Goal: Communication & Community: Answer question/provide support

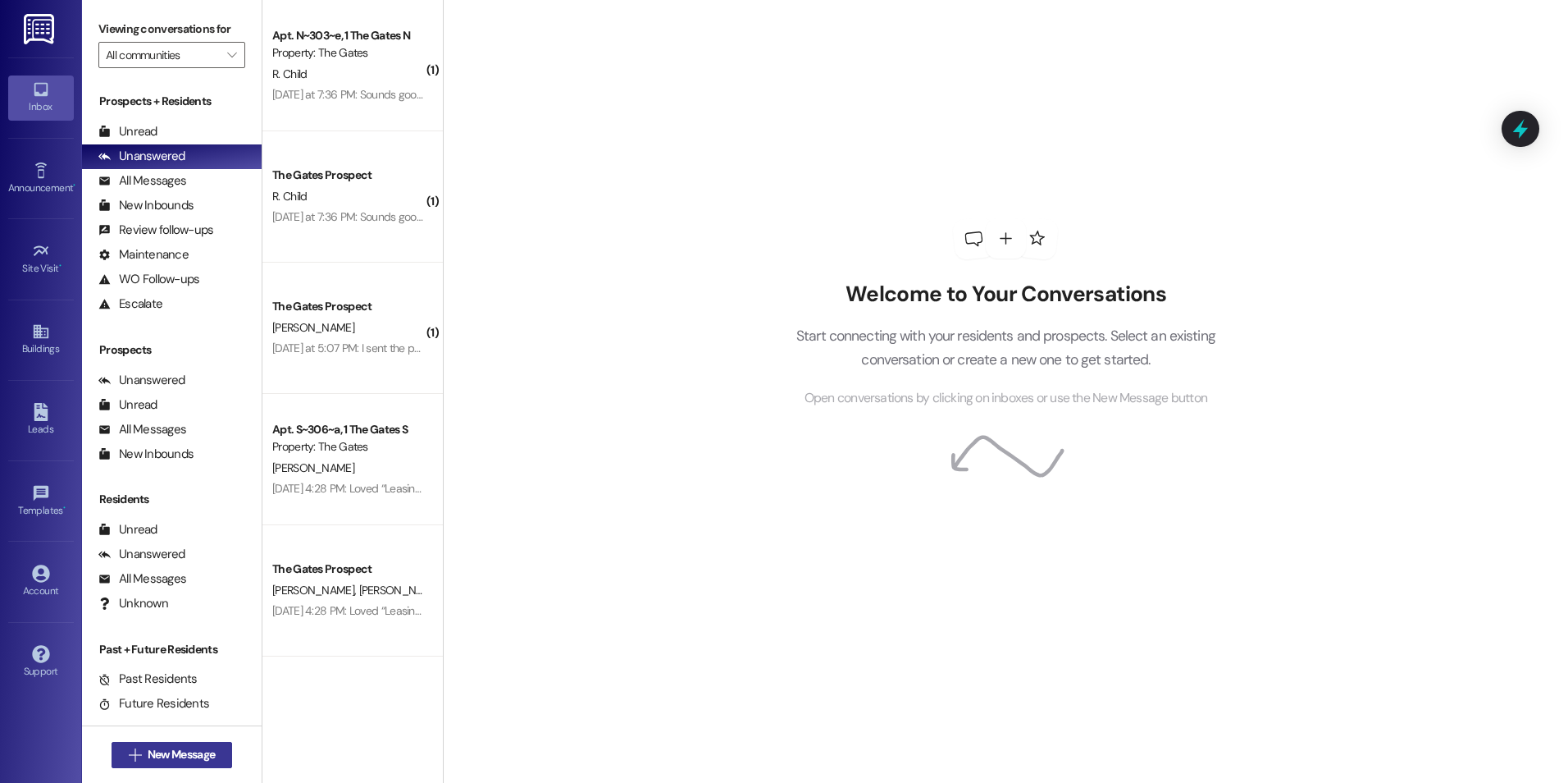
click at [174, 752] on span "New Message" at bounding box center [181, 754] width 67 height 17
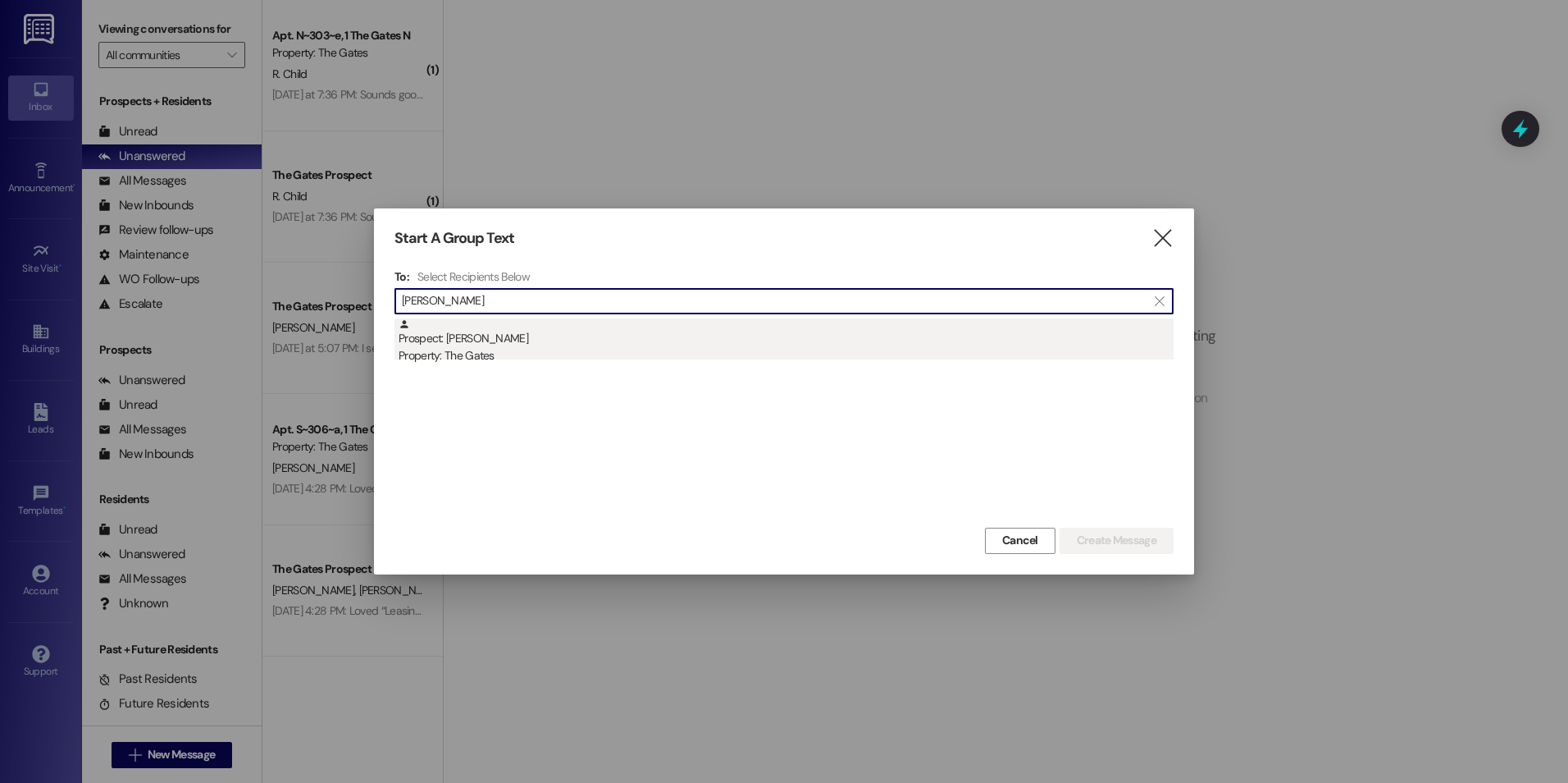
type input "[PERSON_NAME]"
click at [561, 334] on div "Prospect: [PERSON_NAME] Property: The Gates" at bounding box center [786, 342] width 775 height 47
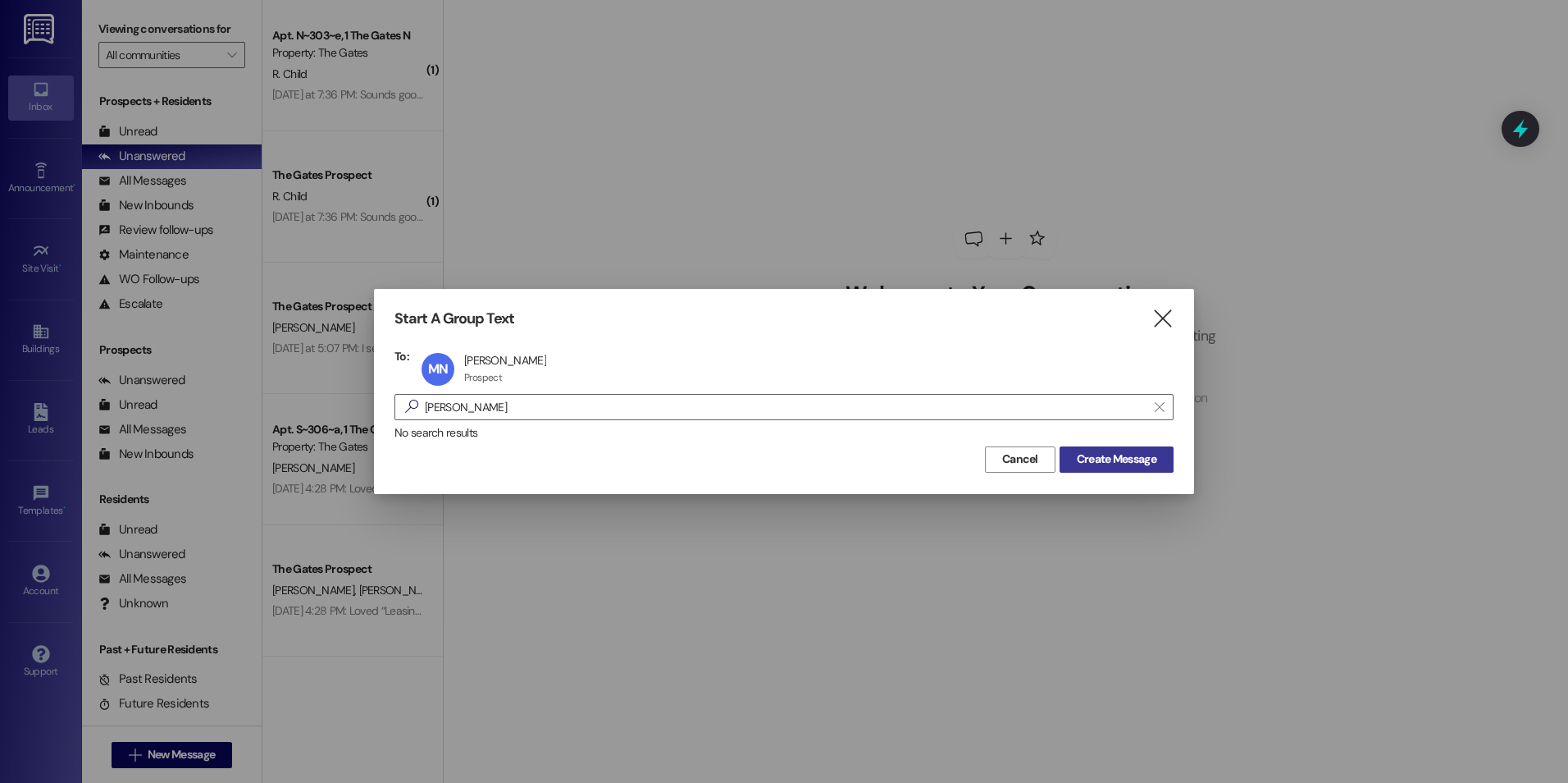
click at [1114, 456] on span "Create Message" at bounding box center [1117, 459] width 80 height 17
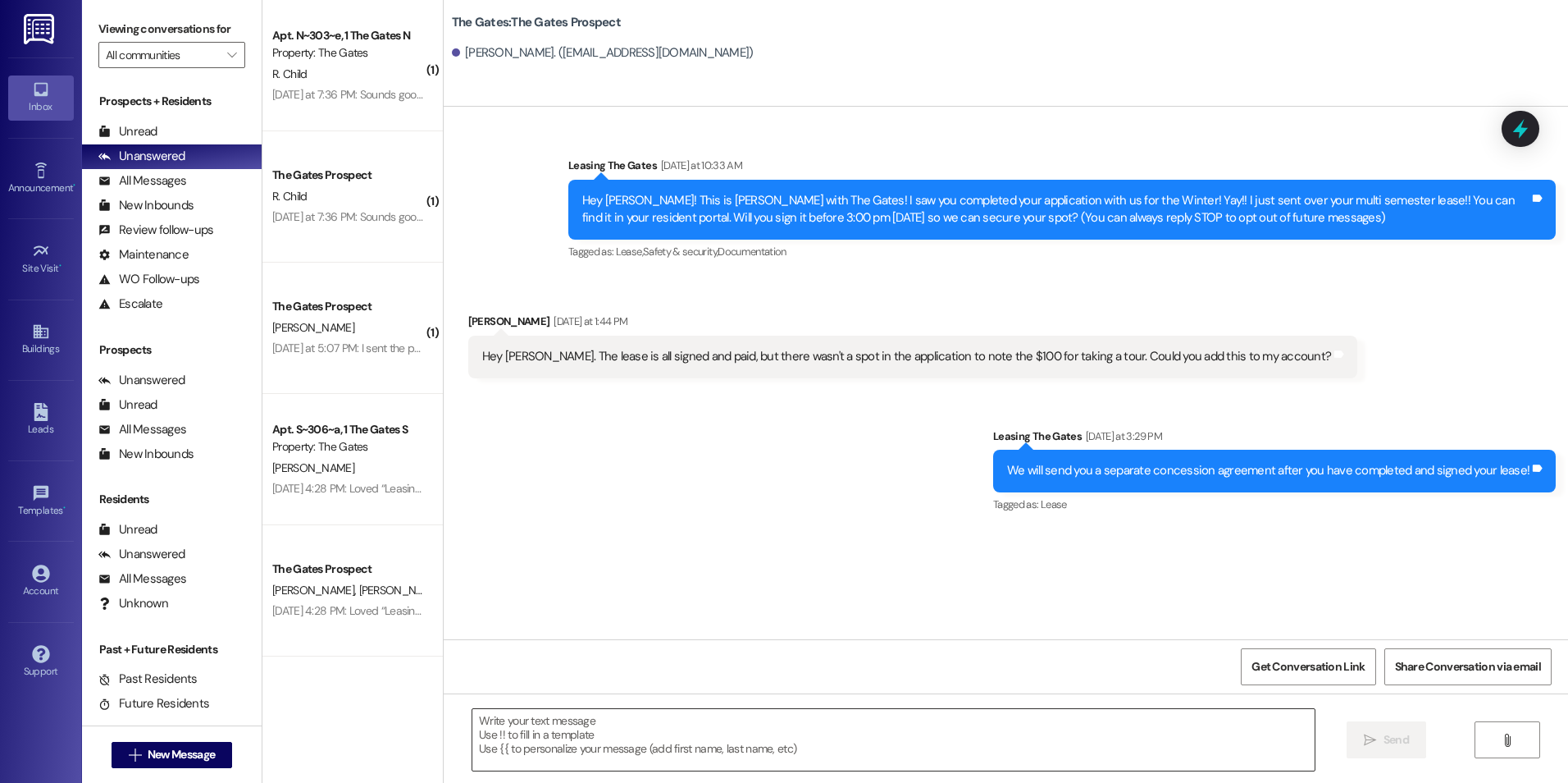
click at [499, 752] on textarea at bounding box center [893, 739] width 842 height 61
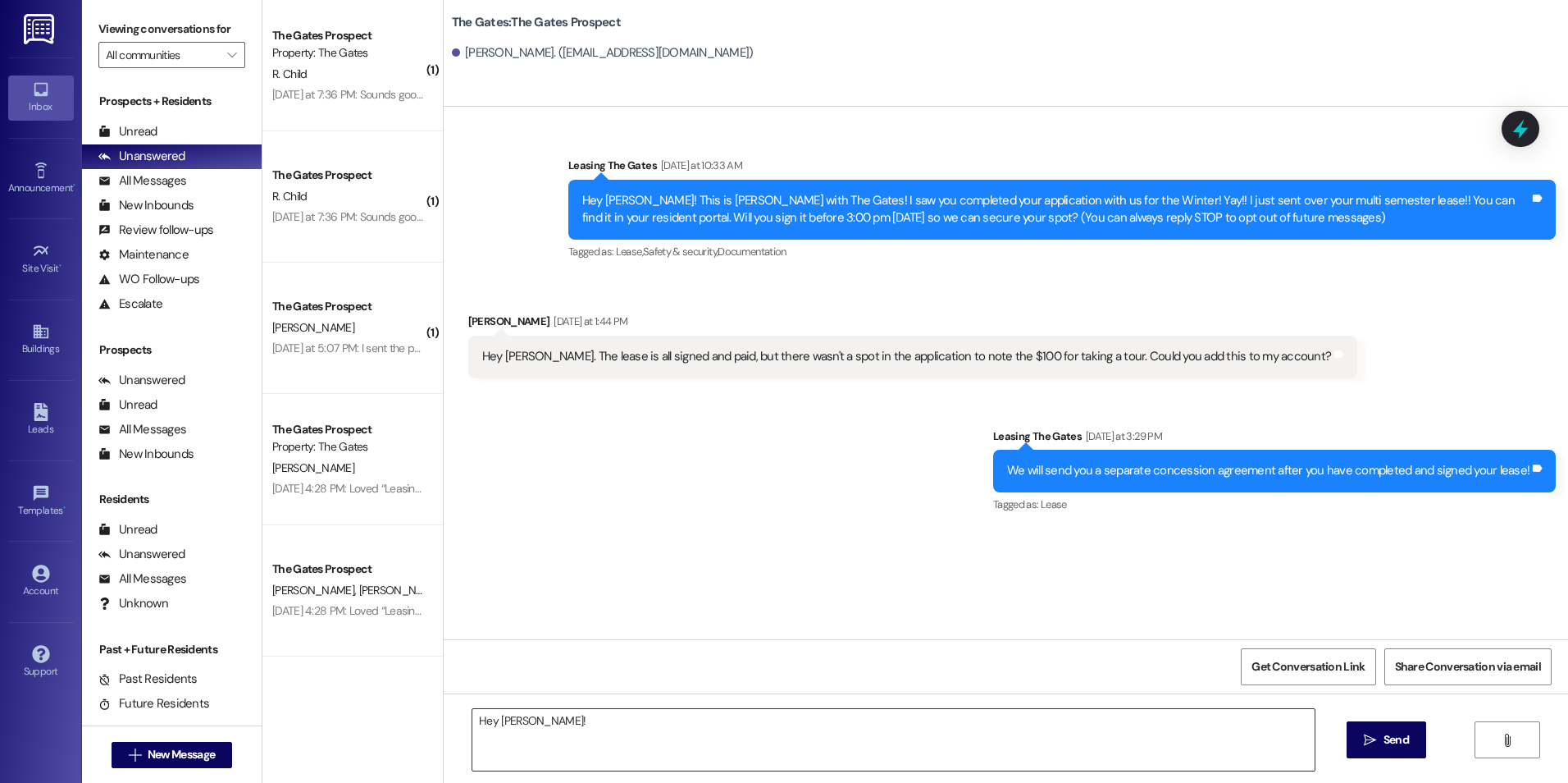
click at [676, 747] on textarea "Hey [PERSON_NAME]!" at bounding box center [893, 739] width 842 height 61
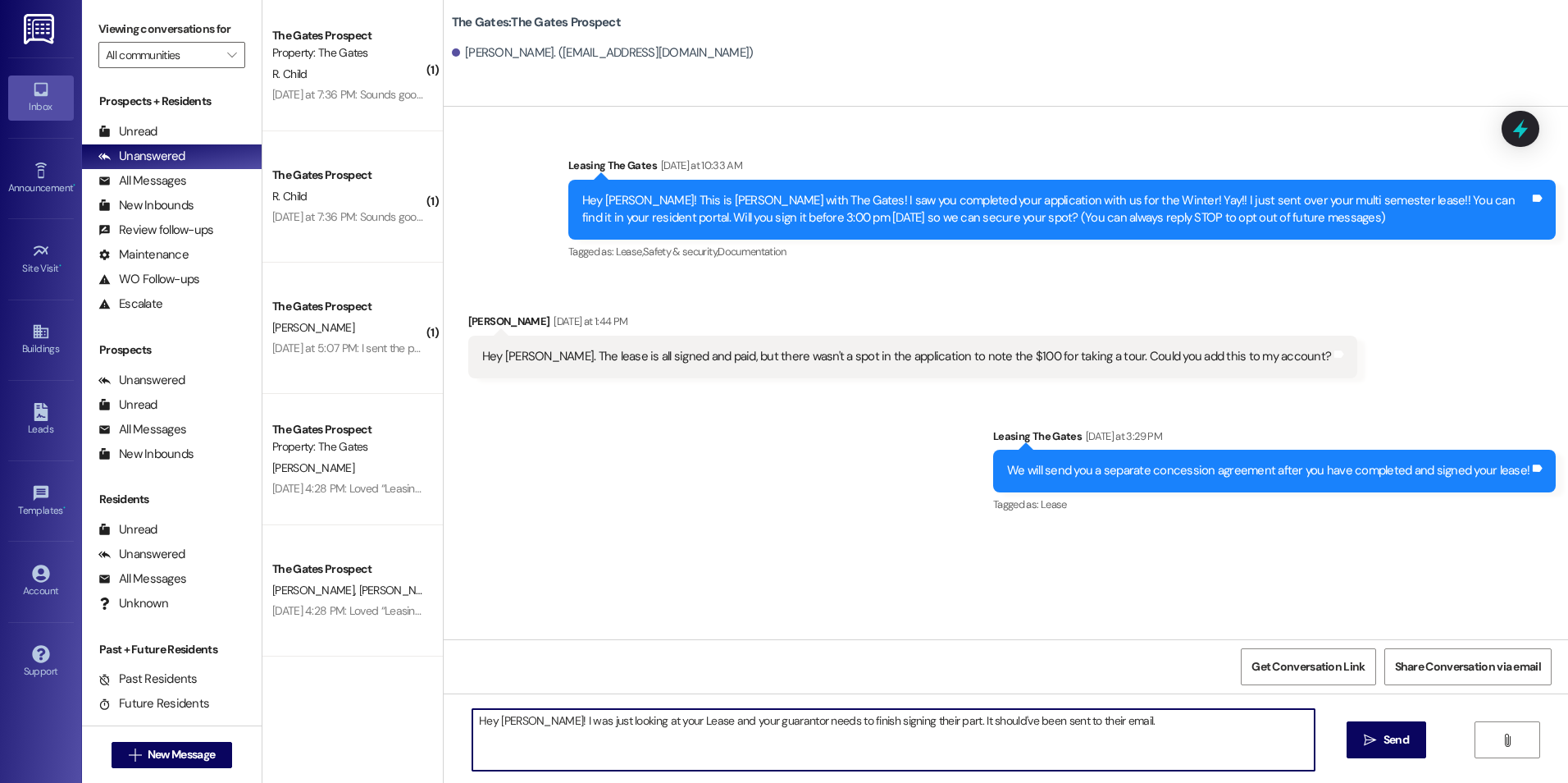
click at [1121, 723] on textarea "Hey [PERSON_NAME]! I was just looking at your Lease and your guarantor needs to…" at bounding box center [893, 739] width 842 height 61
click at [518, 721] on textarea "Hey [PERSON_NAME]! I was just looking at your Lease and your guarantor needs to…" at bounding box center [893, 739] width 842 height 61
click at [821, 738] on textarea "Hey [PERSON_NAME]! This is [PERSON_NAME] with The Gates! I was just looking at …" at bounding box center [893, 739] width 842 height 61
type textarea "Hey [PERSON_NAME]! This is [PERSON_NAME] with The Gates! I was just looking at …"
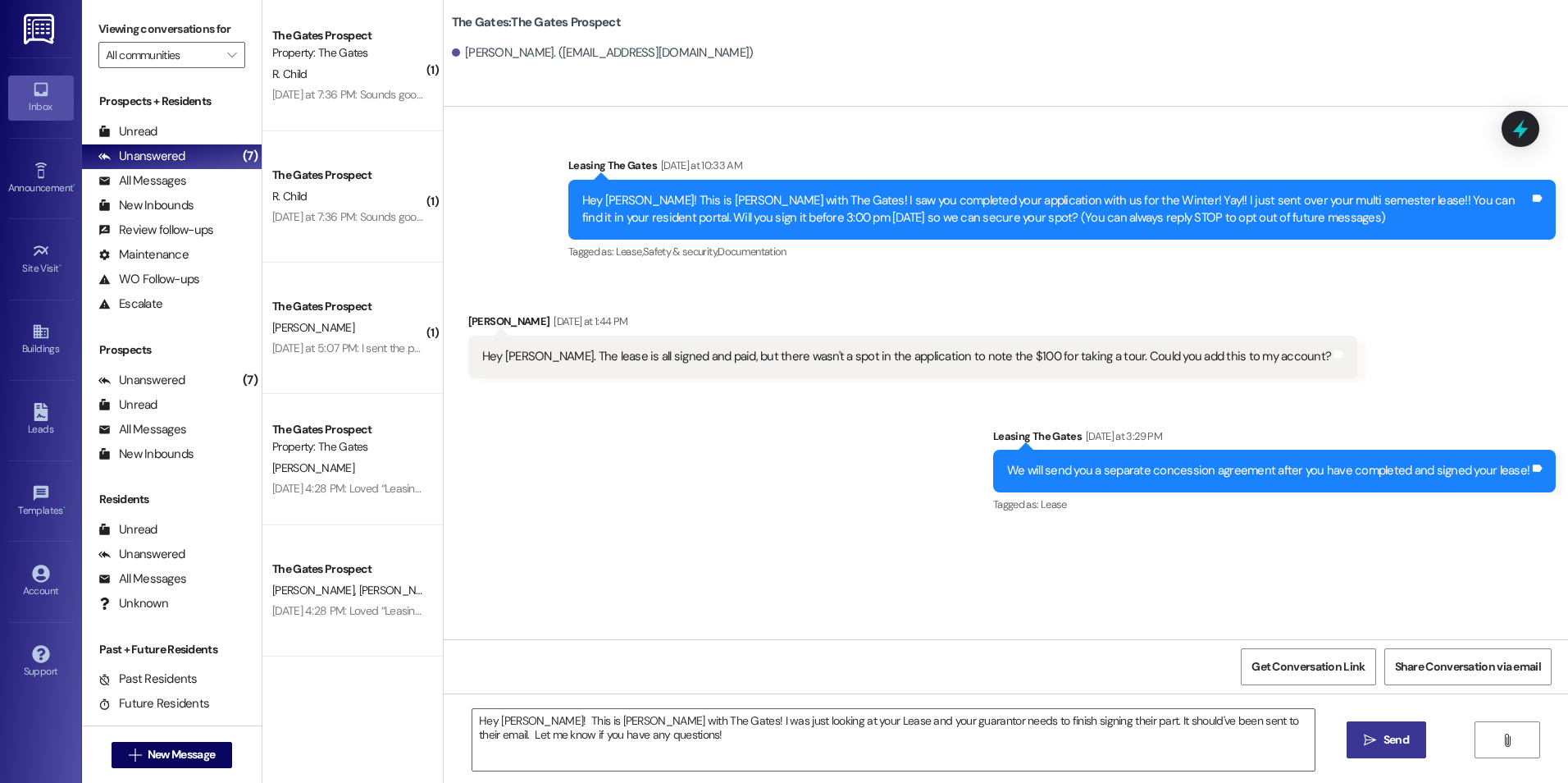
click at [1414, 735] on button " Send" at bounding box center [1386, 740] width 80 height 37
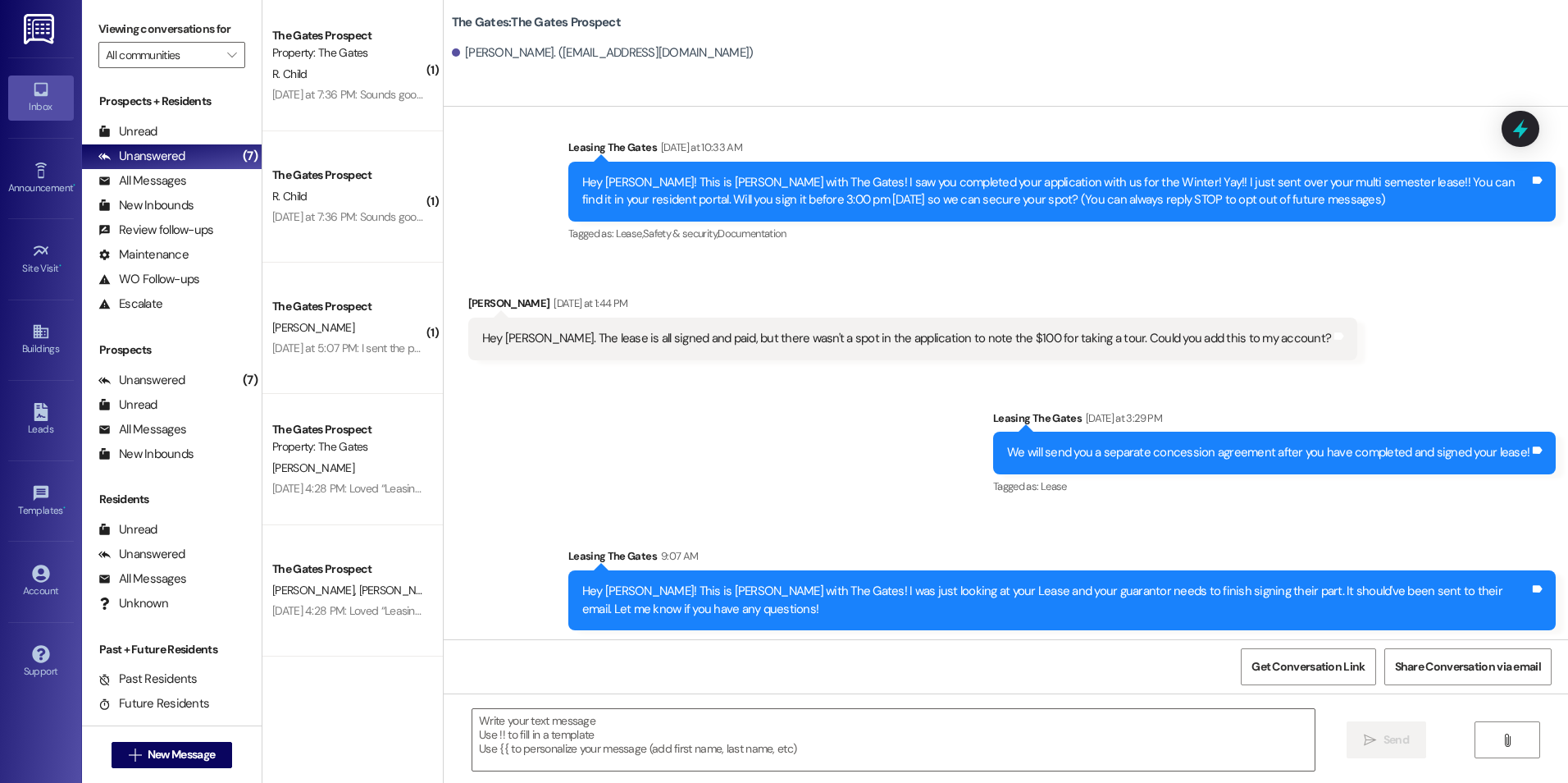
scroll to position [22, 0]
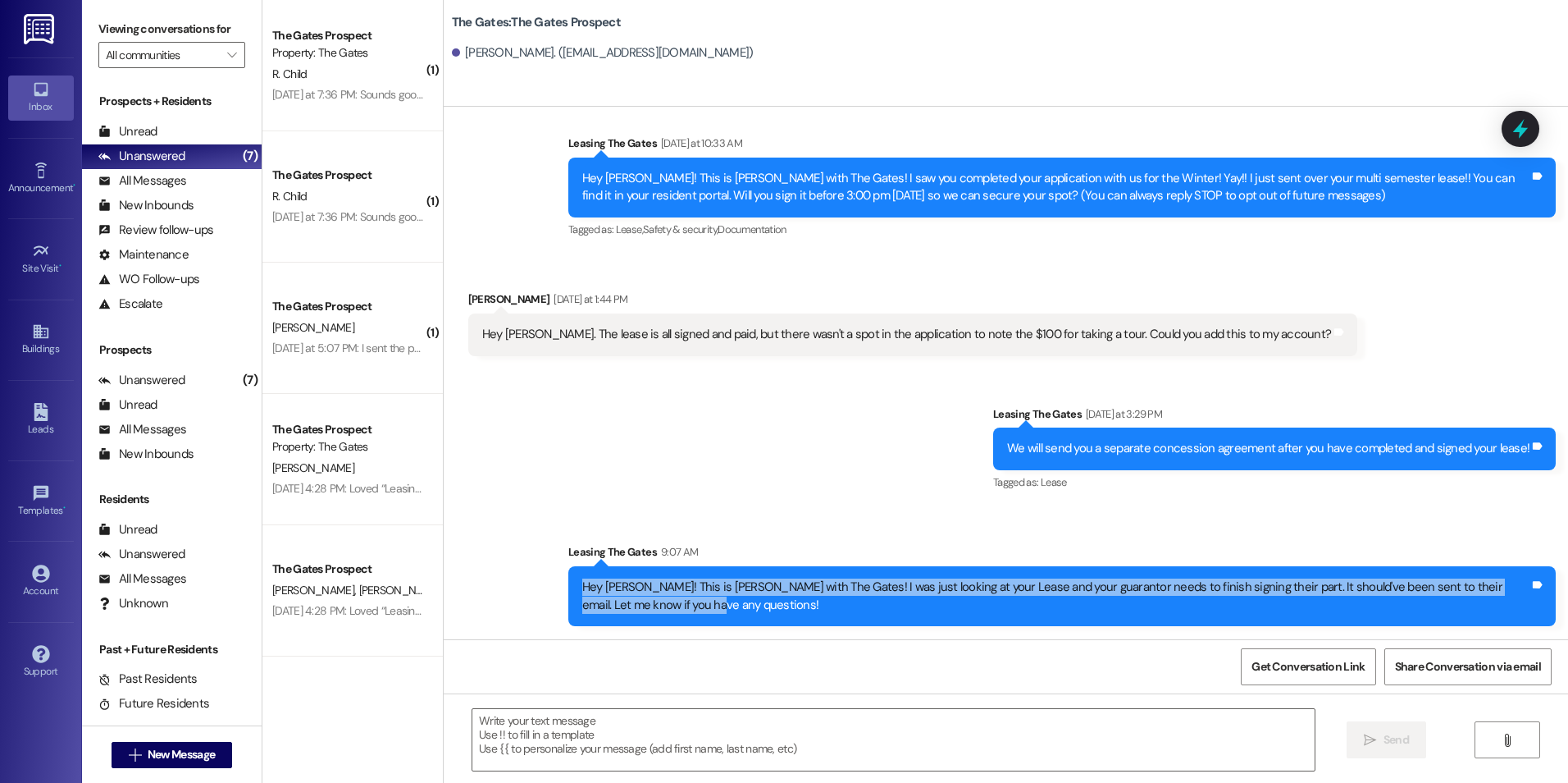
drag, startPoint x: 568, startPoint y: 583, endPoint x: 628, endPoint y: 609, distance: 65.4
click at [628, 609] on div "Hey [PERSON_NAME]! This is [PERSON_NAME] with The Gates! I was just looking at …" at bounding box center [1055, 596] width 950 height 35
drag, startPoint x: 628, startPoint y: 609, endPoint x: 584, endPoint y: 597, distance: 45.6
copy div "Hey [PERSON_NAME]! This is [PERSON_NAME] with The Gates! I was just looking at …"
click at [211, 745] on button " New Message" at bounding box center [173, 754] width 121 height 26
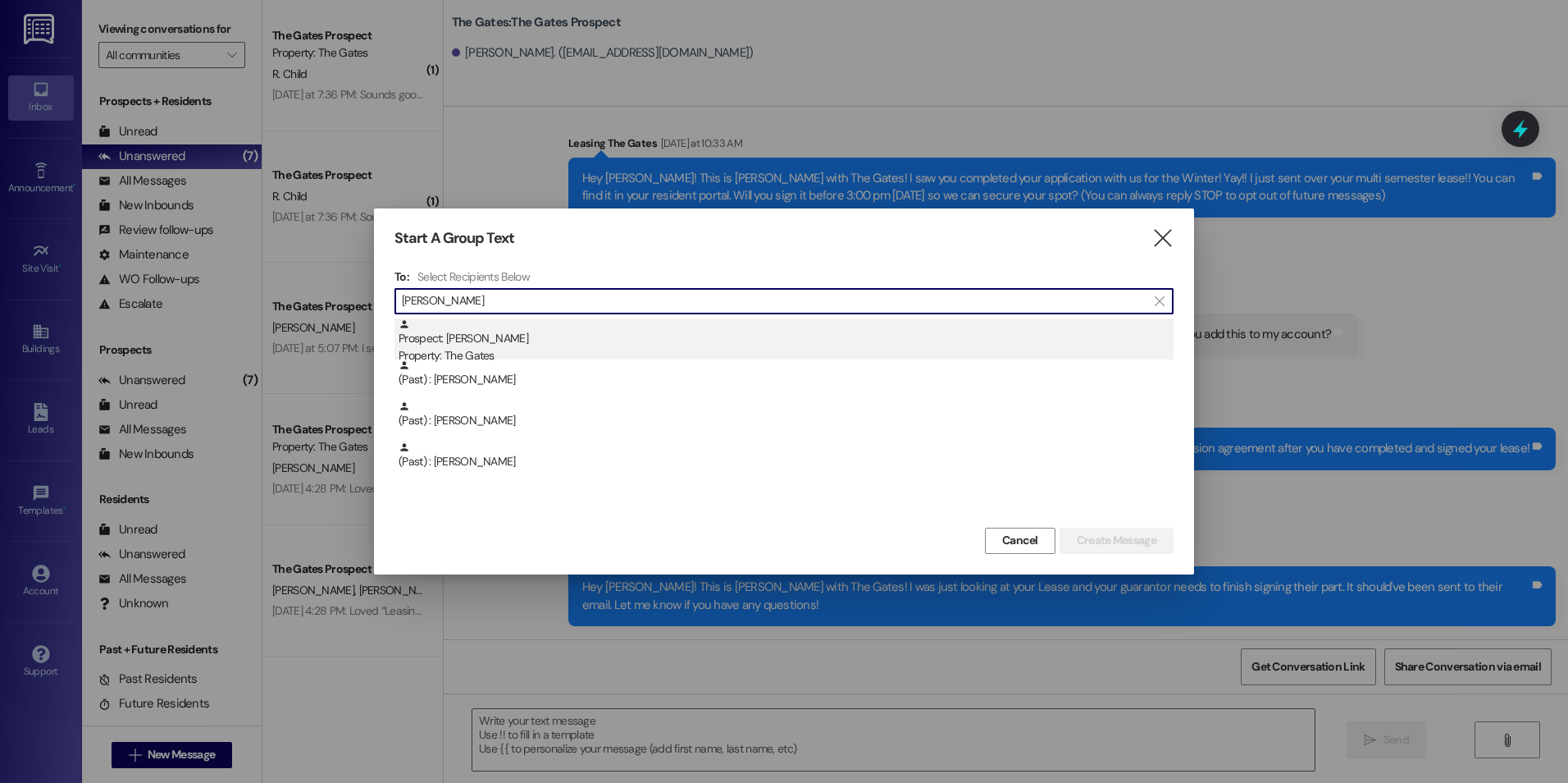
type input "[PERSON_NAME]"
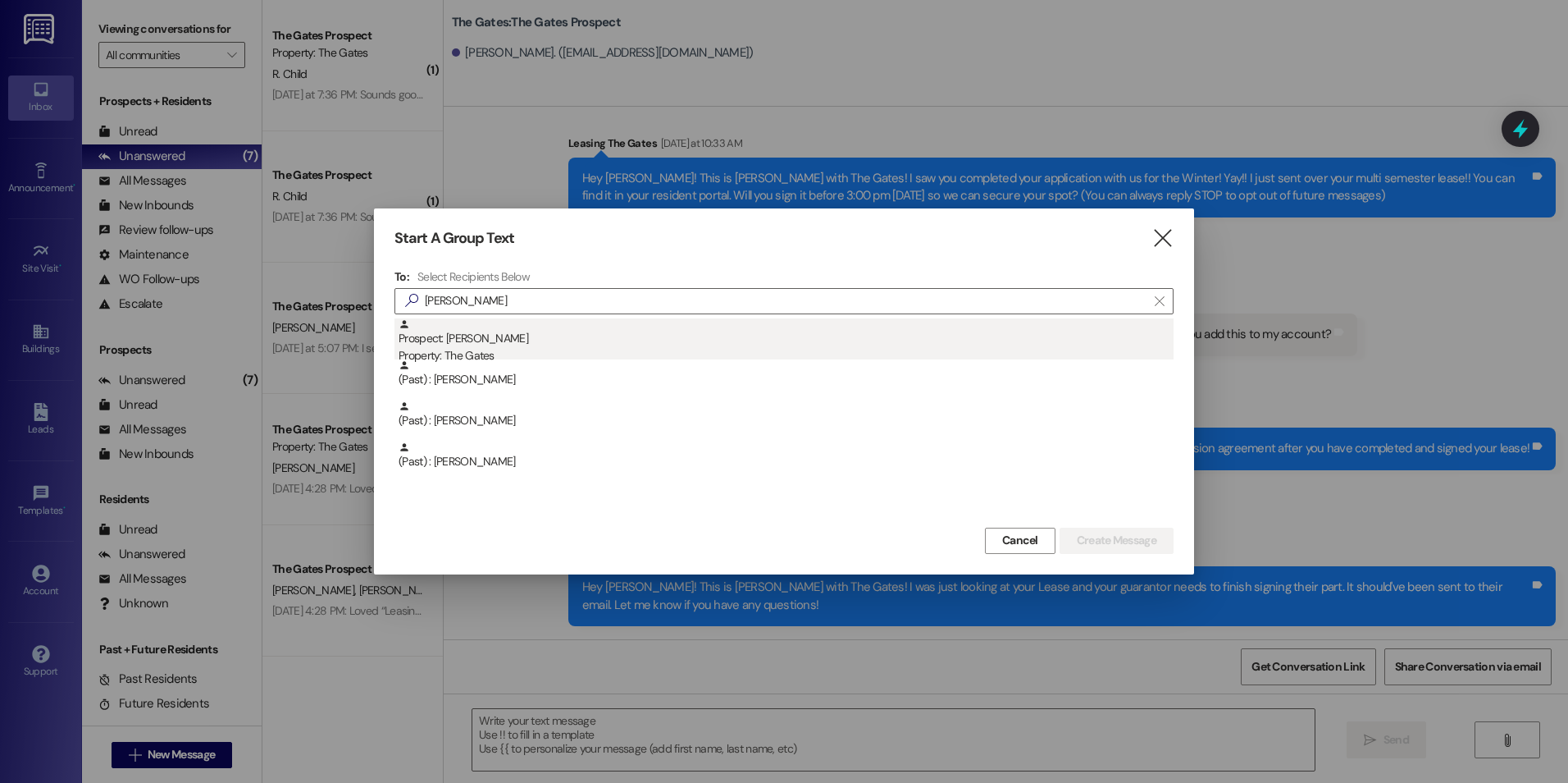
click at [492, 342] on div "Prospect: [PERSON_NAME] Property: The Gates" at bounding box center [786, 342] width 775 height 47
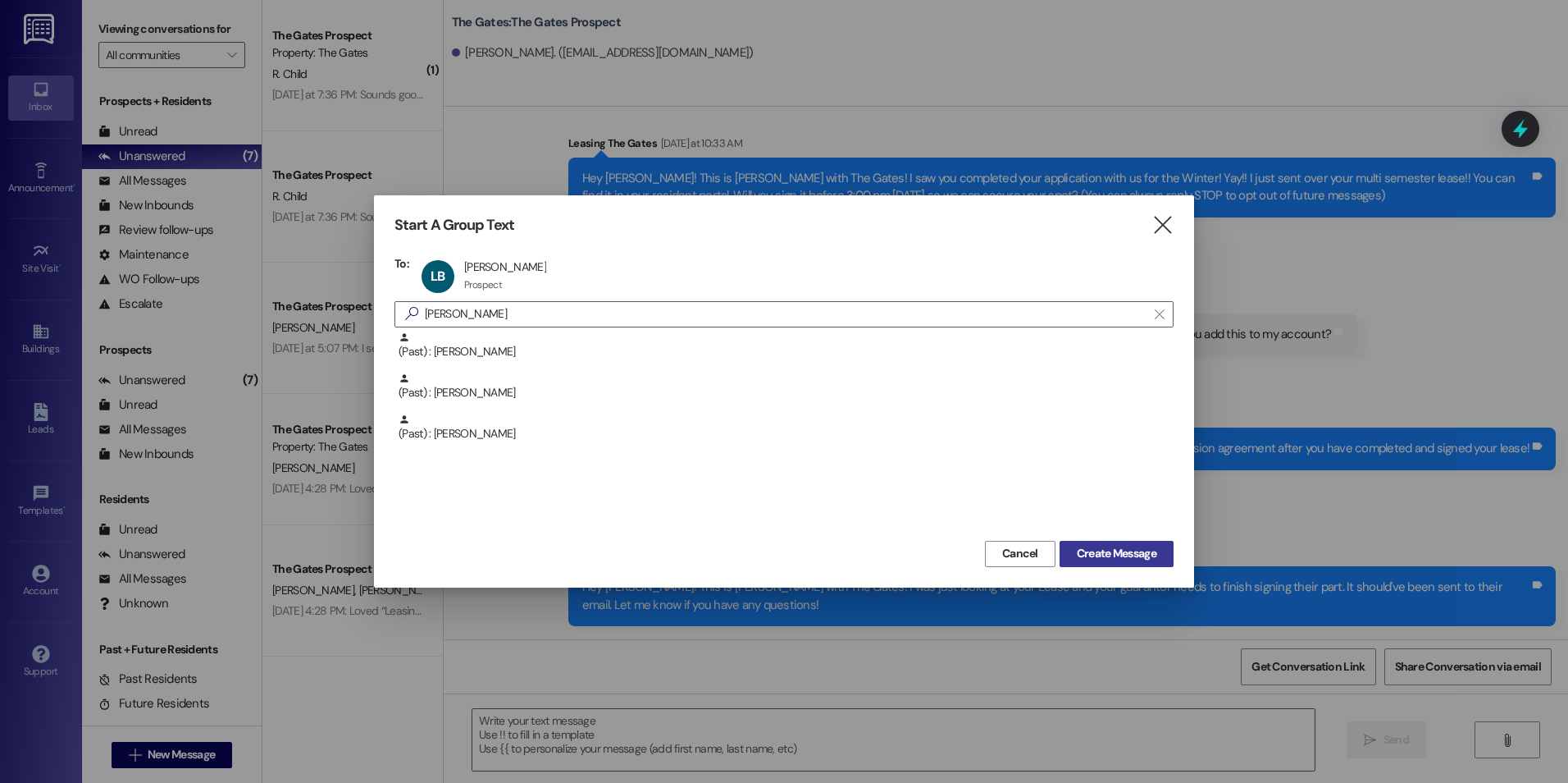
click at [1140, 564] on button "Create Message" at bounding box center [1116, 553] width 114 height 26
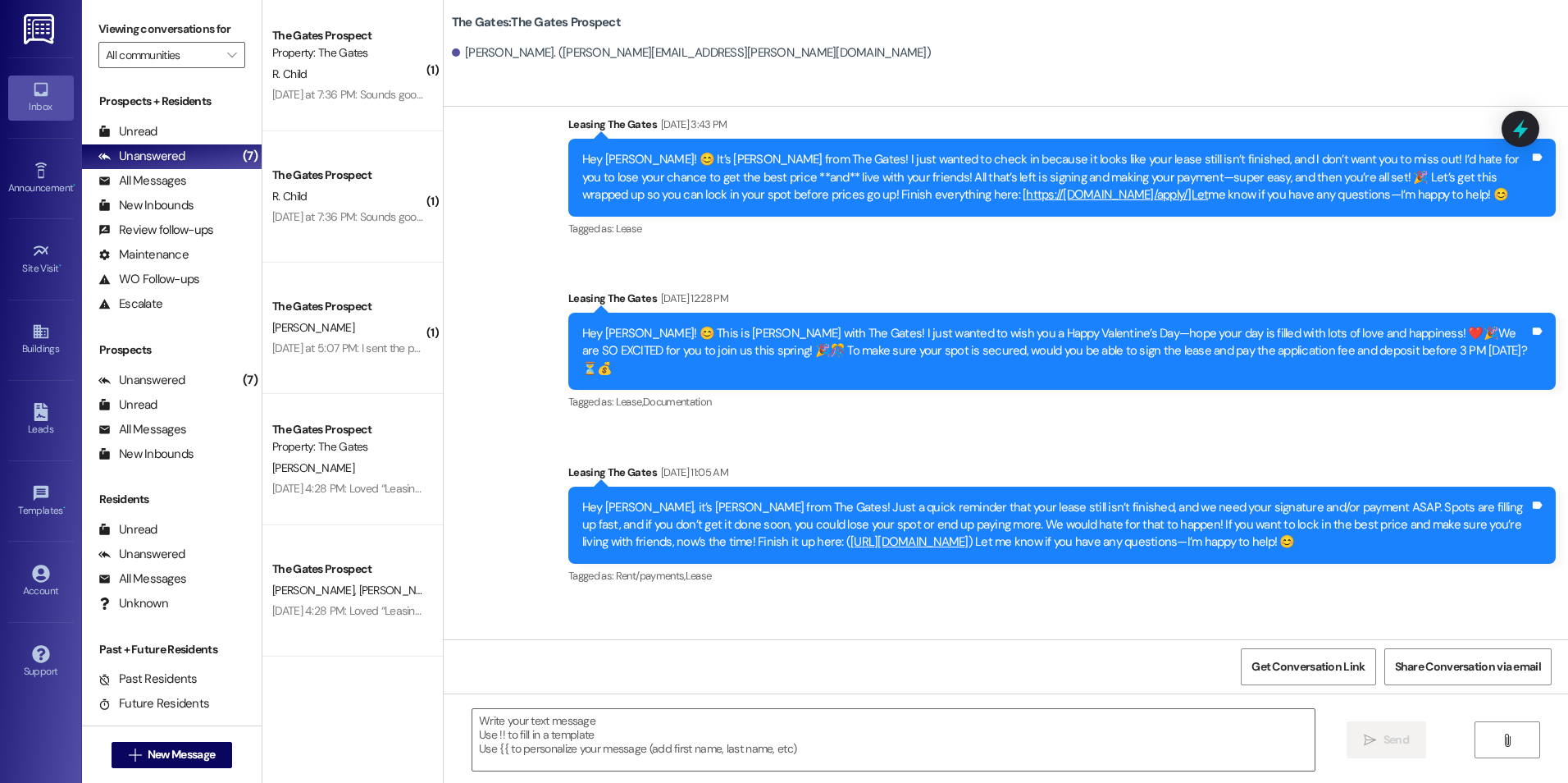
scroll to position [7085, 0]
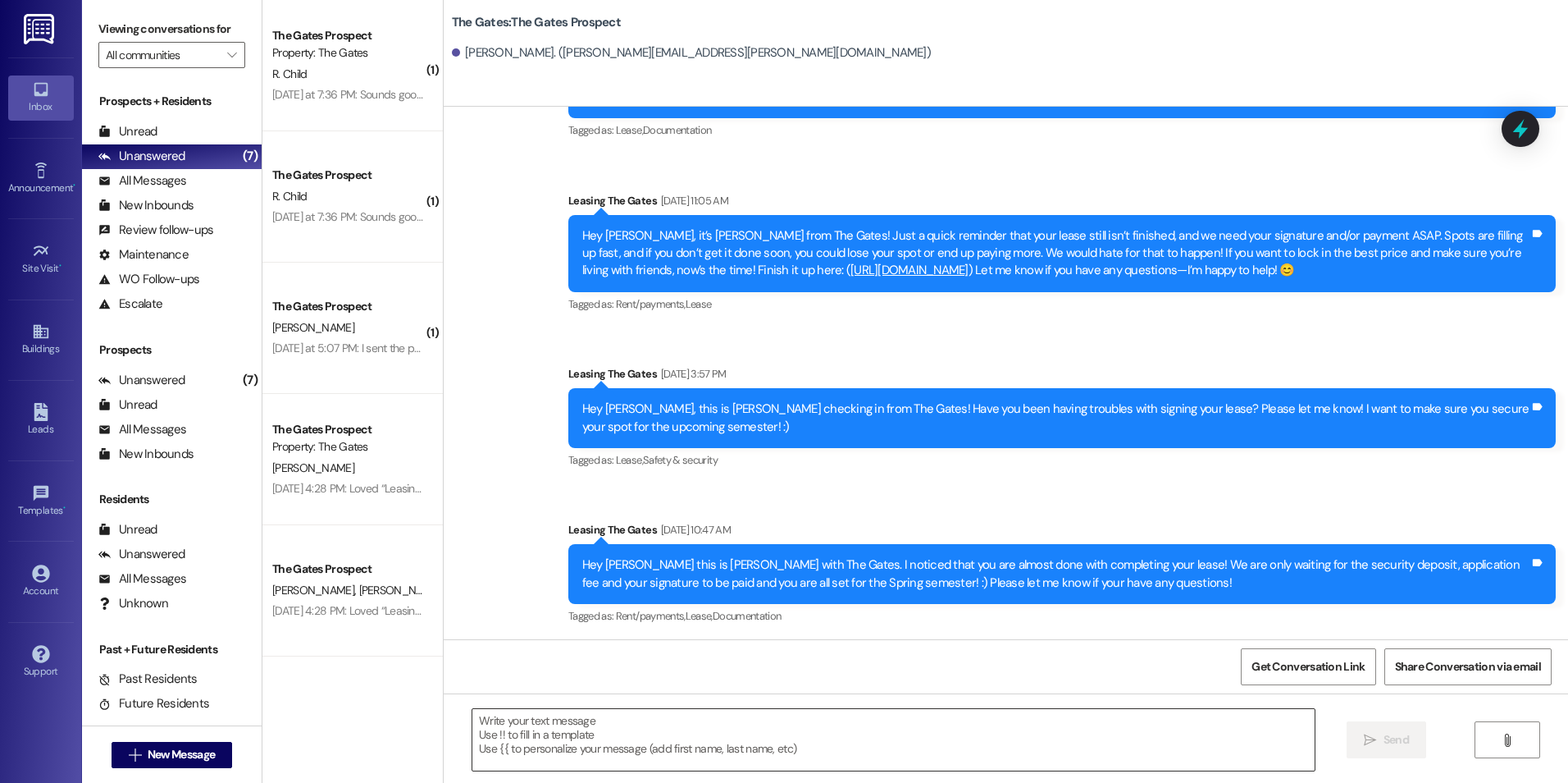
click at [500, 739] on textarea at bounding box center [893, 739] width 842 height 61
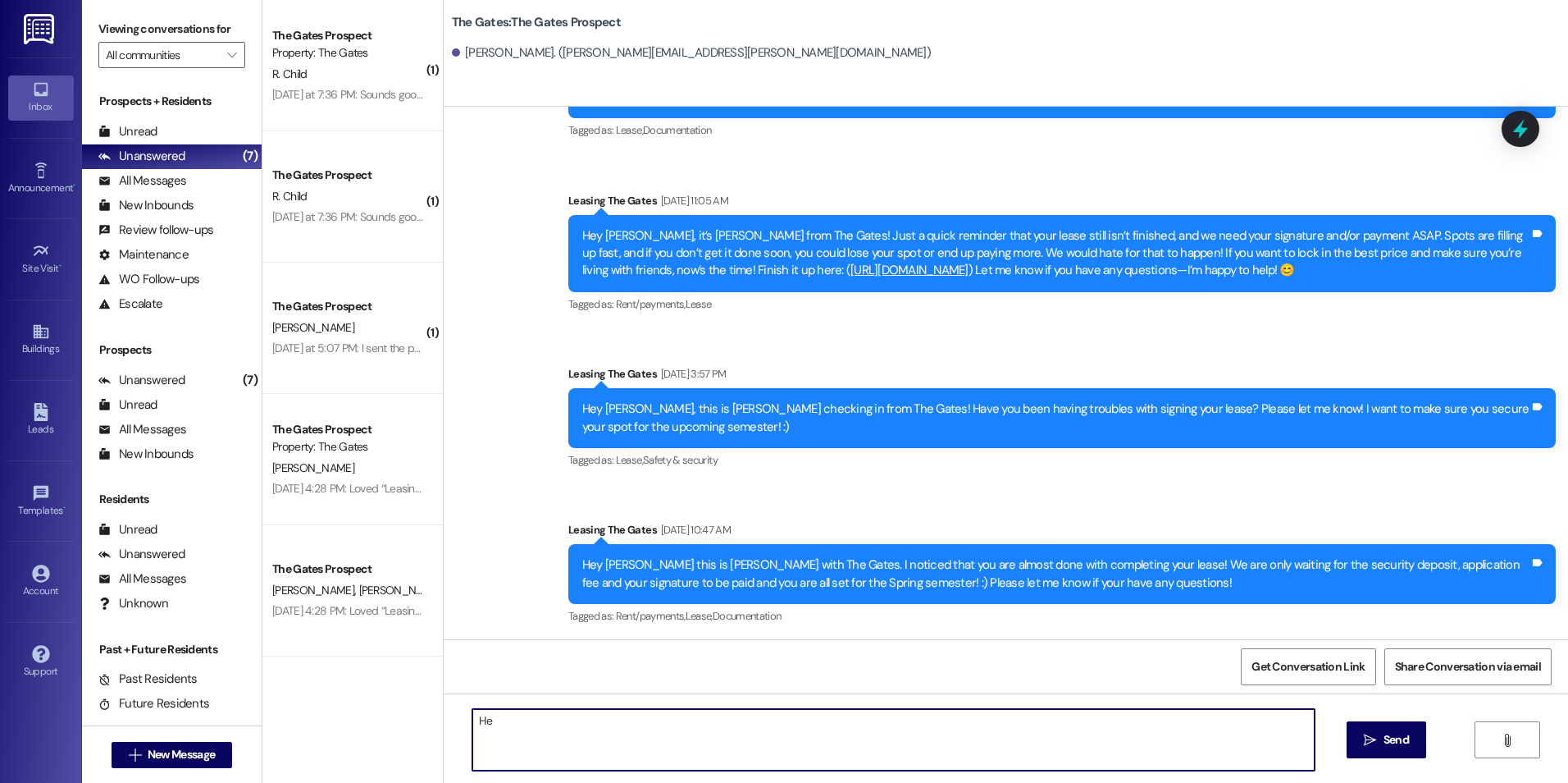
type textarea "H"
click at [618, 725] on textarea "Good morning, [PERSON_NAME]!" at bounding box center [893, 739] width 842 height 61
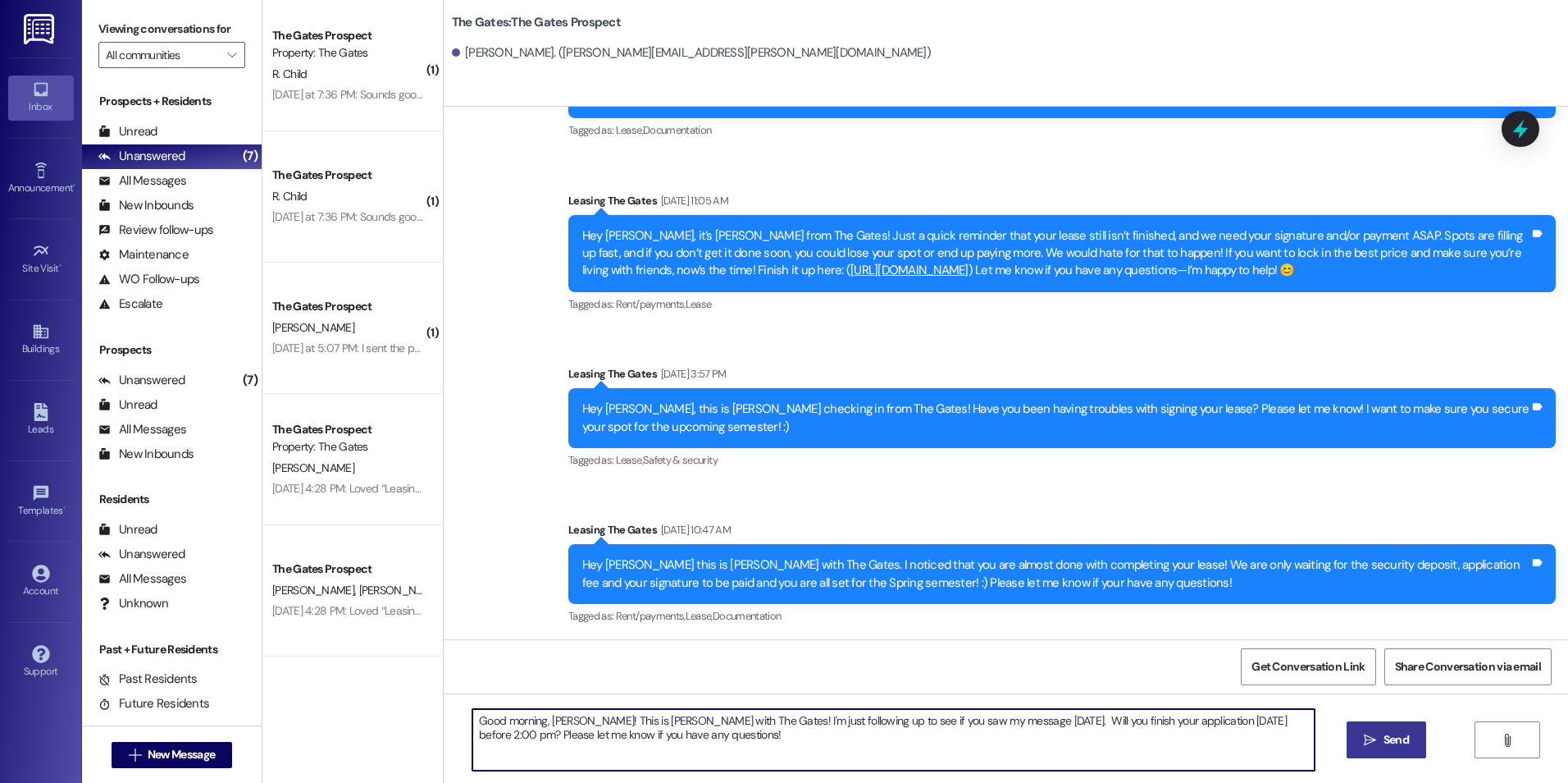
type textarea "Good morning, [PERSON_NAME]! This is [PERSON_NAME] with The Gates! I'm just fol…"
click at [1362, 740] on span " Send" at bounding box center [1386, 739] width 51 height 17
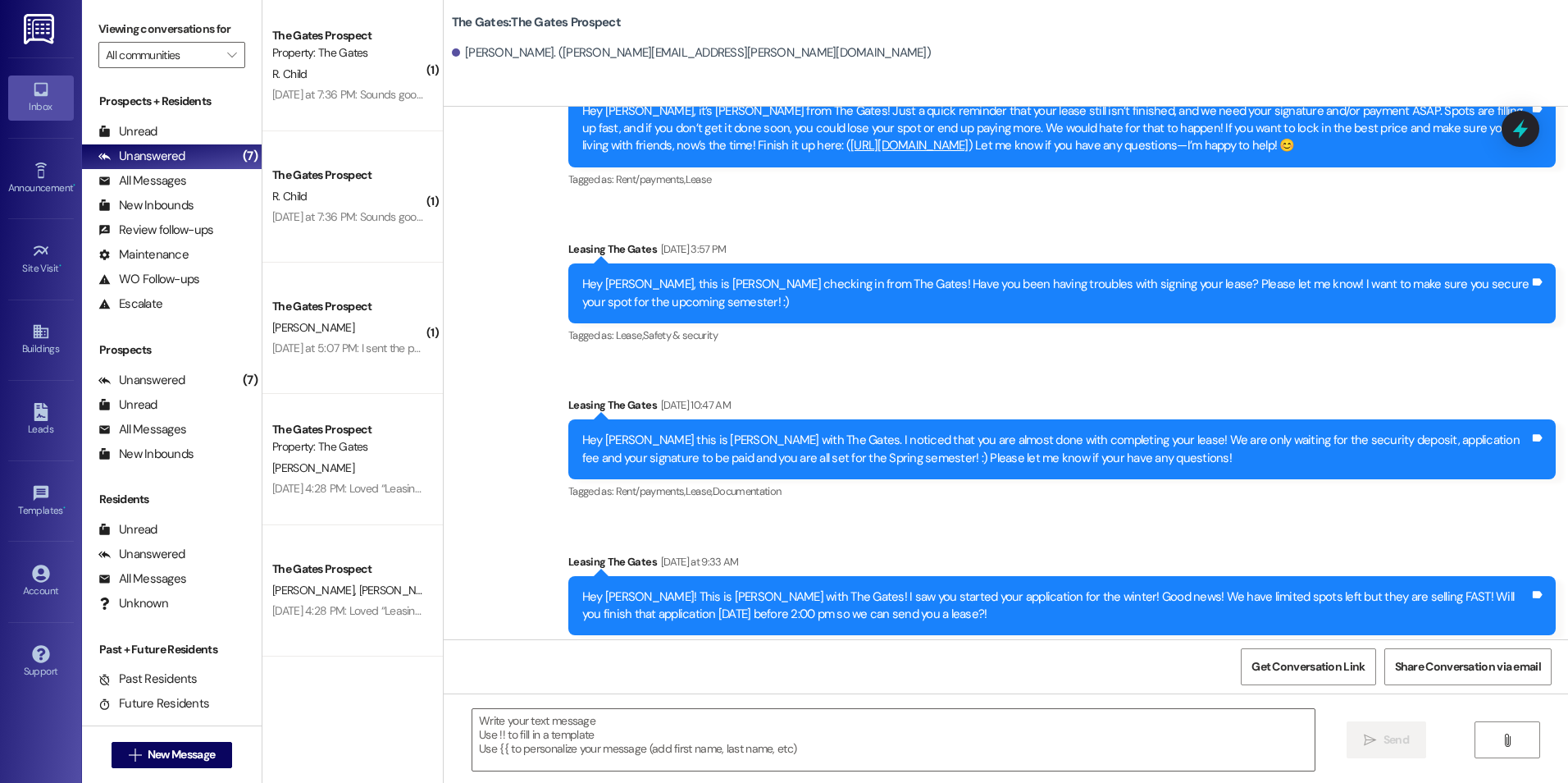
scroll to position [7217, 0]
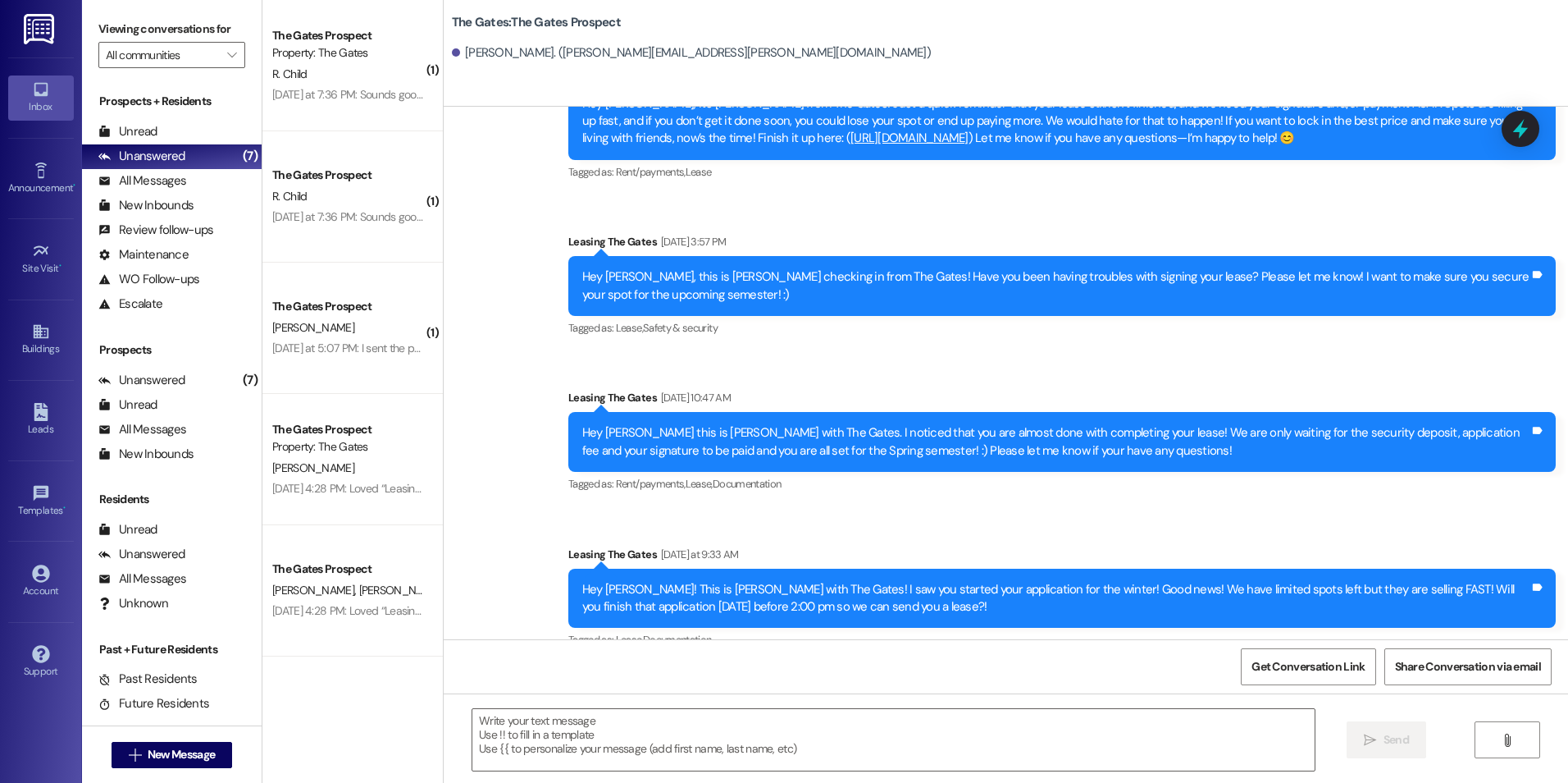
drag, startPoint x: 567, startPoint y: 587, endPoint x: 719, endPoint y: 615, distance: 154.6
click at [719, 725] on div "Good morning, [PERSON_NAME]! This is [PERSON_NAME] with The Gates! I'm just fol…" at bounding box center [1061, 754] width 987 height 60
drag, startPoint x: 719, startPoint y: 615, endPoint x: 616, endPoint y: 594, distance: 105.1
copy div "Good morning, [PERSON_NAME]! This is [PERSON_NAME] with The Gates! I'm just fol…"
click at [189, 751] on span "New Message" at bounding box center [181, 754] width 67 height 17
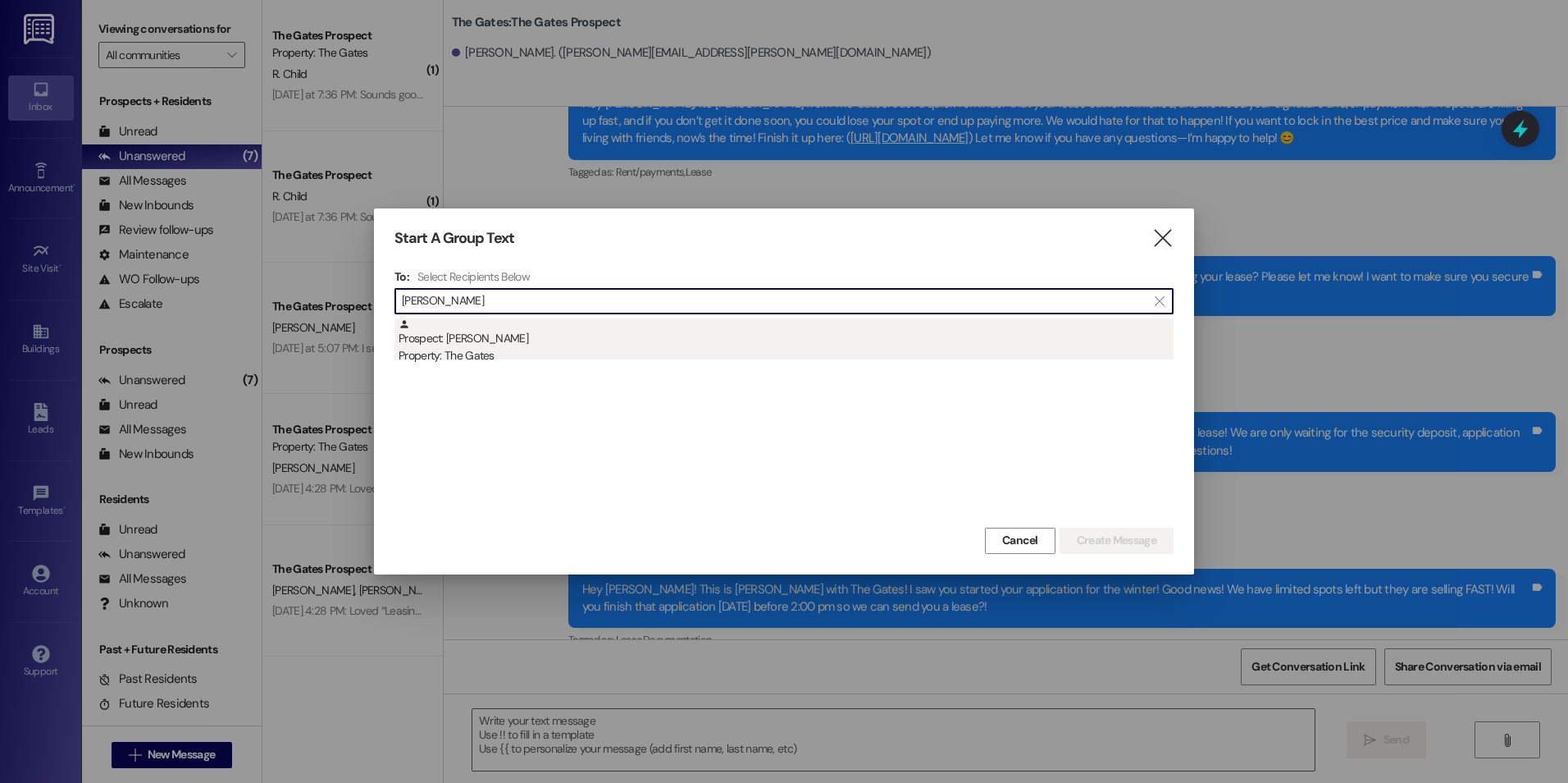
type input "[PERSON_NAME]"
click at [548, 337] on div "Prospect: [PERSON_NAME] Property: The Gates" at bounding box center [786, 342] width 775 height 47
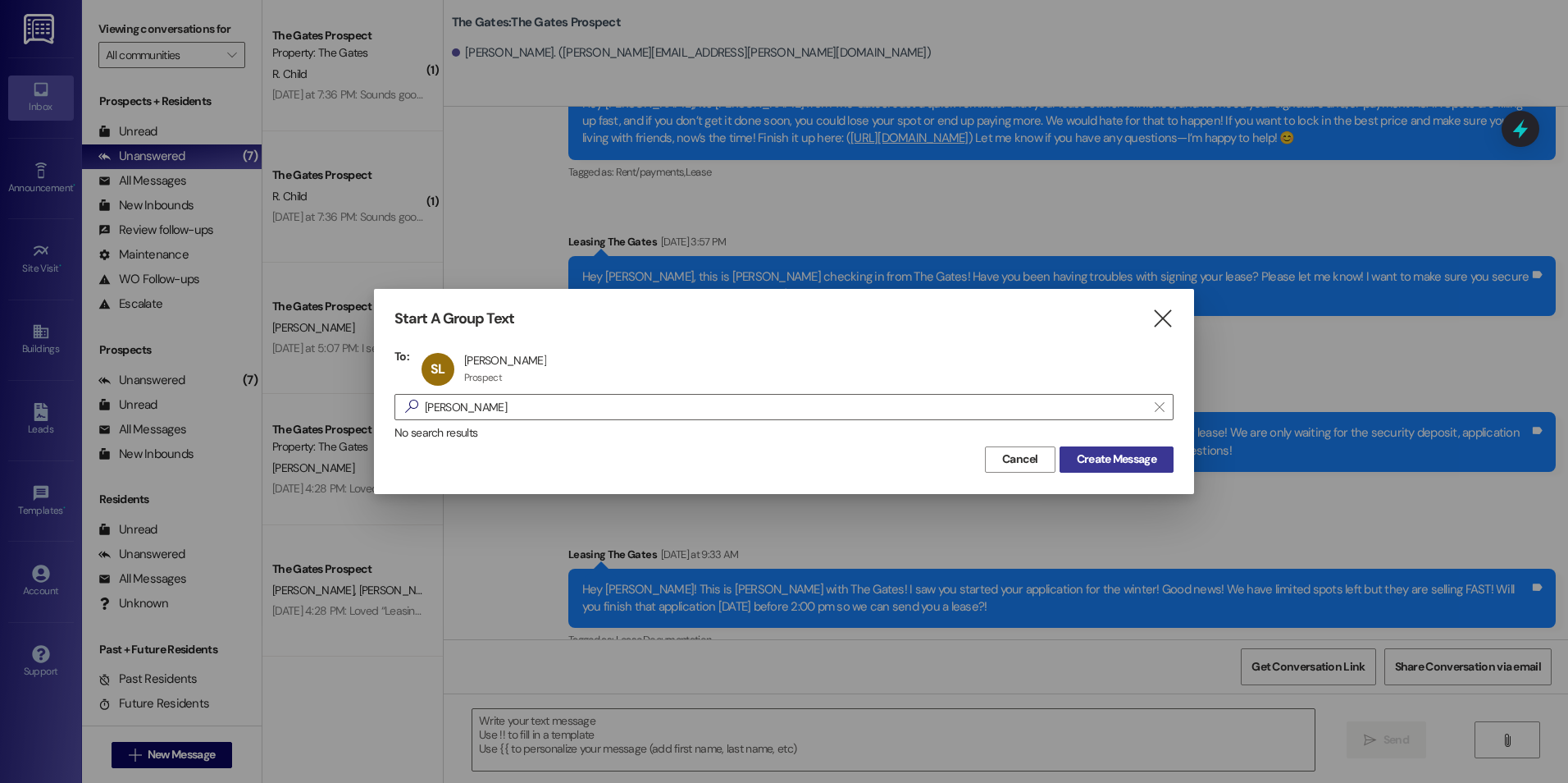
click at [1129, 461] on span "Create Message" at bounding box center [1117, 459] width 80 height 17
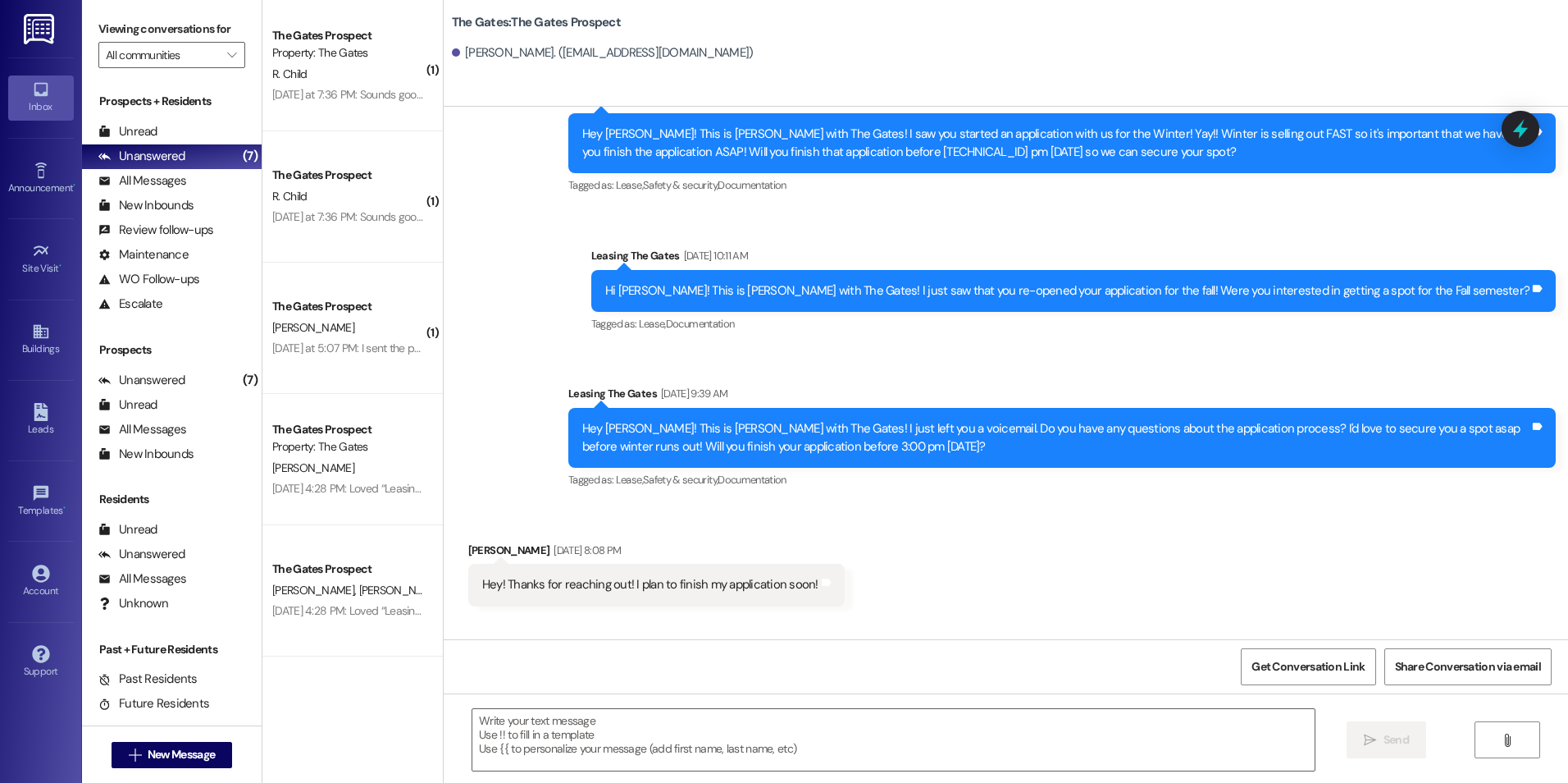
scroll to position [1440, 0]
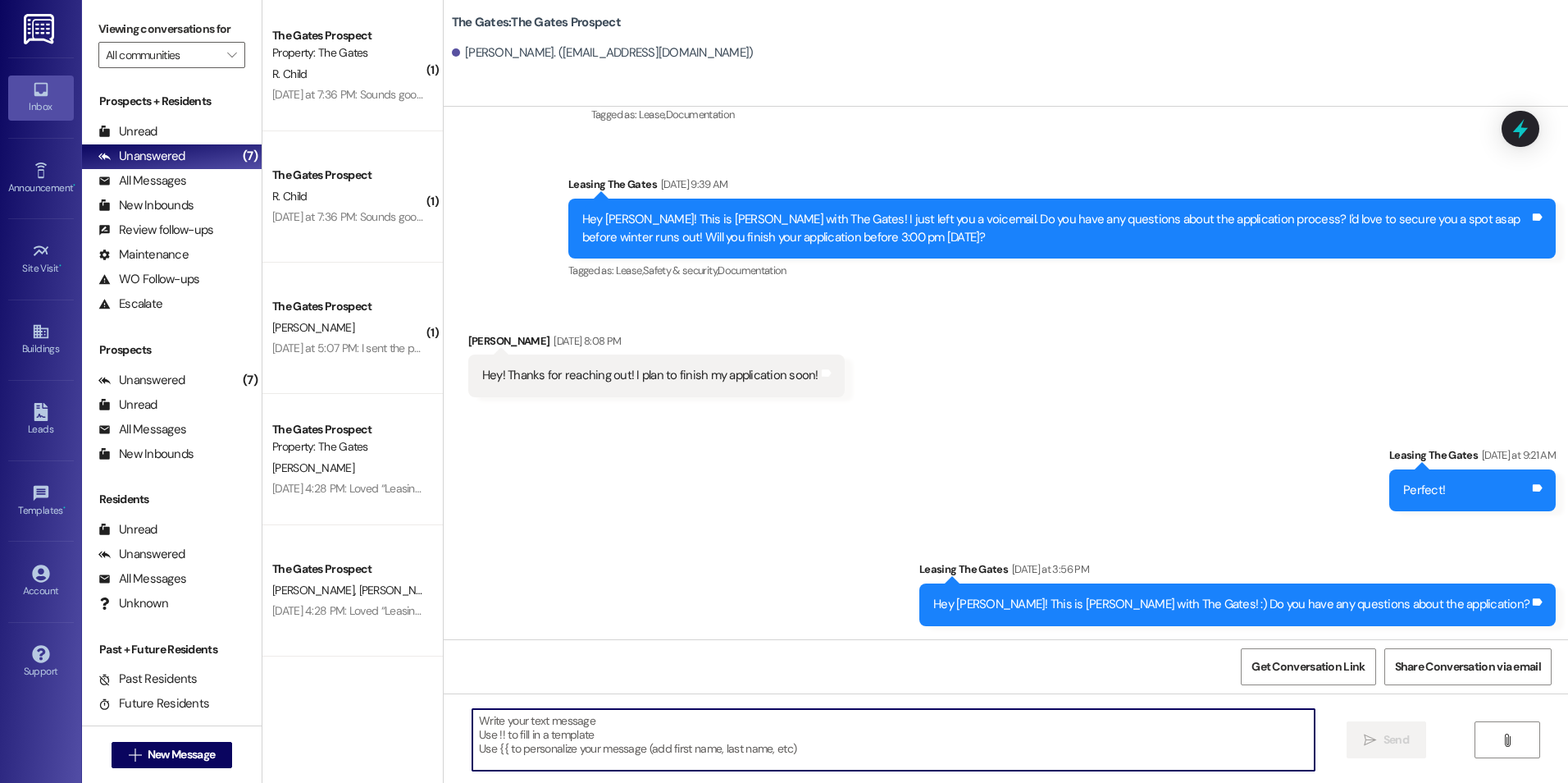
click at [573, 732] on textarea at bounding box center [893, 739] width 842 height 61
type textarea "H"
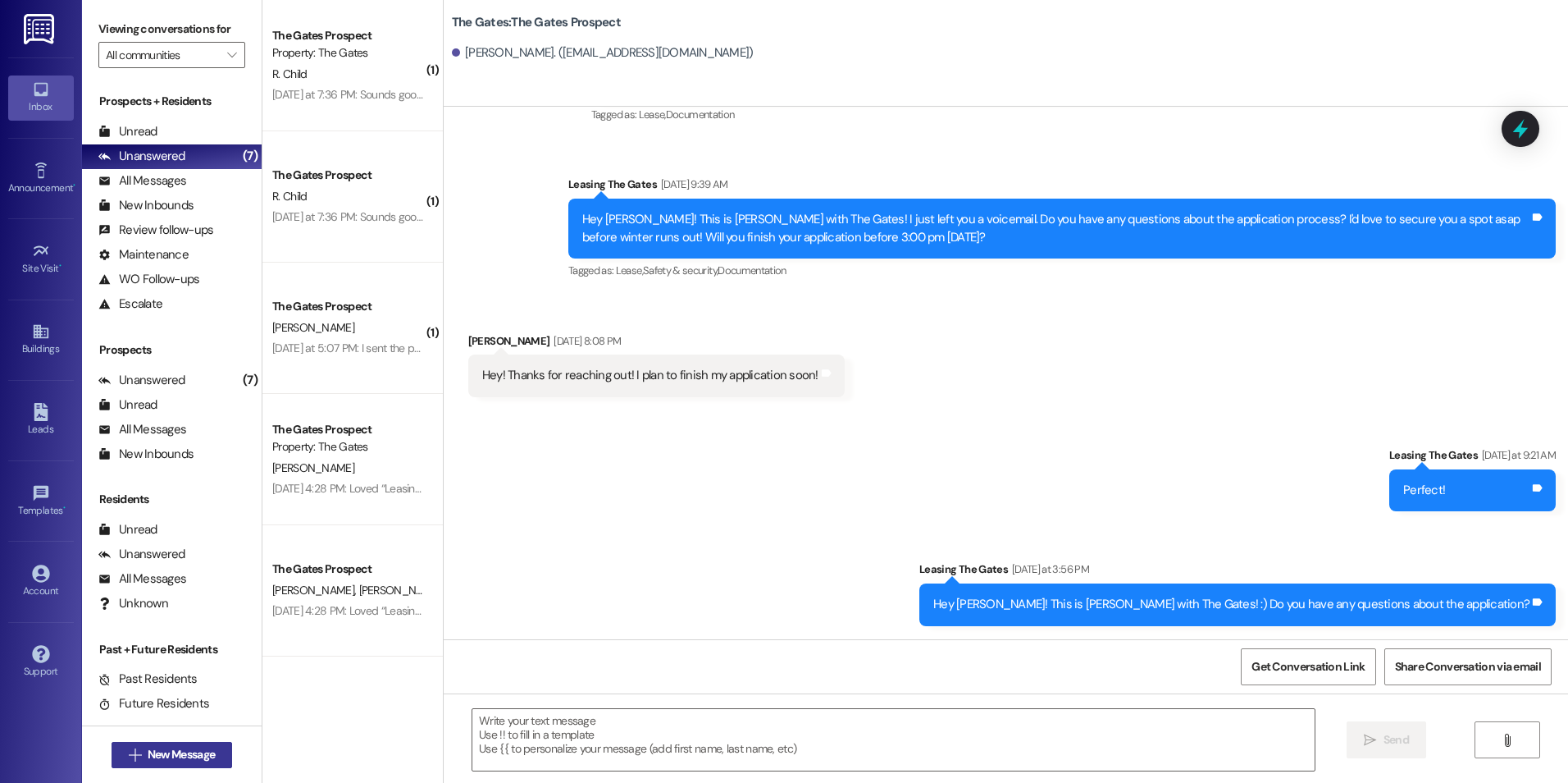
click at [168, 743] on button " New Message" at bounding box center [173, 754] width 121 height 26
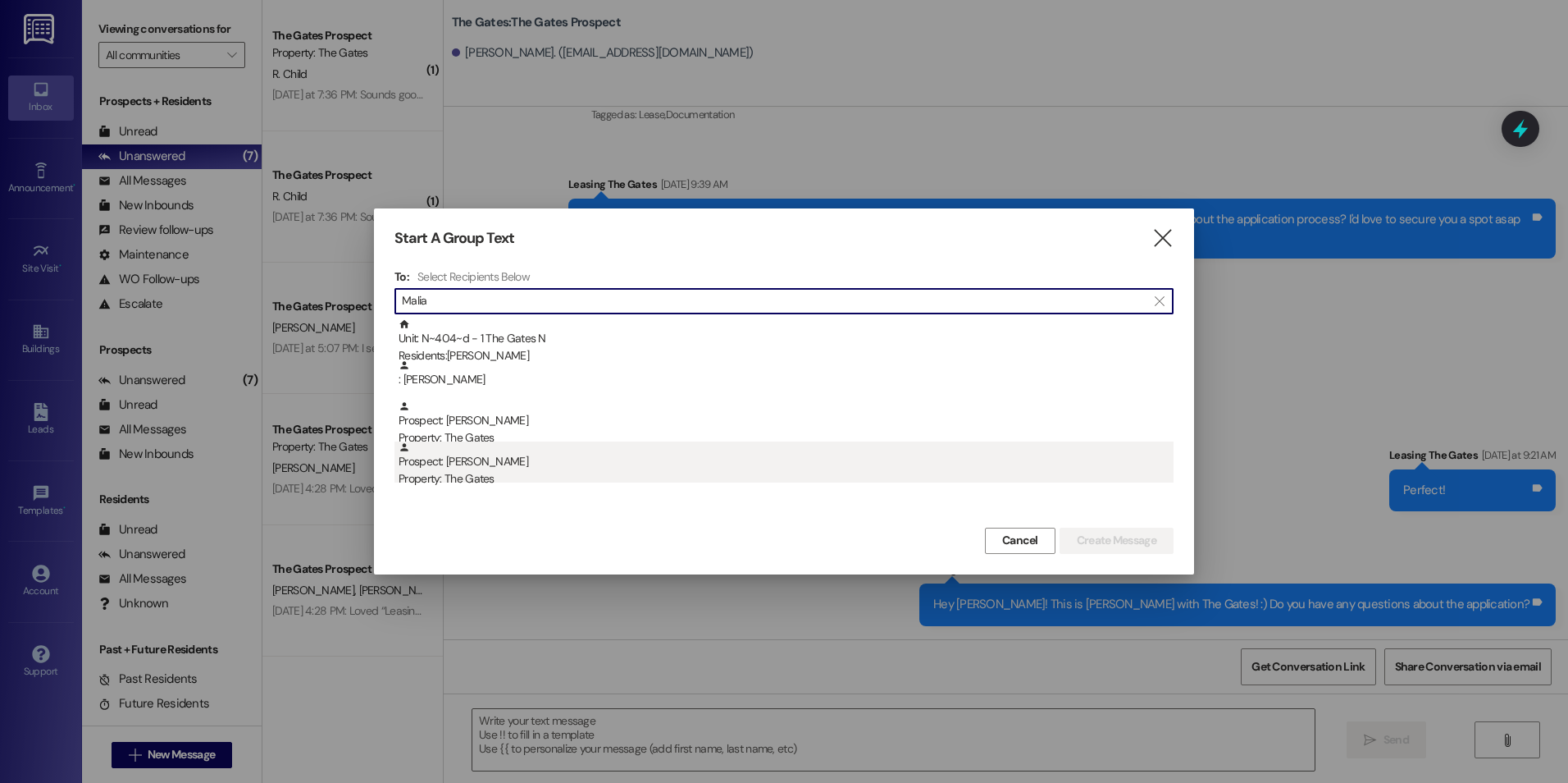
type input "Malia"
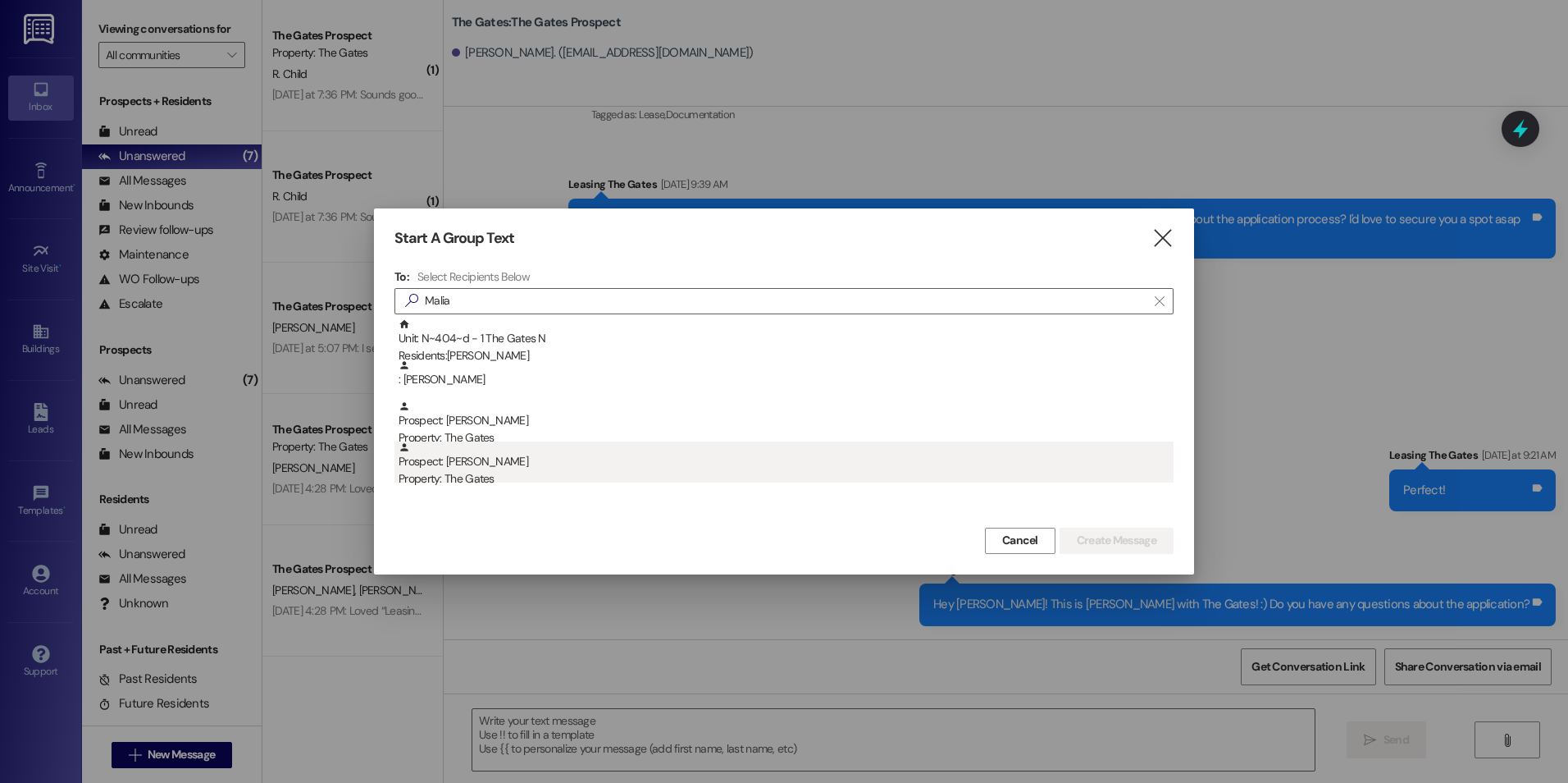
click at [553, 467] on div "Prospect: [PERSON_NAME] Property: The Gates" at bounding box center [786, 465] width 775 height 47
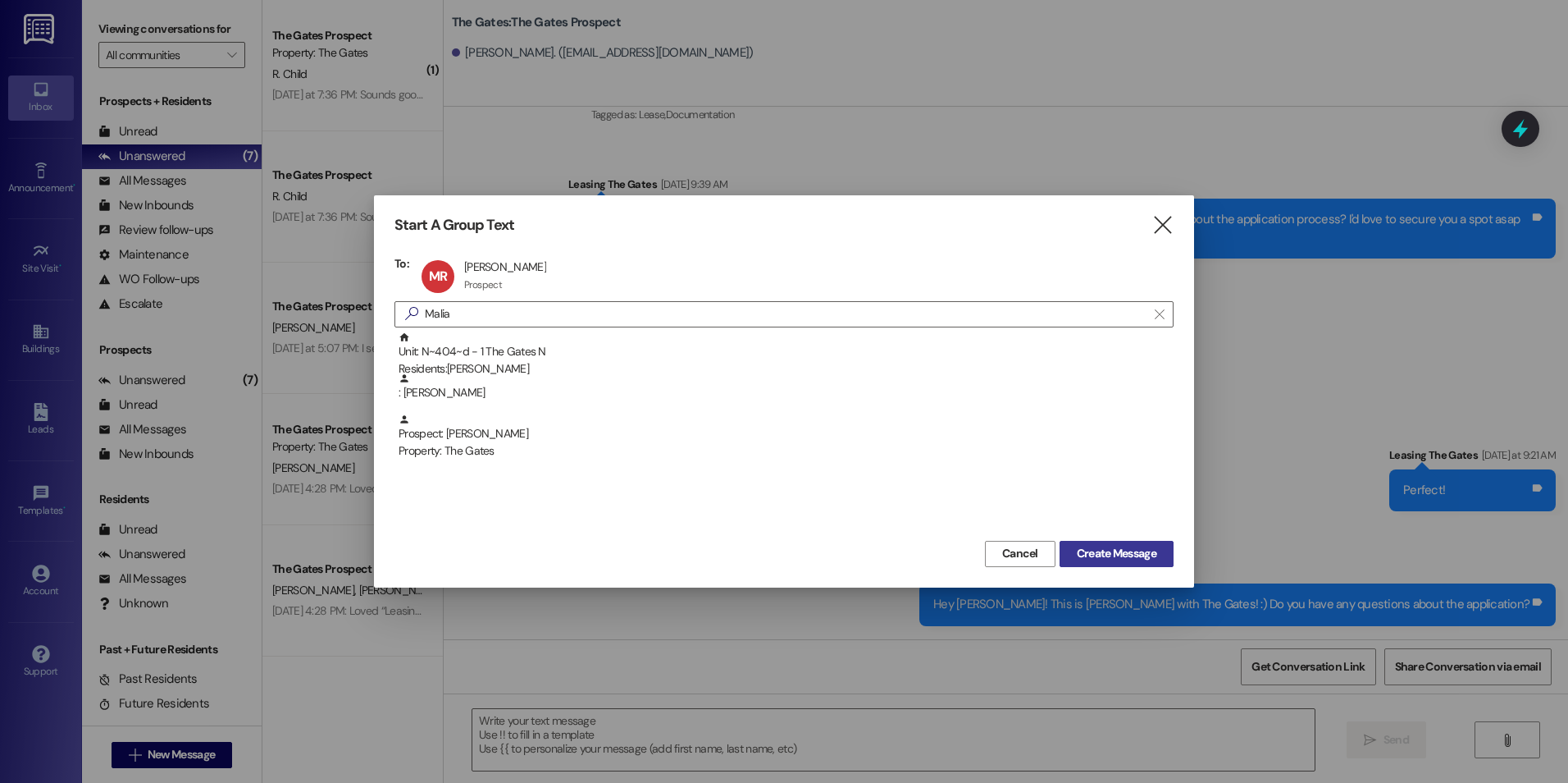
click at [1155, 566] on button "Create Message" at bounding box center [1116, 553] width 114 height 26
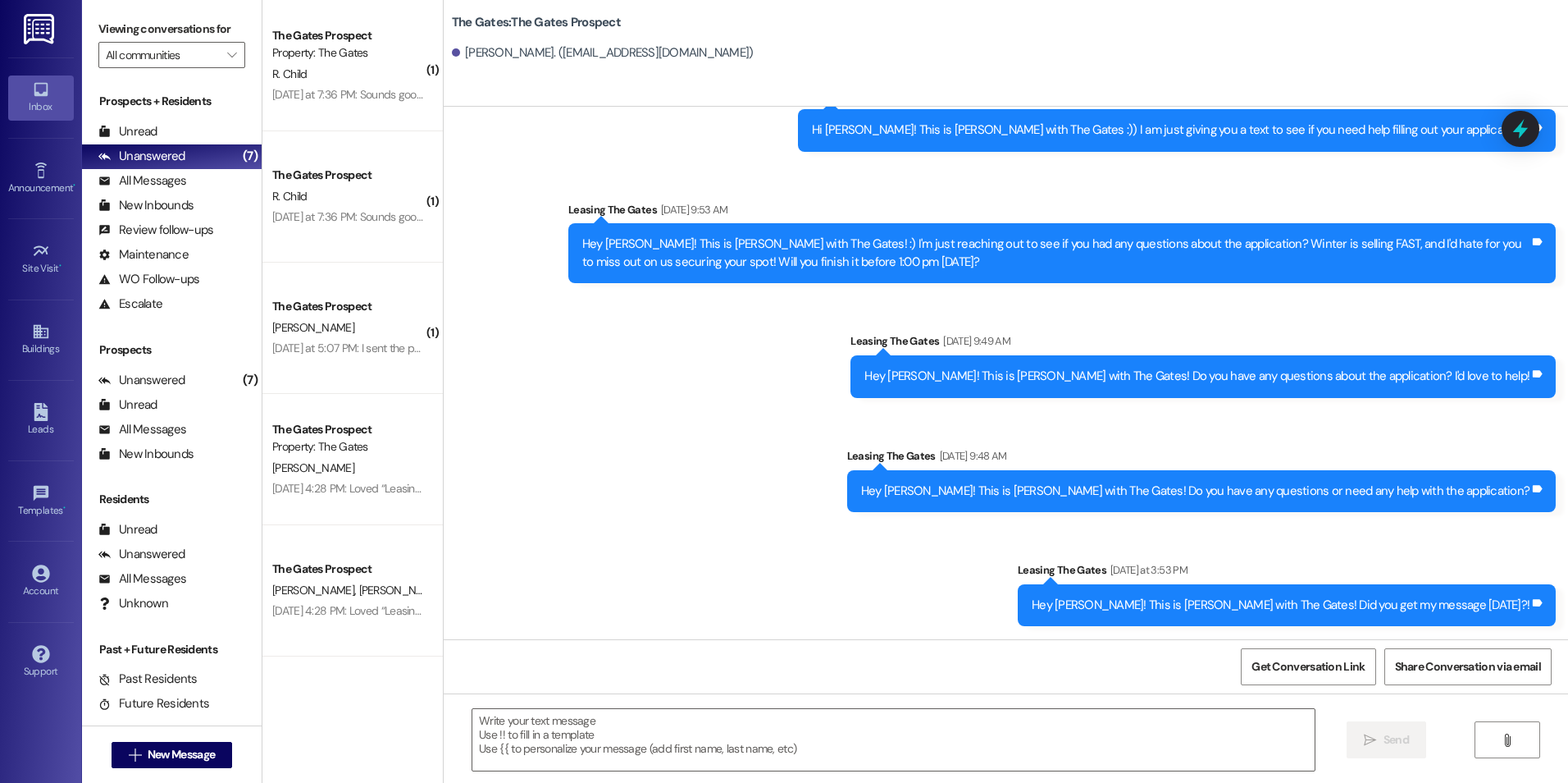
scroll to position [226, 0]
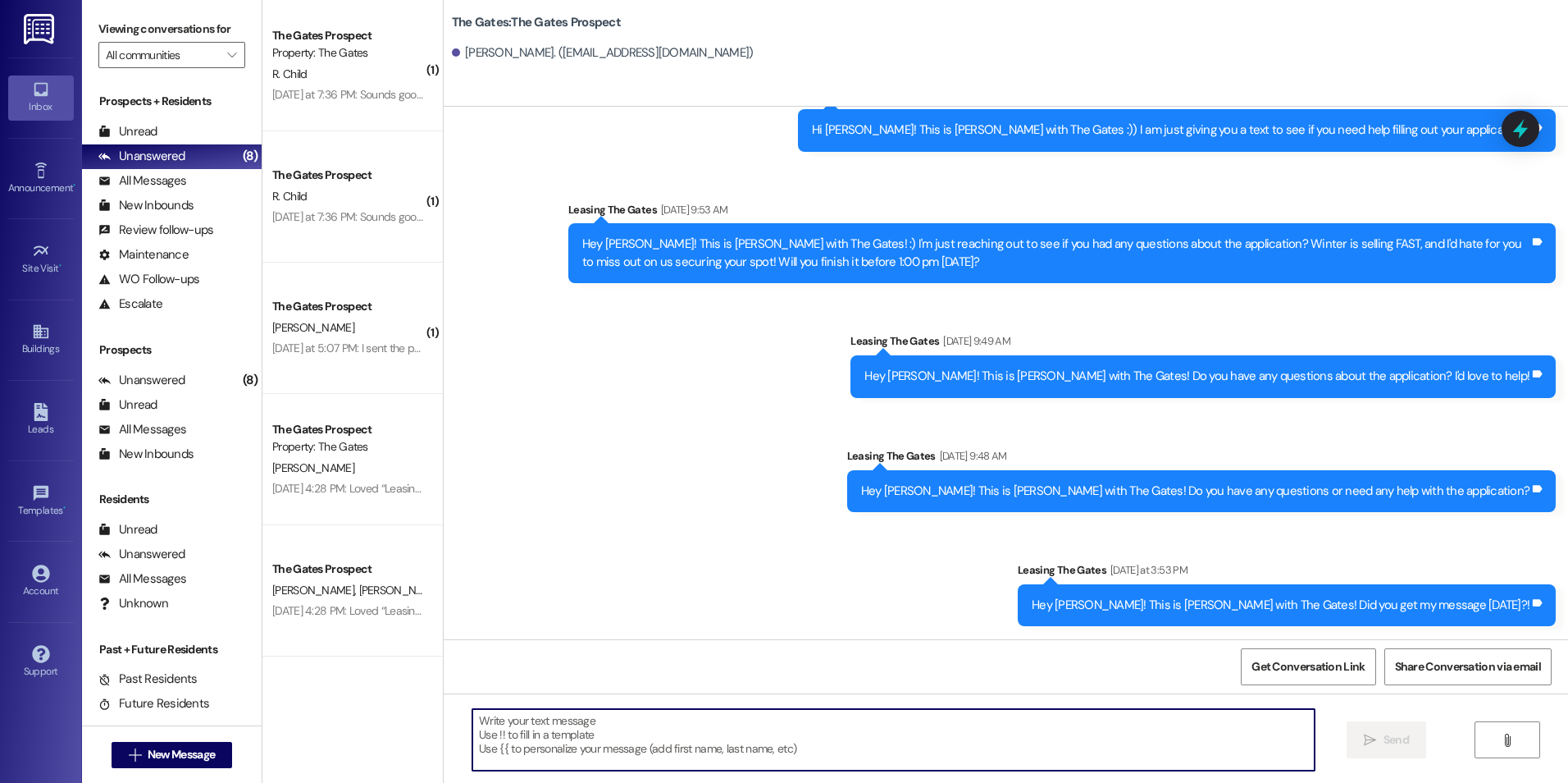
click at [575, 738] on textarea at bounding box center [893, 739] width 842 height 61
click at [570, 750] on textarea at bounding box center [893, 739] width 842 height 61
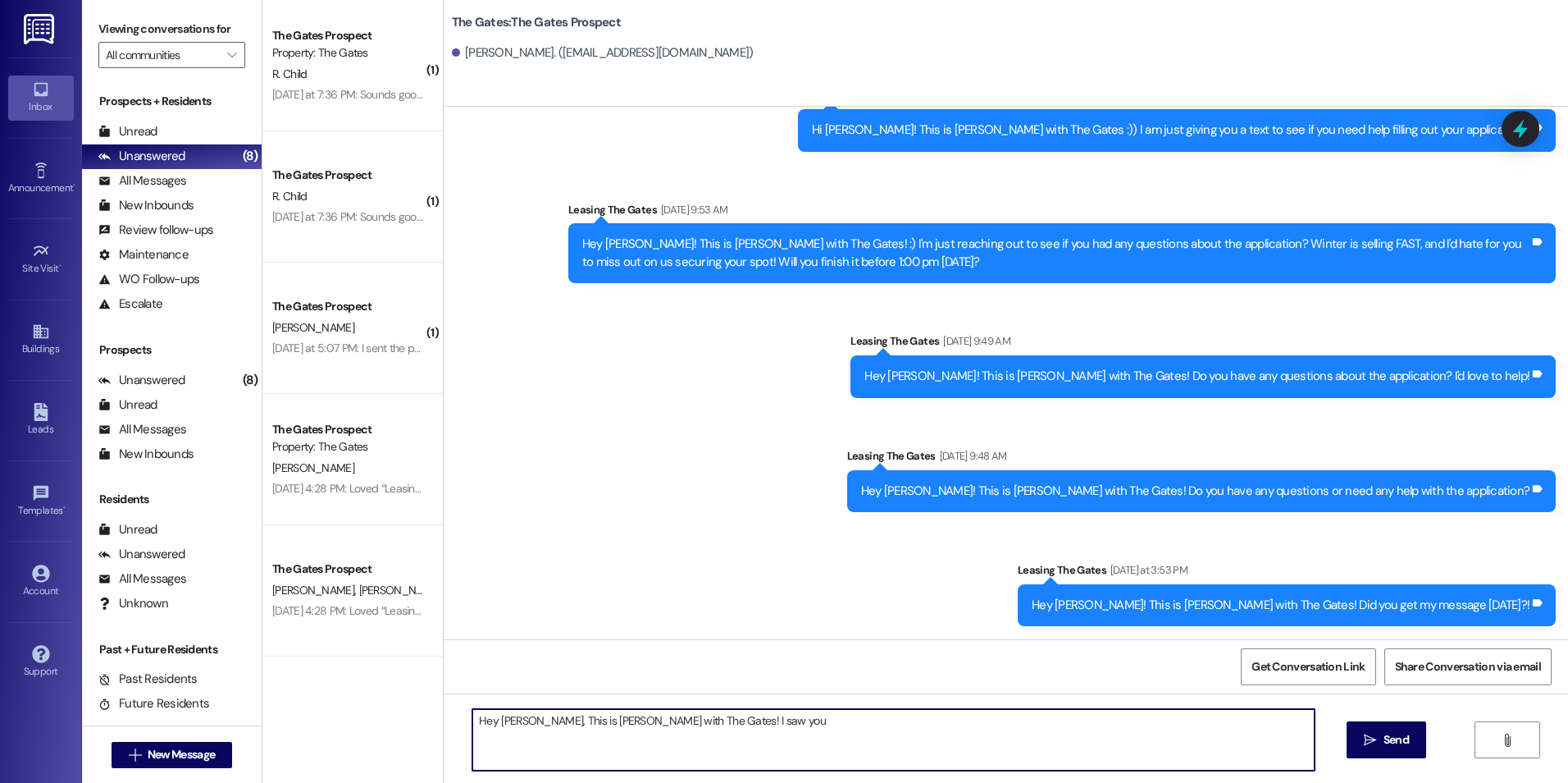
click at [743, 721] on textarea "Hey [PERSON_NAME], This is [PERSON_NAME] with The Gates! I saw you" at bounding box center [893, 739] width 842 height 61
click at [1037, 719] on textarea "Hey [PERSON_NAME], this is [PERSON_NAME] with The Gates! I'm just following up …" at bounding box center [893, 739] width 842 height 61
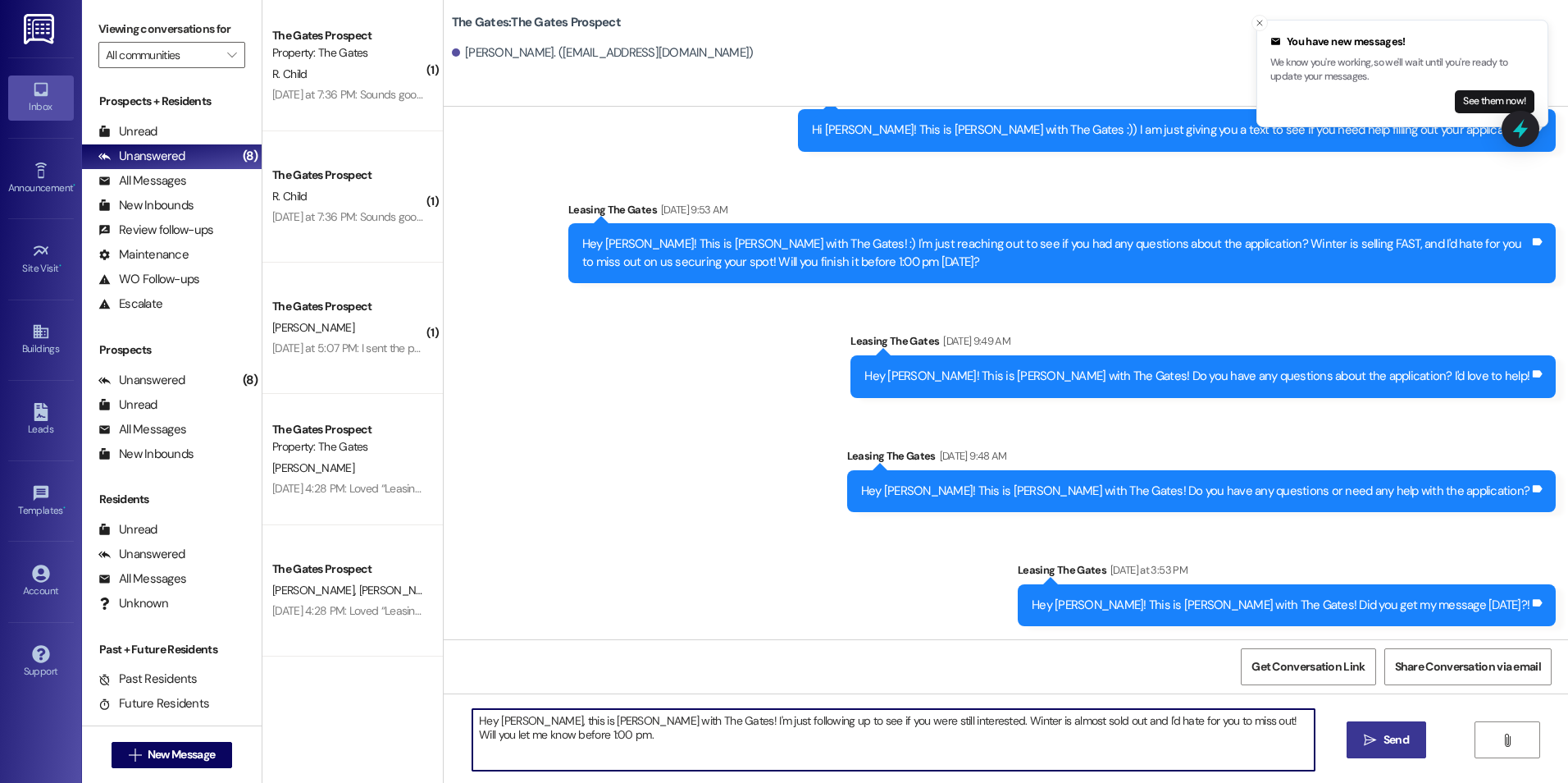
type textarea "Hey [PERSON_NAME], this is [PERSON_NAME] with The Gates! I'm just following up …"
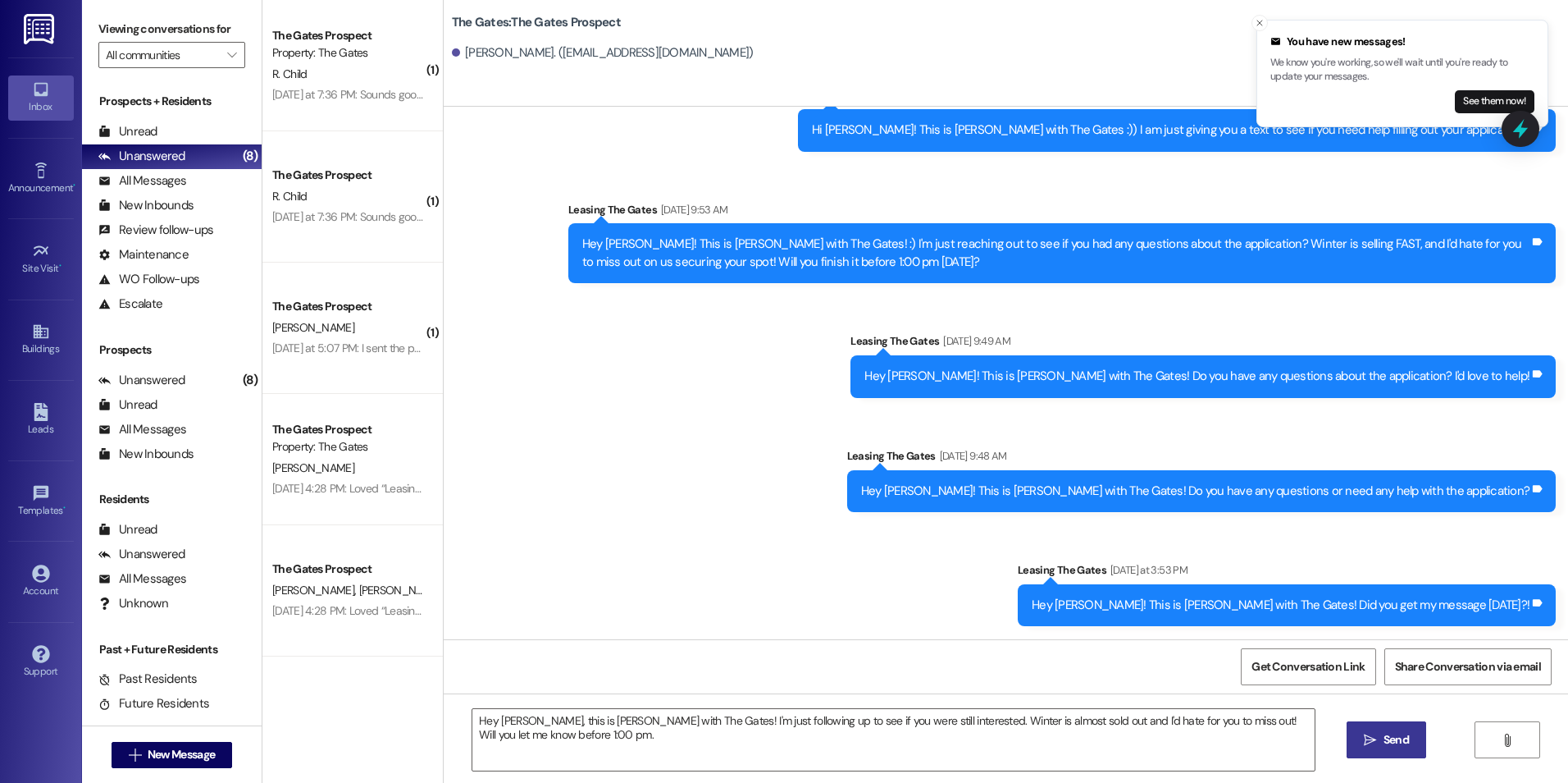
click at [1395, 731] on span "Send" at bounding box center [1396, 739] width 25 height 17
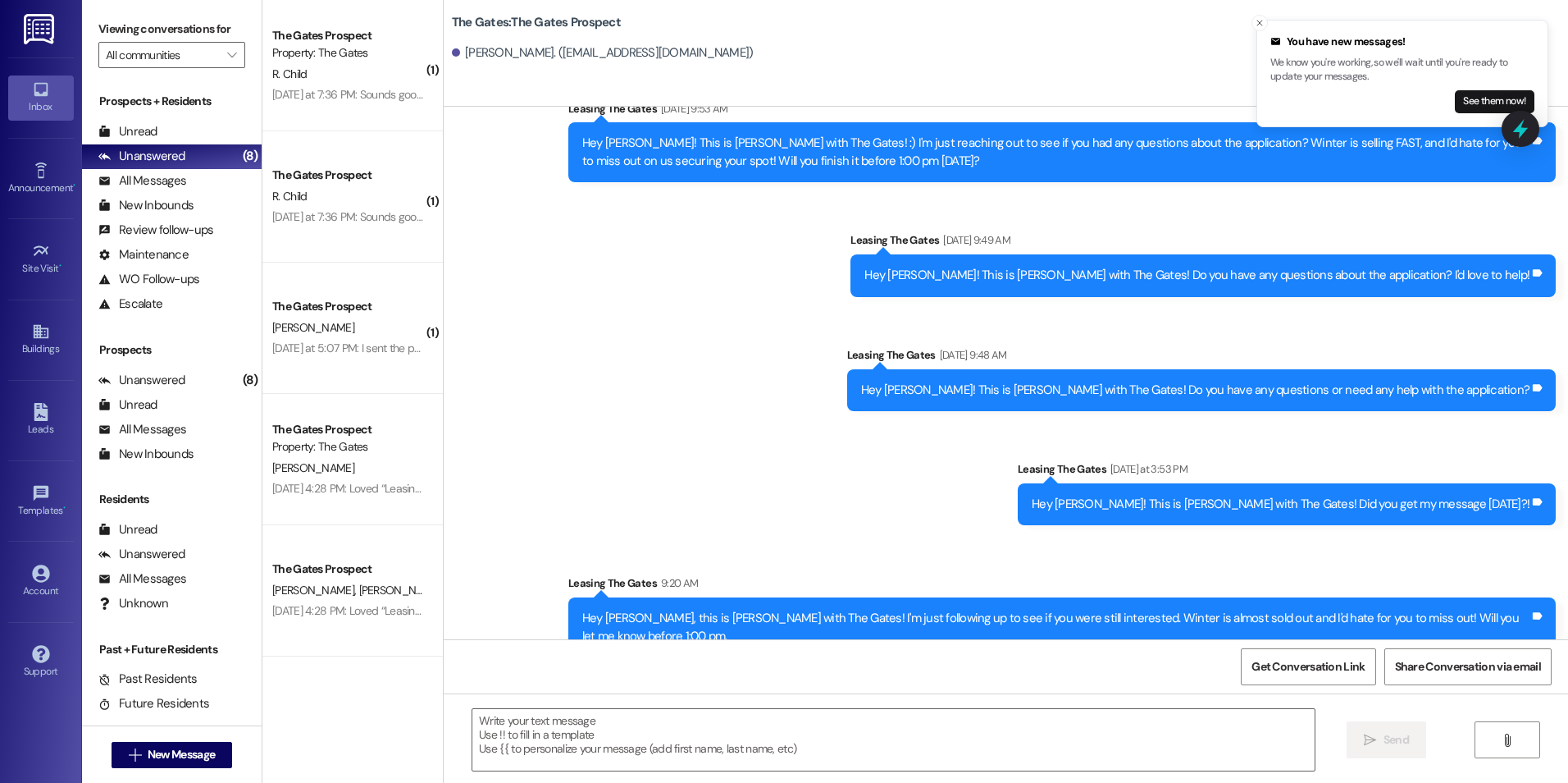
scroll to position [341, 0]
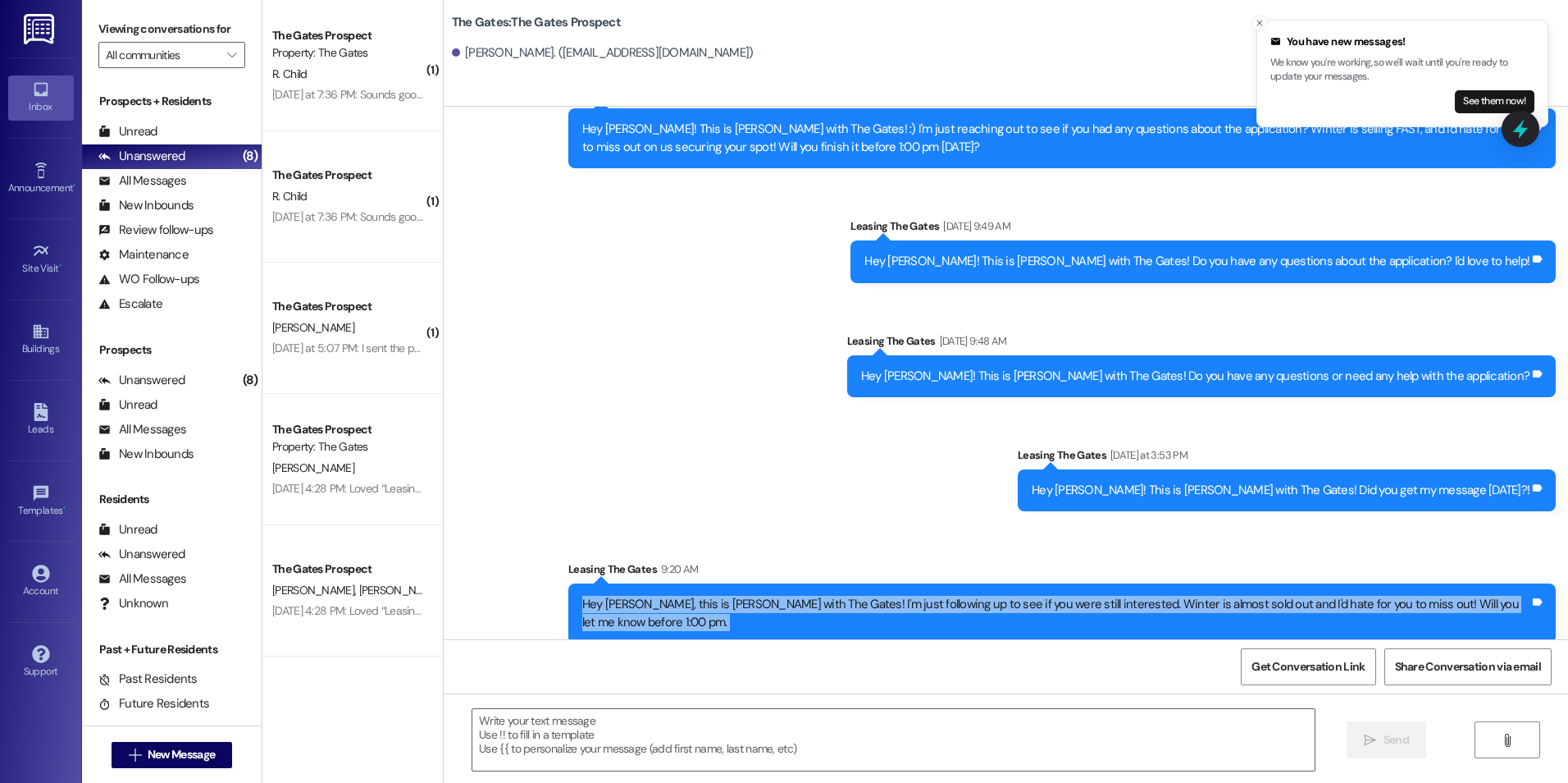
drag, startPoint x: 593, startPoint y: 601, endPoint x: 1112, endPoint y: 647, distance: 521.0
click at [1112, 647] on div "Sent via SMS Leasing The Gates [DATE] 12:11 PM Hi Malia! This is [PERSON_NAME] …" at bounding box center [1006, 498] width 1124 height 783
drag, startPoint x: 1112, startPoint y: 647, endPoint x: 1082, endPoint y: 588, distance: 66.2
copy div "Hey [PERSON_NAME], this is [PERSON_NAME] with The Gates! I'm just following up …"
click at [165, 757] on span "New Message" at bounding box center [181, 754] width 67 height 17
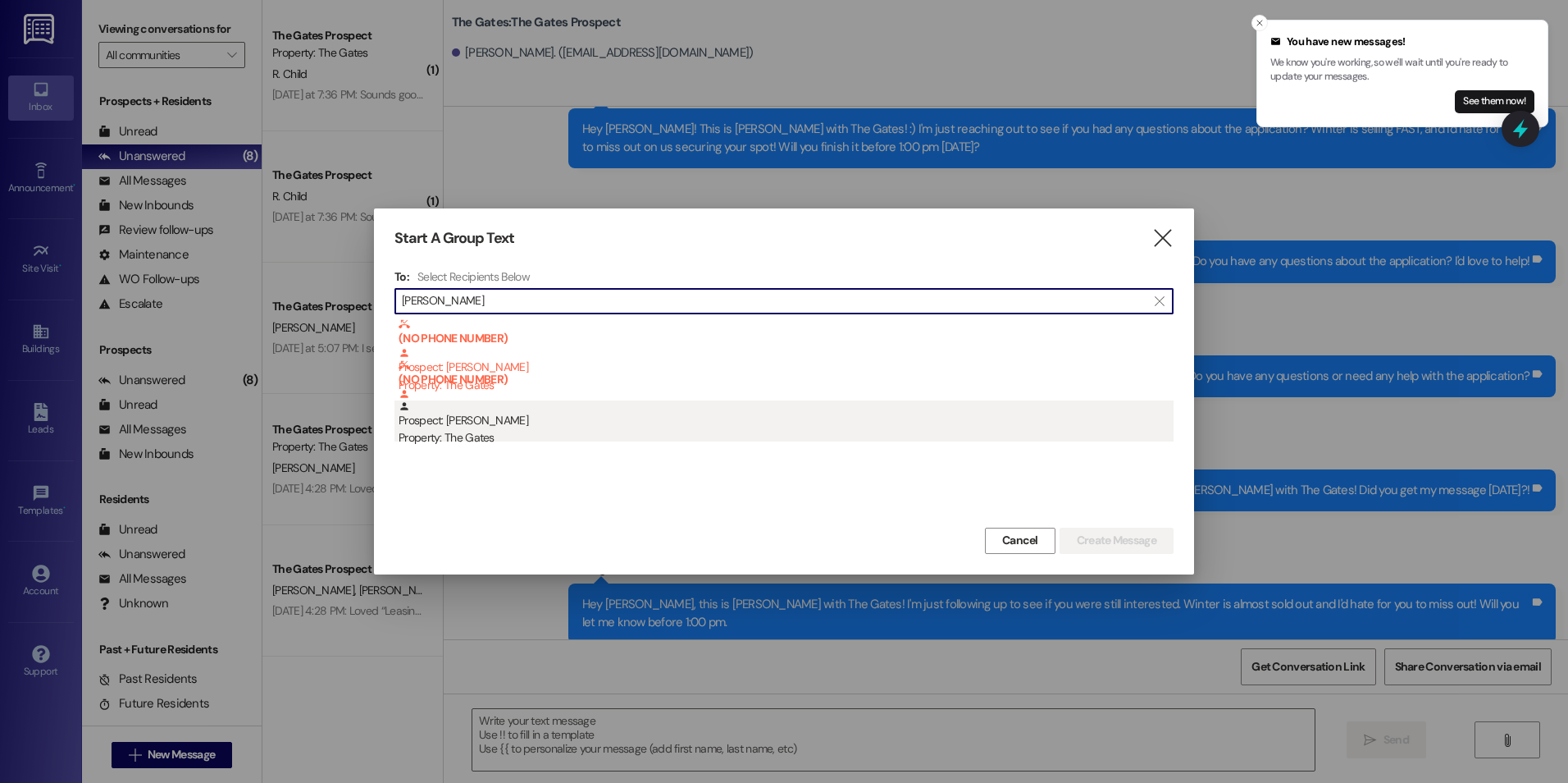
type input "[PERSON_NAME]"
click at [555, 424] on div "Prospect: [PERSON_NAME] Property: The Gates" at bounding box center [786, 424] width 775 height 47
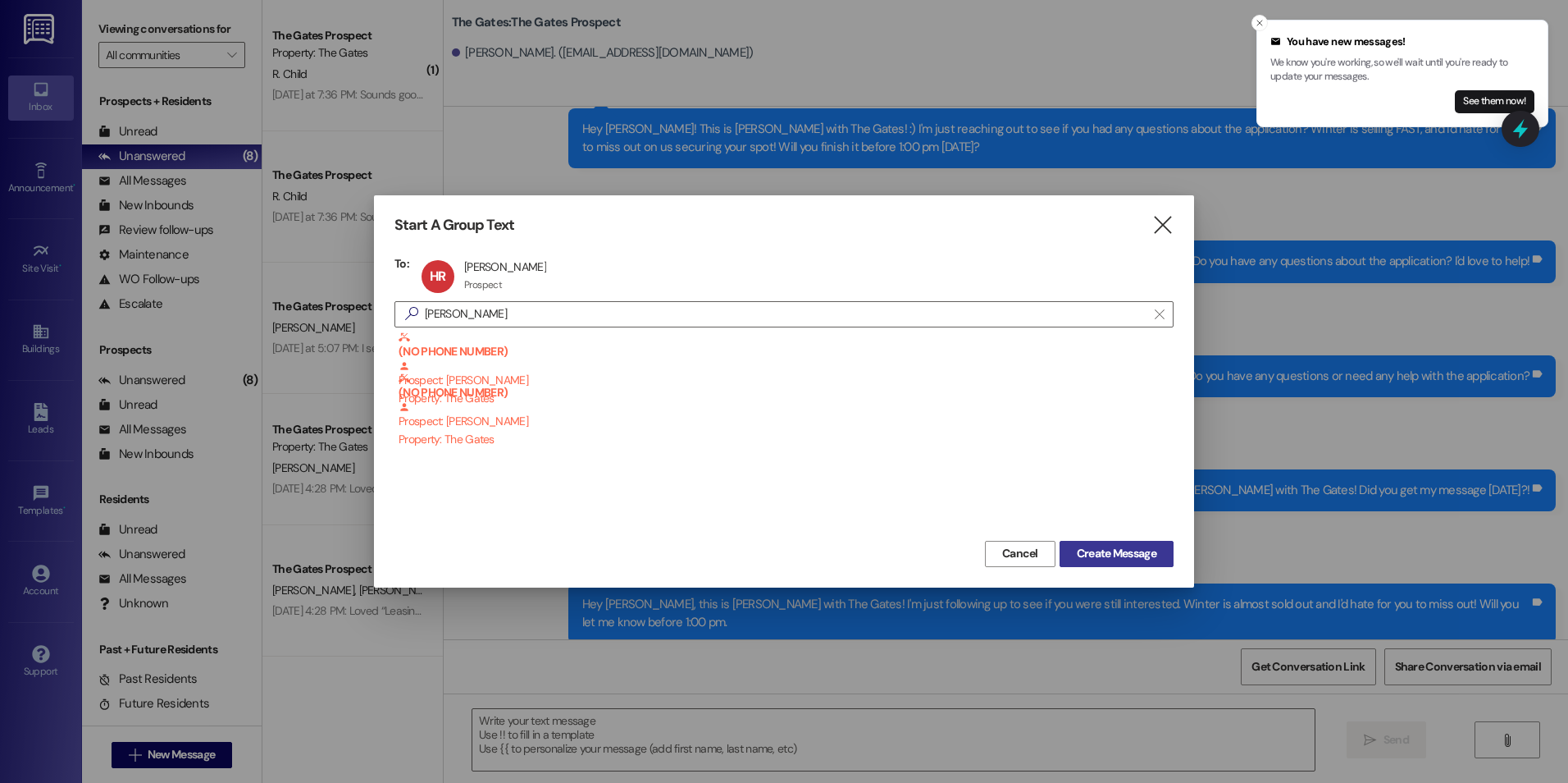
click at [1111, 556] on span "Create Message" at bounding box center [1117, 553] width 80 height 17
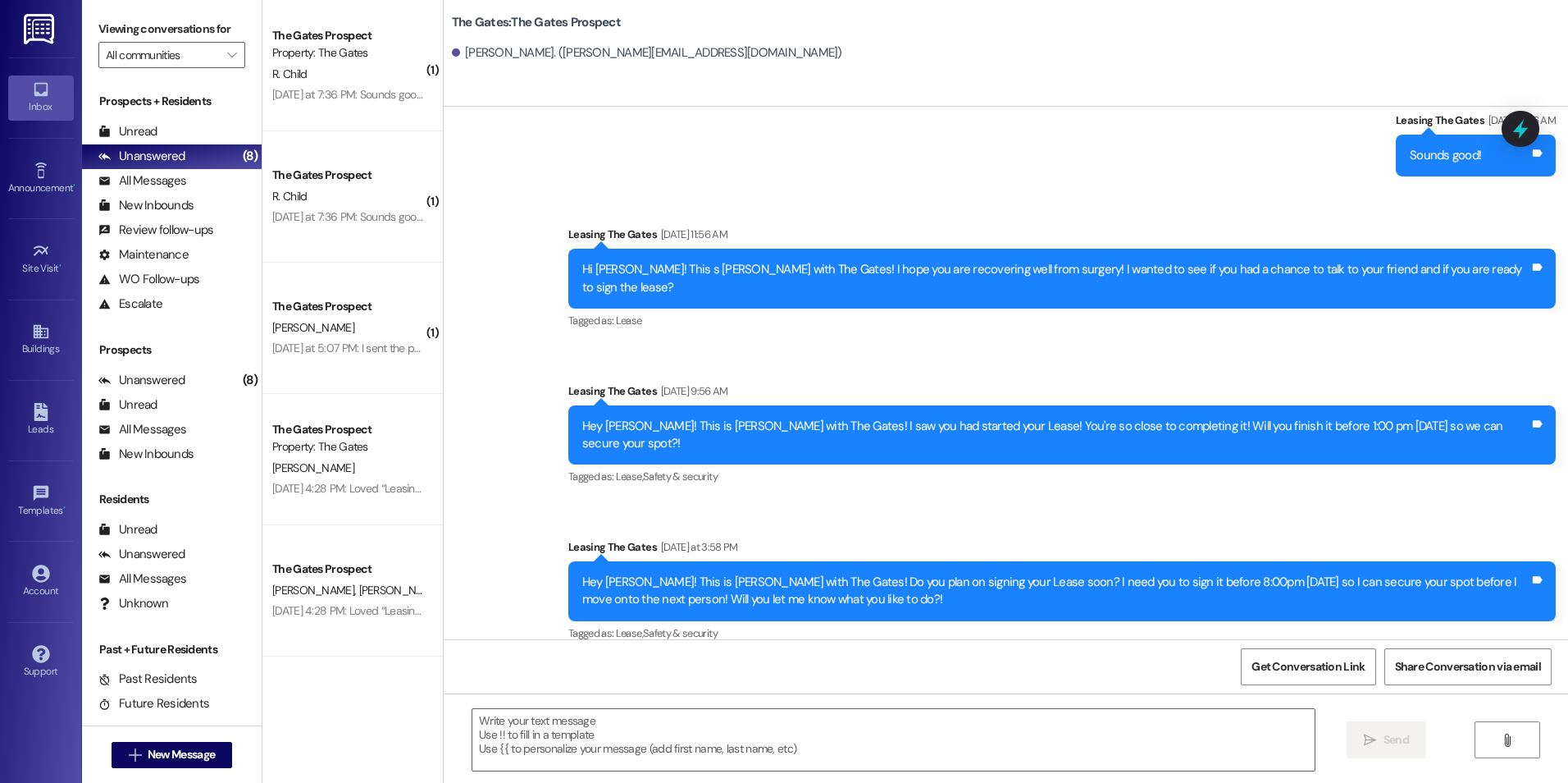
scroll to position [2882, 0]
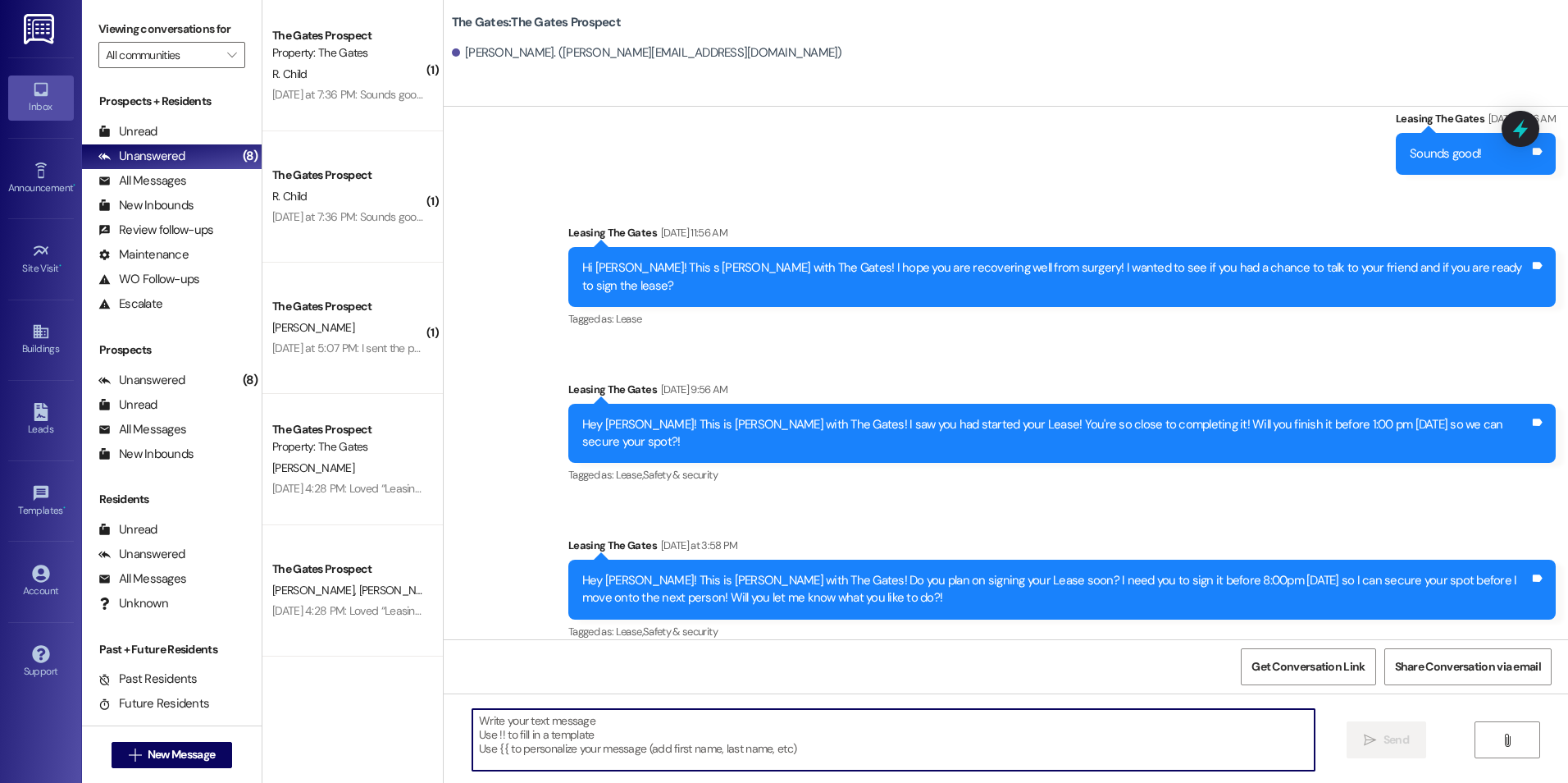
click at [673, 756] on textarea at bounding box center [893, 739] width 842 height 61
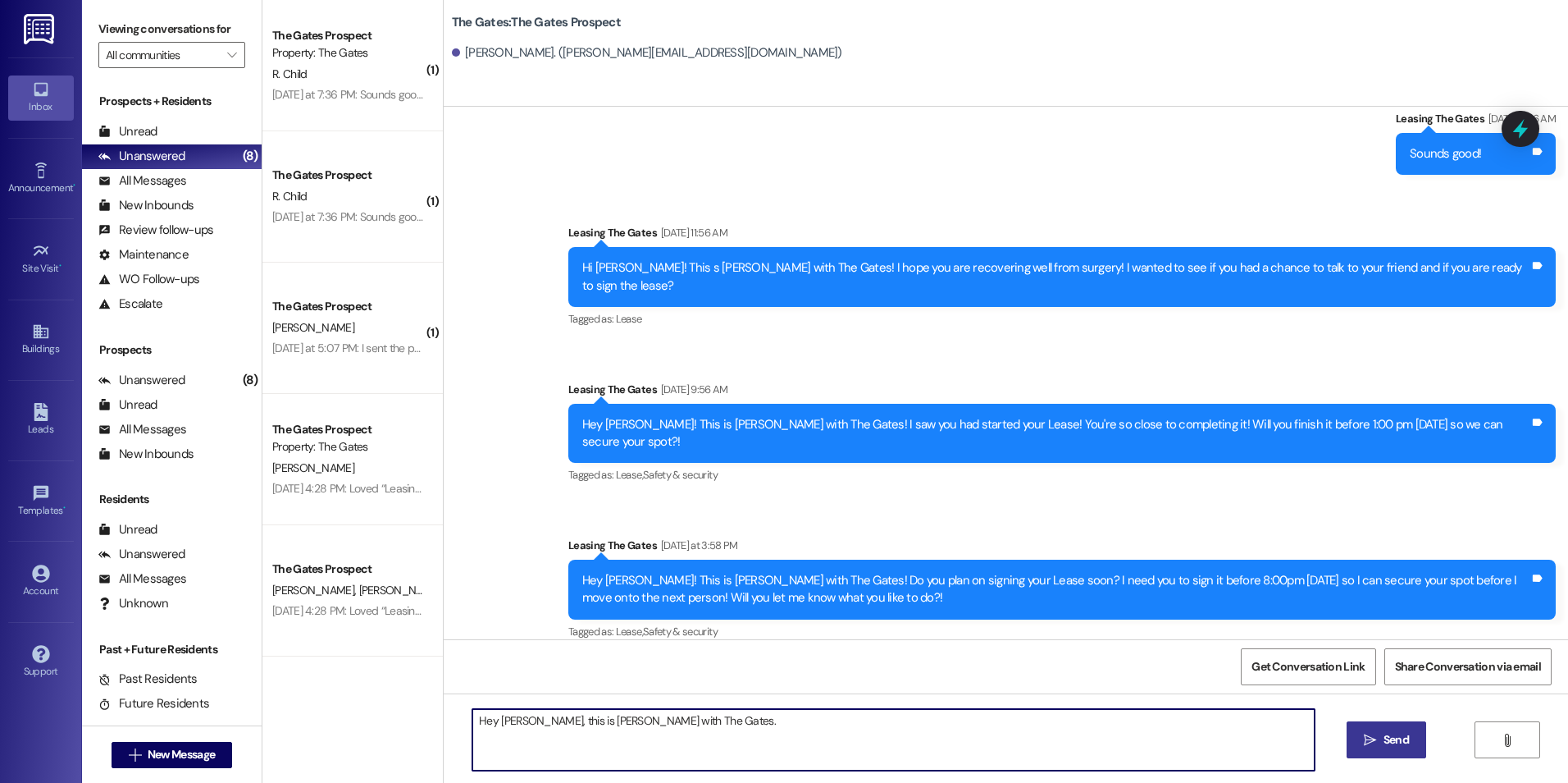
click at [673, 726] on textarea "Hey [PERSON_NAME], this is [PERSON_NAME] with The Gates." at bounding box center [893, 739] width 842 height 61
click at [976, 722] on textarea "Hey [PERSON_NAME], this is [PERSON_NAME] with The Gates. I'm just following up …" at bounding box center [893, 739] width 842 height 61
click at [644, 717] on textarea "Hey [PERSON_NAME], this is [PERSON_NAME] with The Gates. I'm just following up …" at bounding box center [893, 739] width 842 height 61
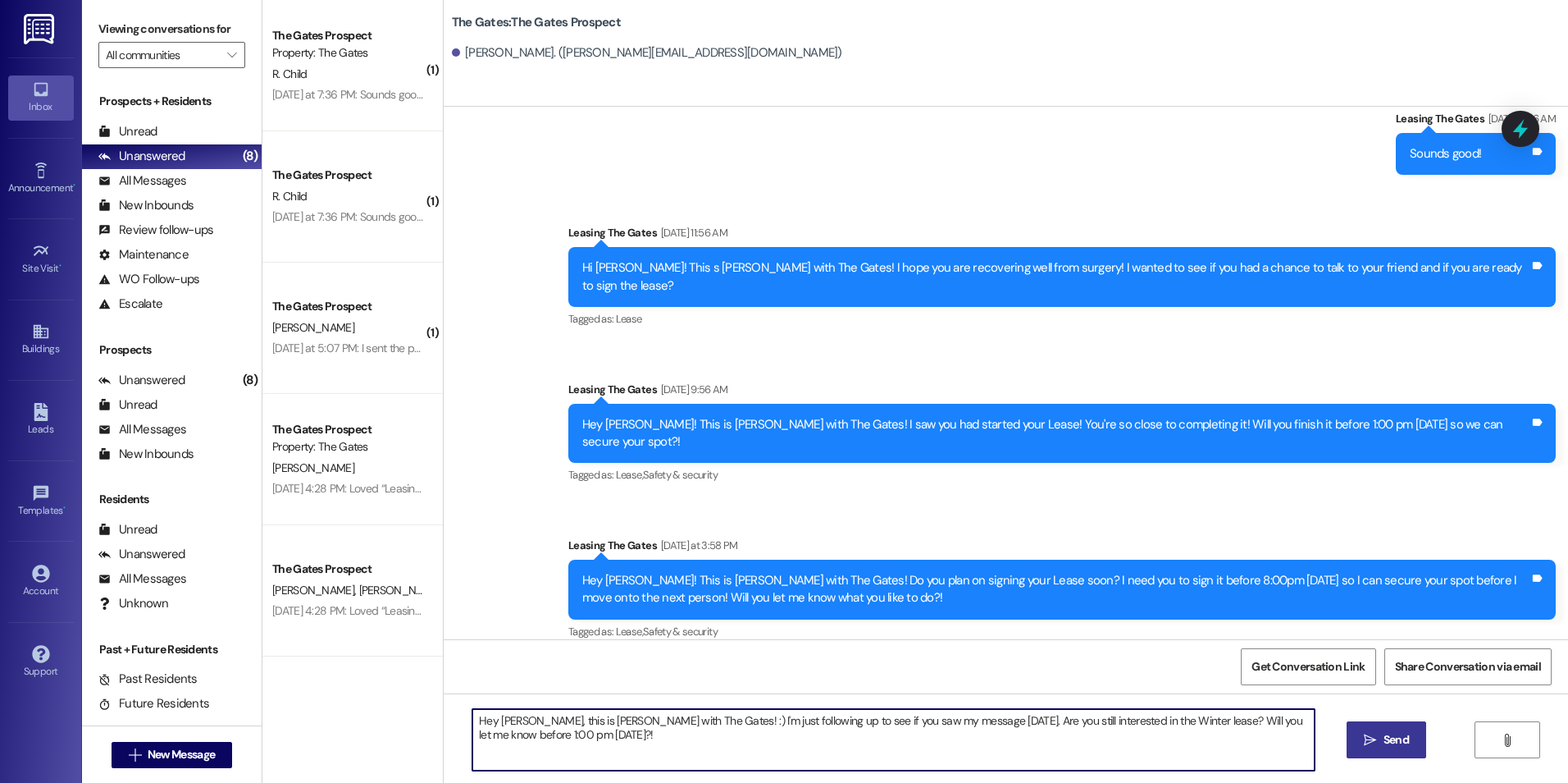
type textarea "Hey [PERSON_NAME], this is [PERSON_NAME] with The Gates! :) I'm just following …"
click at [1372, 743] on icon "" at bounding box center [1370, 740] width 13 height 13
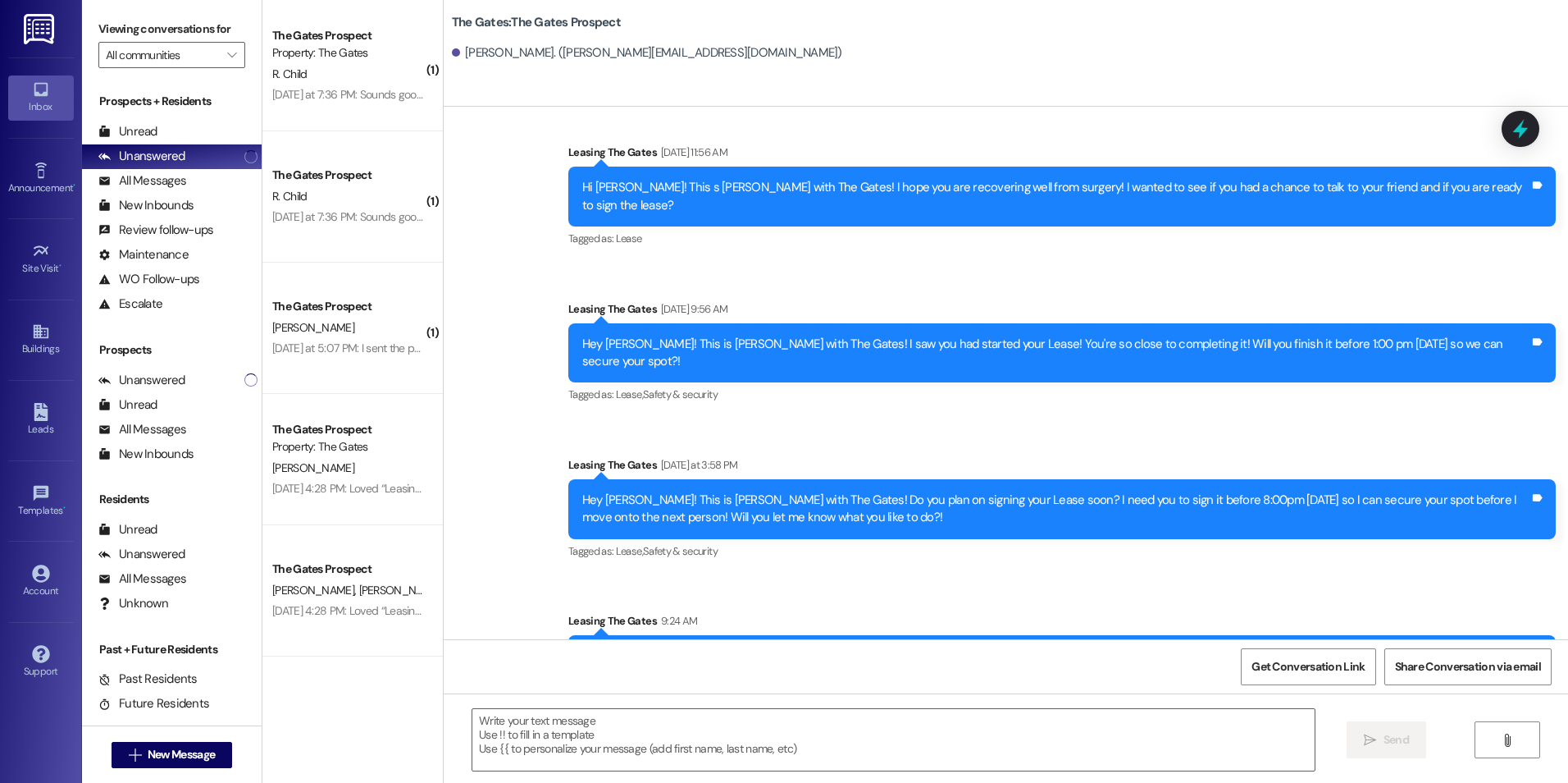
scroll to position [2996, 0]
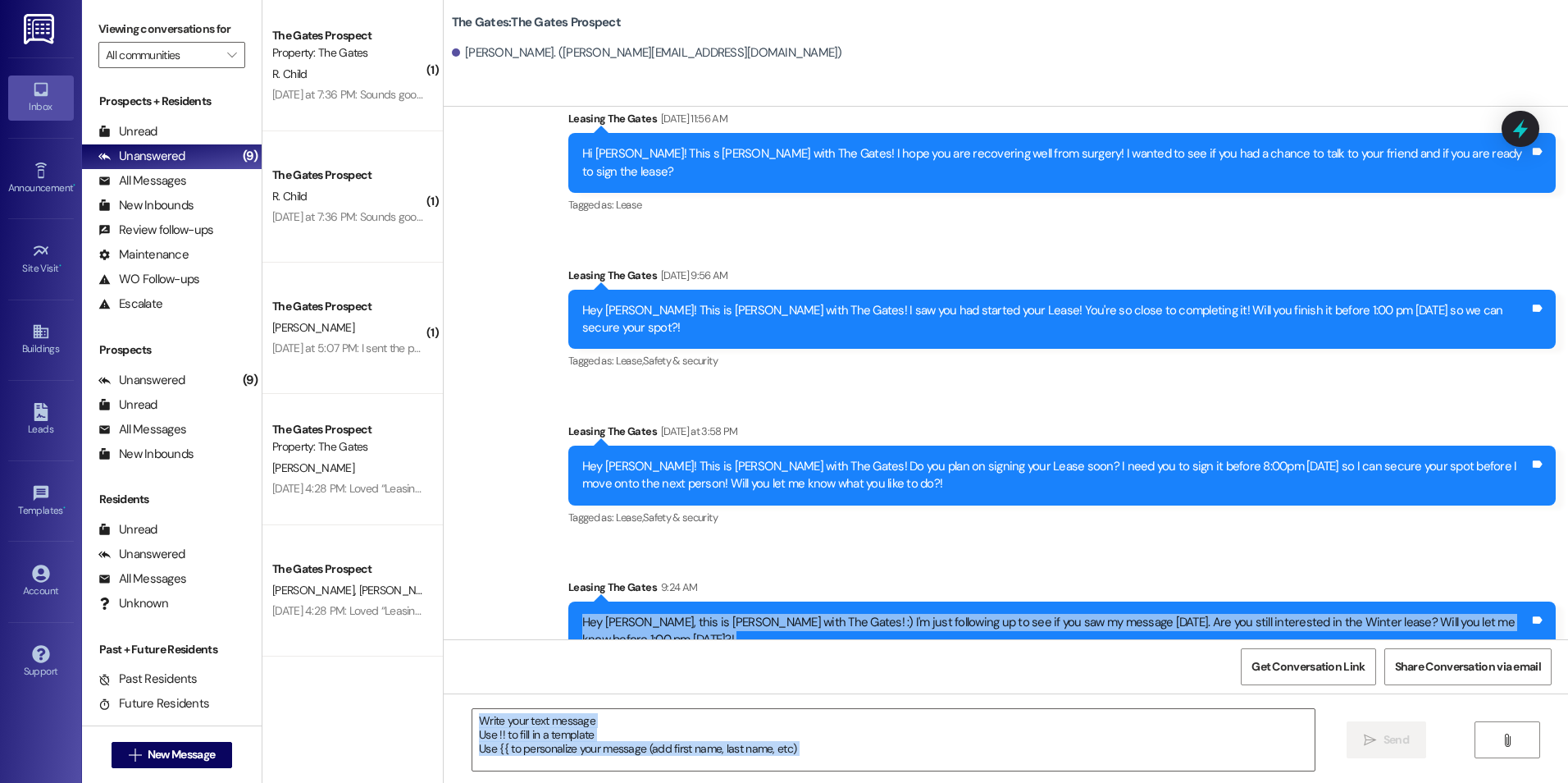
drag, startPoint x: 572, startPoint y: 609, endPoint x: 1456, endPoint y: 698, distance: 888.5
click at [1456, 698] on div "Sent via SMS Leasing The Gates [DATE] 1:44 PM Hi [PERSON_NAME]! This is [PERSON…" at bounding box center [1006, 498] width 1124 height 783
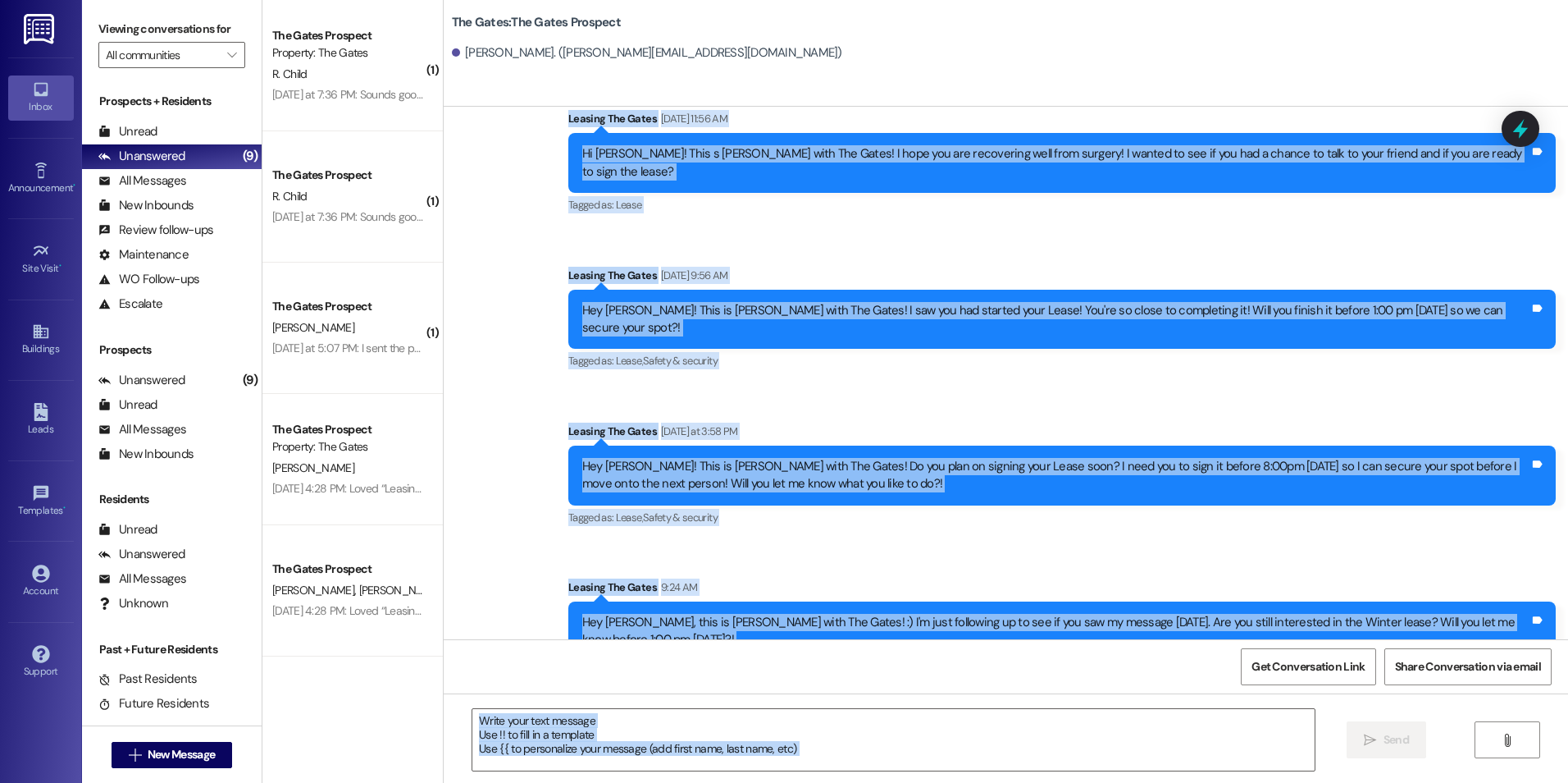
click at [589, 544] on div "Sent via SMS Leasing The Gates [DATE] 9:56 AM Sounds good! Tags and notes Sent …" at bounding box center [1006, 316] width 1124 height 715
click at [566, 363] on div "Sent via SMS Leasing The Gates [DATE] 9:56 AM Sounds good! Tags and notes Sent …" at bounding box center [1006, 316] width 1124 height 715
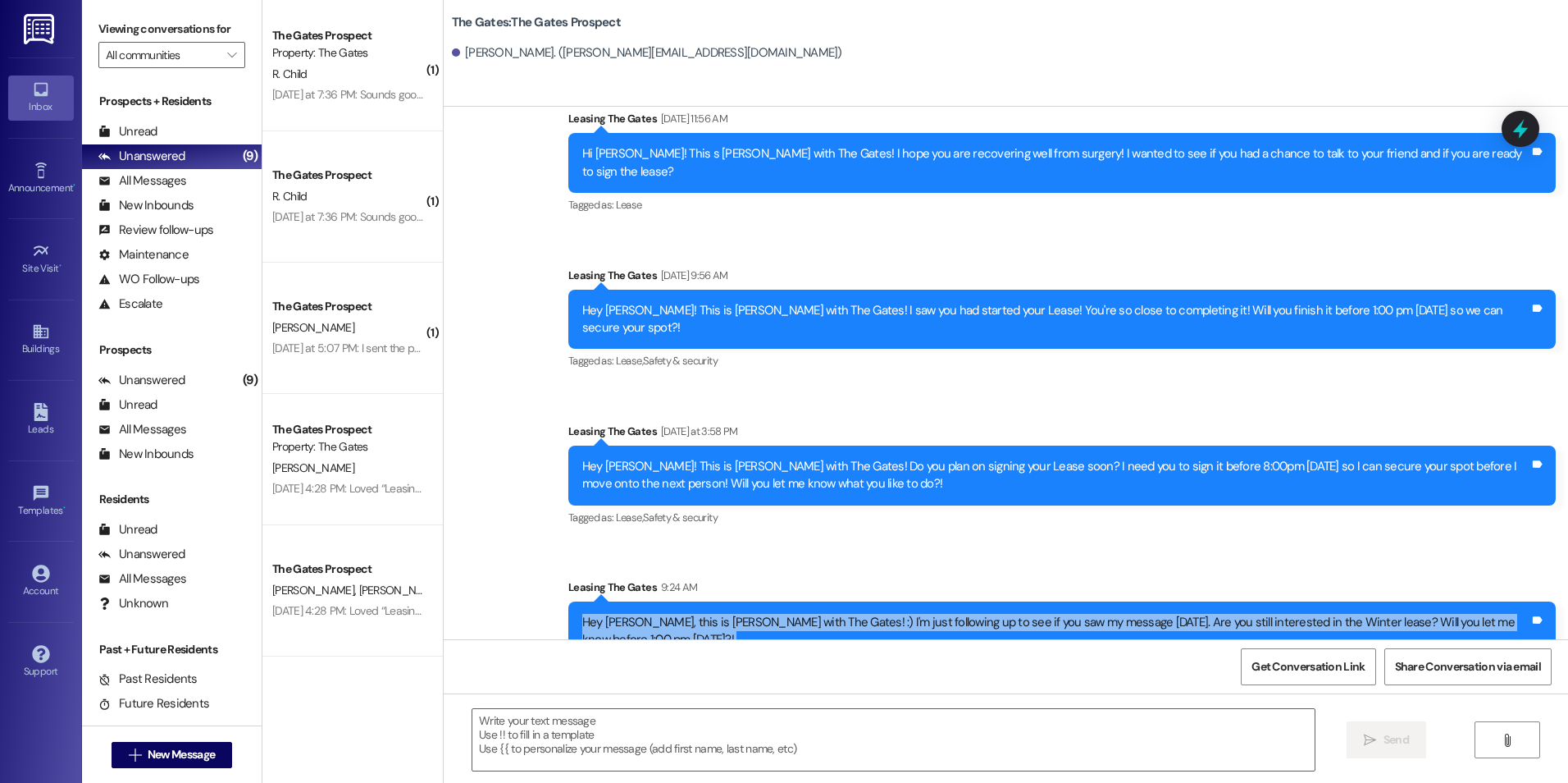
drag, startPoint x: 571, startPoint y: 603, endPoint x: 1163, endPoint y: 658, distance: 594.5
click at [1163, 658] on div "Sent via SMS Leasing The Gates [DATE] 1:44 PM Hi [PERSON_NAME]! This is [PERSON…" at bounding box center [1006, 498] width 1124 height 783
drag, startPoint x: 1163, startPoint y: 658, endPoint x: 1051, endPoint y: 603, distance: 124.8
copy div "Hey [PERSON_NAME], this is [PERSON_NAME] with The Gates! :) I'm just following …"
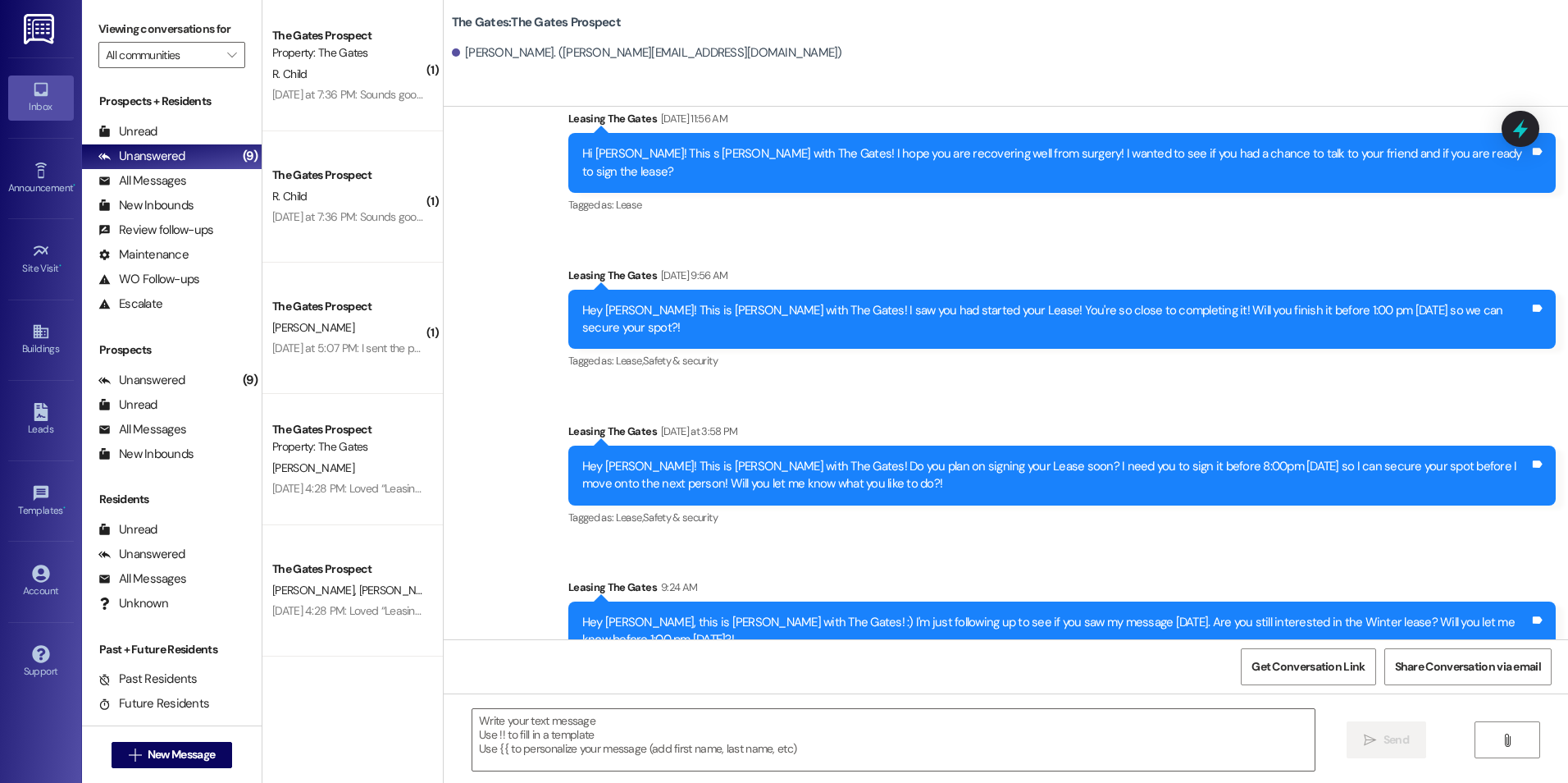
click at [504, 373] on div "Sent via SMS Leasing The Gates [DATE] 9:56 AM Sounds good! Tags and notes Sent …" at bounding box center [1006, 316] width 1124 height 715
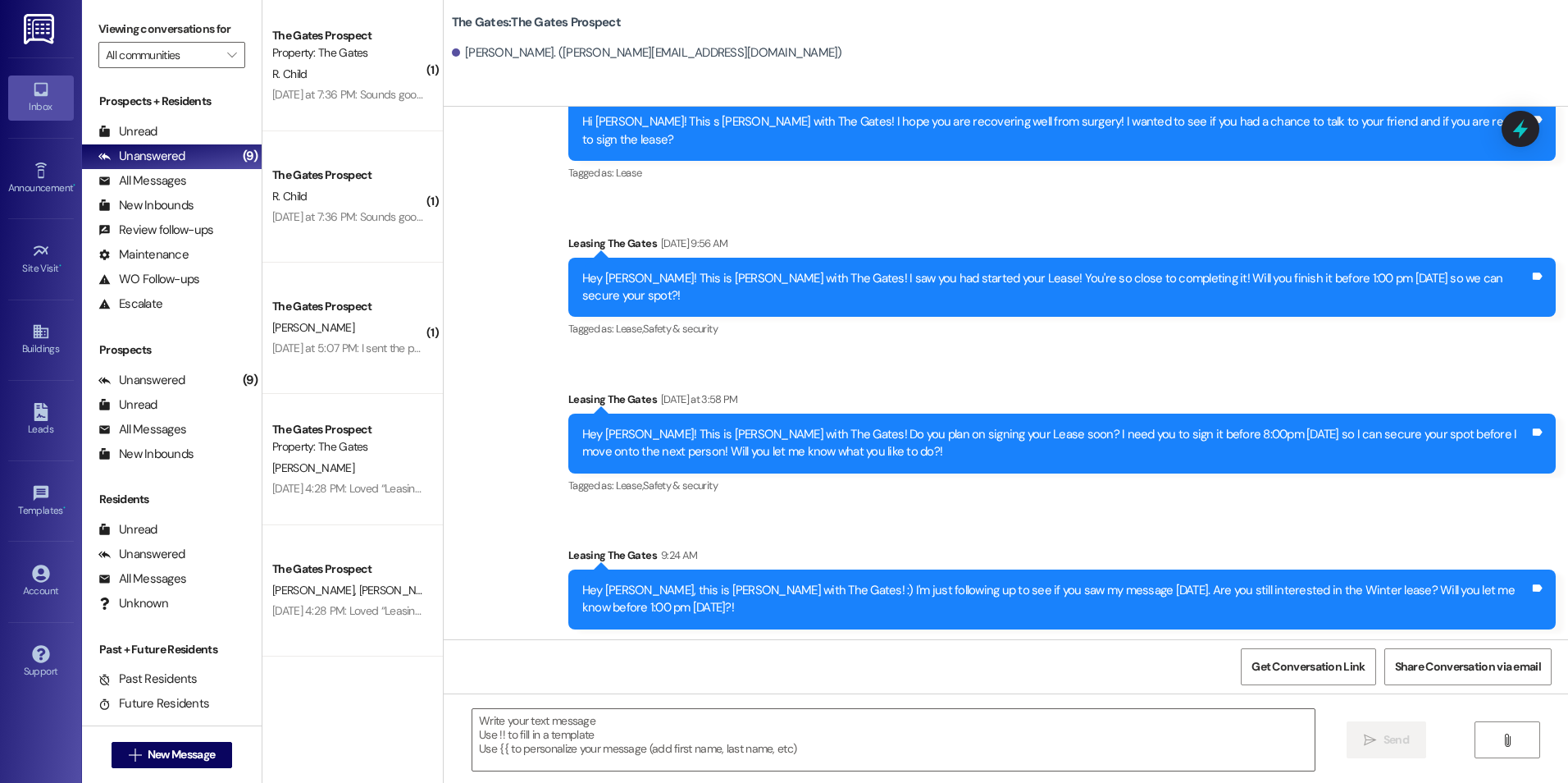
scroll to position [3110, 0]
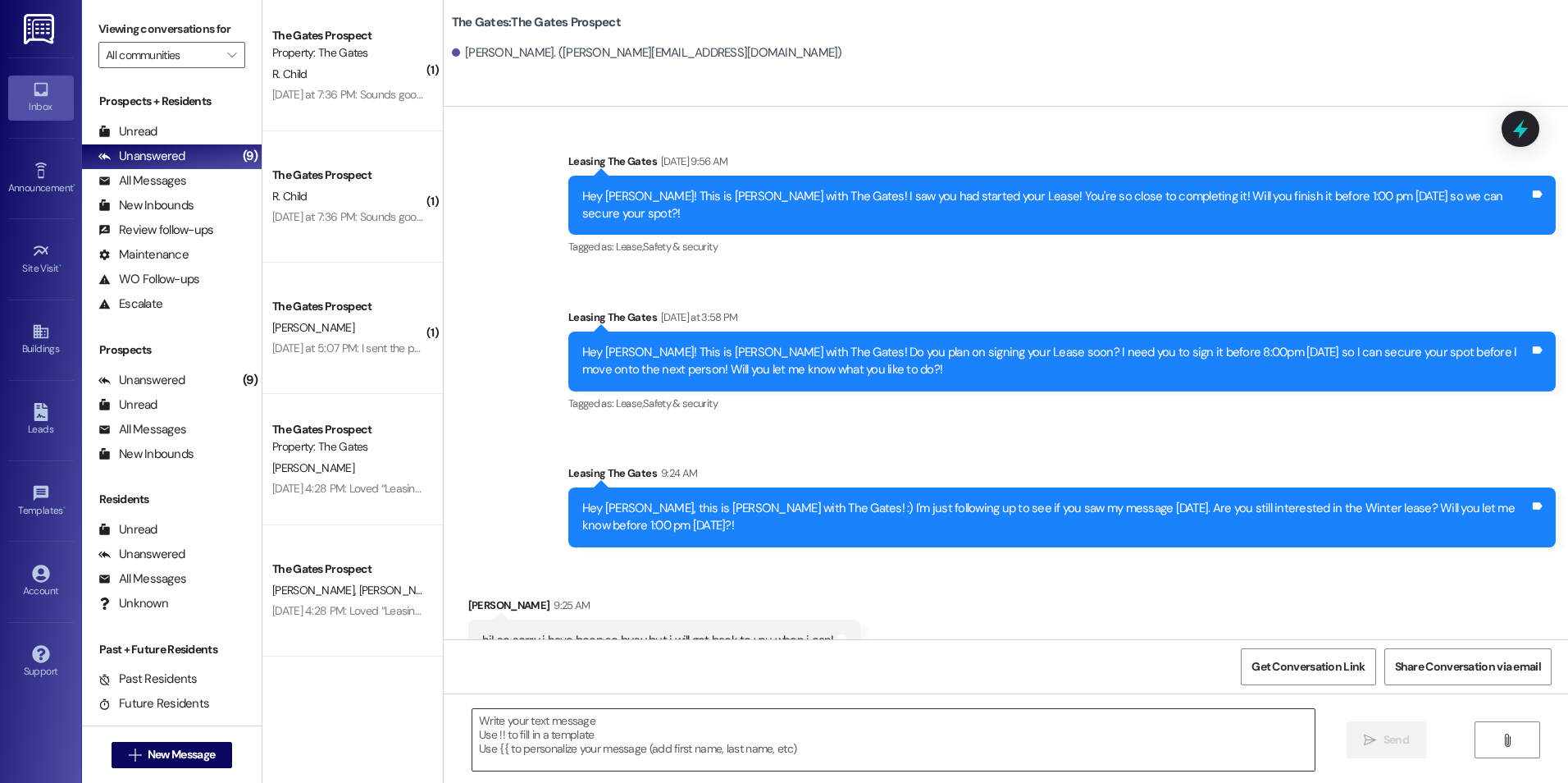
click at [552, 743] on textarea at bounding box center [893, 739] width 842 height 61
click at [497, 717] on textarea at bounding box center [893, 739] width 842 height 61
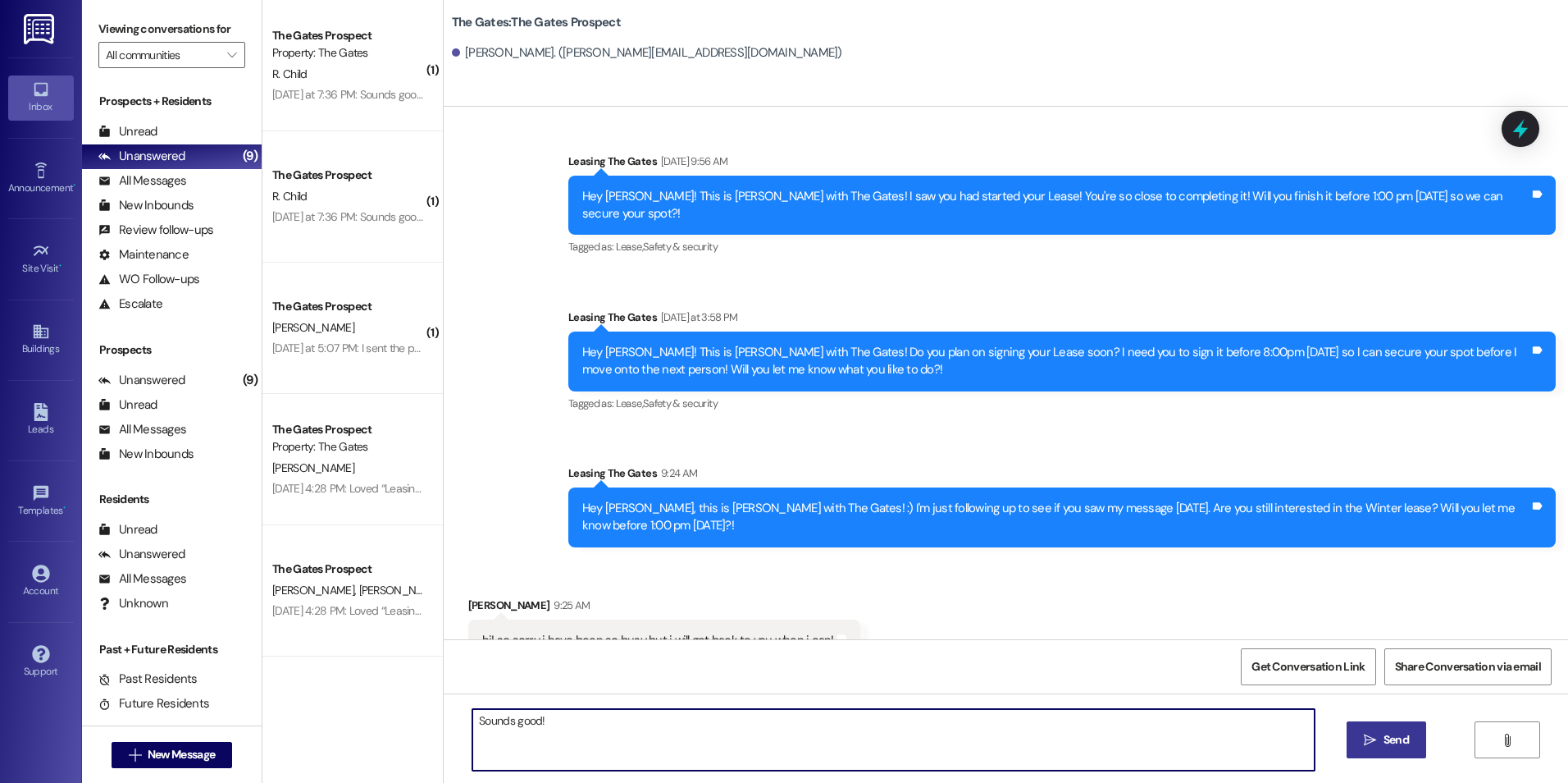
type textarea "Sounds good!"
click at [1393, 738] on span "Send" at bounding box center [1396, 739] width 25 height 17
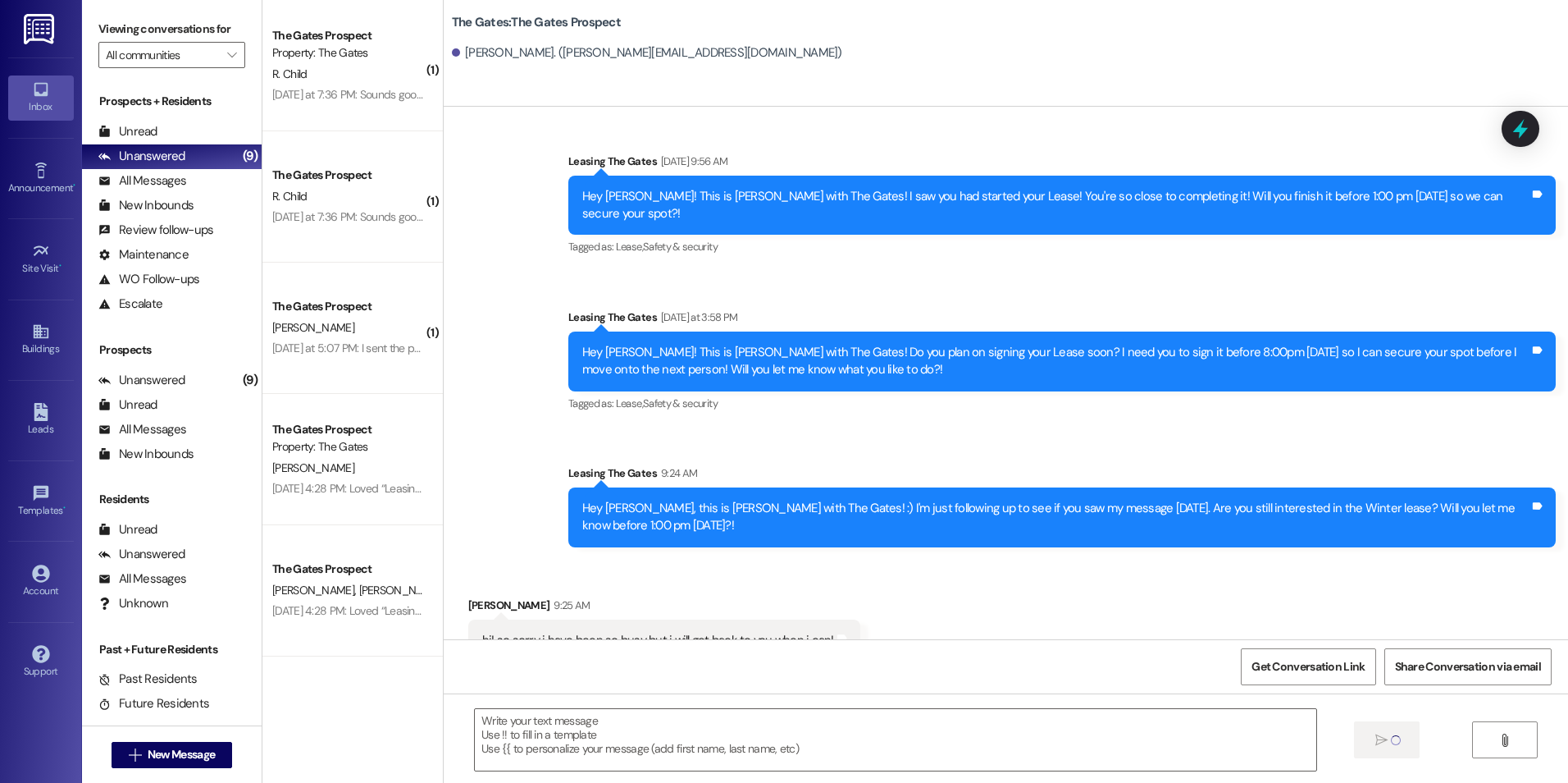
scroll to position [3109, 0]
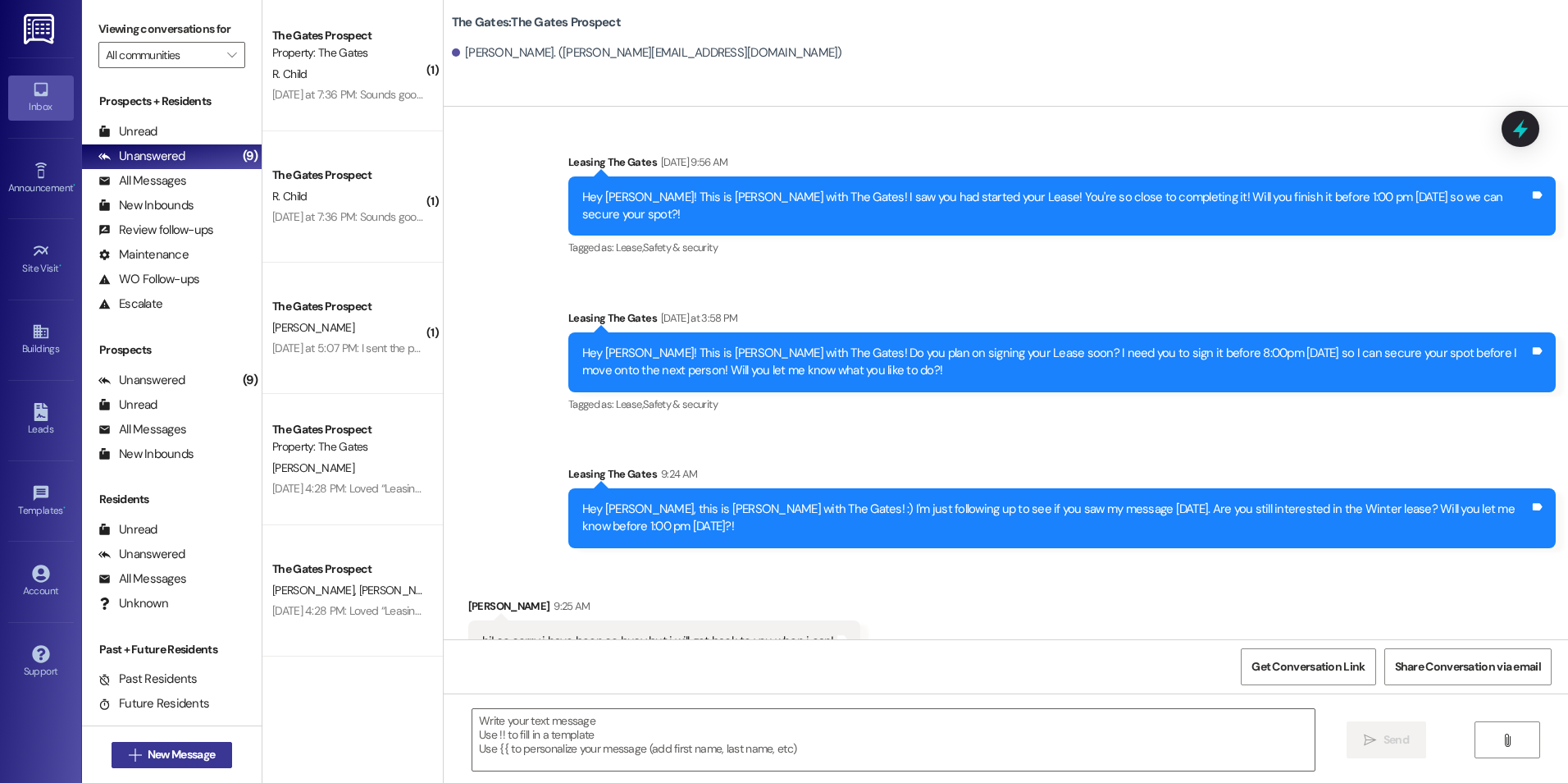
click at [125, 750] on span " New Message" at bounding box center [172, 754] width 93 height 17
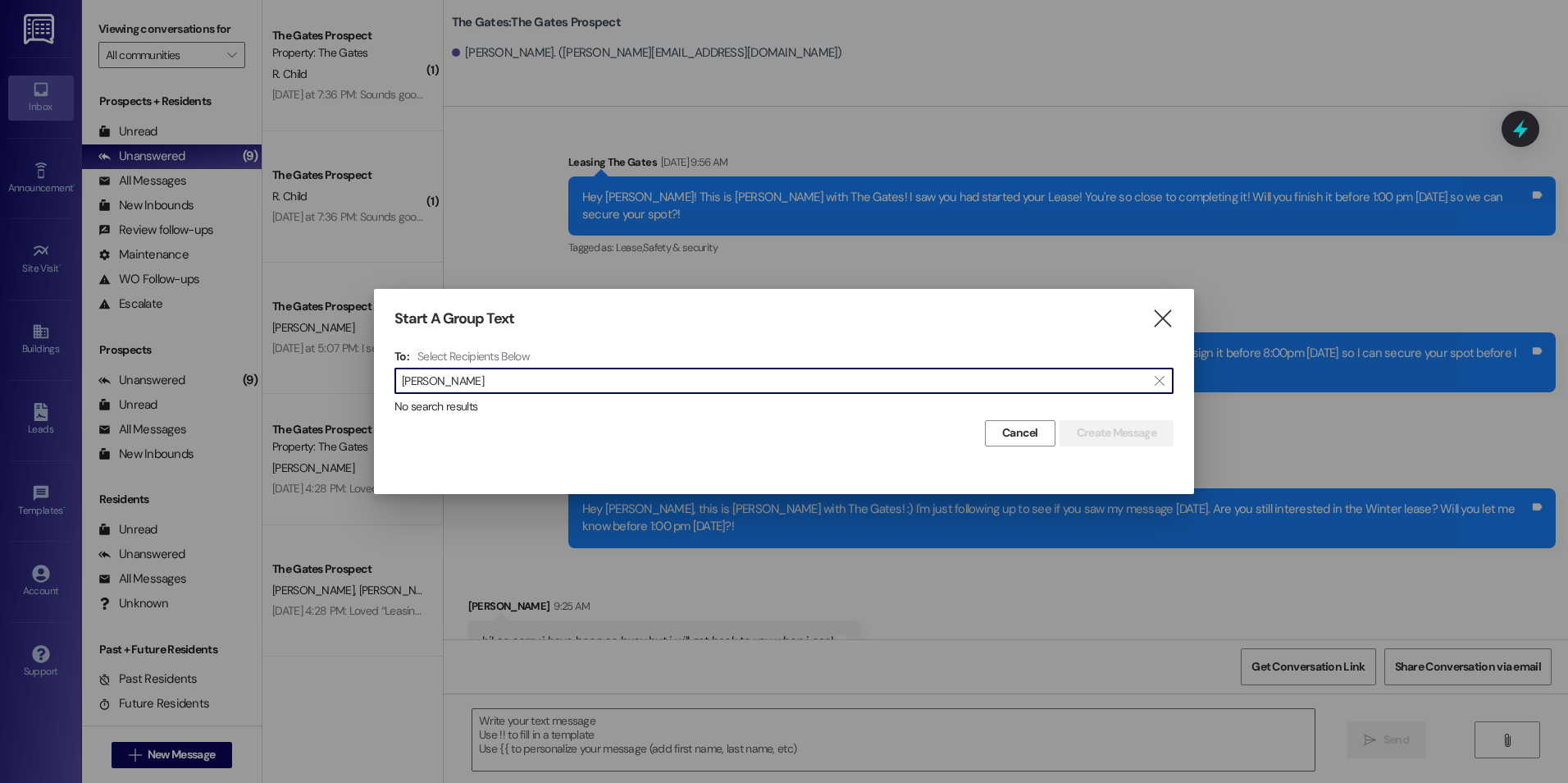
type input "[PERSON_NAME]"
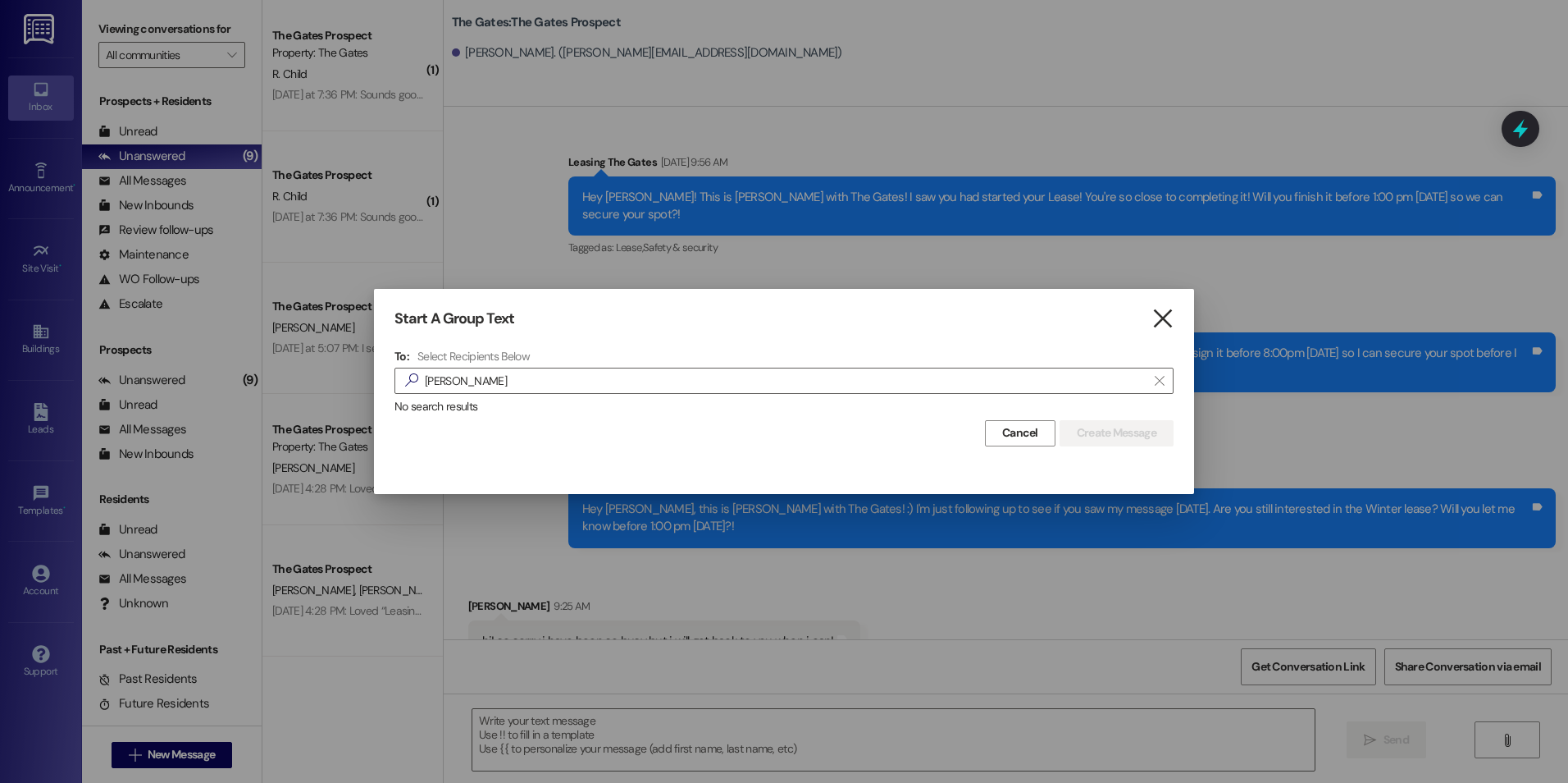
click at [1162, 317] on icon "" at bounding box center [1162, 318] width 22 height 17
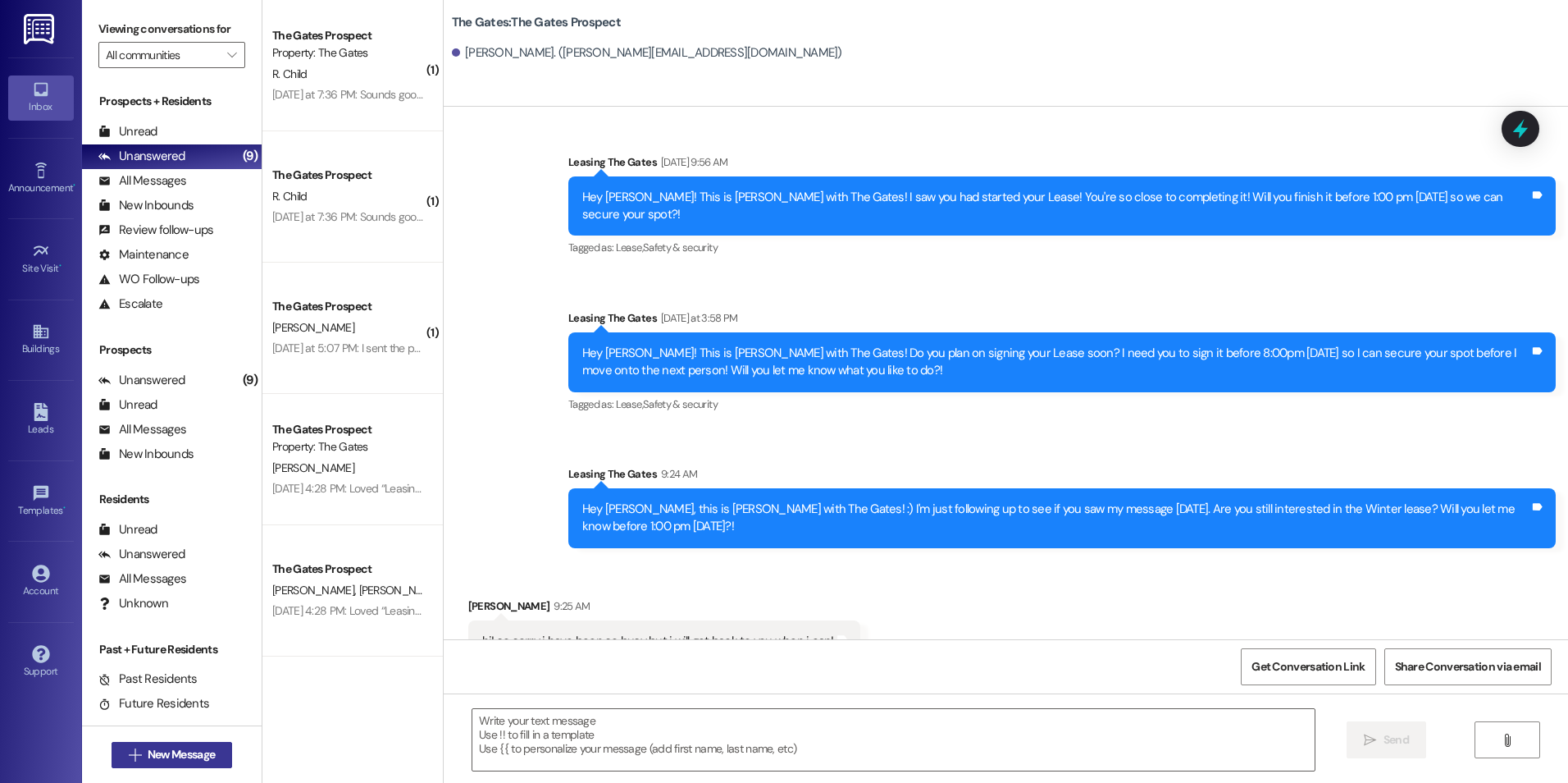
click at [147, 759] on span "New Message" at bounding box center [181, 754] width 67 height 17
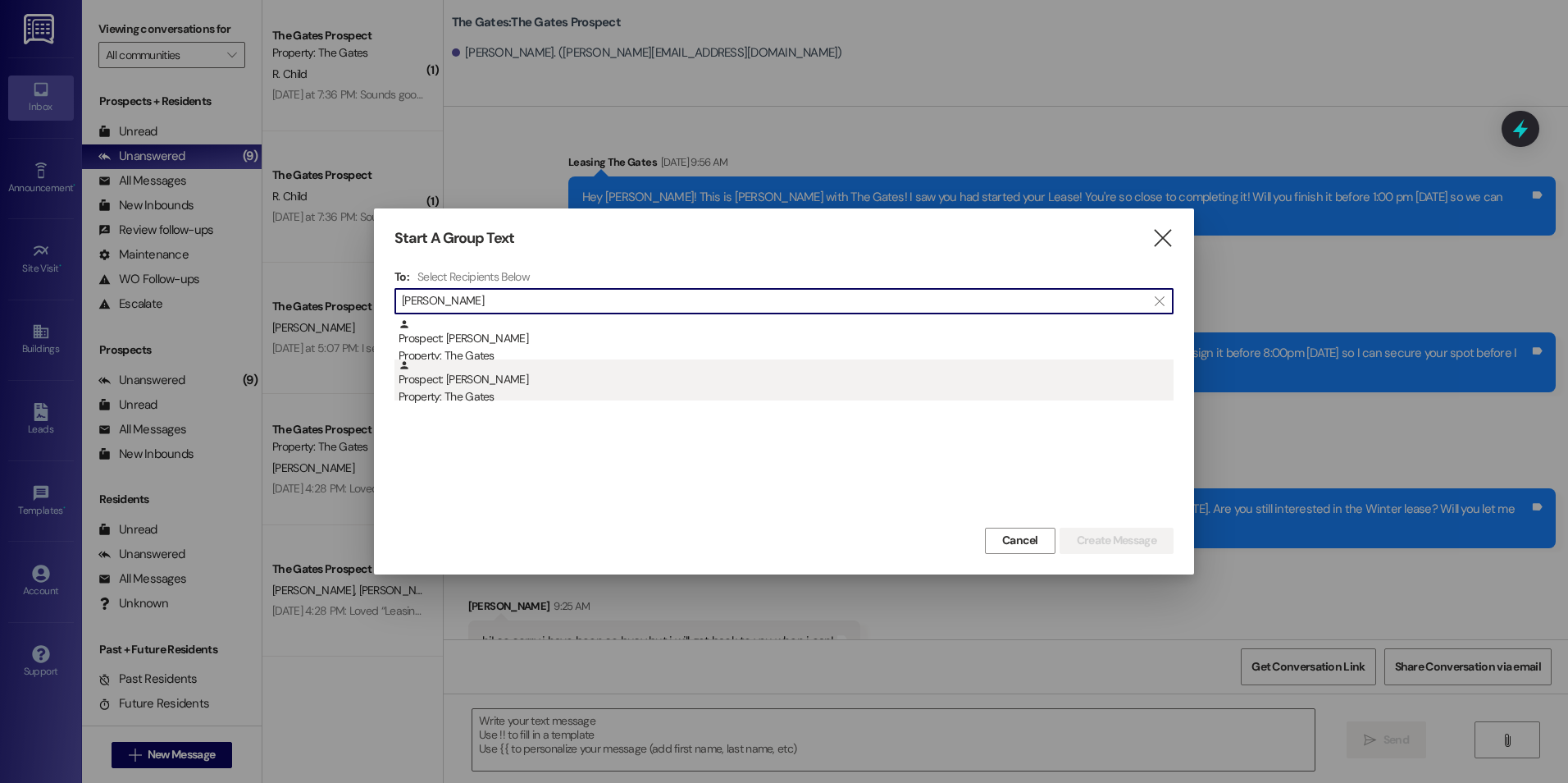
type input "[PERSON_NAME]"
click at [600, 392] on div "Property: The Gates" at bounding box center [786, 397] width 775 height 17
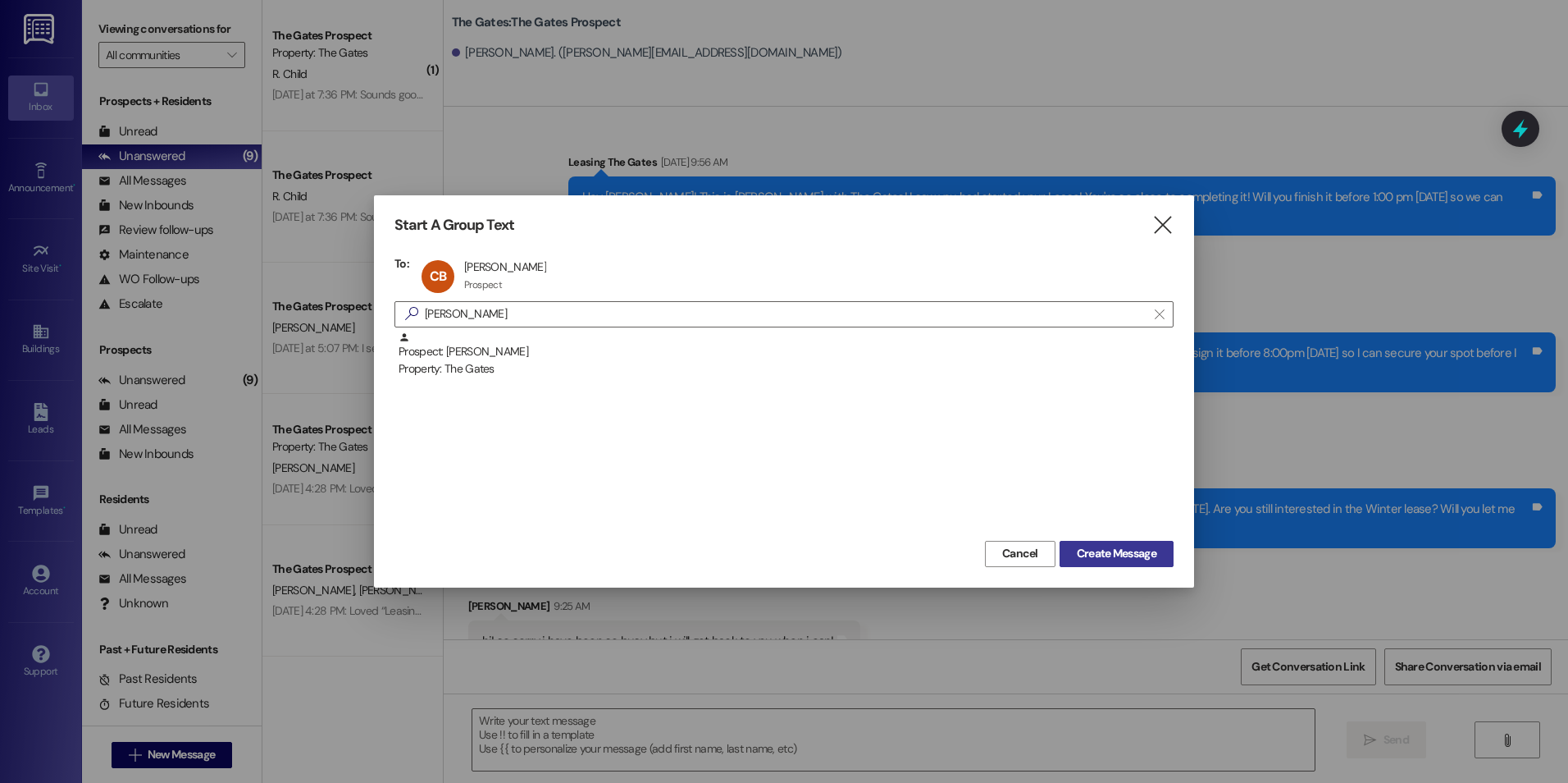
click at [1127, 556] on span "Create Message" at bounding box center [1117, 553] width 80 height 17
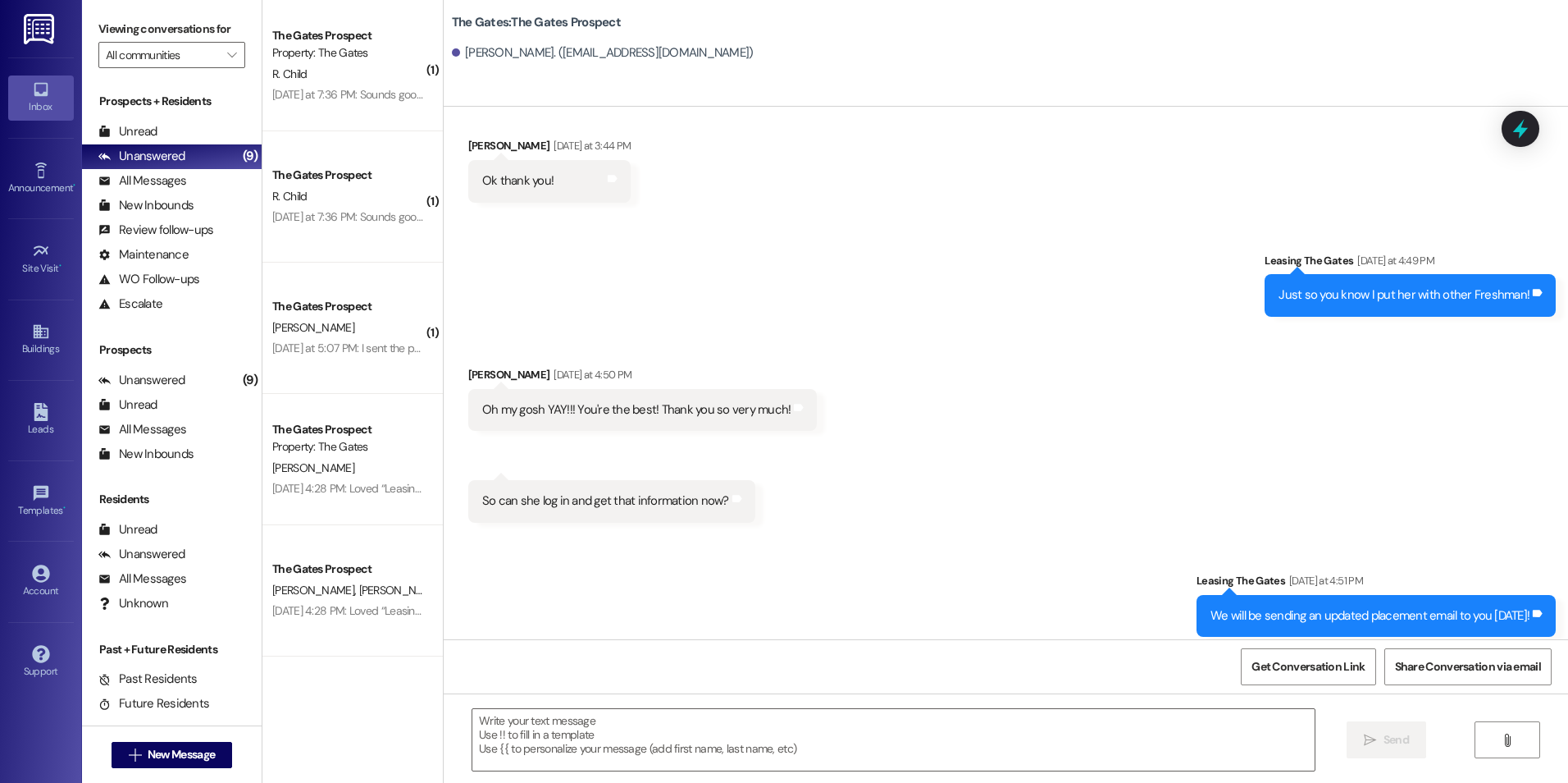
scroll to position [4405, 0]
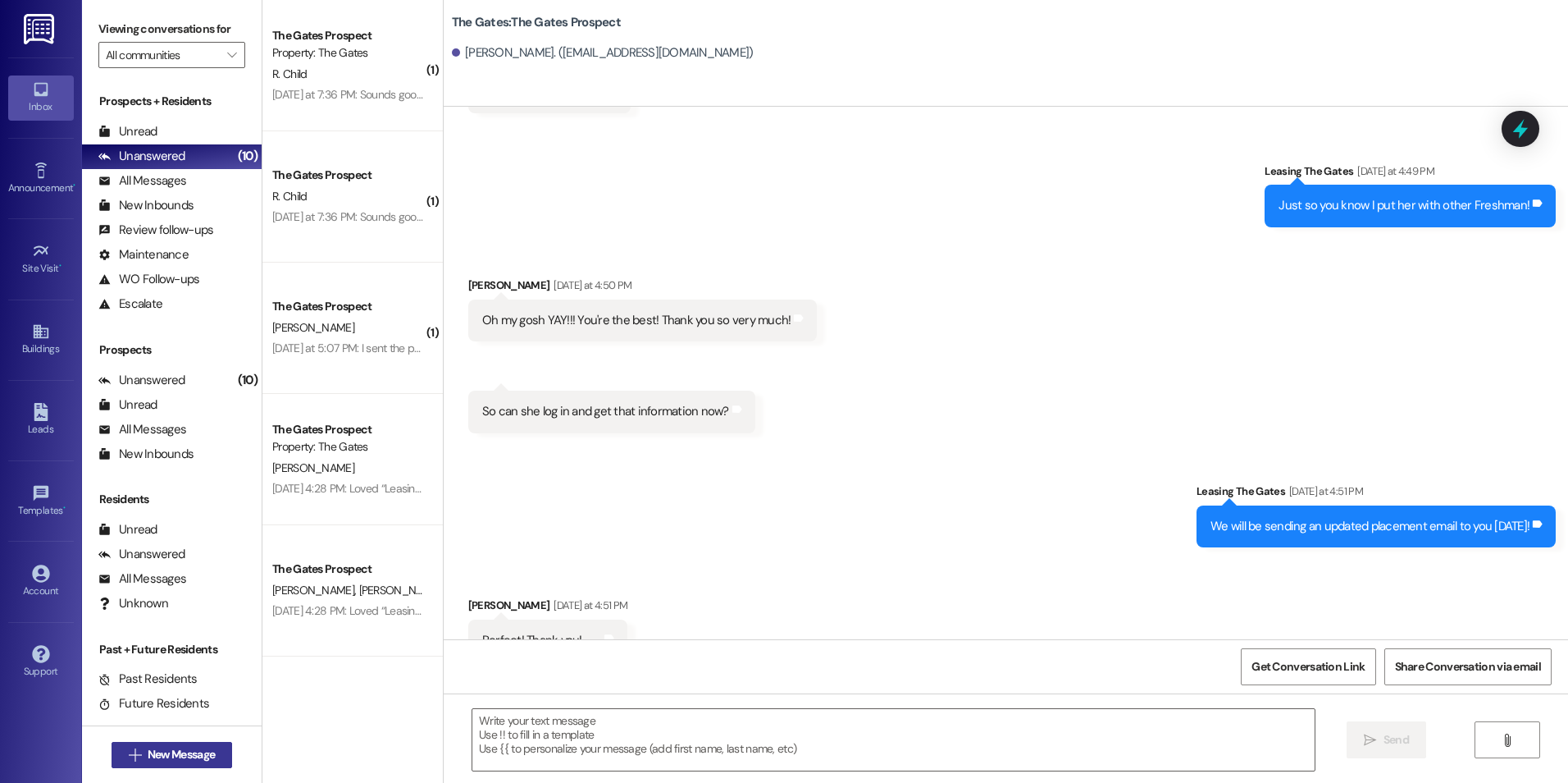
click at [185, 748] on span "New Message" at bounding box center [181, 754] width 67 height 17
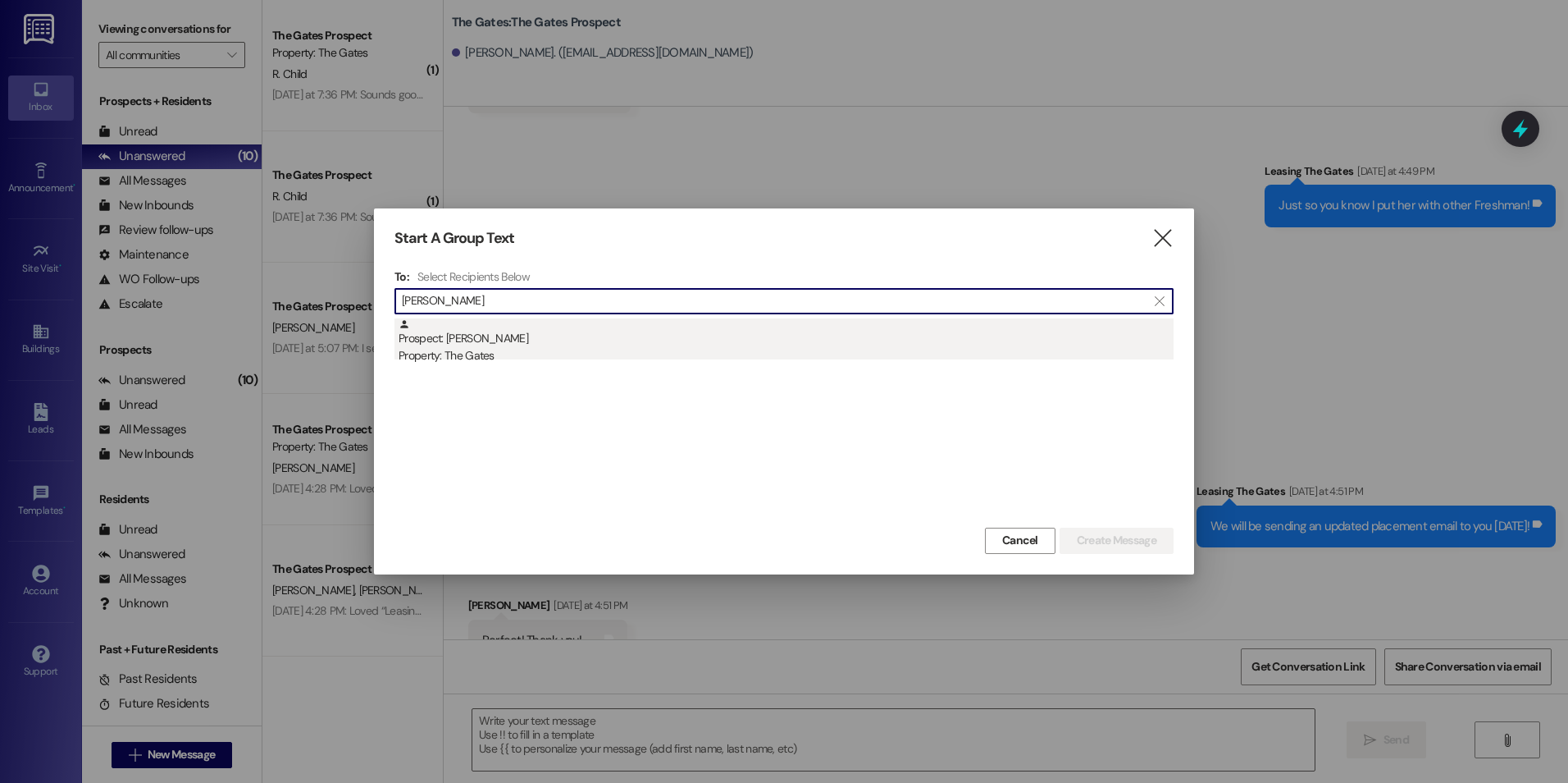
type input "[PERSON_NAME]"
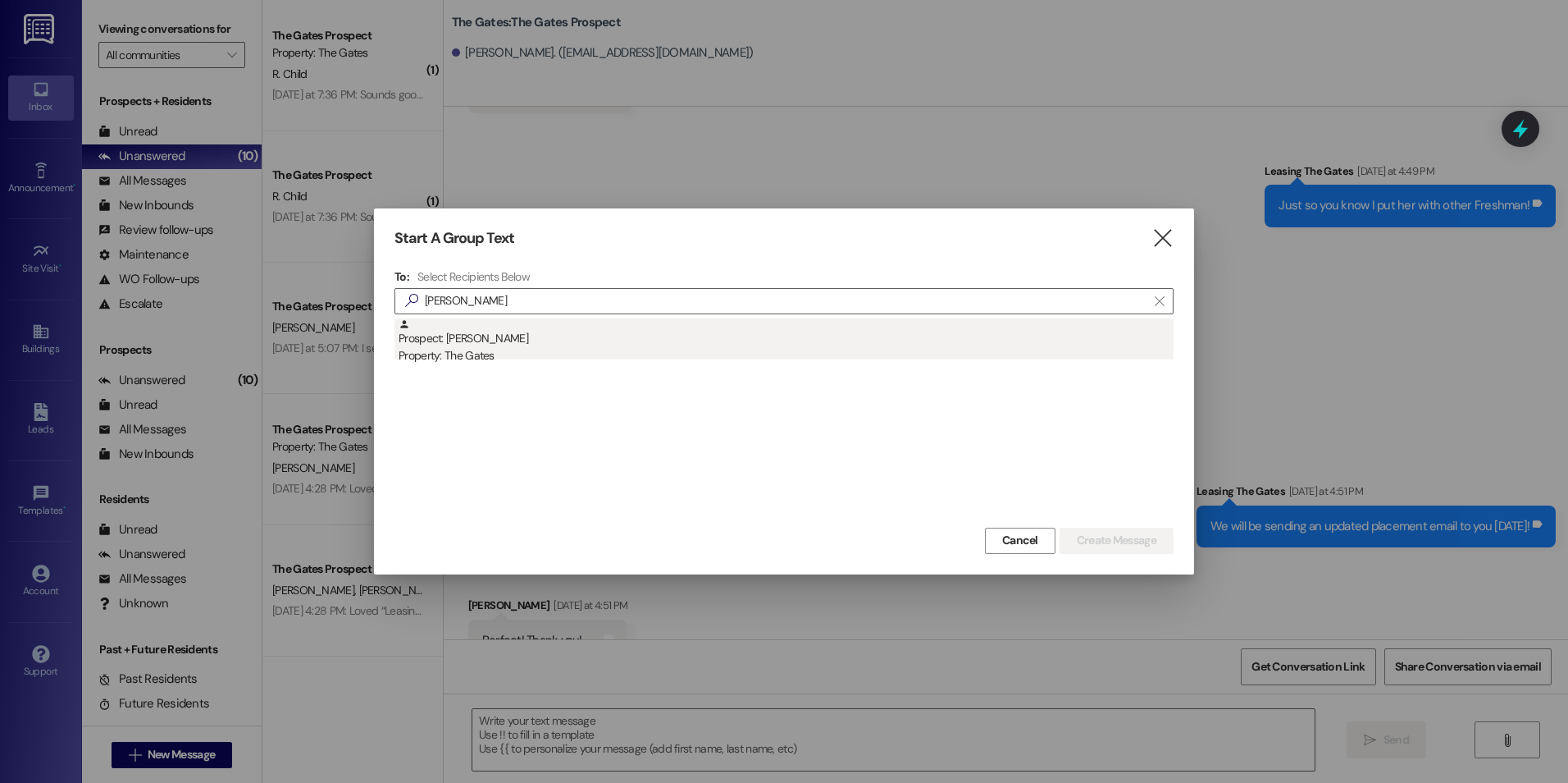
click at [622, 322] on div "Prospect: [PERSON_NAME] Property: The Gates" at bounding box center [786, 342] width 775 height 47
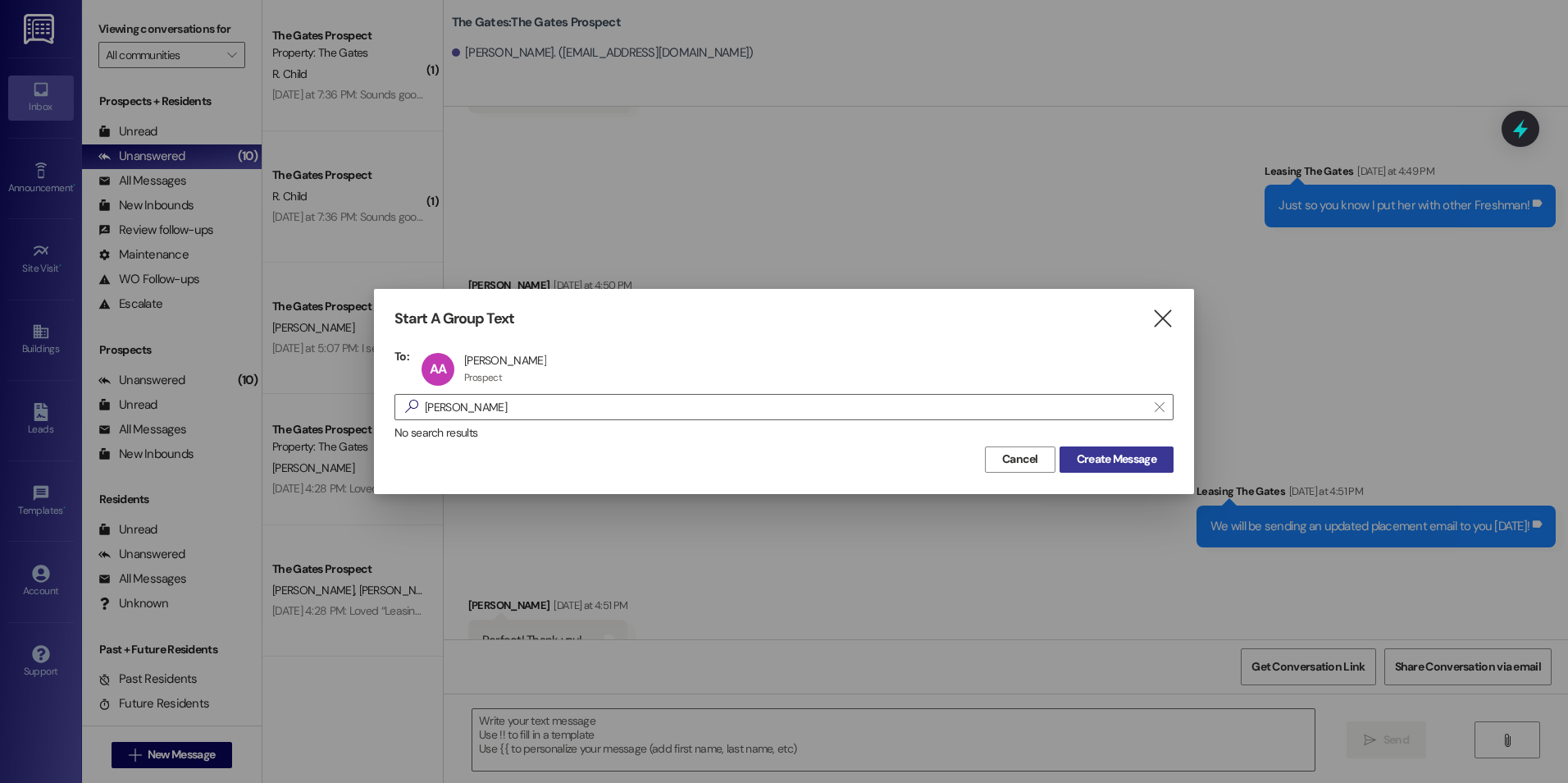
click at [1151, 462] on span "Create Message" at bounding box center [1117, 459] width 80 height 17
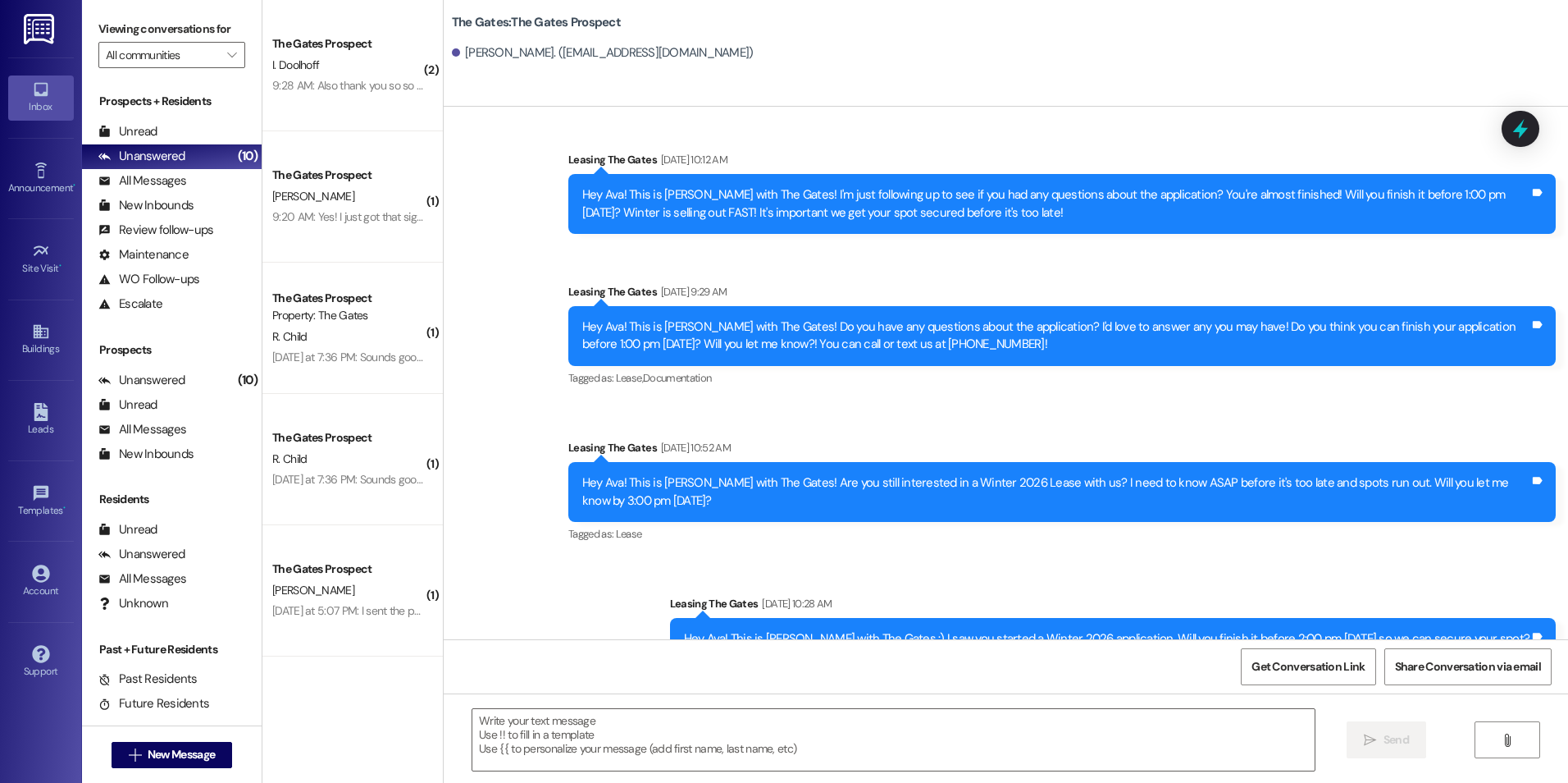
scroll to position [1936, 0]
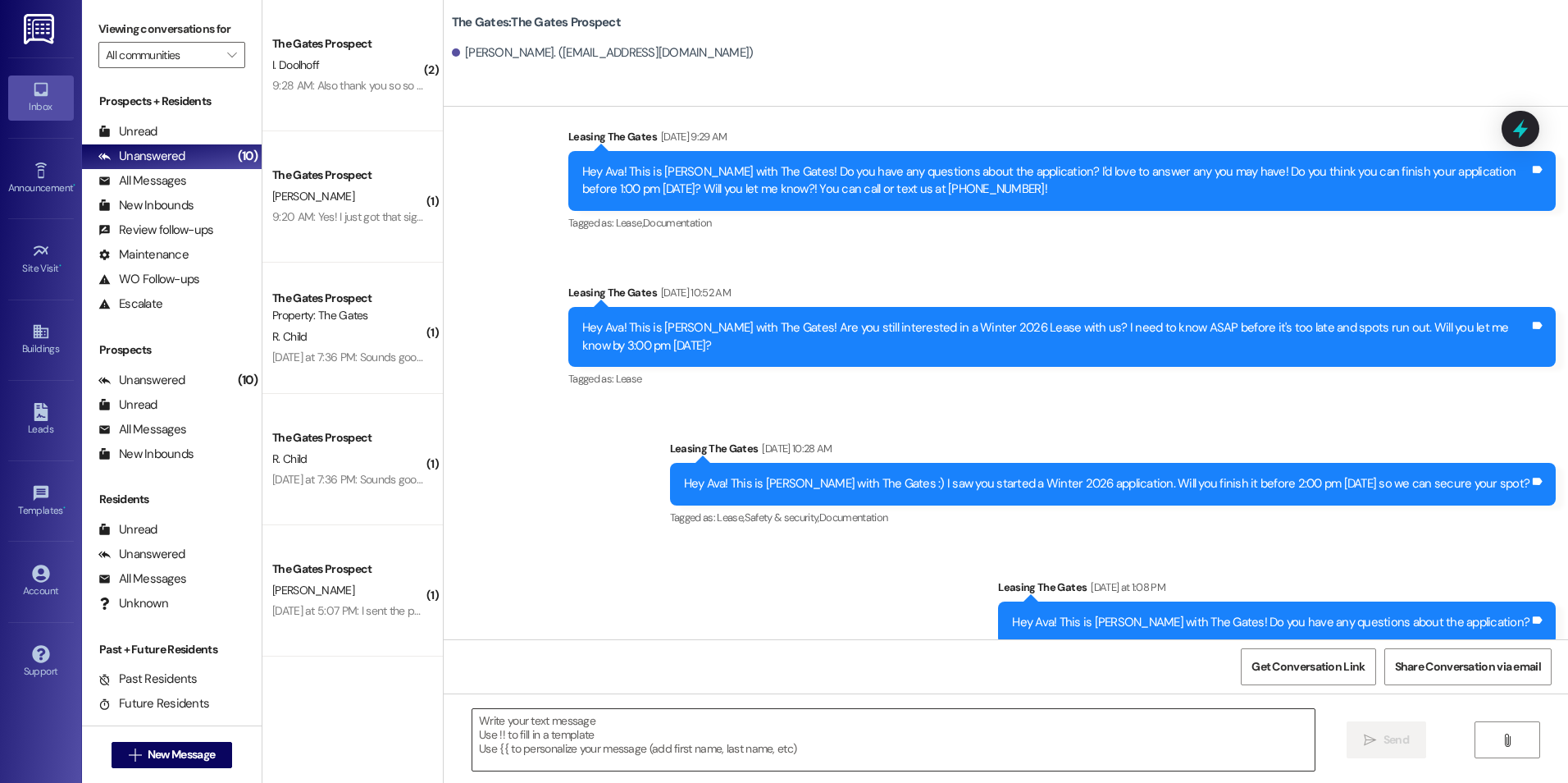
click at [657, 744] on textarea at bounding box center [893, 739] width 842 height 61
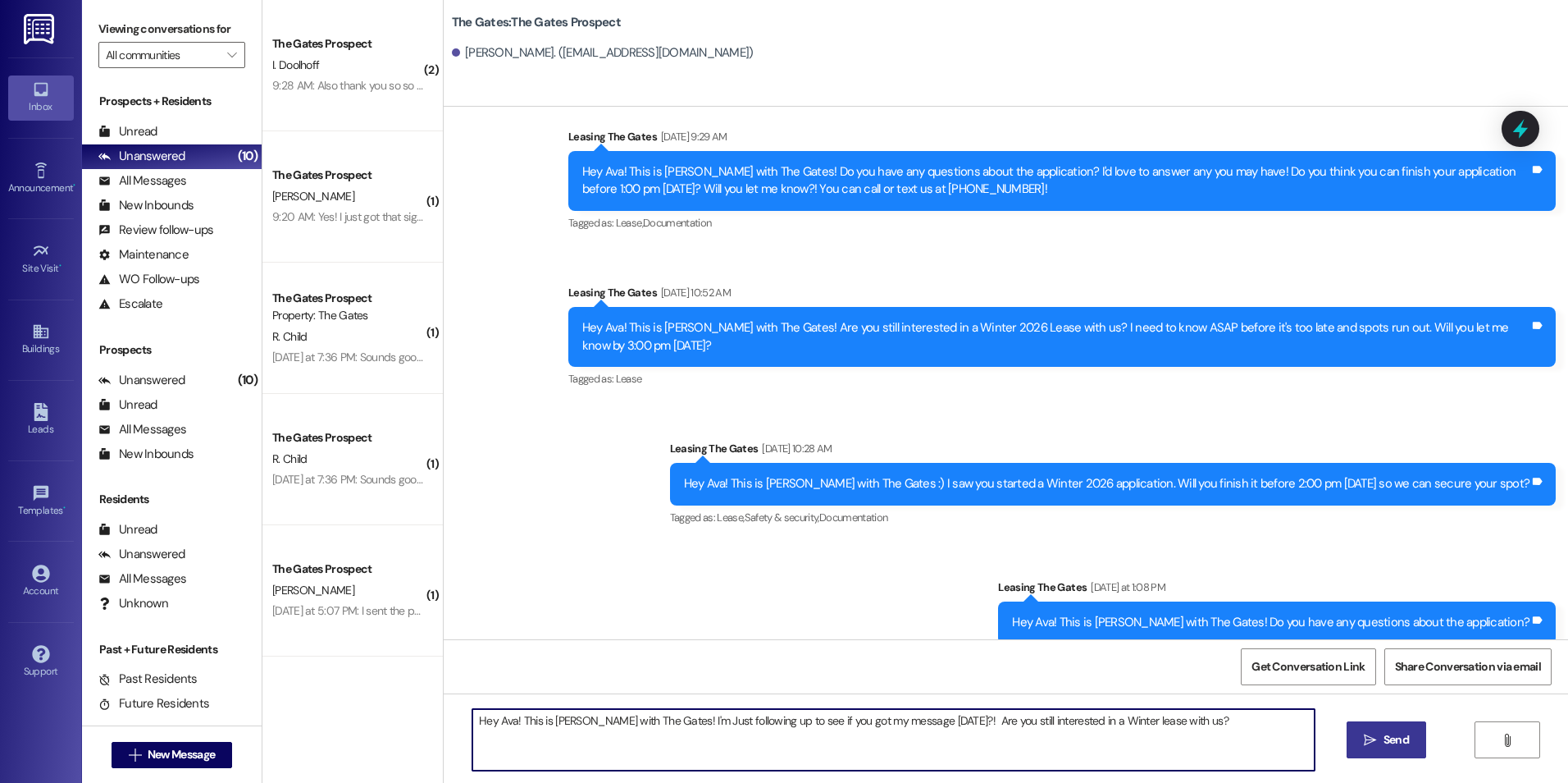
click at [1199, 721] on textarea "Hey Ava! This is [PERSON_NAME] with The Gates! I'm Just following up to see if …" at bounding box center [893, 739] width 842 height 61
type textarea "Hey Ava! This is [PERSON_NAME] with The Gates! I'm Just following up to see if …"
click at [1353, 743] on button " Send" at bounding box center [1386, 740] width 80 height 37
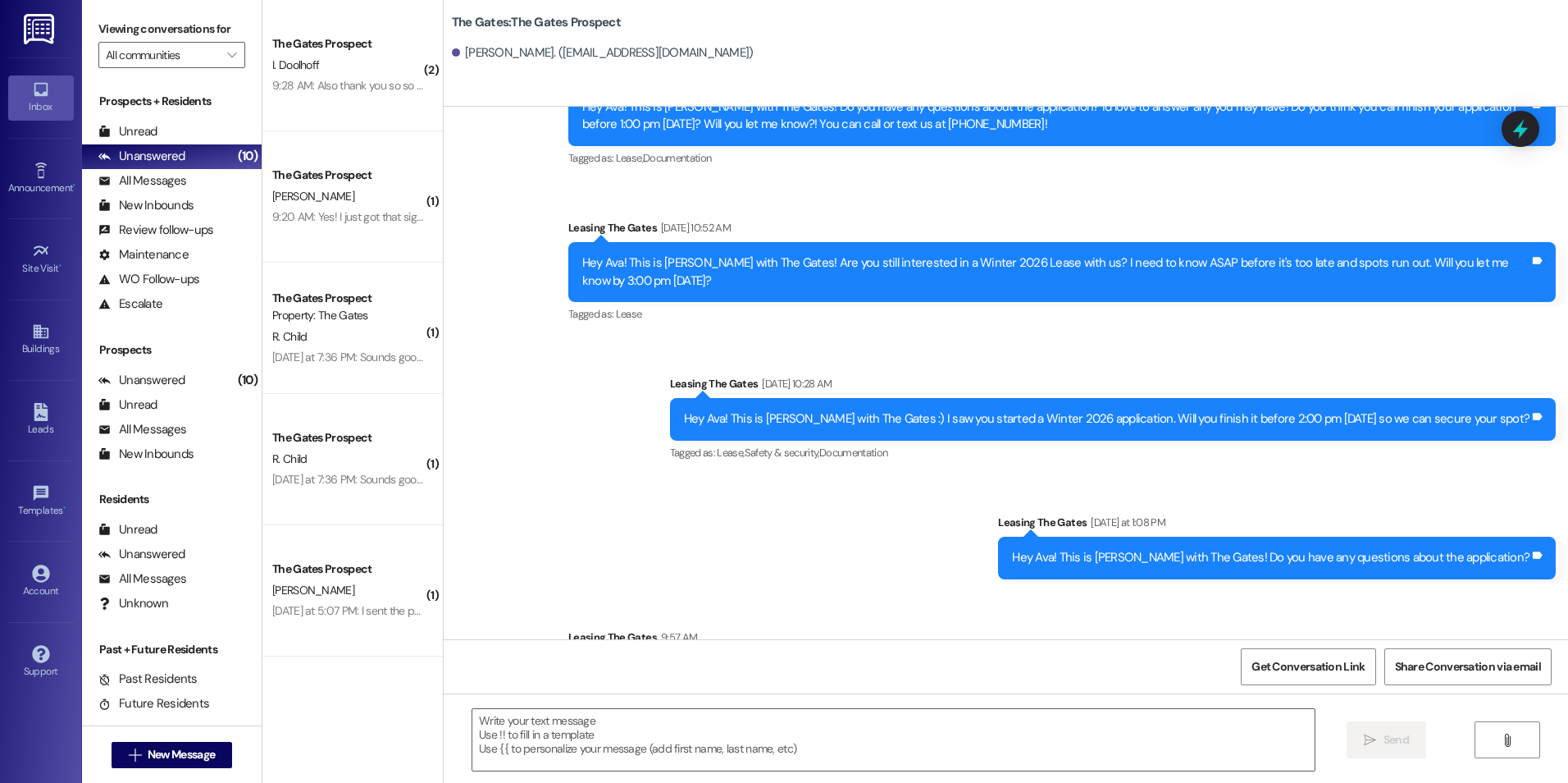
scroll to position [2068, 0]
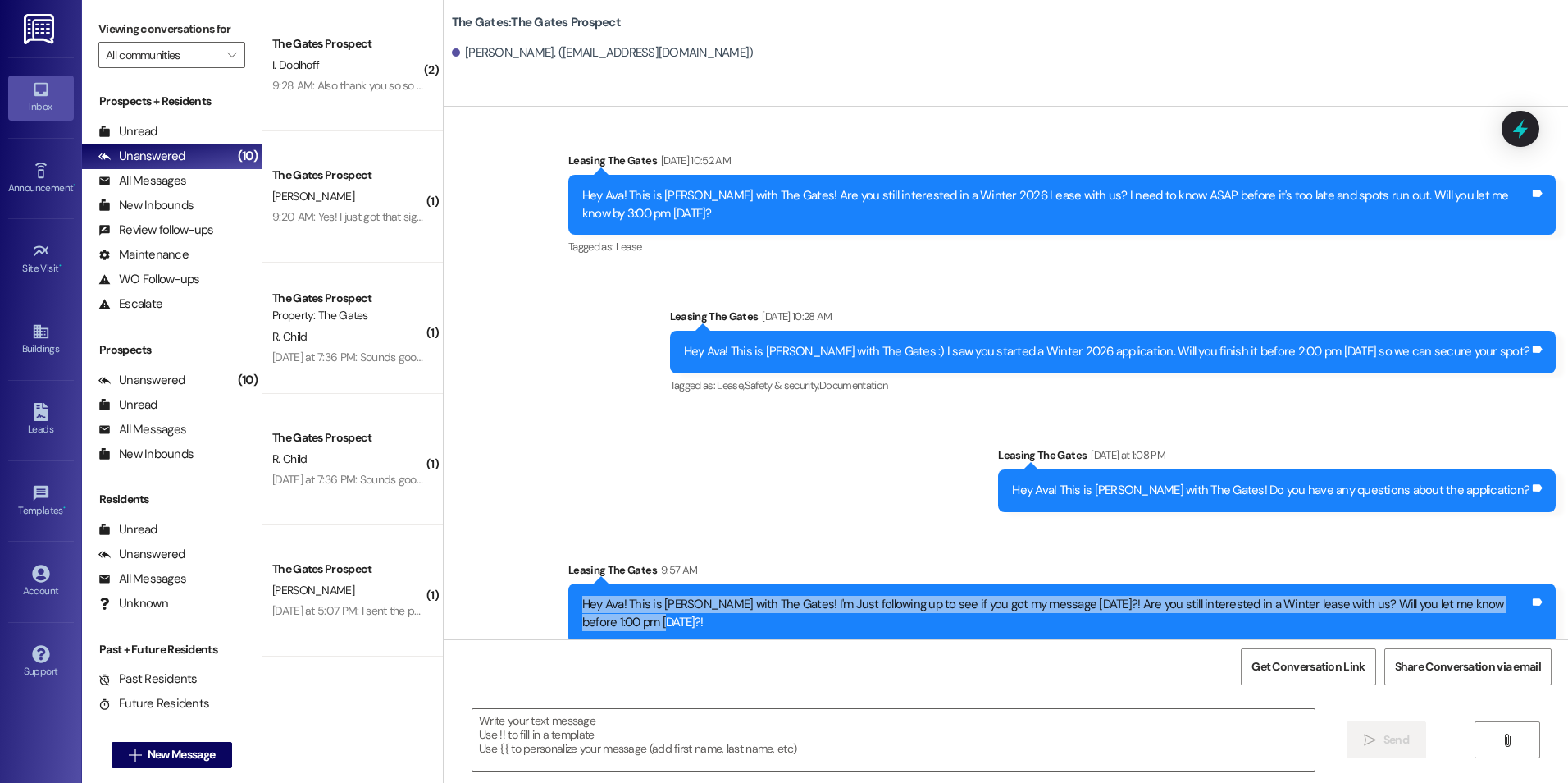
drag, startPoint x: 570, startPoint y: 588, endPoint x: 667, endPoint y: 632, distance: 106.5
click at [667, 632] on div "Sent via SMS Leasing The Gates 9:57 AM Hey Ava! This is [PERSON_NAME] with The …" at bounding box center [1062, 603] width 1013 height 108
drag, startPoint x: 667, startPoint y: 632, endPoint x: 576, endPoint y: 576, distance: 106.9
copy div "Hey Ava! This is [PERSON_NAME] with The Gates! I'm Just following up to see if …"
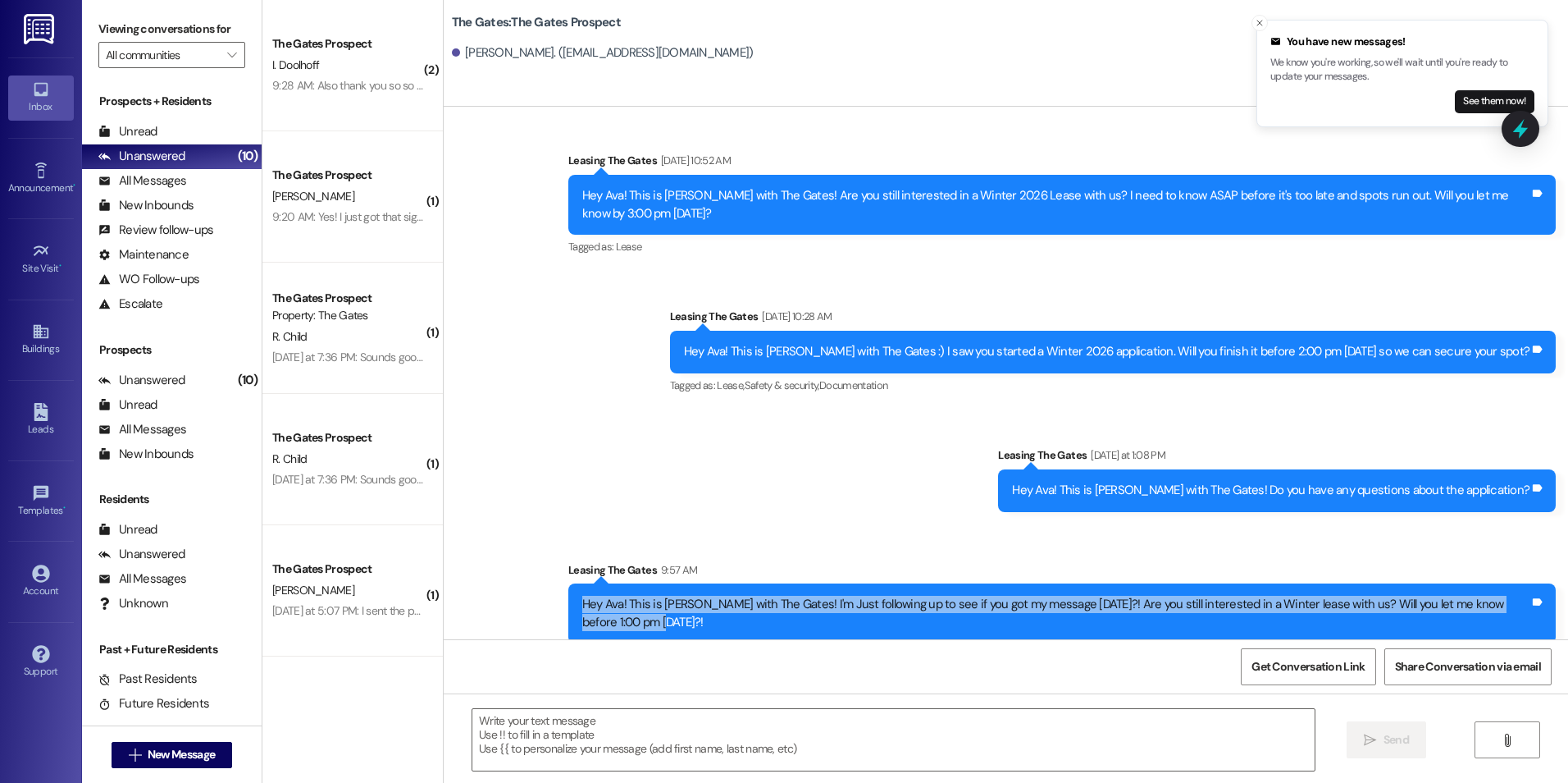
drag, startPoint x: 571, startPoint y: 588, endPoint x: 631, endPoint y: 624, distance: 70.0
click at [631, 624] on div "Hey Ava! This is [PERSON_NAME] with The Gates! I'm Just following up to see if …" at bounding box center [1061, 613] width 987 height 60
drag, startPoint x: 631, startPoint y: 624, endPoint x: 593, endPoint y: 592, distance: 49.7
copy div "Hey Ava! This is [PERSON_NAME] with The Gates! I'm Just following up to see if …"
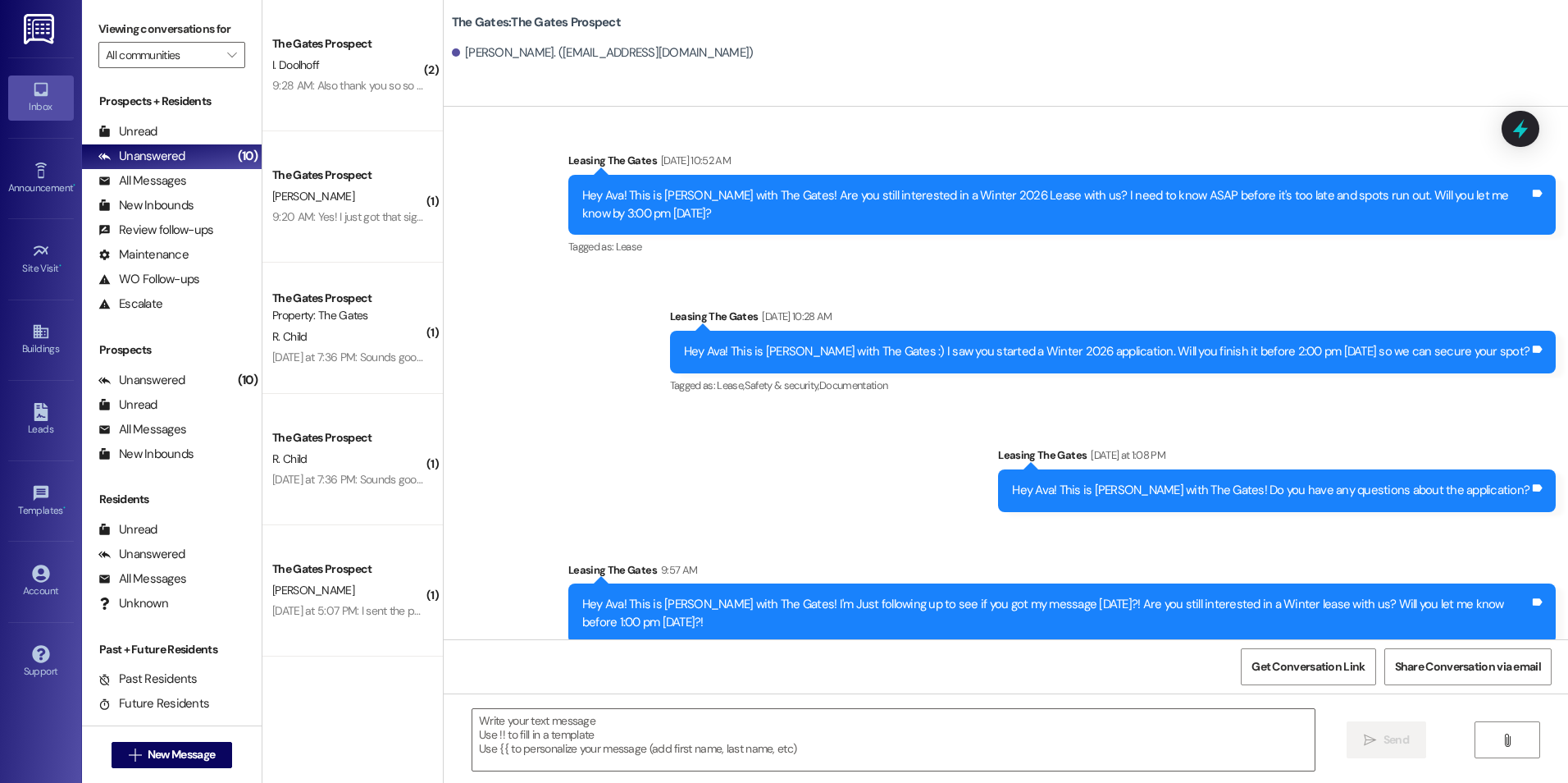
click at [151, 746] on span "New Message" at bounding box center [181, 754] width 67 height 17
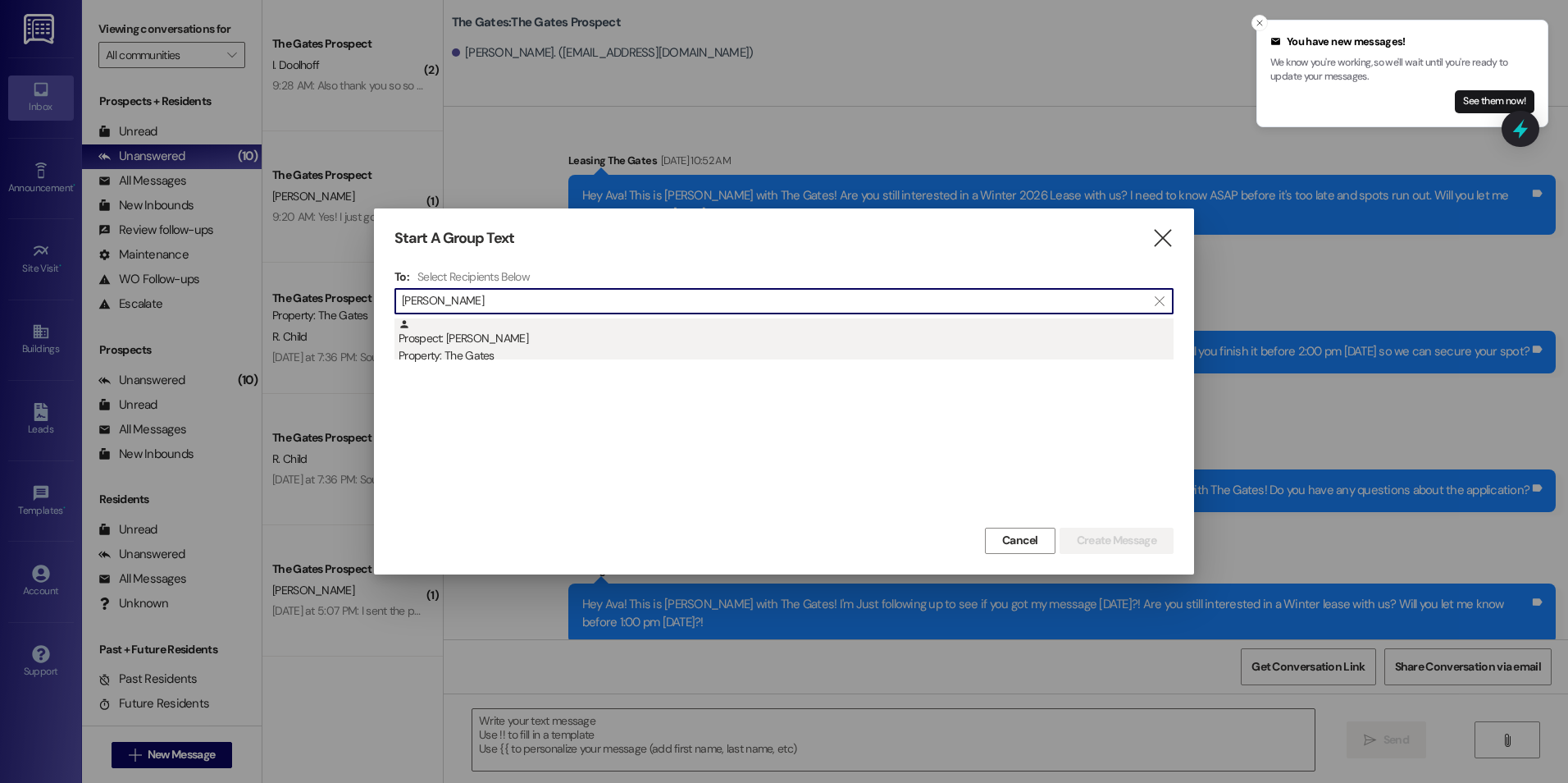
type input "[PERSON_NAME]"
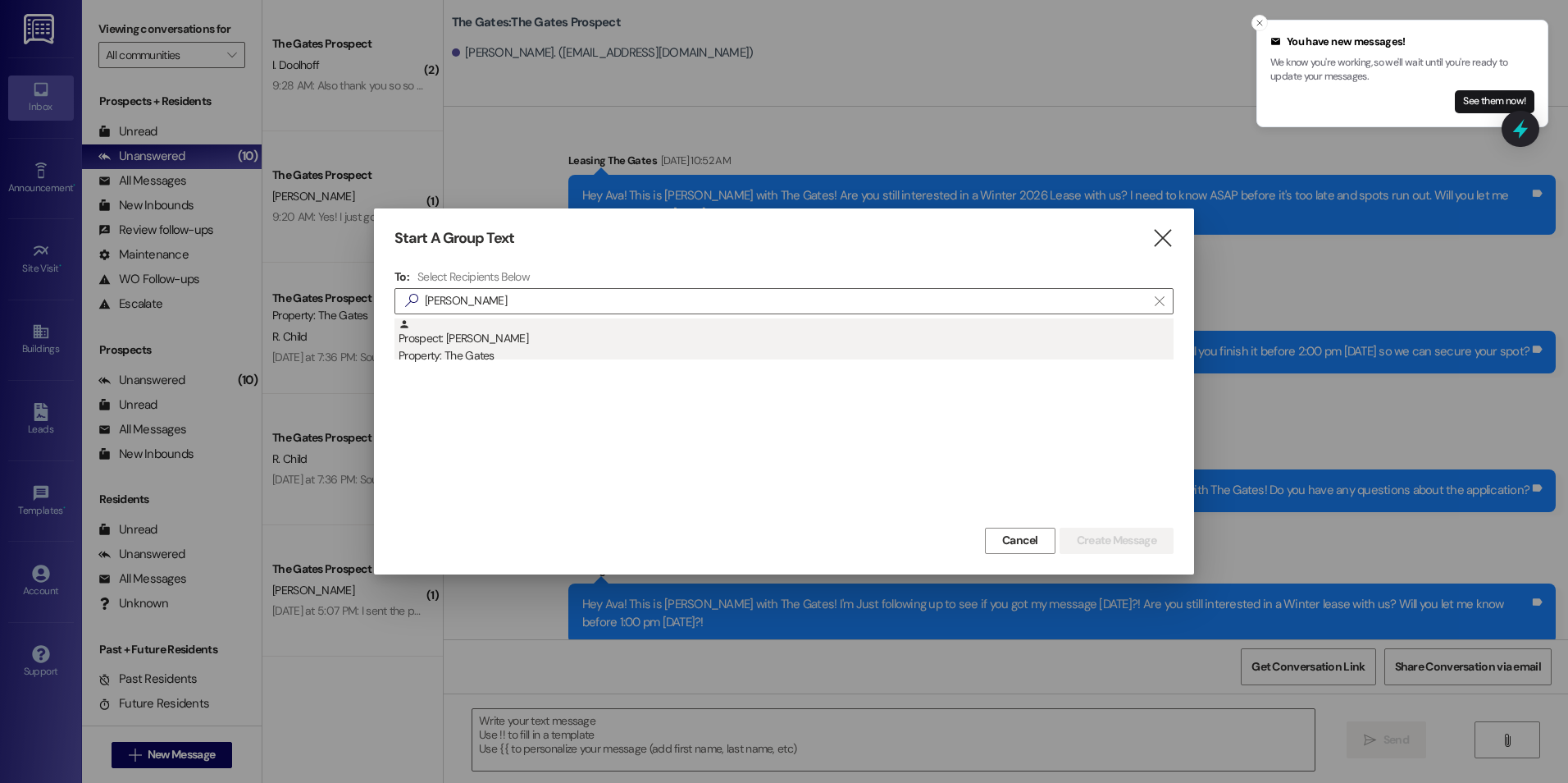
click at [545, 349] on div "Property: The Gates" at bounding box center [786, 355] width 775 height 17
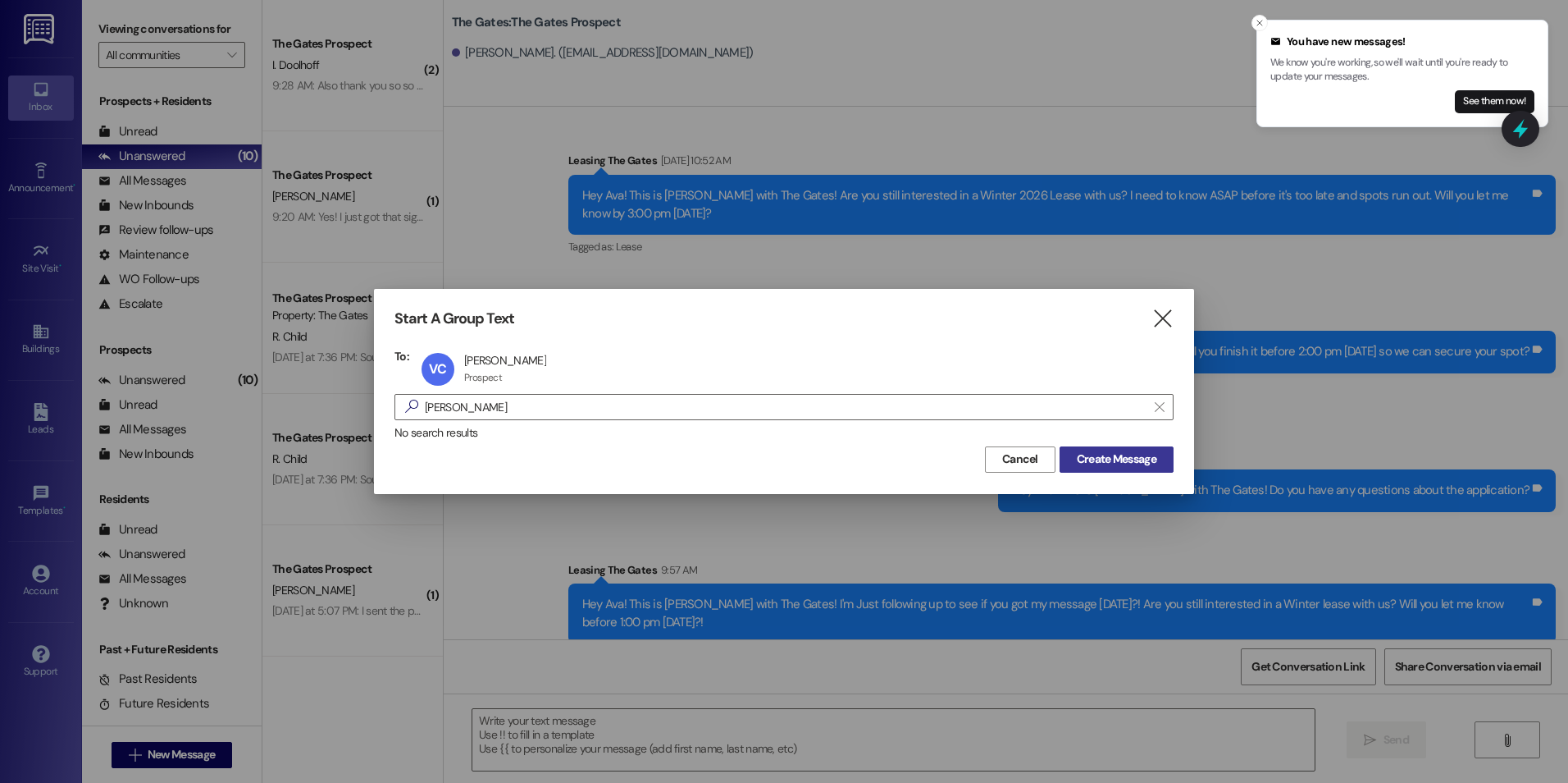
click at [1143, 452] on span "Create Message" at bounding box center [1117, 459] width 80 height 17
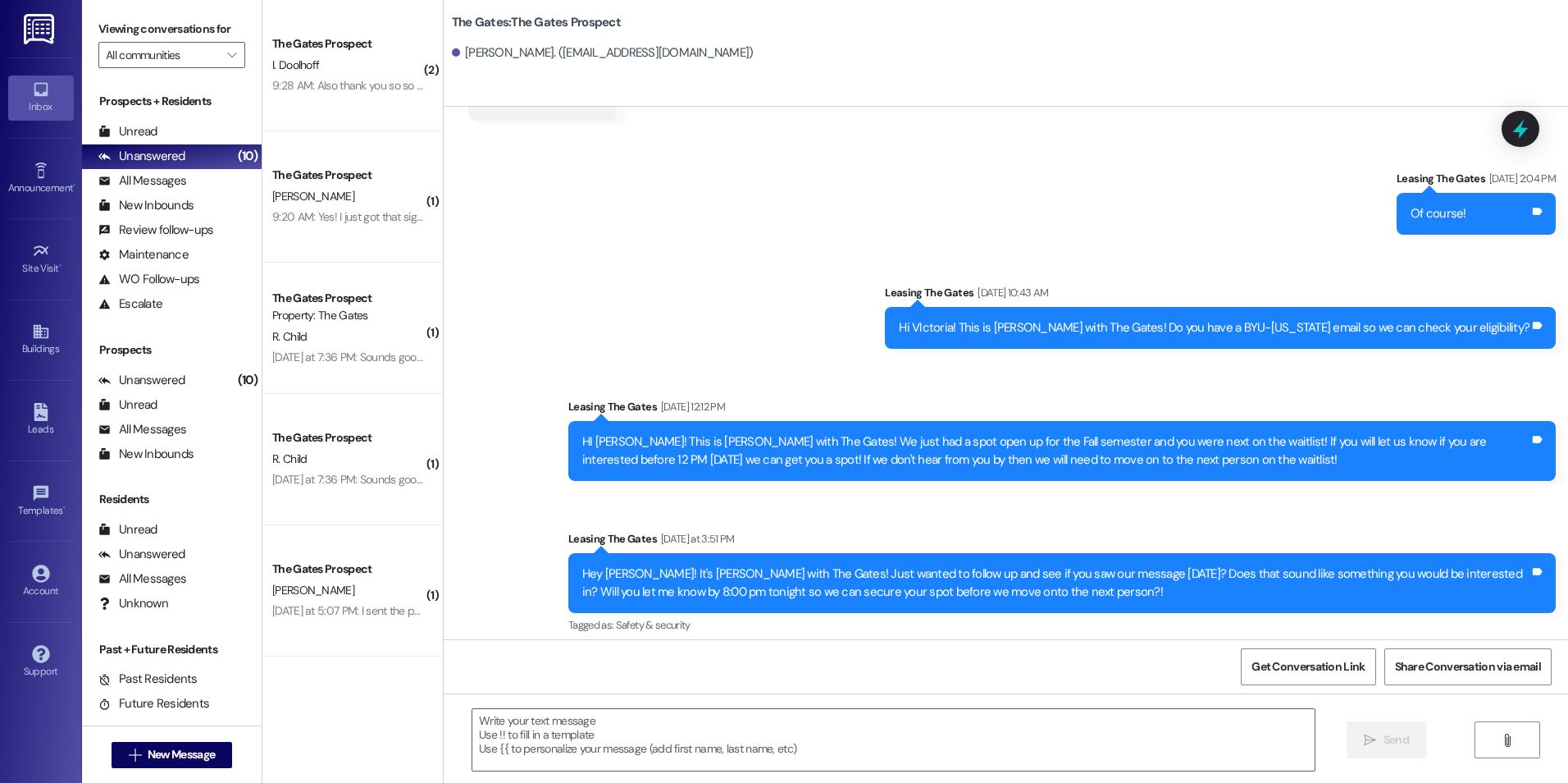
scroll to position [472, 0]
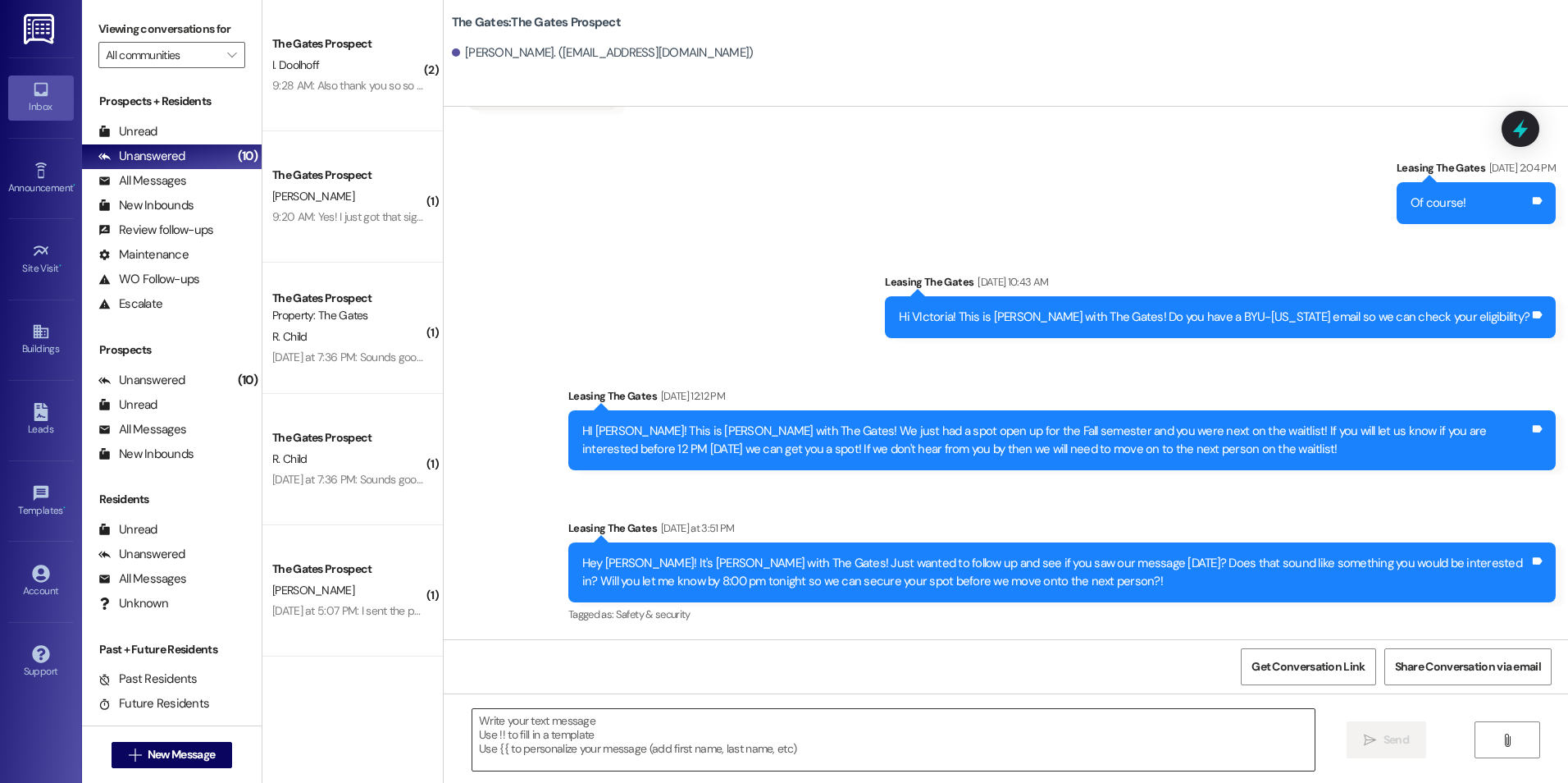
click at [594, 733] on textarea at bounding box center [893, 739] width 842 height 61
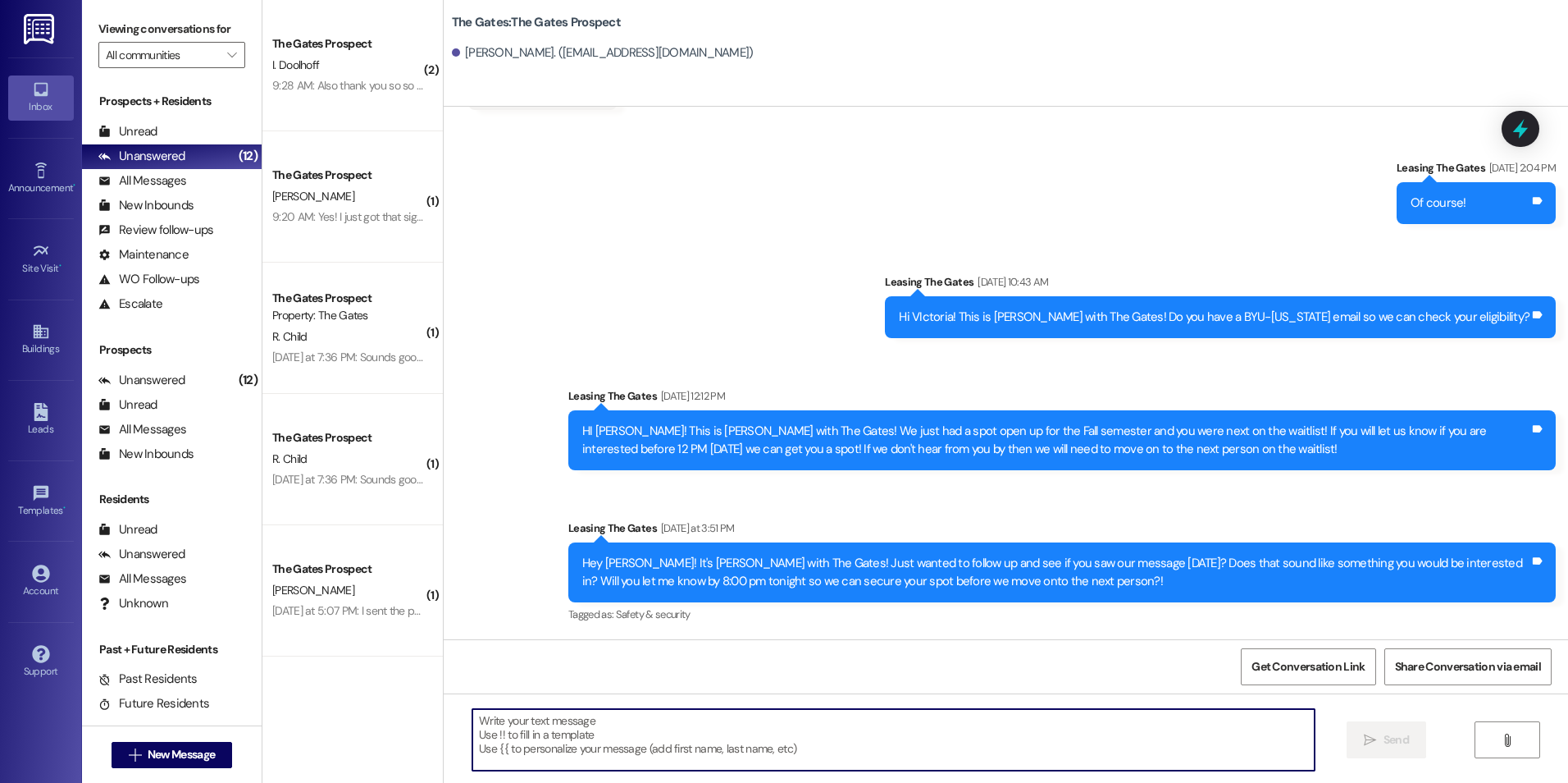
click at [576, 743] on textarea at bounding box center [893, 739] width 842 height 61
drag, startPoint x: 688, startPoint y: 737, endPoint x: 424, endPoint y: 698, distance: 266.9
click at [424, 698] on div "( 2 ) The Gates Prospect I. Doolhoff 9:28 AM: Also thank you so so much! This m…" at bounding box center [915, 392] width 1305 height 783
click at [562, 741] on textarea "Hey [PERSON_NAME]!" at bounding box center [893, 739] width 842 height 61
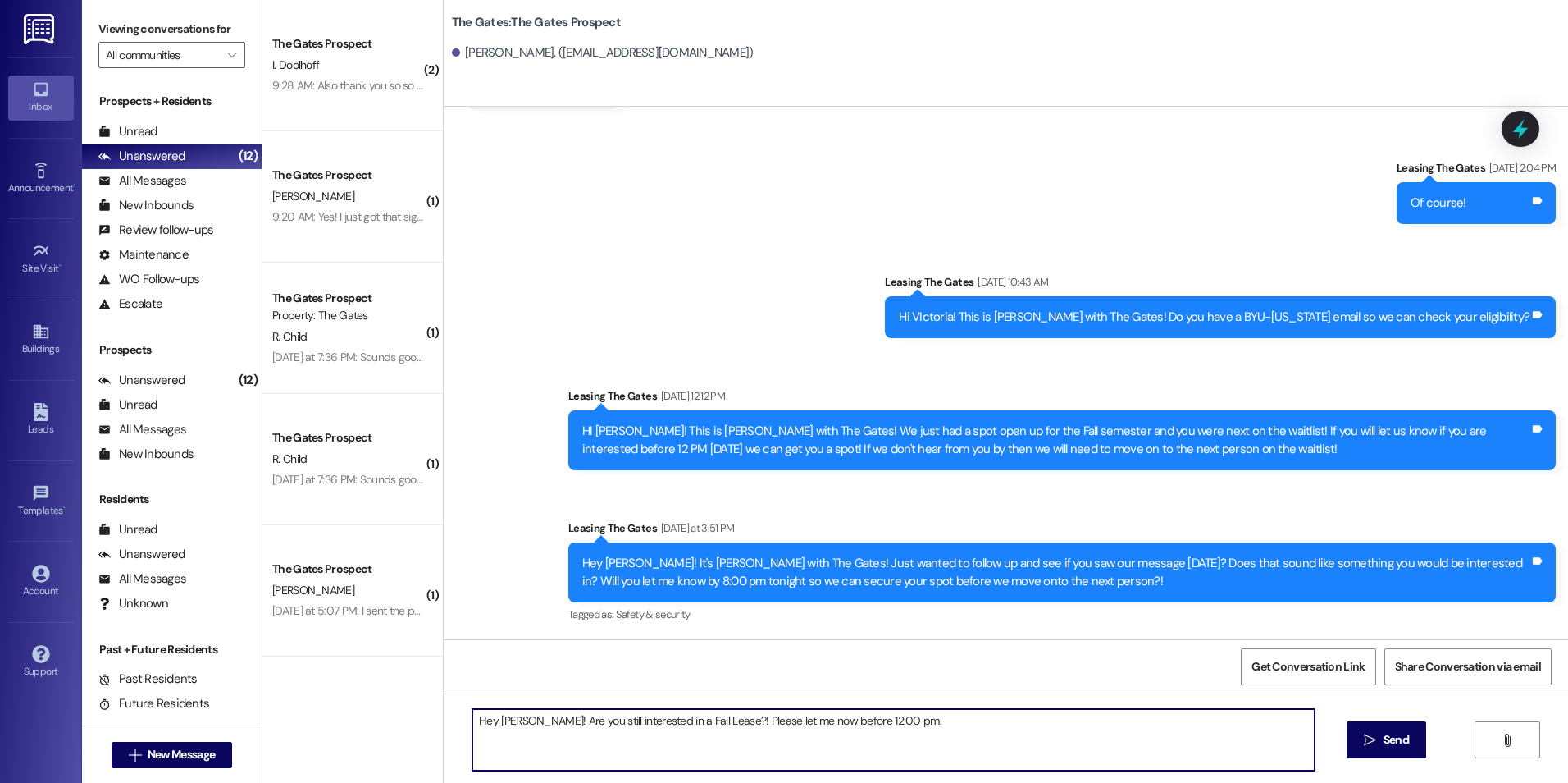
type textarea "Hey [PERSON_NAME]! Are you still interested in a Fall Lease?! Please let me now…"
click at [1397, 743] on span "Send" at bounding box center [1396, 739] width 25 height 17
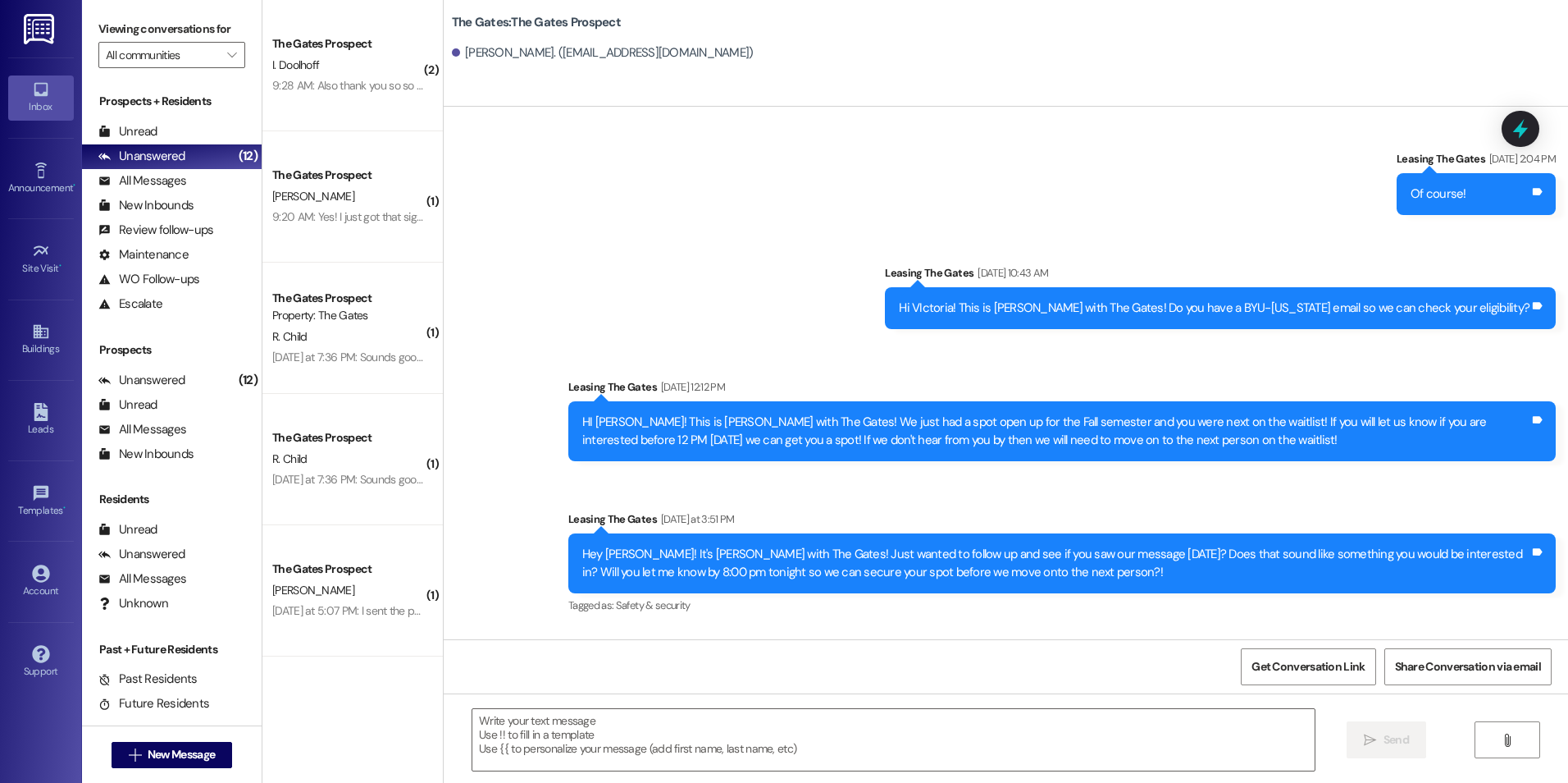
scroll to position [588, 0]
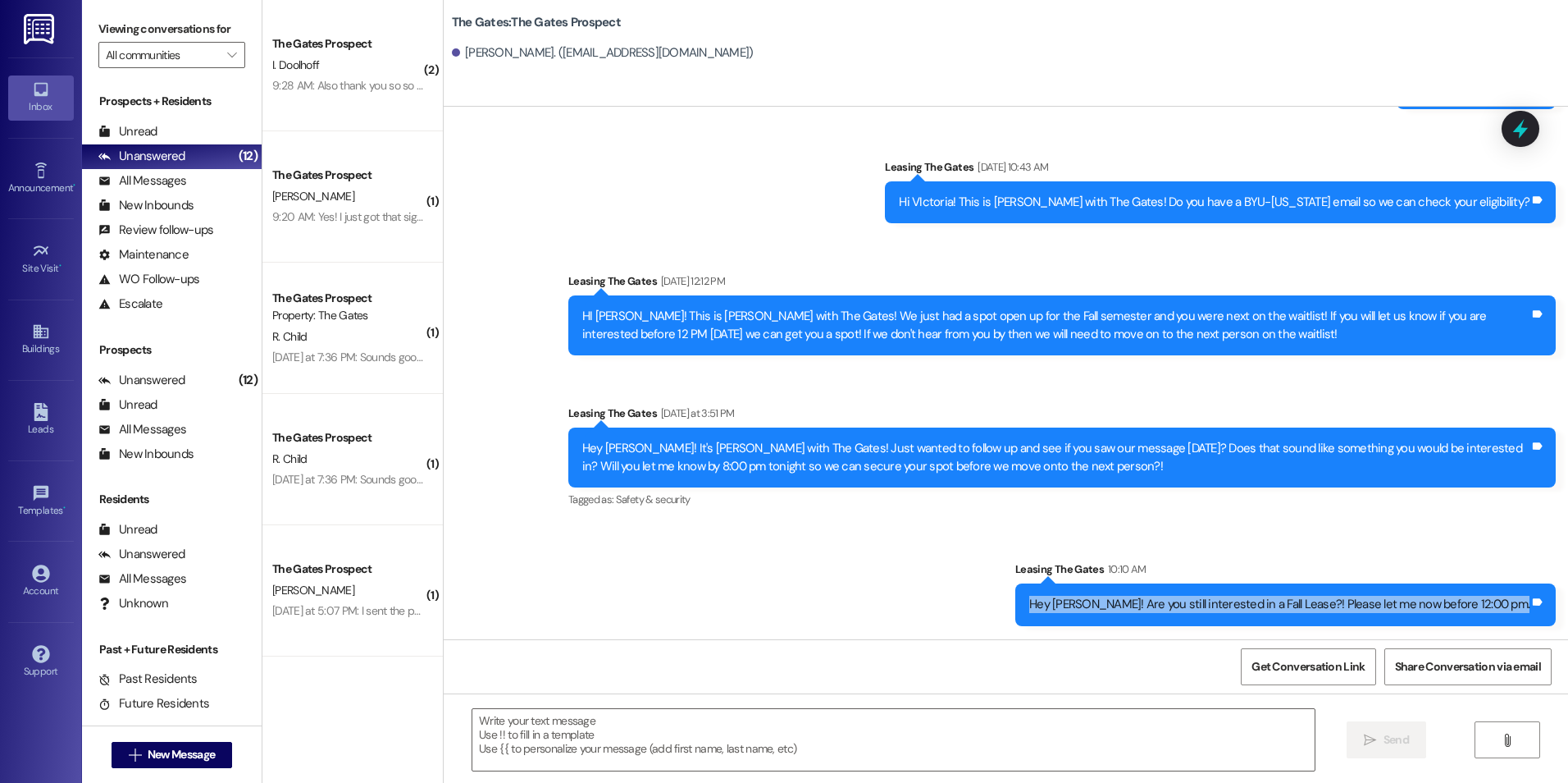
drag, startPoint x: 1086, startPoint y: 598, endPoint x: 1538, endPoint y: 605, distance: 452.1
click at [1538, 605] on div "Hey [PERSON_NAME]! Are you still interested in a Fall Lease?! Please let me now…" at bounding box center [1285, 605] width 540 height 42
drag, startPoint x: 1538, startPoint y: 605, endPoint x: 1458, endPoint y: 599, distance: 80.2
copy div "Hey [PERSON_NAME]! Are you still interested in a Fall Lease?! Please let me now…"
click at [194, 748] on span "New Message" at bounding box center [181, 754] width 67 height 17
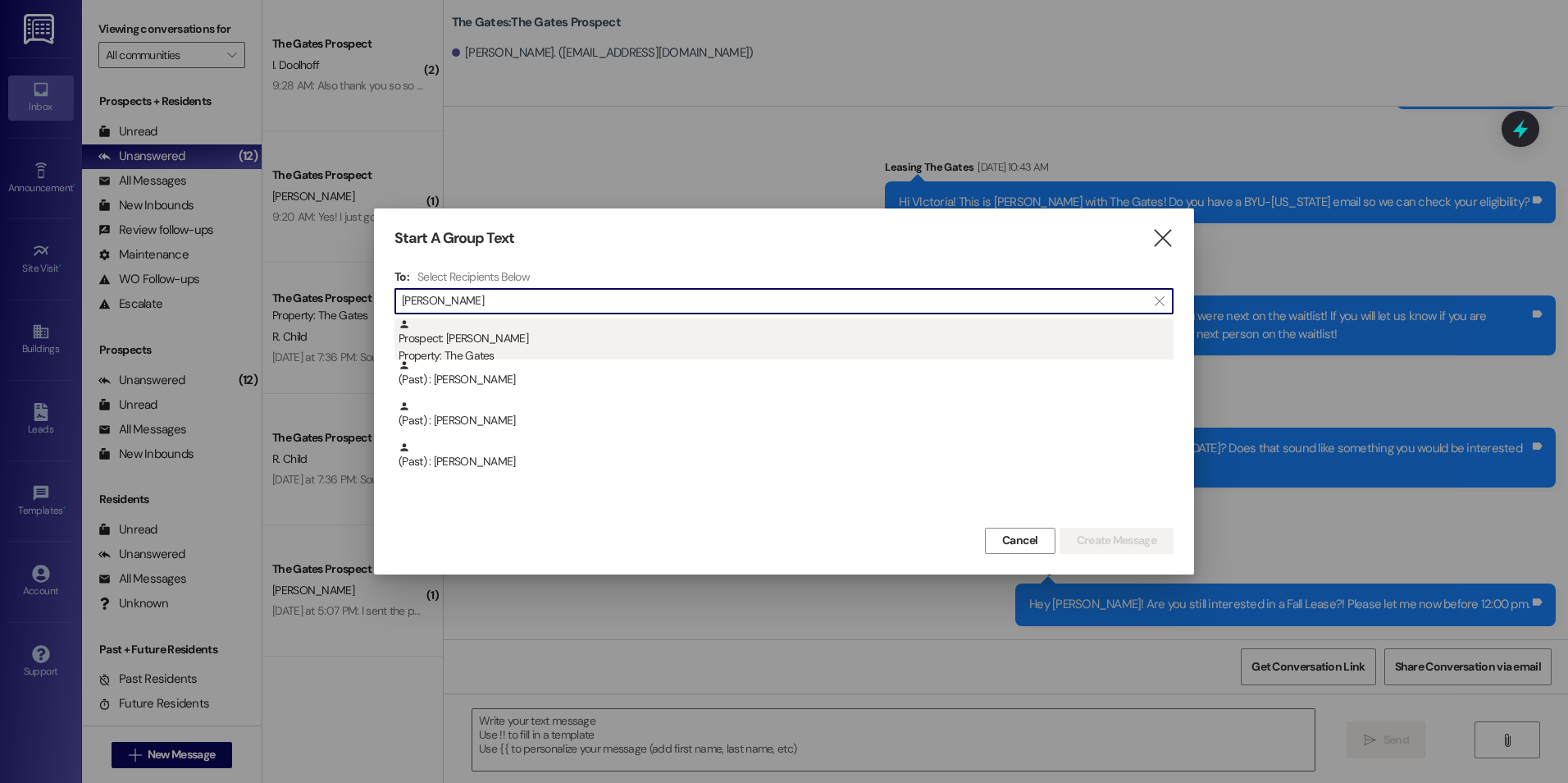
type input "[PERSON_NAME]"
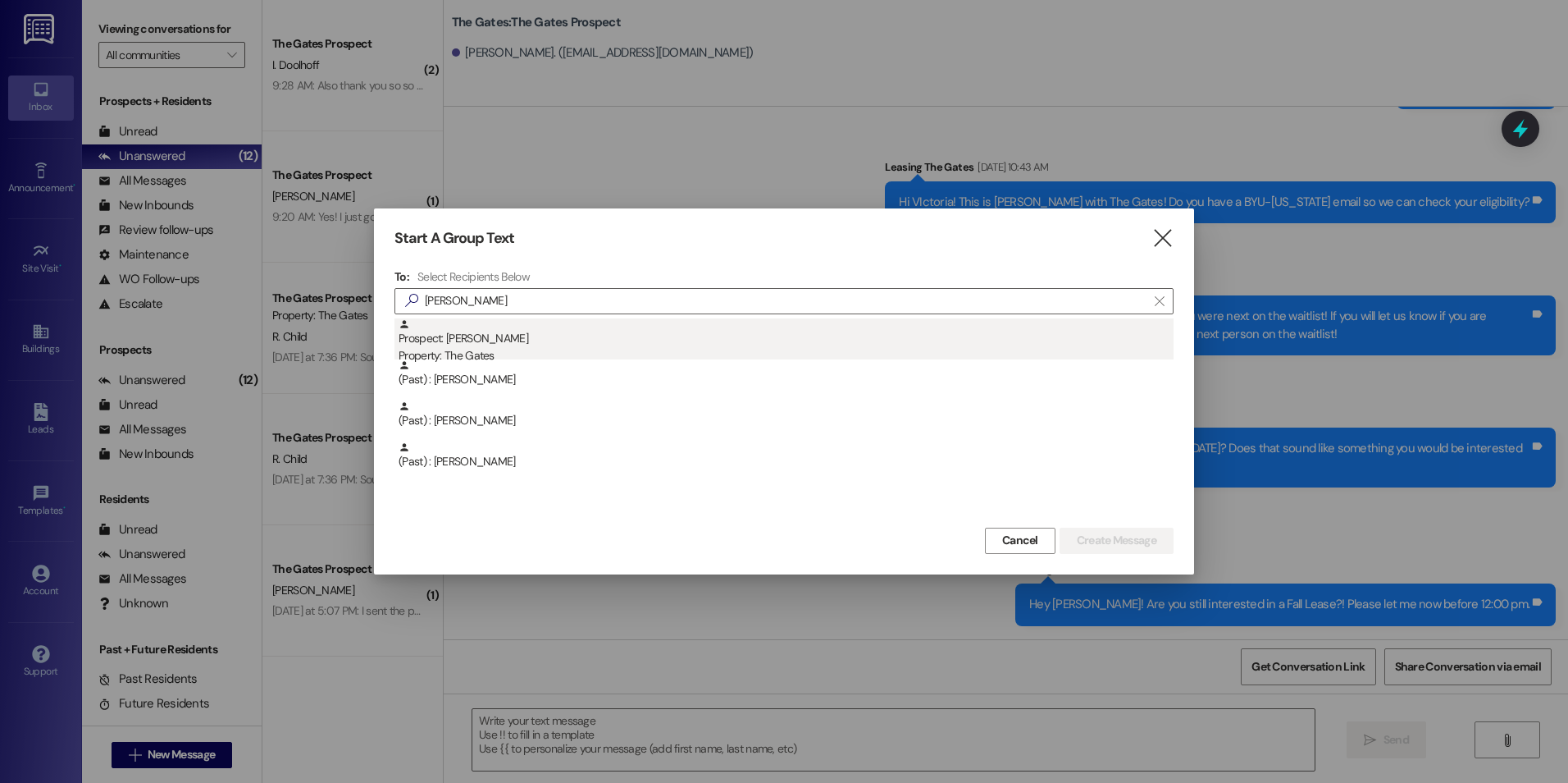
click at [559, 349] on div "Property: The Gates" at bounding box center [786, 355] width 775 height 17
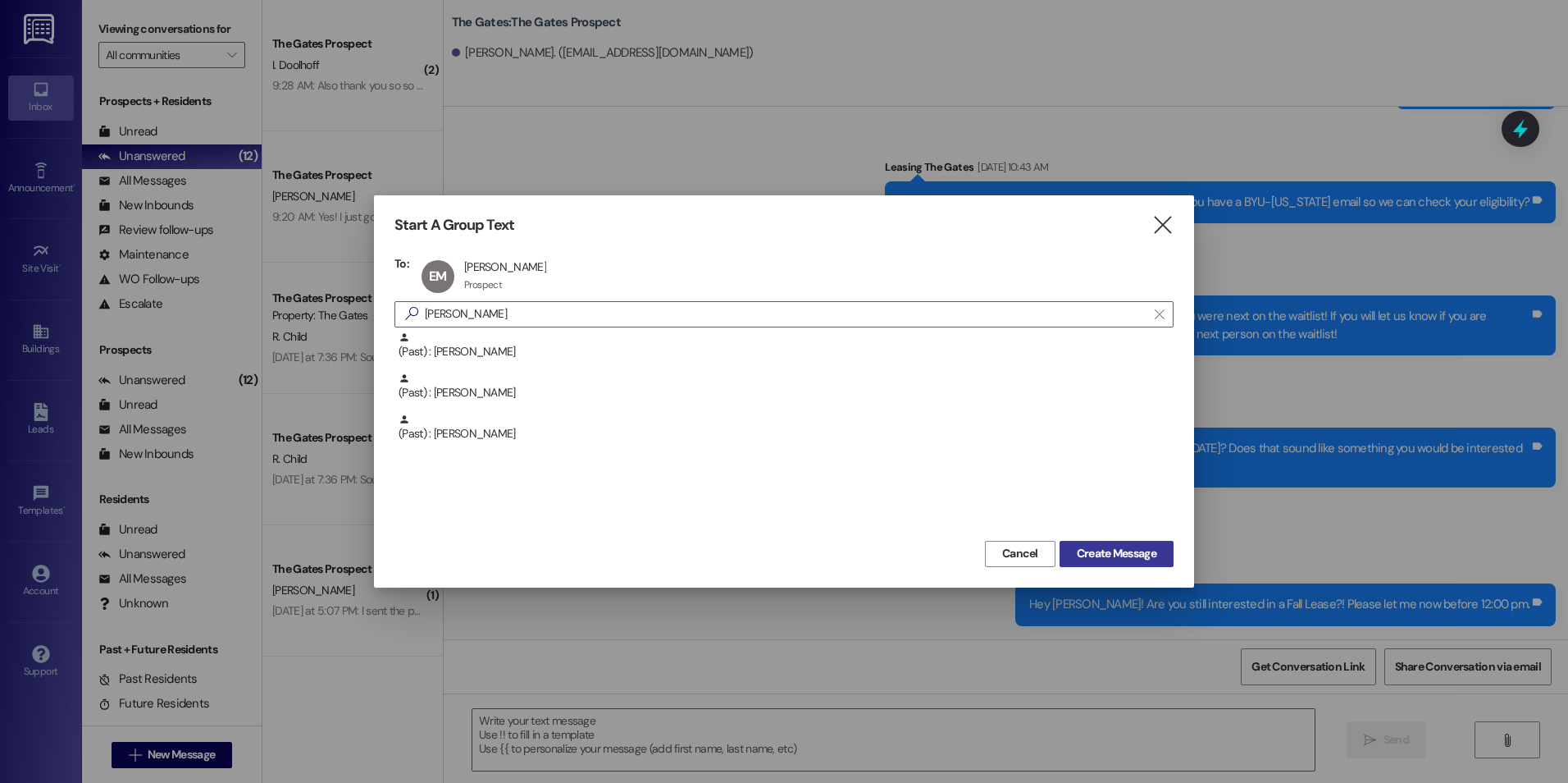
click at [1129, 543] on button "Create Message" at bounding box center [1116, 553] width 114 height 26
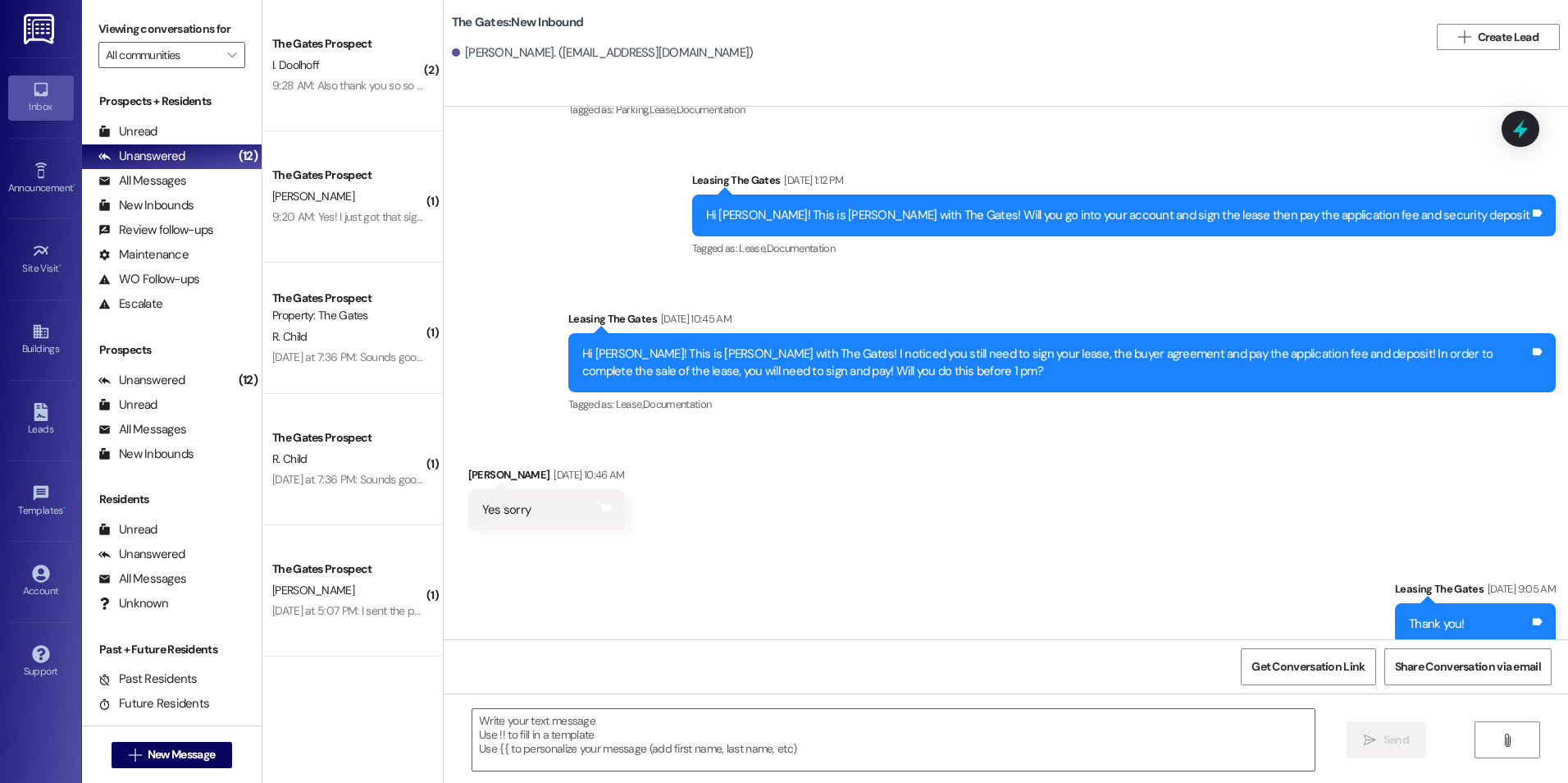
scroll to position [798, 0]
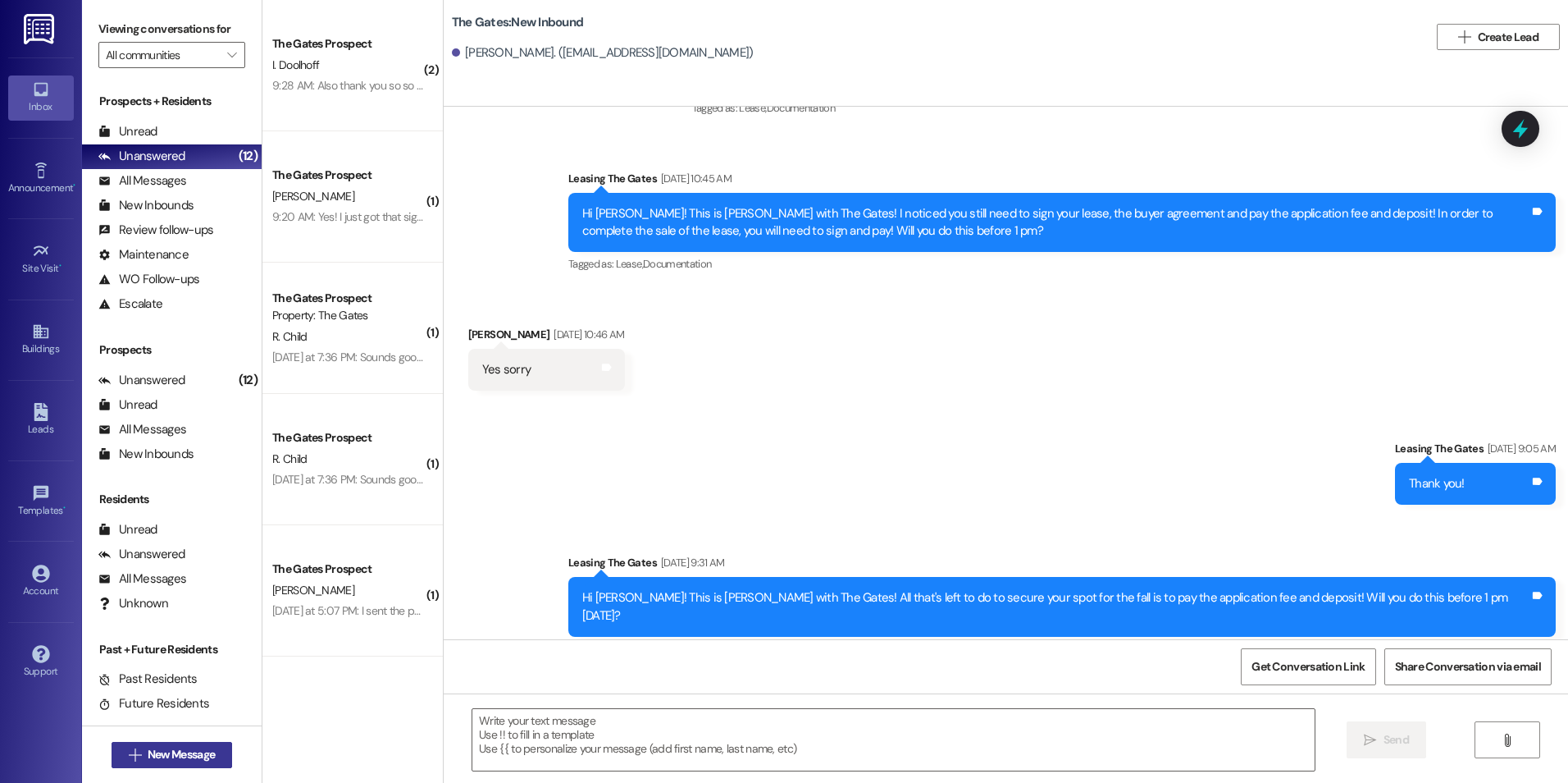
click at [176, 762] on span "New Message" at bounding box center [181, 754] width 67 height 17
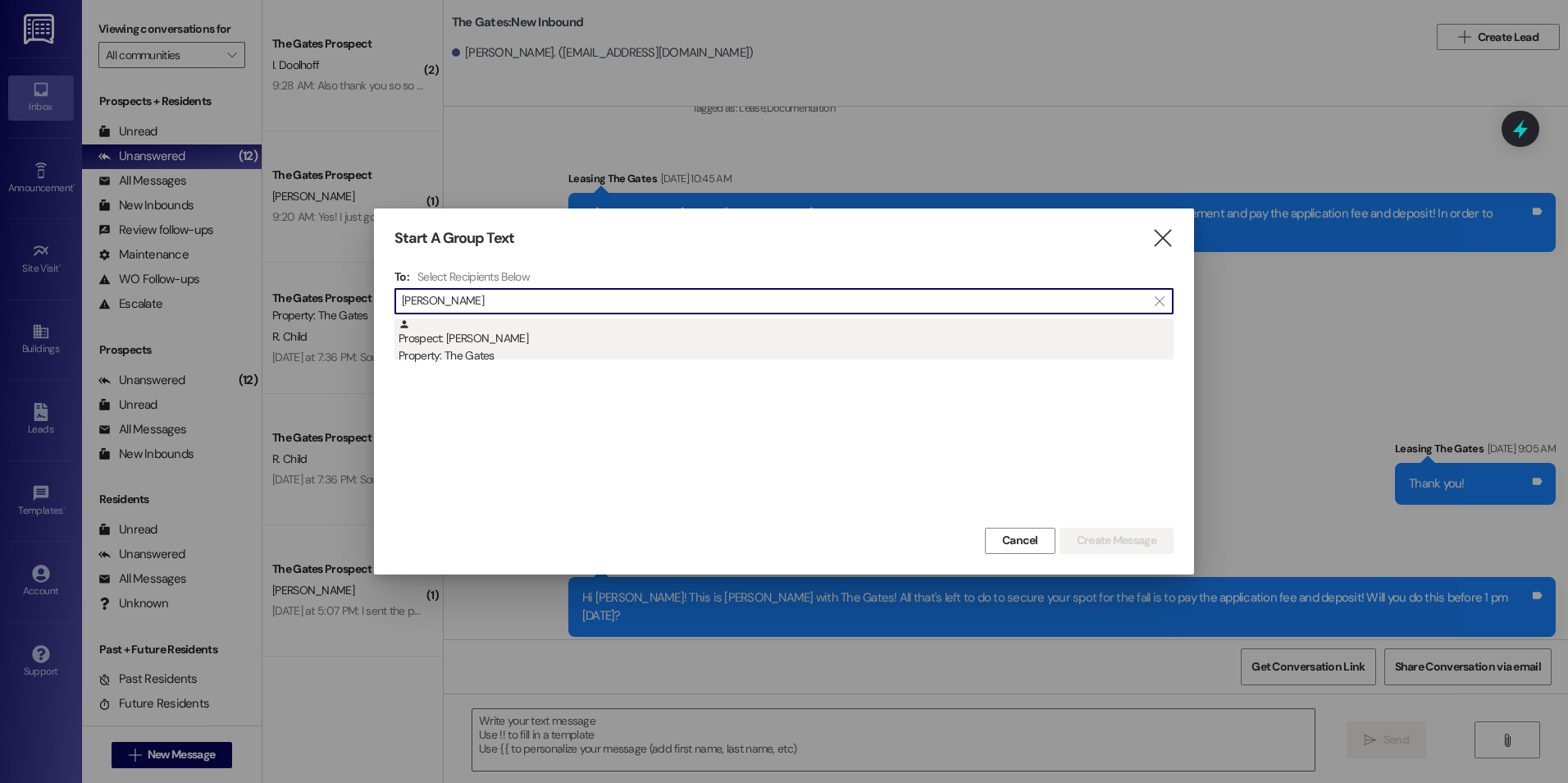
type input "[PERSON_NAME]"
click at [591, 332] on div "Prospect: [PERSON_NAME] Property: The Gates" at bounding box center [786, 342] width 775 height 47
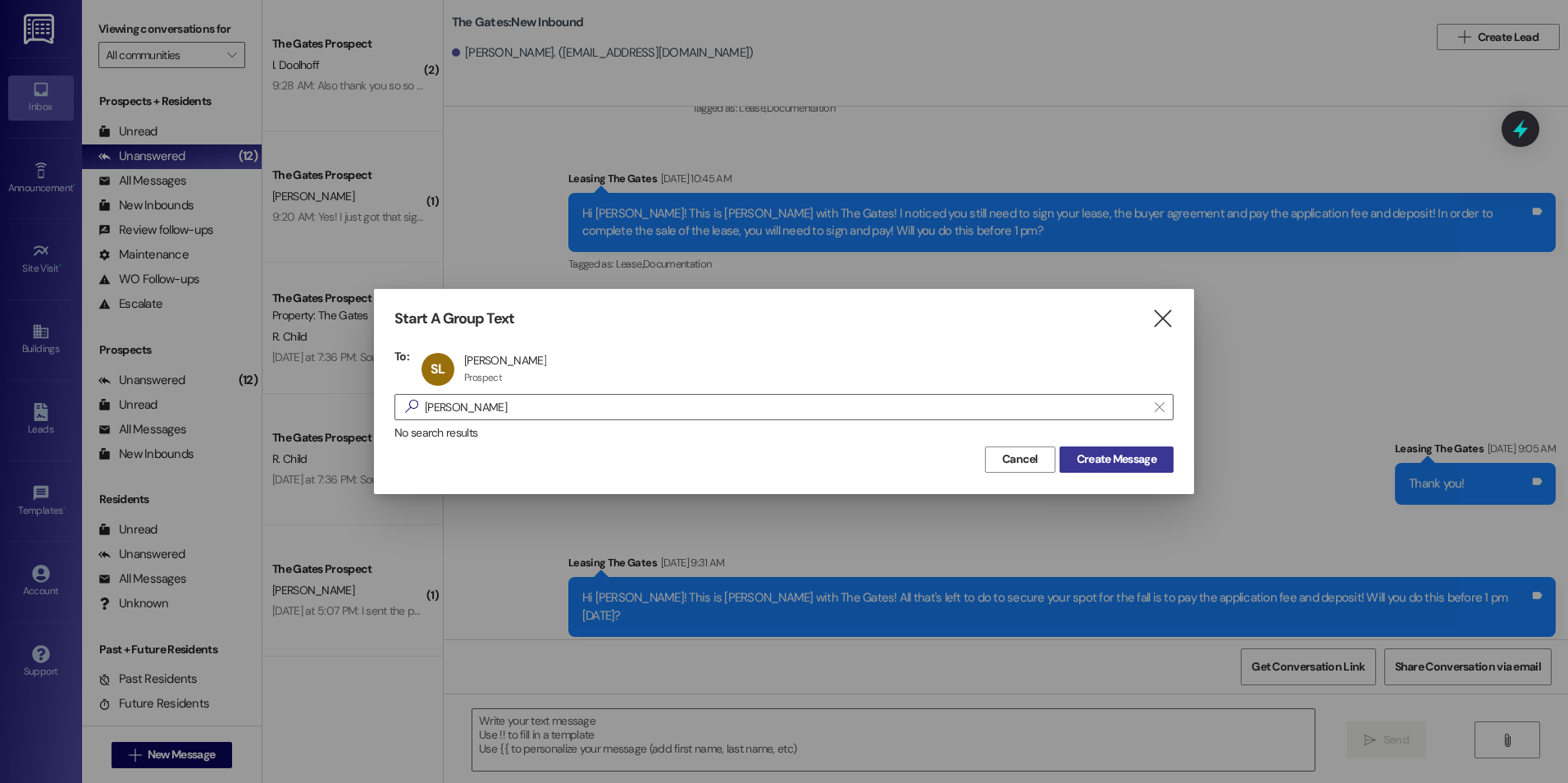
click at [1103, 461] on span "Create Message" at bounding box center [1117, 459] width 80 height 17
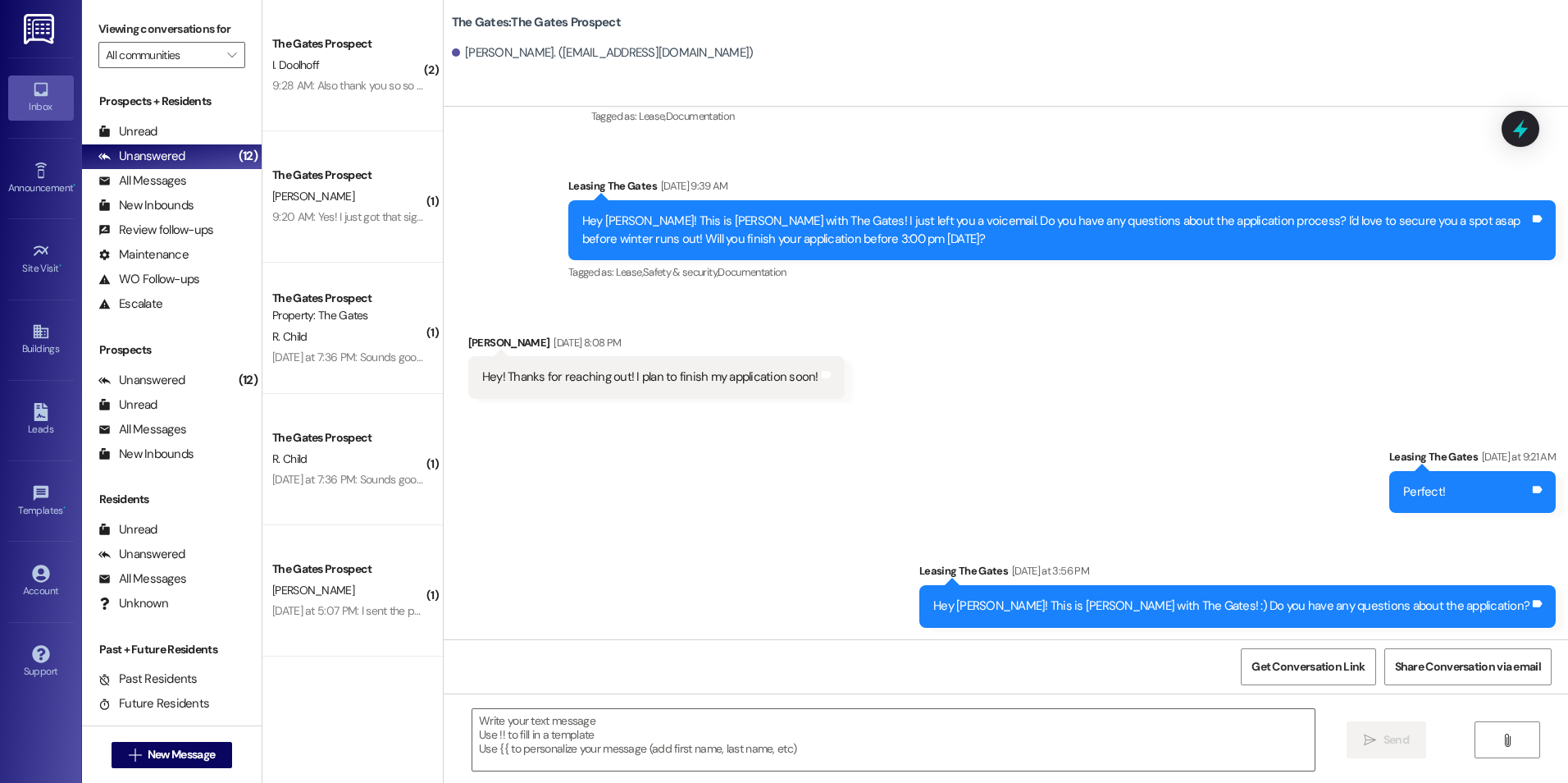
scroll to position [1440, 0]
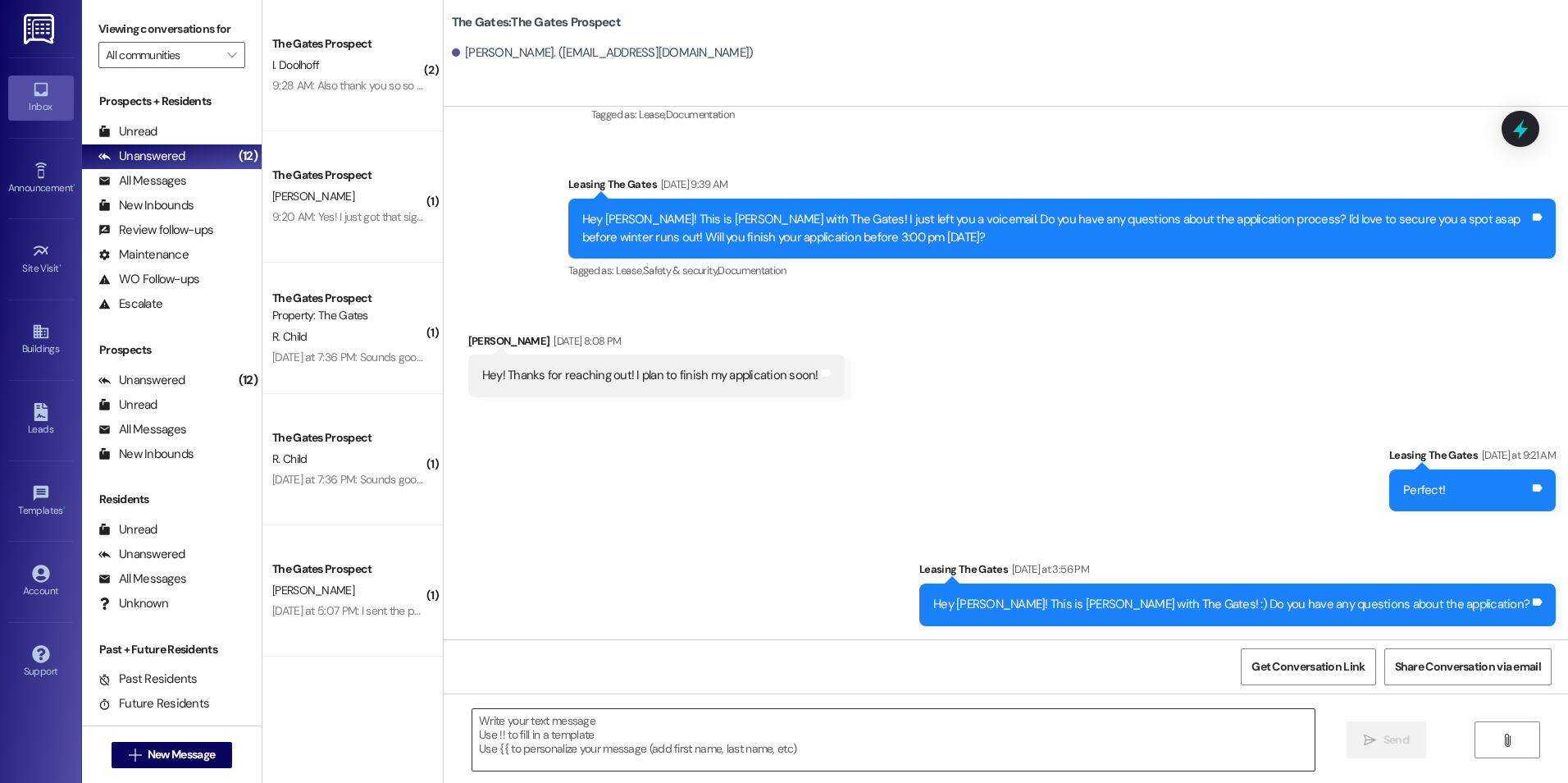
click at [683, 738] on textarea at bounding box center [893, 739] width 842 height 61
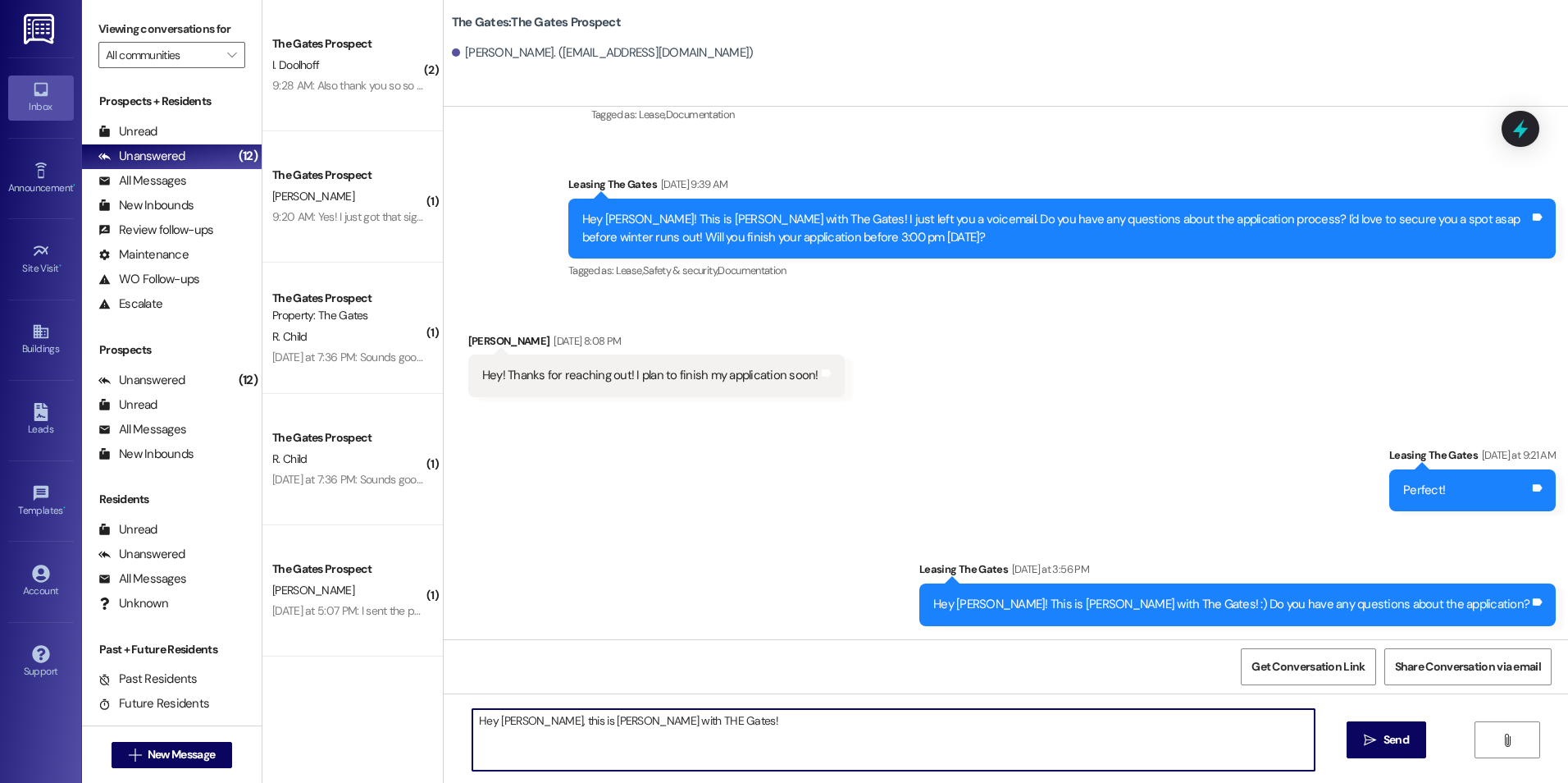
click at [616, 716] on textarea "Hey [PERSON_NAME], this is [PERSON_NAME] with THE Gates!" at bounding box center [893, 739] width 842 height 61
click at [678, 720] on textarea "Hey [PERSON_NAME], this is [PERSON_NAME] with The Gates!" at bounding box center [893, 739] width 842 height 61
type textarea "Hey [PERSON_NAME], this is [PERSON_NAME] with The Gates! I need you to sign you…"
click at [1425, 746] on button " Send" at bounding box center [1386, 740] width 80 height 37
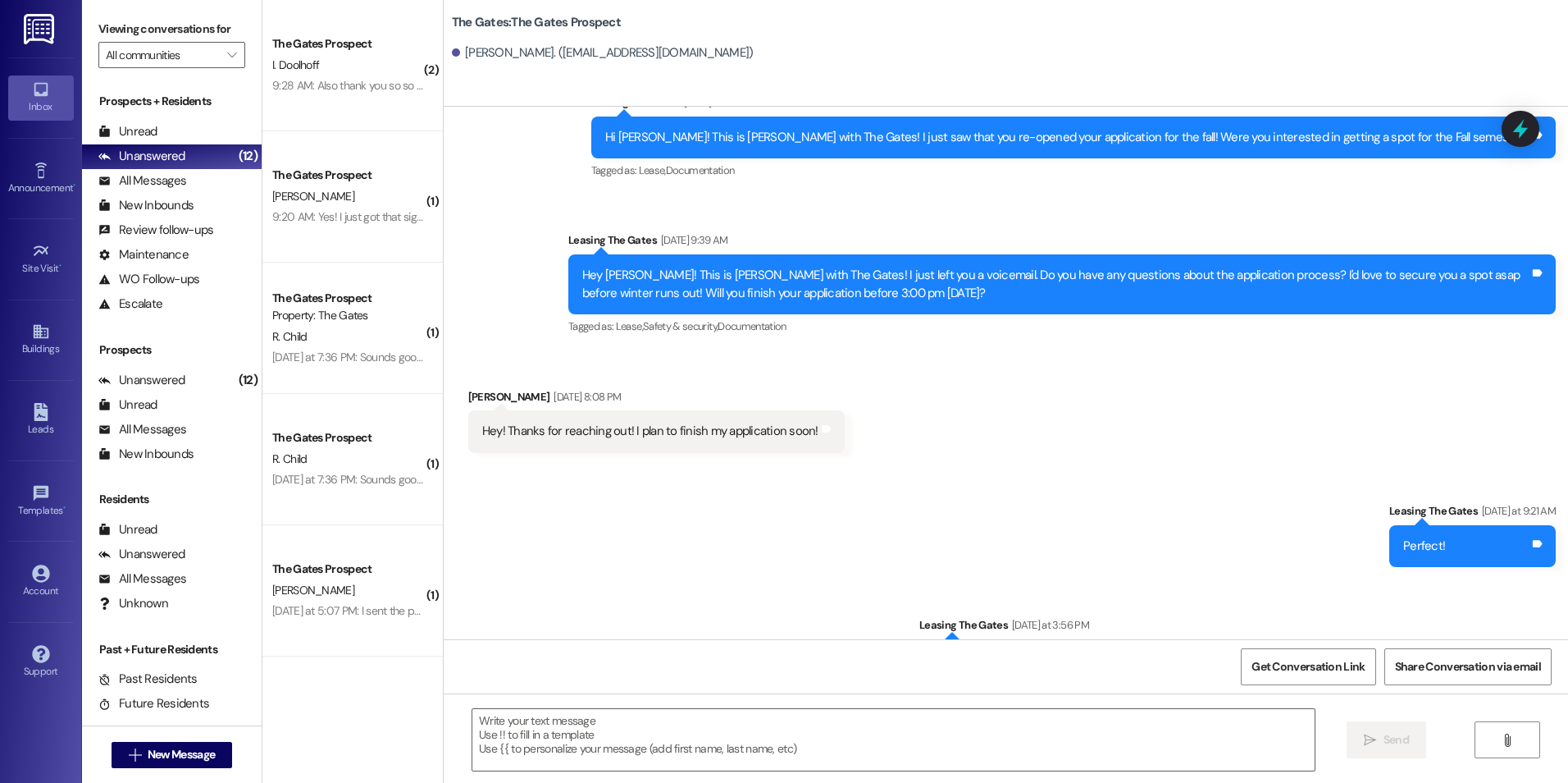
scroll to position [1554, 0]
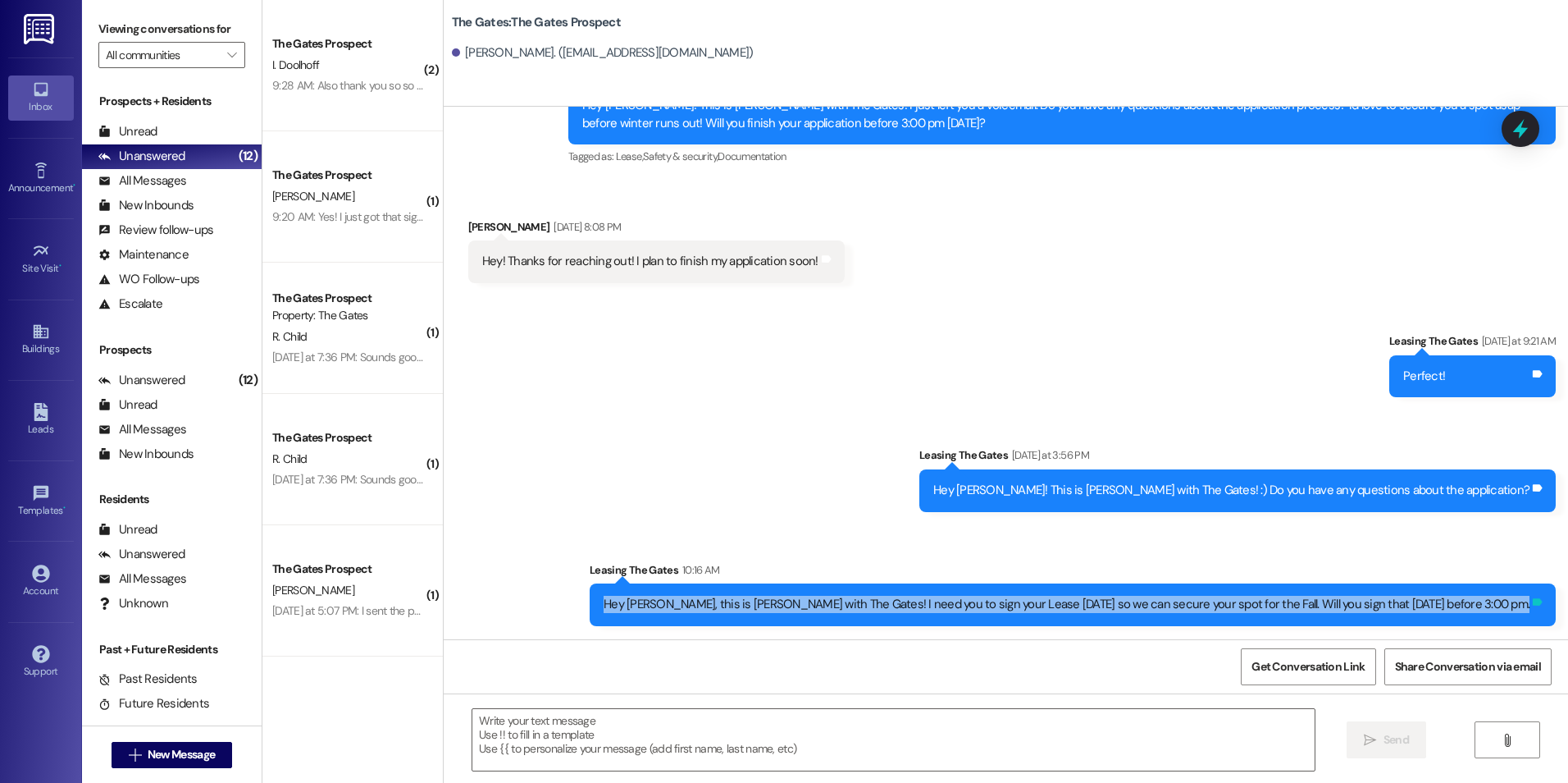
drag, startPoint x: 741, startPoint y: 606, endPoint x: 1528, endPoint y: 596, distance: 787.1
click at [1528, 596] on div "Hey [PERSON_NAME], this is [PERSON_NAME] with The Gates! I need you to sign you…" at bounding box center [1073, 605] width 966 height 42
copy div "Hey [PERSON_NAME], this is [PERSON_NAME] with The Gates! I need you to sign you…"
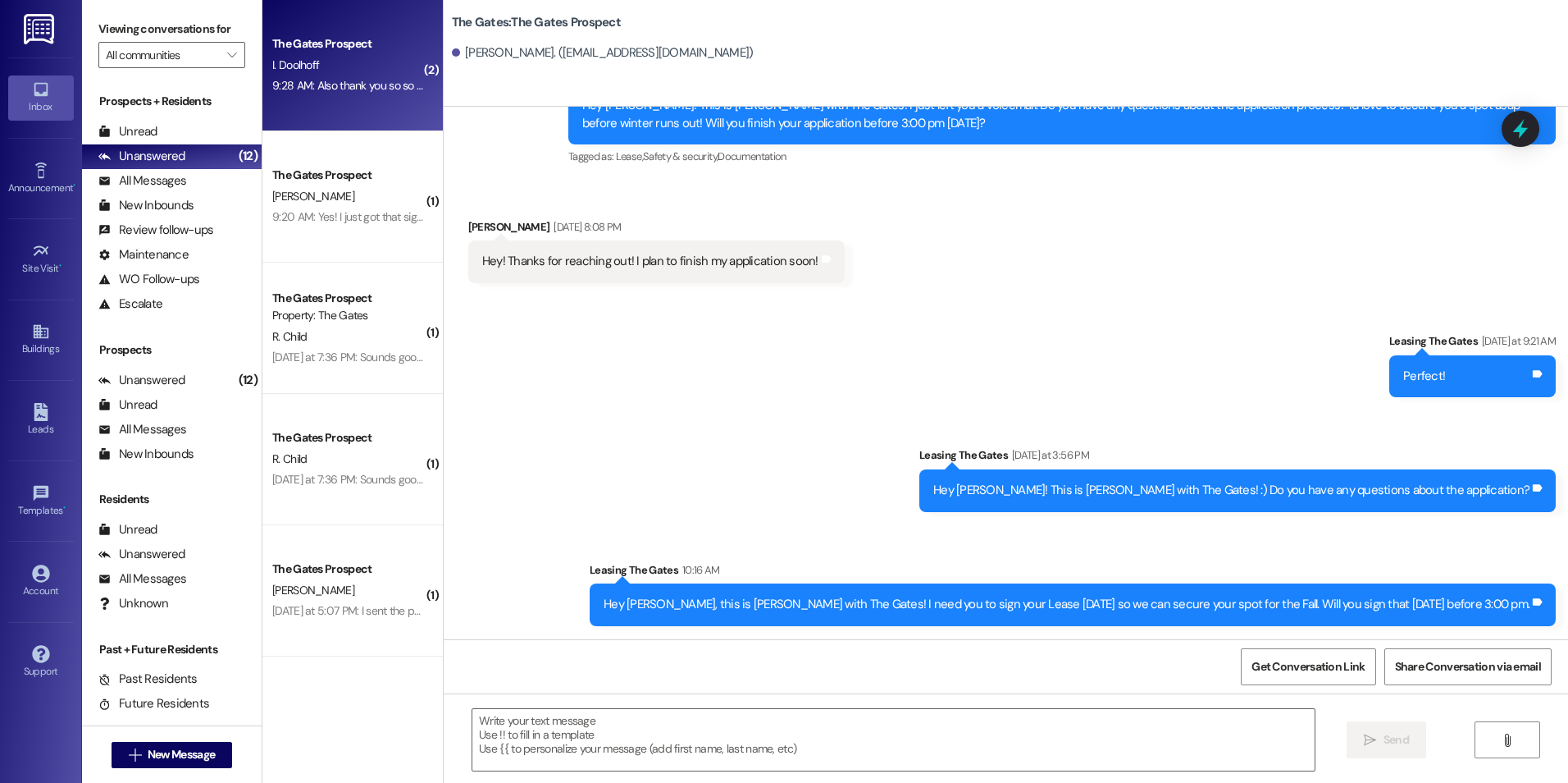
click at [369, 101] on div "The Gates Prospect I. Doolhoff 9:28 AM: Also thank you so so much! This means a…" at bounding box center [353, 66] width 180 height 131
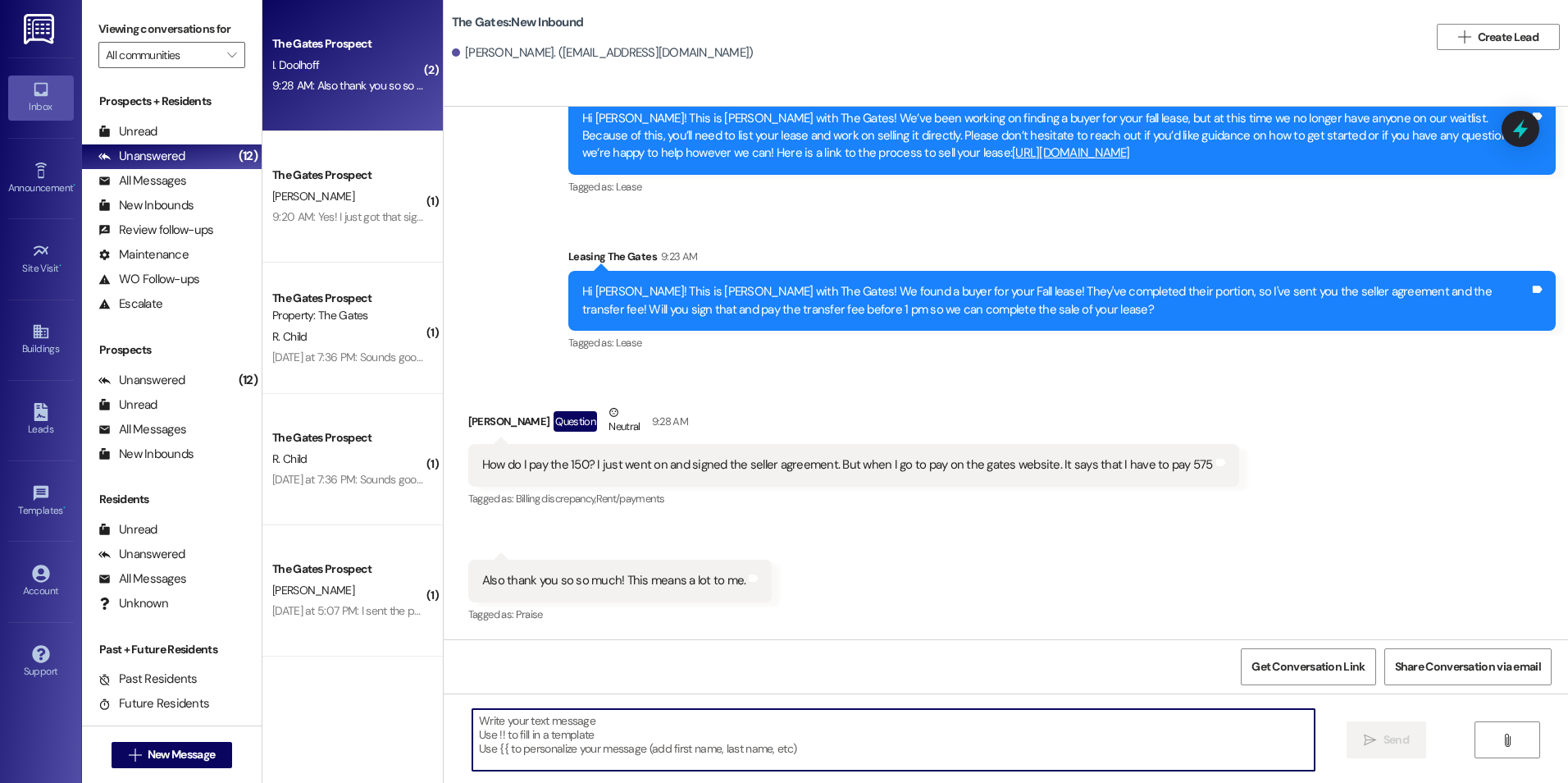
click at [589, 747] on textarea at bounding box center [893, 739] width 842 height 61
type textarea "That looks like rent was charged to you."
drag, startPoint x: 737, startPoint y: 725, endPoint x: 394, endPoint y: 717, distance: 343.1
click at [394, 717] on div "( 2 ) The Gates Prospect I. Doolhoff 9:28 AM: Also thank you so so much! This m…" at bounding box center [915, 392] width 1305 height 783
click at [581, 732] on textarea at bounding box center [893, 739] width 842 height 61
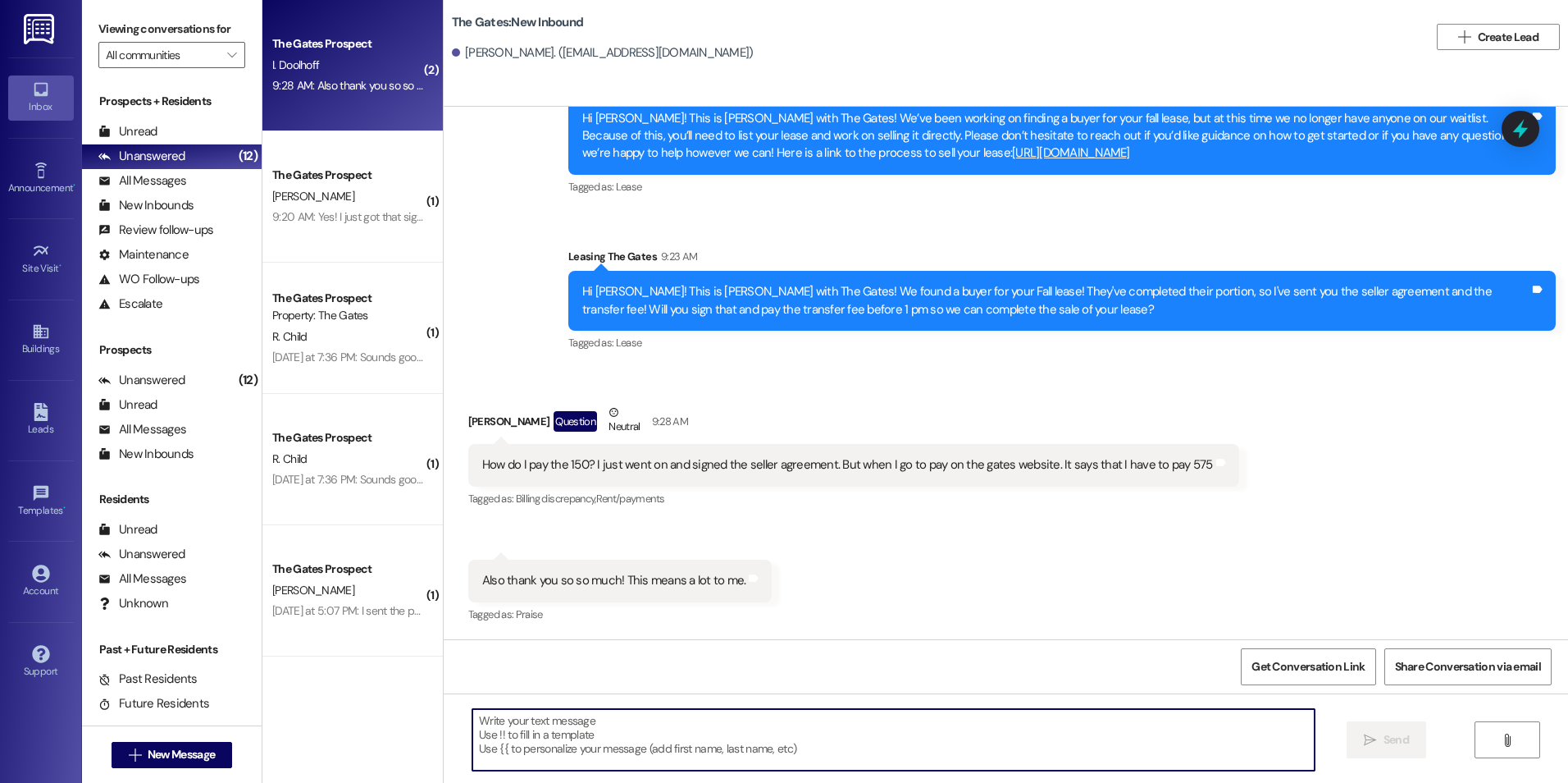
click at [580, 732] on textarea at bounding box center [893, 739] width 842 height 61
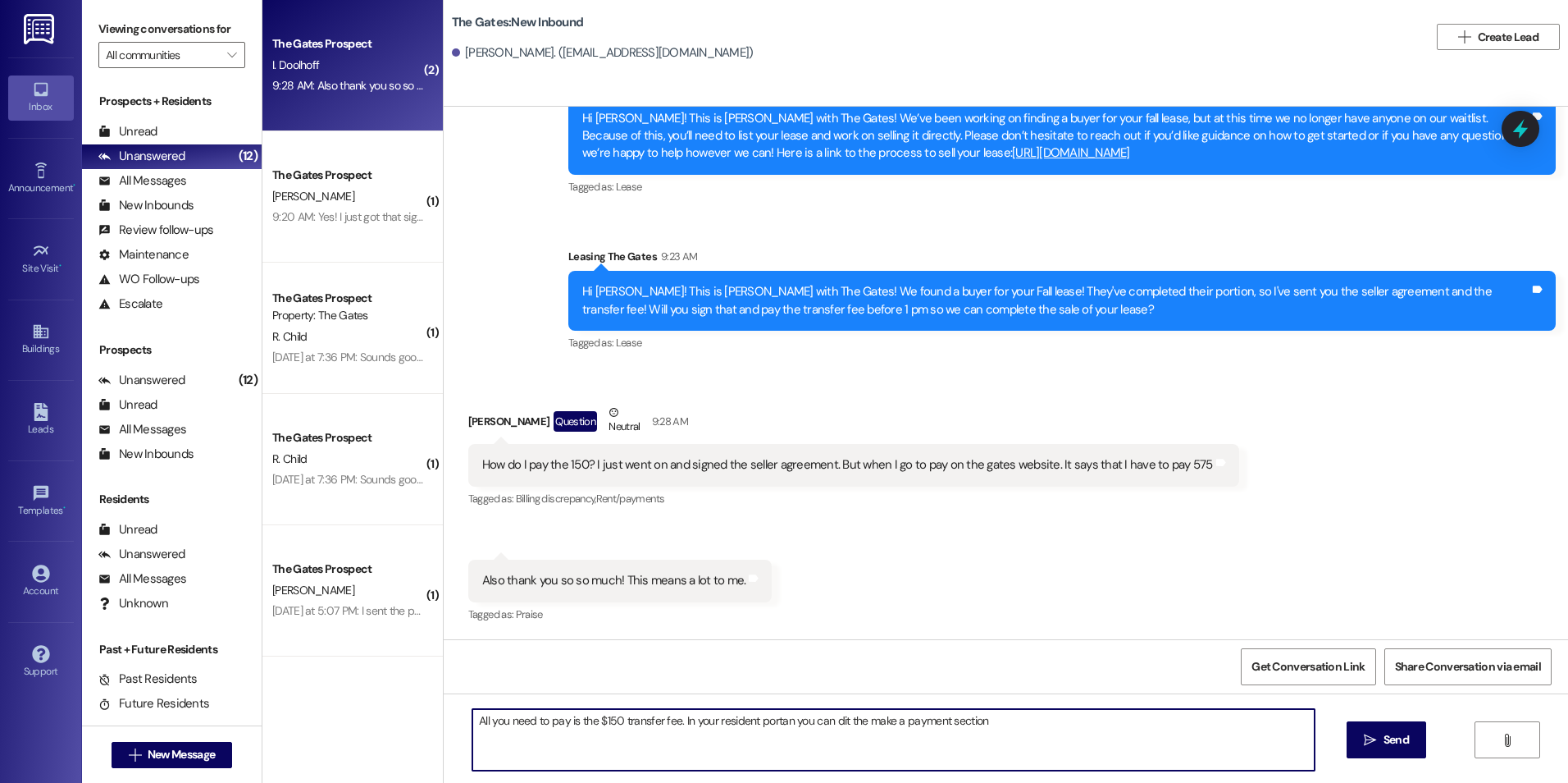
drag, startPoint x: 766, startPoint y: 735, endPoint x: 780, endPoint y: 729, distance: 15.2
click at [770, 733] on textarea "All you need to pay is the $150 transfer fee. In your resident portan you can d…" at bounding box center [893, 739] width 842 height 61
click at [1044, 725] on textarea "All you need to pay is the $150 transfer fee. In your resident portal you can e…" at bounding box center [893, 739] width 842 height 61
click at [472, 721] on textarea "All you need to pay is the $150 transfer fee. In your resident portal you can e…" at bounding box center [893, 739] width 842 height 61
click at [637, 718] on textarea "The $425 is rent for September but you won't need to All you need to pay is the…" at bounding box center [893, 739] width 842 height 61
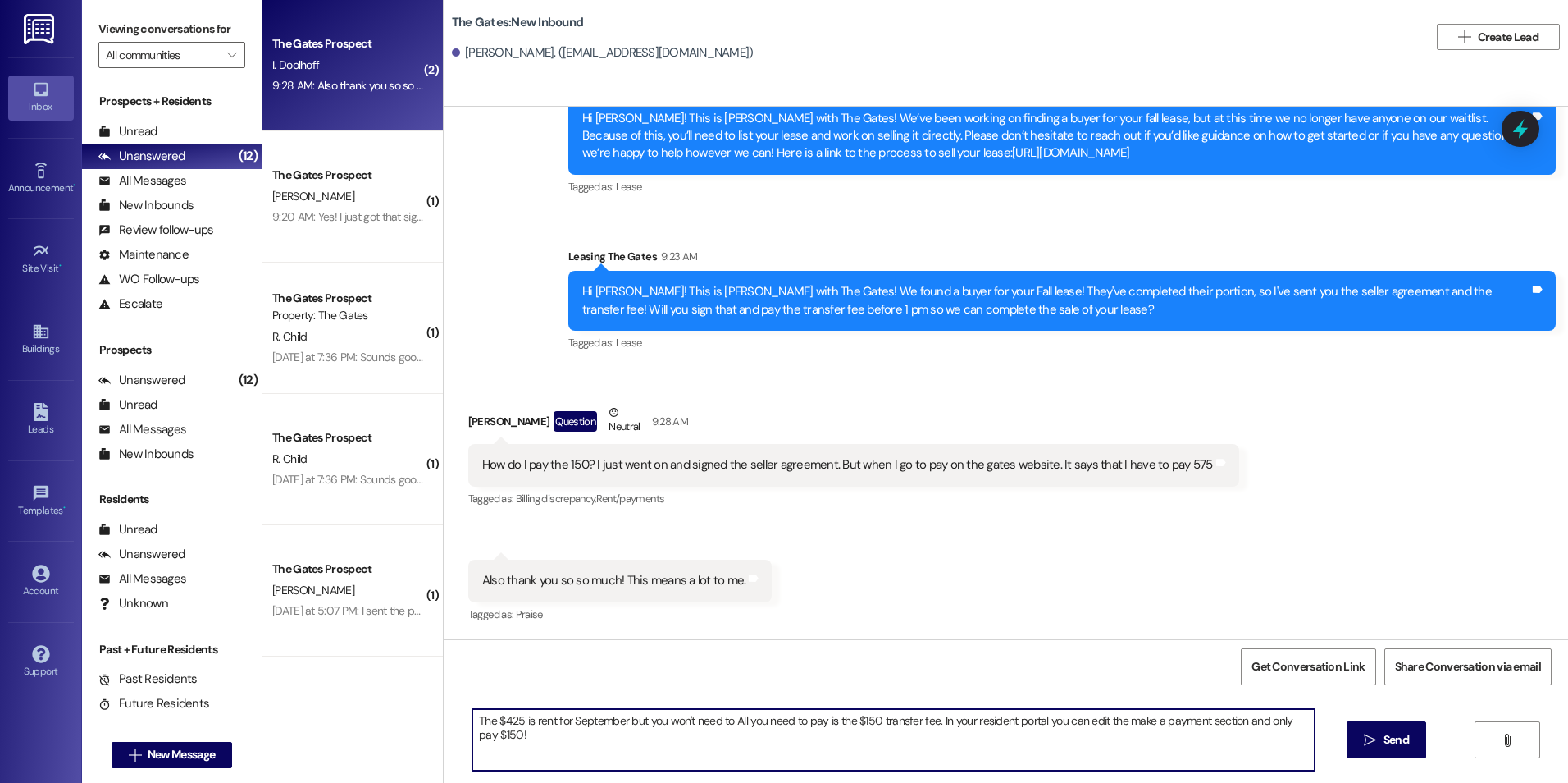
click at [724, 719] on textarea "The $425 is rent for September but you won't need to All you need to pay is the…" at bounding box center [893, 739] width 842 height 61
click at [963, 741] on textarea "The $425 is rent for September but you won't need to worry about paying that be…" at bounding box center [893, 739] width 842 height 61
type textarea "The $425 is rent for September but you won't need to worry about paying that be…"
click at [816, 748] on textarea "The $425 is rent for September but you won't need to worry about paying that be…" at bounding box center [893, 739] width 842 height 61
click at [1401, 741] on span "Send" at bounding box center [1396, 739] width 25 height 17
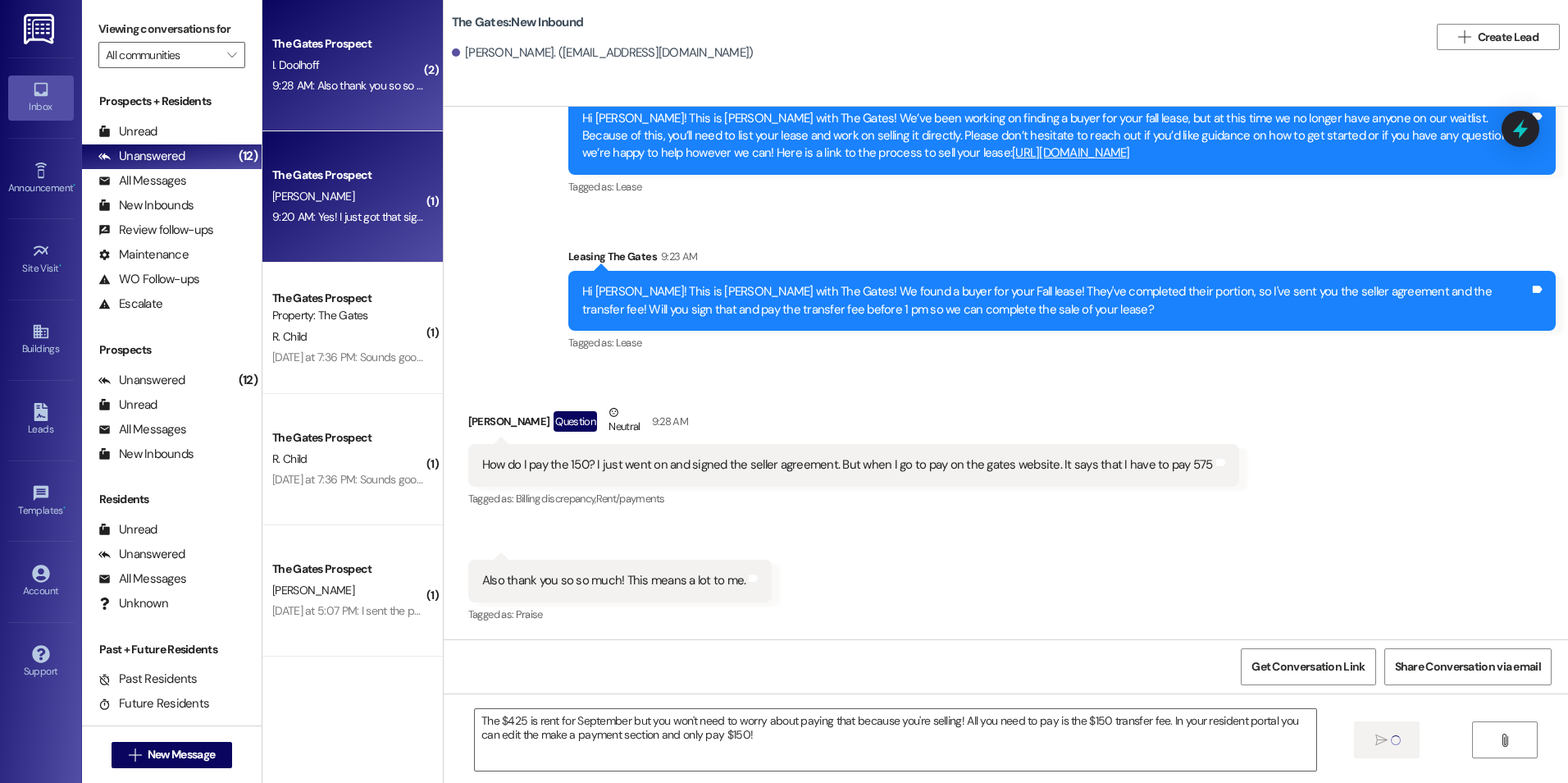
click at [317, 176] on div "The Gates Prospect" at bounding box center [348, 175] width 151 height 17
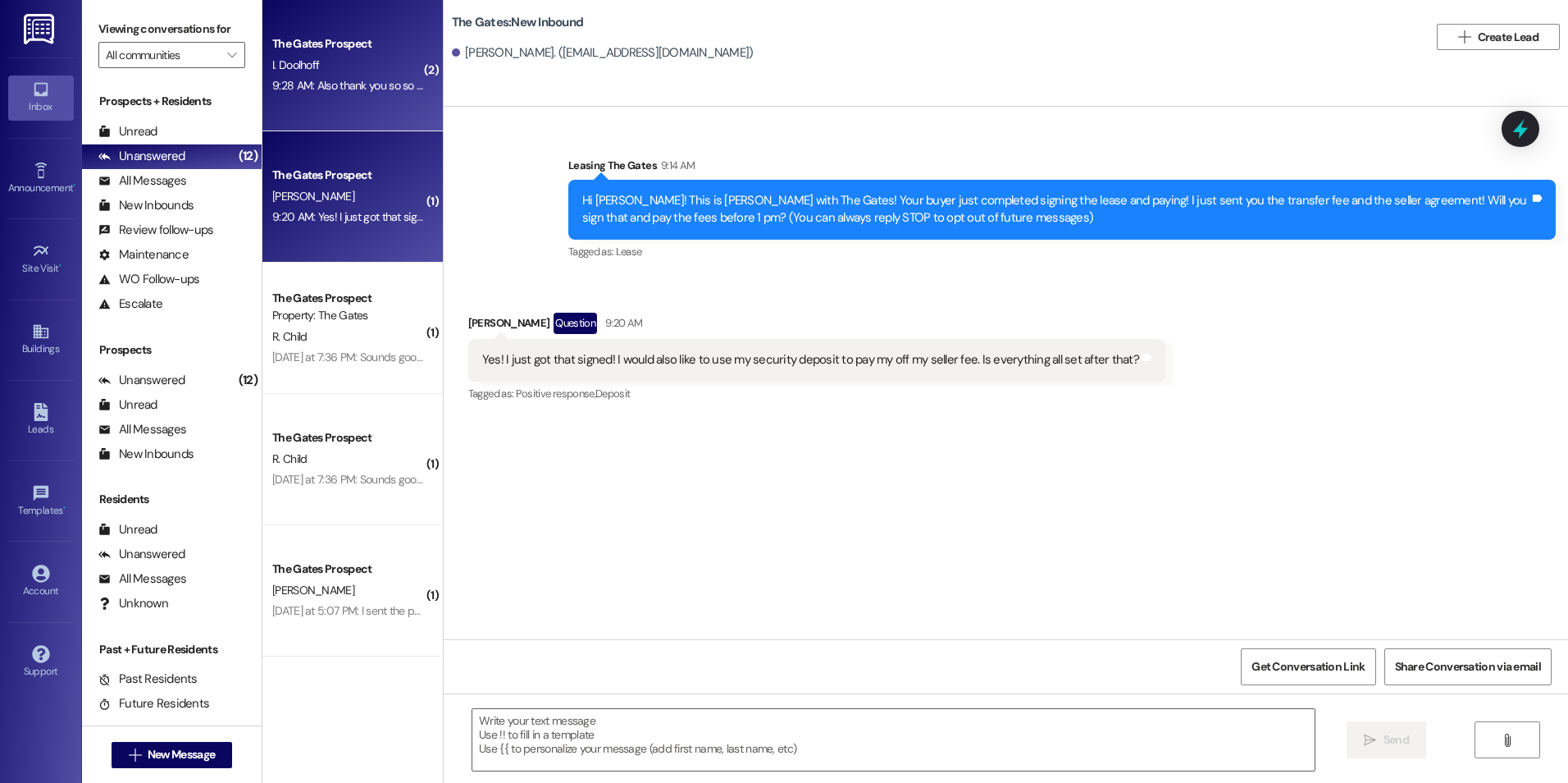
click at [349, 48] on div "The Gates Prospect" at bounding box center [348, 44] width 151 height 17
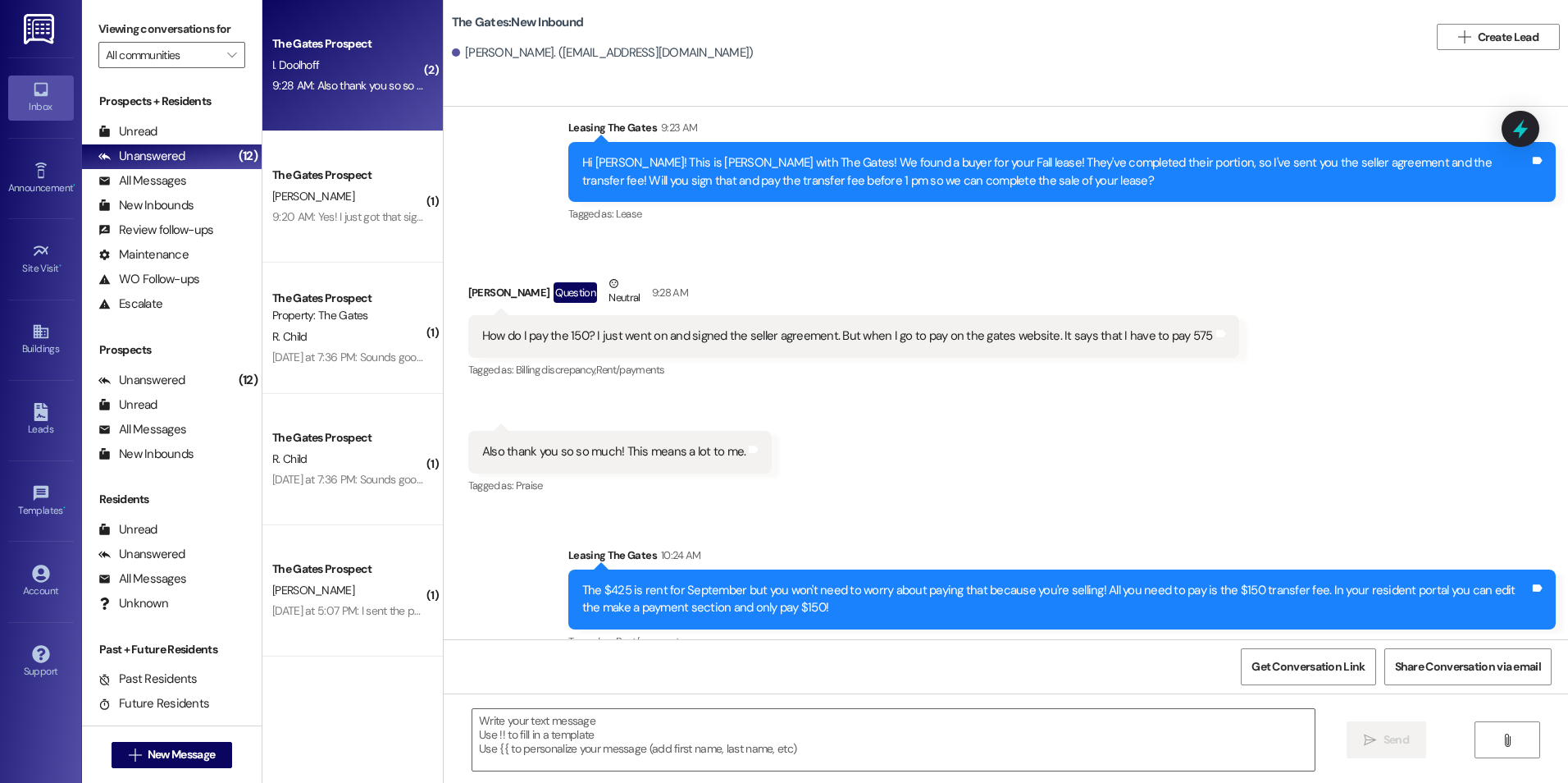
scroll to position [412, 0]
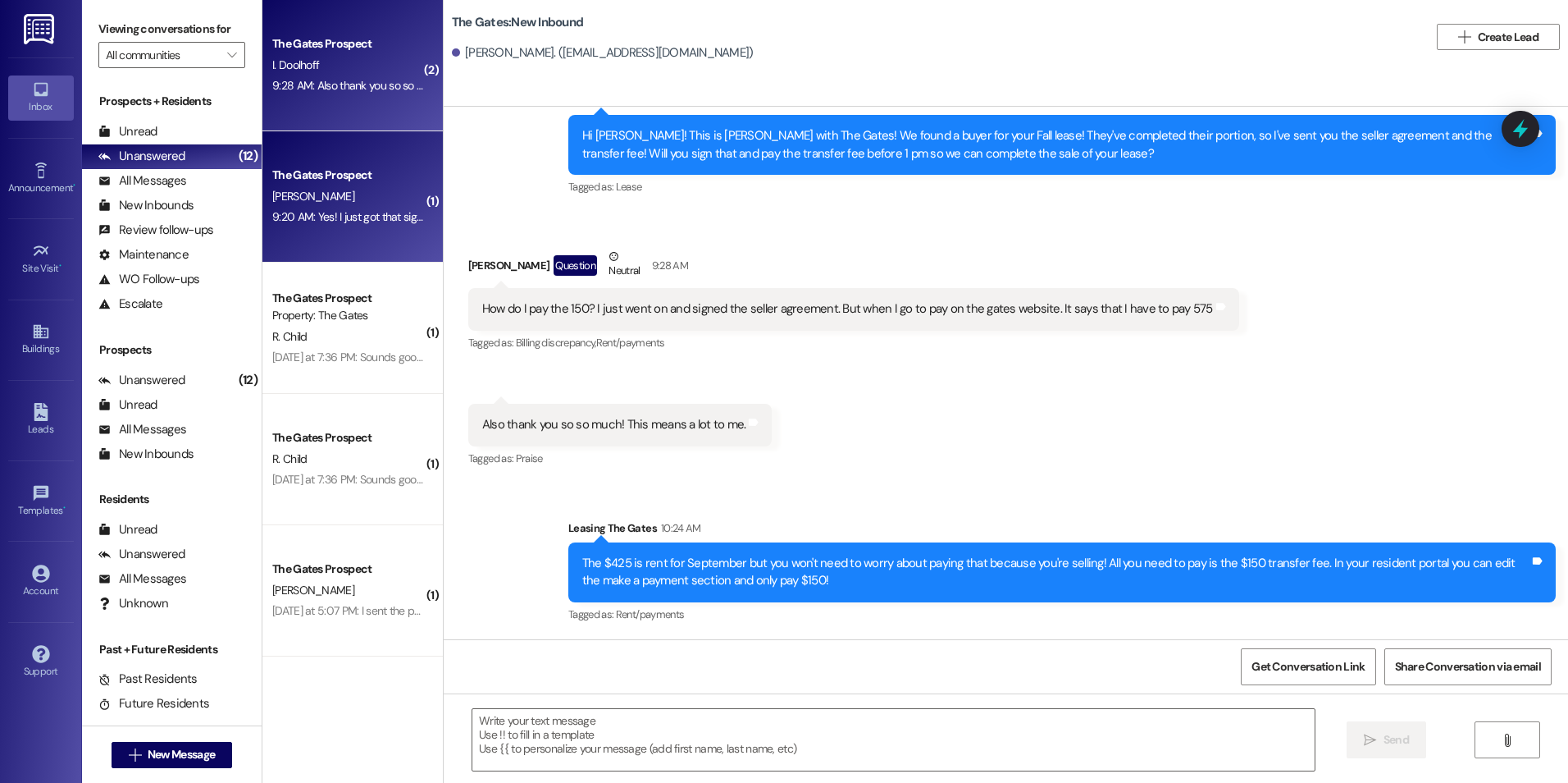
click at [359, 194] on div "[PERSON_NAME]" at bounding box center [348, 196] width 155 height 20
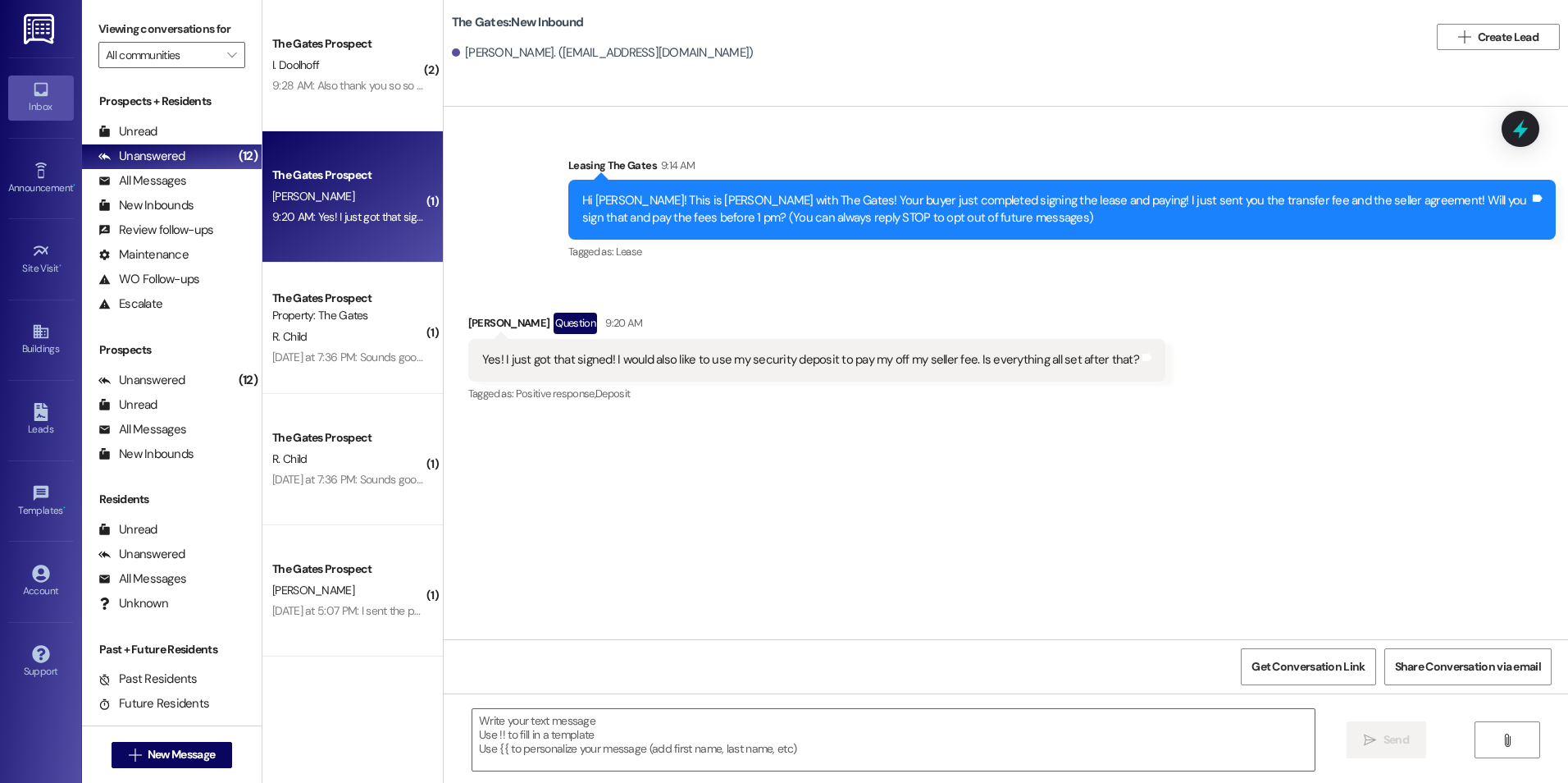
scroll to position [0, 0]
click at [631, 754] on textarea at bounding box center [893, 739] width 842 height 61
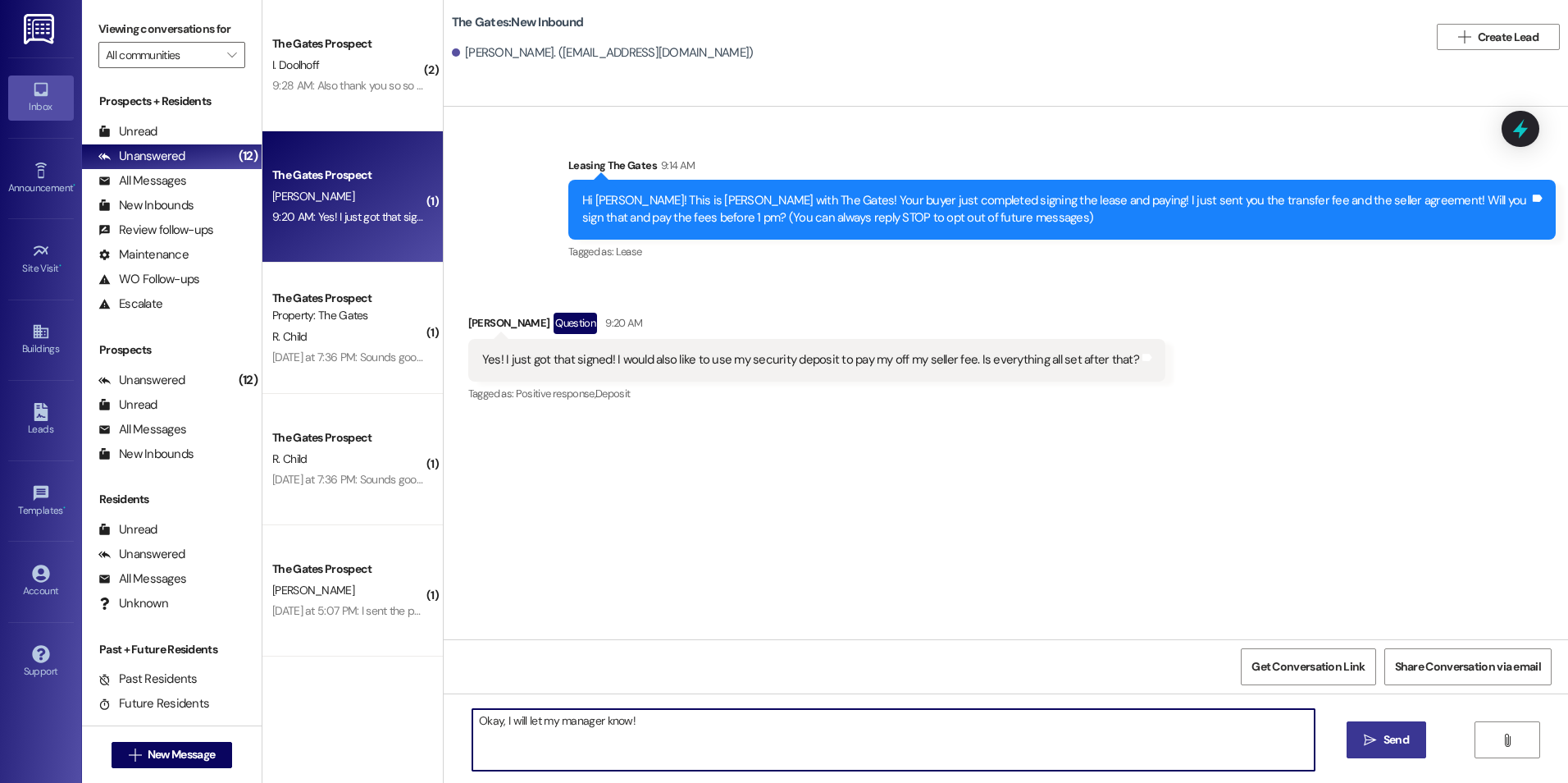
type textarea "Okay, I will let my manager know!"
click at [1371, 734] on icon "" at bounding box center [1370, 740] width 13 height 13
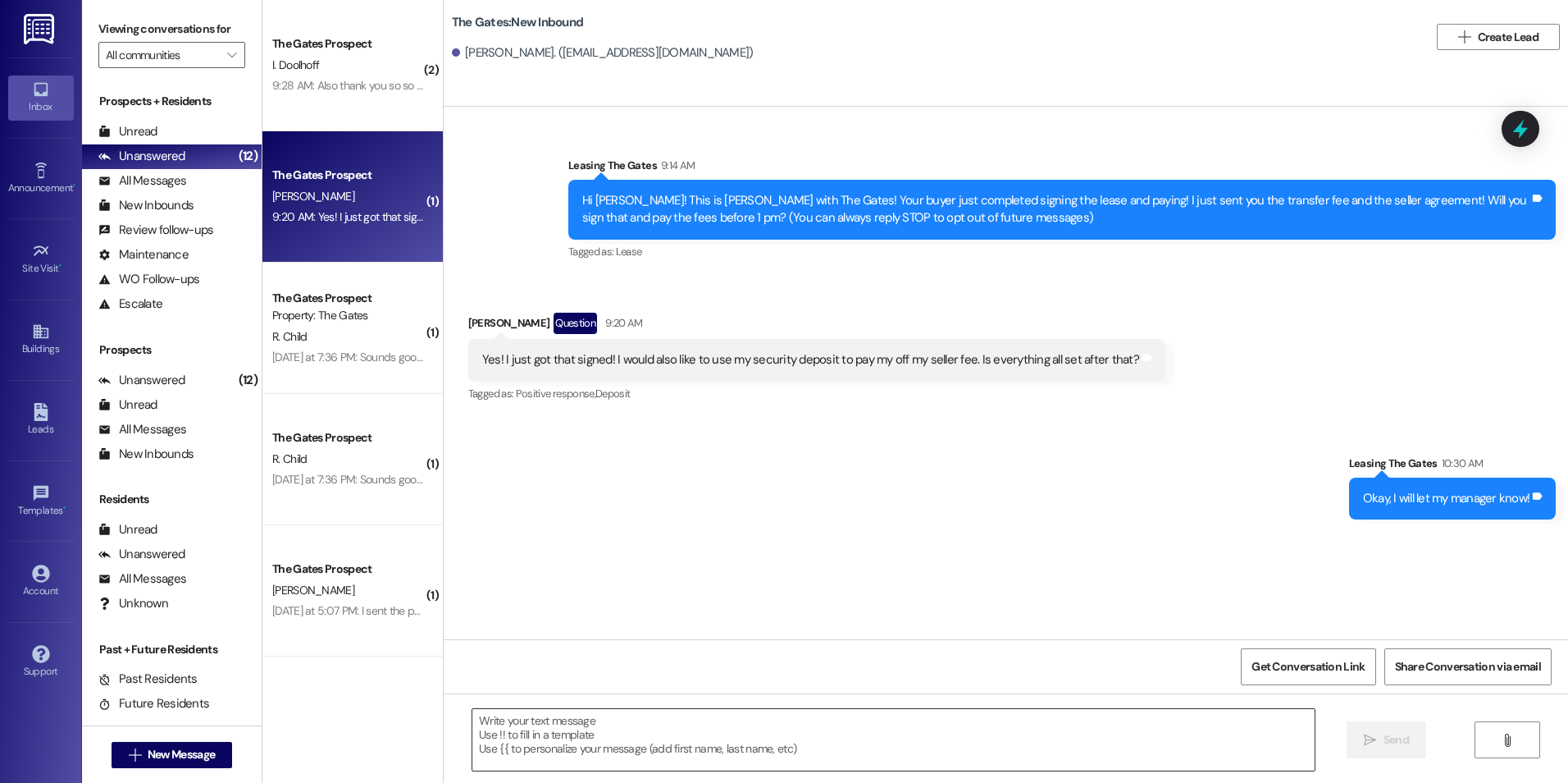
click at [524, 741] on textarea at bounding box center [893, 739] width 842 height 61
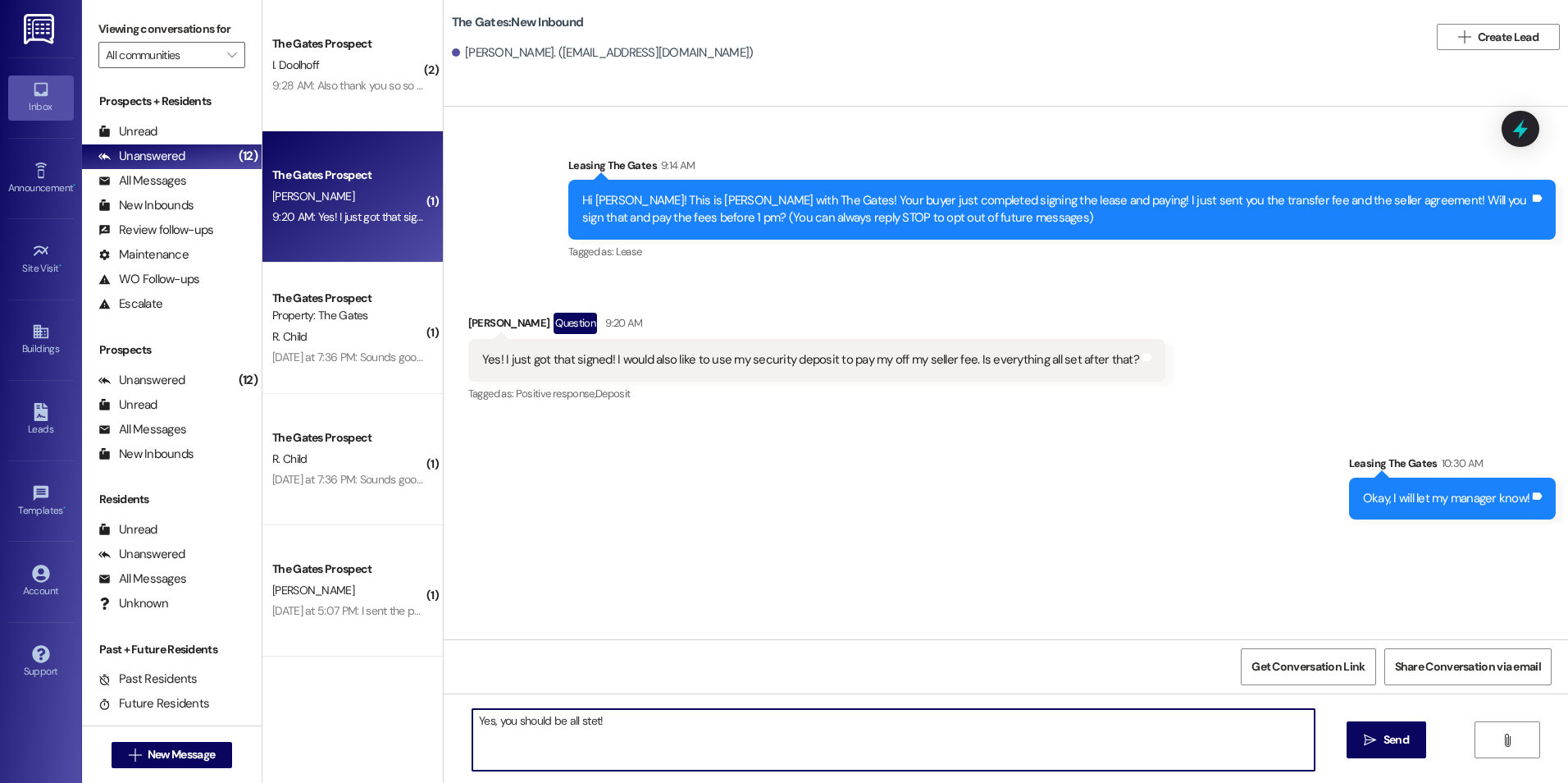
click at [576, 722] on textarea "Yes, you should be all stet!" at bounding box center [893, 739] width 842 height 61
type textarea "Yes, you should be all set!"
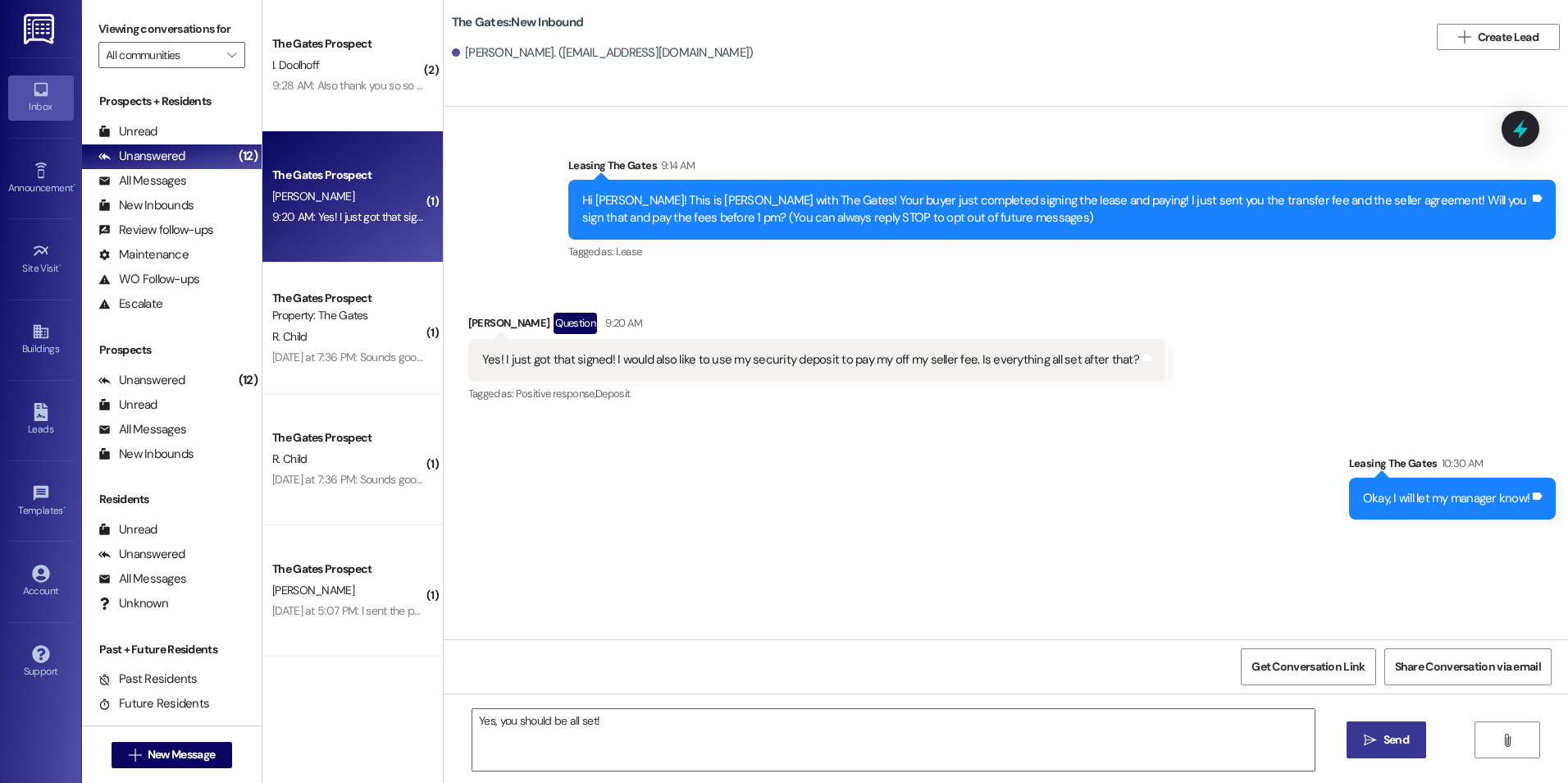
click at [1406, 748] on span "Send" at bounding box center [1396, 739] width 25 height 17
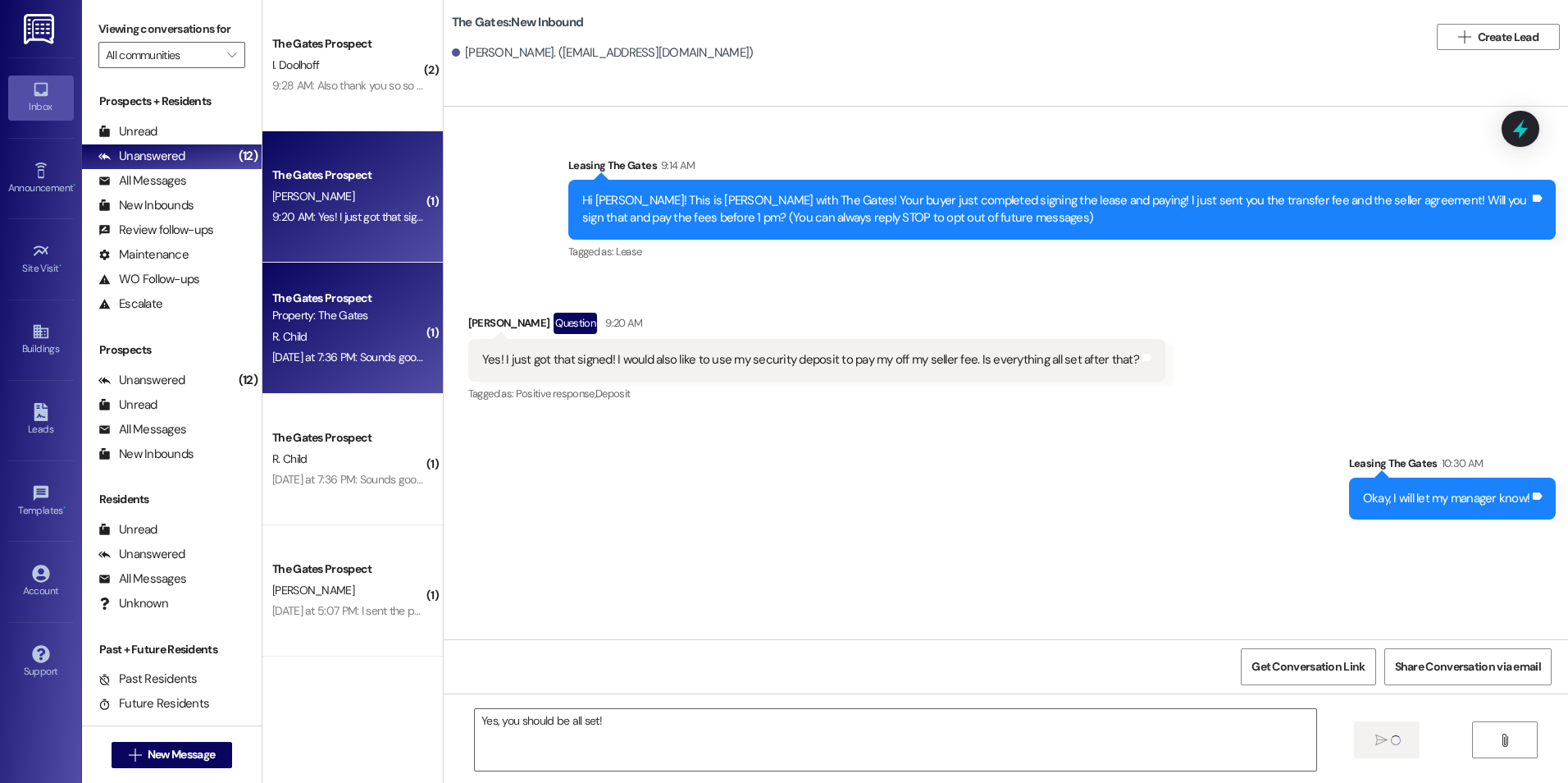
click at [298, 284] on div "The Gates Prospect Property: The Gates R. Child [DATE] at 7:36 PM: Sounds good!…" at bounding box center [353, 328] width 180 height 131
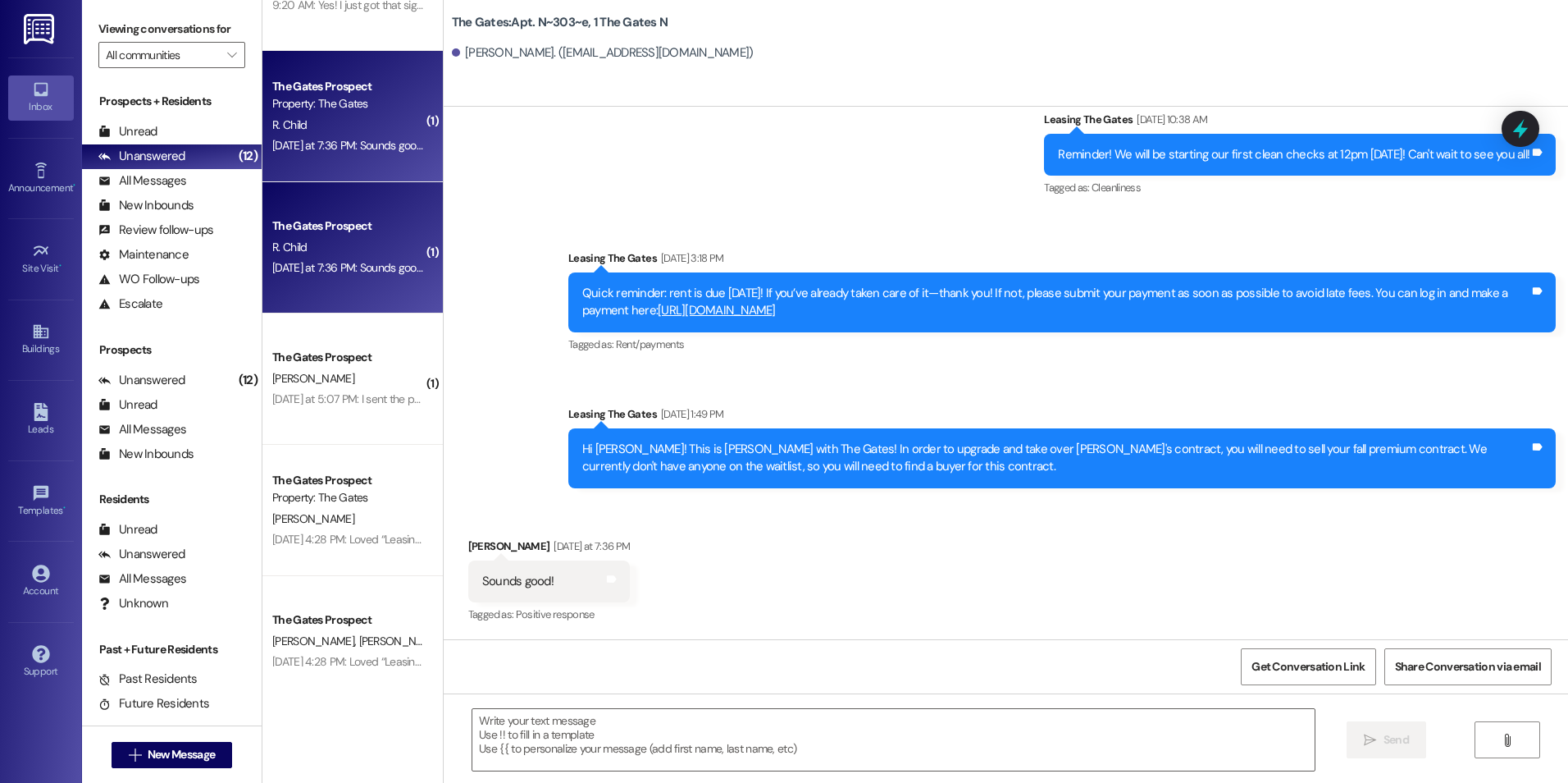
scroll to position [328, 0]
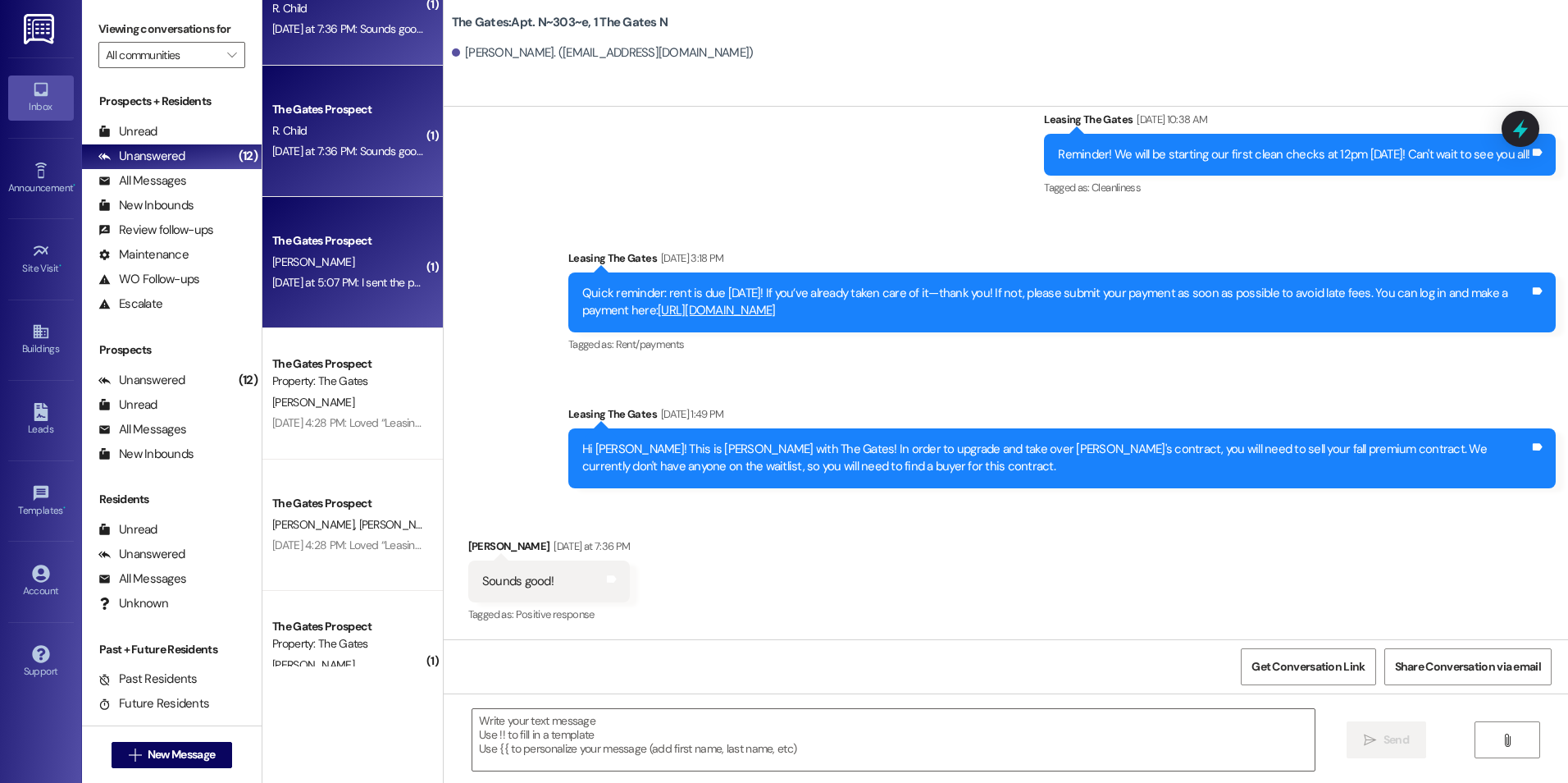
click at [309, 248] on div "The Gates Prospect" at bounding box center [348, 241] width 151 height 17
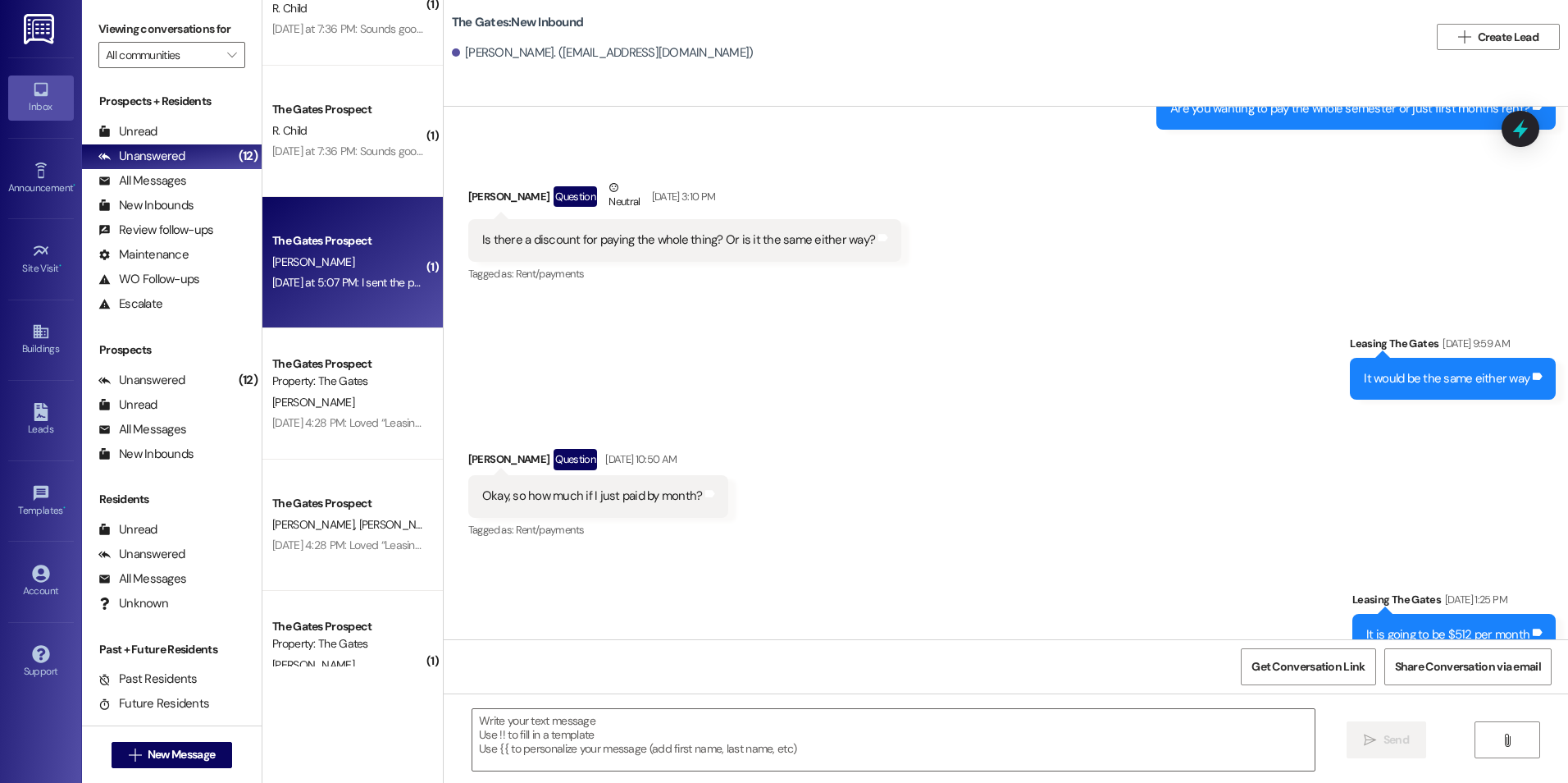
scroll to position [3962, 0]
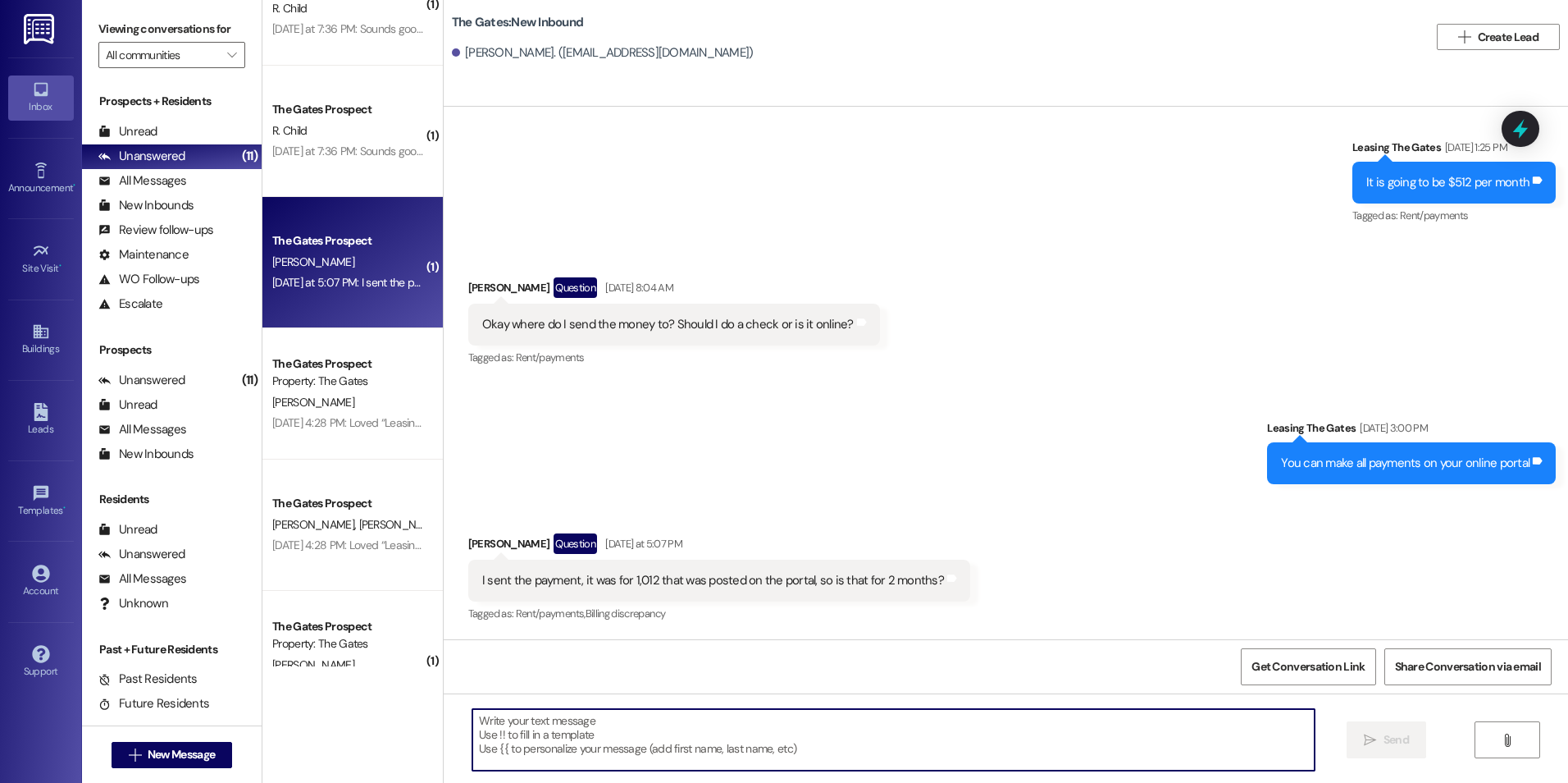
click at [675, 752] on textarea at bounding box center [893, 739] width 842 height 61
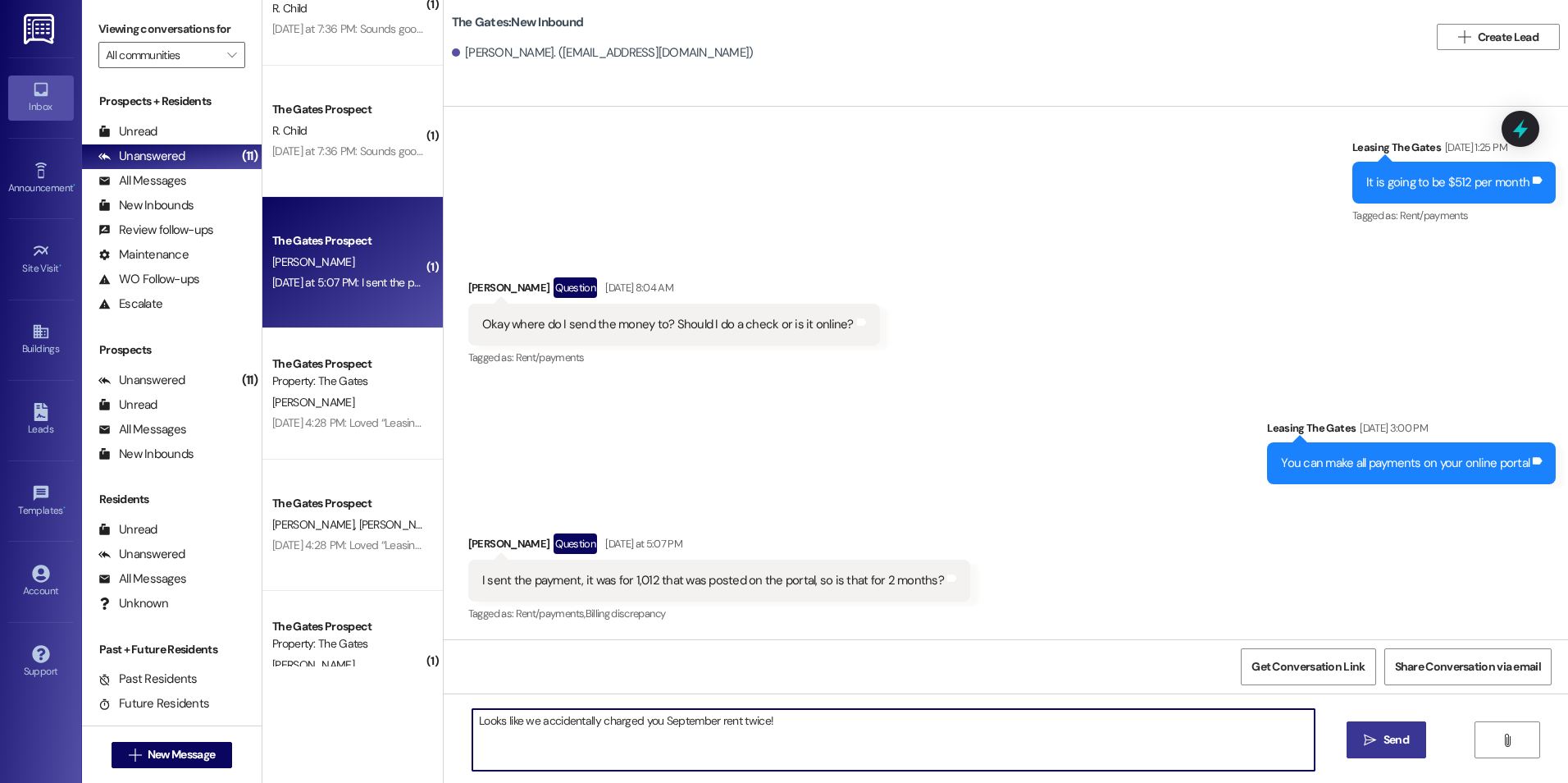
click at [472, 724] on textarea "Looks like we accidentally charged you September rent twice!" at bounding box center [893, 739] width 842 height 61
drag, startPoint x: 484, startPoint y: 722, endPoint x: 487, endPoint y: 754, distance: 32.1
click at [484, 724] on textarea "It Looks like we accidentally charged you September rent twice!" at bounding box center [893, 739] width 842 height 61
click at [481, 725] on textarea "It Looks like we accidentally charged you September rent twice!" at bounding box center [893, 739] width 842 height 61
click at [799, 722] on textarea "It looks like we accidentally charged you September rent twice!" at bounding box center [893, 739] width 842 height 61
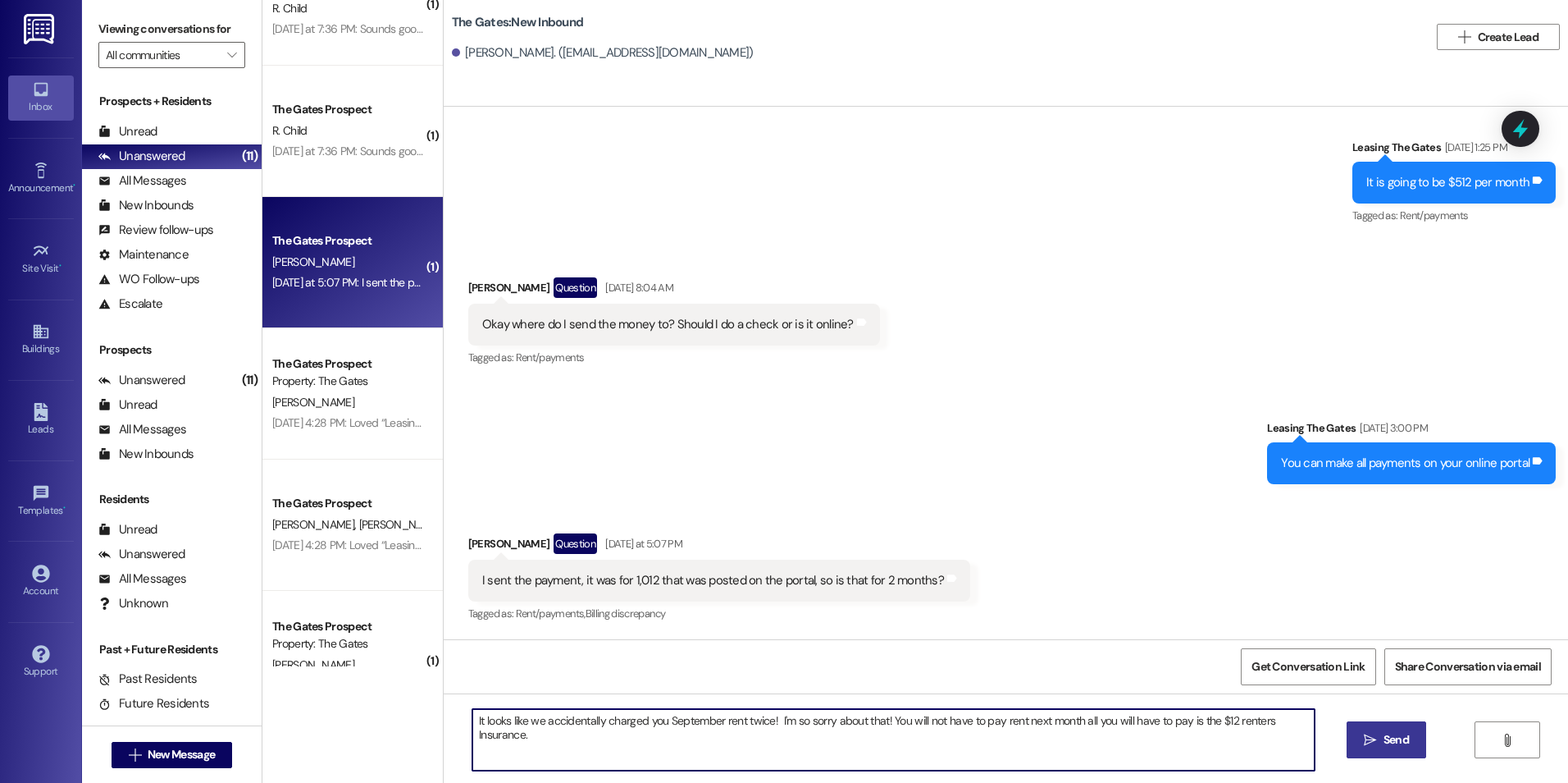
click at [1071, 722] on textarea "It looks like we accidentally charged you September rent twice! I'm so sorry ab…" at bounding box center [893, 739] width 842 height 61
click at [1120, 753] on textarea "It looks like we accidentally charged you September rent twice! I'm so sorry ab…" at bounding box center [893, 739] width 842 height 61
click at [1066, 743] on textarea "It looks like we accidentally charged you September rent twice! I'm so sorry ab…" at bounding box center [893, 739] width 842 height 61
click at [887, 730] on textarea "It looks like we accidentally charged you September rent twice! I'm so sorry ab…" at bounding box center [893, 739] width 842 height 61
type textarea "It looks like we accidentally charged you September rent twice! I'm so sorry ab…"
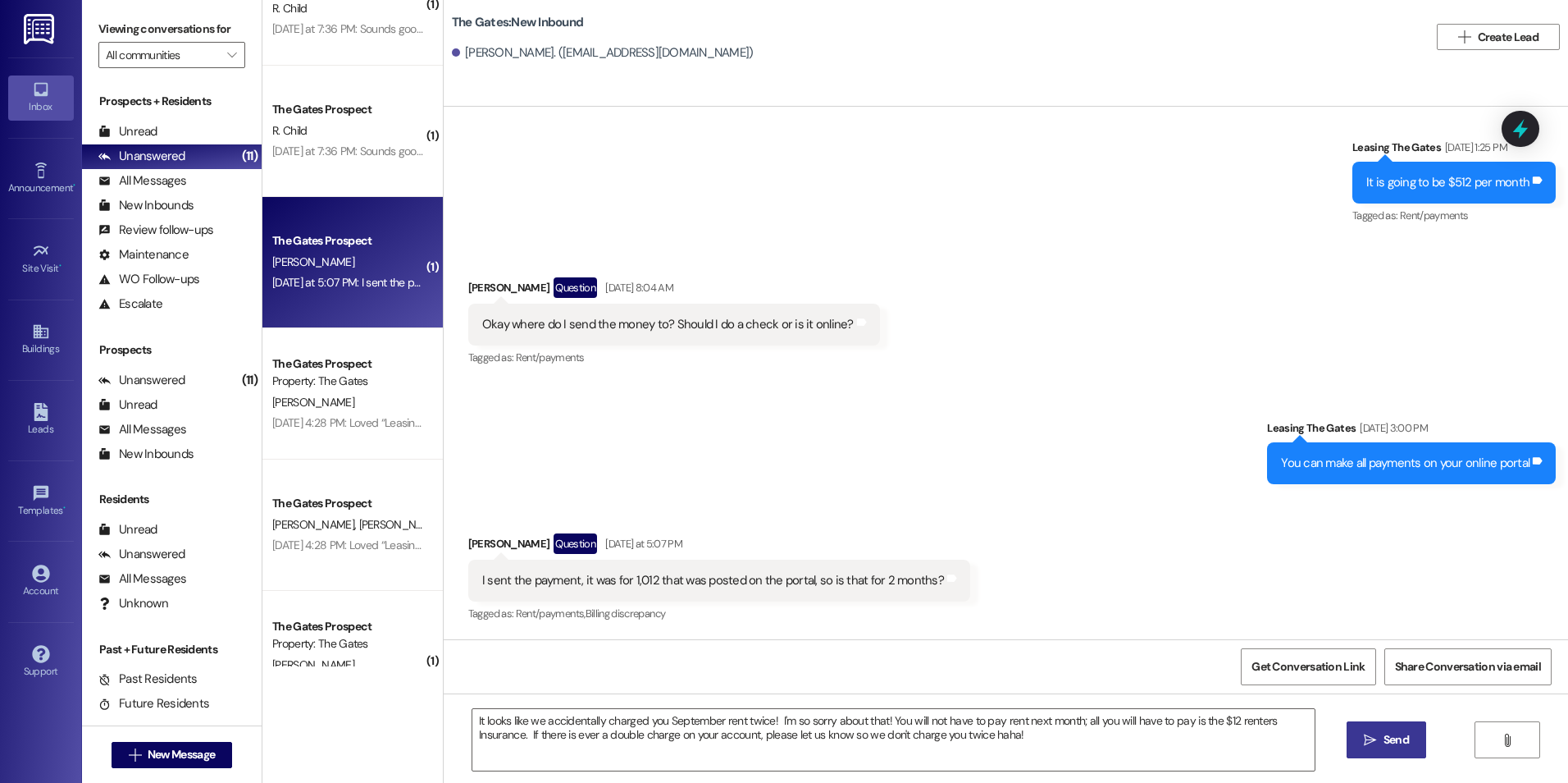
click at [1385, 730] on button " Send" at bounding box center [1386, 740] width 80 height 37
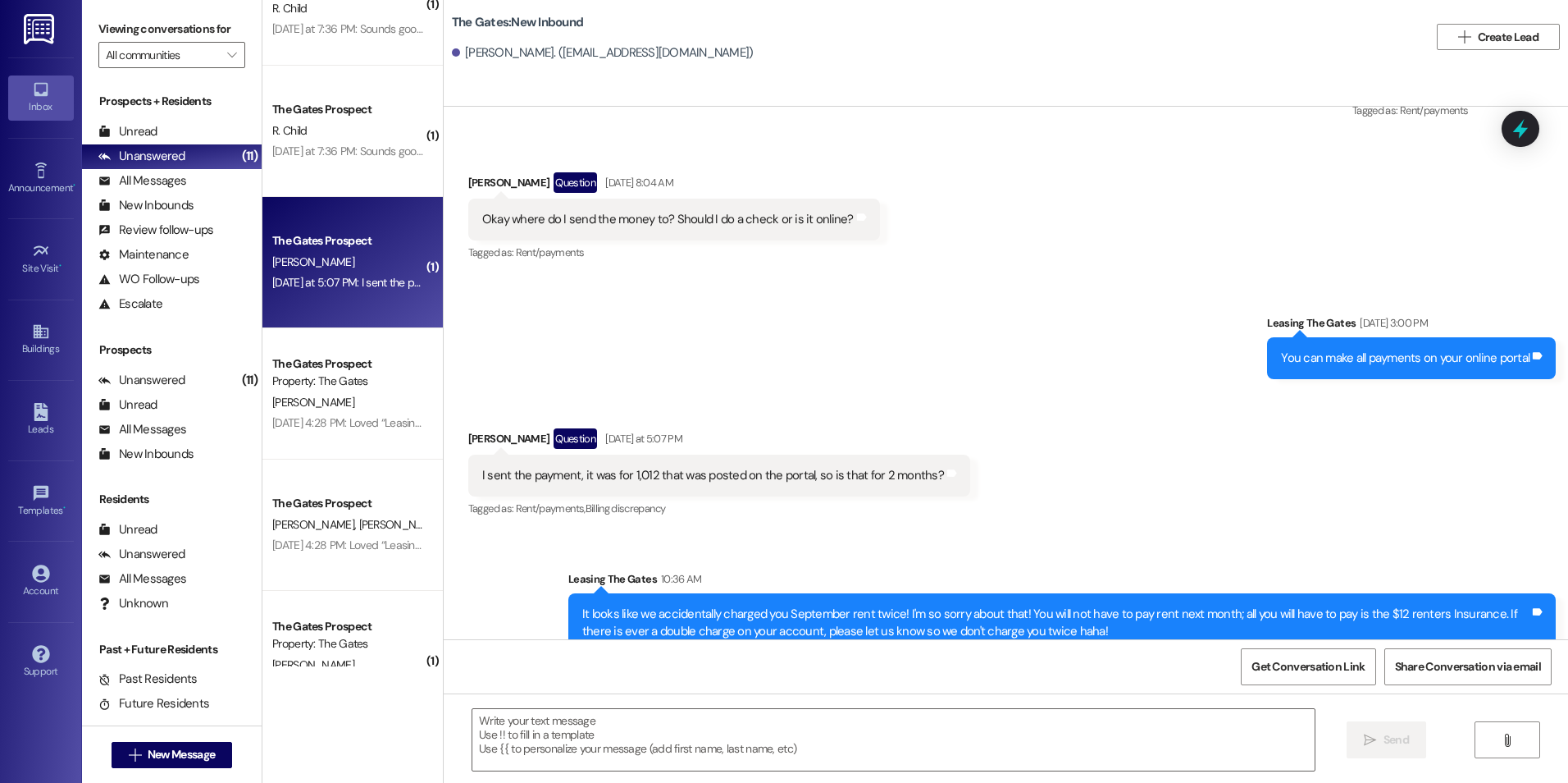
scroll to position [4093, 0]
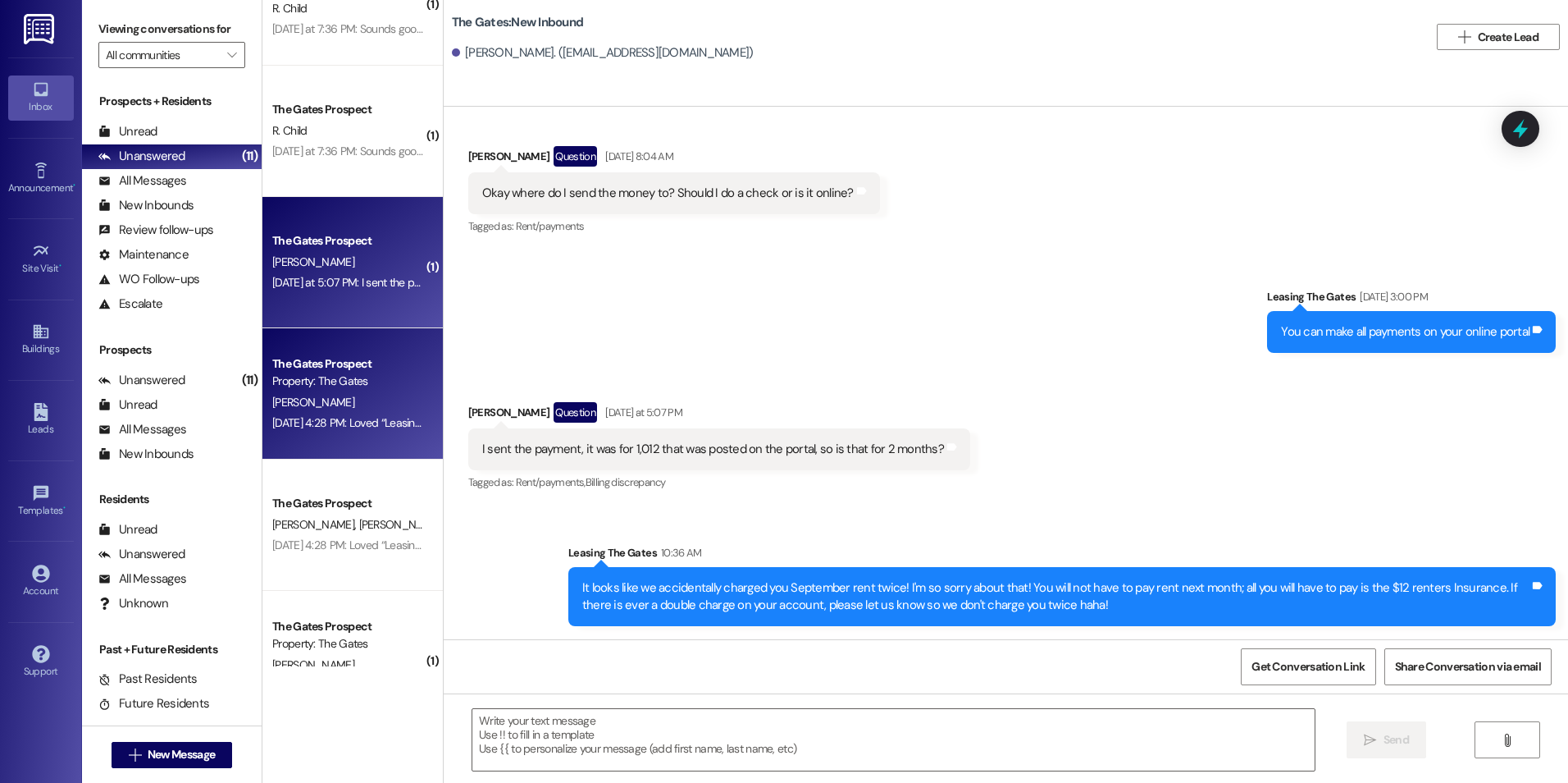
click at [360, 375] on div "Property: The Gates" at bounding box center [348, 381] width 151 height 17
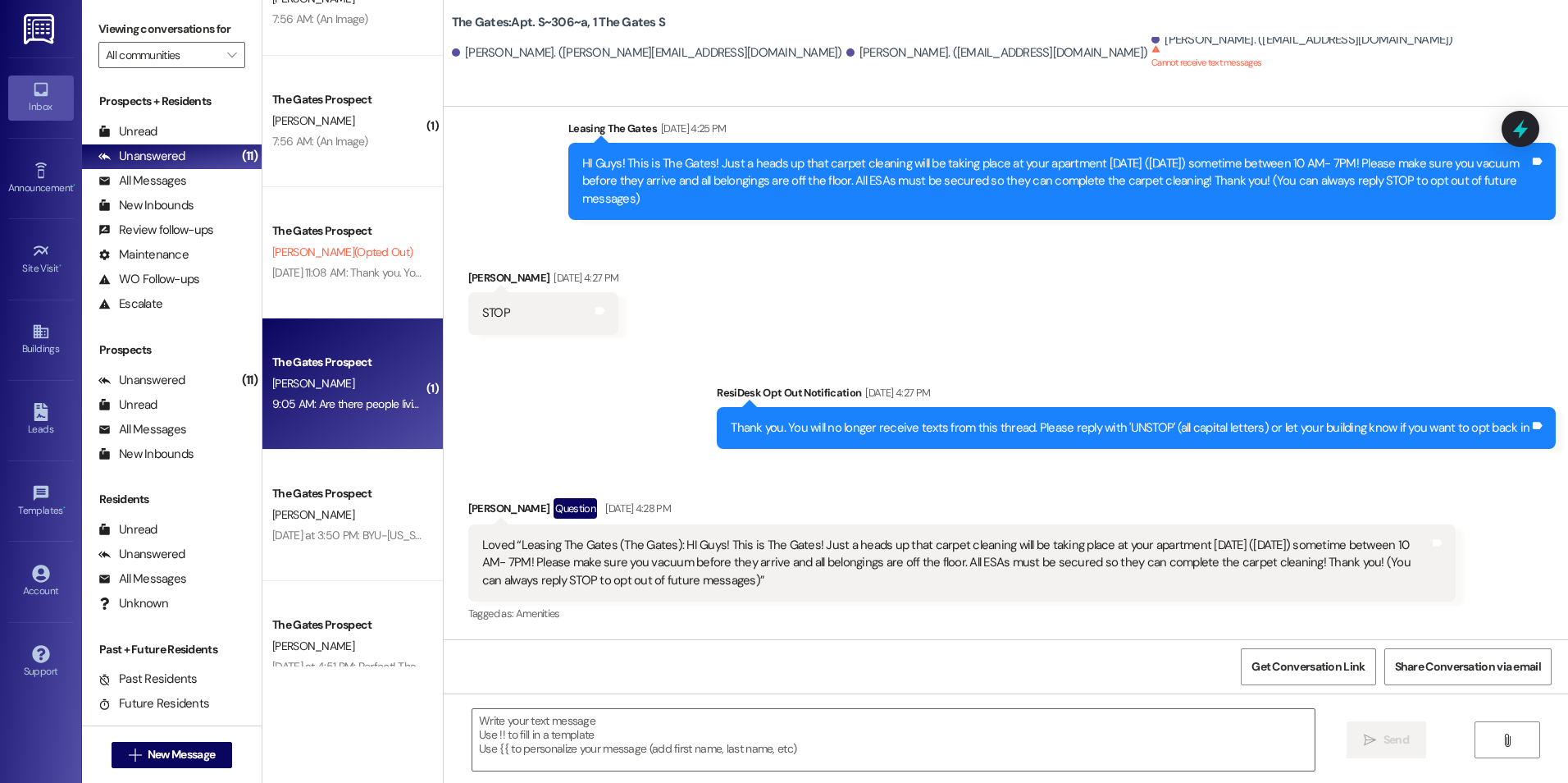
scroll to position [1041, 0]
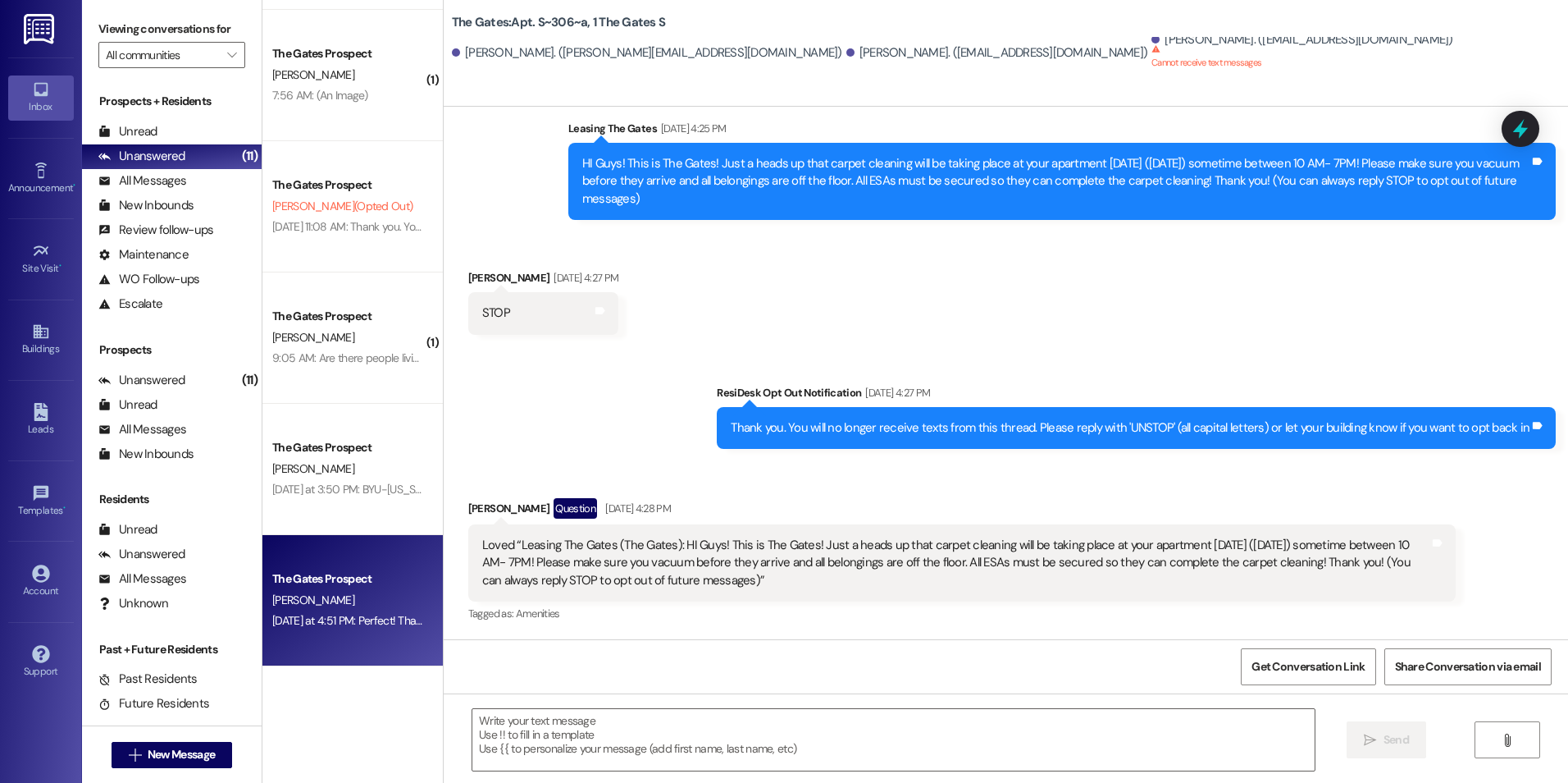
click at [284, 596] on span "[PERSON_NAME]" at bounding box center [313, 600] width 82 height 15
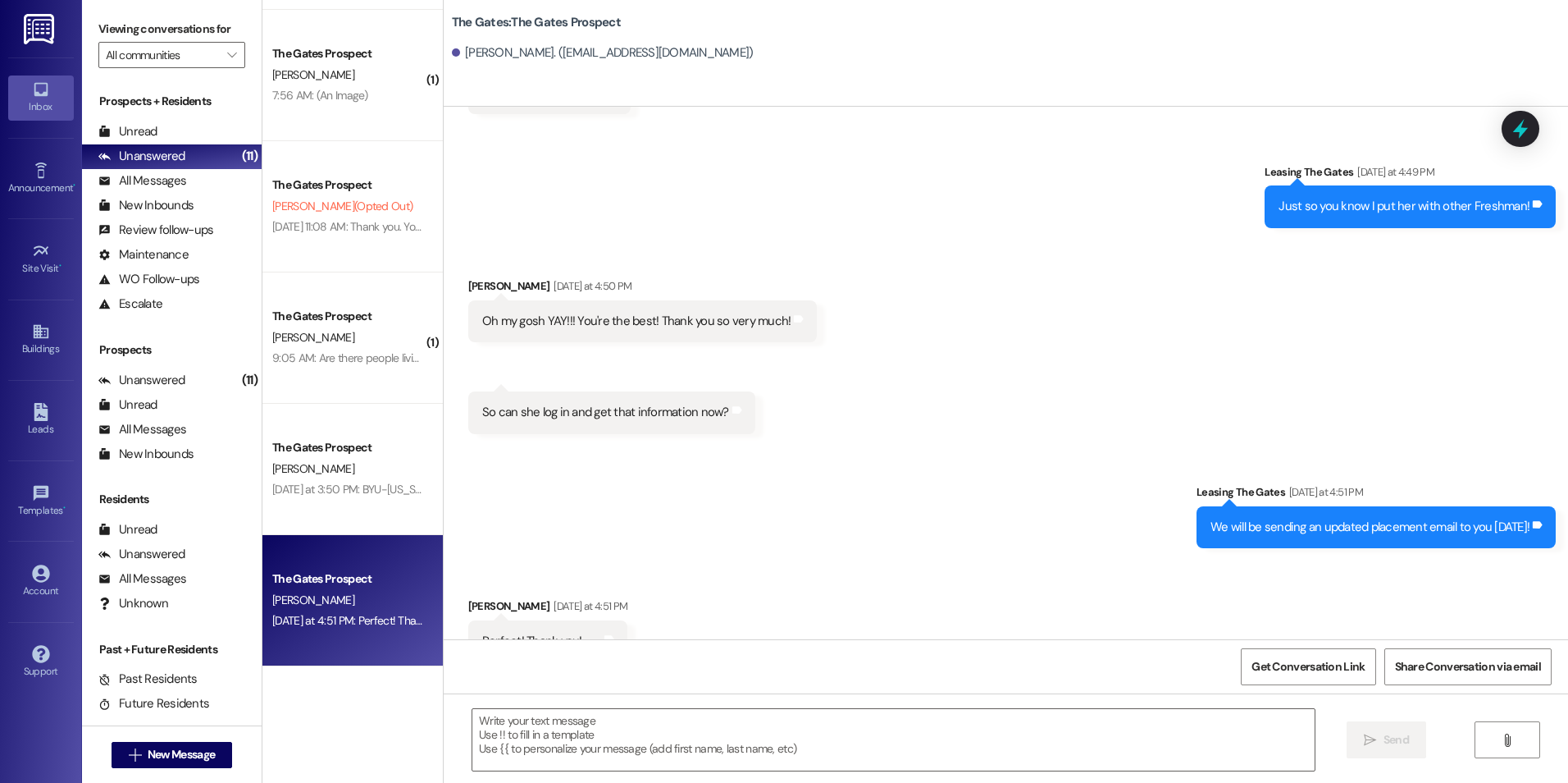
scroll to position [4405, 0]
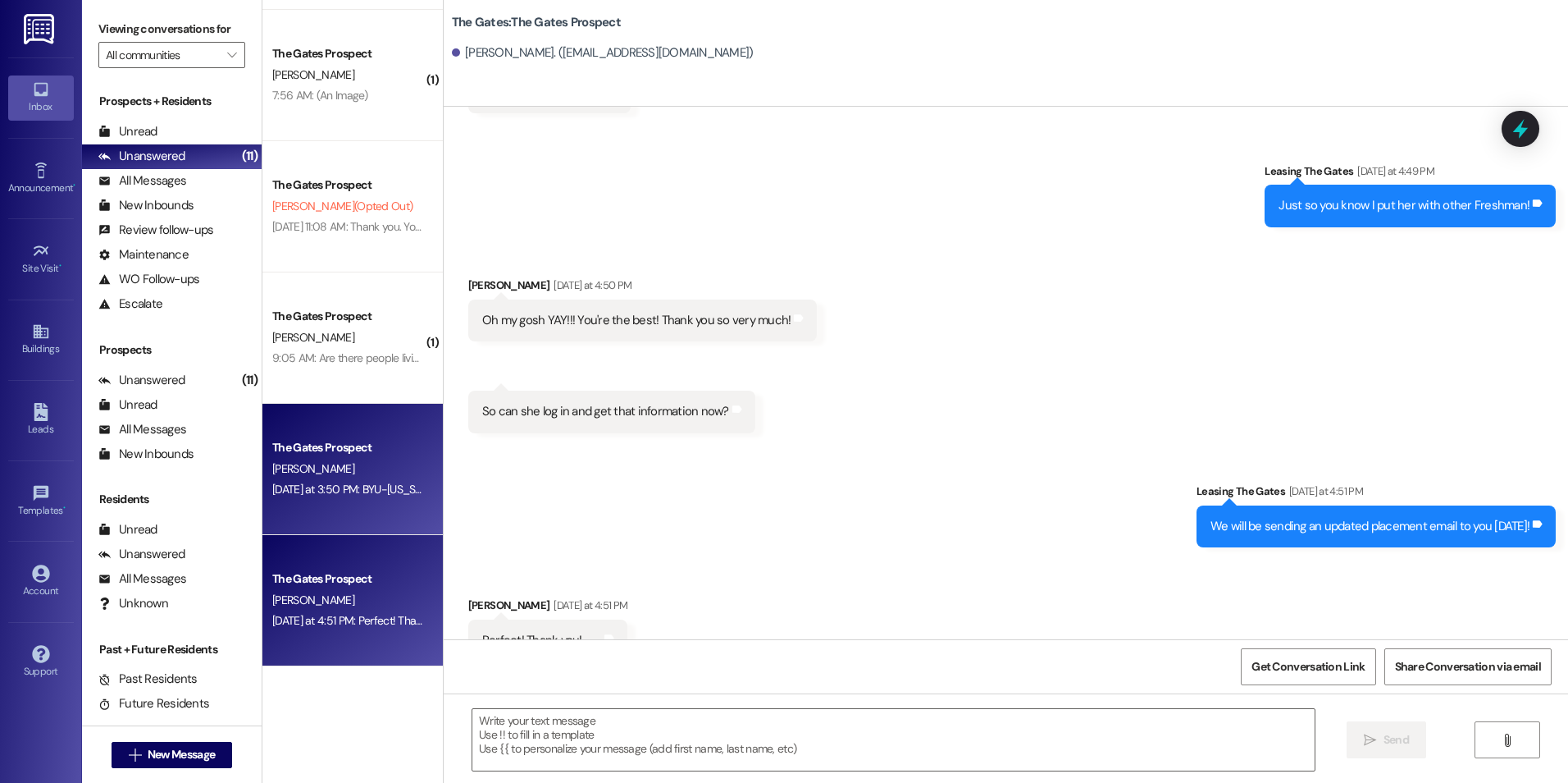
click at [311, 477] on div "[PERSON_NAME]" at bounding box center [348, 469] width 155 height 20
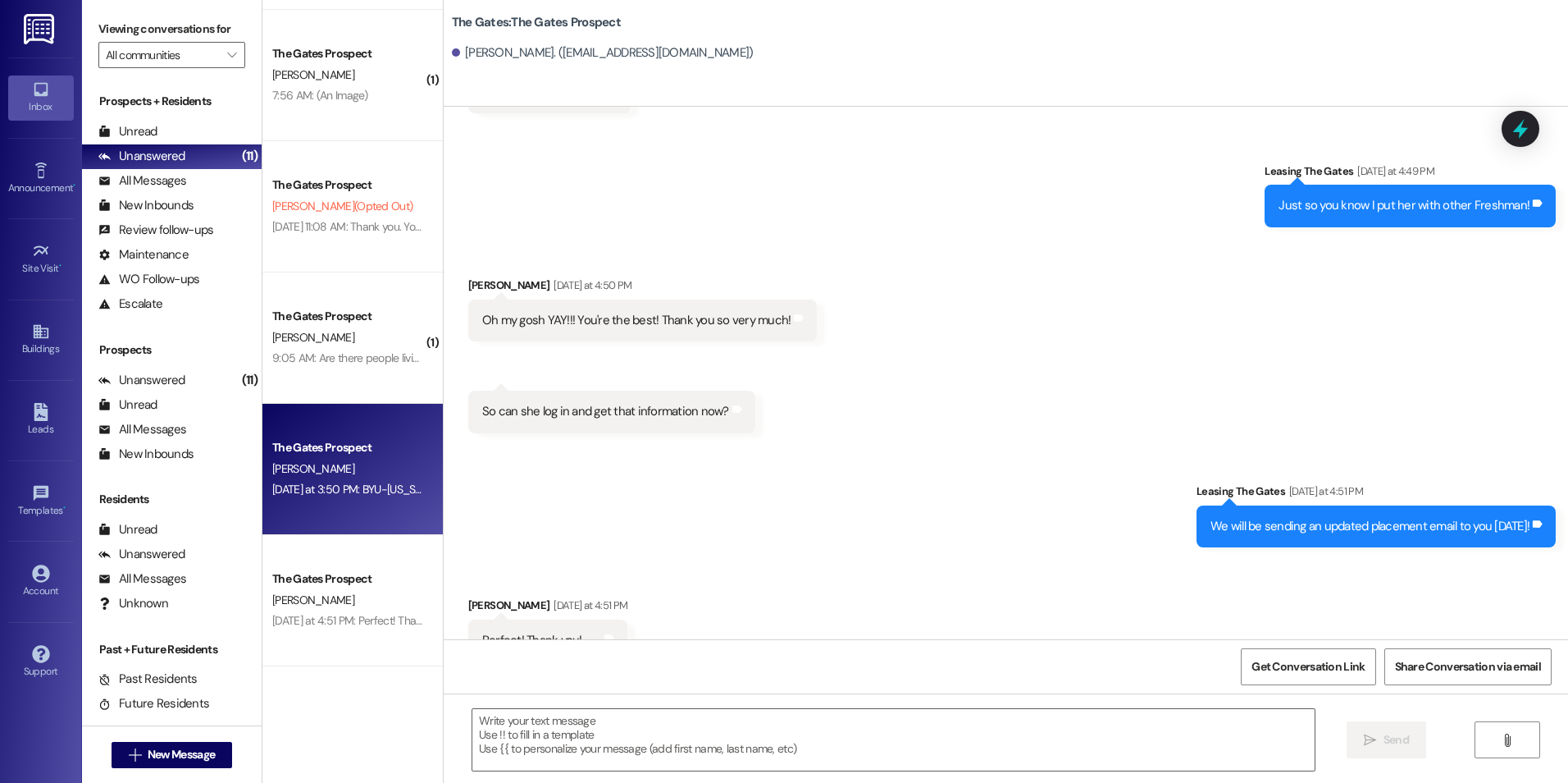
scroll to position [251, 0]
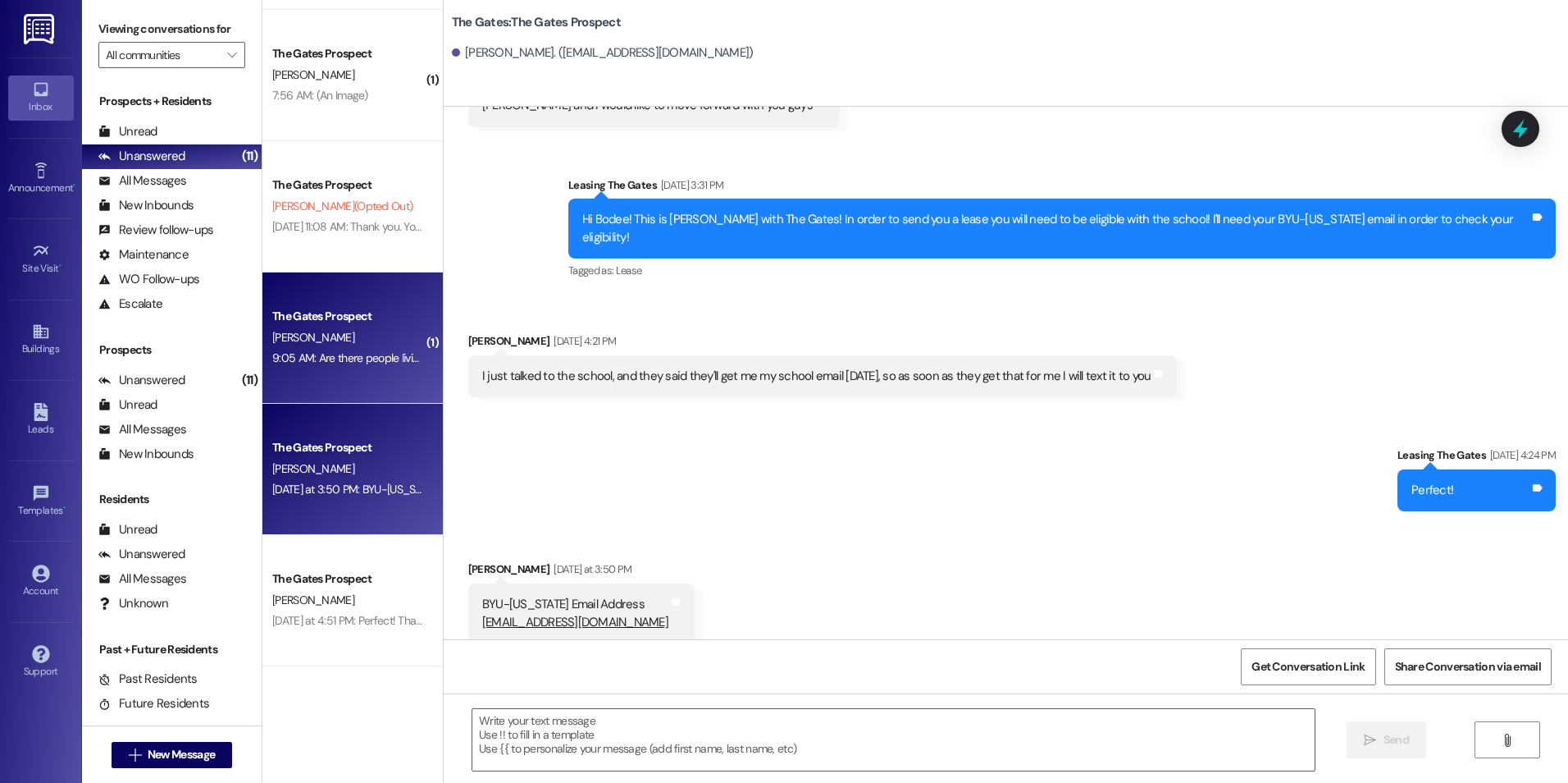
click at [316, 348] on div "9:05 AM: Are there people living in apartment 209 right now? 9:05 AM: Are there…" at bounding box center [348, 358] width 155 height 20
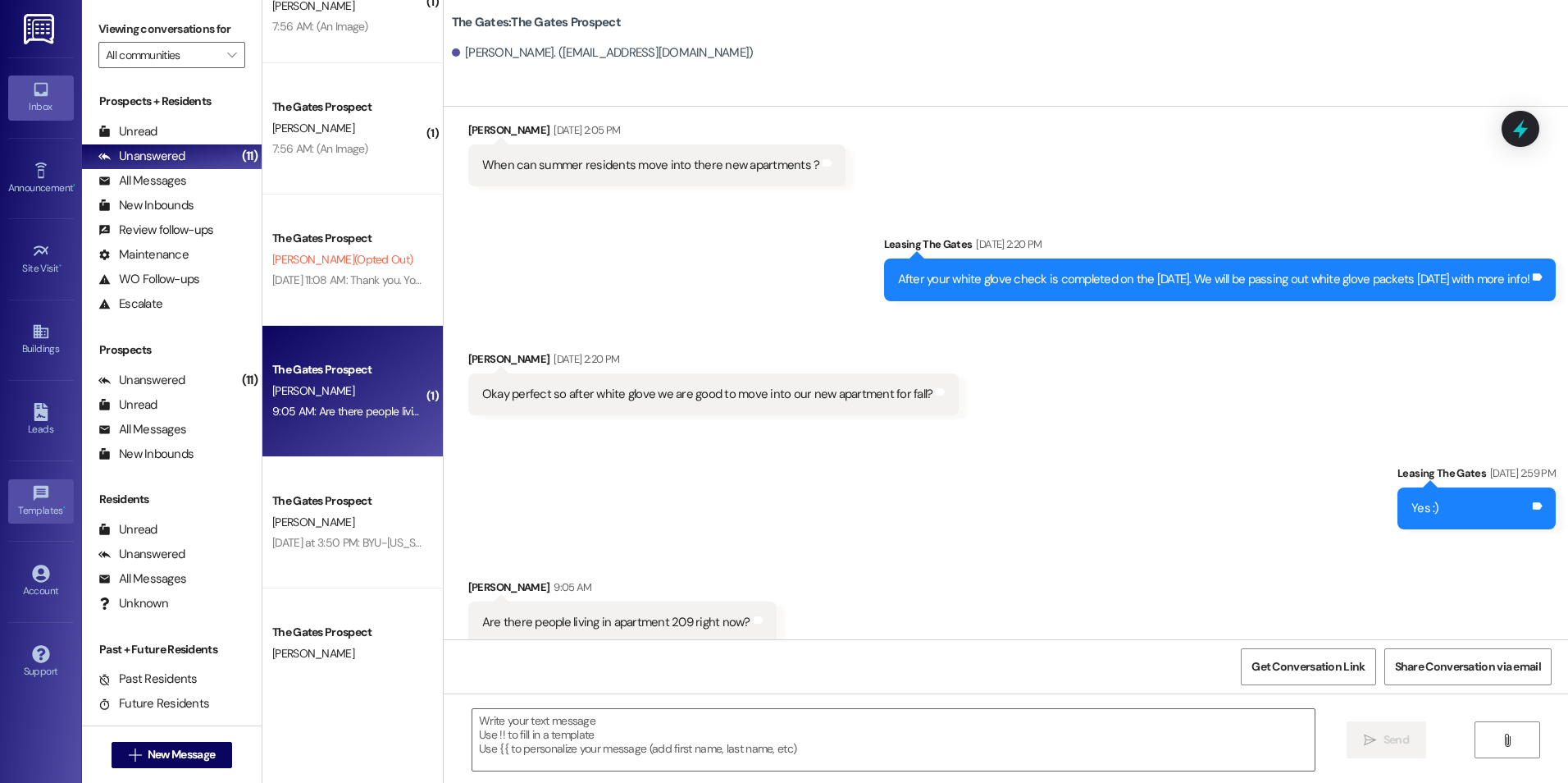
scroll to position [958, 0]
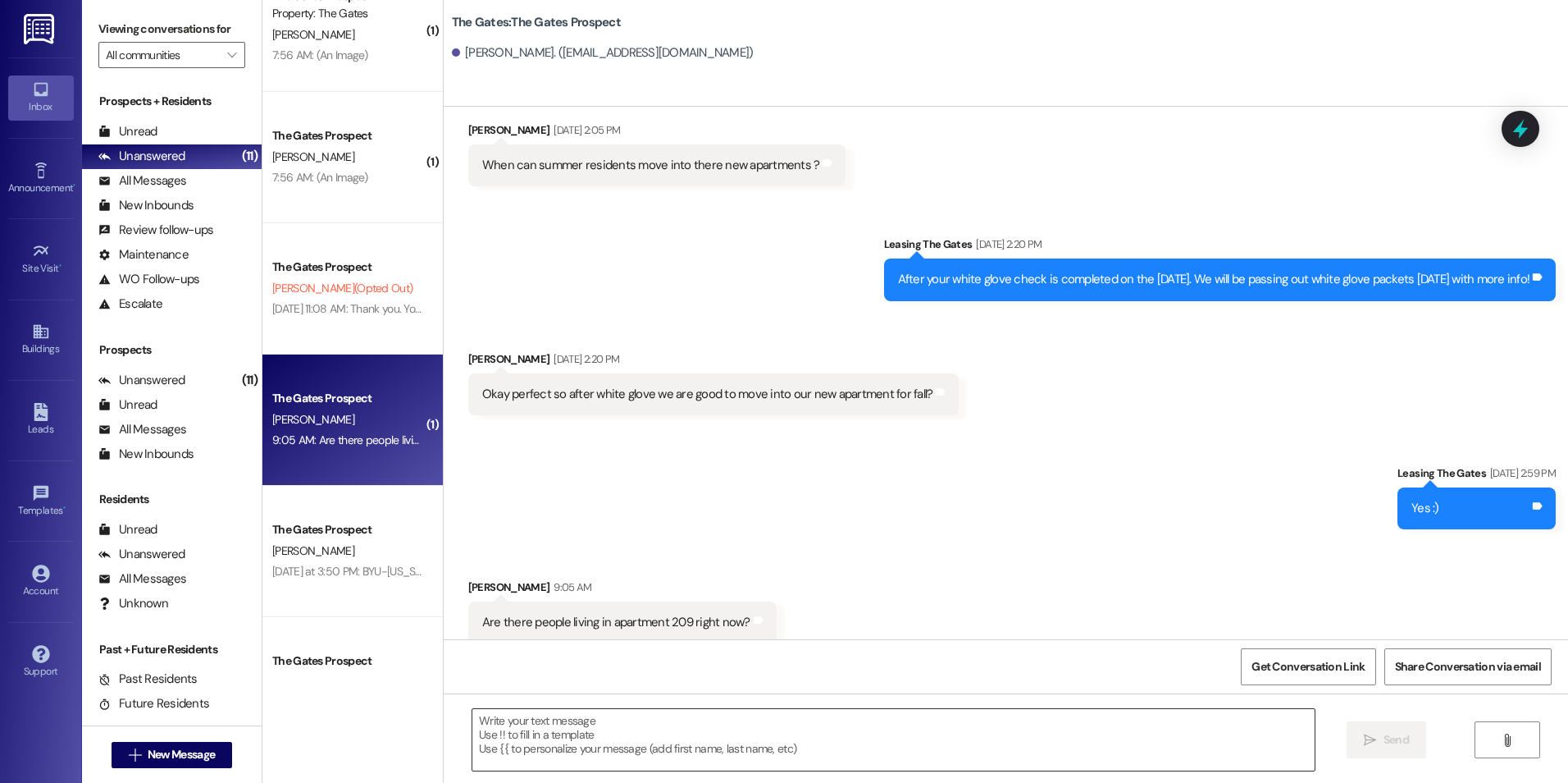
click at [647, 748] on textarea at bounding box center [893, 739] width 842 height 61
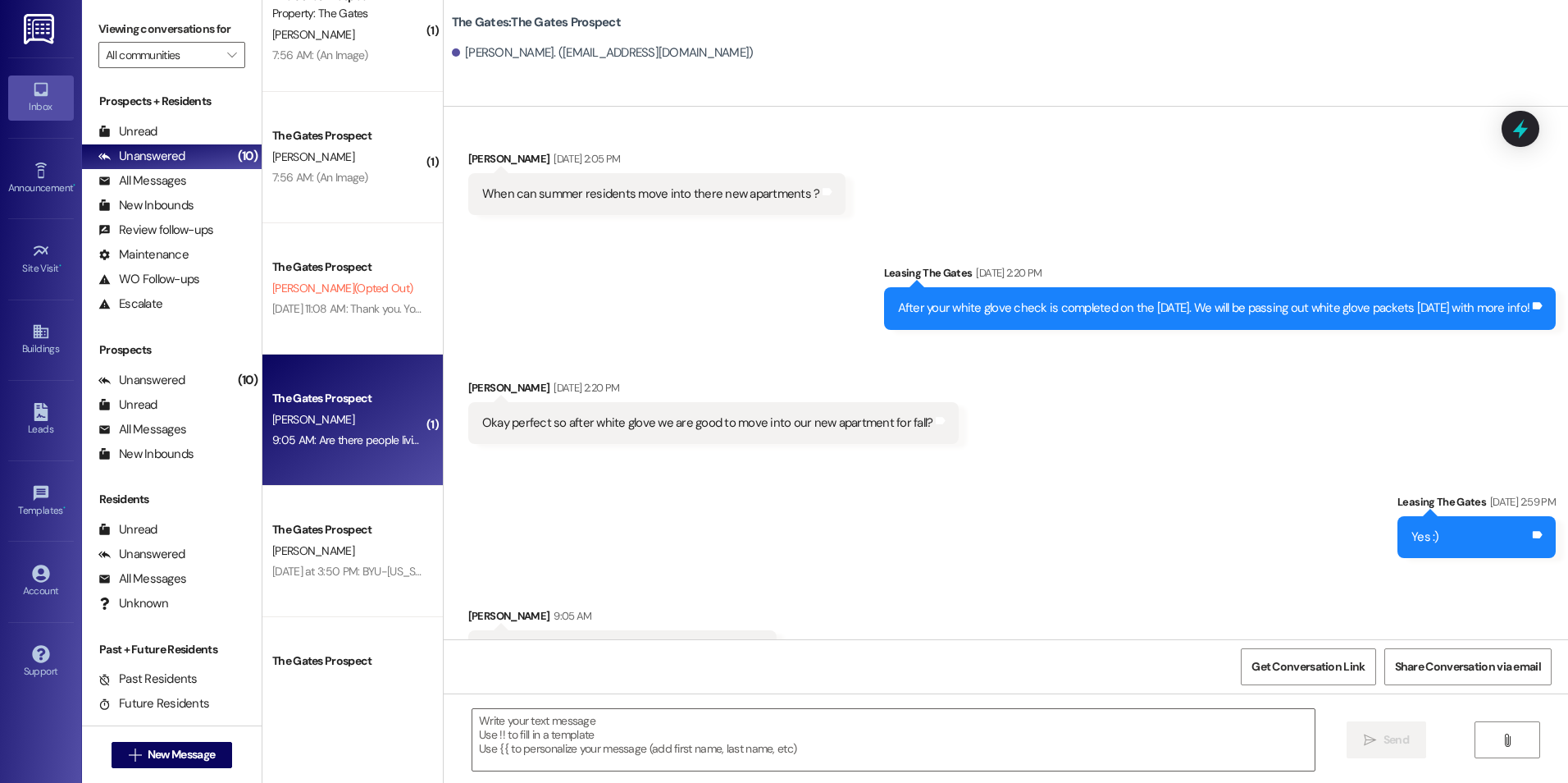
scroll to position [6256, 0]
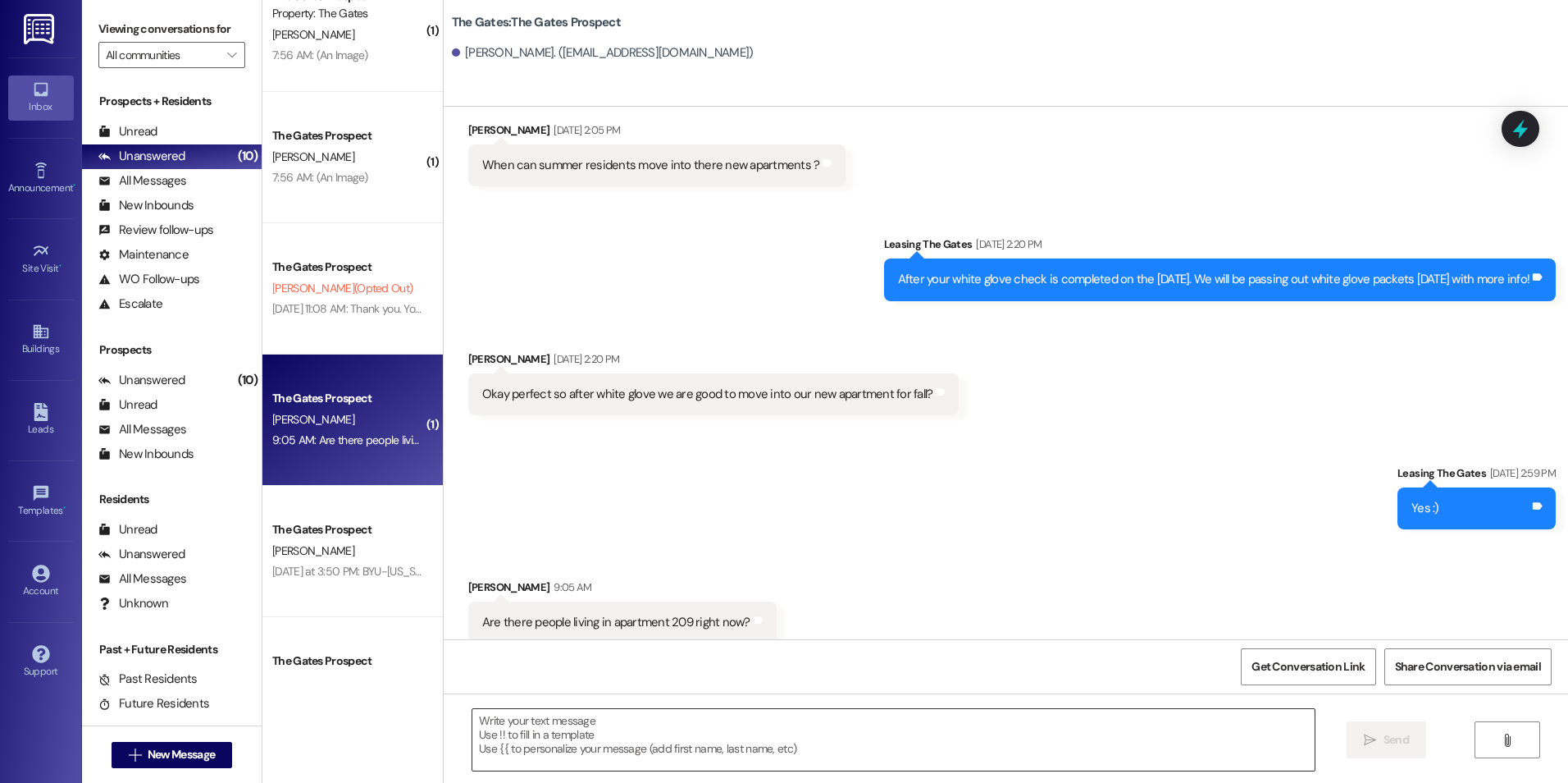
click at [638, 727] on textarea at bounding box center [893, 739] width 842 height 61
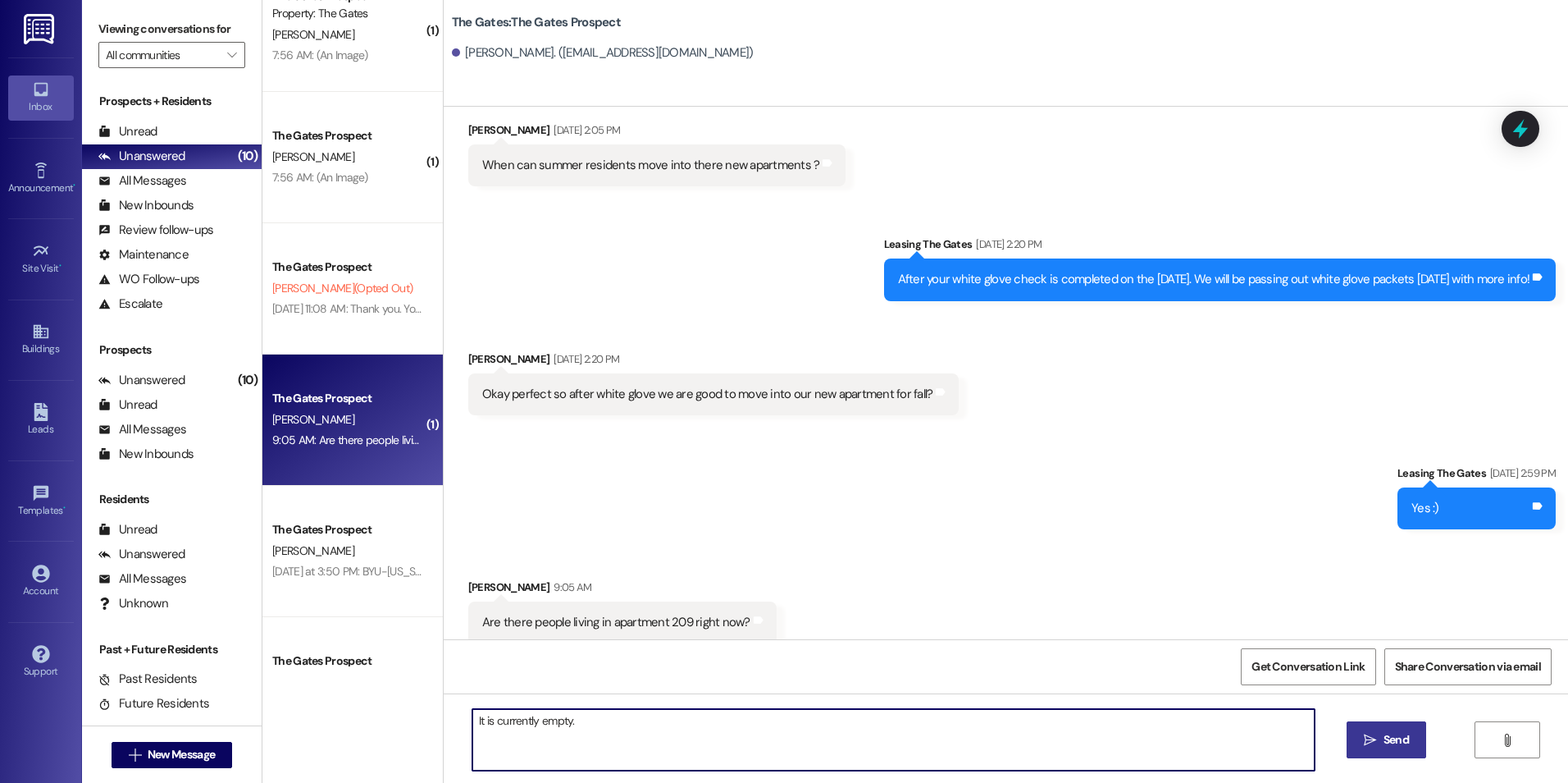
type textarea "It is currently empty."
click at [1406, 758] on button " Send" at bounding box center [1386, 740] width 80 height 37
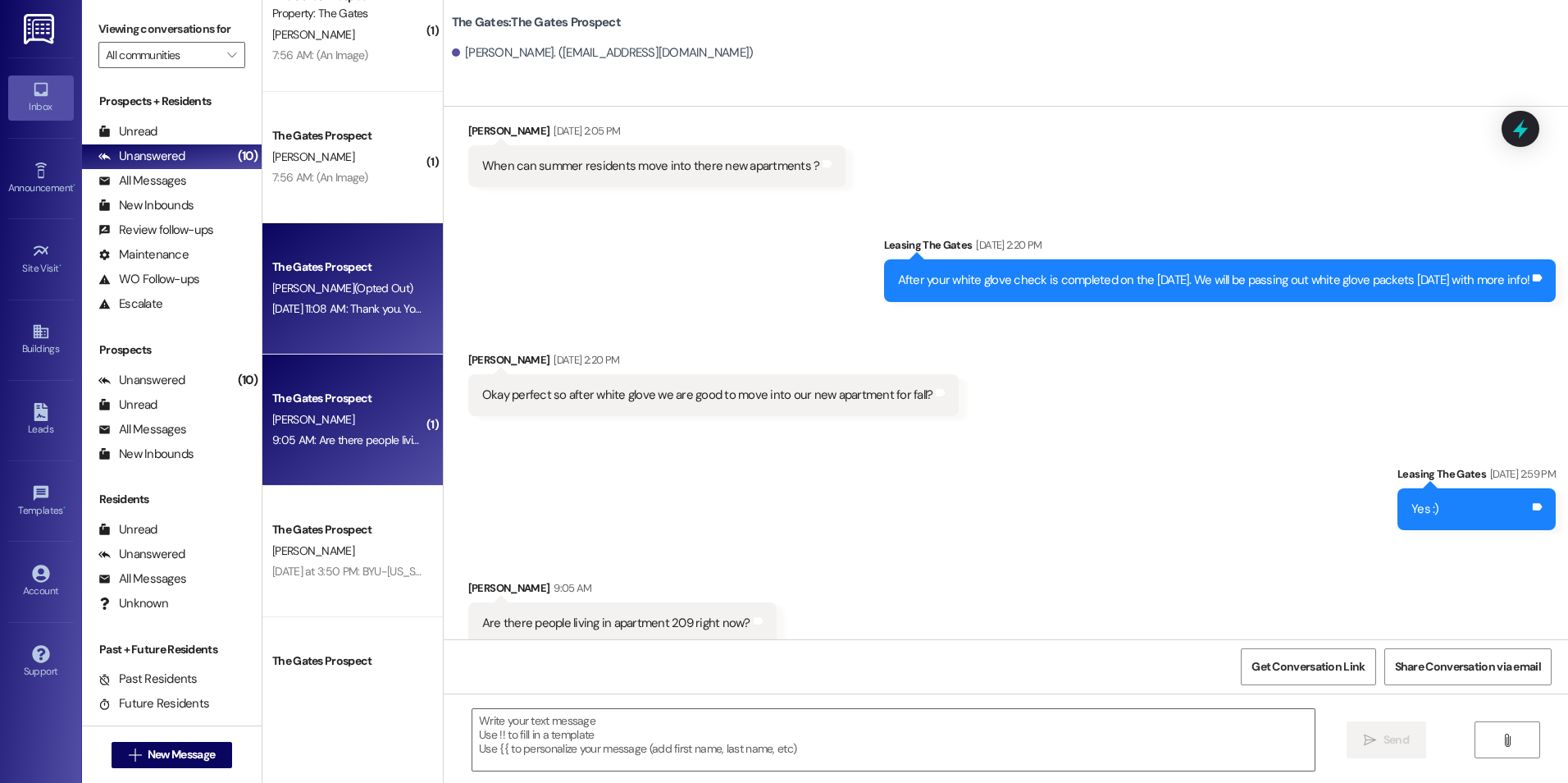
scroll to position [876, 0]
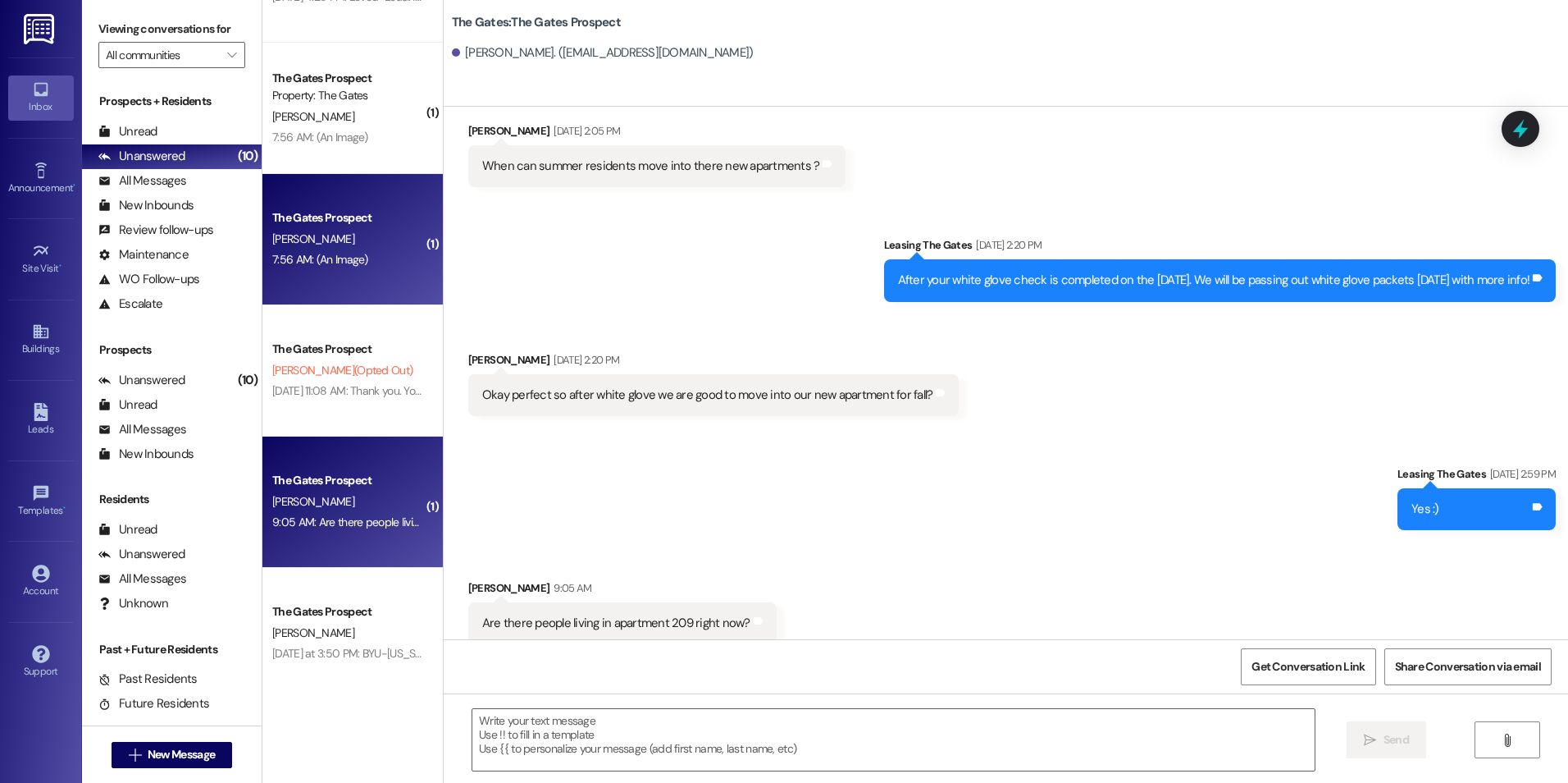
click at [327, 288] on div "The Gates Prospect [PERSON_NAME] 7:56 AM: (An Image) 7:56 AM: (An Image)" at bounding box center [353, 240] width 180 height 131
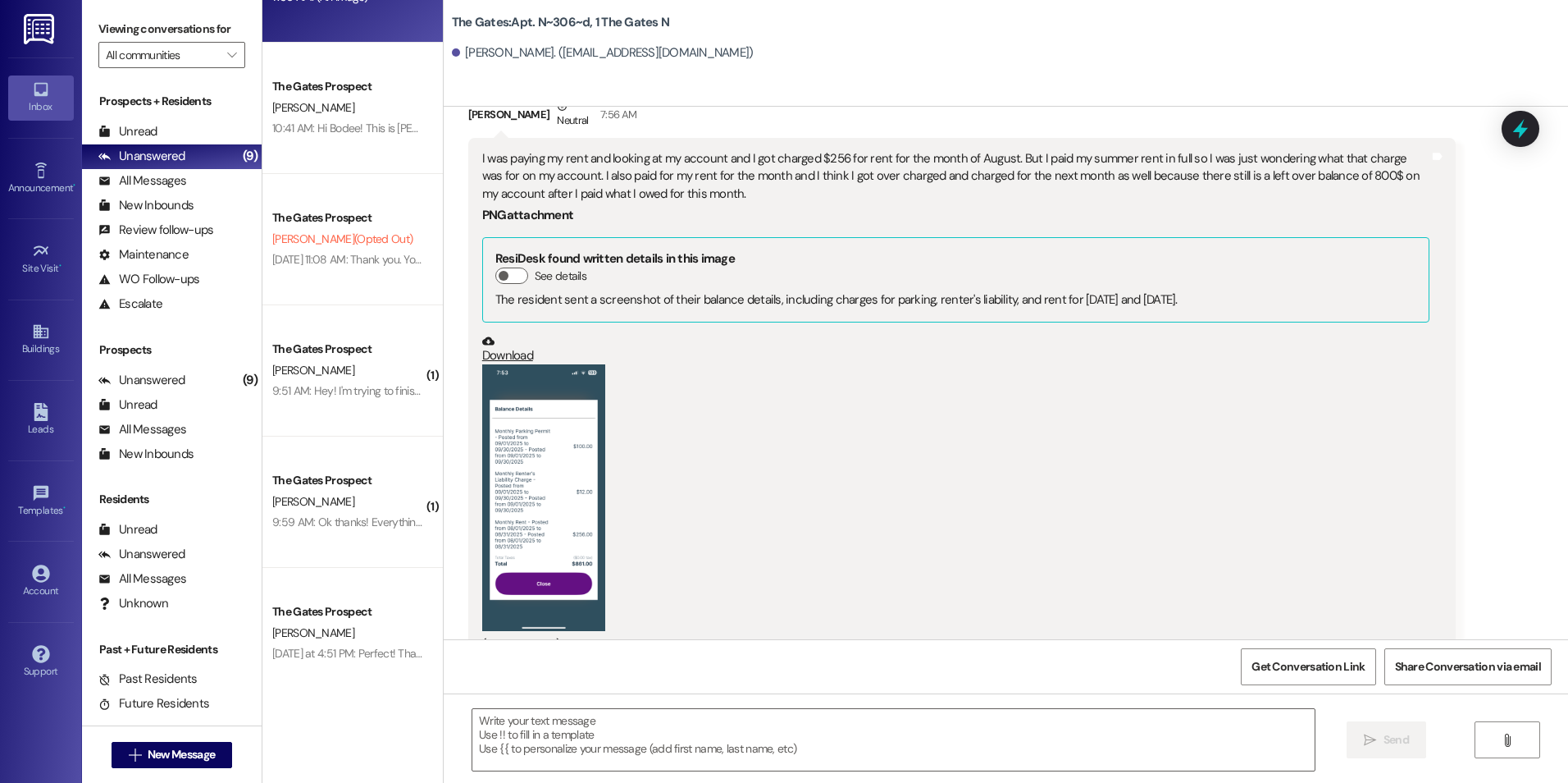
scroll to position [25405, 0]
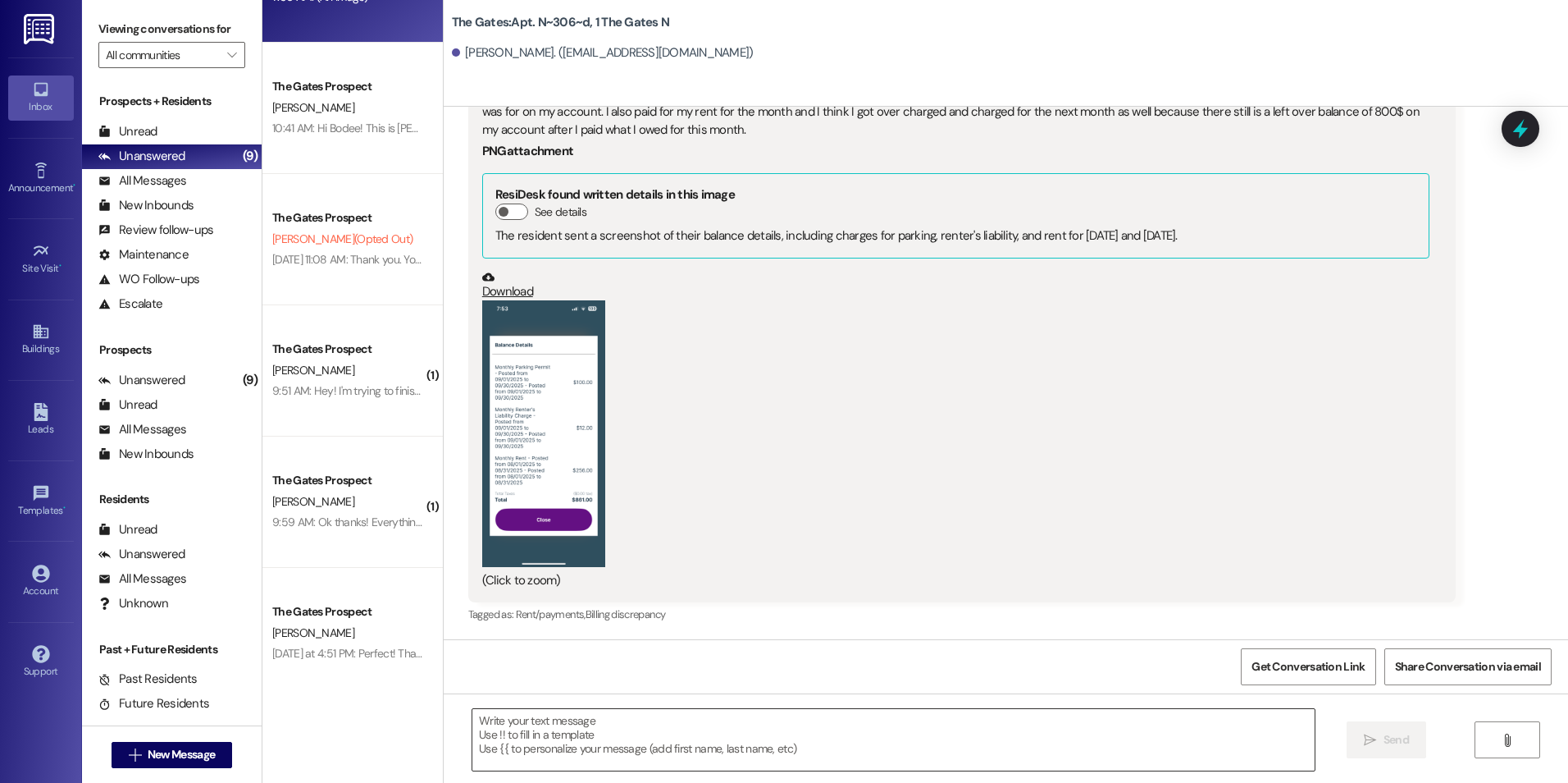
drag, startPoint x: 553, startPoint y: 773, endPoint x: 555, endPoint y: 754, distance: 19.1
click at [553, 765] on div " Send " at bounding box center [1006, 754] width 1124 height 123
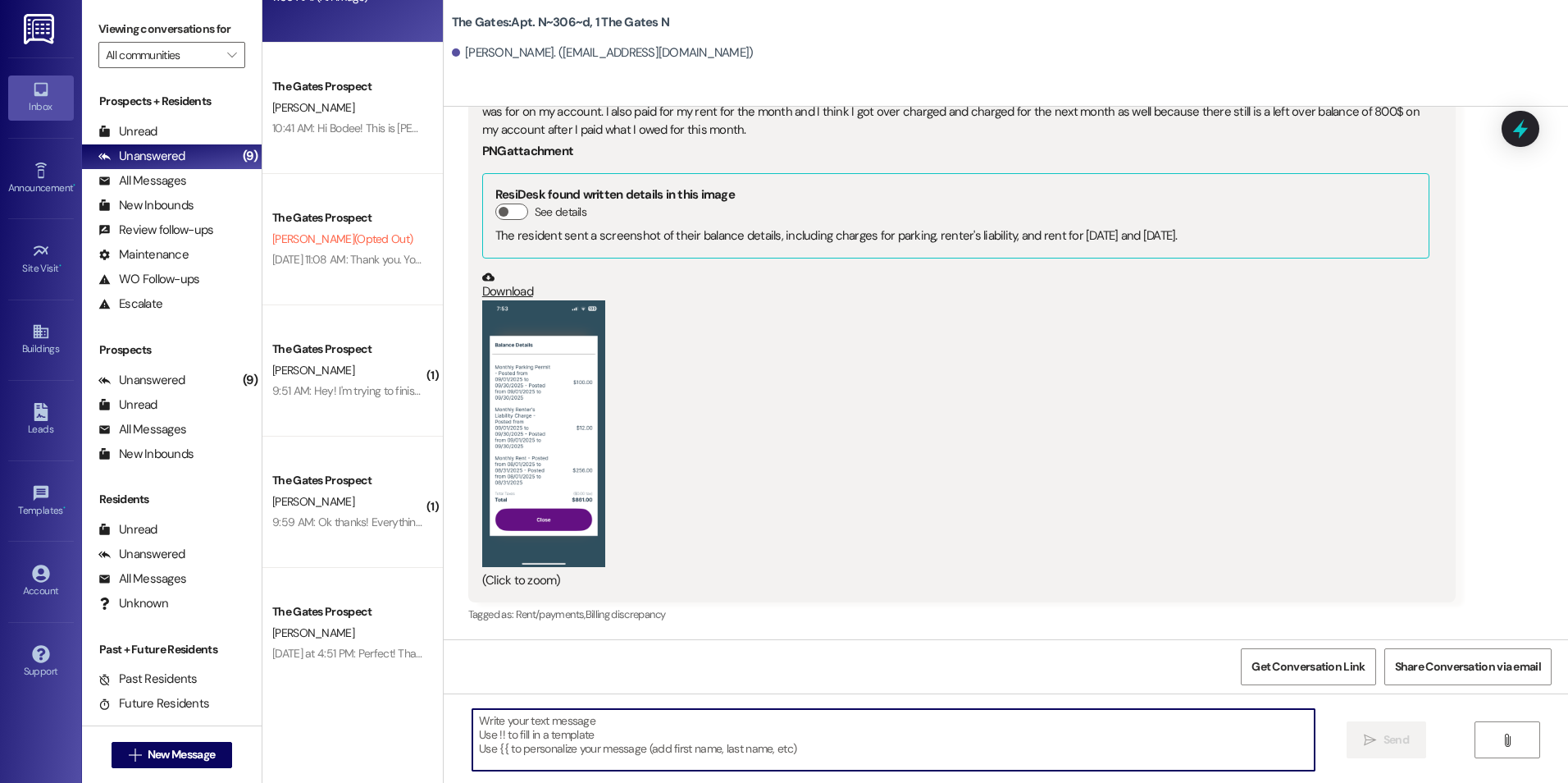
click at [556, 745] on textarea at bounding box center [893, 739] width 842 height 61
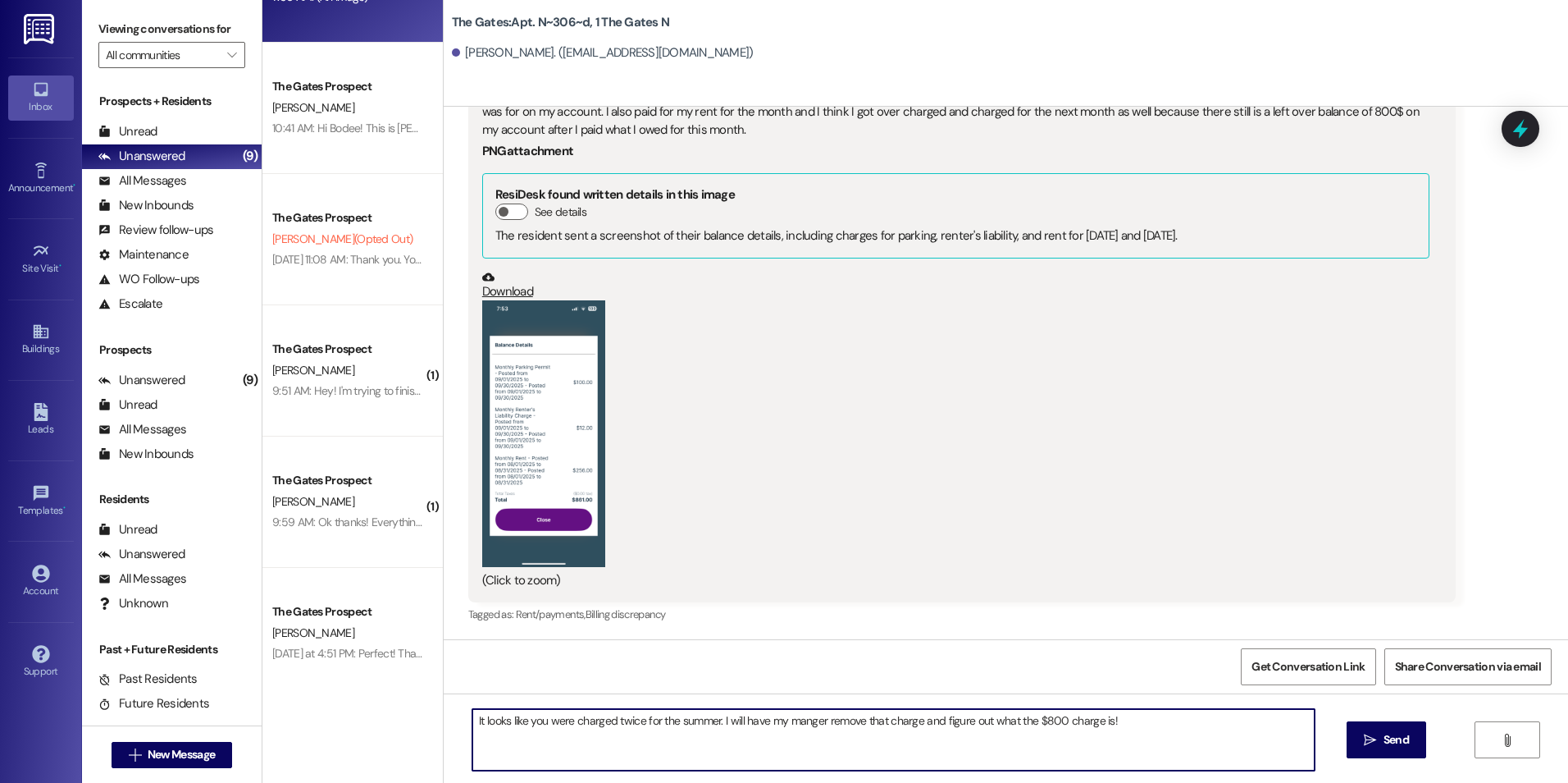
type textarea "It looks like you were charged twice for the summer. I will have my manger remo…"
click at [1410, 739] on span "Send" at bounding box center [1396, 739] width 32 height 17
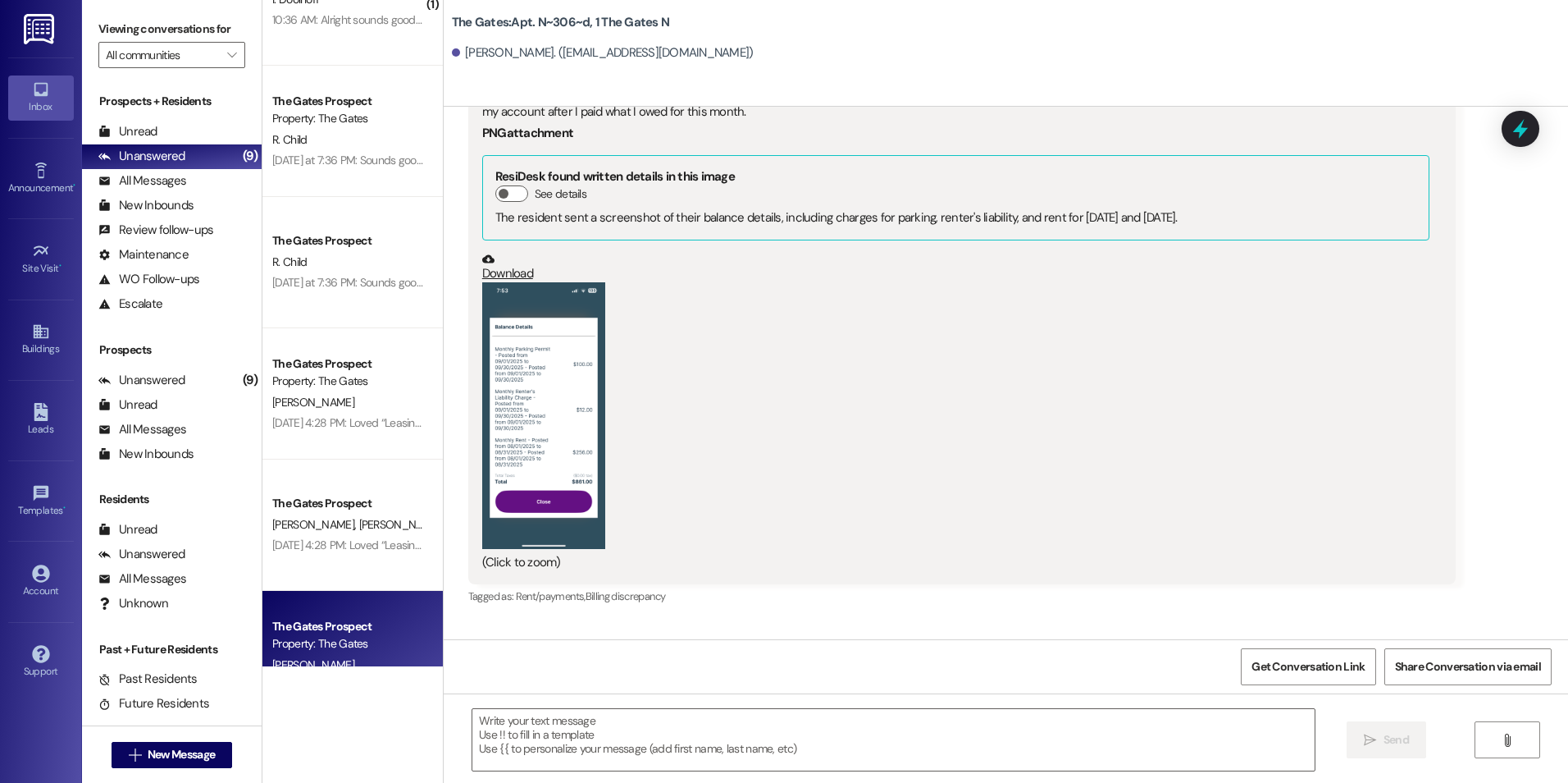
scroll to position [0, 0]
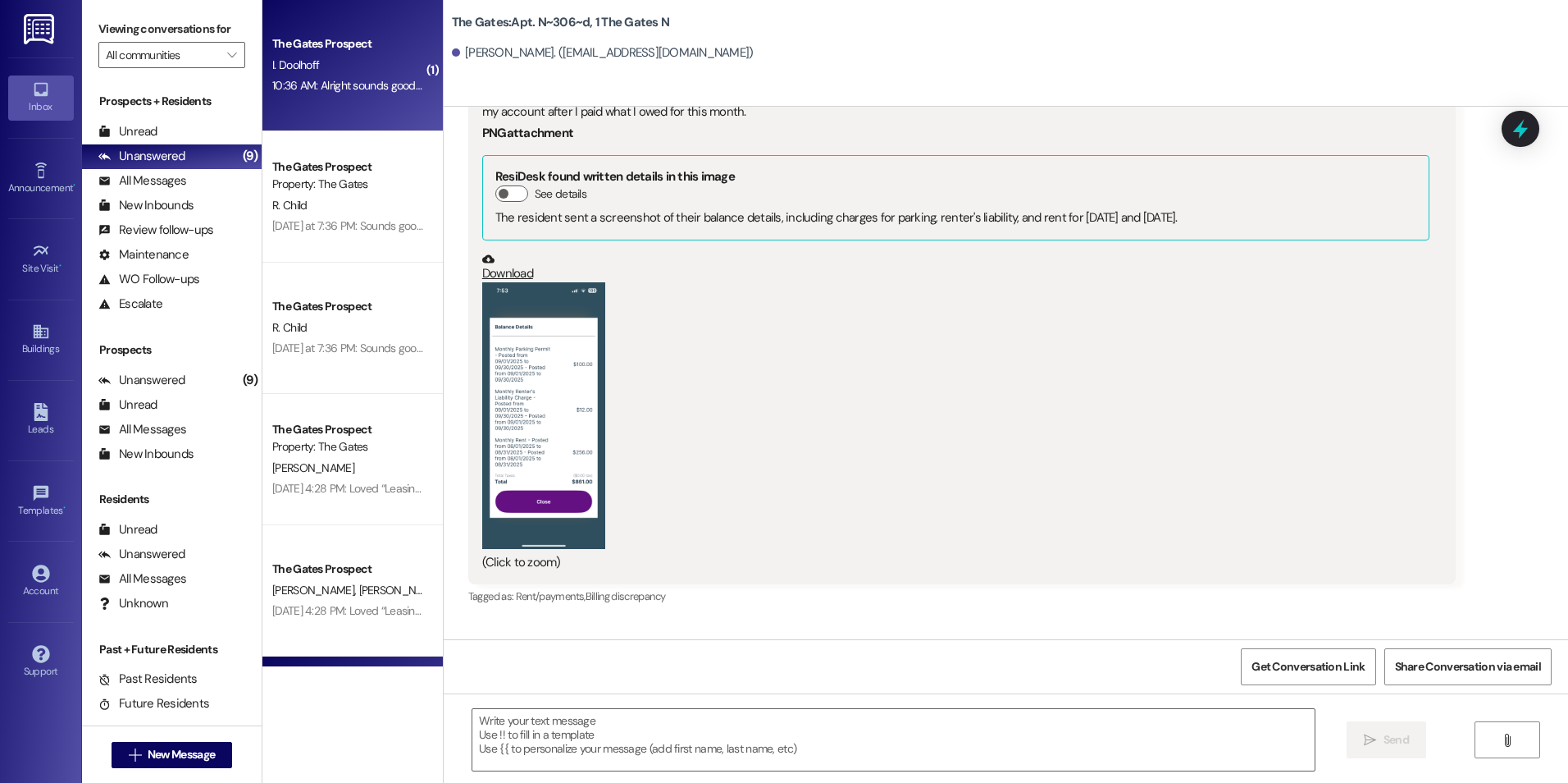
click at [353, 85] on div "10:36 AM: Alright sounds good! I just went in and played the transfer fee. Coul…" at bounding box center [894, 86] width 1242 height 15
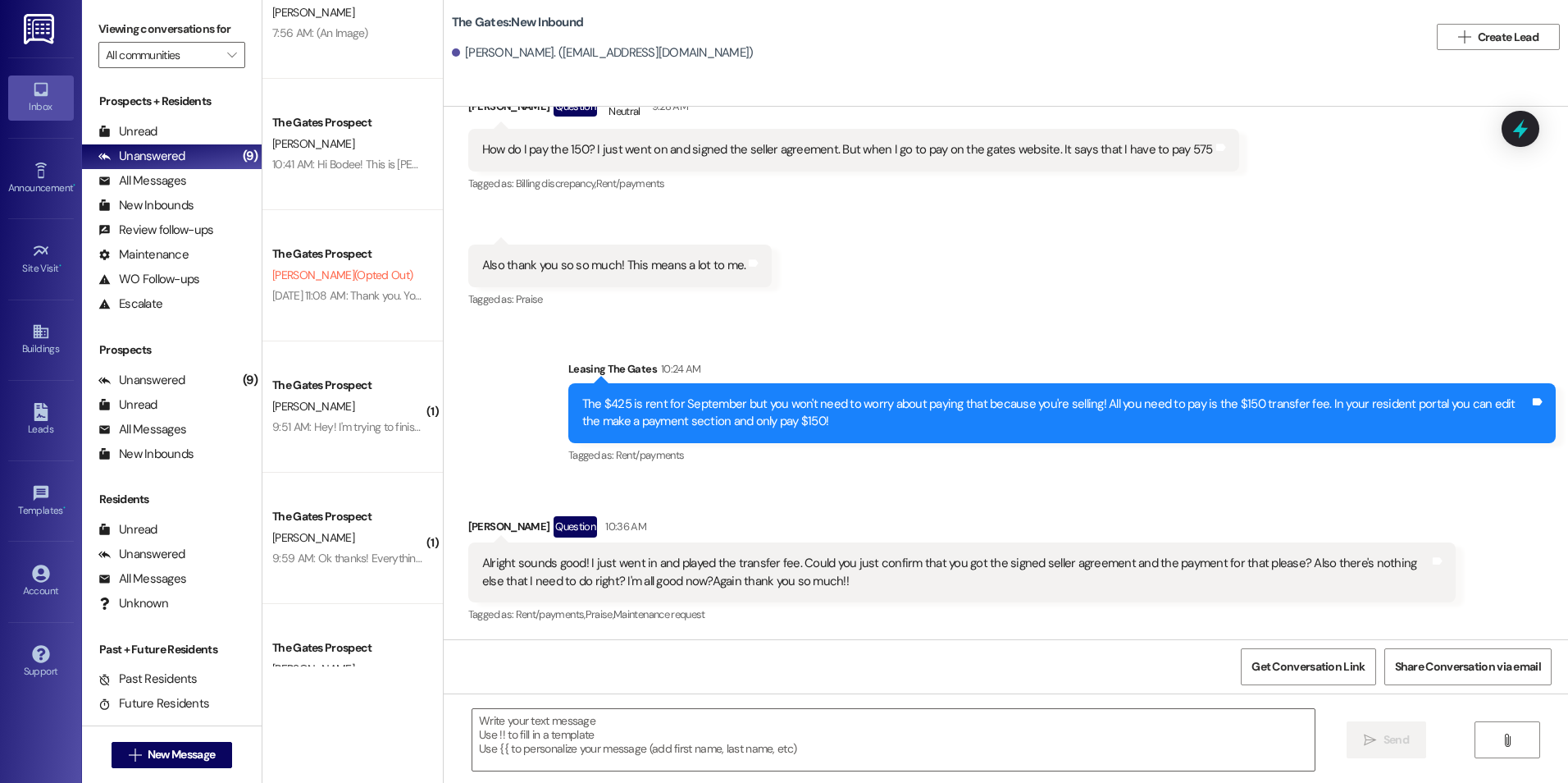
scroll to position [909, 0]
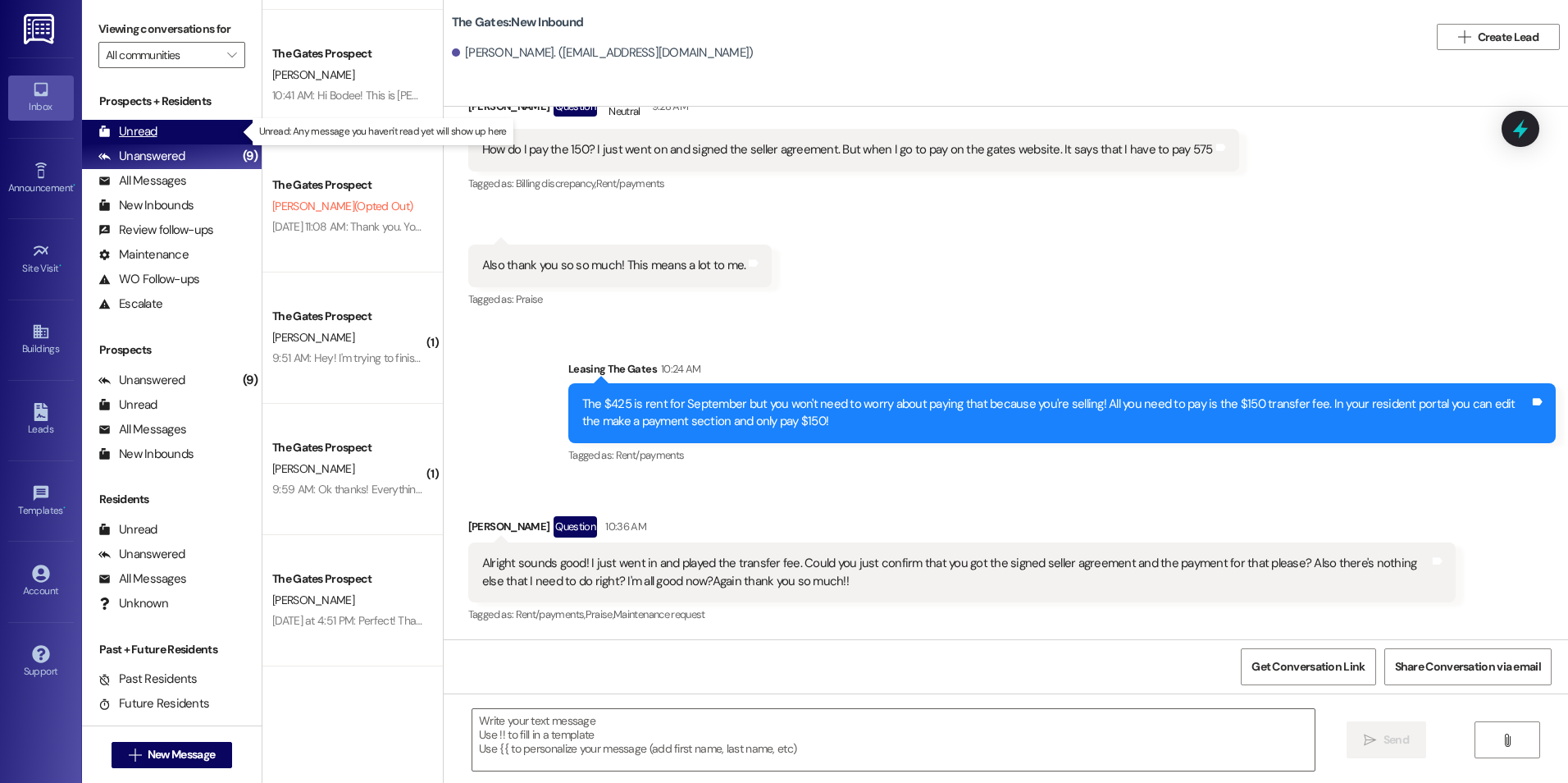
click at [126, 126] on div "Unread" at bounding box center [128, 131] width 59 height 17
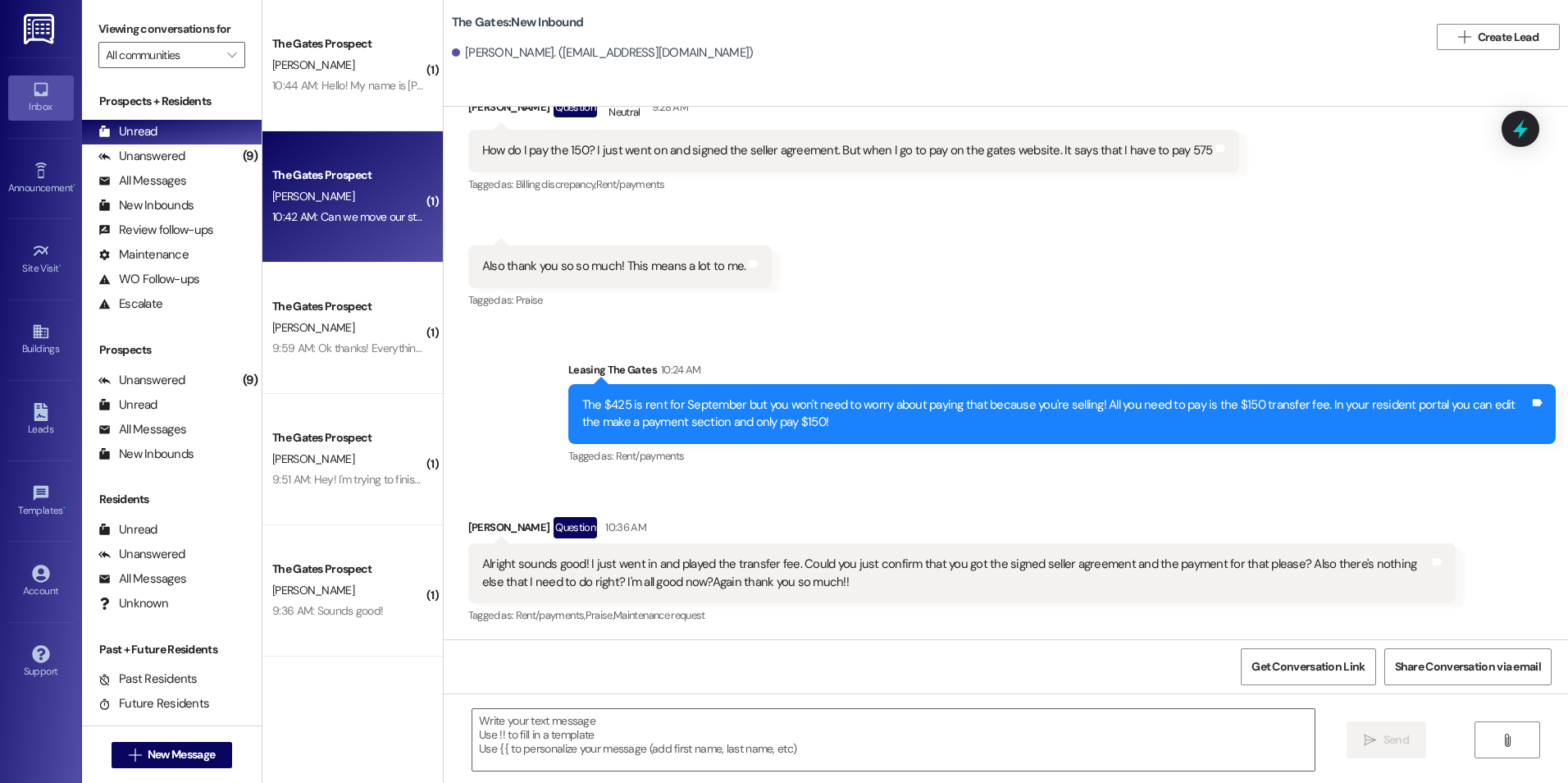
click at [297, 178] on div "The Gates Prospect" at bounding box center [348, 175] width 151 height 17
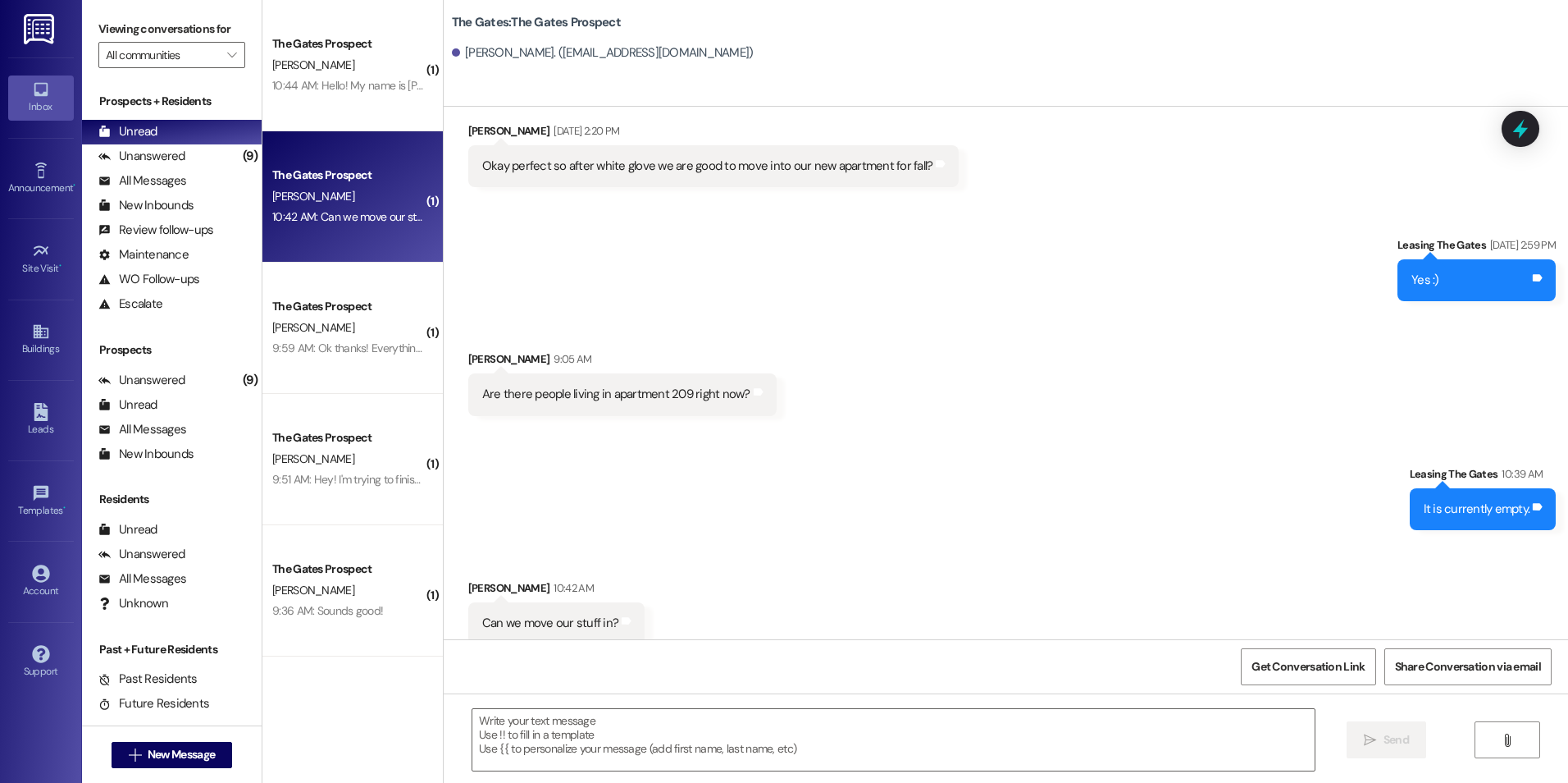
scroll to position [6485, 0]
click at [567, 722] on textarea at bounding box center [893, 739] width 842 height 61
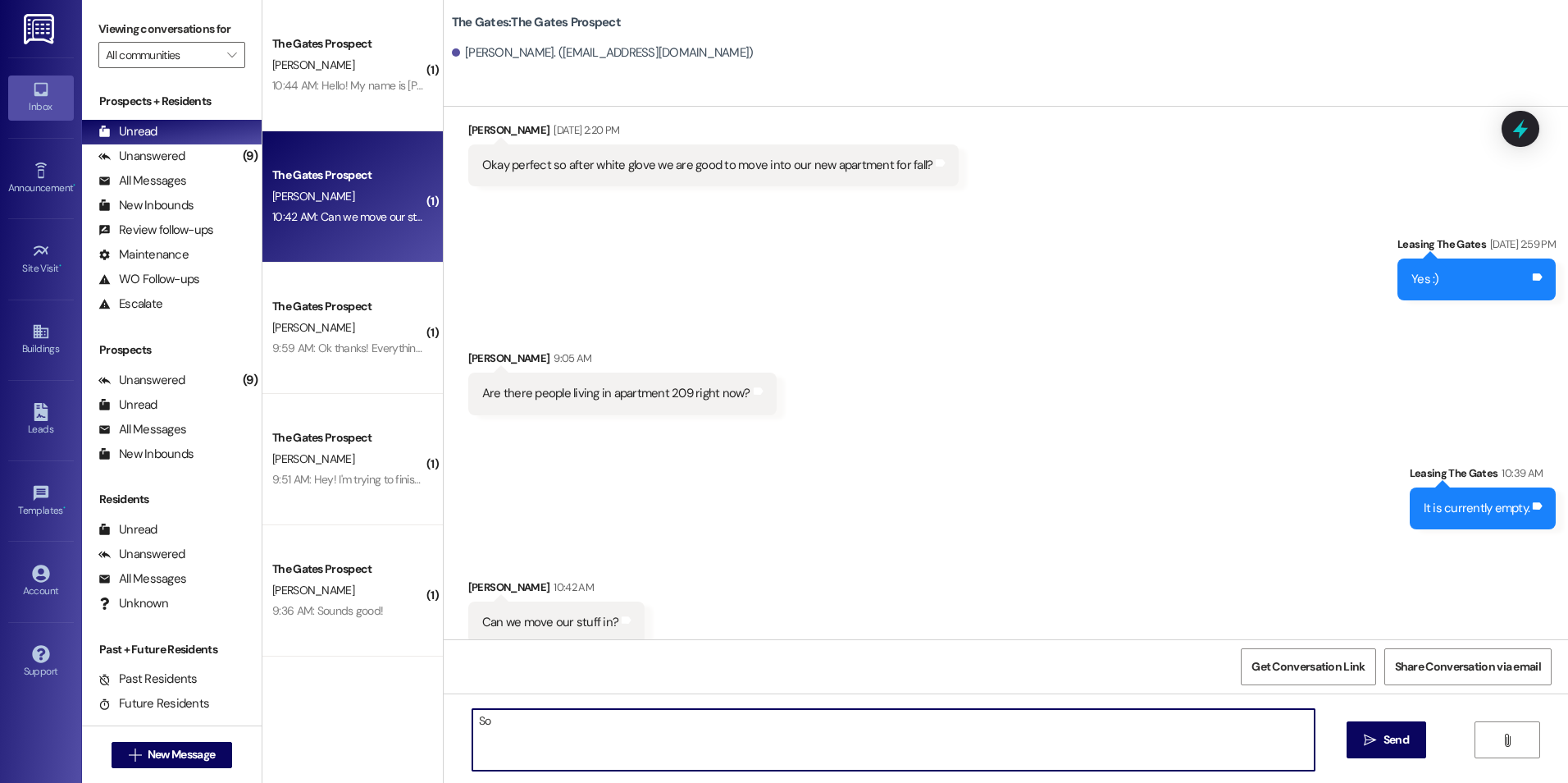
type textarea "S"
click at [598, 717] on textarea "Summer residents can" at bounding box center [893, 739] width 842 height 61
click at [910, 763] on textarea "Summer residents can move into their apartments on the 8th due to maitemce fini…" at bounding box center [893, 739] width 842 height 61
drag, startPoint x: 924, startPoint y: 716, endPoint x: 763, endPoint y: 726, distance: 161.3
click at [763, 726] on textarea "Summer residents can move into their apartments on the 8th due to maite finishi…" at bounding box center [893, 739] width 842 height 61
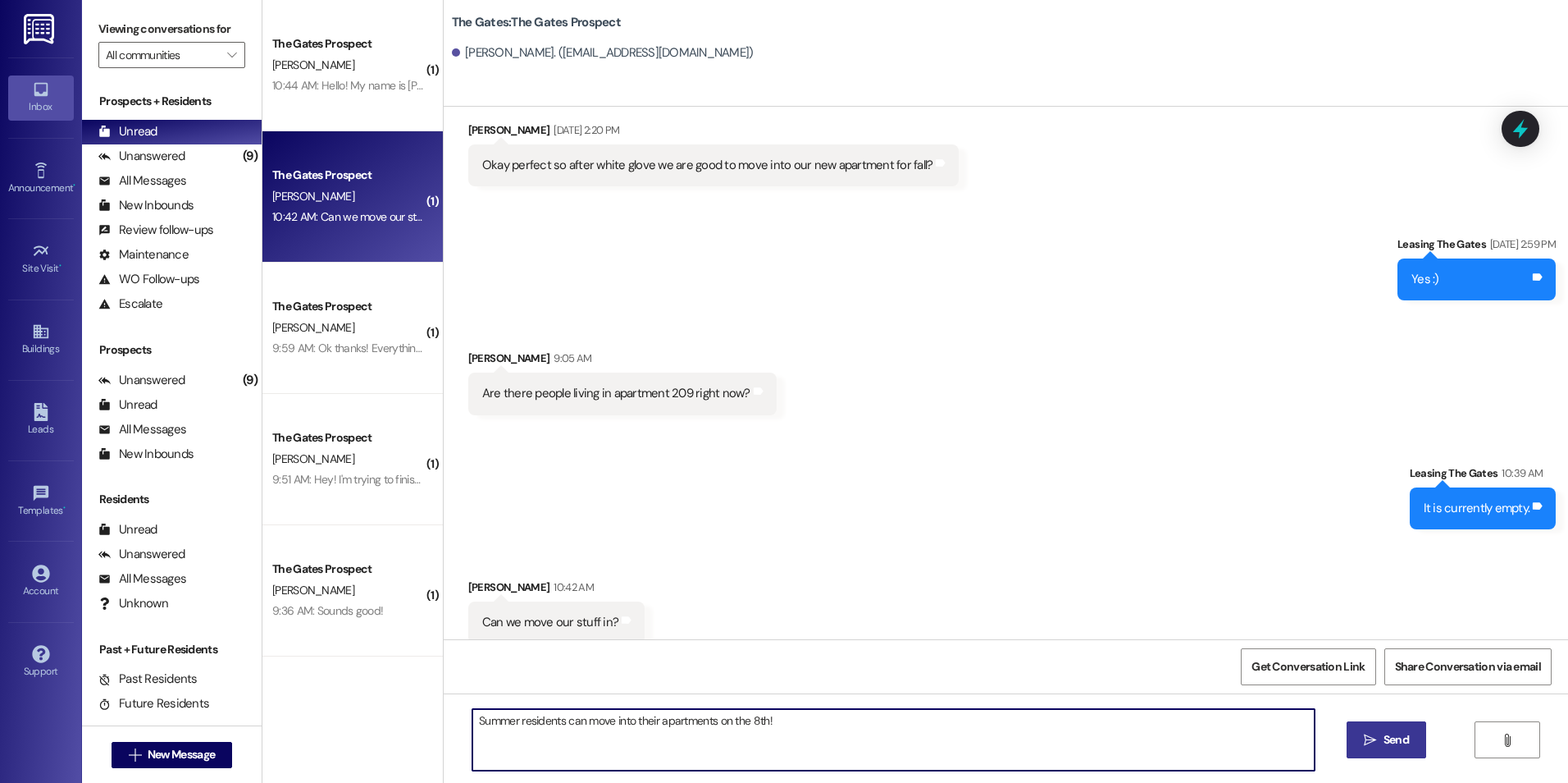
type textarea "Summer residents can move into their apartments on the 8th!"
click at [1385, 732] on span "Send" at bounding box center [1396, 739] width 25 height 17
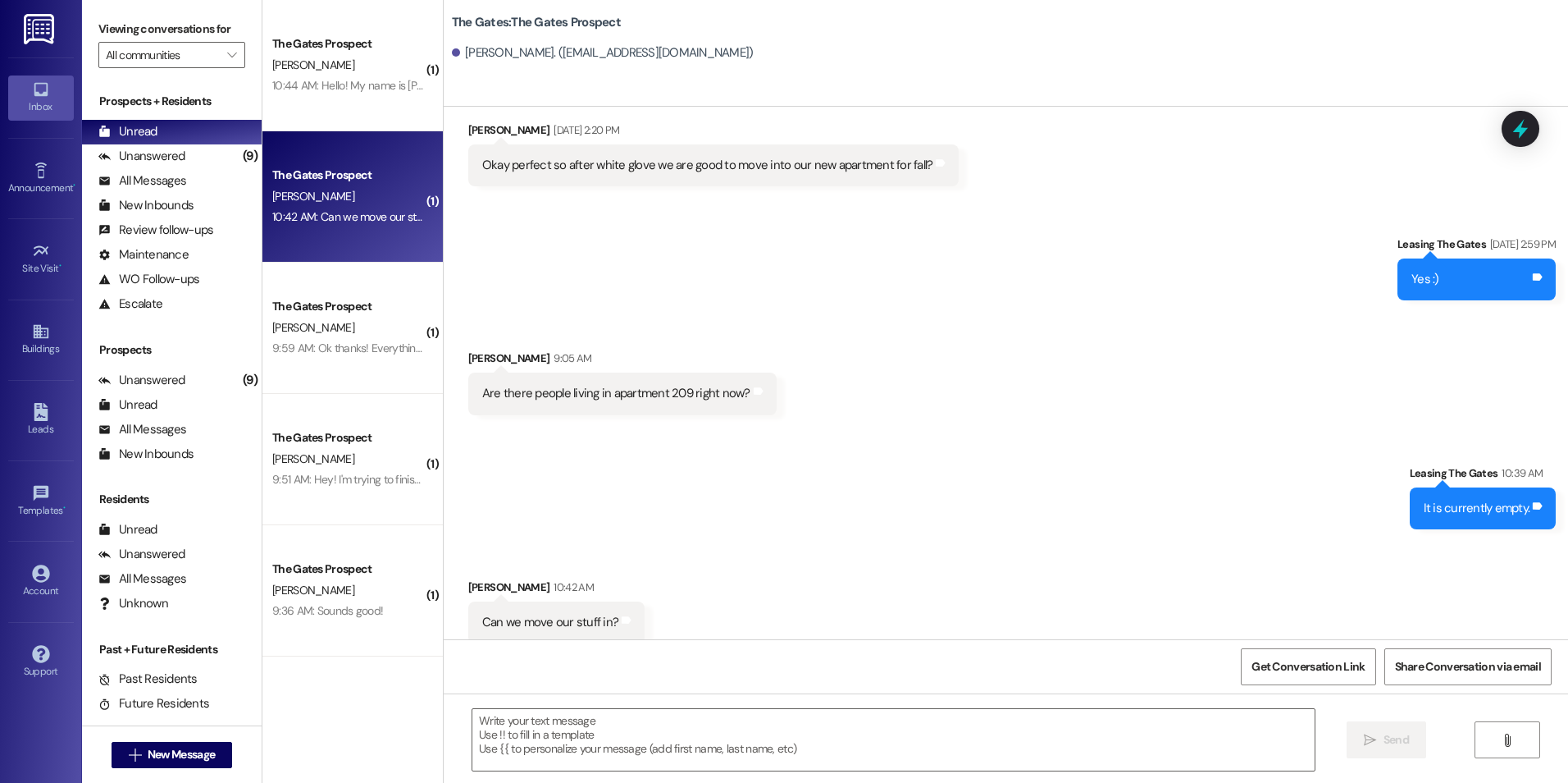
scroll to position [6485, 0]
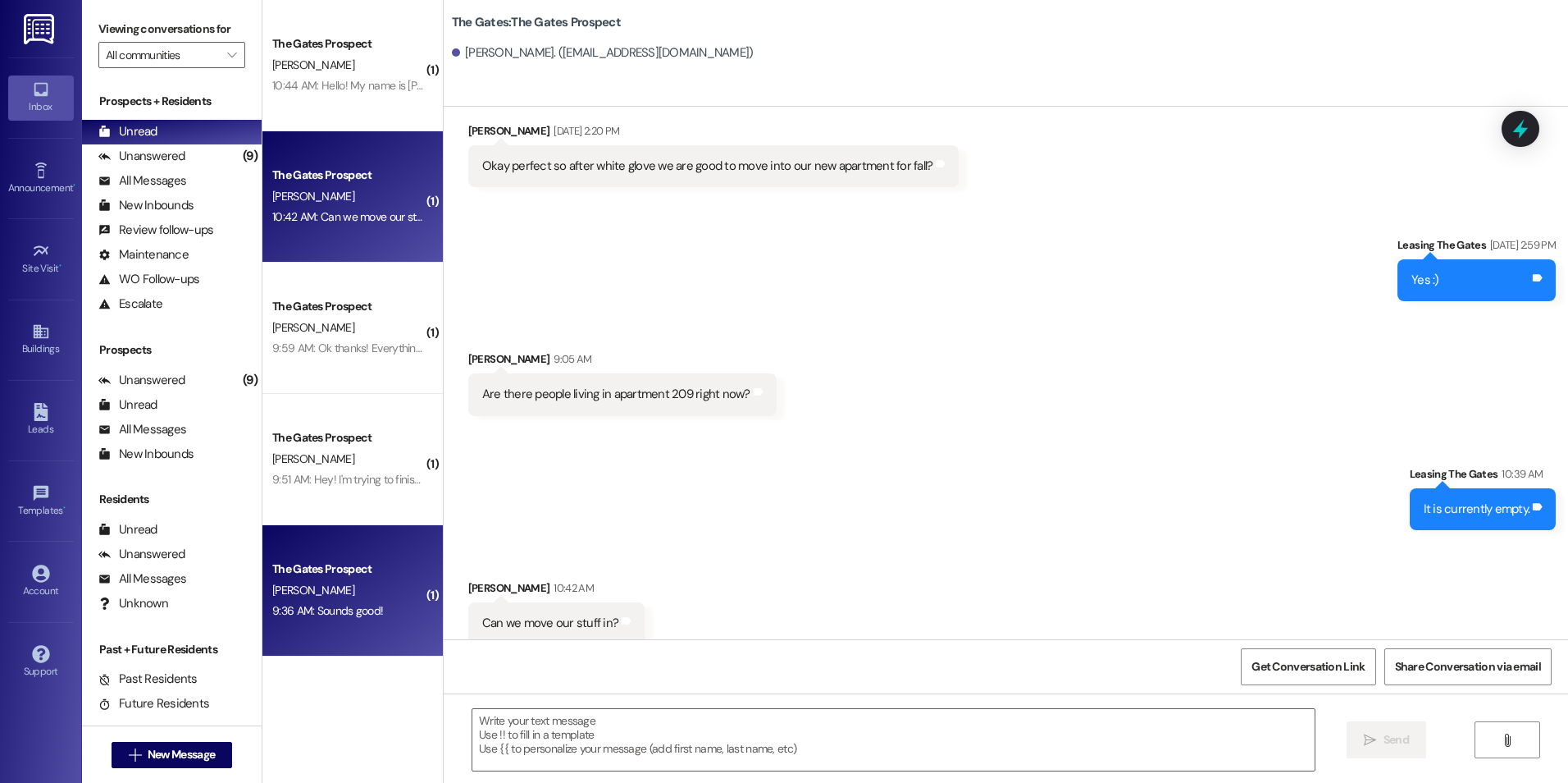
click at [350, 574] on div "The Gates Prospect" at bounding box center [348, 569] width 151 height 17
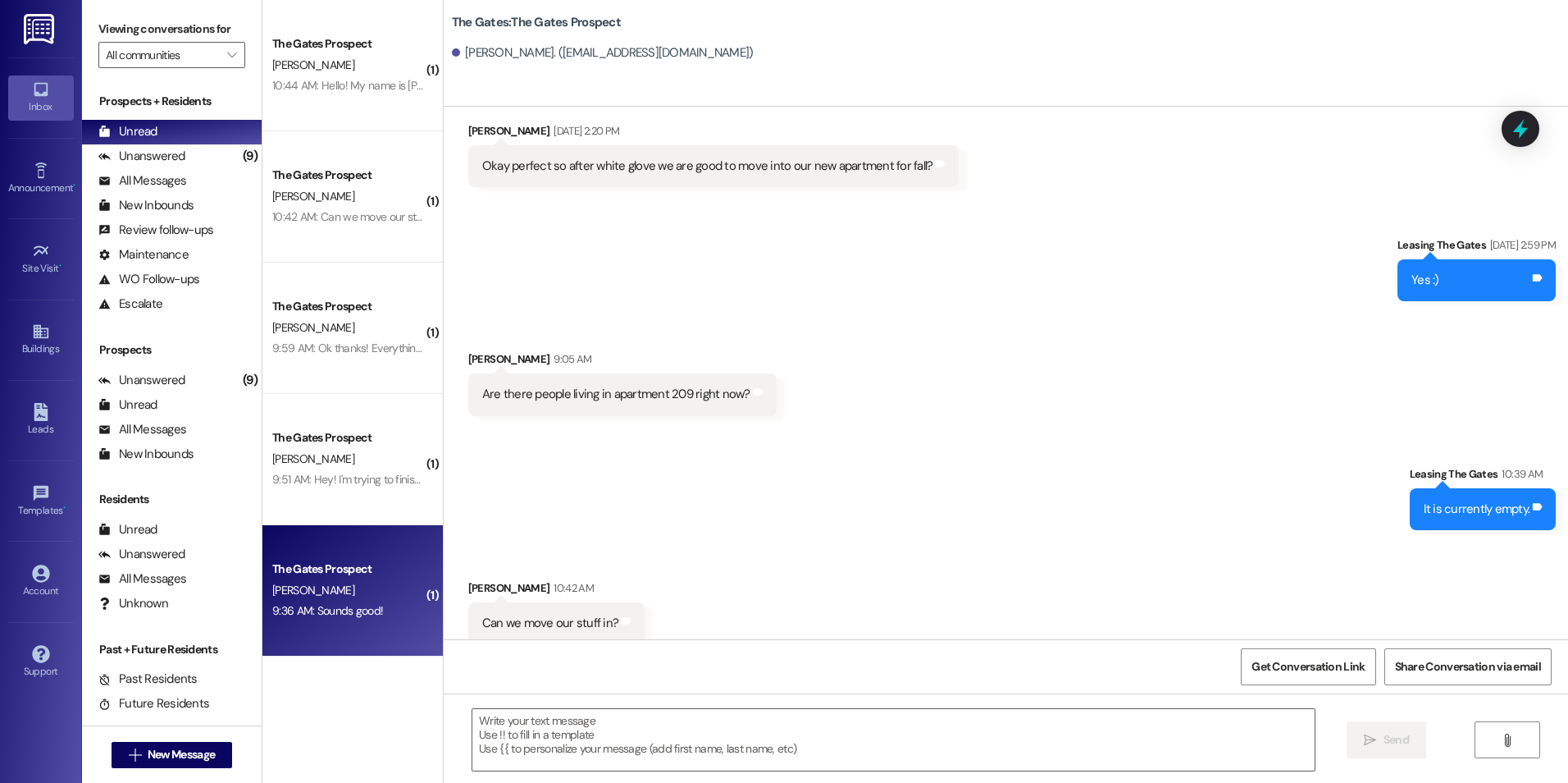
scroll to position [3249, 0]
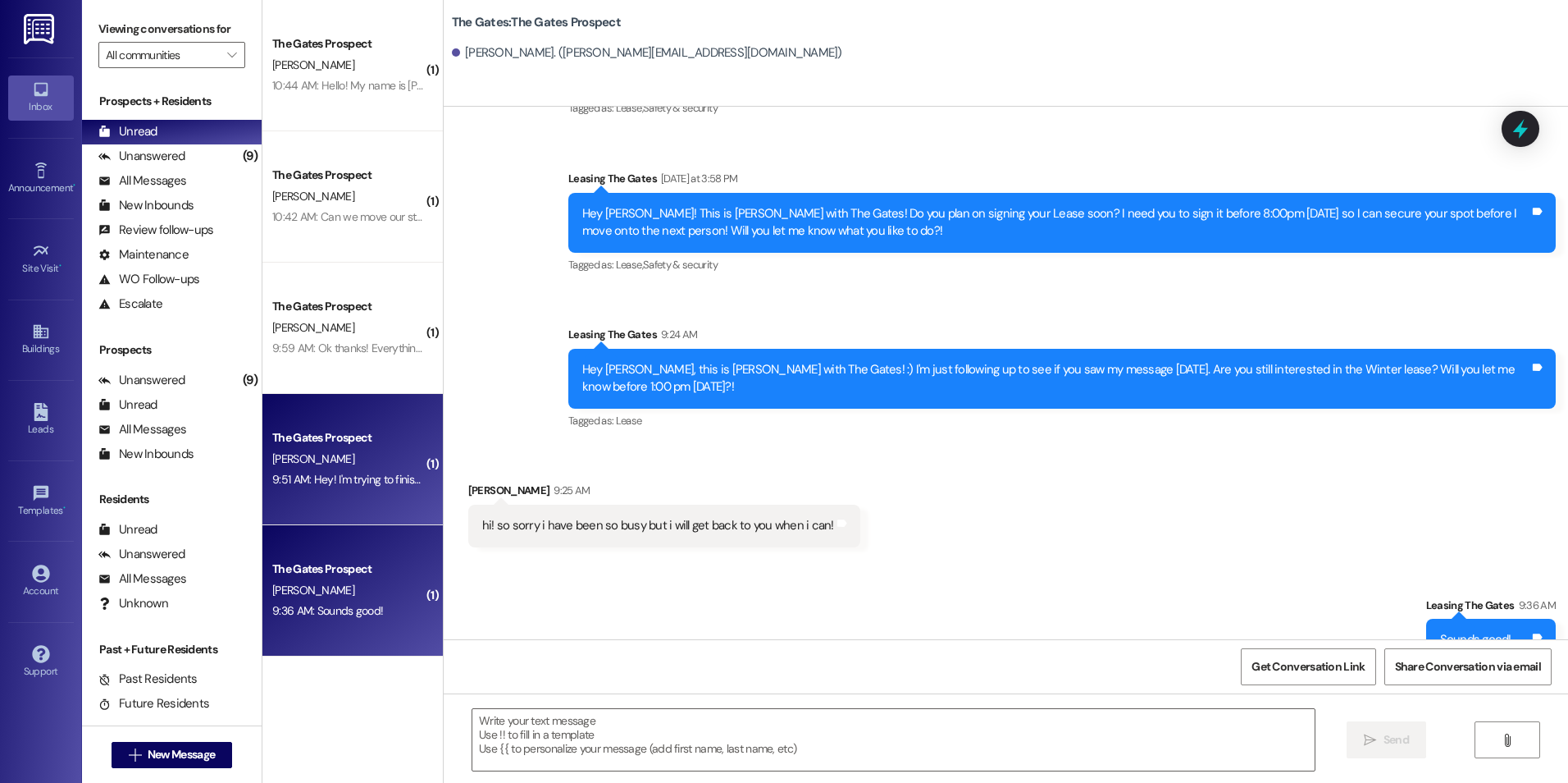
click at [364, 473] on div "9:51 AM: Hey! I'm trying to finish my application but the website isn't loading…" at bounding box center [566, 479] width 586 height 15
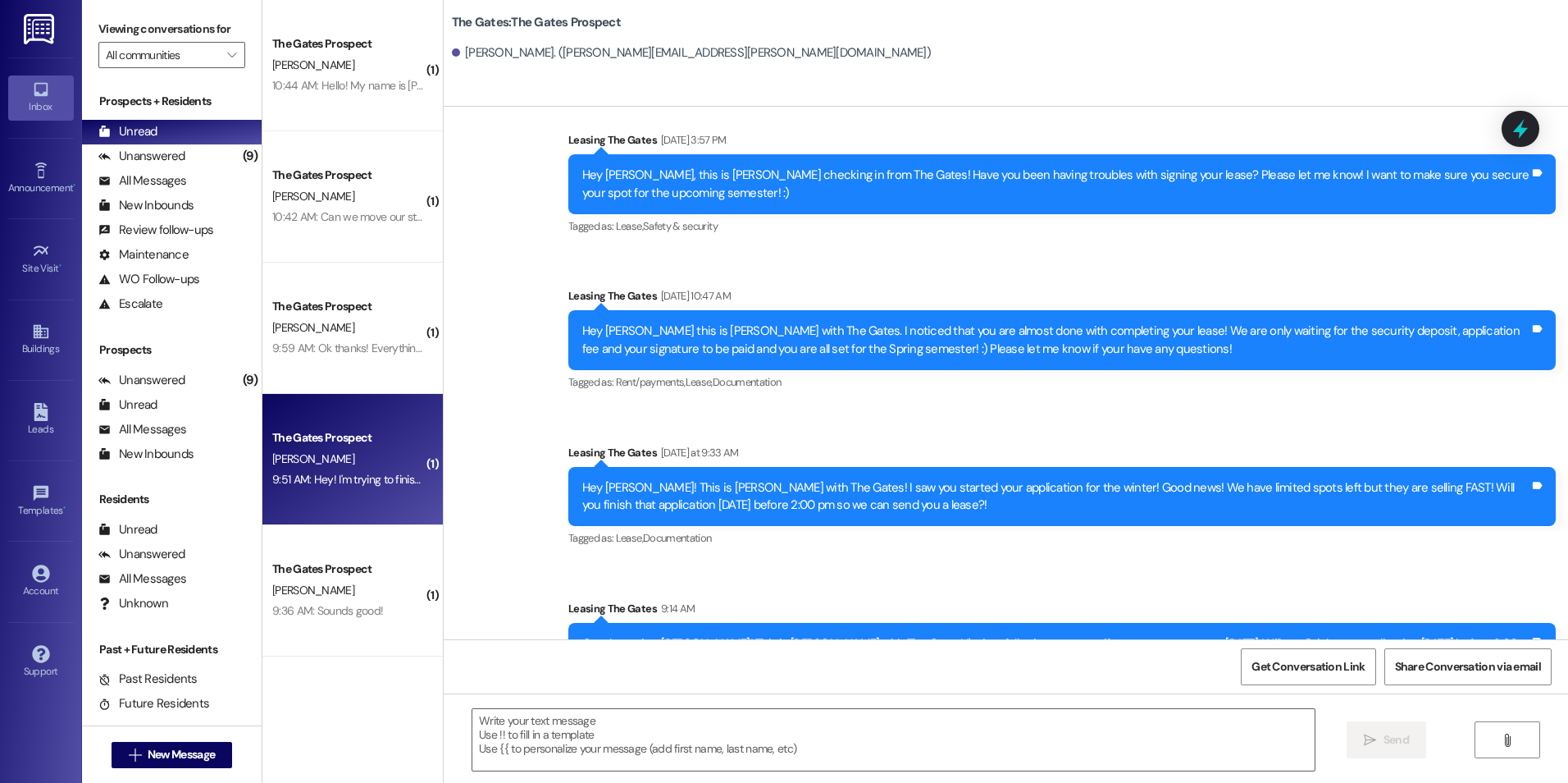
scroll to position [7356, 0]
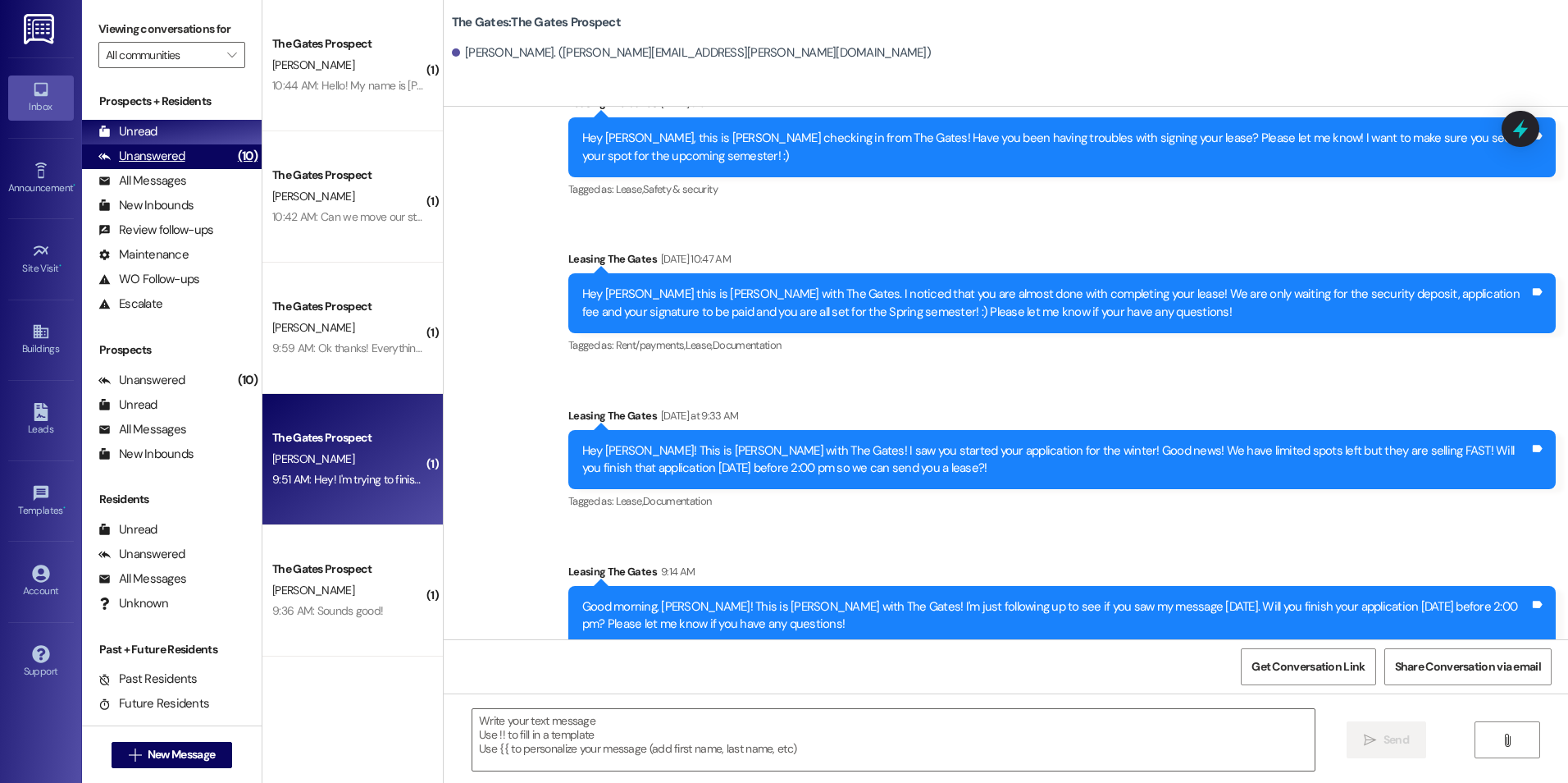
click at [164, 156] on div "Unanswered" at bounding box center [141, 156] width 87 height 17
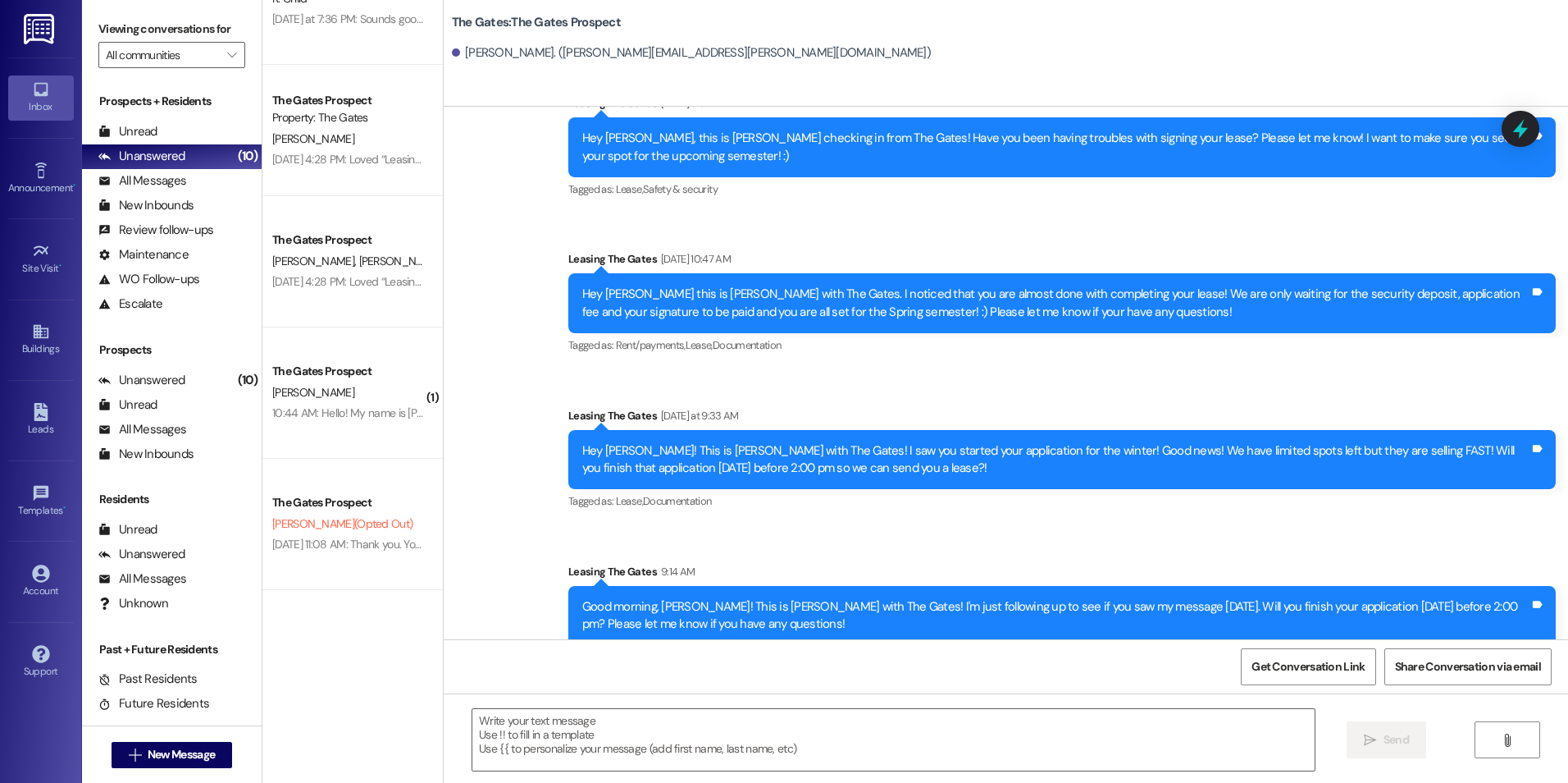
scroll to position [0, 0]
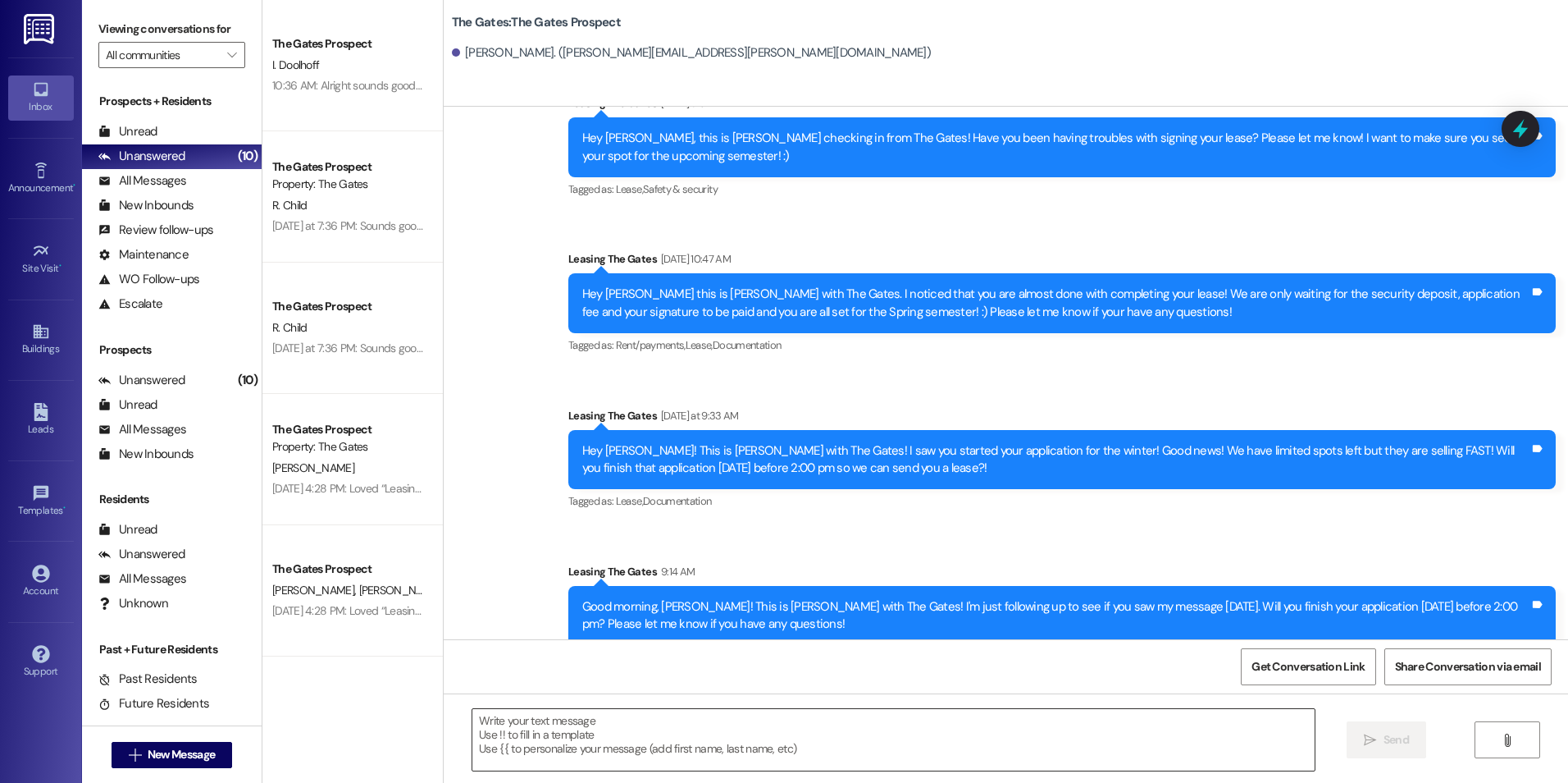
click at [563, 737] on textarea at bounding box center [893, 739] width 842 height 61
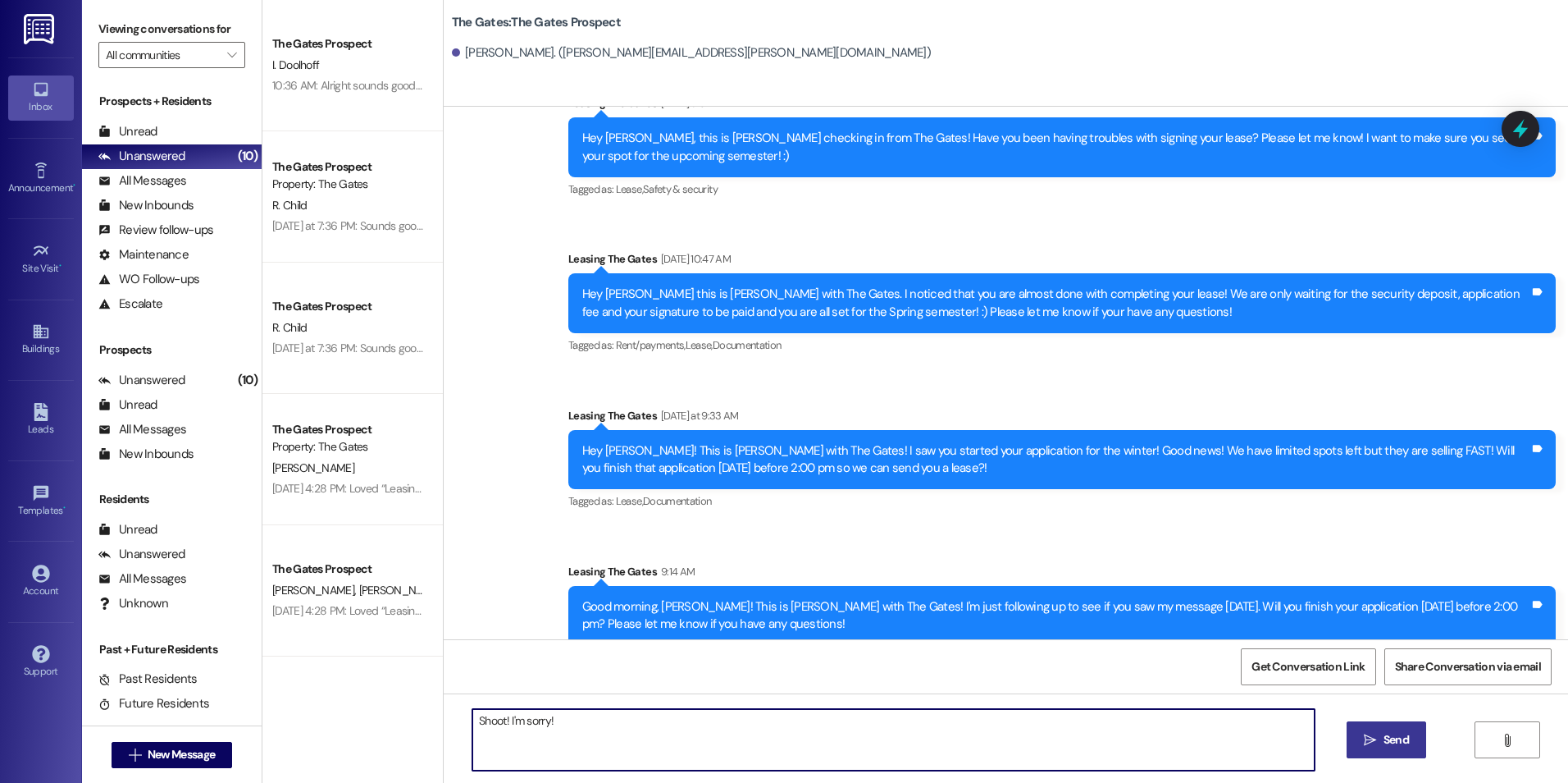
paste textarea "[URL][DOMAIN_NAME]"
type textarea "Shoot! I'm sorry! [URL][DOMAIN_NAME] Here is the link!"
click at [1395, 736] on span "Send" at bounding box center [1396, 739] width 25 height 17
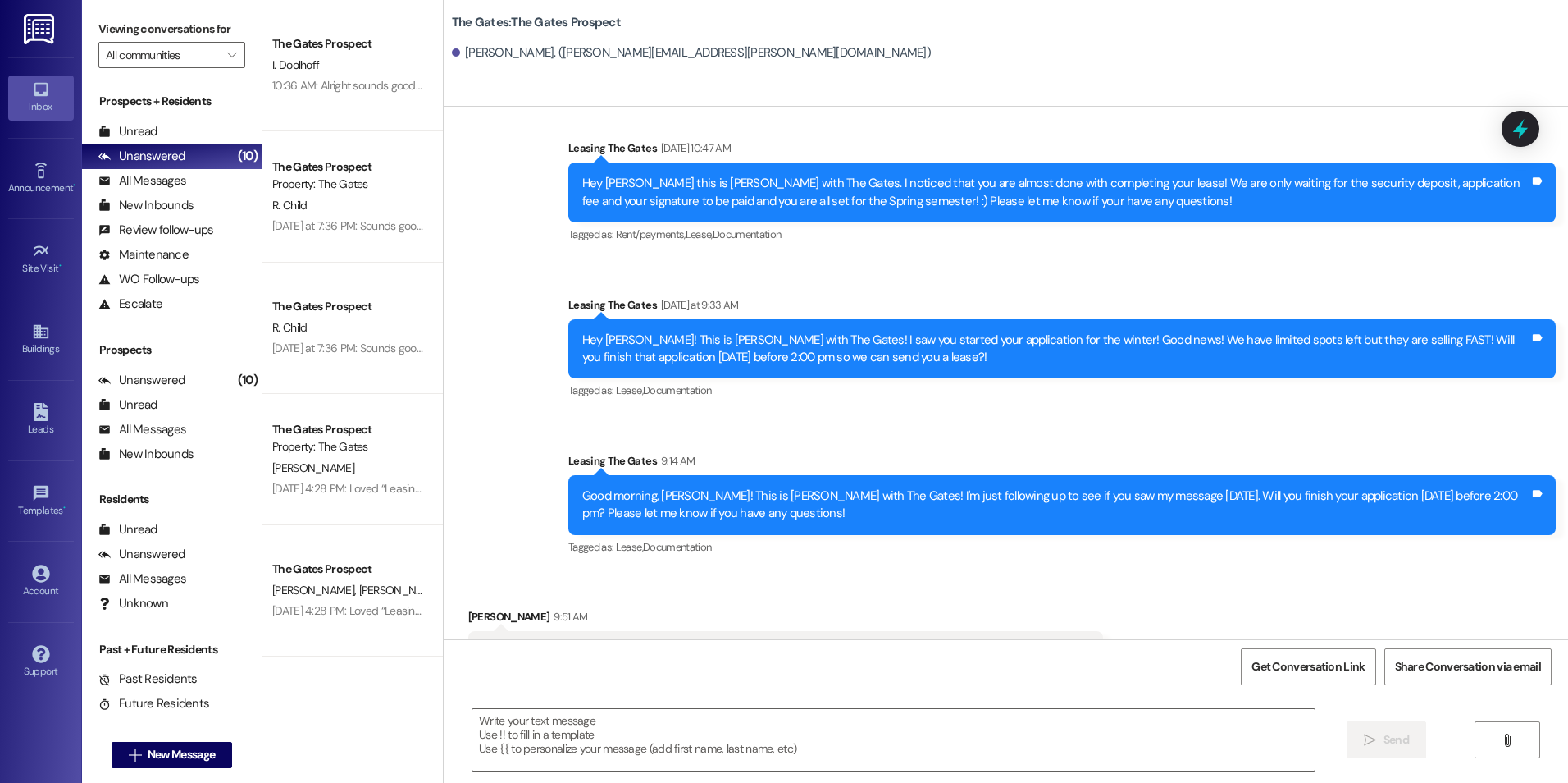
scroll to position [7470, 0]
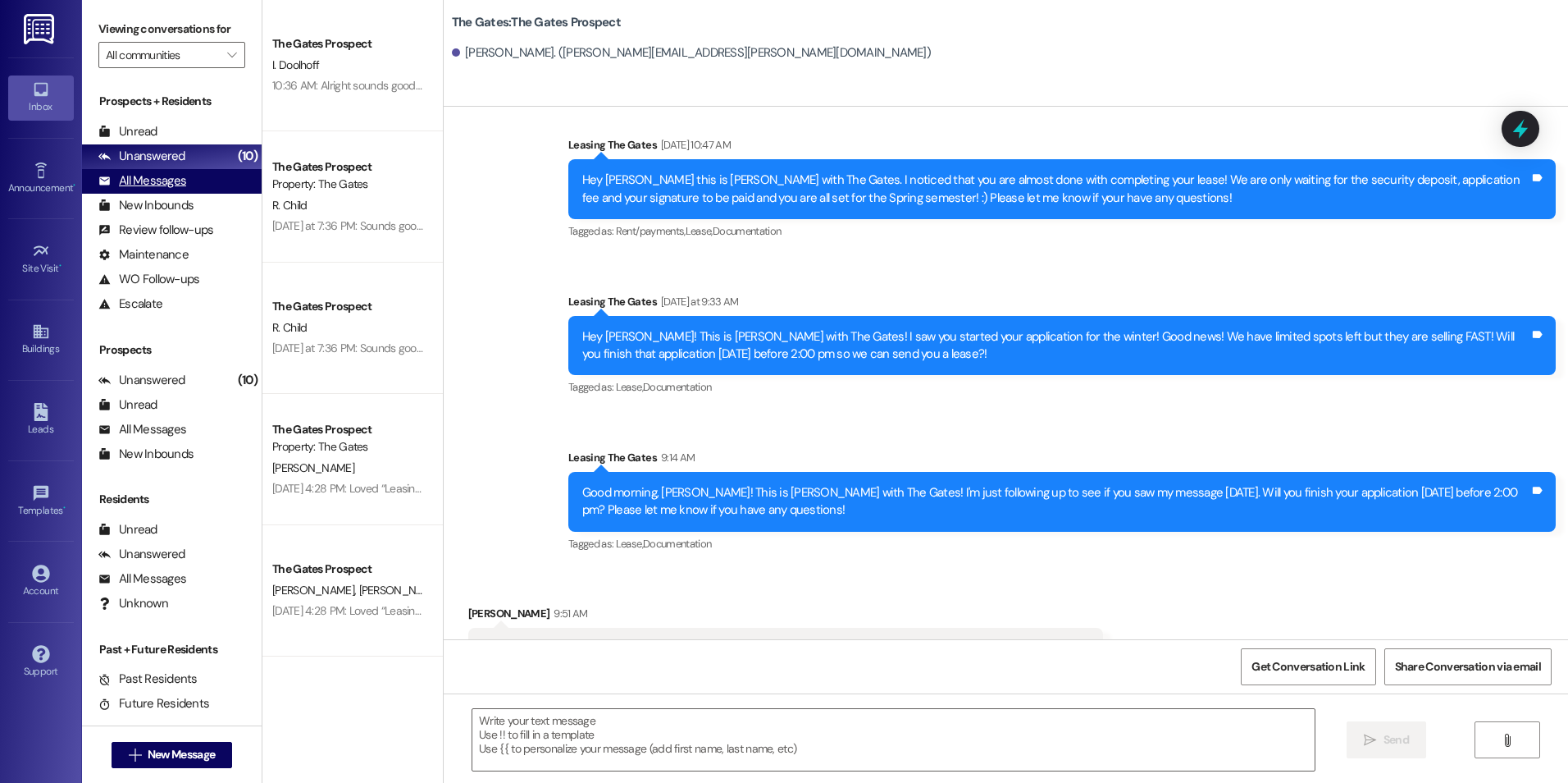
click at [183, 177] on div "All Messages" at bounding box center [142, 181] width 88 height 17
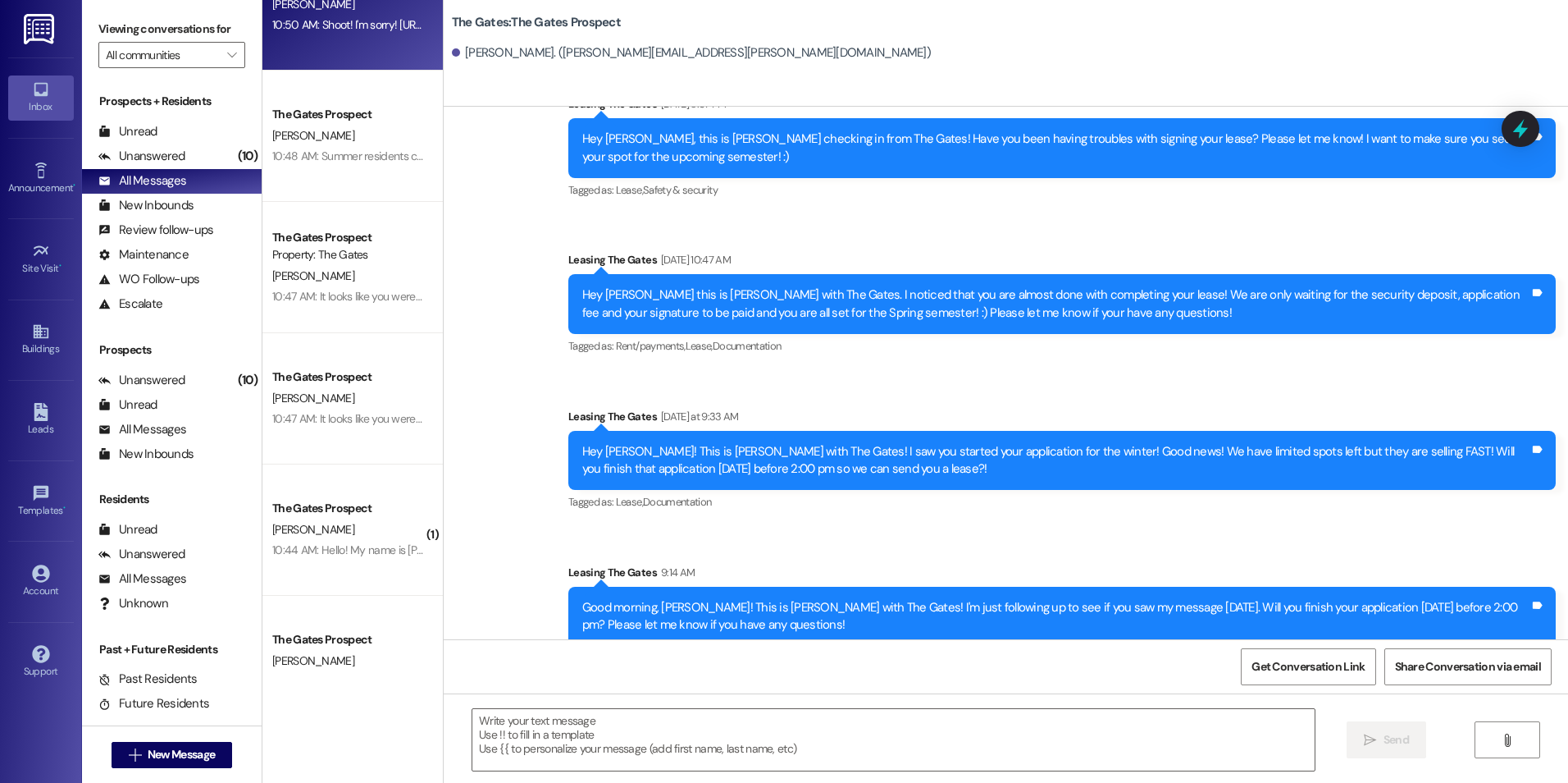
scroll to position [0, 0]
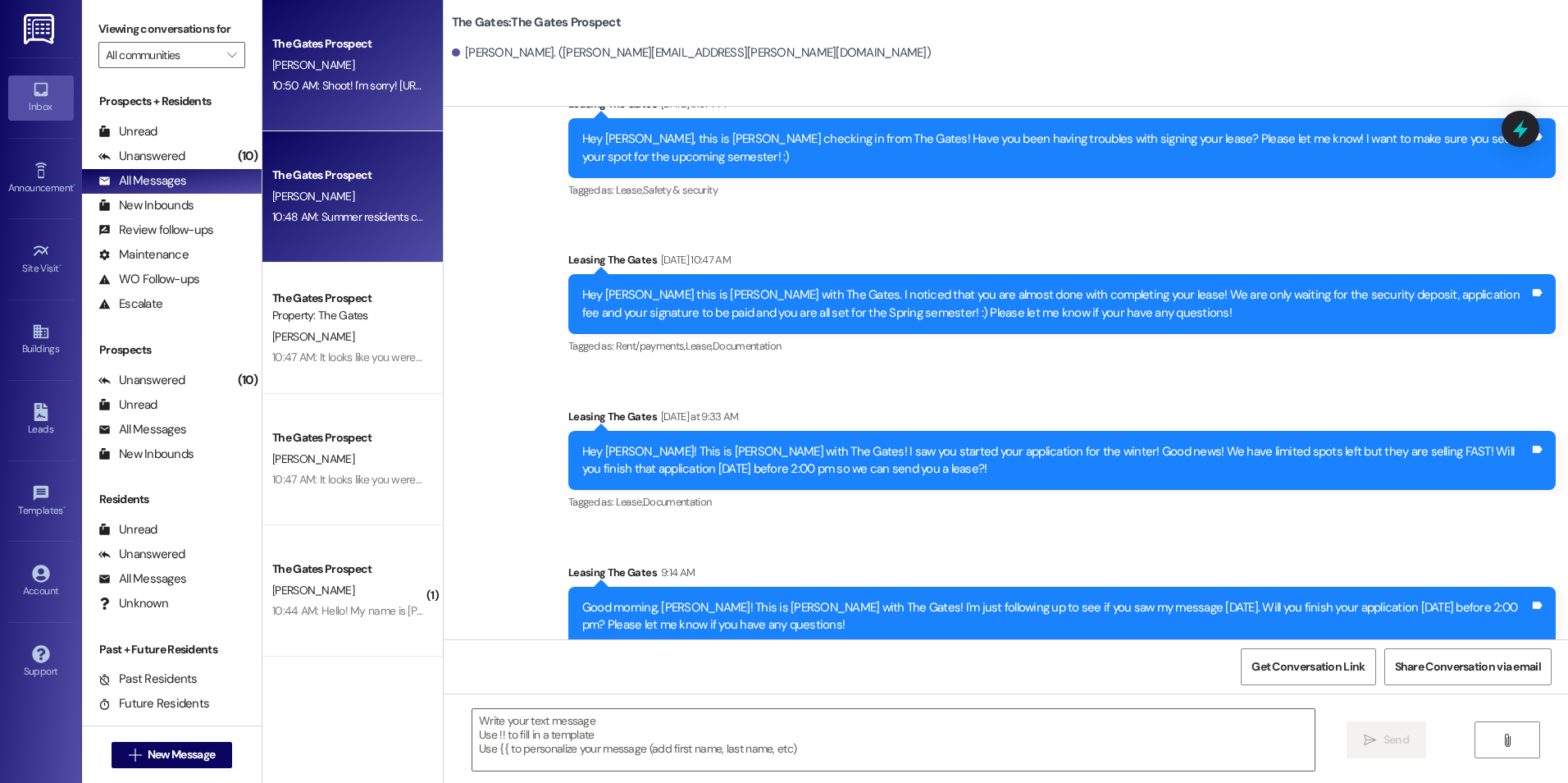
click at [367, 205] on div "[PERSON_NAME]" at bounding box center [348, 196] width 155 height 20
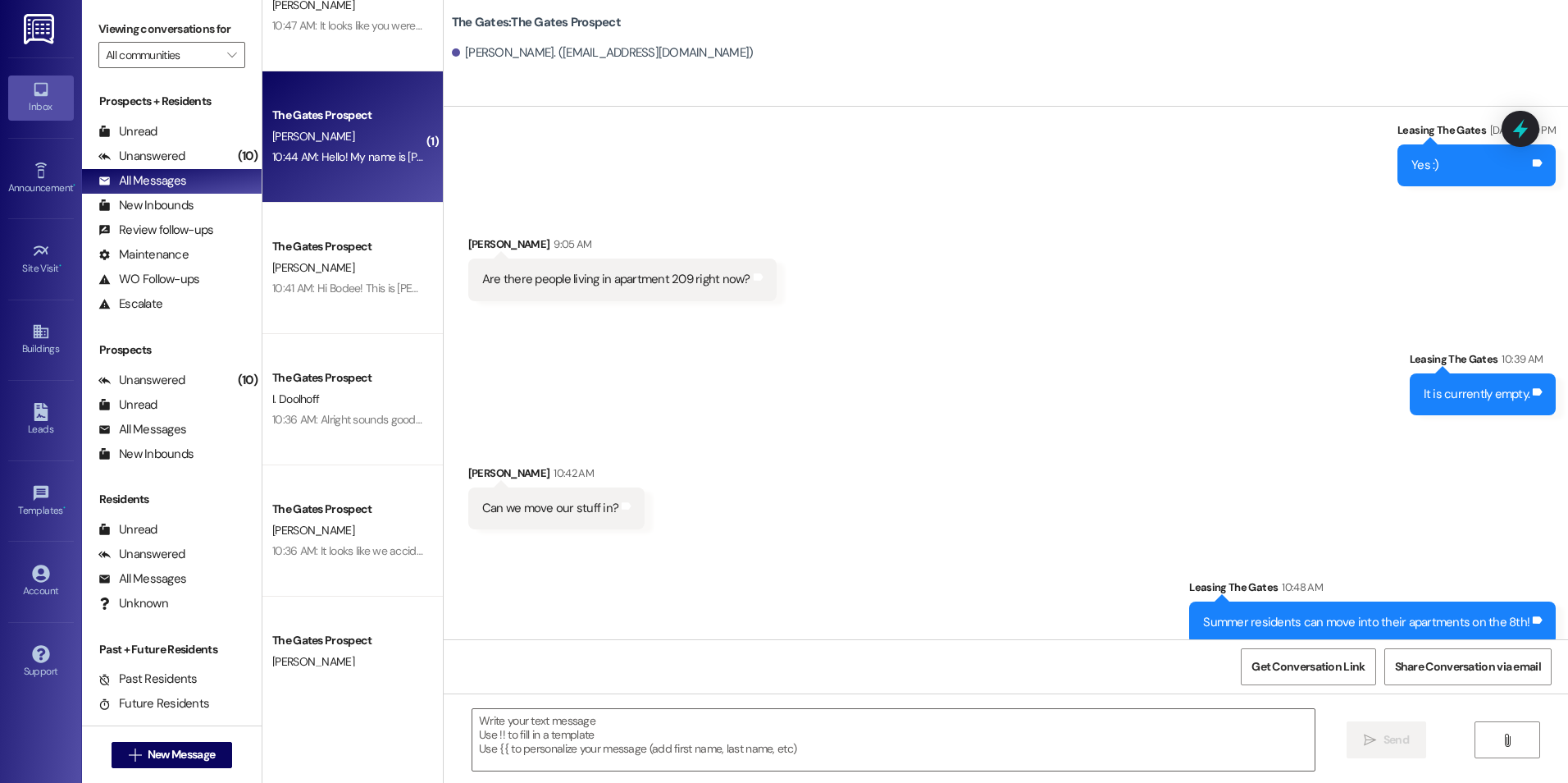
scroll to position [493, 0]
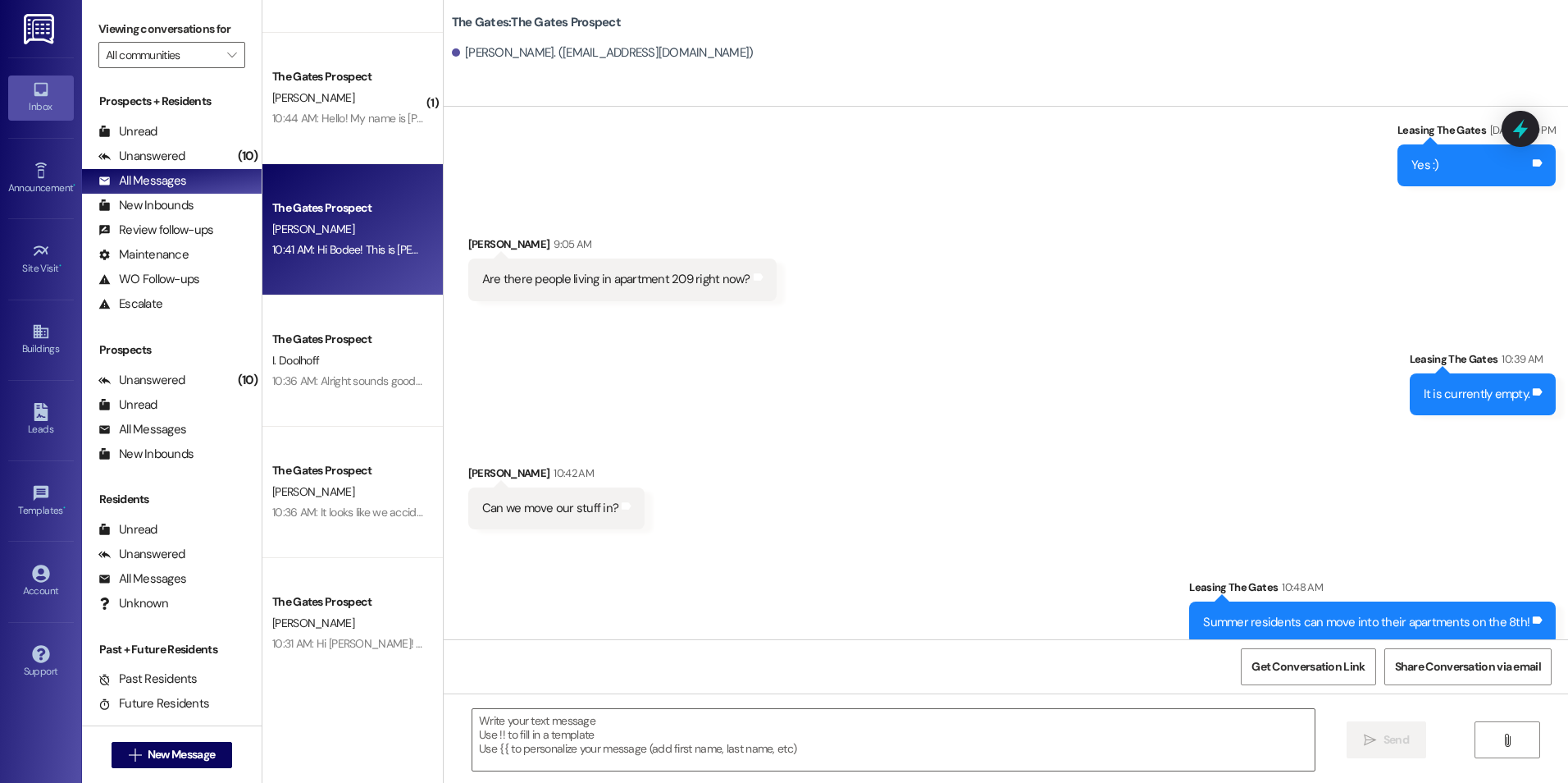
click at [359, 252] on div "10:41 AM: Hi Bodee! This is [PERSON_NAME] with The Gates! I just used your emai…" at bounding box center [805, 249] width 1066 height 15
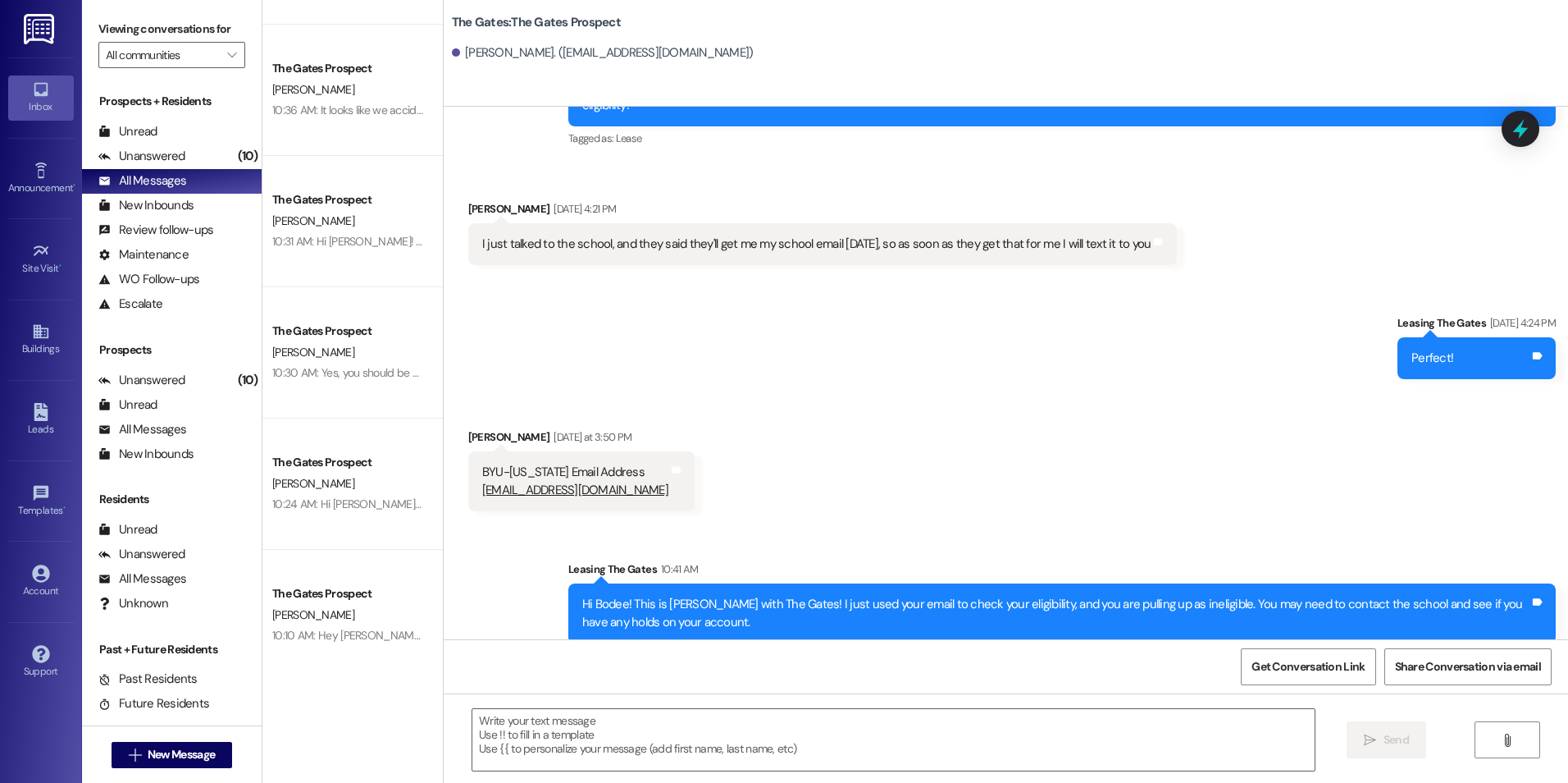
scroll to position [903, 0]
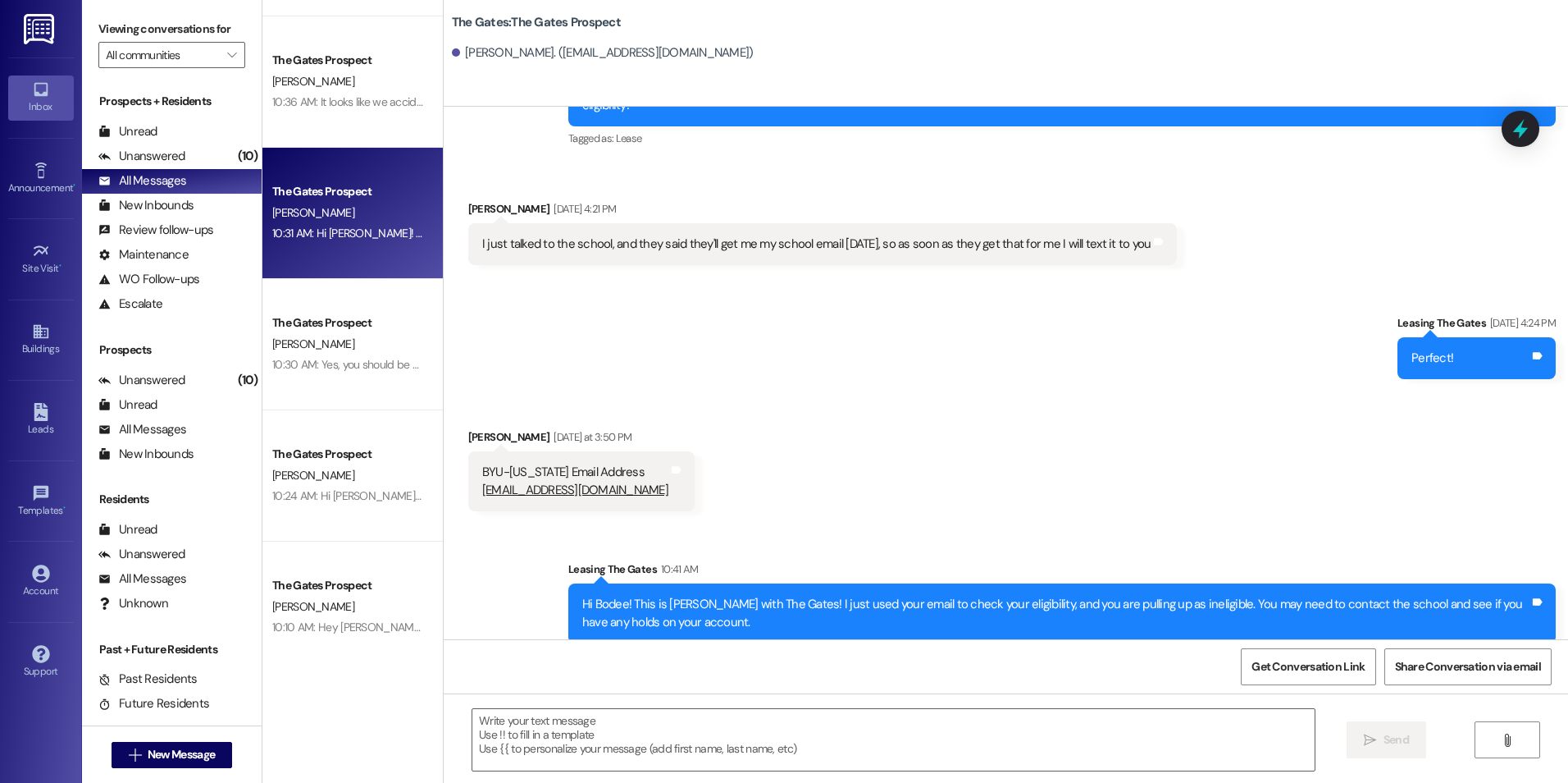
click at [327, 223] on div "10:31 AM: Hi [PERSON_NAME]! This is [PERSON_NAME] with The Gates! Have you been…" at bounding box center [348, 233] width 155 height 20
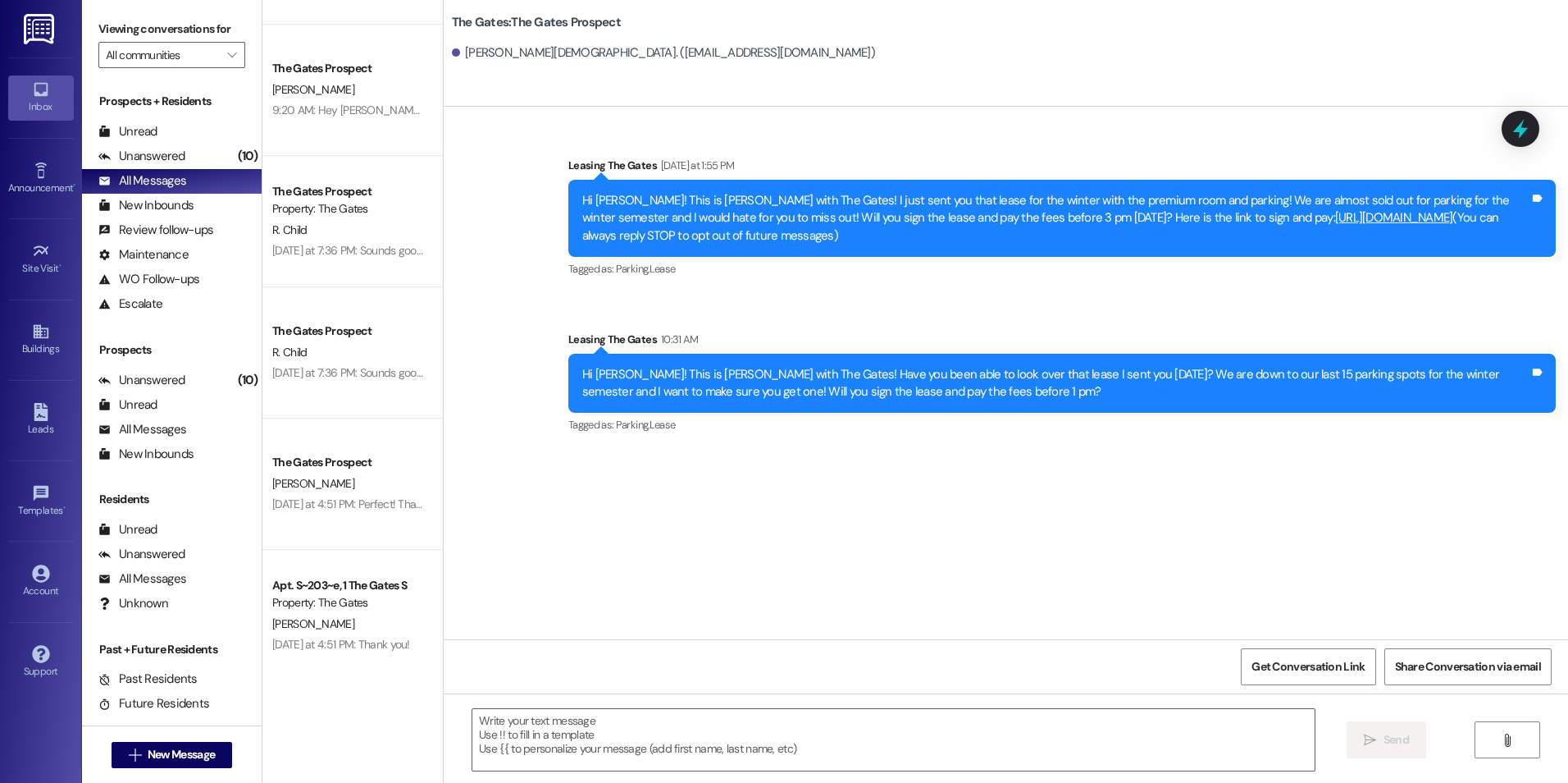
scroll to position [2133, 0]
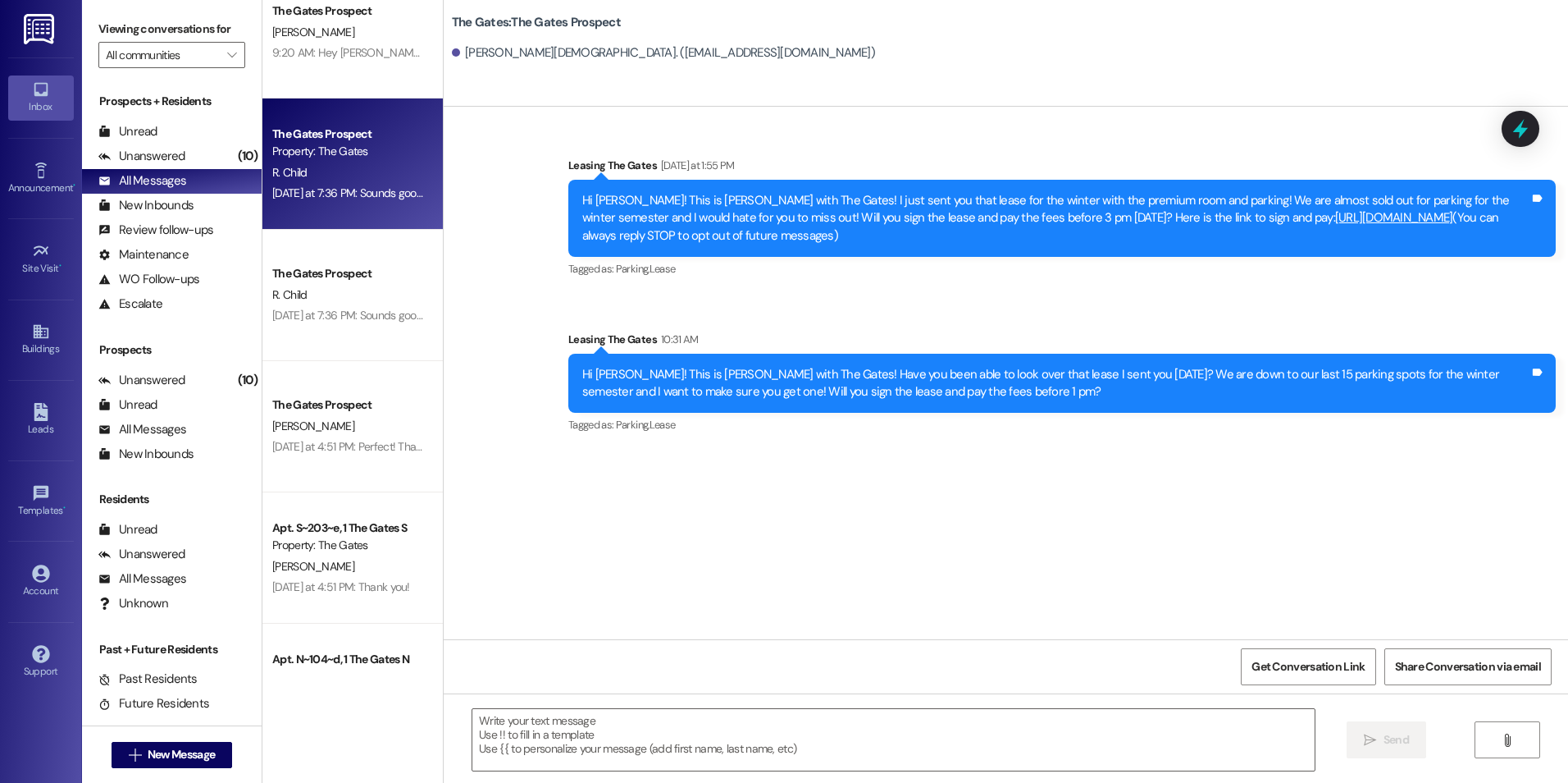
click at [338, 189] on div "[DATE] at 7:36 PM: Sounds good! [DATE] at 7:36 PM: Sounds good!" at bounding box center [349, 193] width 153 height 15
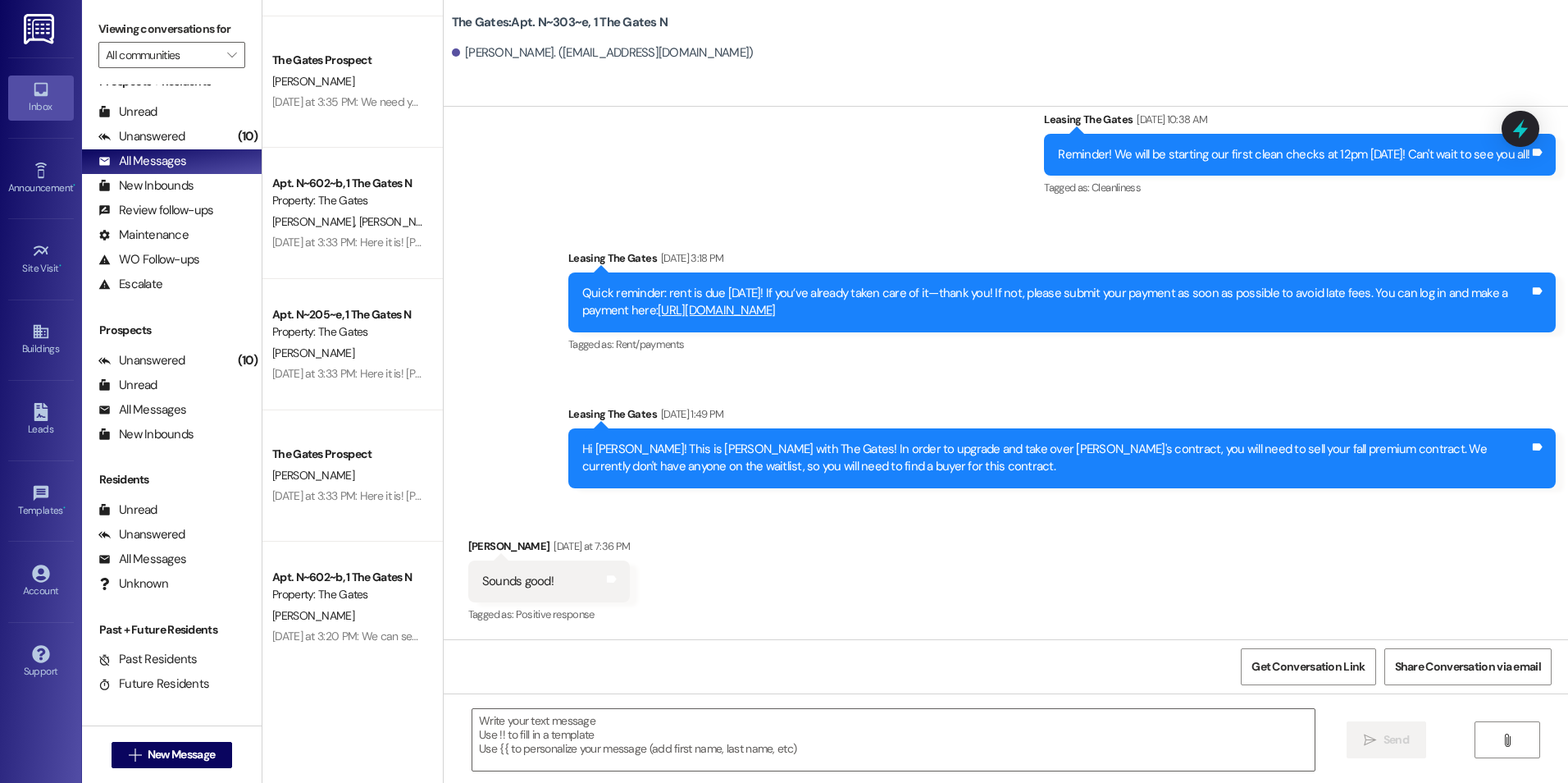
scroll to position [29, 0]
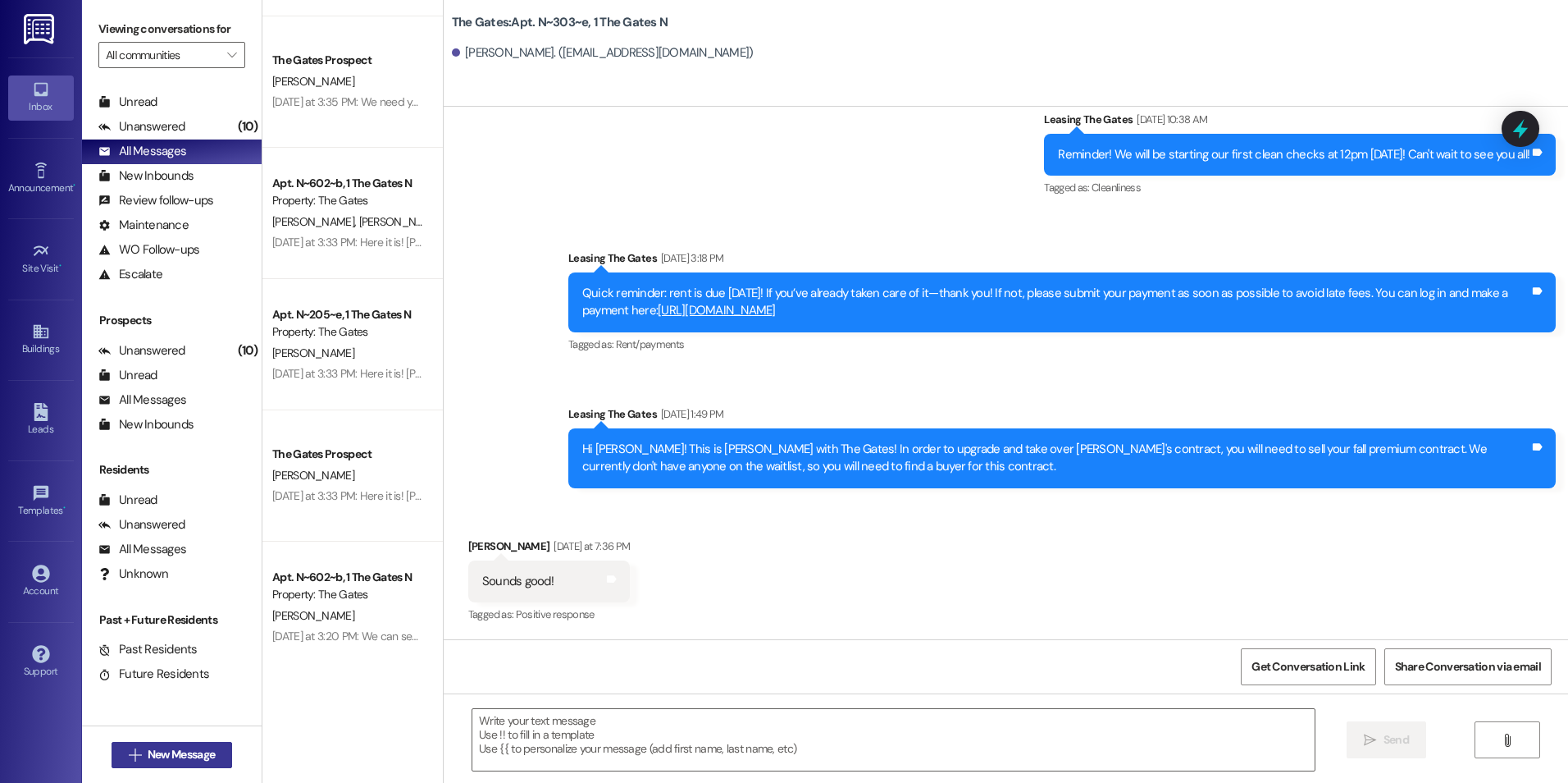
click at [153, 749] on span "New Message" at bounding box center [181, 754] width 67 height 17
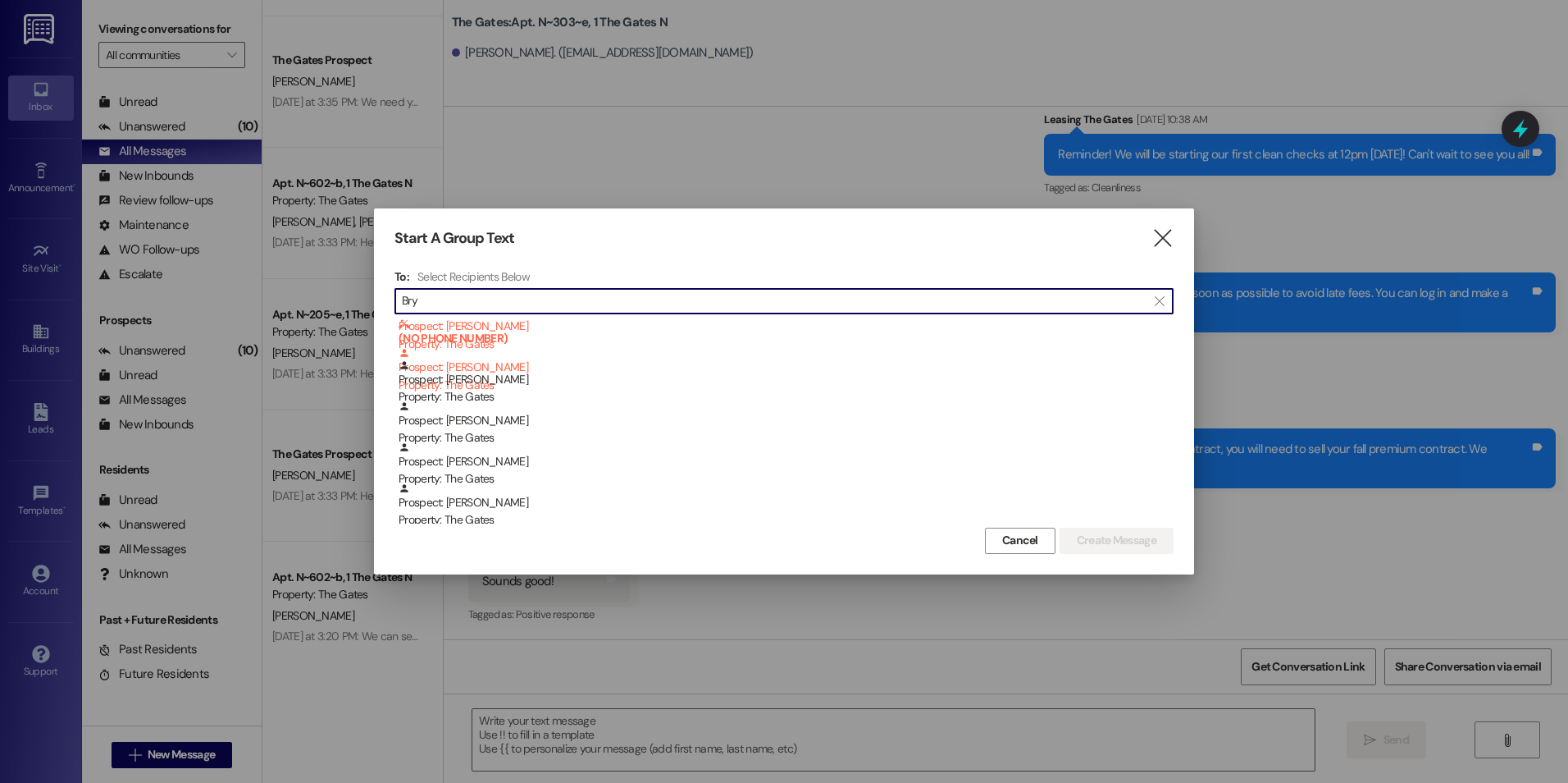
scroll to position [246, 0]
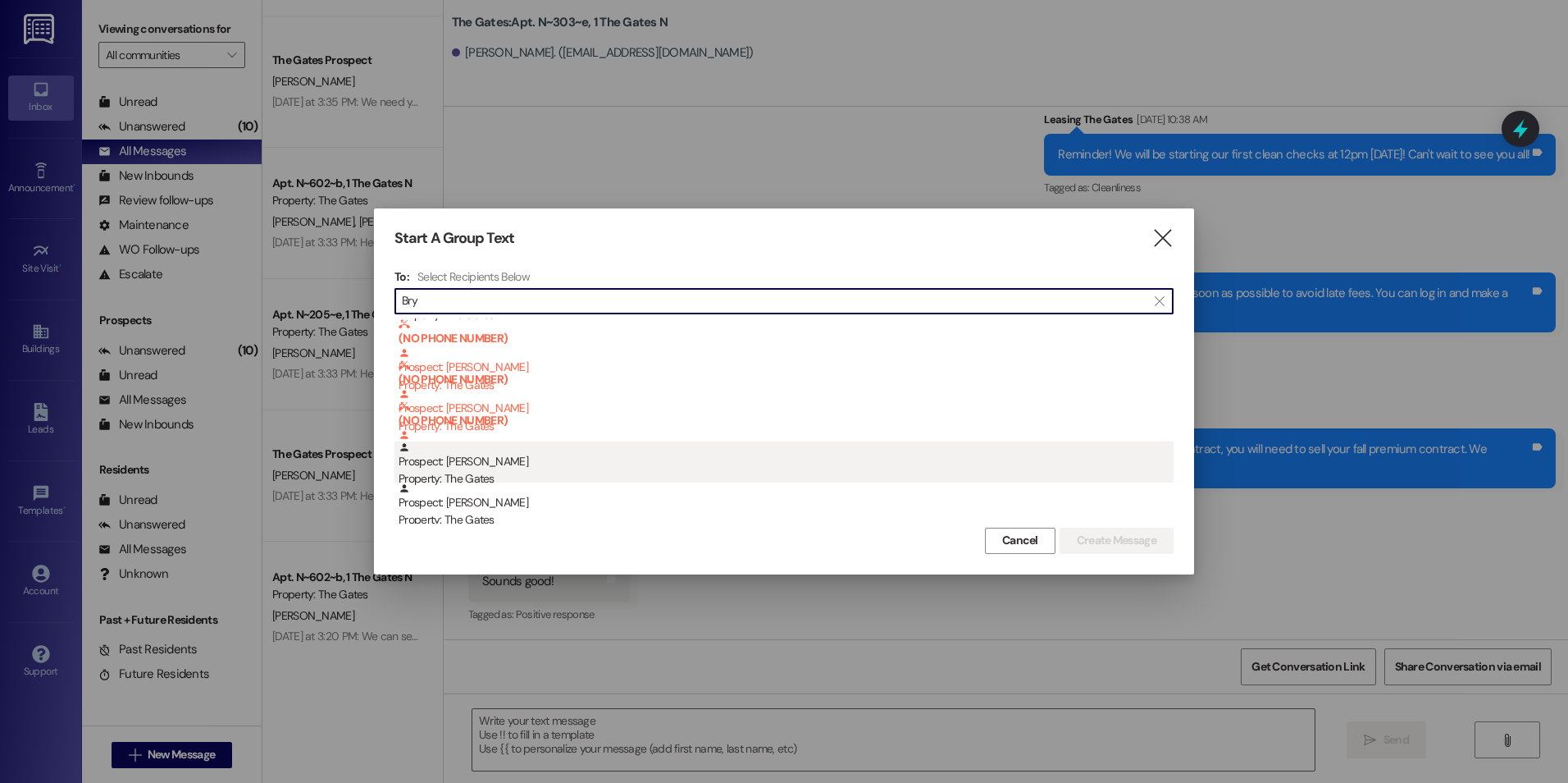
type input "Bry"
click at [606, 451] on div "Prospect: [PERSON_NAME] Property: The Gates" at bounding box center [786, 465] width 775 height 47
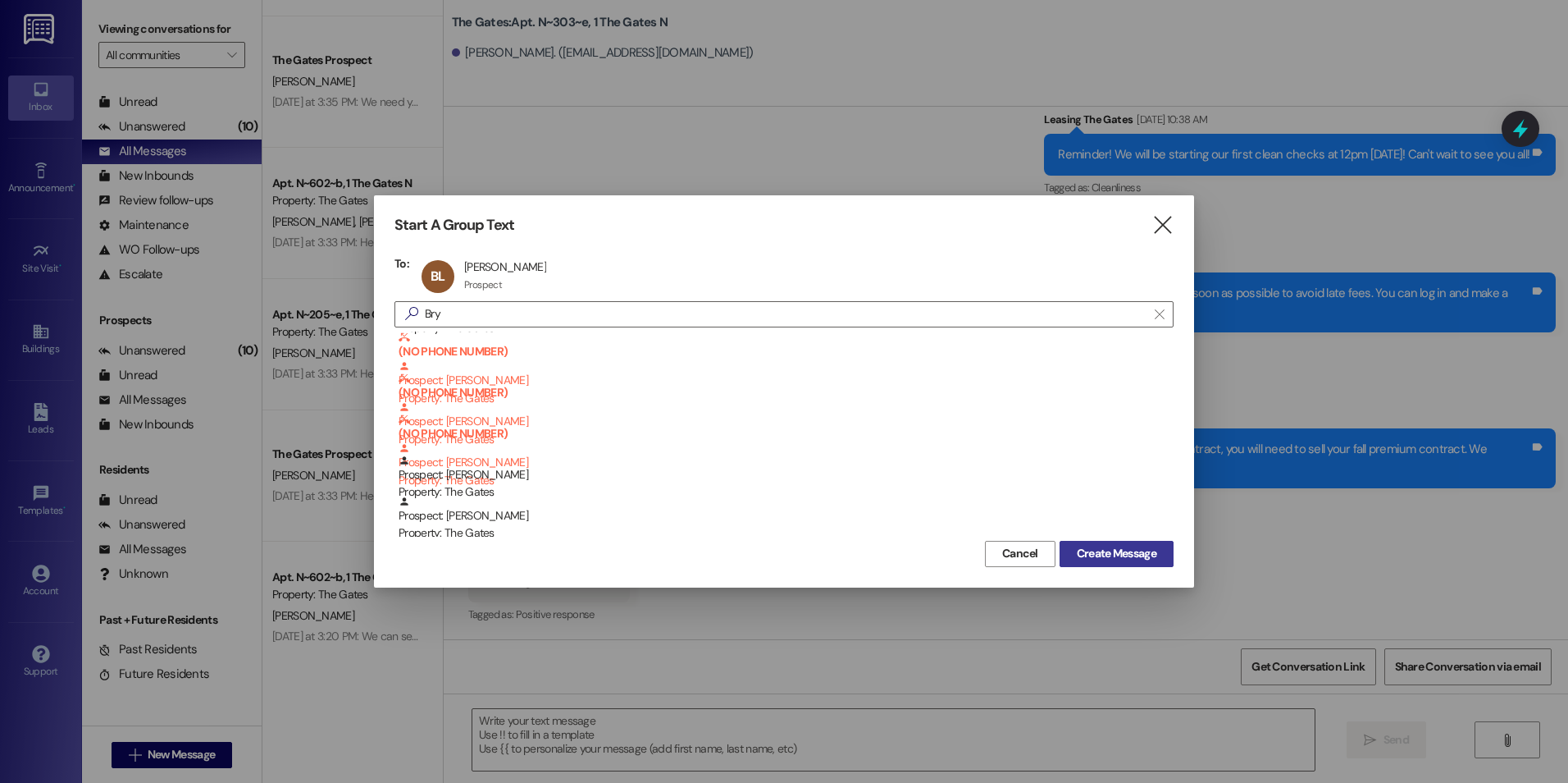
click at [1121, 545] on span "Create Message" at bounding box center [1117, 553] width 80 height 17
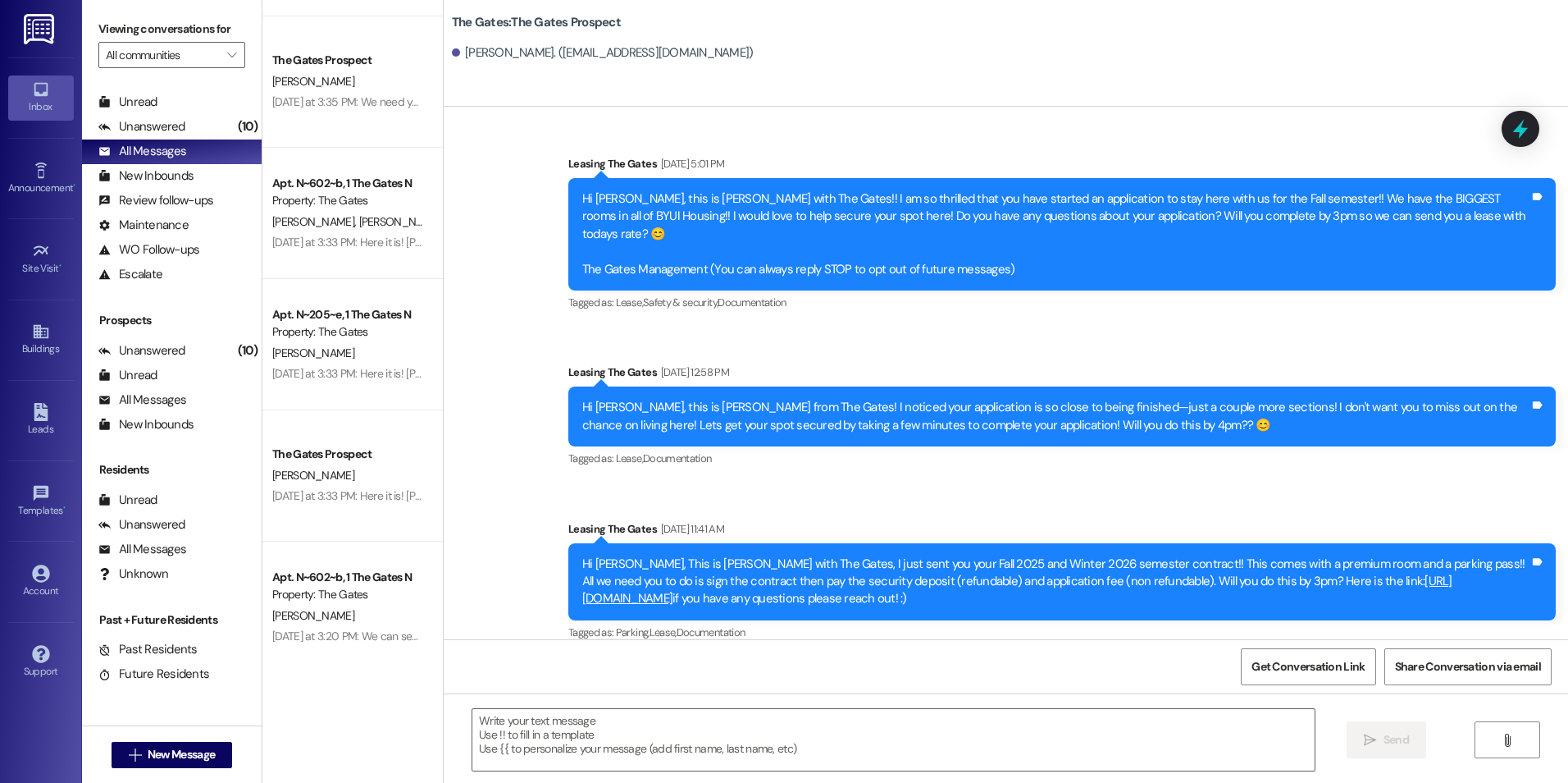
scroll to position [3, 0]
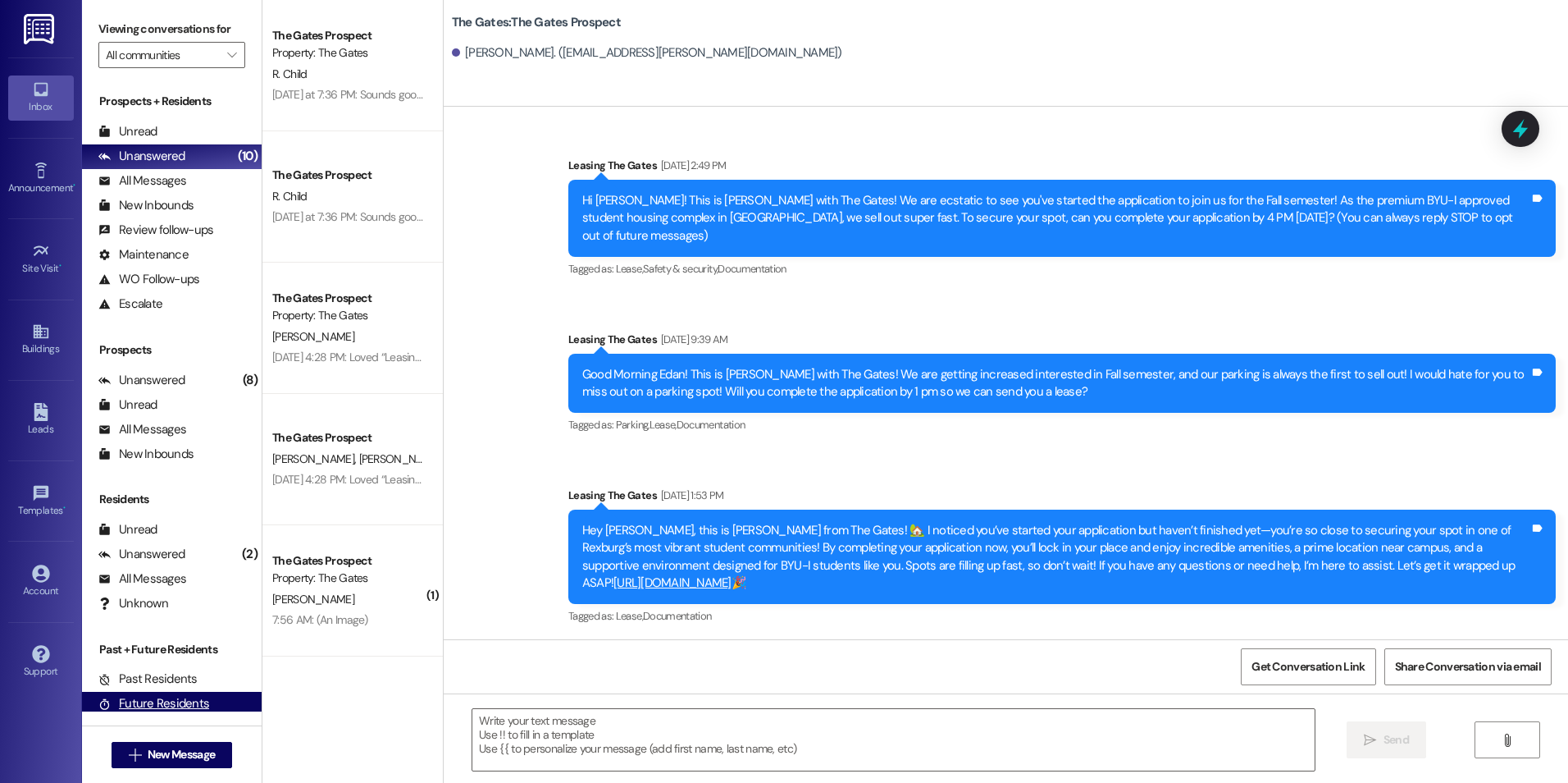
scroll to position [2418, 0]
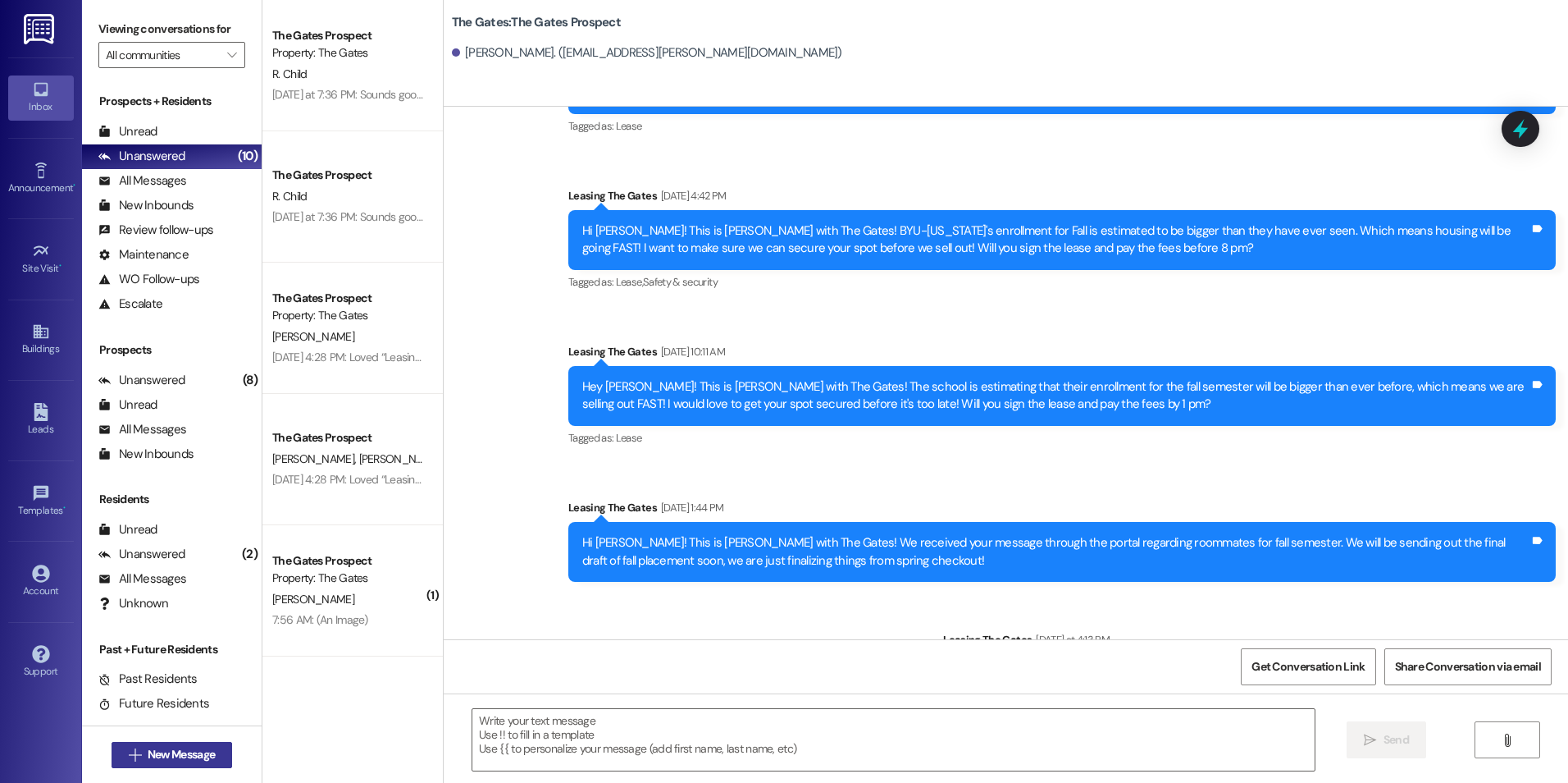
click at [161, 759] on span "New Message" at bounding box center [181, 754] width 67 height 17
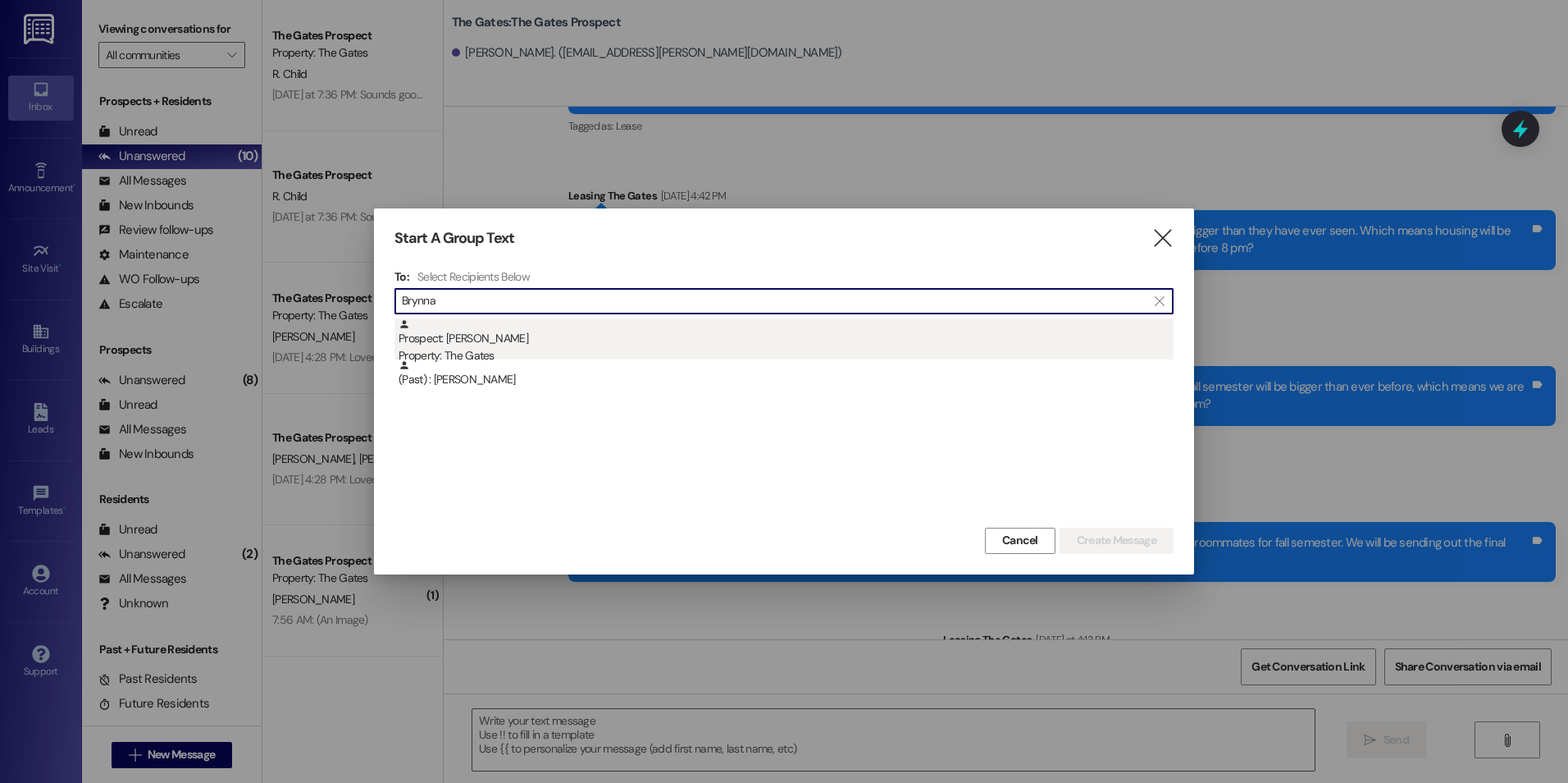
type input "Brynna"
click at [583, 340] on div "Prospect: Brynna Bradley Property: The Gates" at bounding box center [786, 342] width 775 height 47
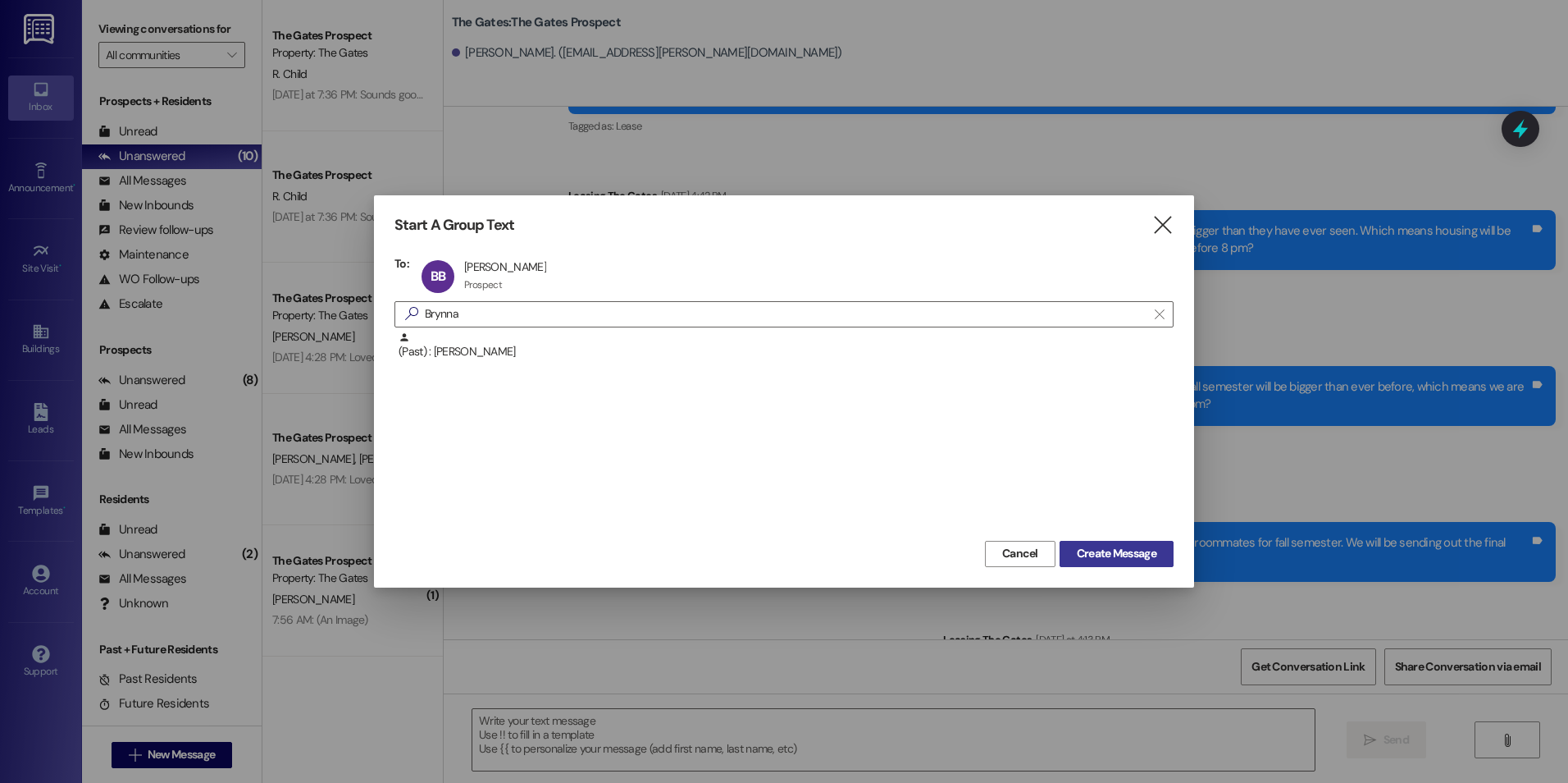
click at [1158, 561] on span "Create Message" at bounding box center [1117, 553] width 86 height 17
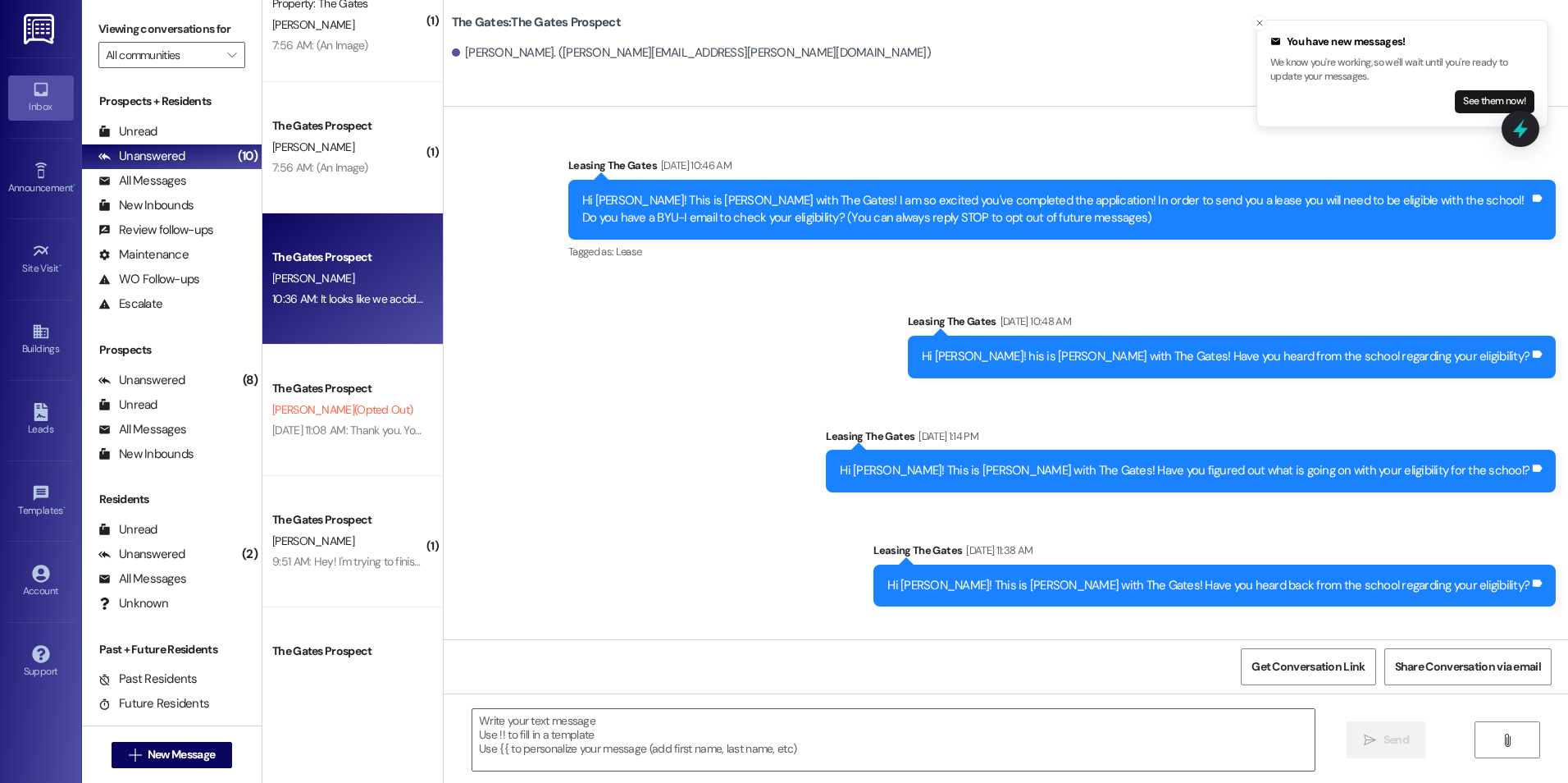
scroll to position [493, 0]
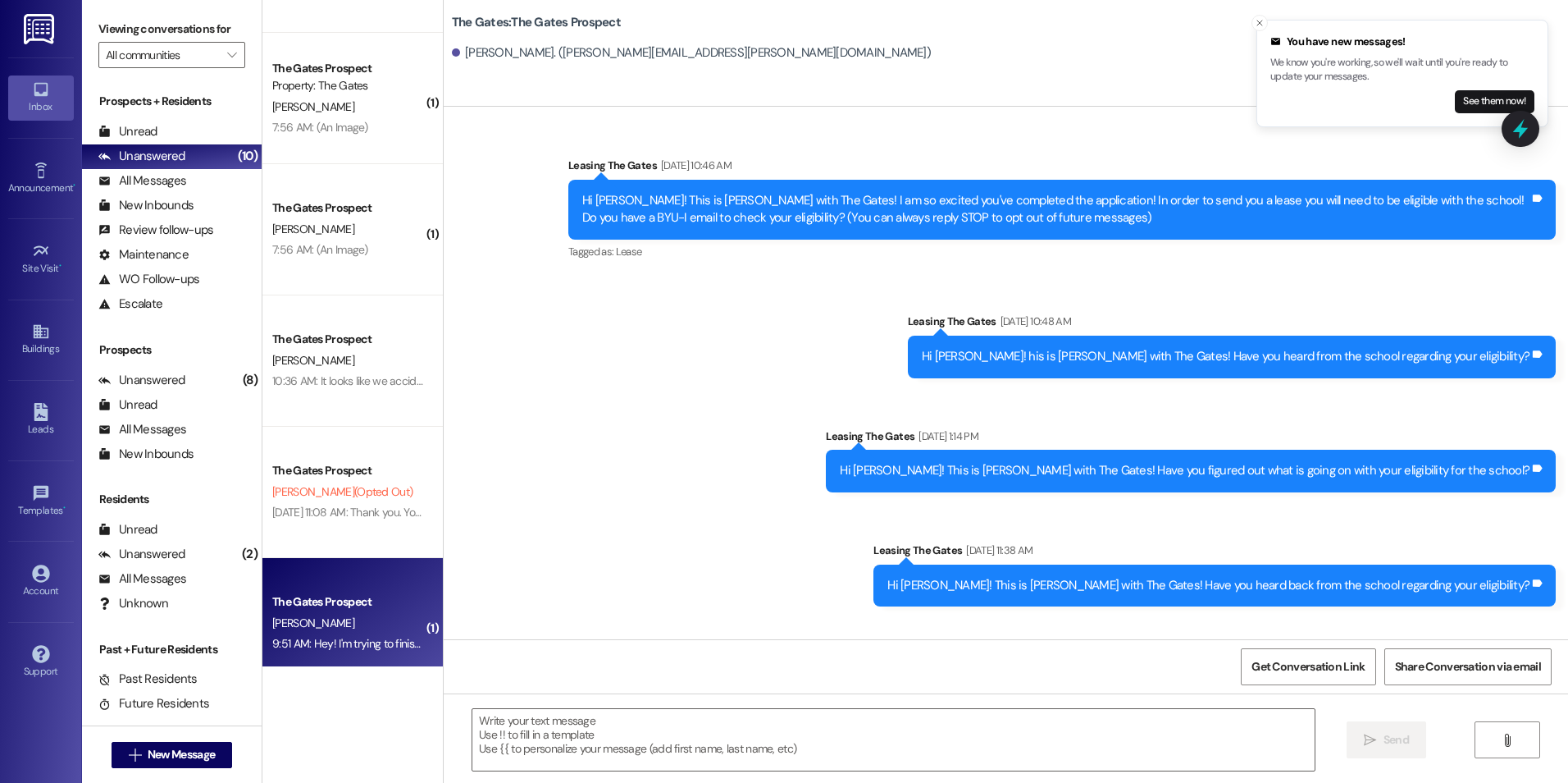
click at [343, 624] on div "[PERSON_NAME]" at bounding box center [348, 623] width 155 height 20
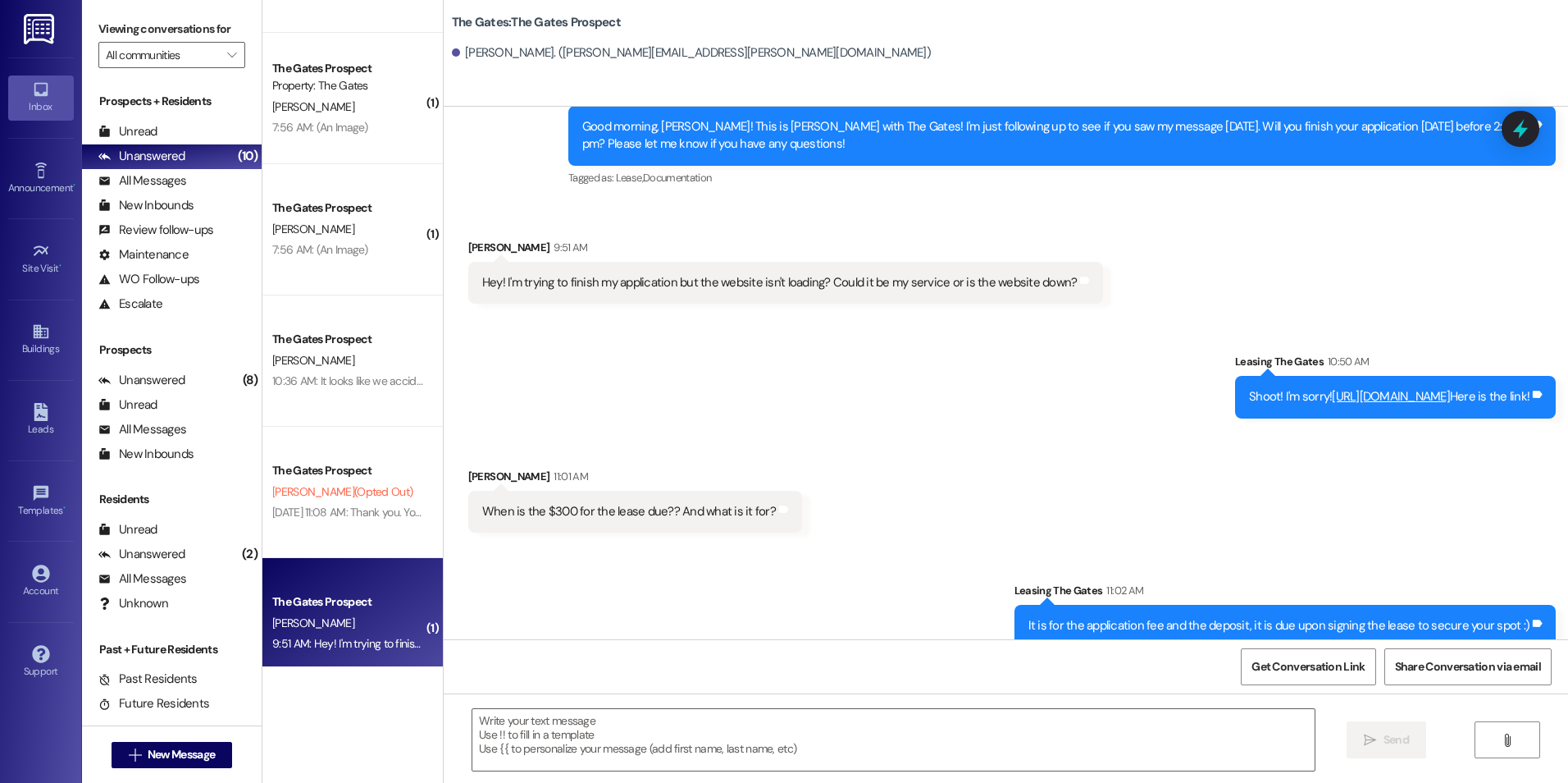
scroll to position [7837, 0]
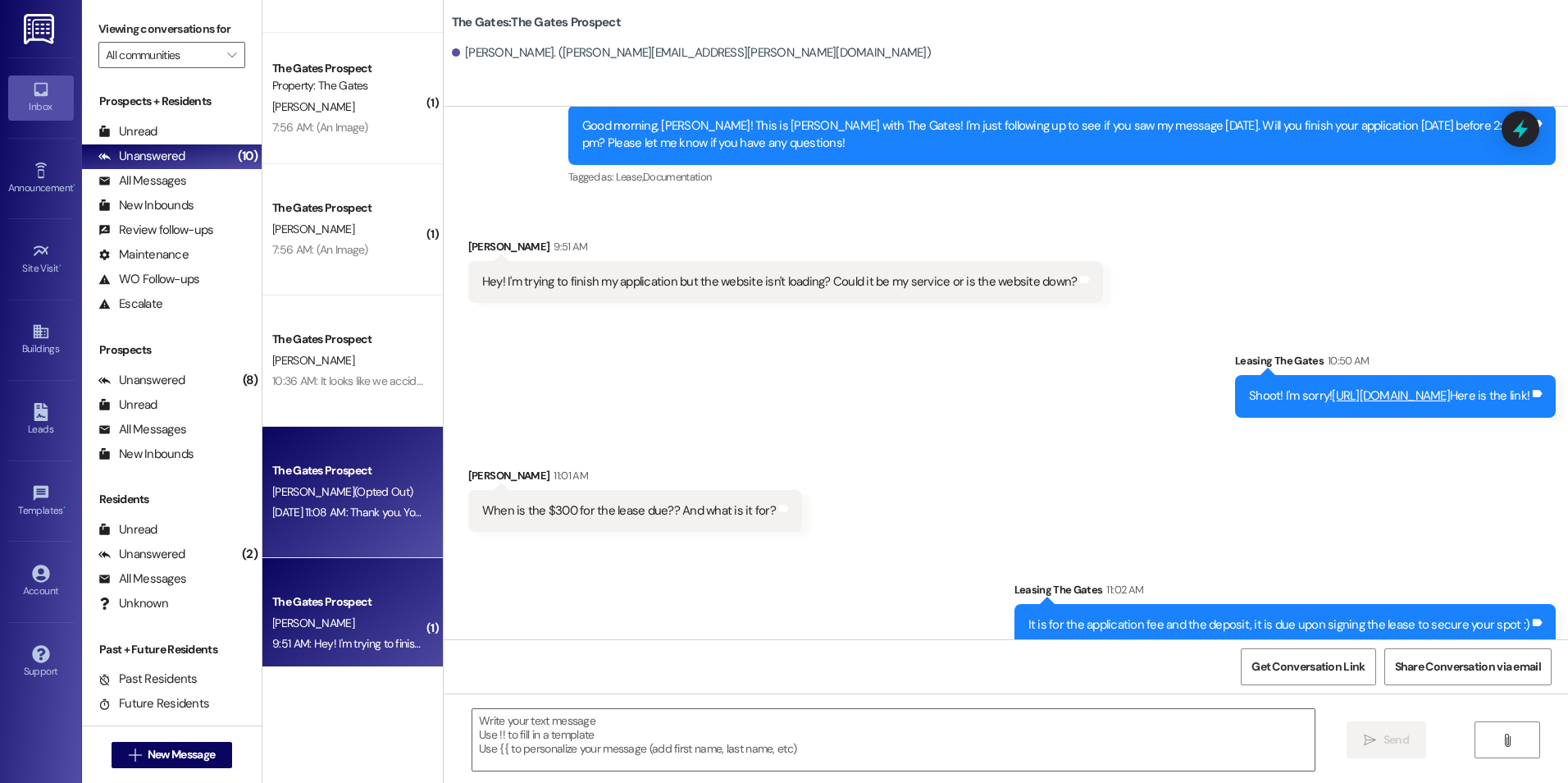
click at [320, 480] on div "The Gates Prospect" at bounding box center [348, 471] width 155 height 20
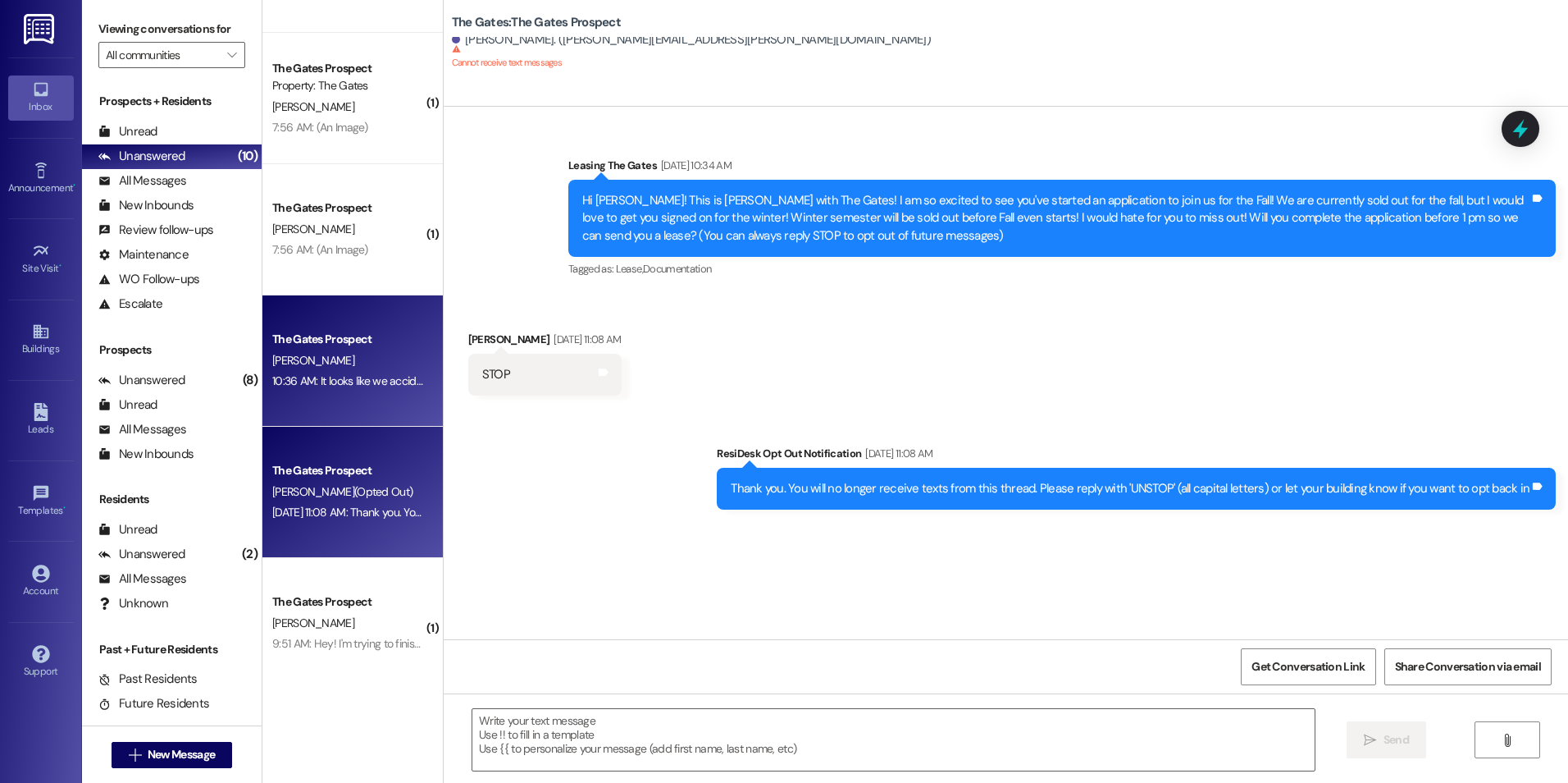
scroll to position [574, 0]
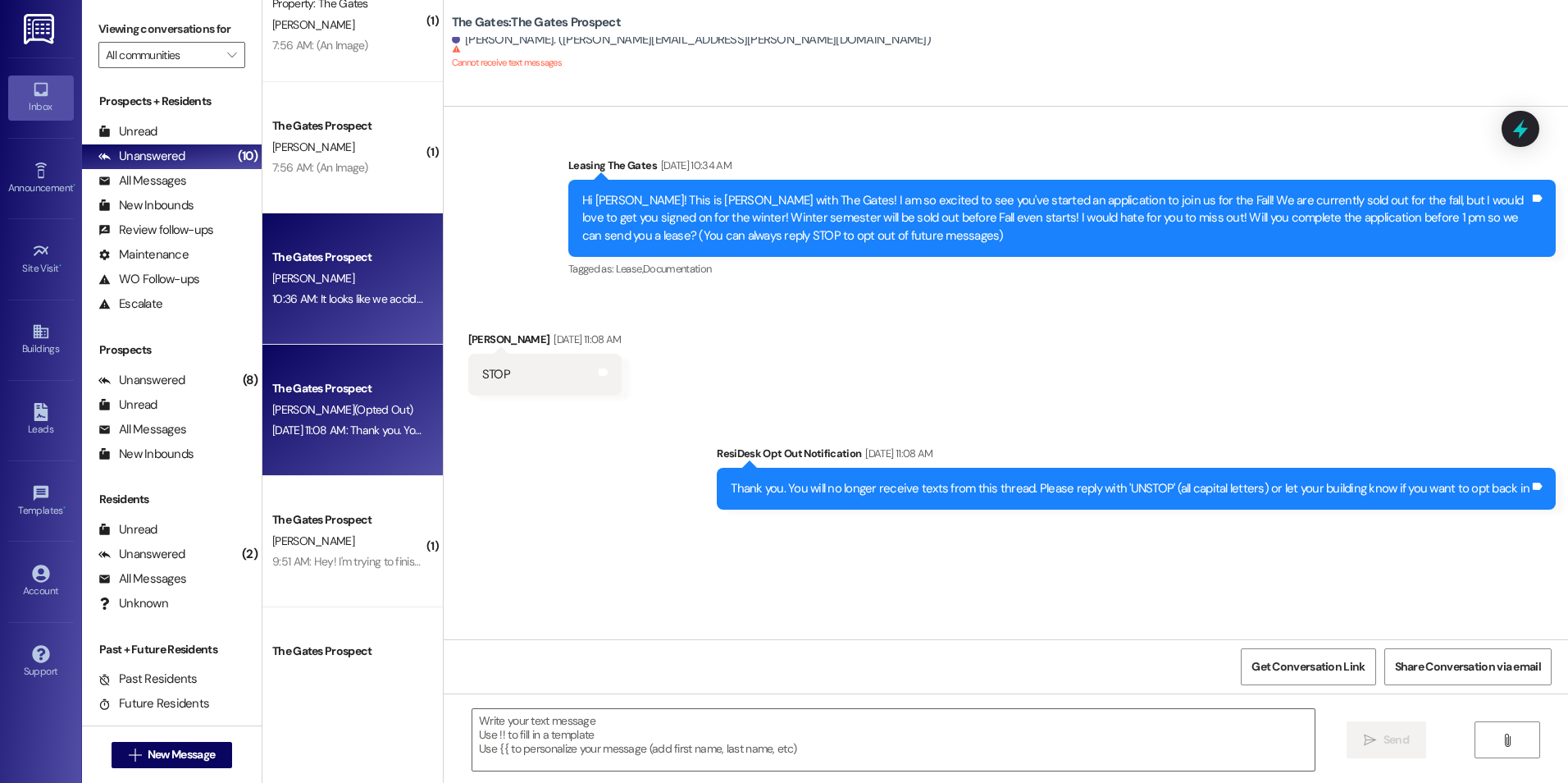
click at [363, 380] on div "The Gates Prospect Property: The Gates Z. Hyer Aug 25, 2025 at 4:28 PM: Loved “…" at bounding box center [353, 333] width 180 height 666
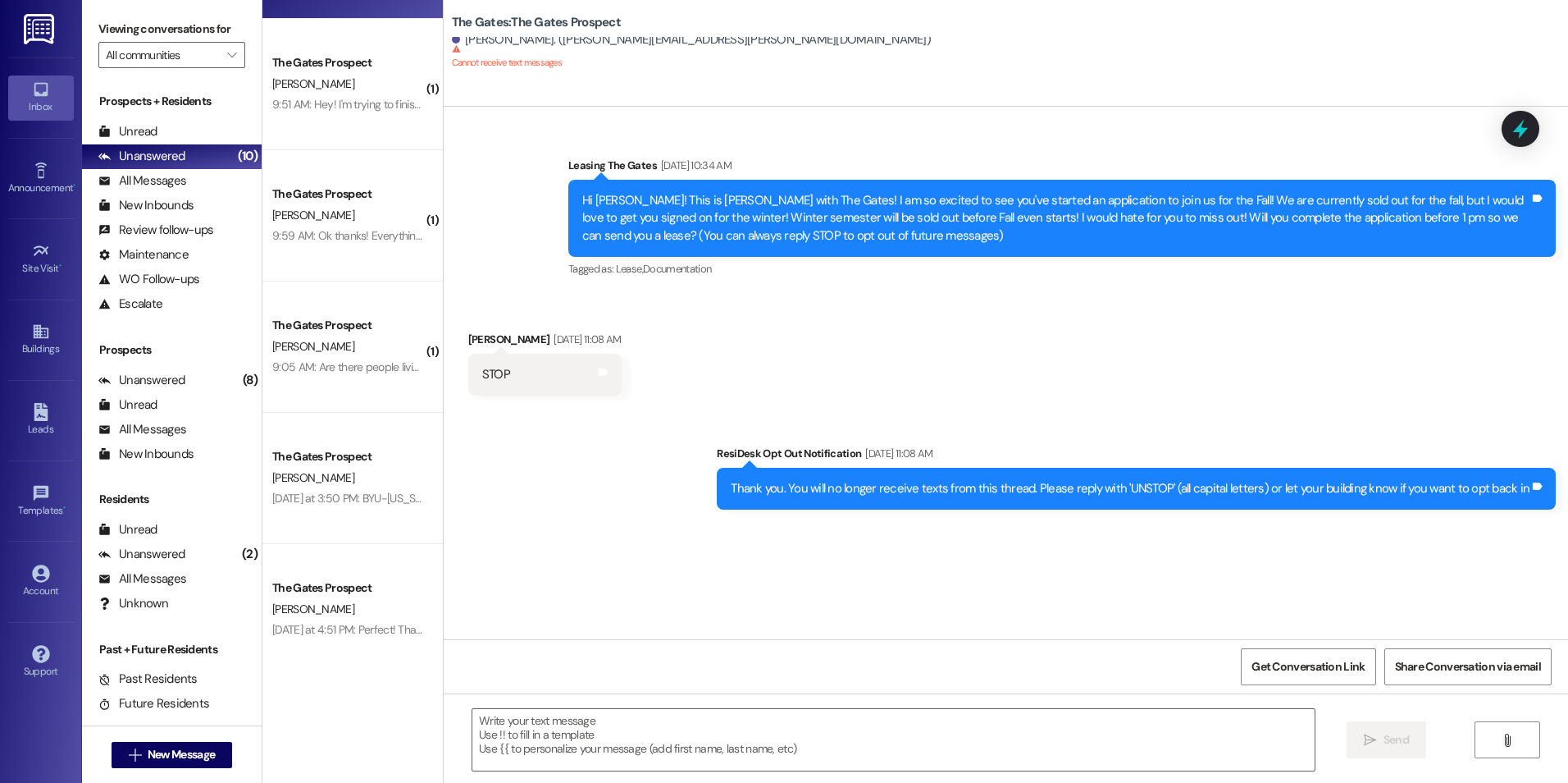
scroll to position [1041, 0]
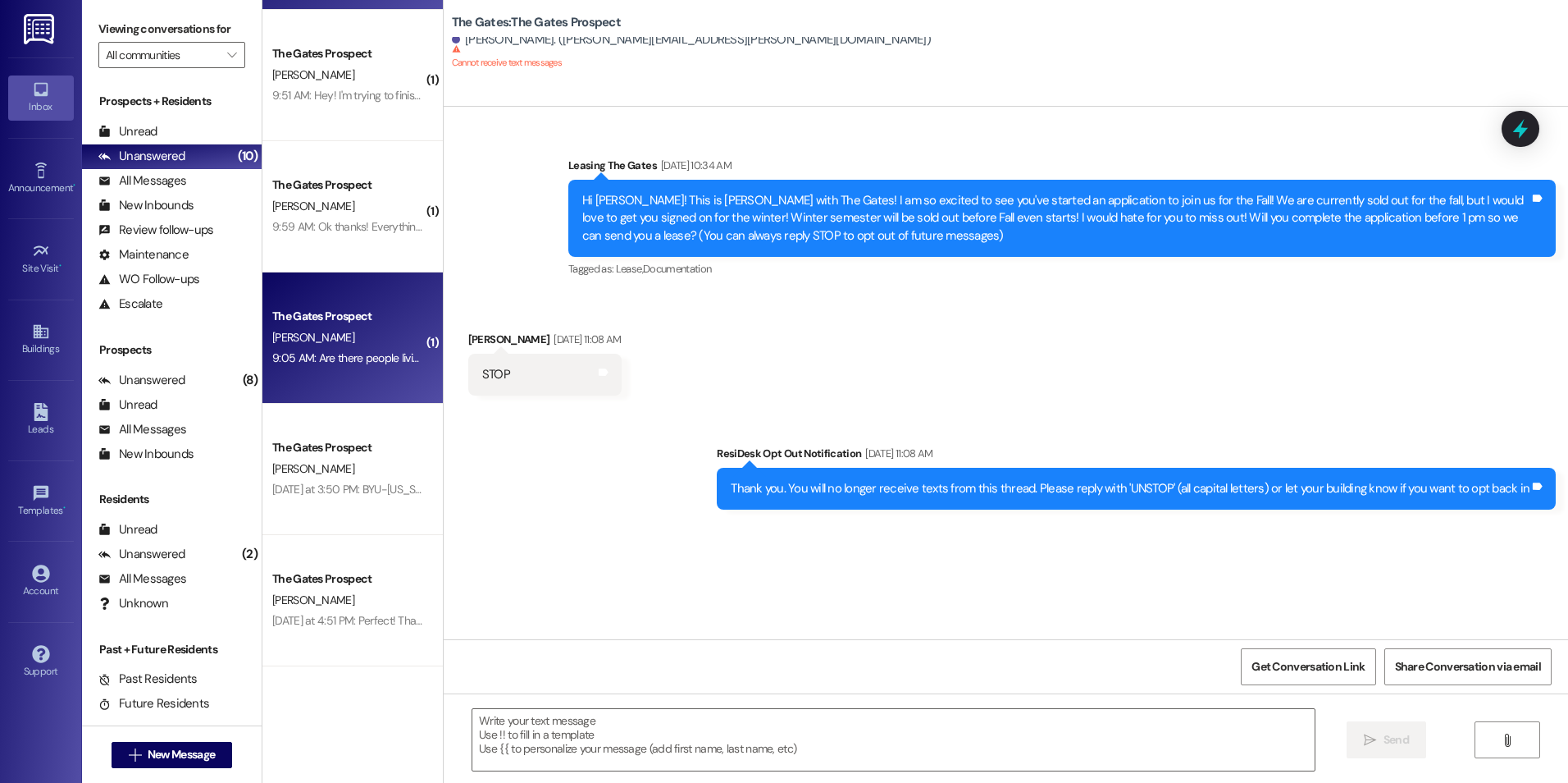
click at [372, 386] on div "The Gates Prospect R. Tappana 9:05 AM: Are there people living in apartment 209…" at bounding box center [353, 338] width 180 height 131
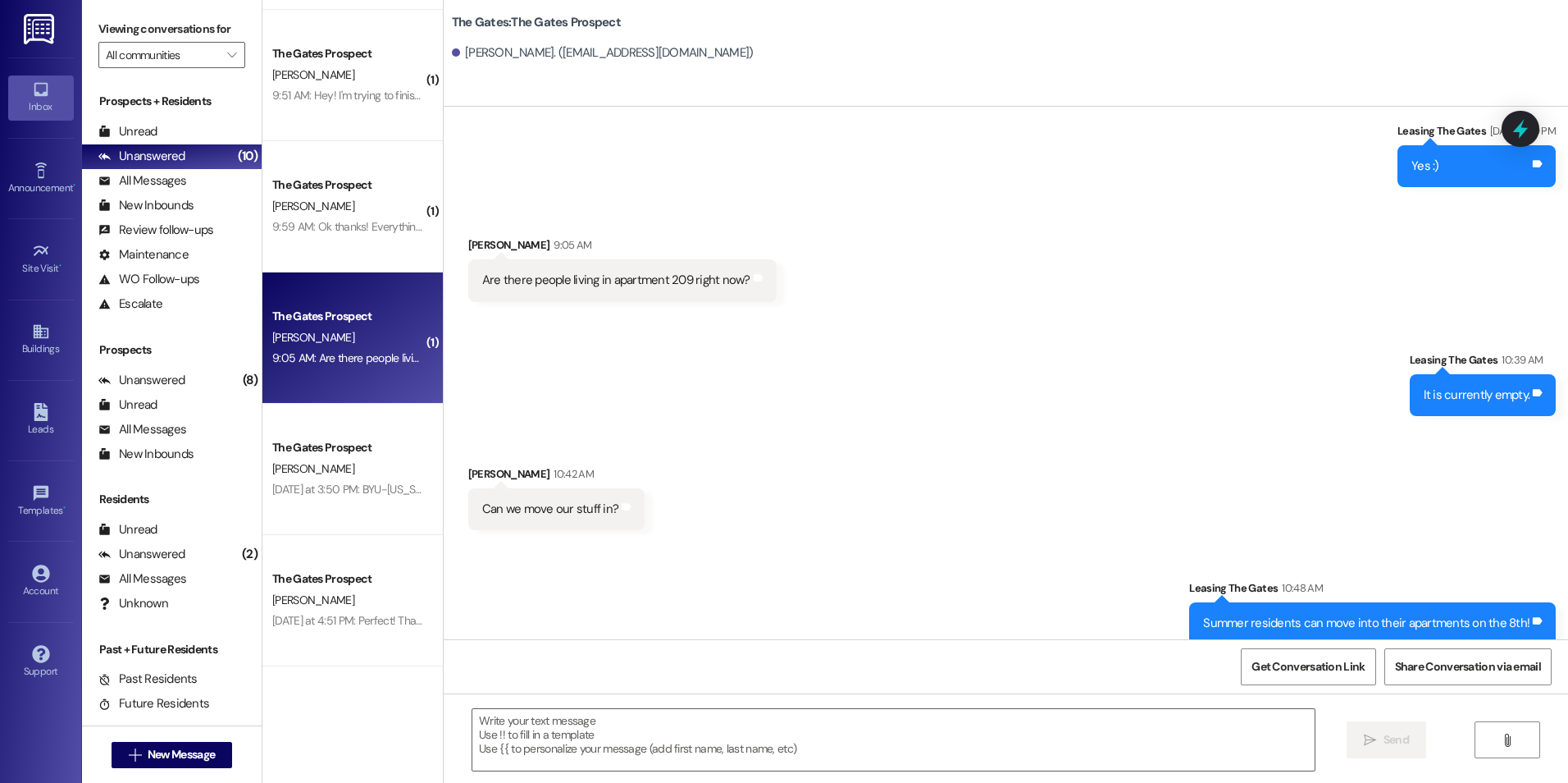
scroll to position [6599, 0]
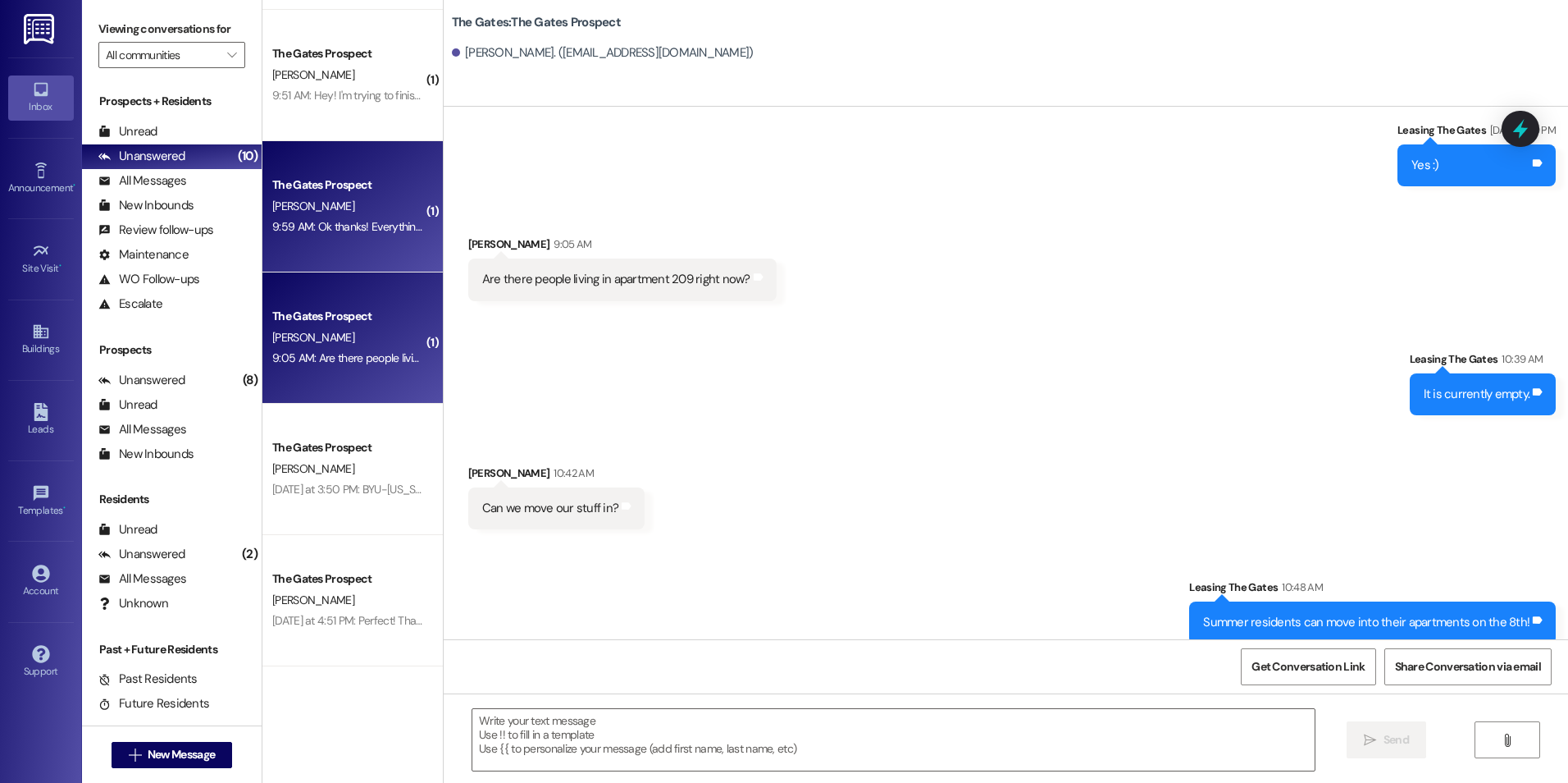
click at [329, 242] on div "The Gates Prospect M. Neilson 9:59 AM: Ok thanks! Everything should now be sign…" at bounding box center [353, 207] width 180 height 131
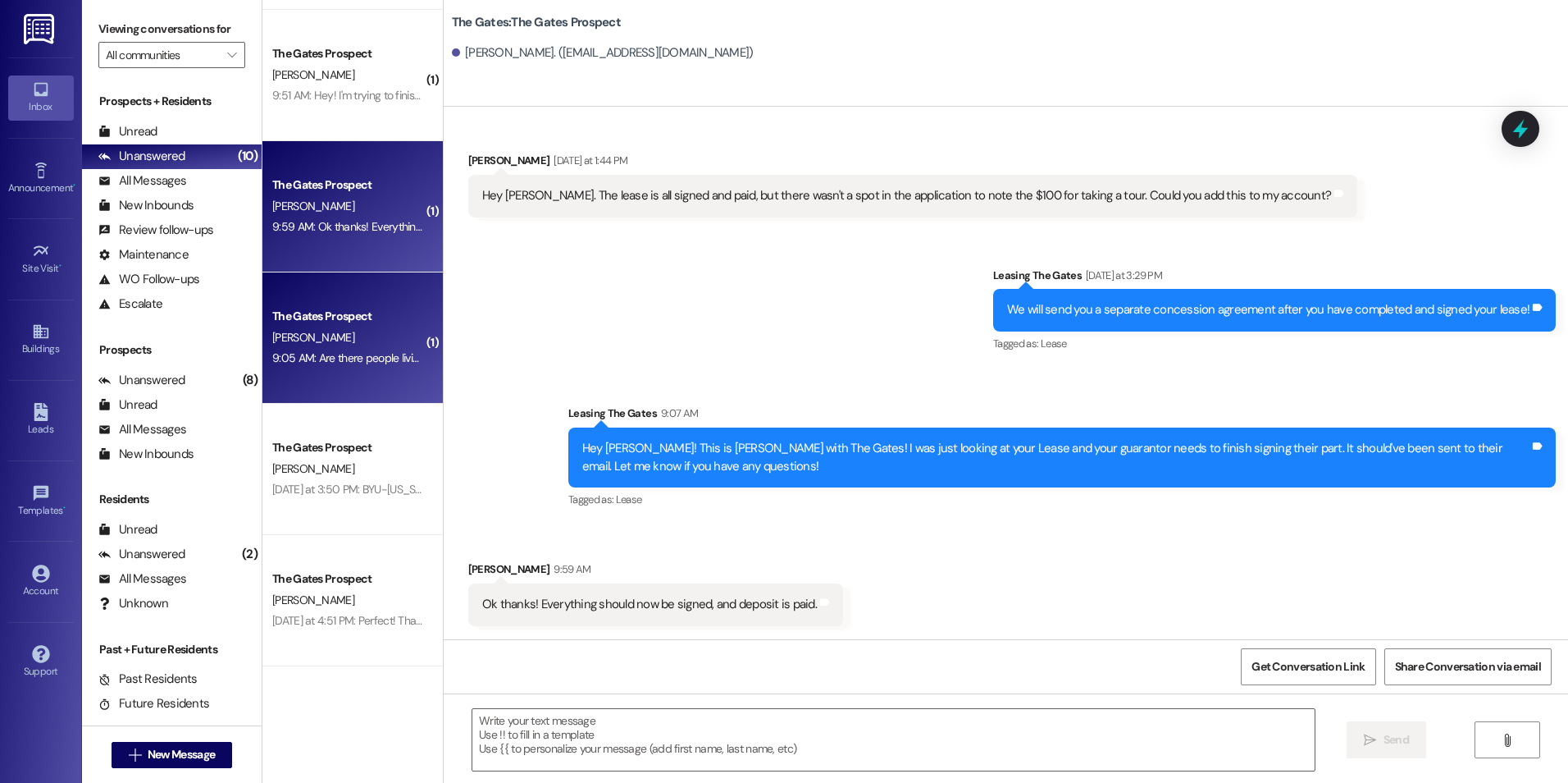
scroll to position [161, 0]
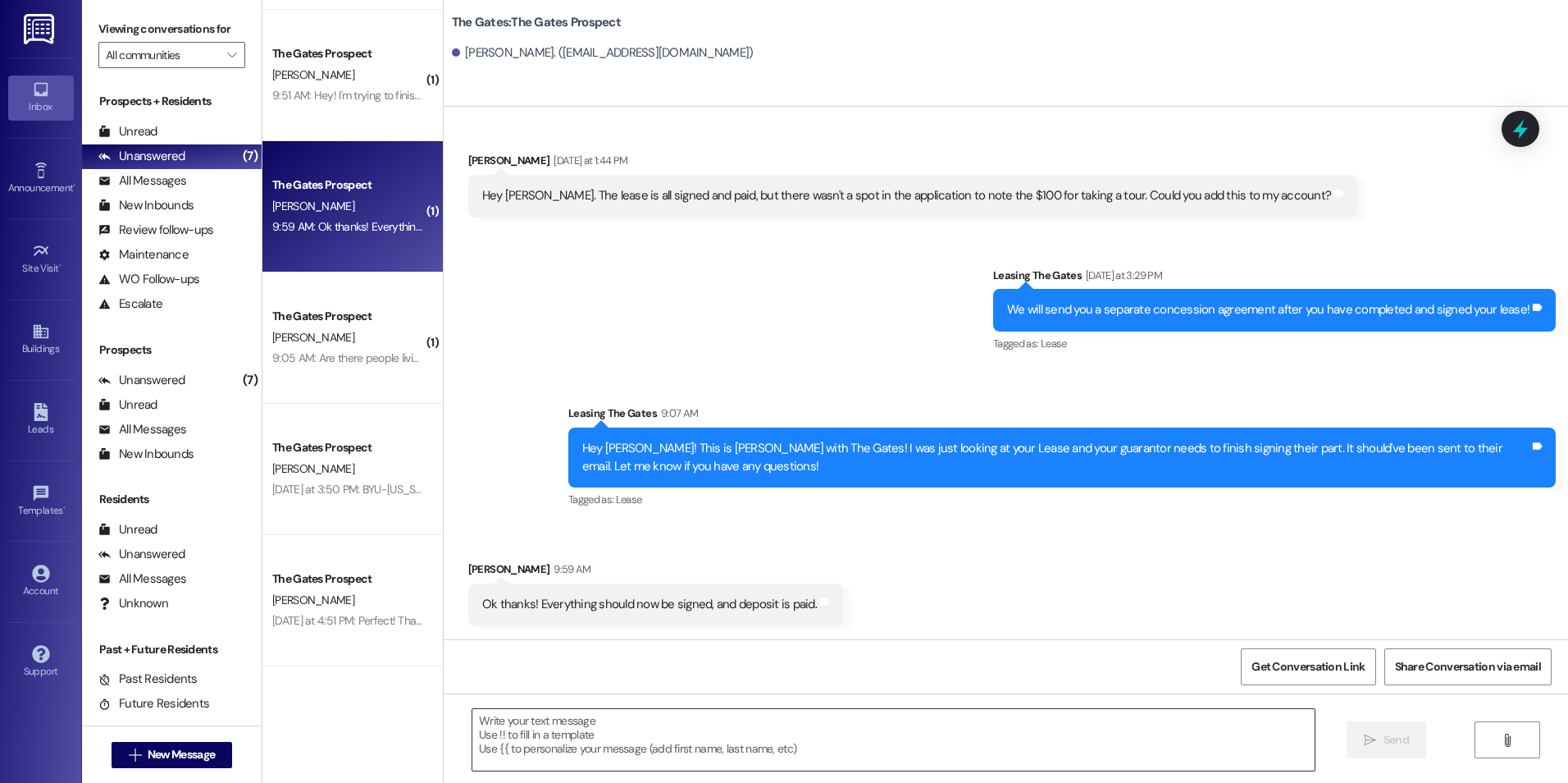
click at [892, 731] on textarea at bounding box center [893, 739] width 842 height 61
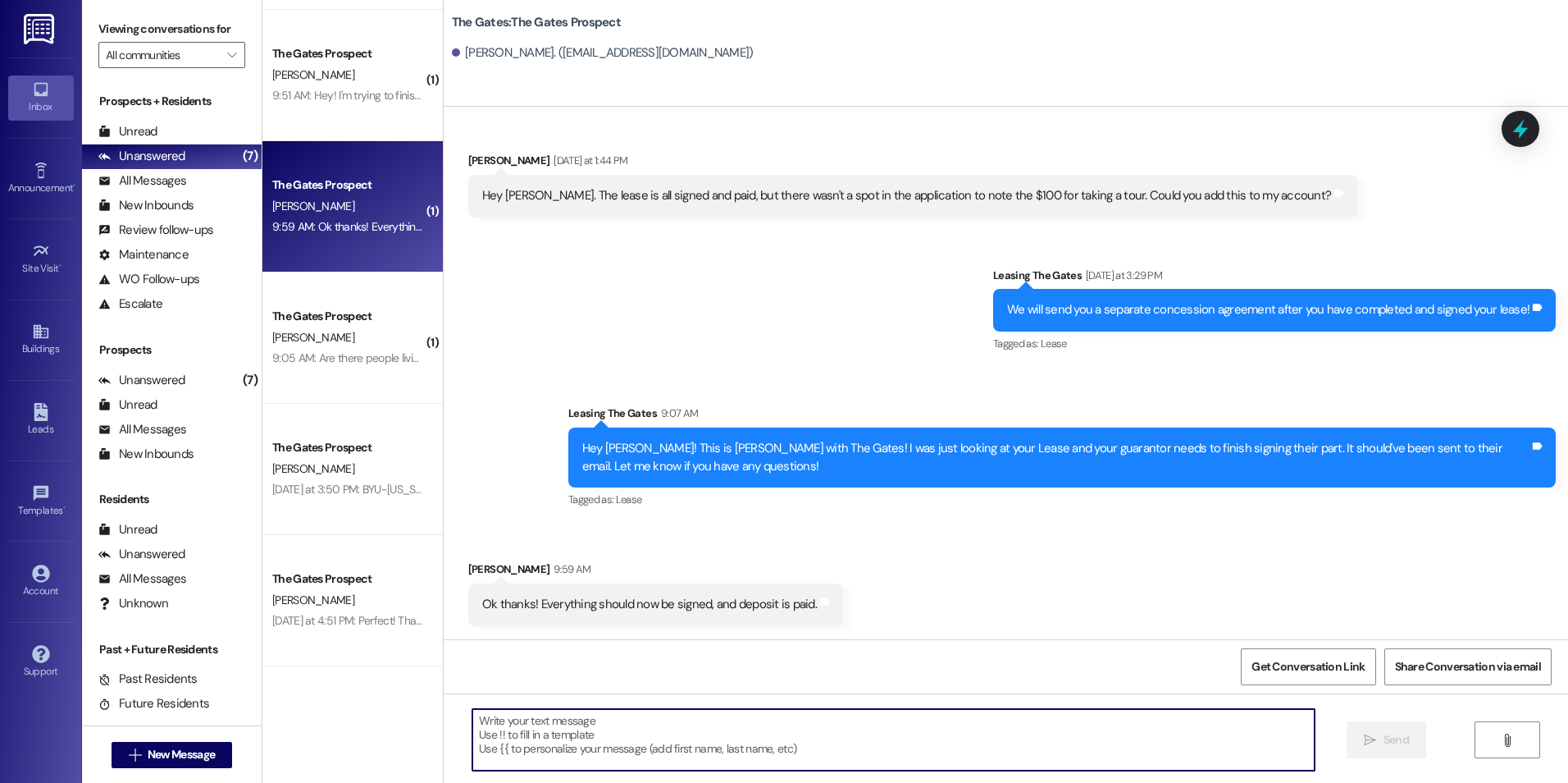
click at [634, 748] on textarea at bounding box center [893, 739] width 842 height 61
type textarea "Everything looks great!"
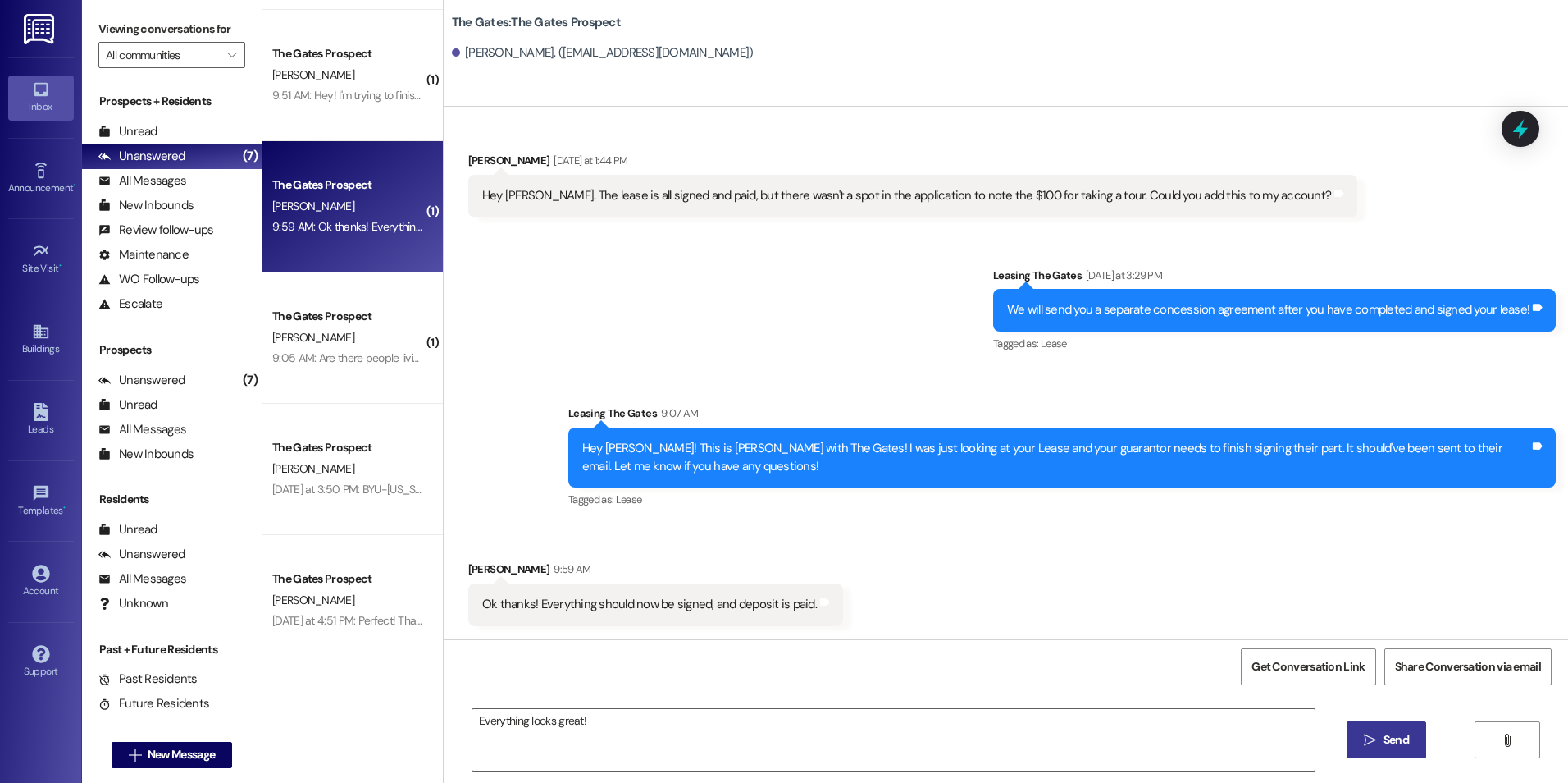
click at [1395, 746] on span "Send" at bounding box center [1396, 739] width 25 height 17
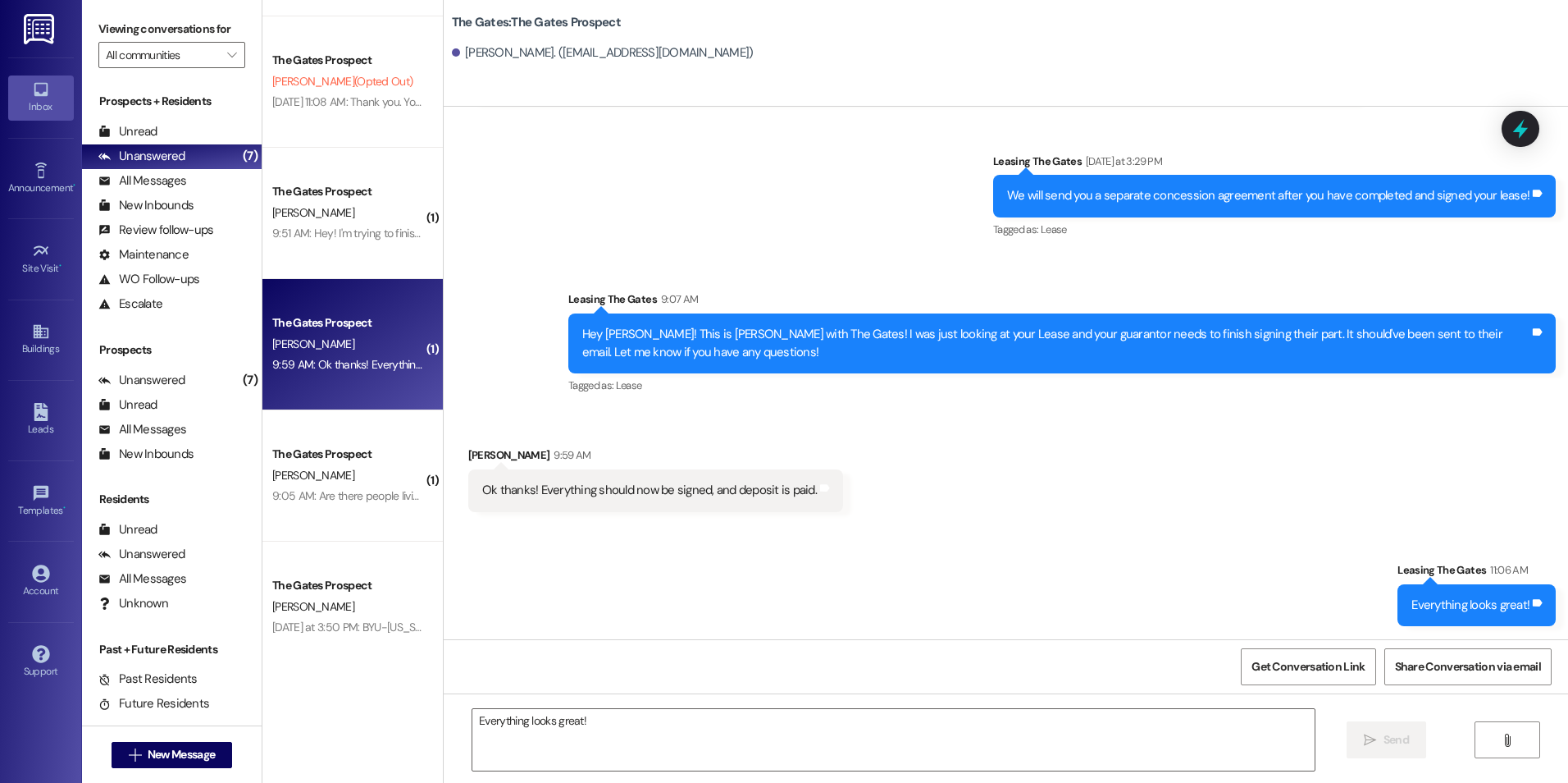
scroll to position [876, 0]
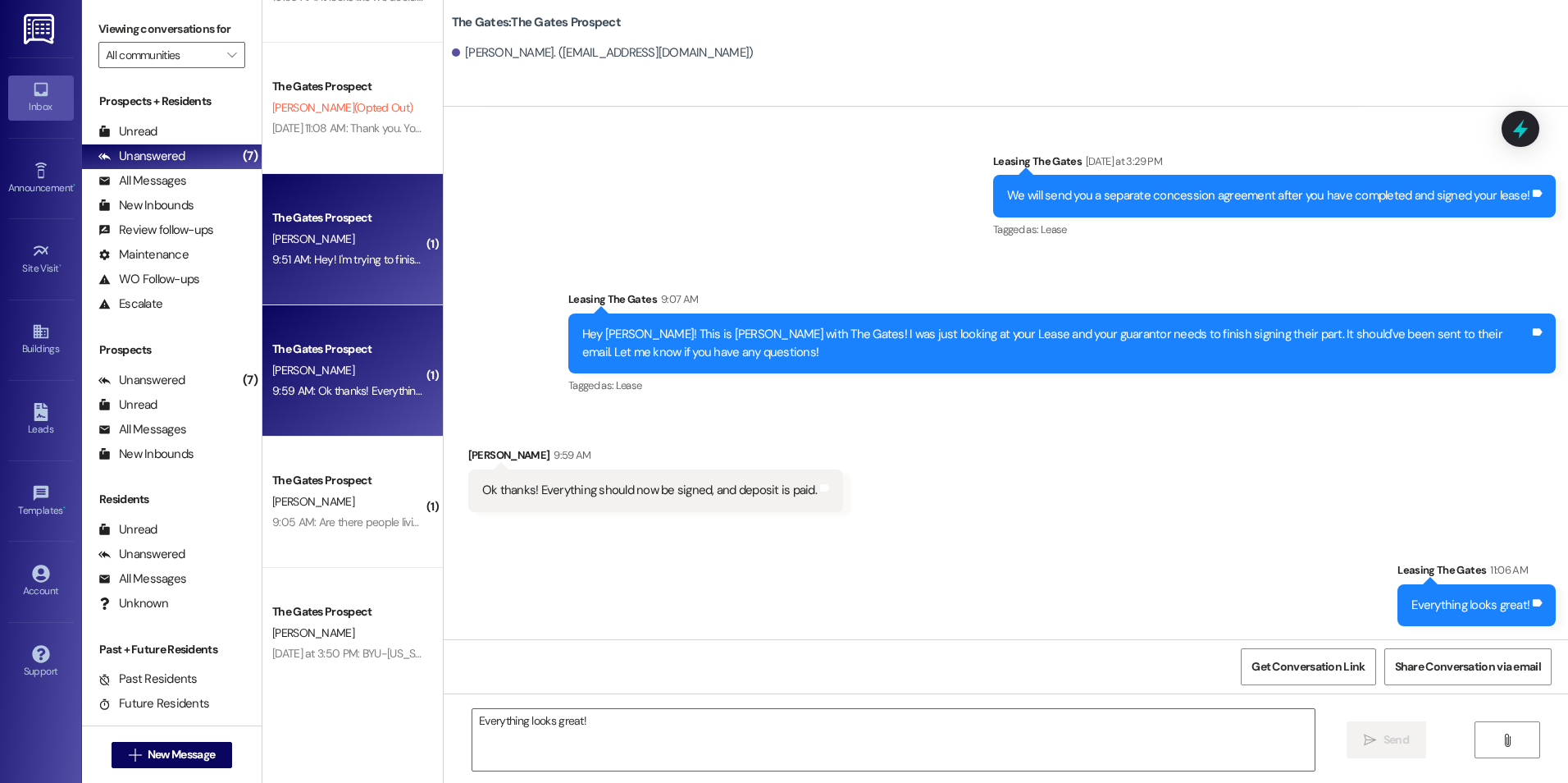
click at [345, 248] on div "[PERSON_NAME]" at bounding box center [348, 239] width 155 height 20
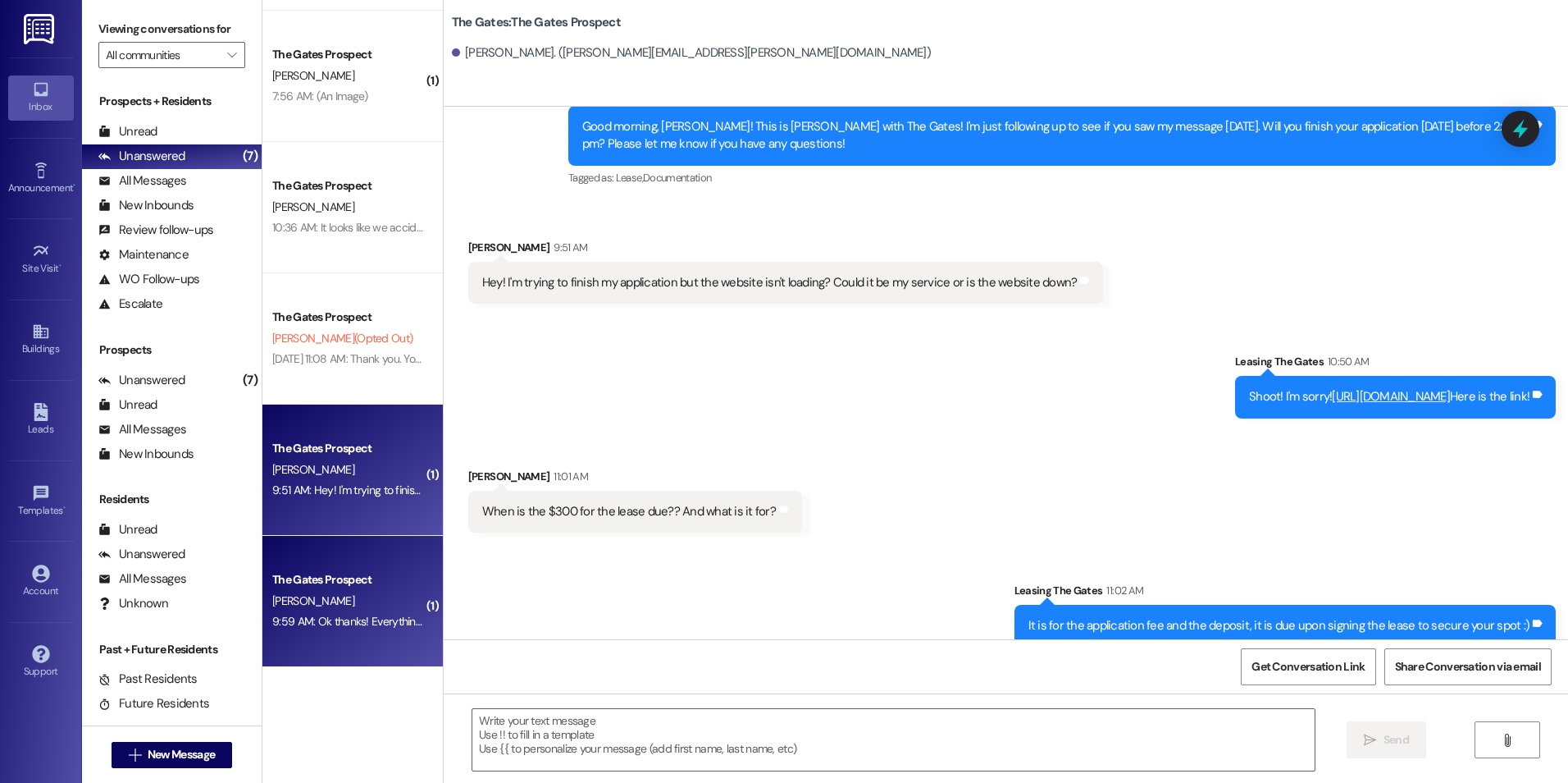
scroll to position [630, 0]
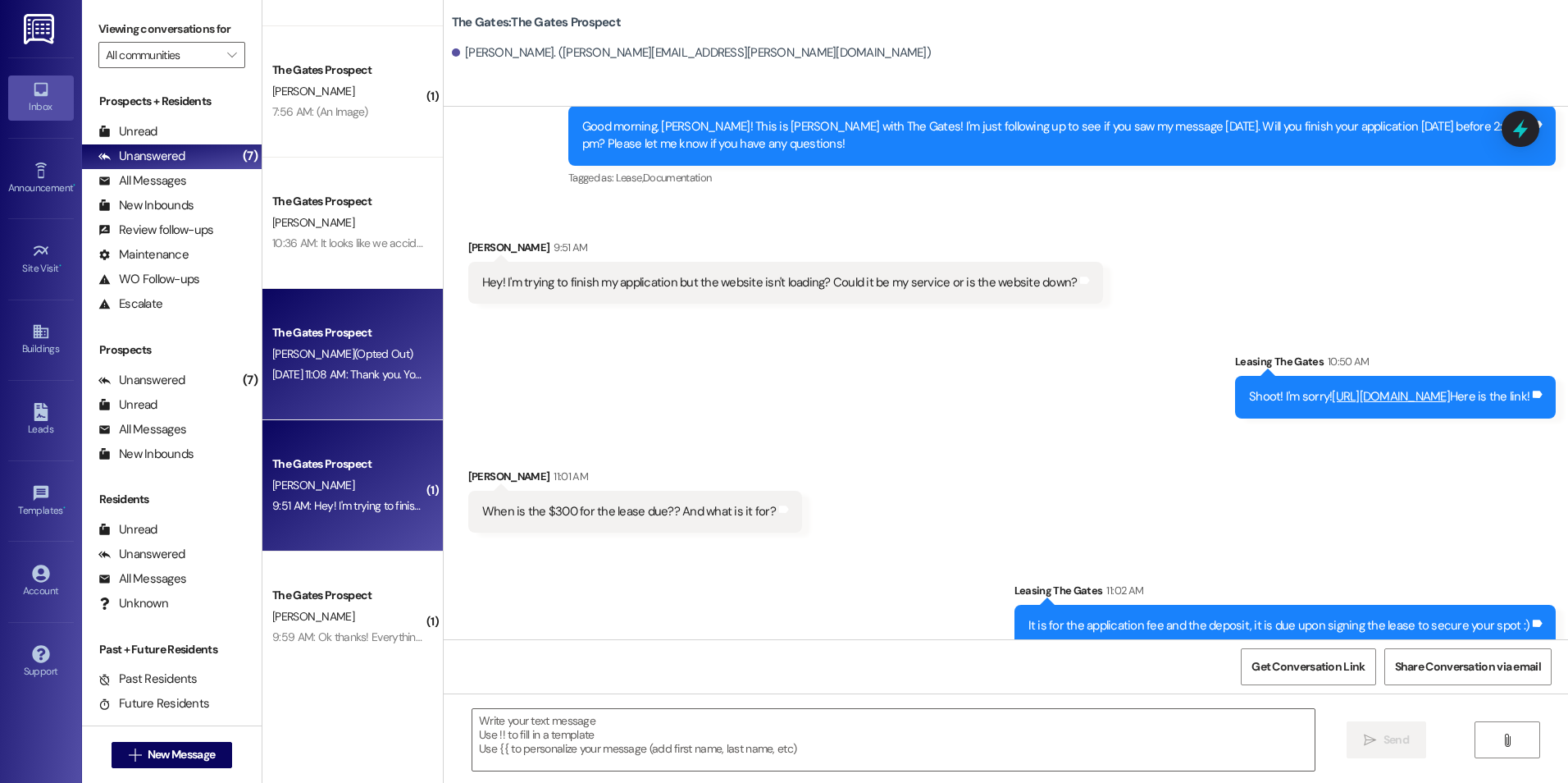
click at [306, 356] on span "A. Hansen (Opted Out)" at bounding box center [343, 354] width 141 height 15
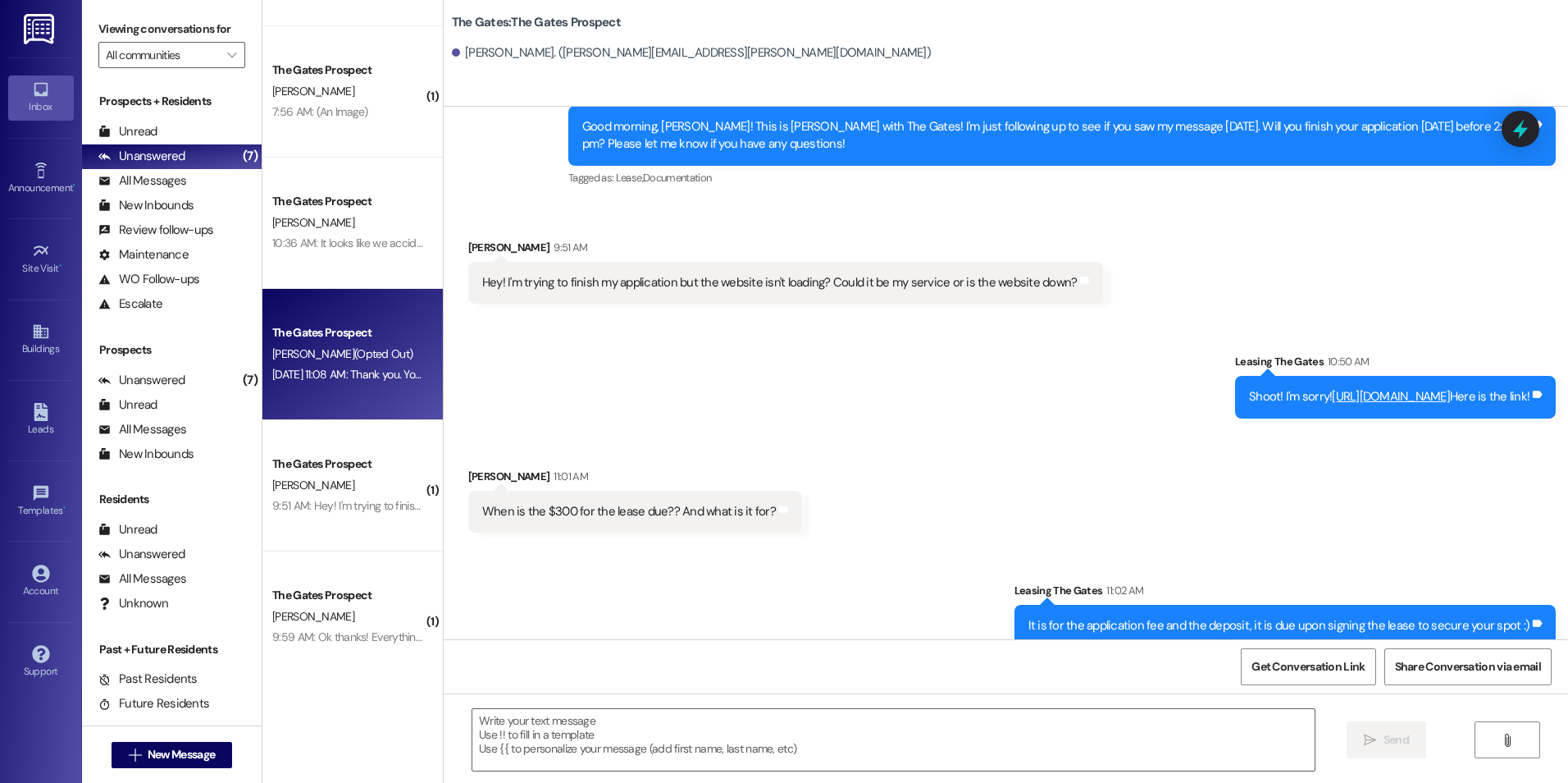
scroll to position [0, 0]
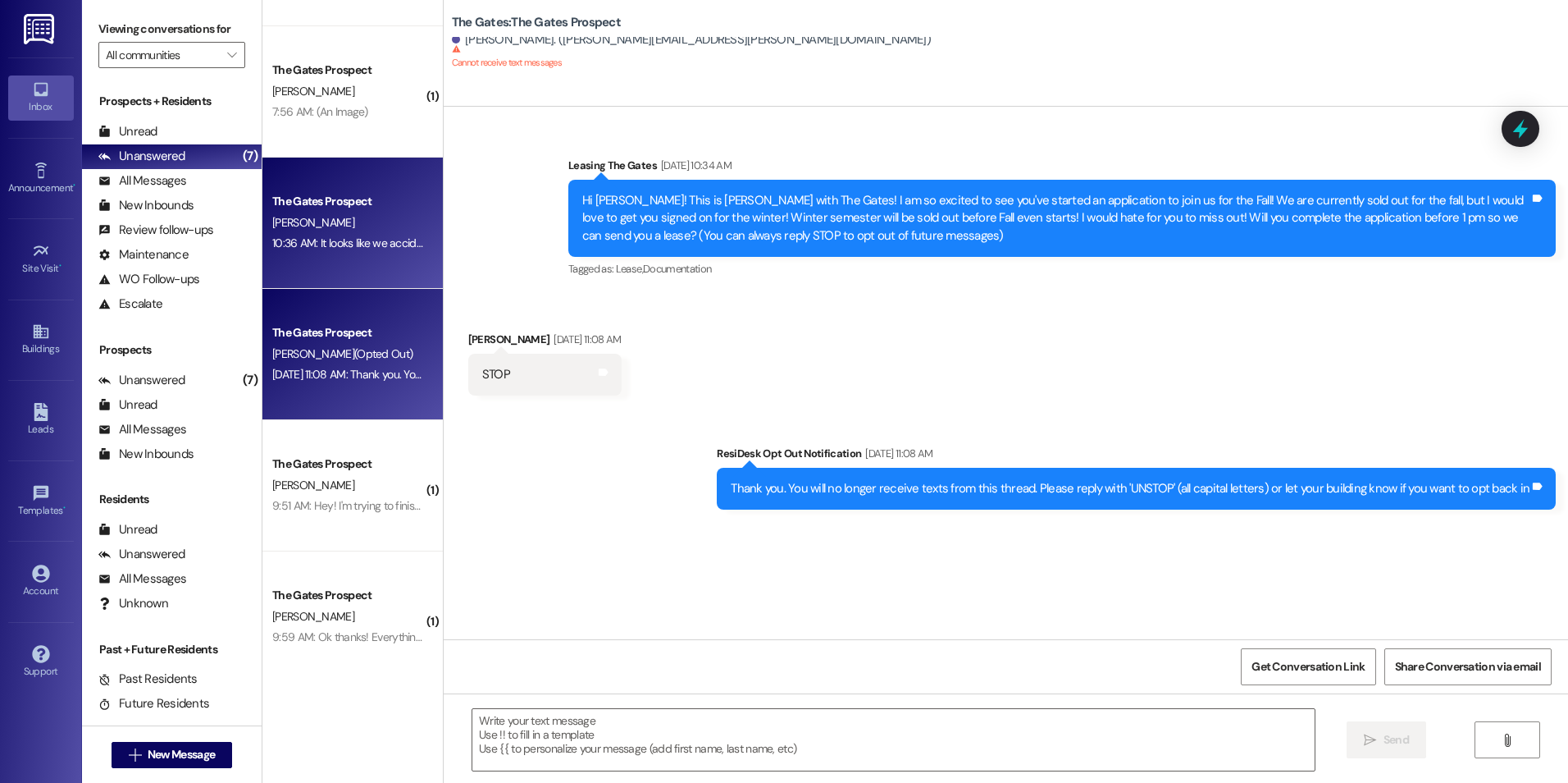
click at [380, 242] on div "10:36 AM: It looks like we accidentally charged you September rent twice! I'm s…" at bounding box center [967, 243] width 1390 height 15
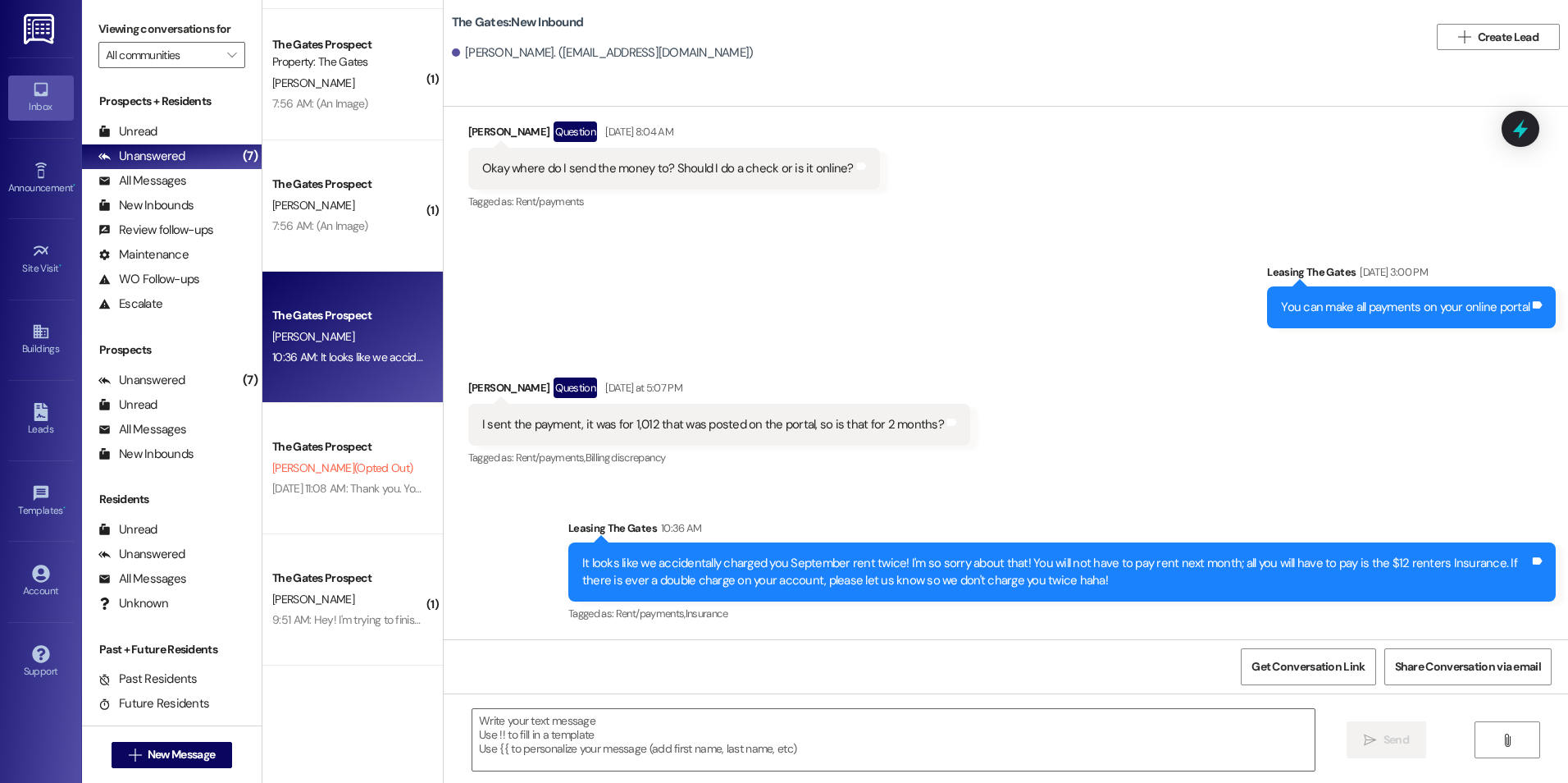
scroll to position [466, 0]
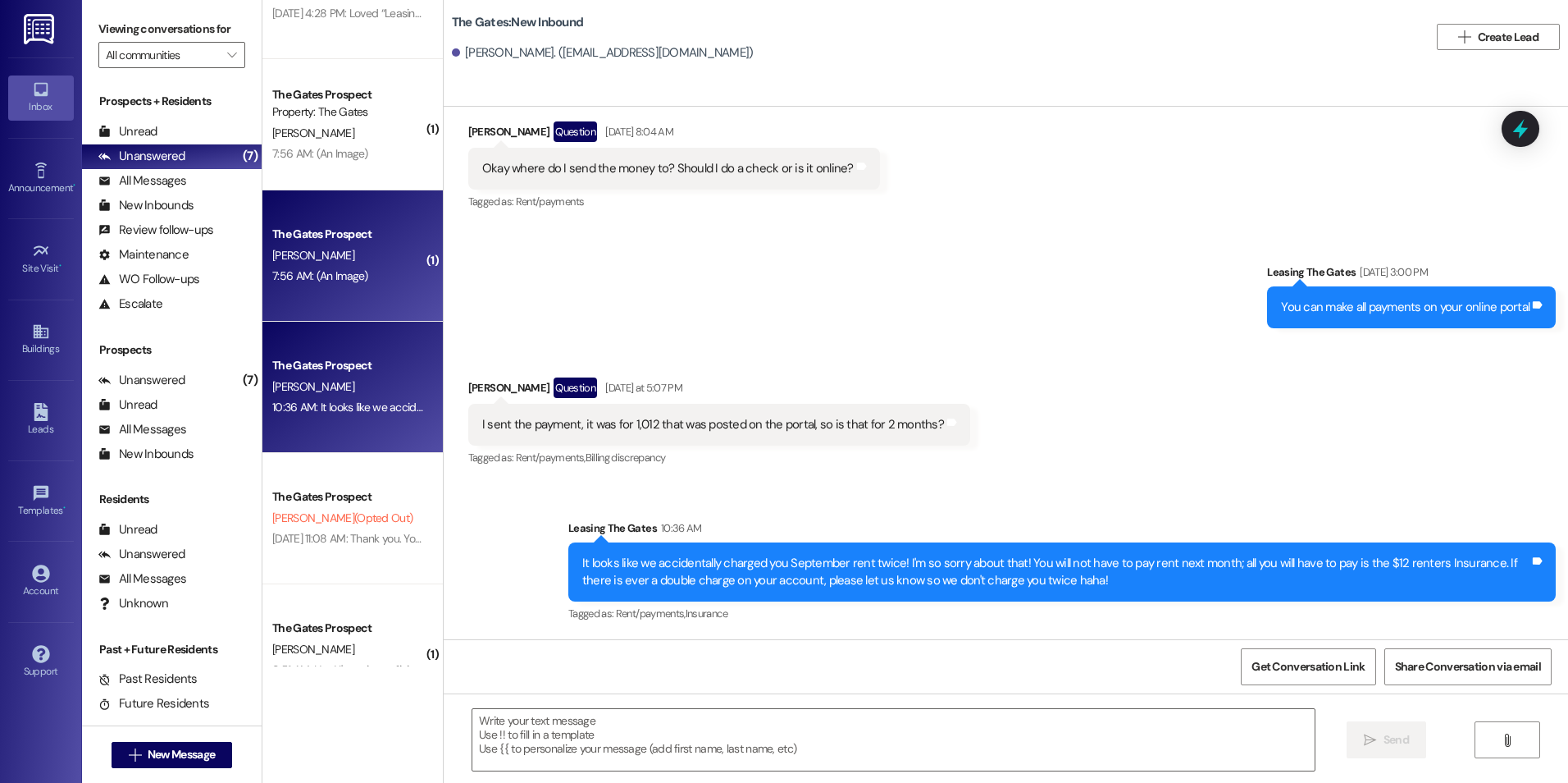
click at [334, 292] on div "The Gates Prospect [PERSON_NAME] 7:56 AM: (An Image) 7:56 AM: (An Image)" at bounding box center [353, 256] width 180 height 131
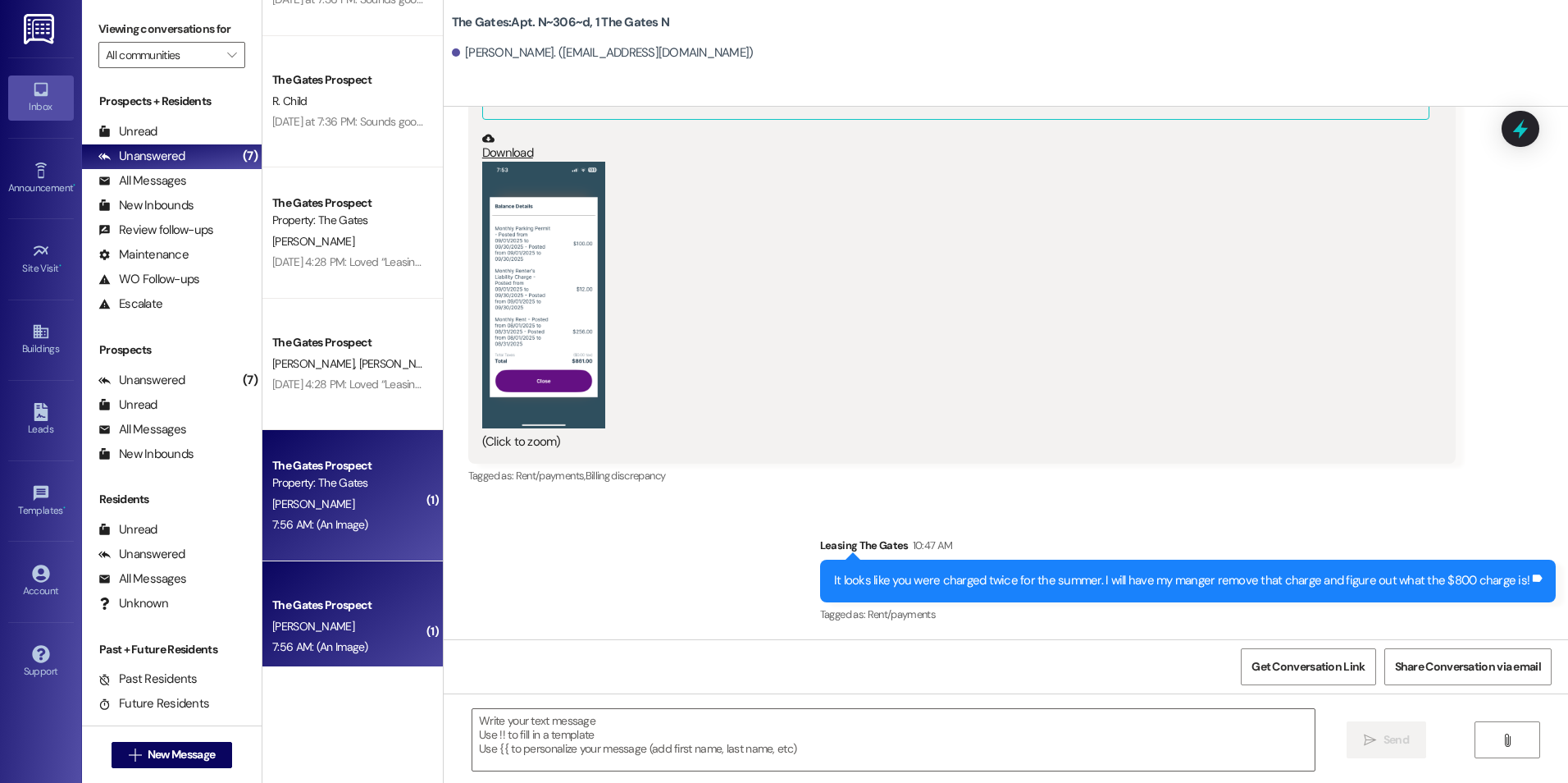
scroll to position [56, 0]
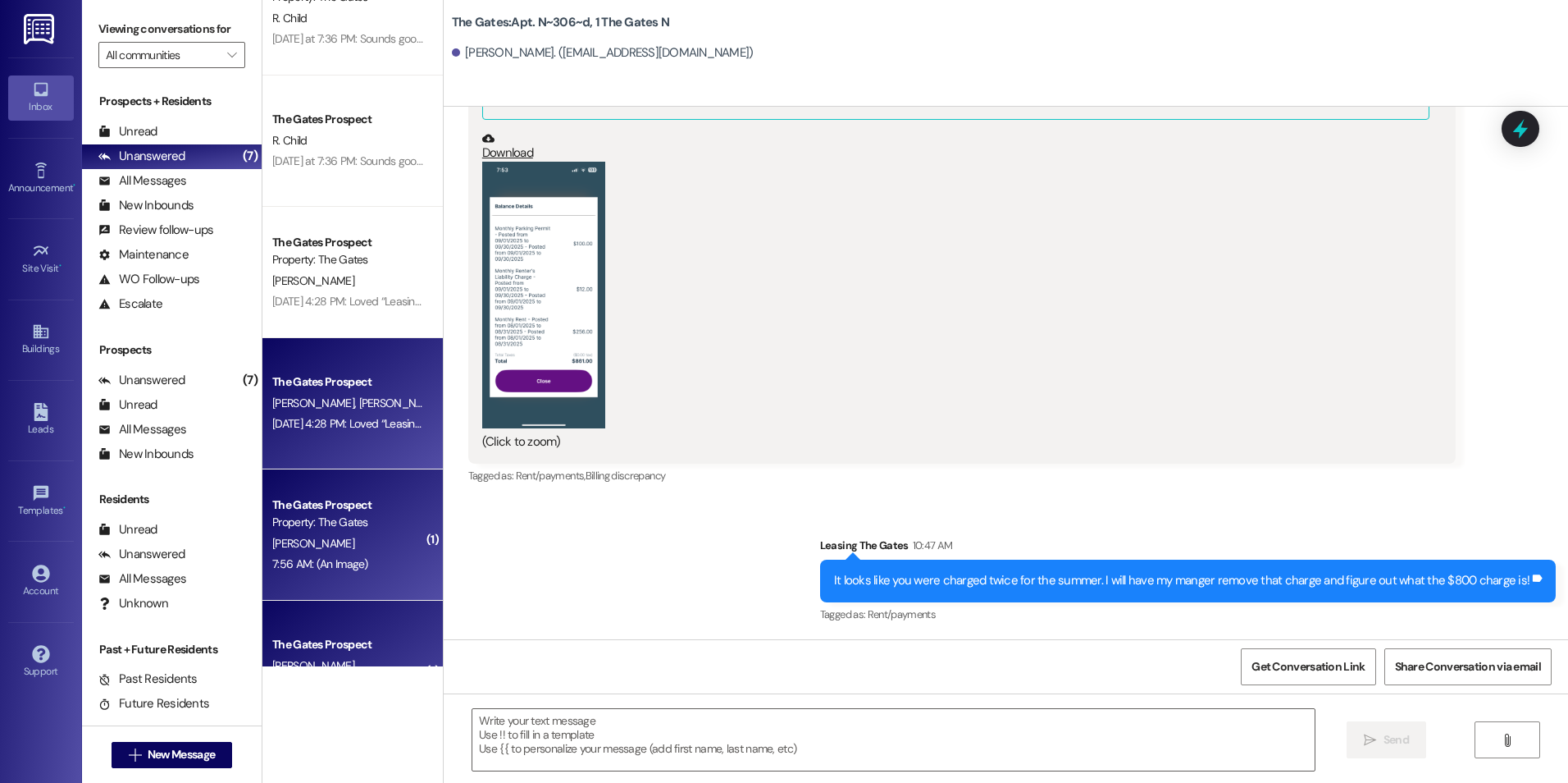
click at [330, 376] on div "The Gates Prospect" at bounding box center [348, 381] width 151 height 17
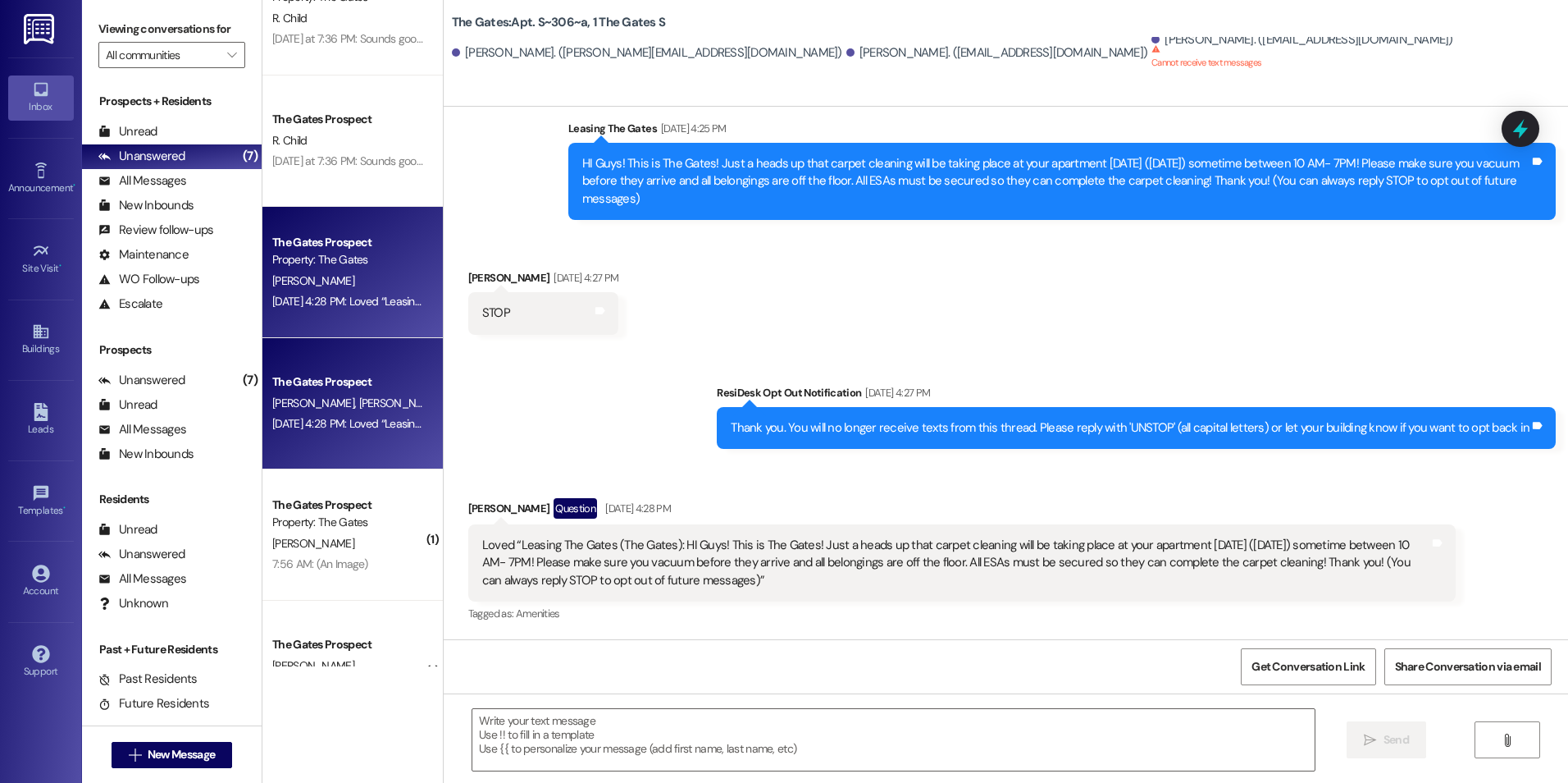
scroll to position [321, 0]
click at [355, 283] on div "[PERSON_NAME]" at bounding box center [348, 281] width 155 height 20
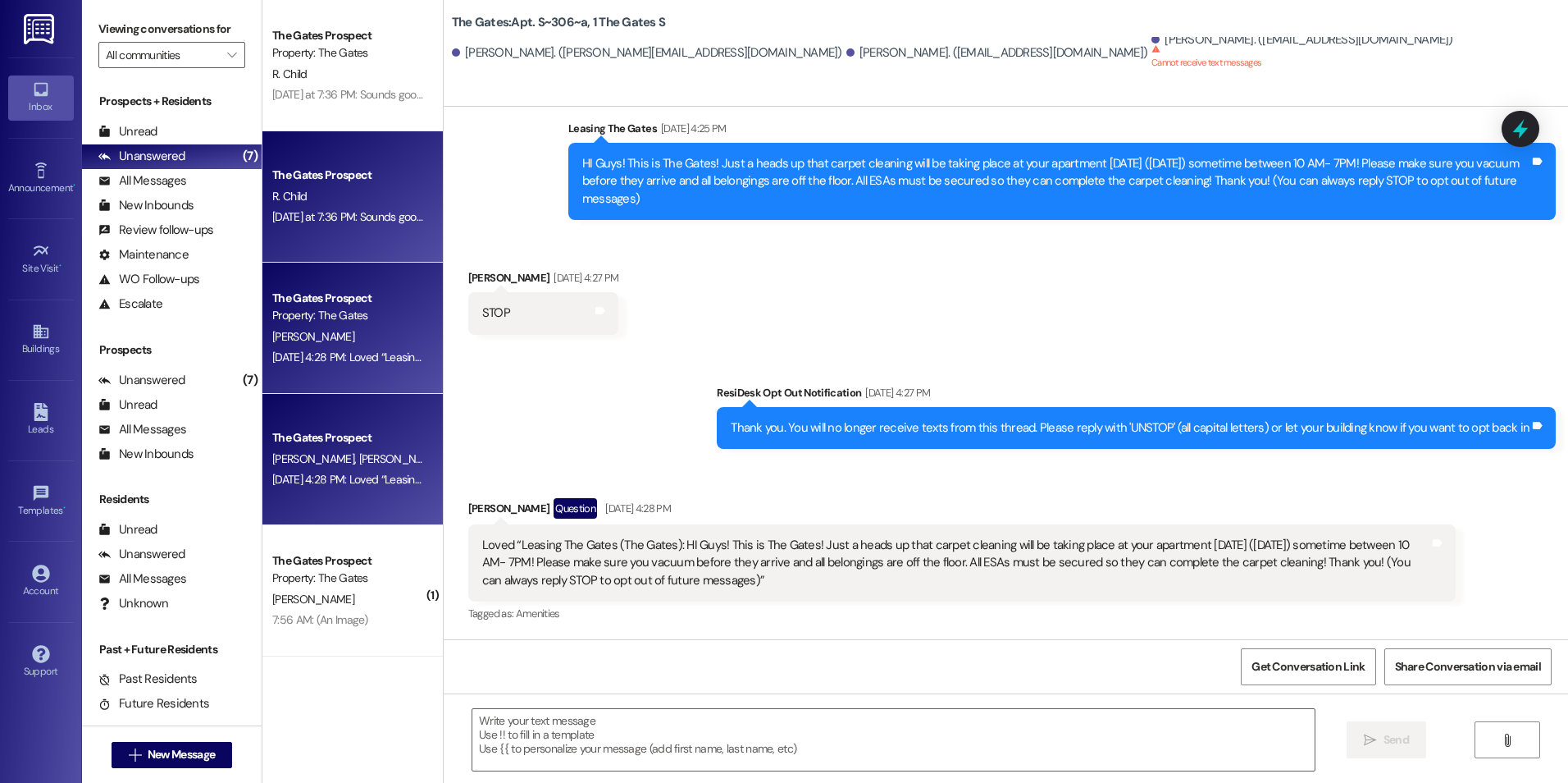
click at [334, 201] on div "R. Child" at bounding box center [348, 196] width 155 height 20
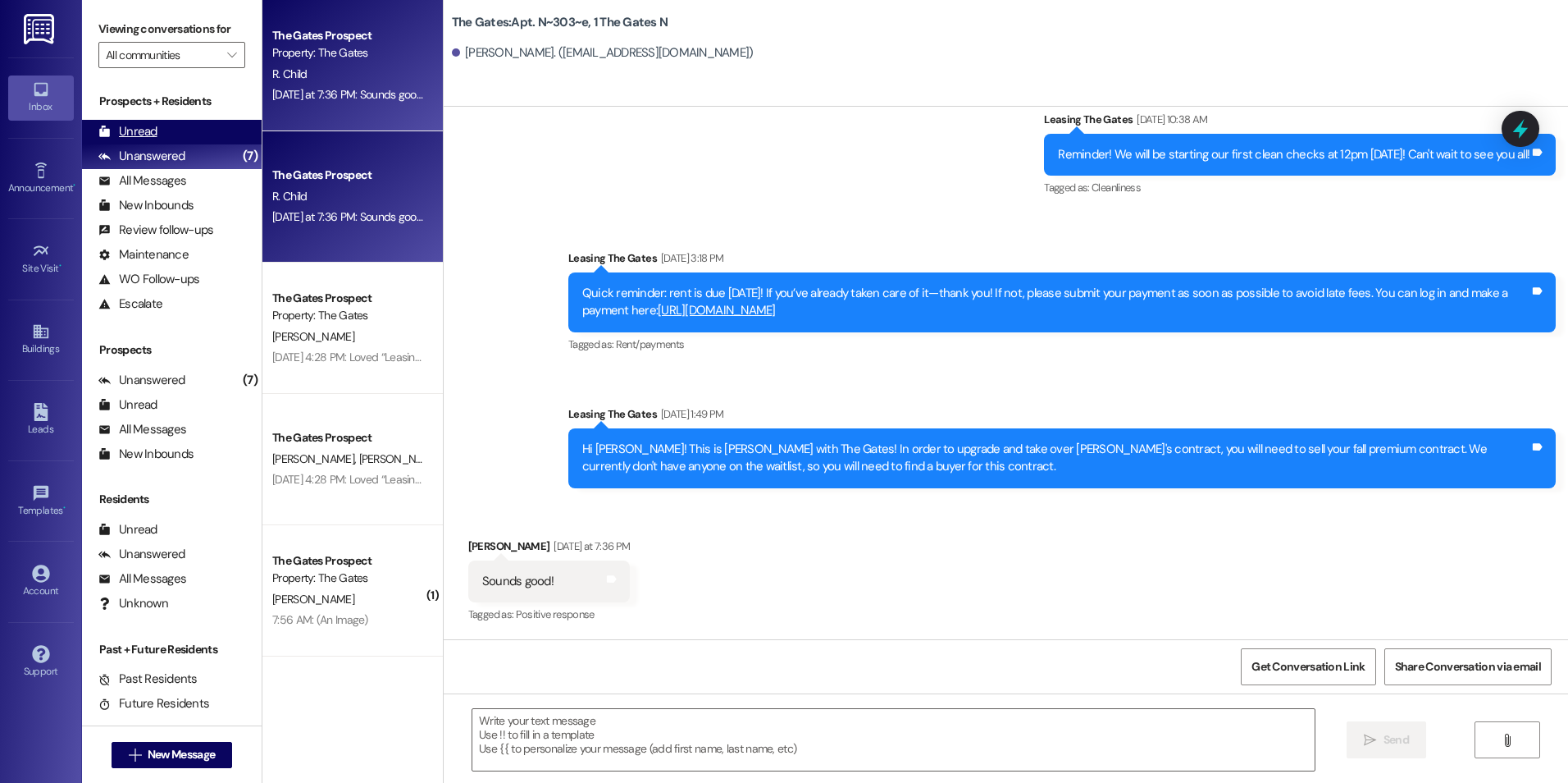
click at [143, 127] on div "Unread" at bounding box center [128, 131] width 59 height 17
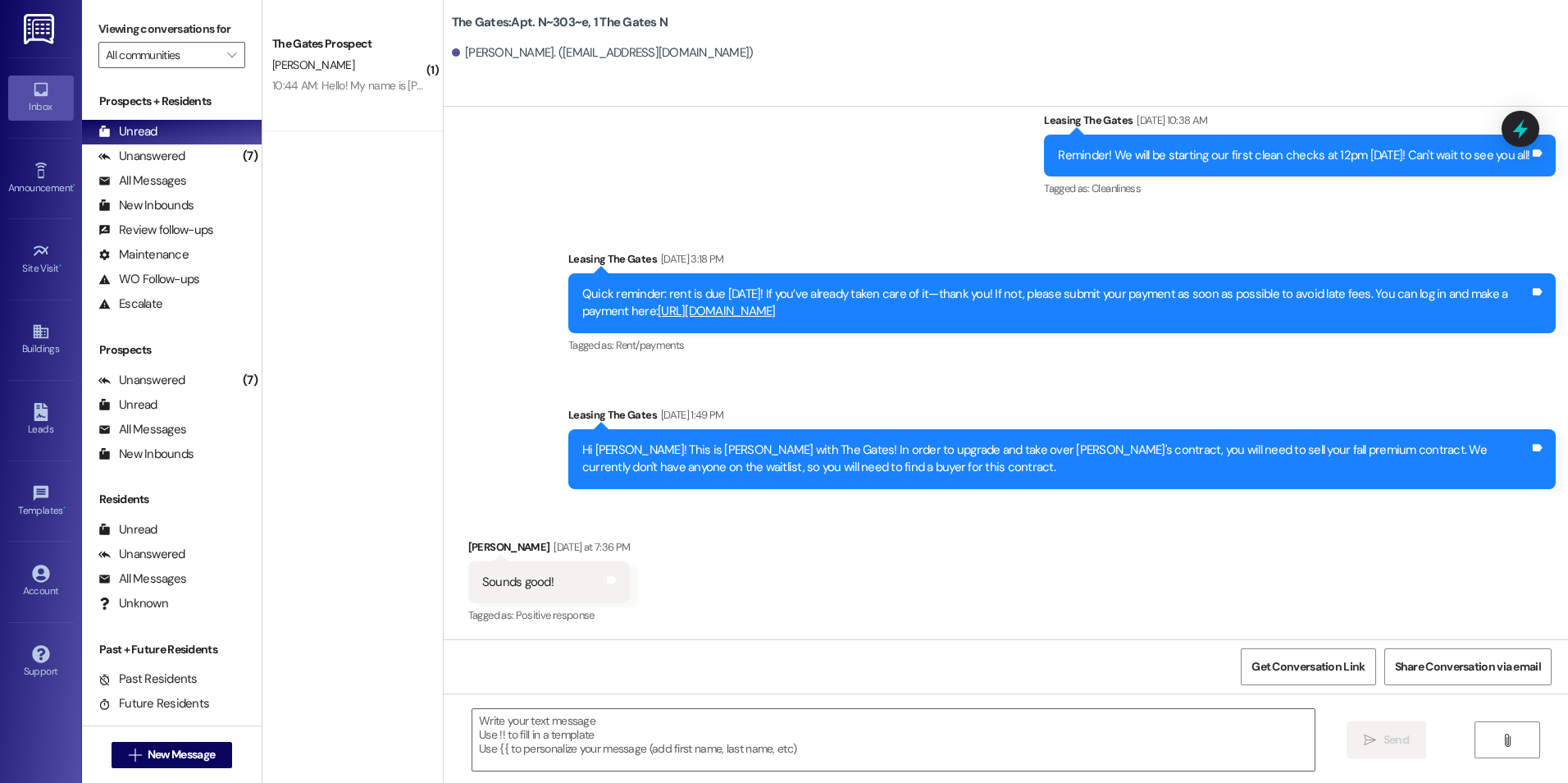
scroll to position [19686, 0]
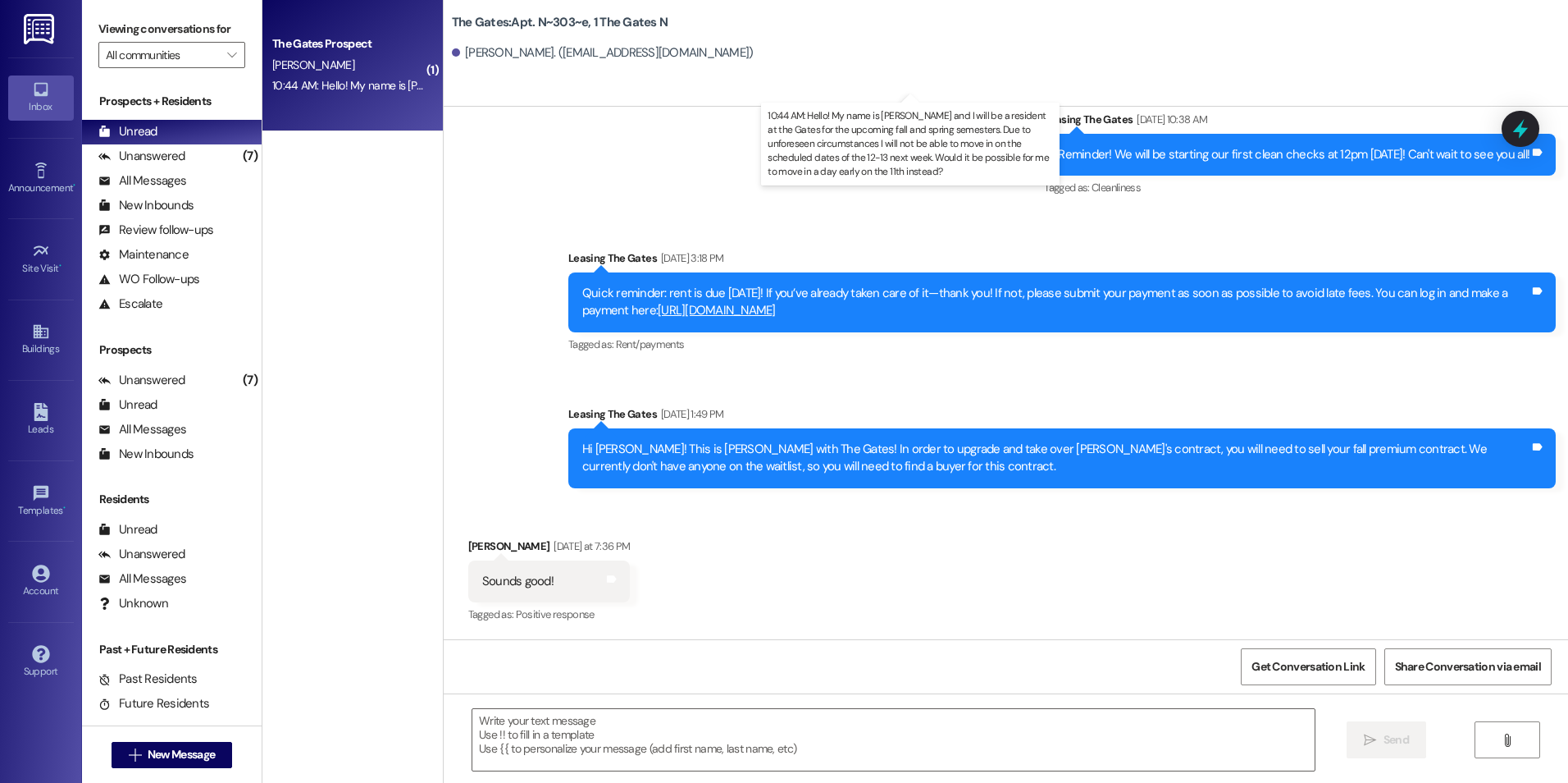
click at [317, 82] on div "10:44 AM: Hello! My name is Joshua Peterson and I will be a resident at the Gat…" at bounding box center [999, 86] width 1454 height 15
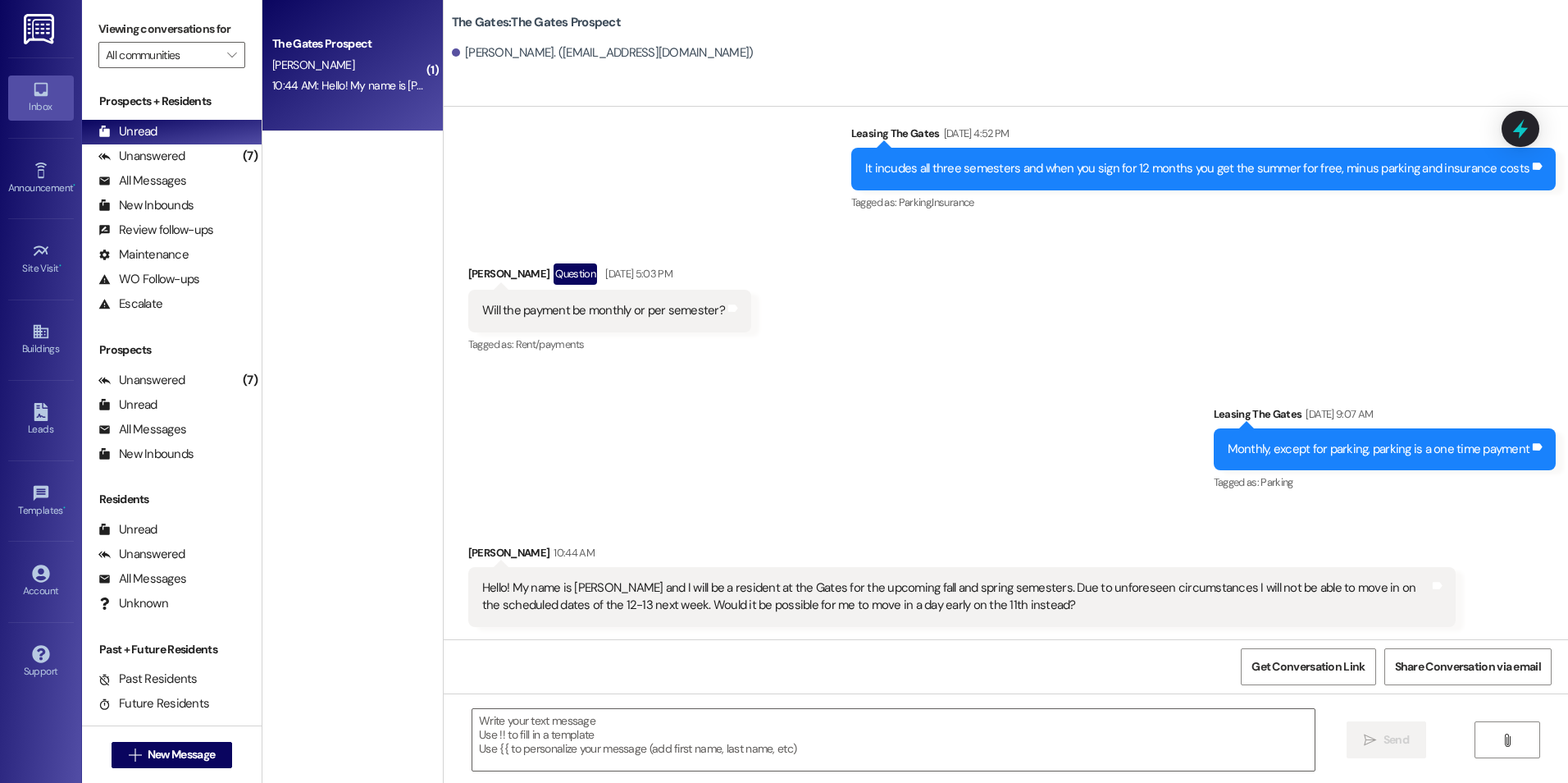
scroll to position [600, 0]
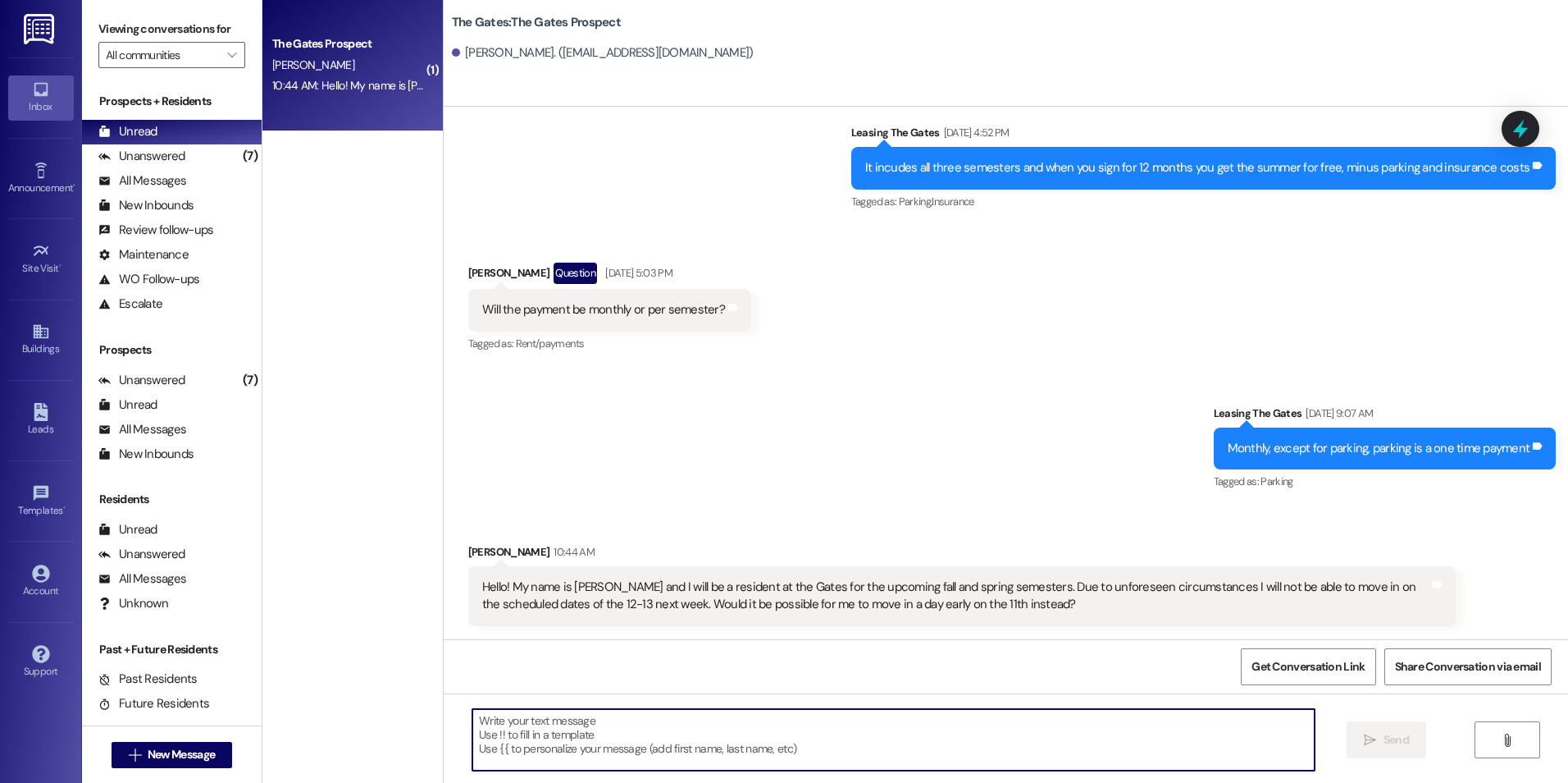
click at [626, 740] on textarea at bounding box center [893, 739] width 842 height 61
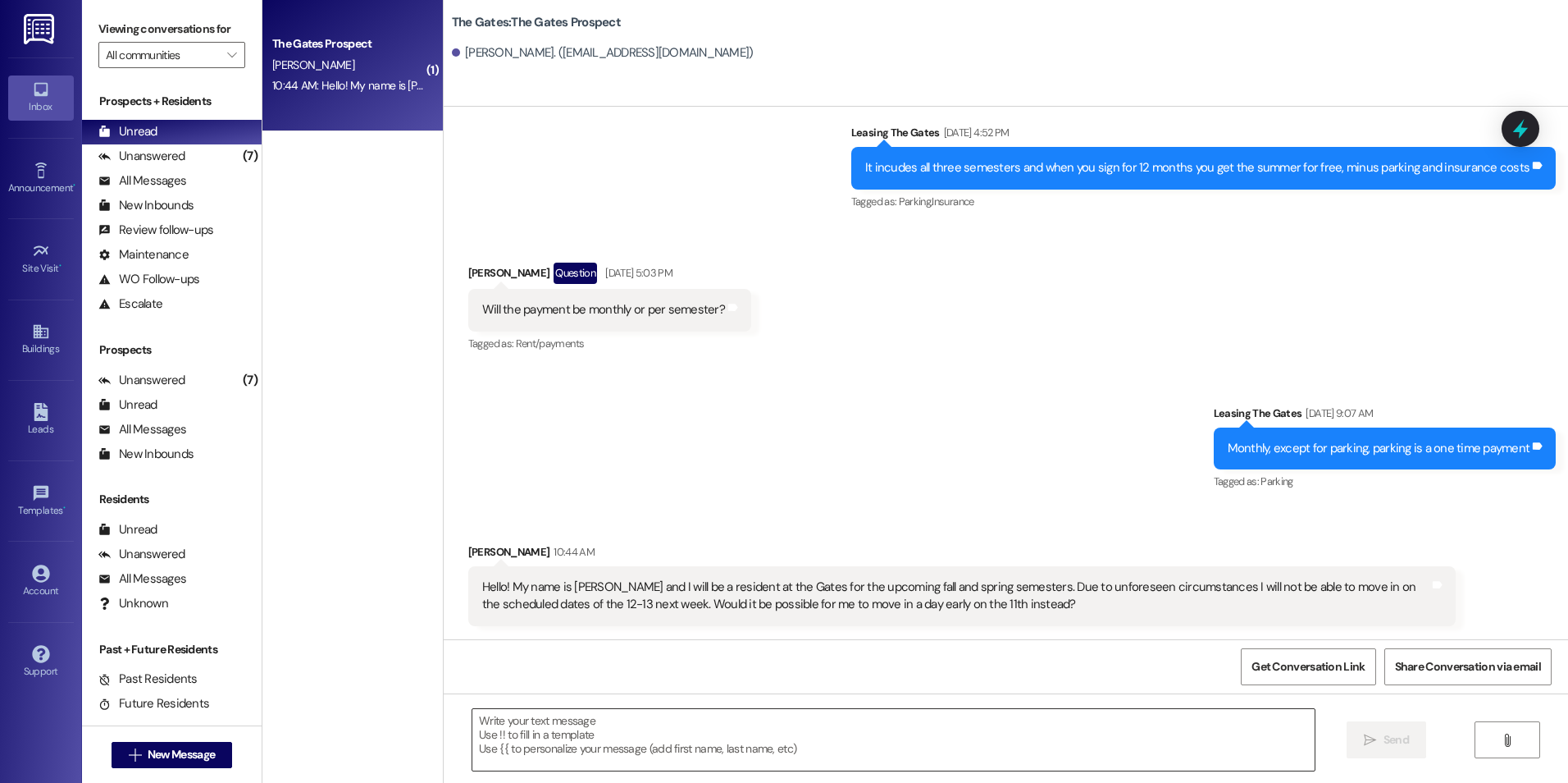
click at [656, 734] on textarea at bounding box center [893, 739] width 842 height 61
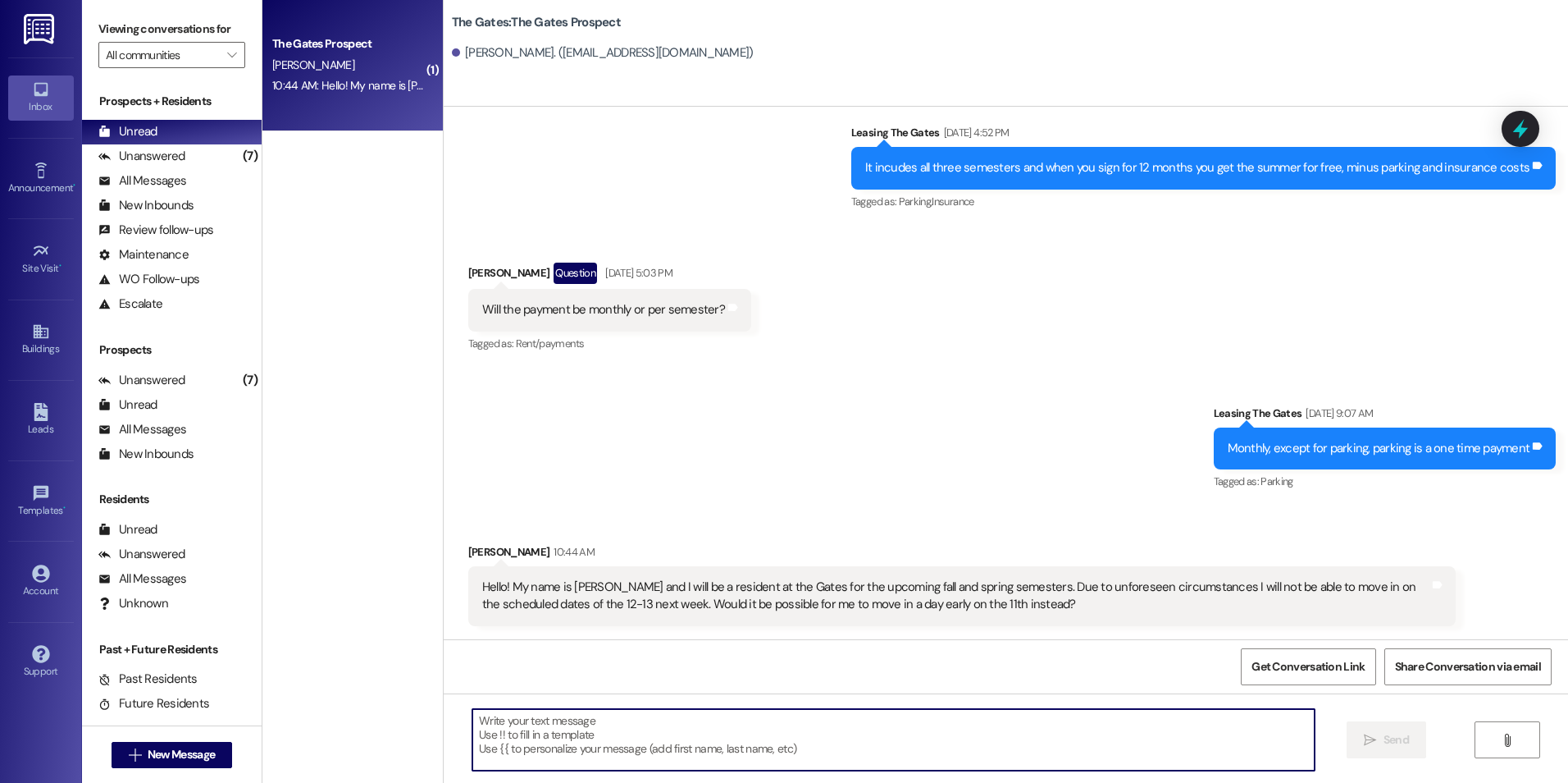
drag, startPoint x: 656, startPoint y: 731, endPoint x: 864, endPoint y: 515, distance: 299.9
click at [872, 508] on div "Received via SMS Joshua Peterson 10:44 AM Hello! My name is Joshua Peterson and…" at bounding box center [1006, 572] width 1124 height 132
click at [616, 766] on textarea at bounding box center [893, 739] width 842 height 61
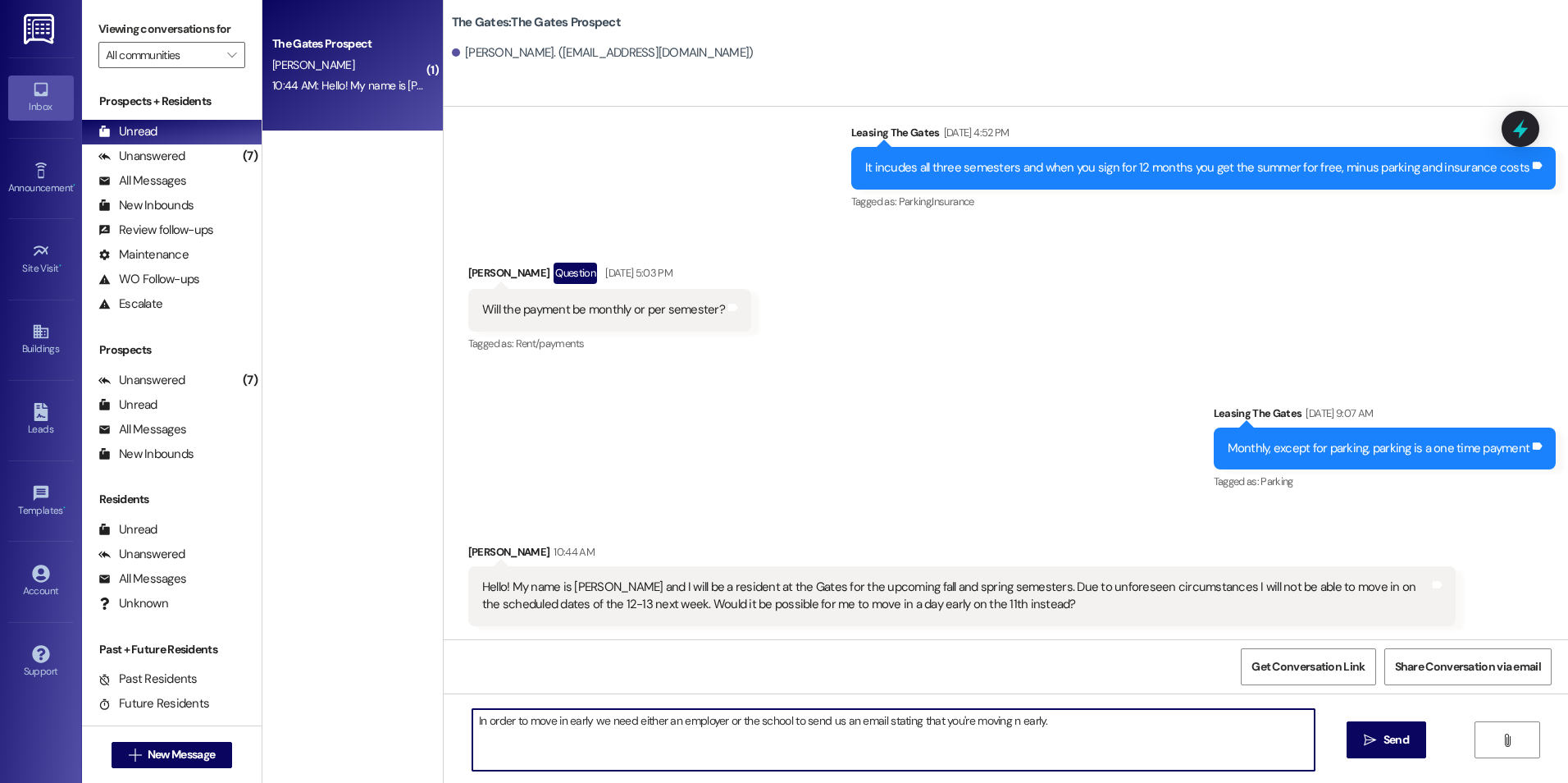
click at [1002, 721] on textarea "In order to move in early we need either an employer or the school to send us a…" at bounding box center [893, 739] width 842 height 61
click at [1183, 723] on textarea "In order to move in early we need either an employer or the school to send us a…" at bounding box center [893, 739] width 842 height 61
type textarea "In order to move in early we need either an employer or the school to send us a…"
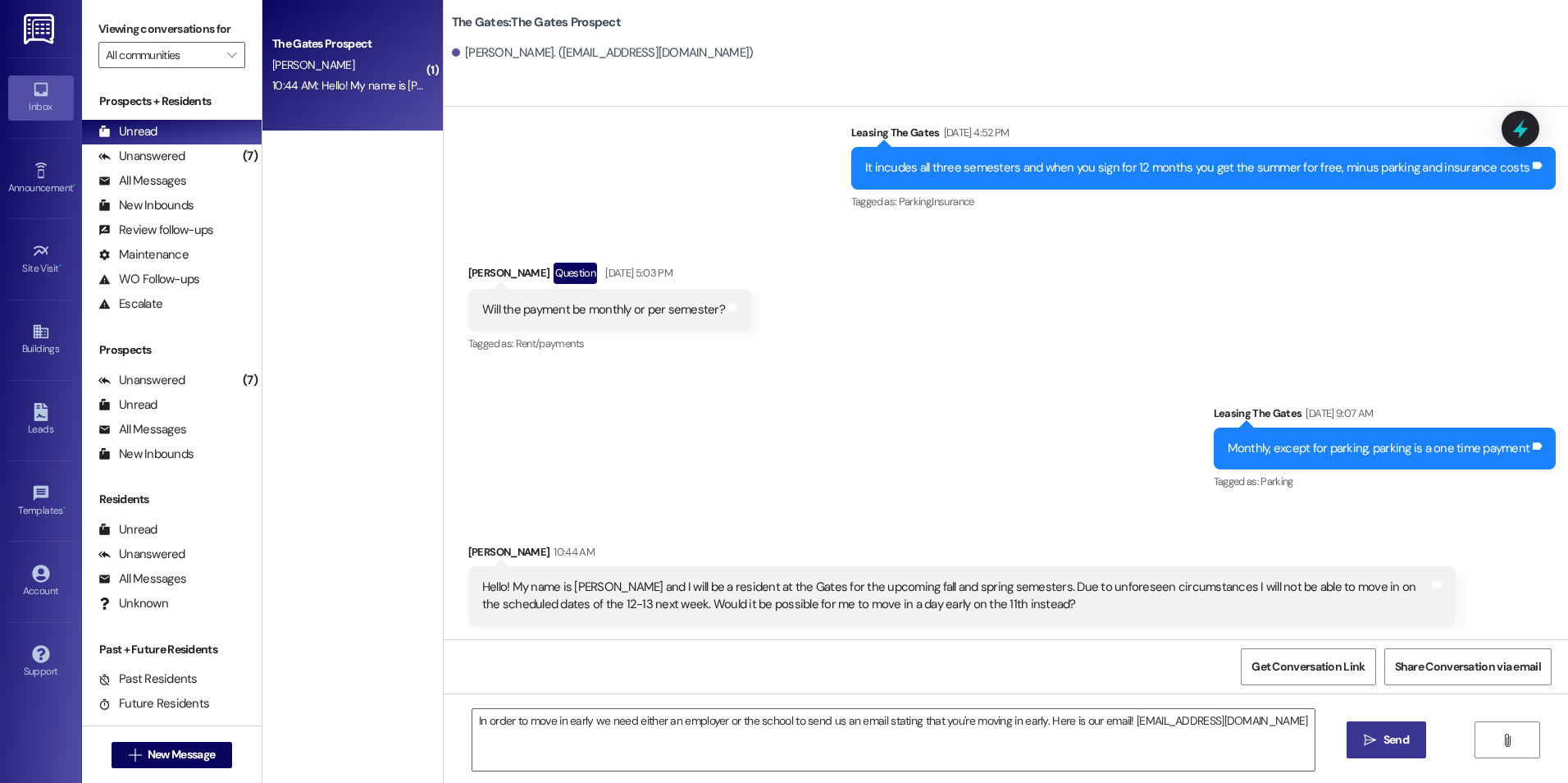
click at [1392, 734] on span "Send" at bounding box center [1396, 739] width 25 height 17
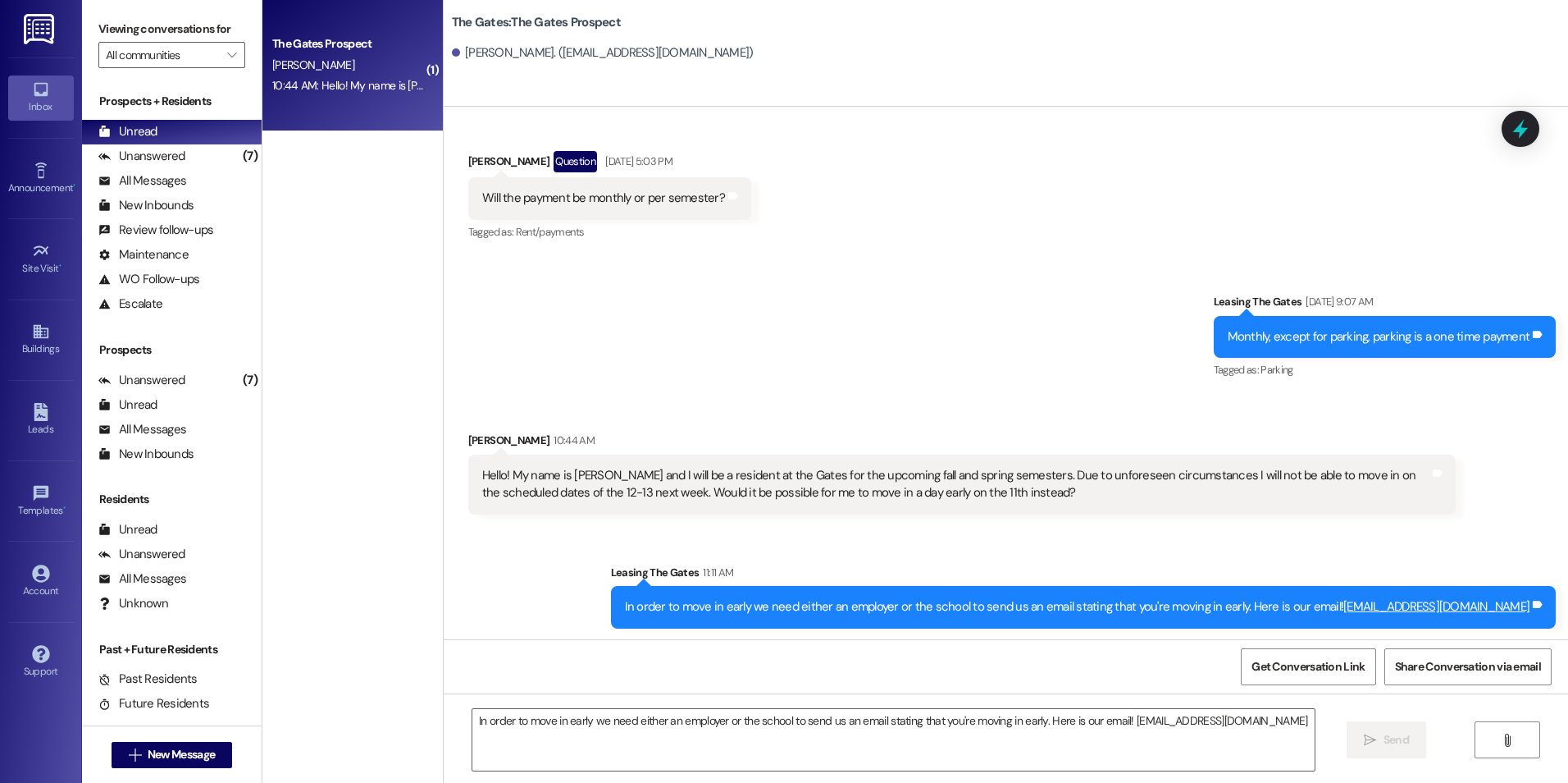
scroll to position [715, 0]
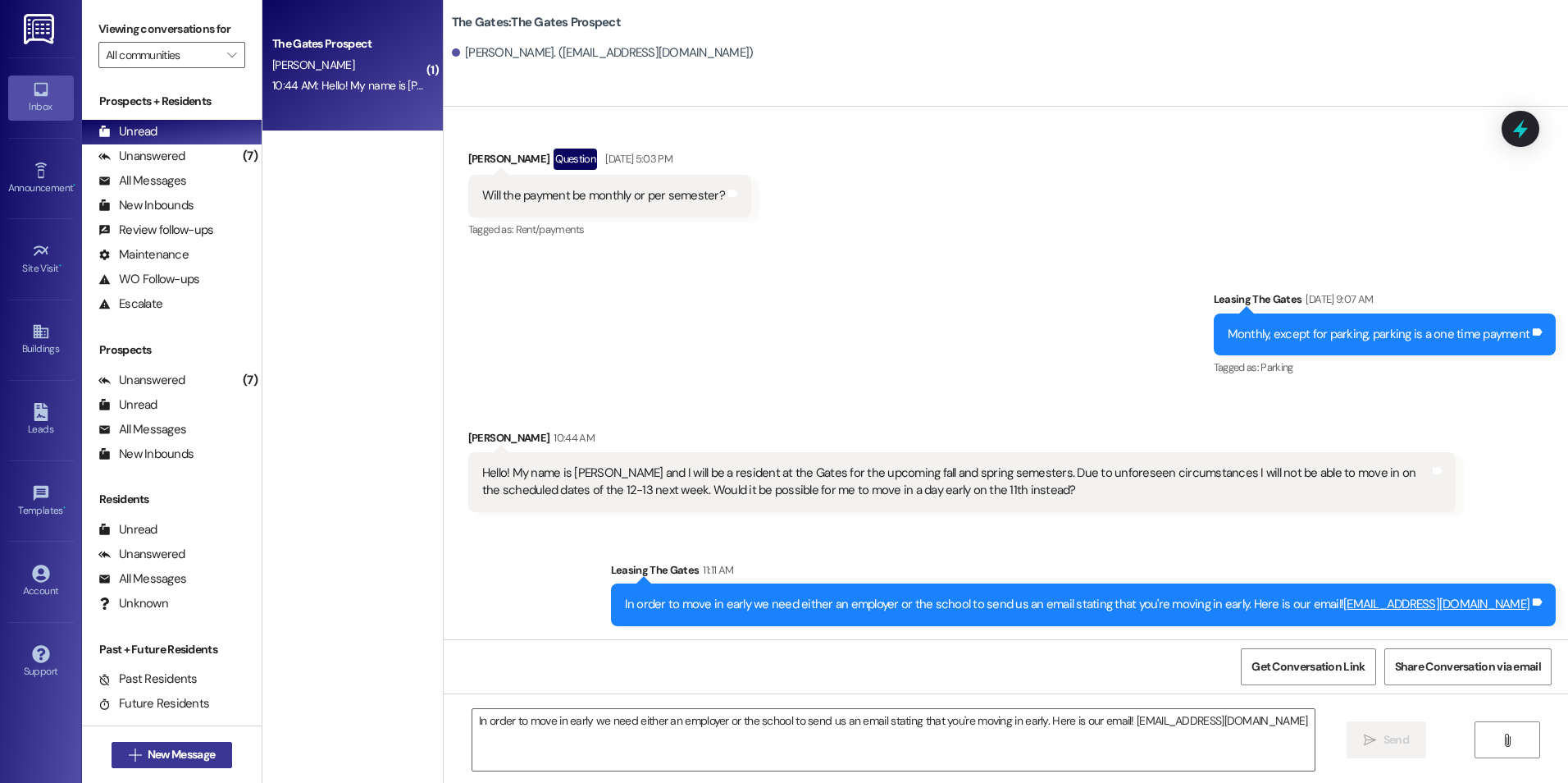
click at [152, 757] on span "New Message" at bounding box center [181, 754] width 67 height 17
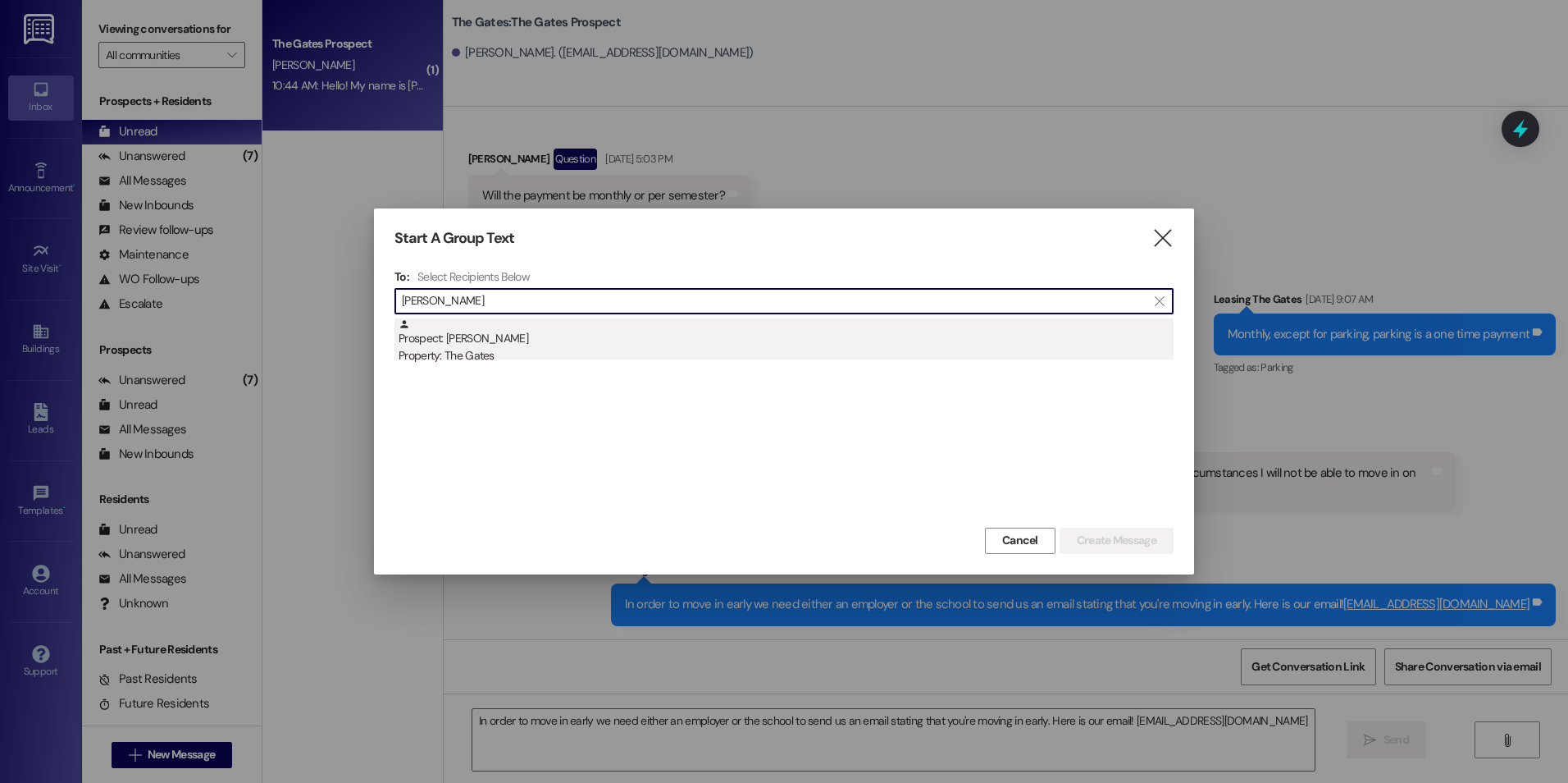
type input "lofgreen"
click at [522, 342] on div "Prospect: Olivia Lofgreen Property: The Gates" at bounding box center [786, 342] width 775 height 47
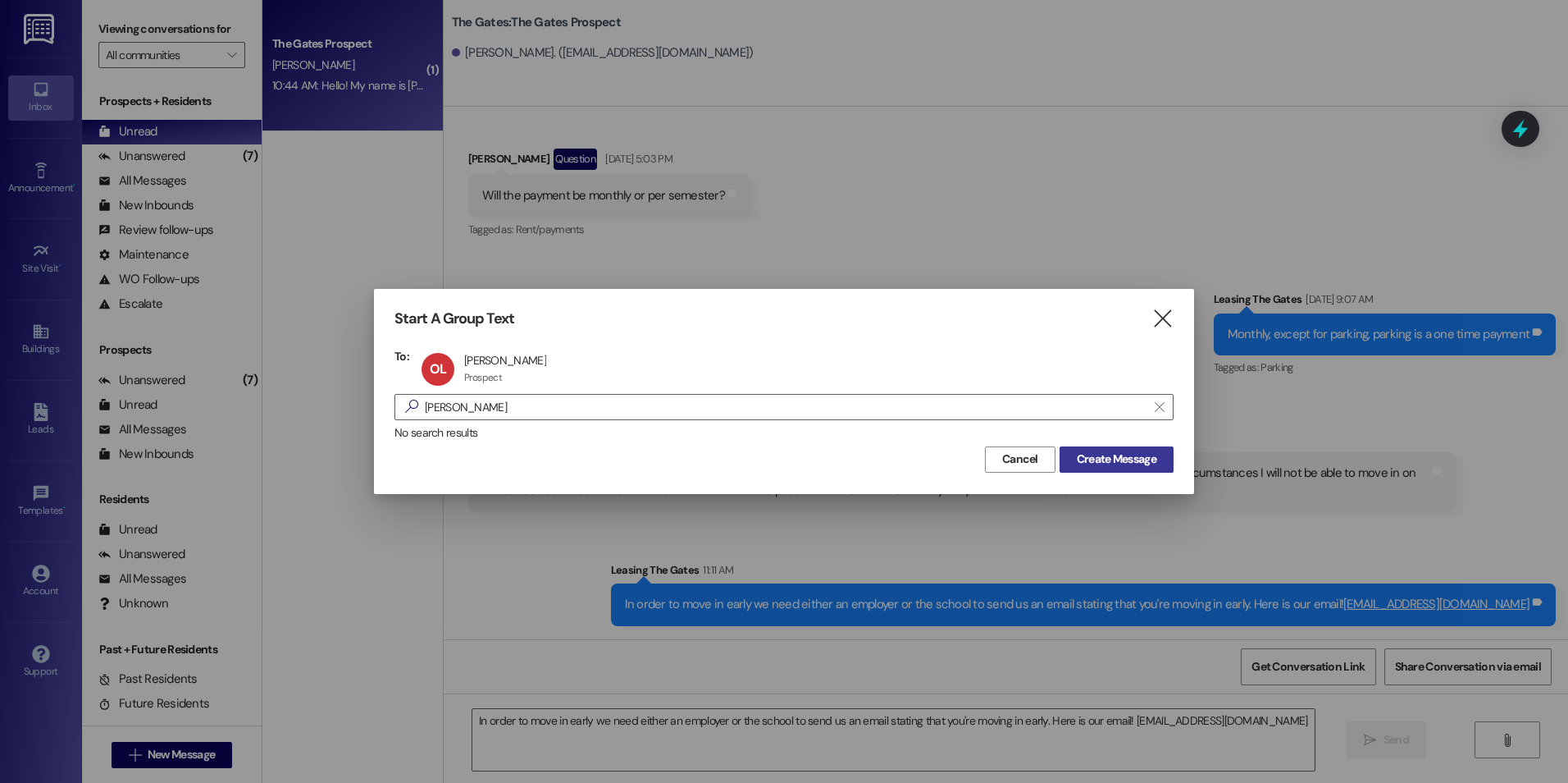
click at [1107, 462] on span "Create Message" at bounding box center [1117, 459] width 80 height 17
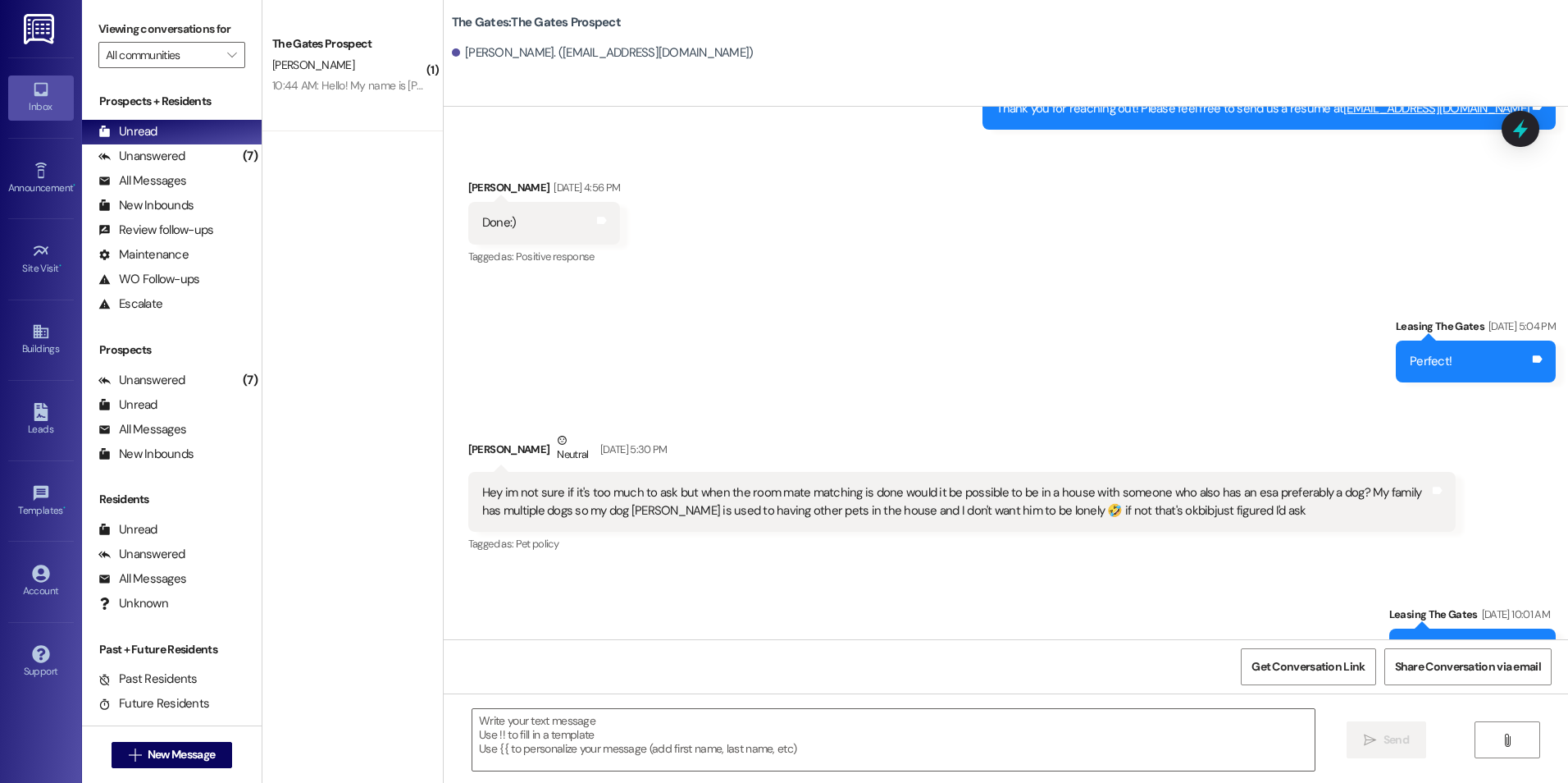
scroll to position [4344, 0]
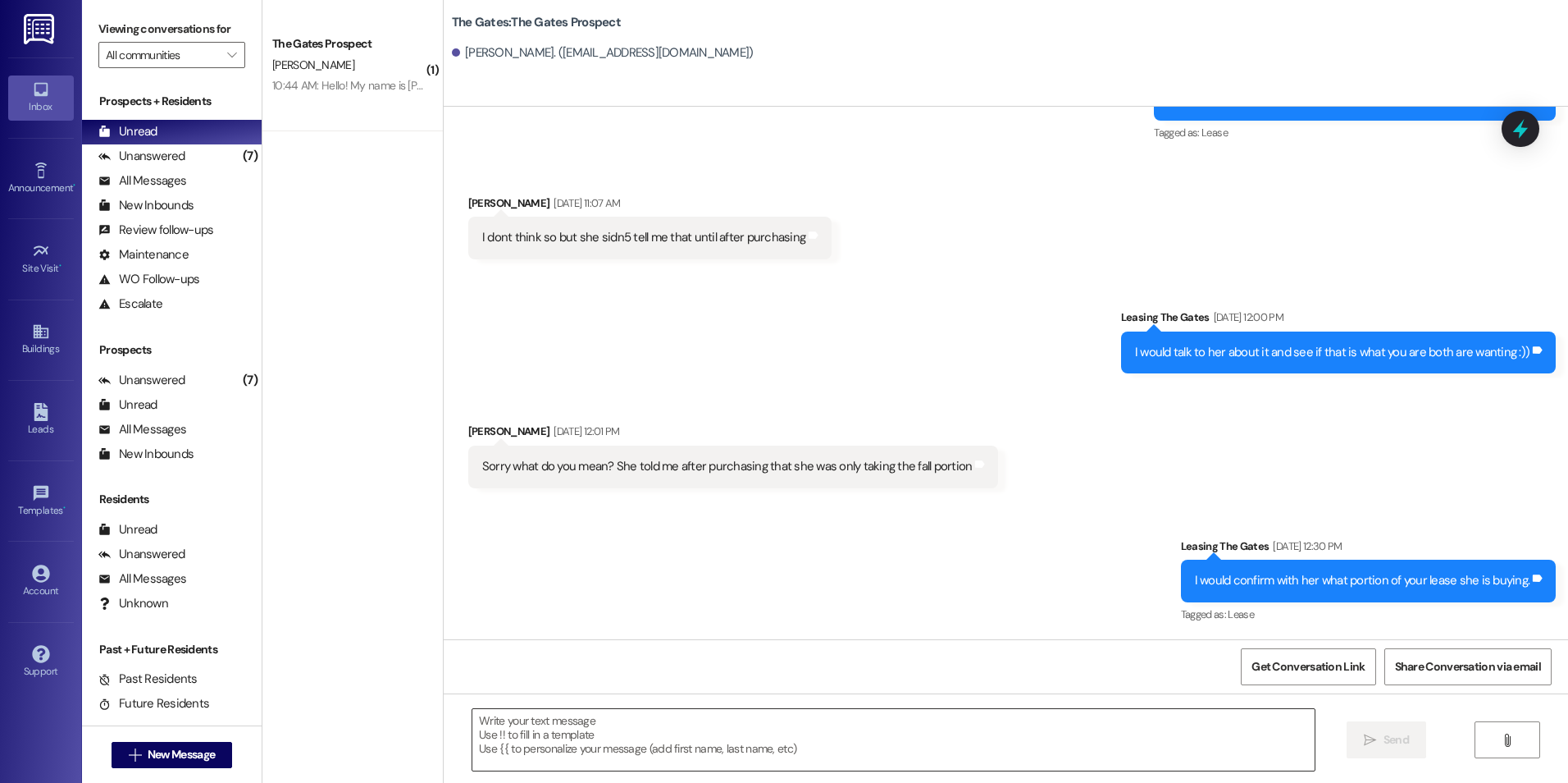
click at [566, 744] on textarea at bounding box center [893, 739] width 842 height 61
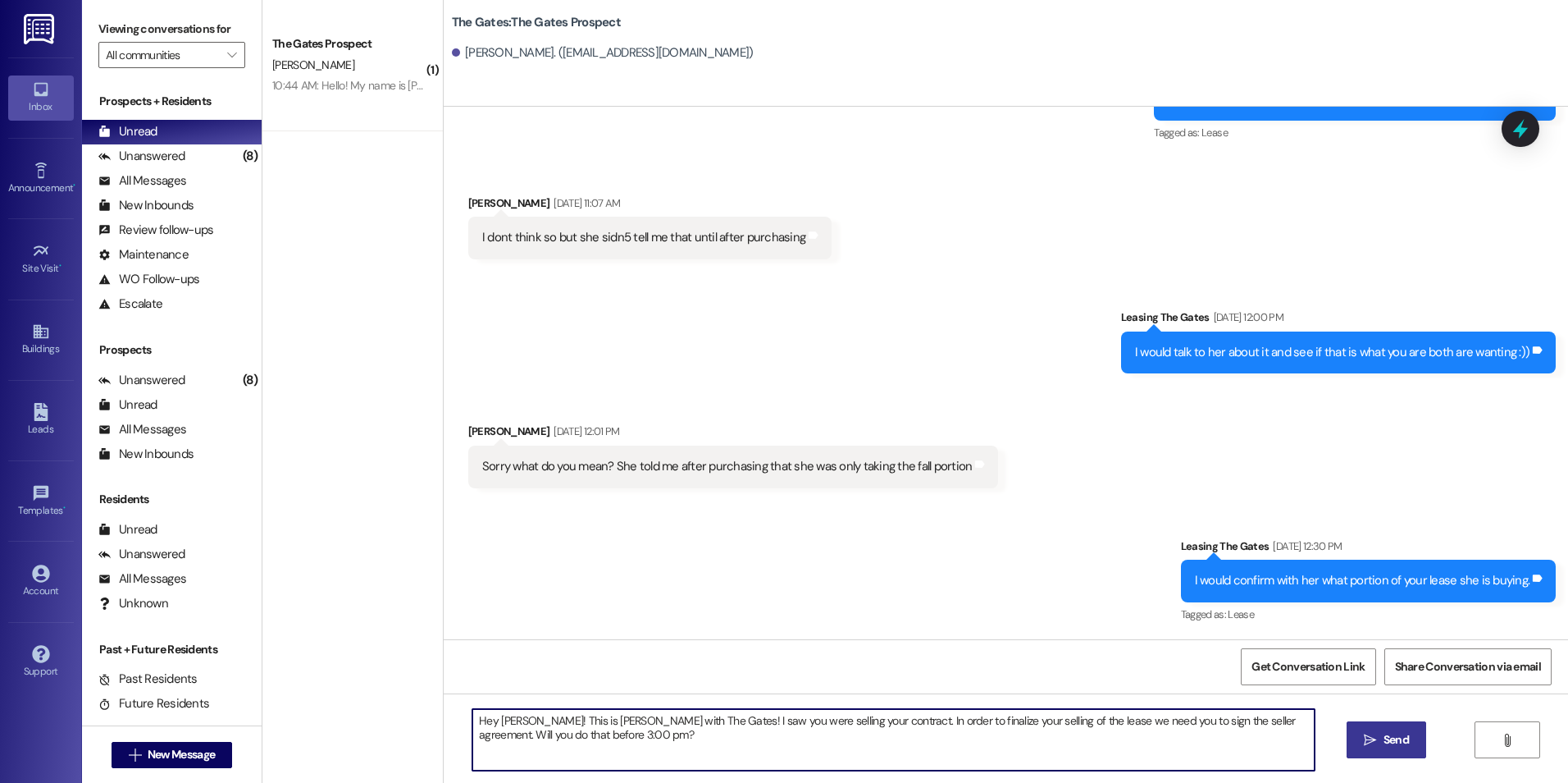
type textarea "Hey Olivia! This is Kali with The Gates! I saw you were selling your contract. …"
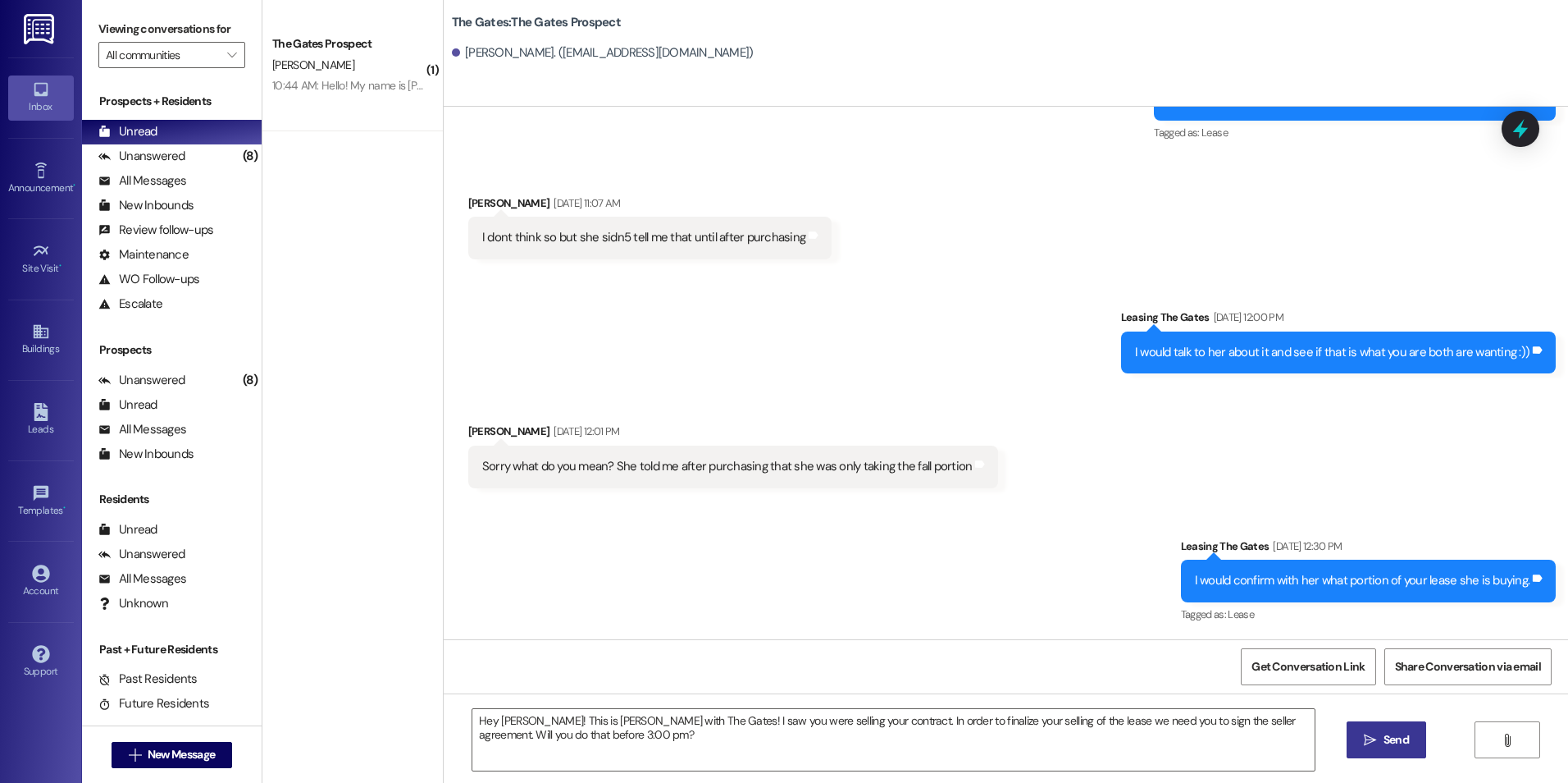
click at [1390, 738] on span "Send" at bounding box center [1396, 739] width 25 height 17
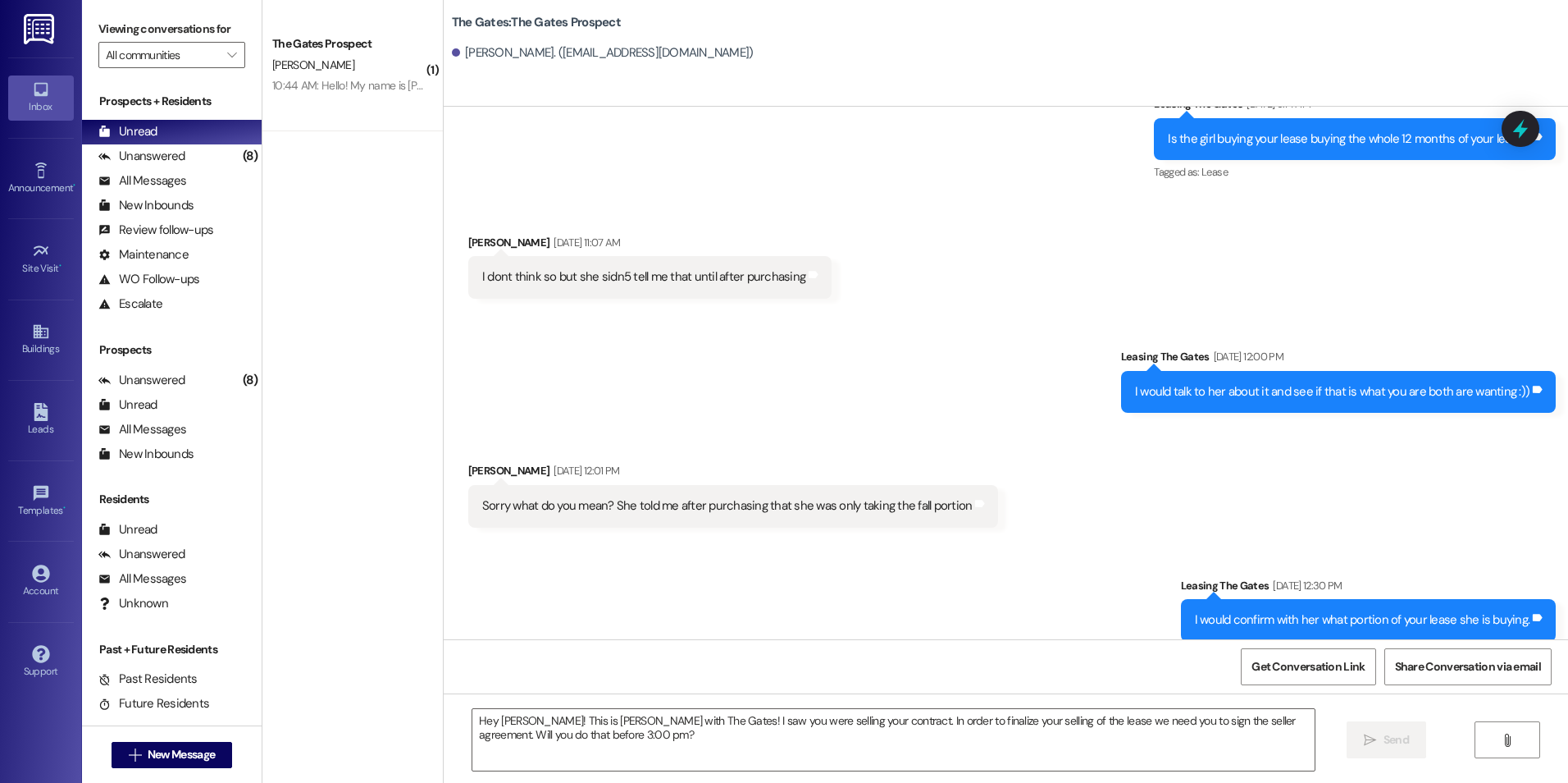
scroll to position [4477, 0]
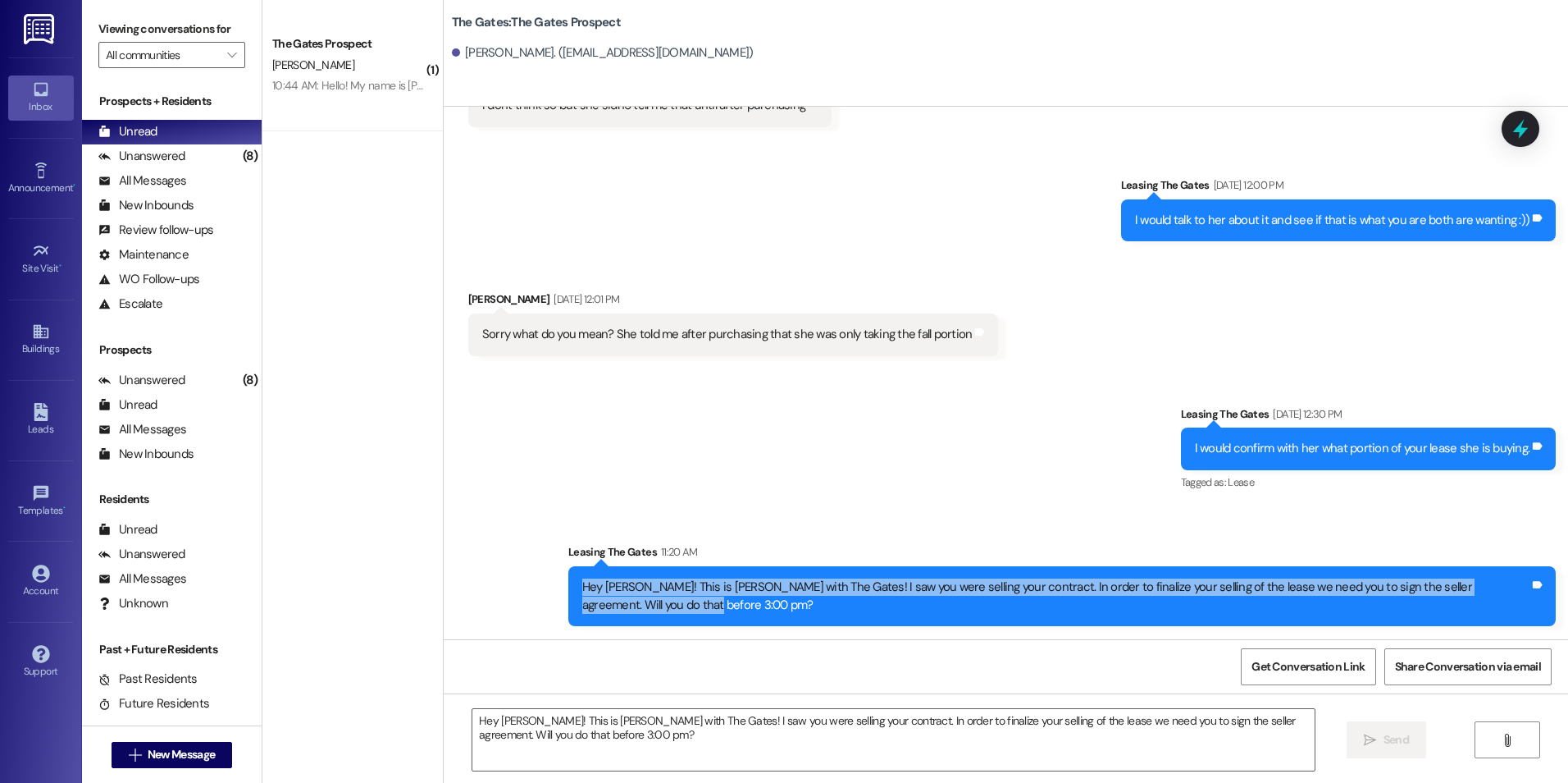
drag, startPoint x: 569, startPoint y: 585, endPoint x: 609, endPoint y: 614, distance: 49.4
click at [609, 614] on div "Hey Olivia! This is Kali with The Gates! I saw you were selling your contract. …" at bounding box center [1055, 596] width 950 height 35
drag, startPoint x: 609, startPoint y: 614, endPoint x: 580, endPoint y: 585, distance: 41.0
copy div "Hey Olivia! This is Kali with The Gates! I saw you were selling your contract. …"
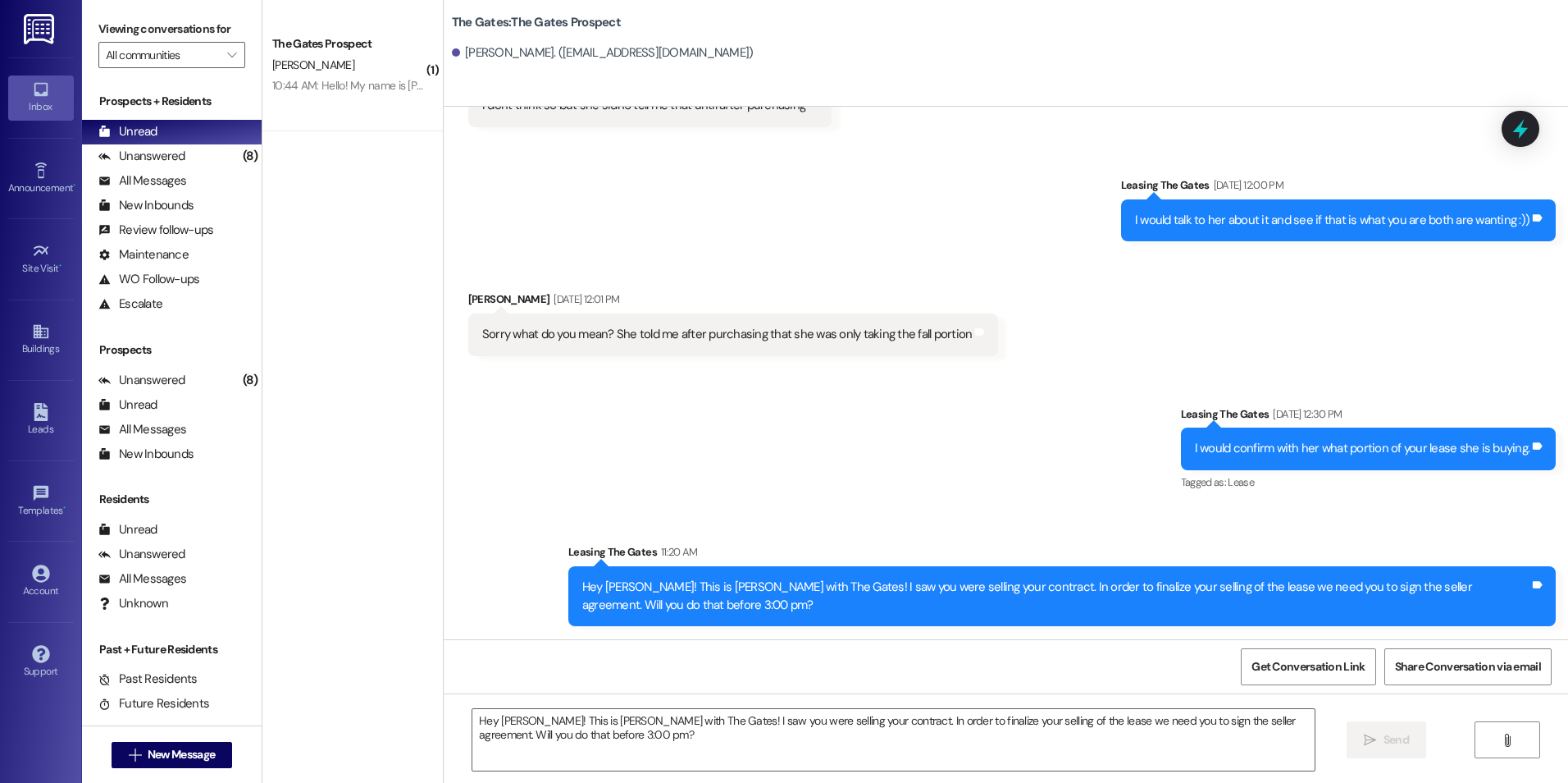
click at [1132, 314] on div "Received via SMS Olivia Lofgreen Aug 19, 2025 at 12:01 PM Sorry what do you mea…" at bounding box center [1006, 310] width 1124 height 114
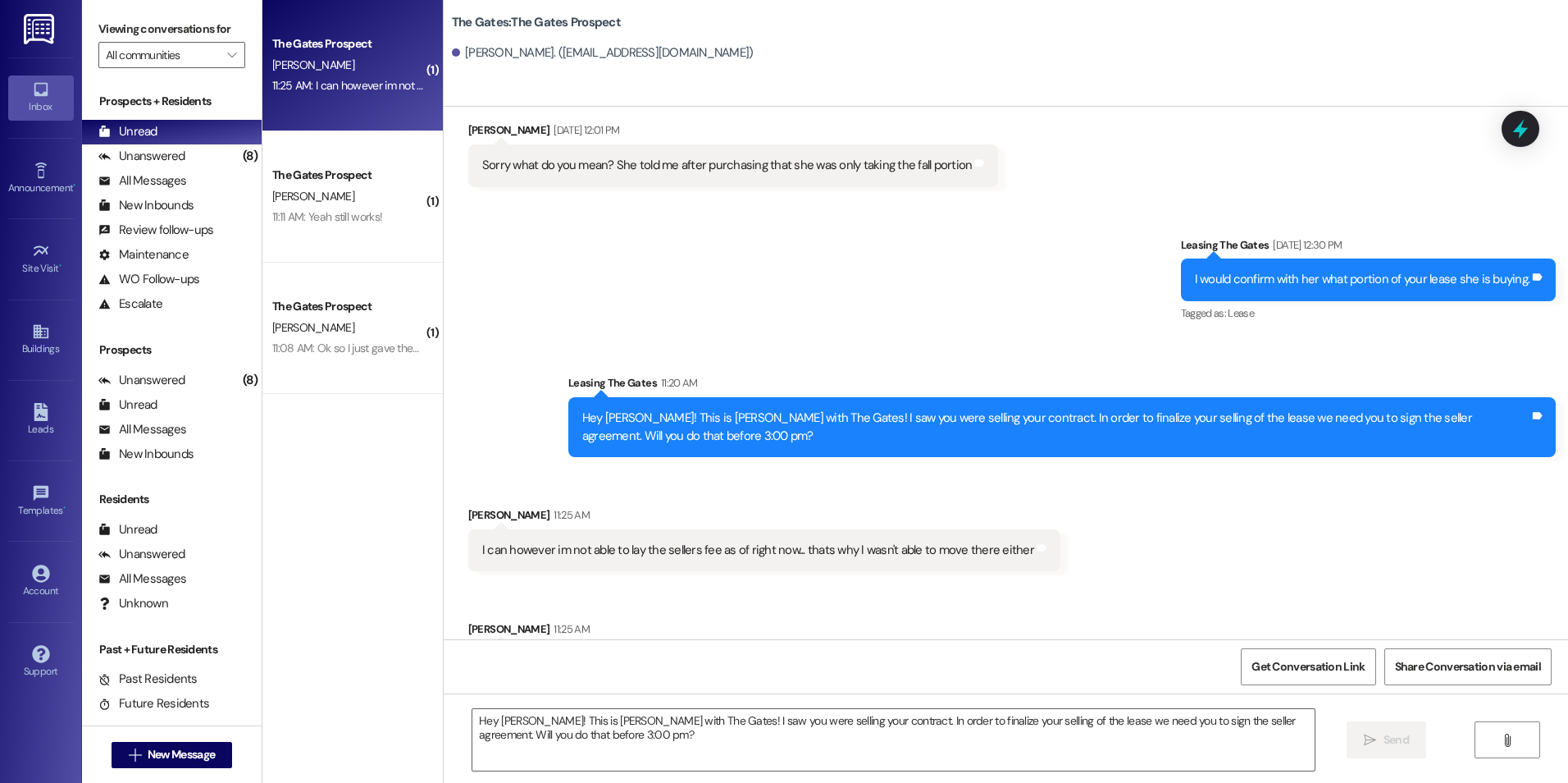
scroll to position [4706, 0]
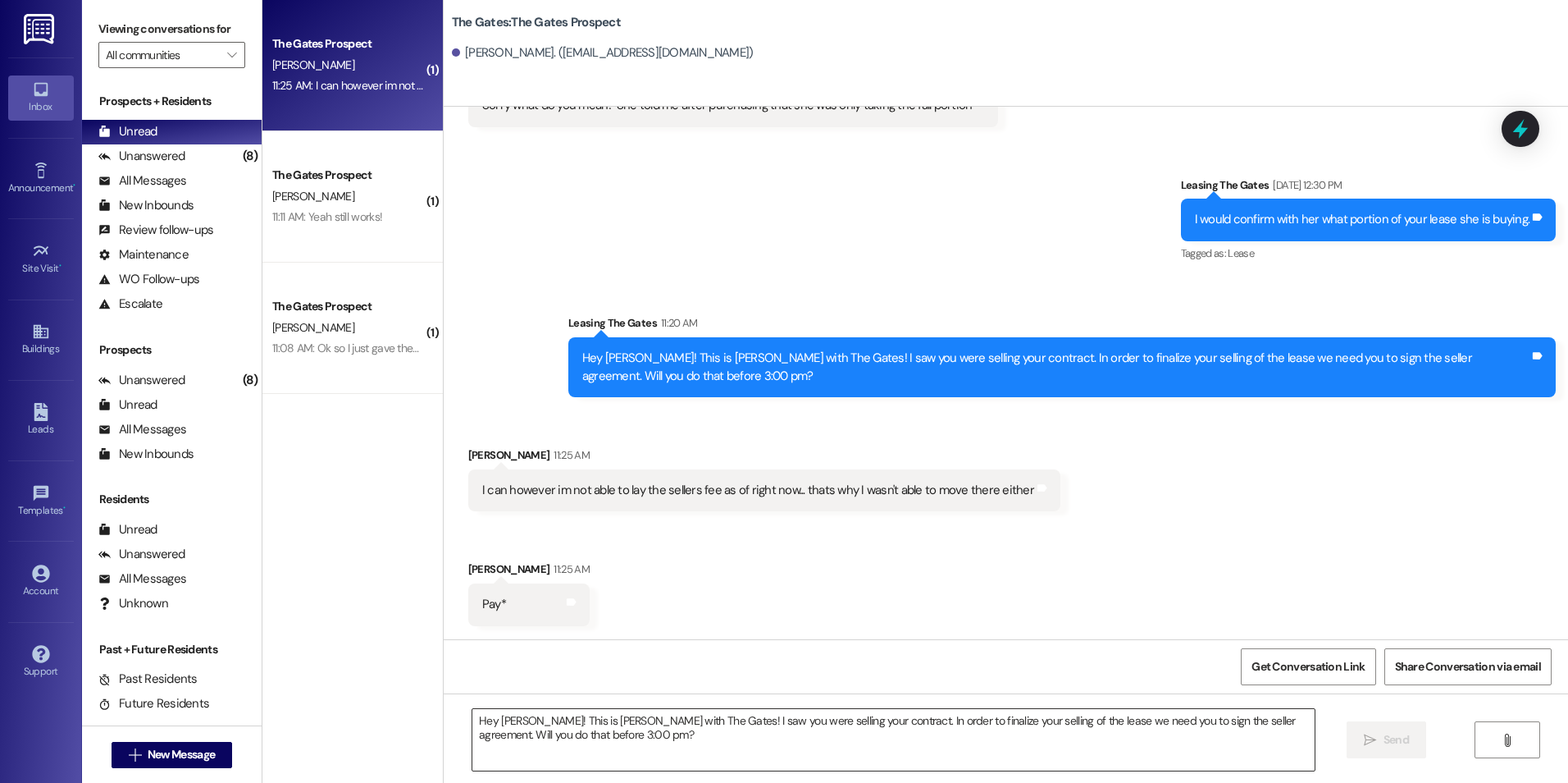
drag, startPoint x: 566, startPoint y: 746, endPoint x: 569, endPoint y: 757, distance: 11.4
click at [566, 747] on textarea "Hey Olivia! This is Kali with The Gates! I saw you were selling your contract. …" at bounding box center [893, 739] width 842 height 61
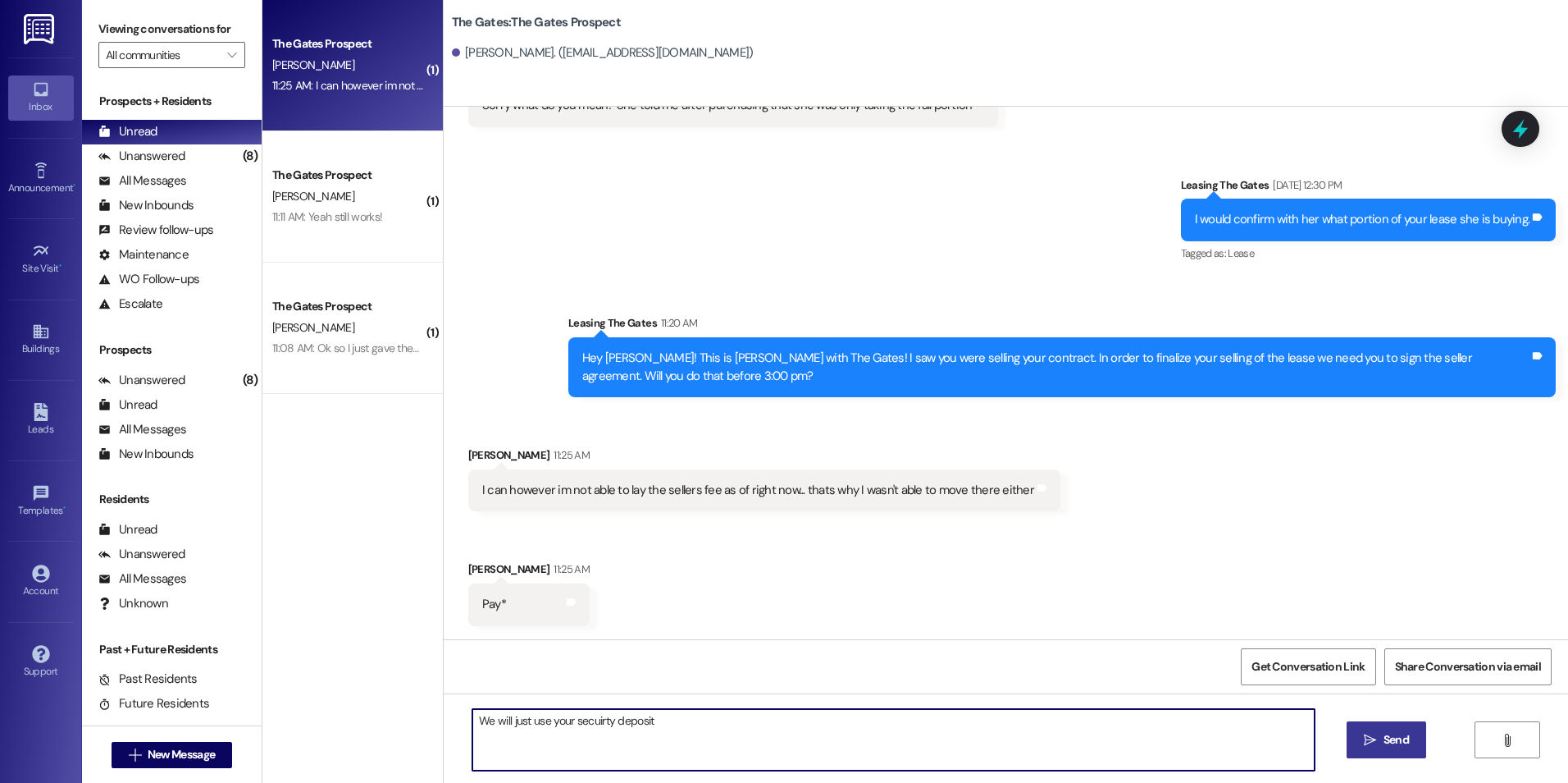
drag, startPoint x: 527, startPoint y: 722, endPoint x: 486, endPoint y: 722, distance: 41.0
click at [486, 722] on textarea "We will just use your secuirty deposit" at bounding box center [893, 739] width 842 height 61
click at [688, 722] on textarea "We can use your security deposit" at bounding box center [893, 739] width 842 height 61
click at [715, 718] on textarea "We can use your security deposit if that works" at bounding box center [893, 739] width 842 height 61
type textarea "We can use your security deposit if that works for you?!"
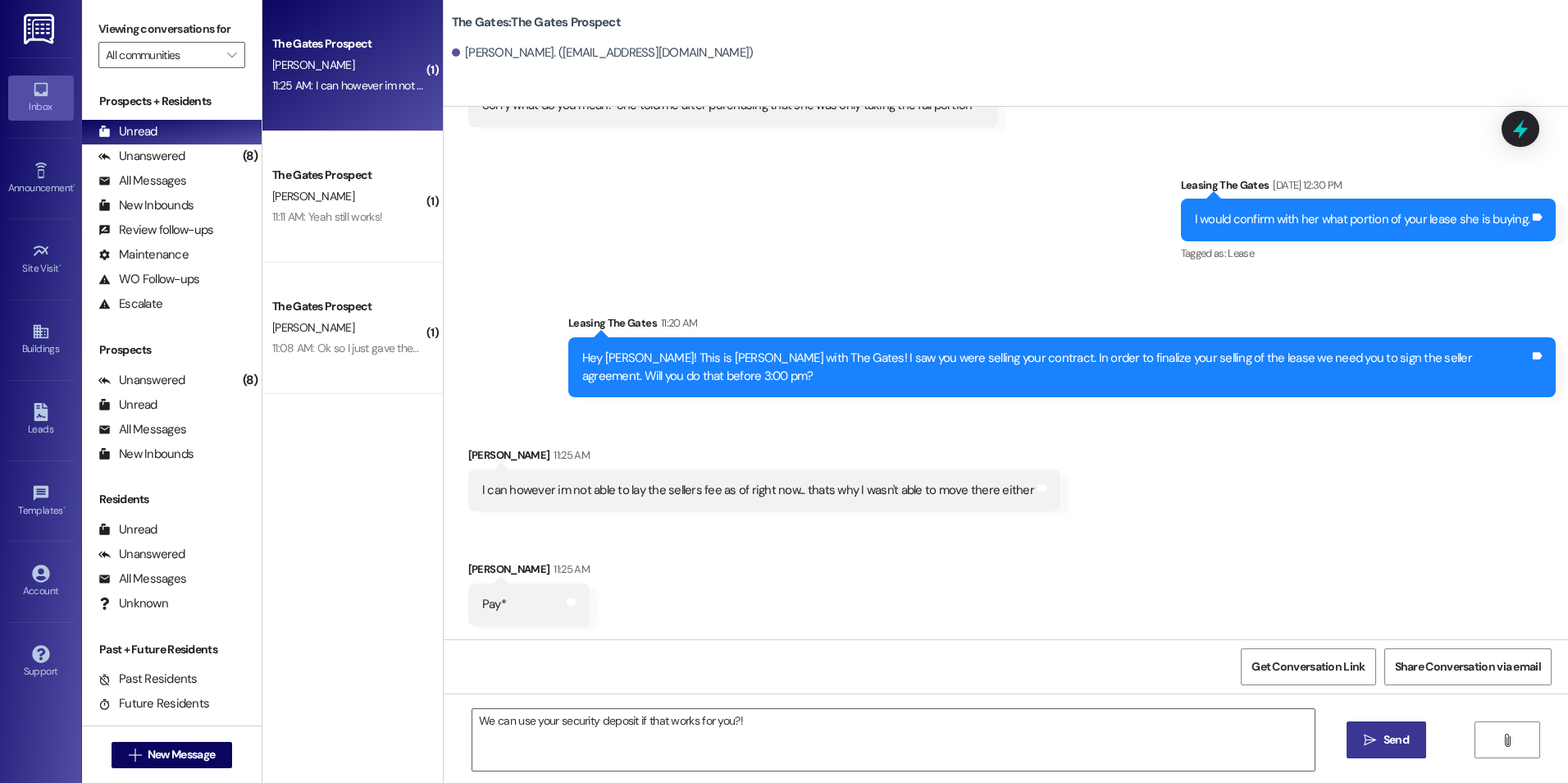
click at [1373, 731] on span " Send" at bounding box center [1386, 739] width 51 height 17
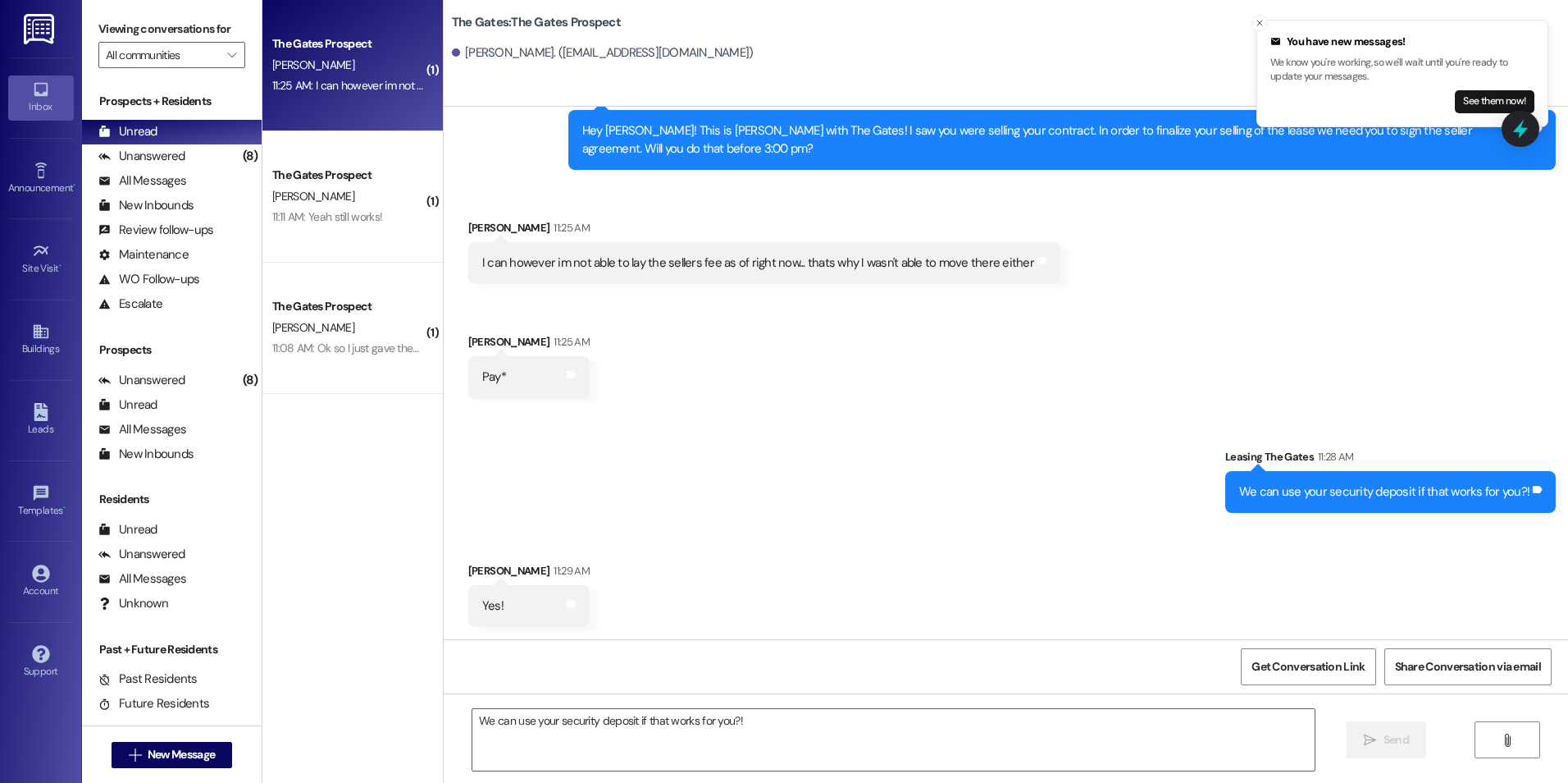
scroll to position [4934, 0]
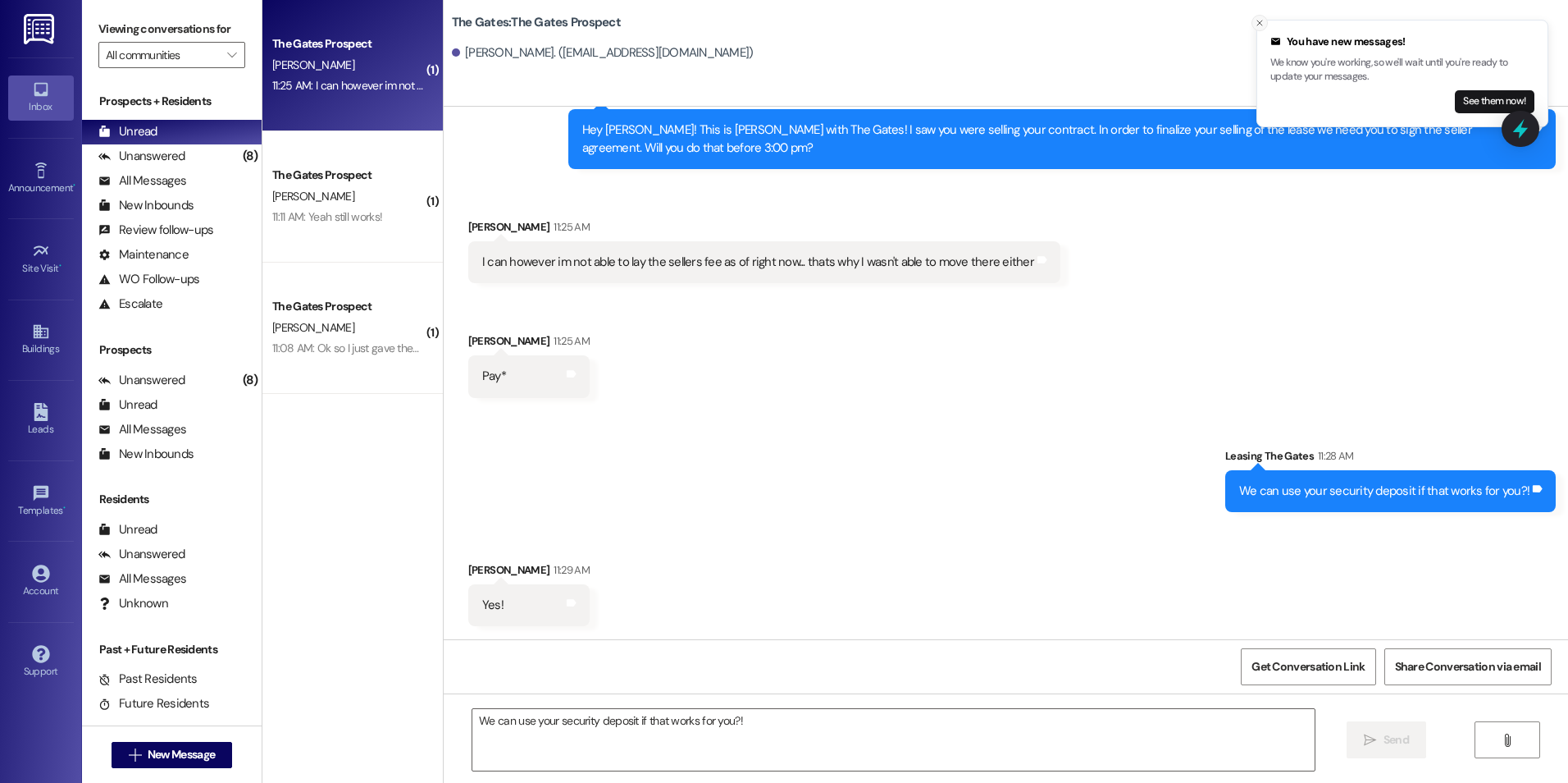
click at [1262, 23] on icon "Close toast" at bounding box center [1260, 23] width 10 height 10
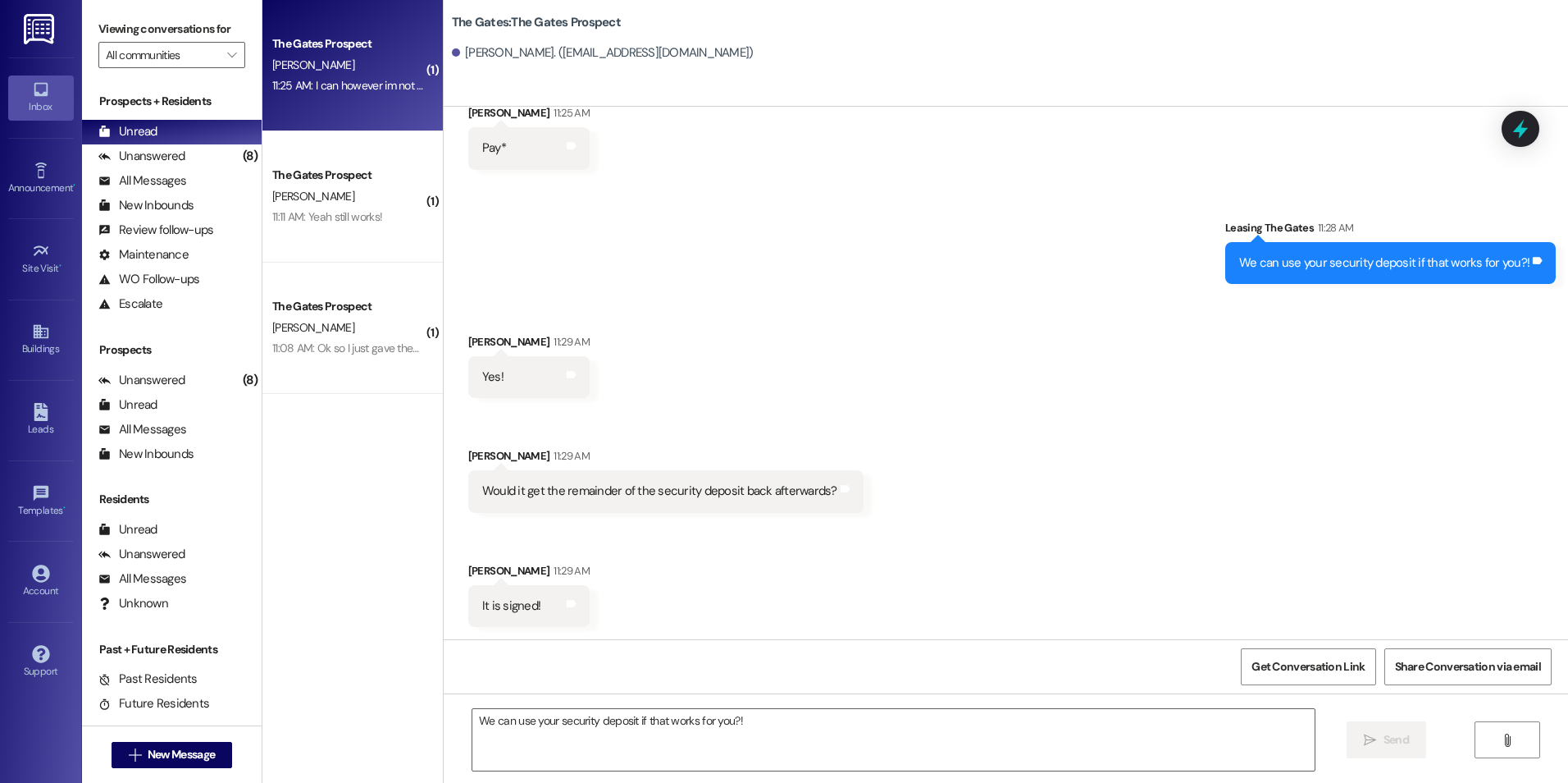
scroll to position [5163, 0]
click at [701, 747] on textarea "We can use your security deposit if that works for you?!" at bounding box center [893, 739] width 842 height 61
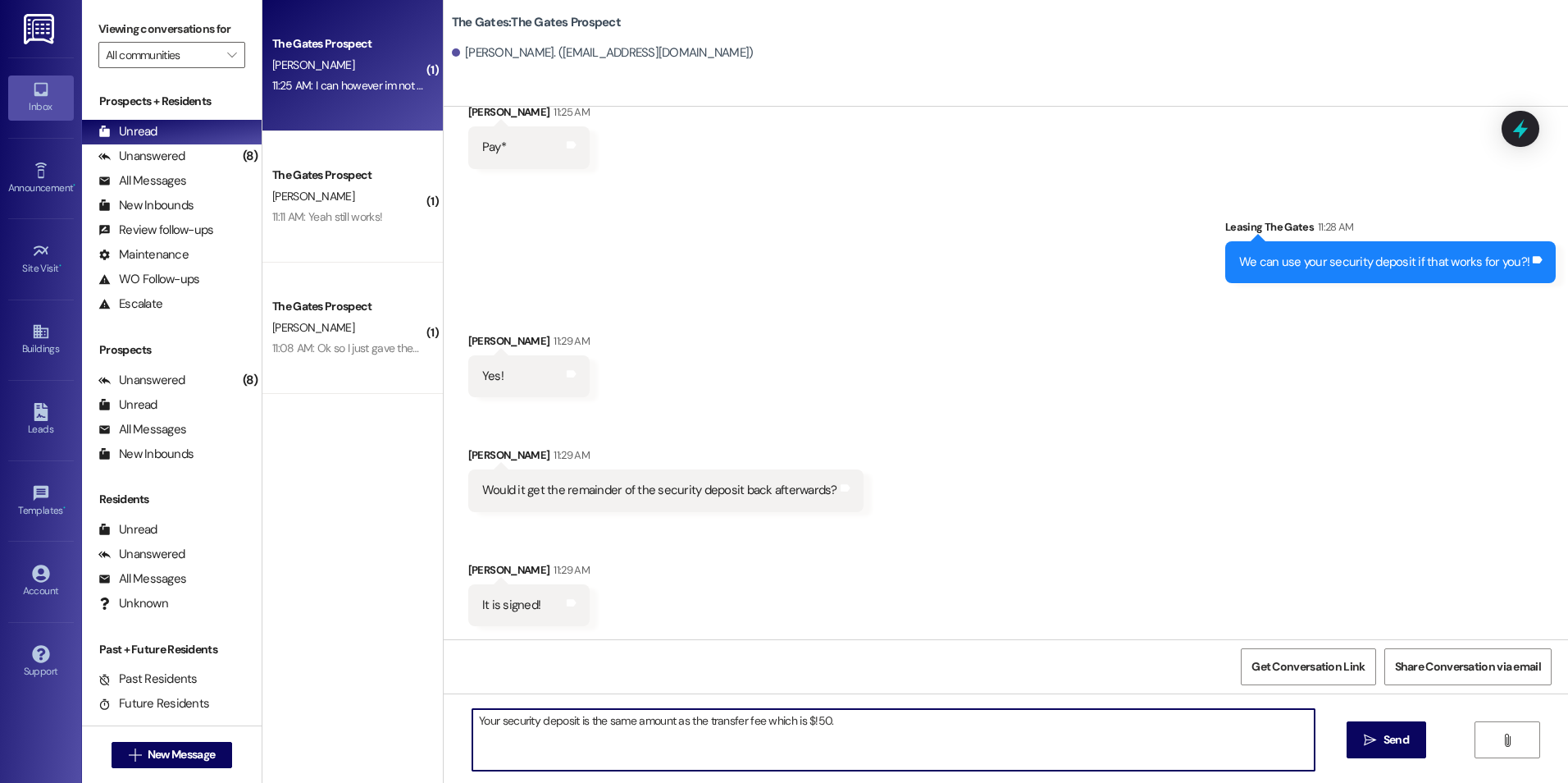
click at [864, 727] on textarea "Your security deposit is the same amount as the transfer fee which is $!50." at bounding box center [893, 739] width 842 height 61
click at [806, 722] on textarea "Your security deposit is the same amount as the transfer fee which is $!50." at bounding box center [893, 739] width 842 height 61
click at [893, 711] on textarea "Your security deposit is the same amount as the transfer fee which is $150." at bounding box center [893, 739] width 842 height 61
type textarea "Your security deposit is the same amount as the transfer fee which is $150."
click at [1414, 741] on button " Send" at bounding box center [1386, 740] width 80 height 37
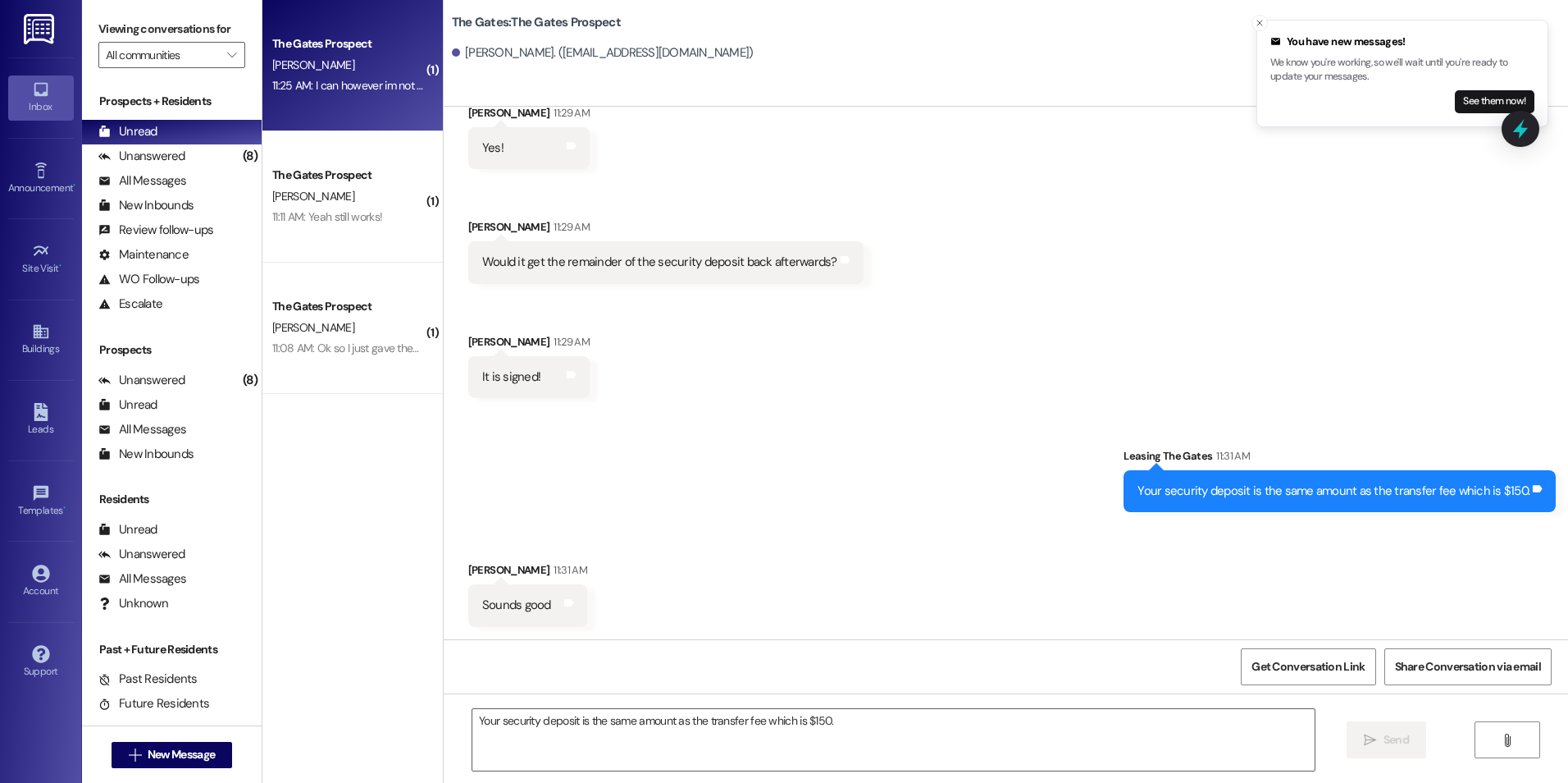
scroll to position [5392, 0]
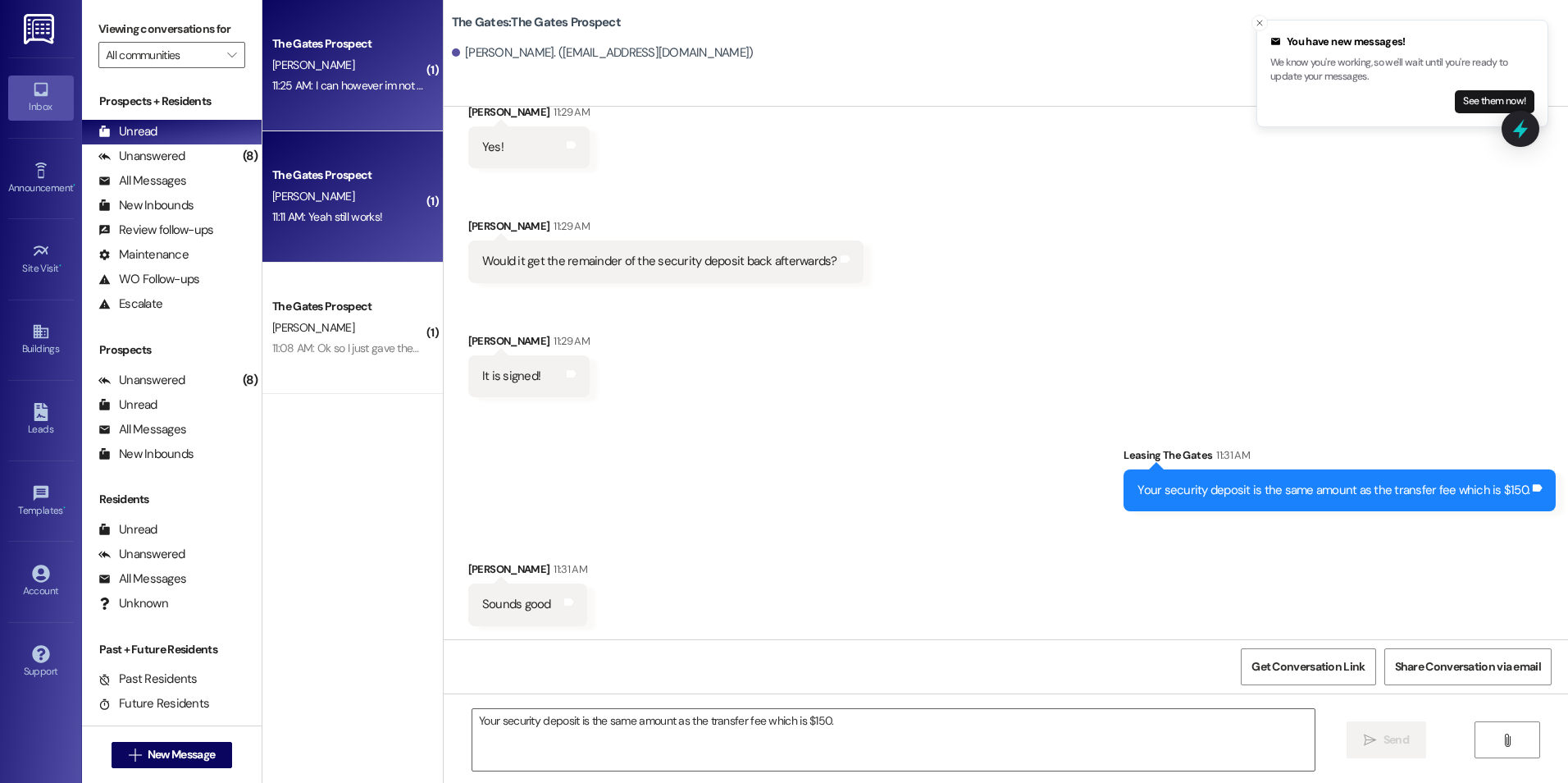
click at [306, 161] on div "The Gates Prospect E. Patterson 11:11 AM: Yeah still works! 11:11 AM: Yeah stil…" at bounding box center [353, 197] width 180 height 131
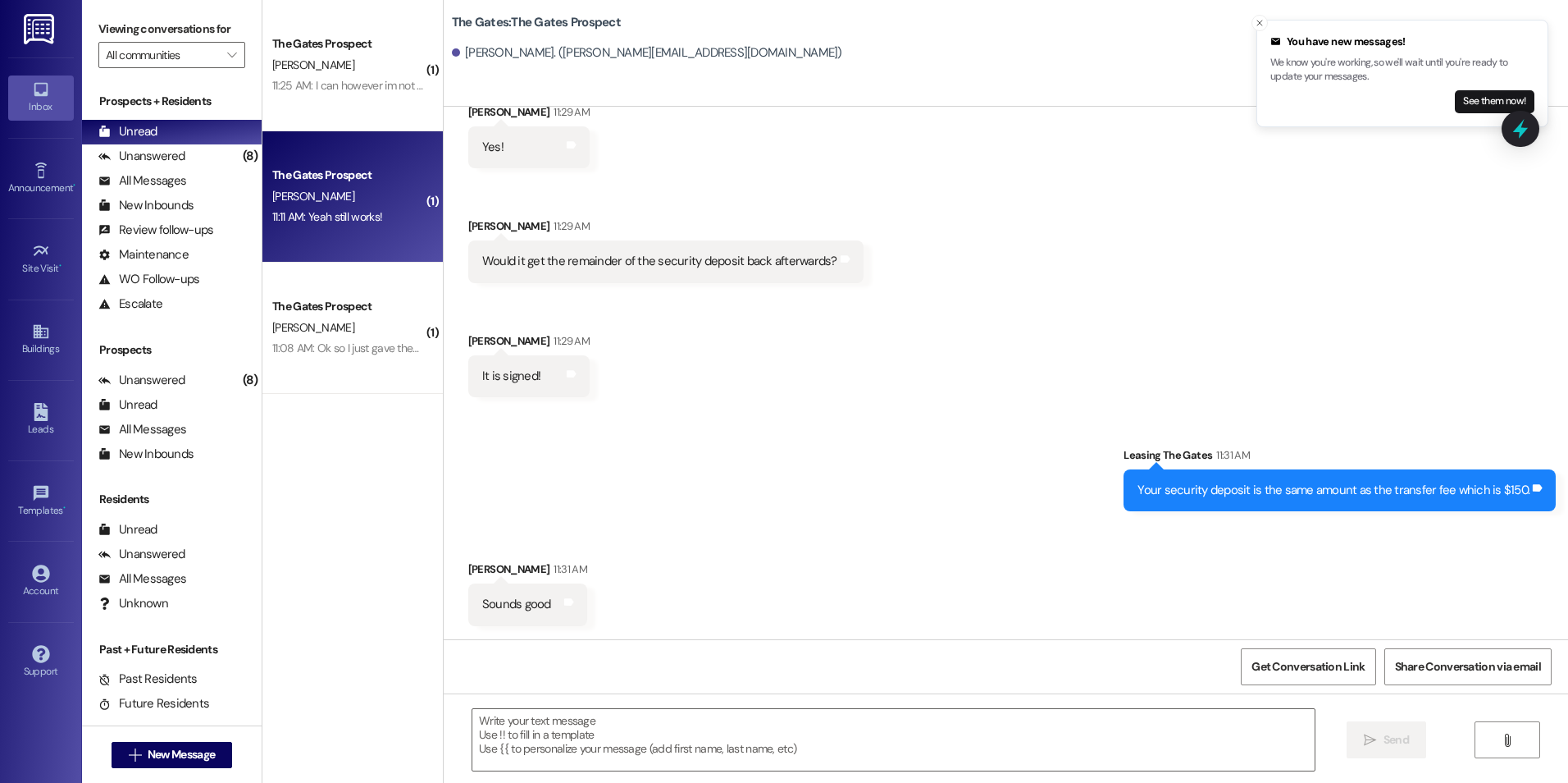
scroll to position [0, 0]
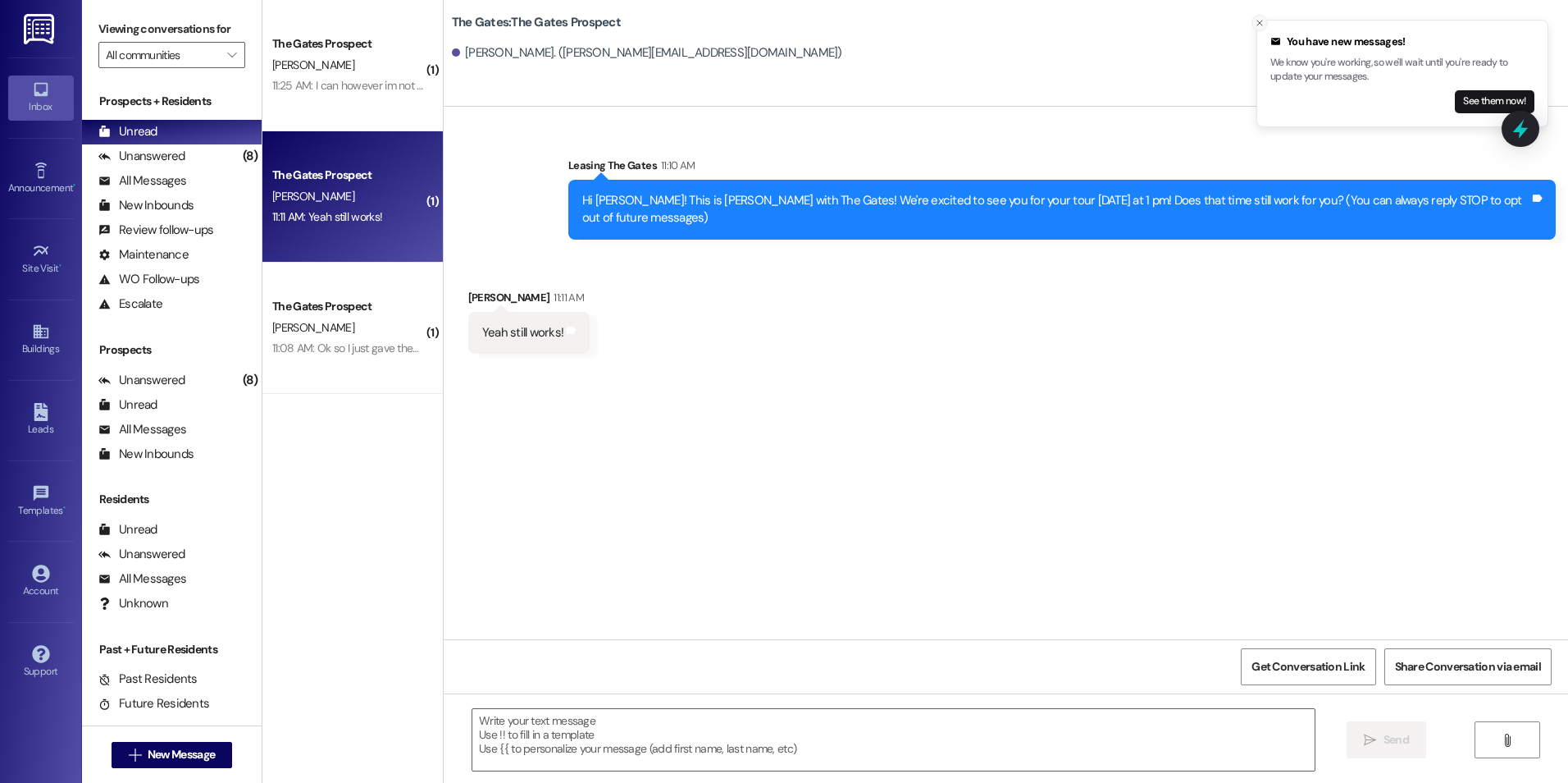
click at [1261, 24] on line "Close toast" at bounding box center [1260, 23] width 5 height 5
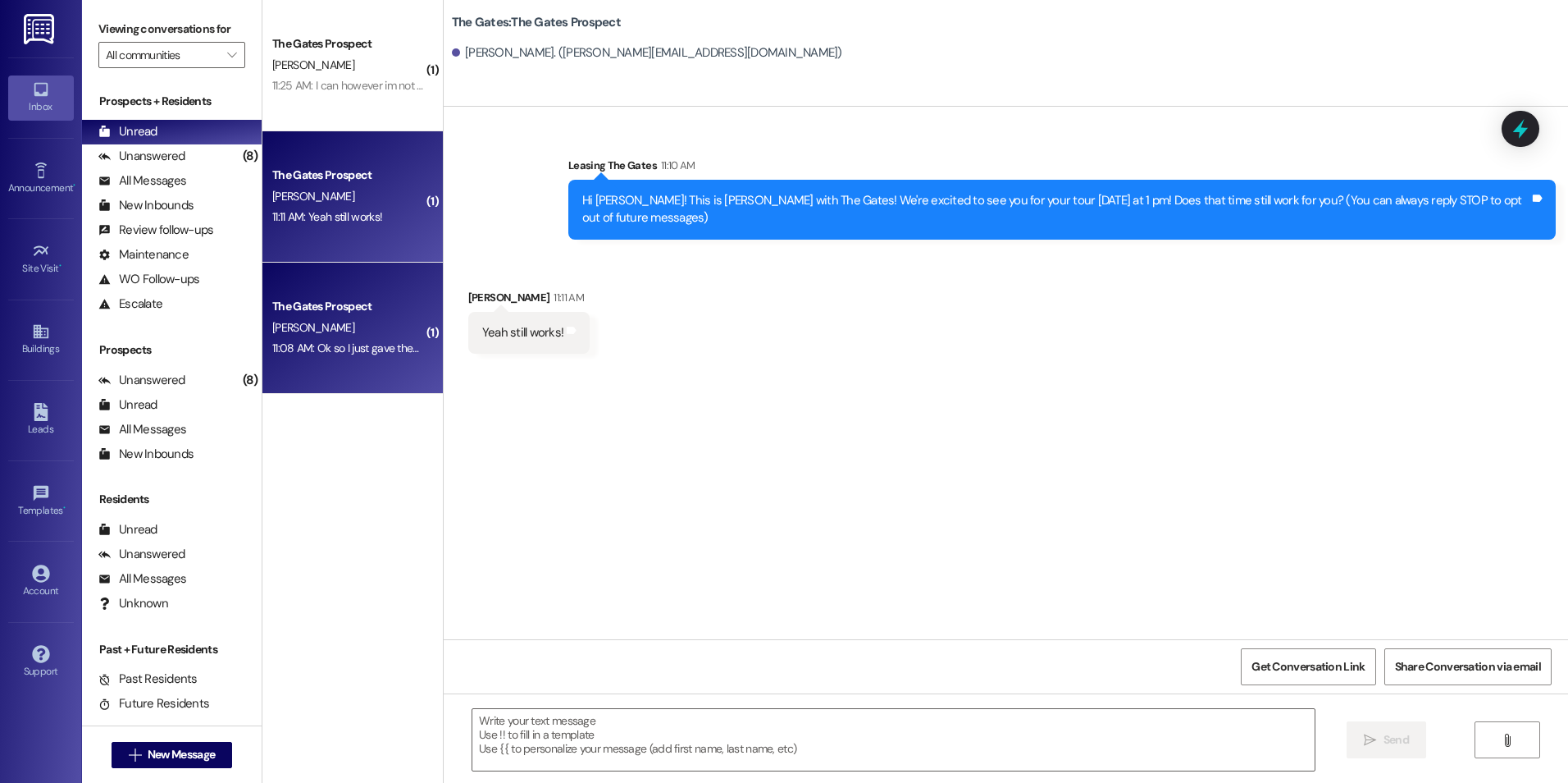
click at [376, 343] on div "11:08 AM: Ok so I just gave them a call, and the deal is whenever I would apply…" at bounding box center [1214, 348] width 1882 height 15
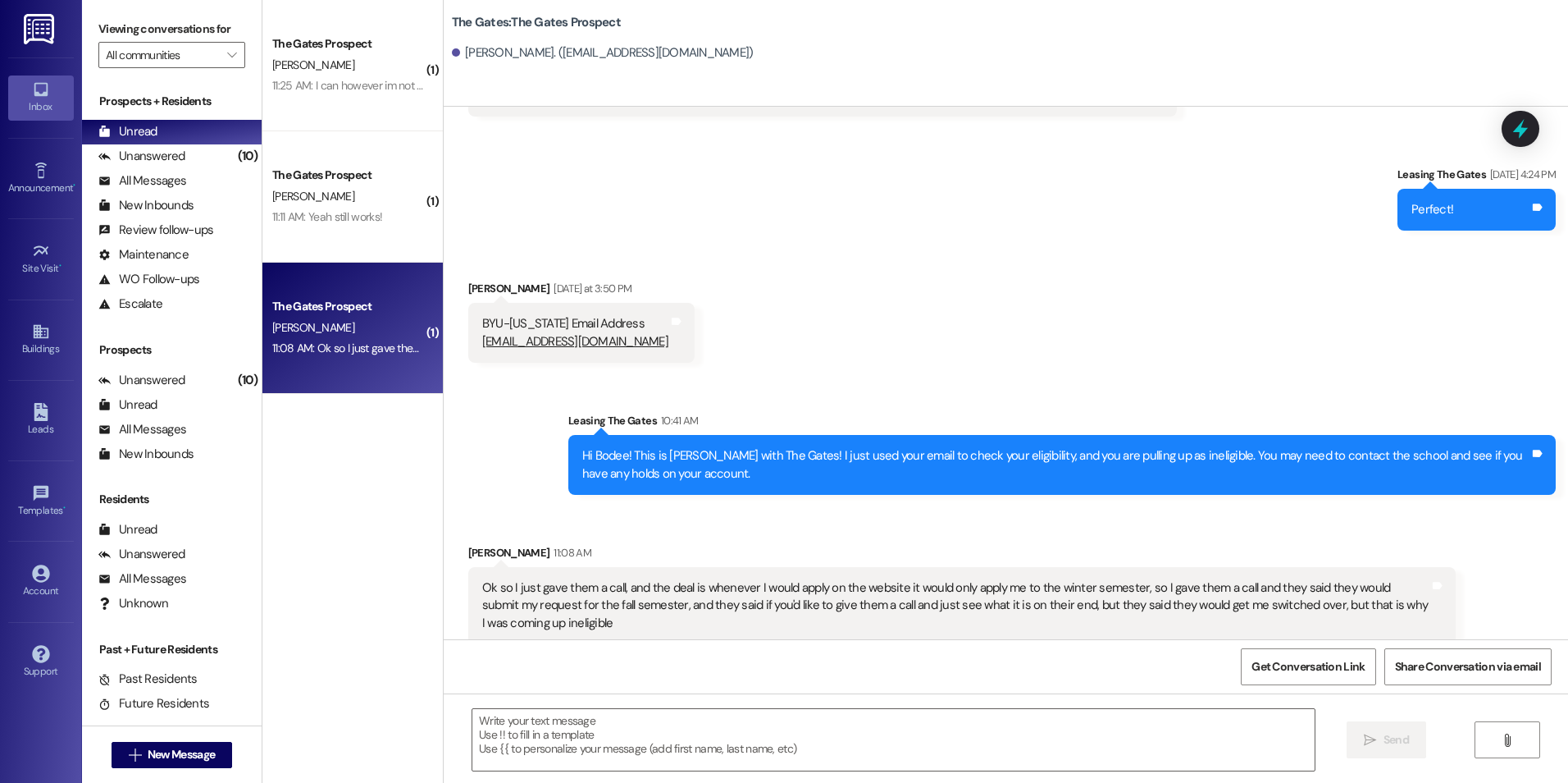
scroll to position [532, 0]
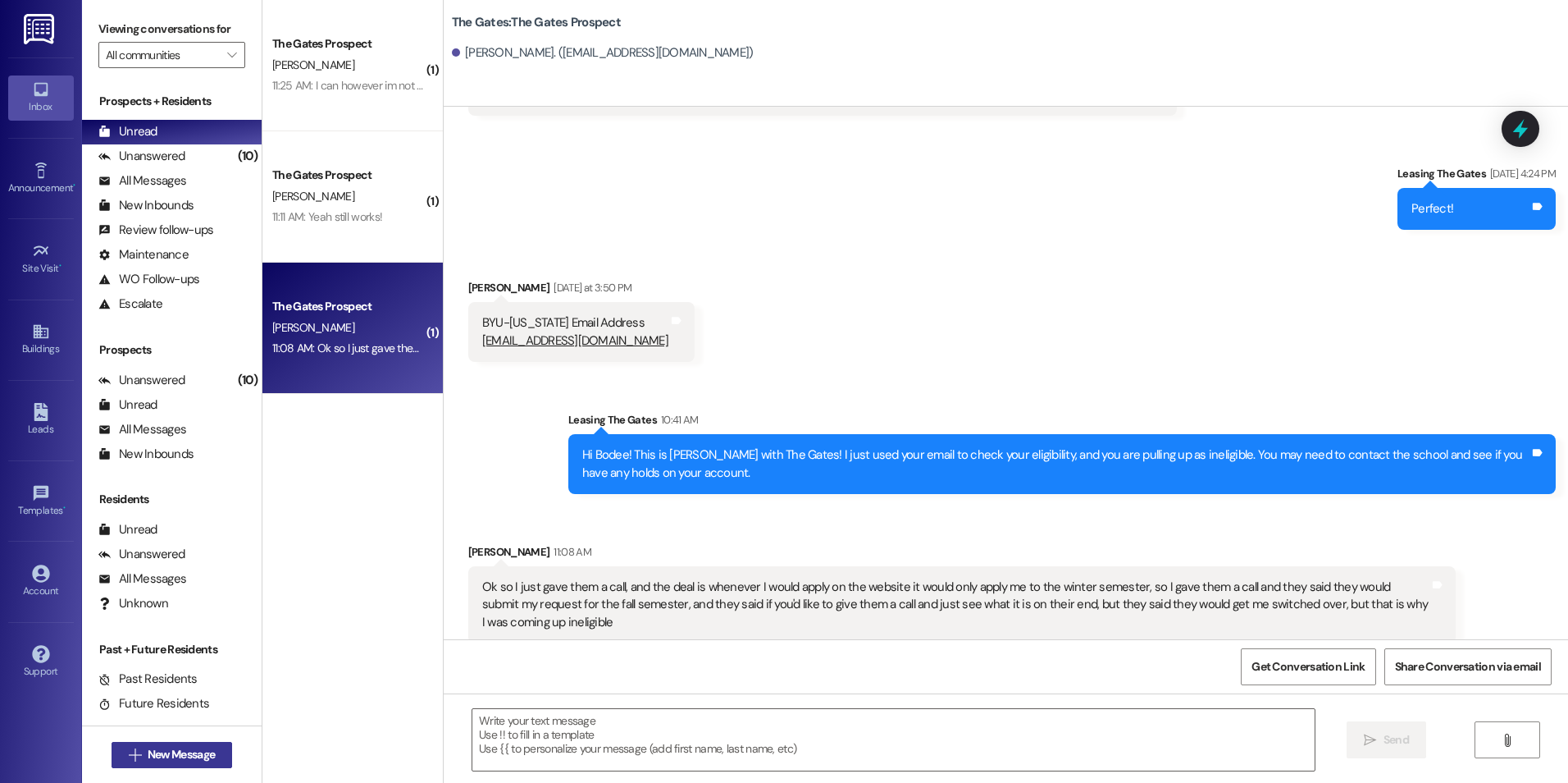
click at [161, 759] on span "New Message" at bounding box center [181, 754] width 67 height 17
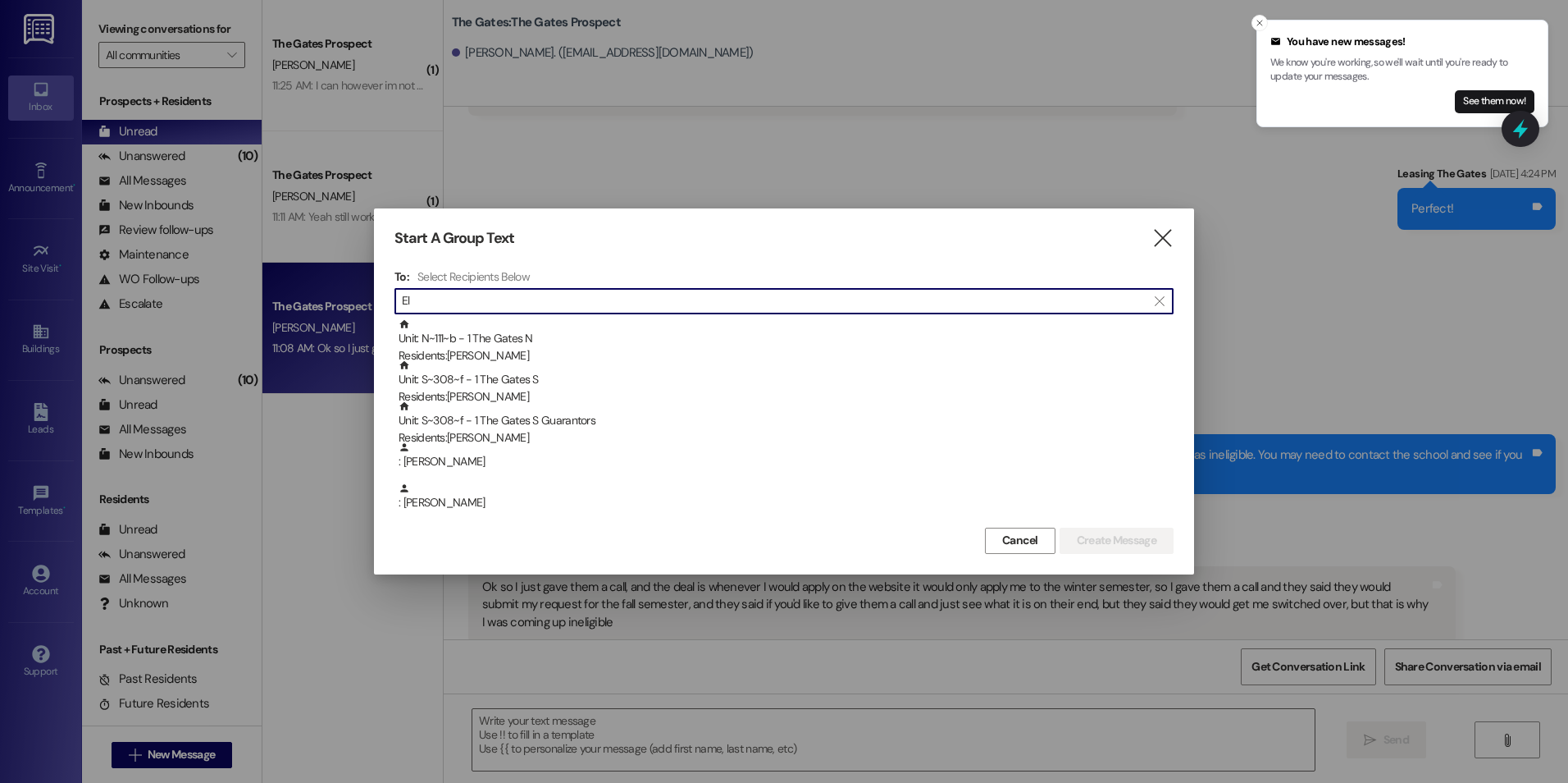
type input "E"
type input "Wilson"
click at [1163, 242] on icon "" at bounding box center [1162, 238] width 22 height 17
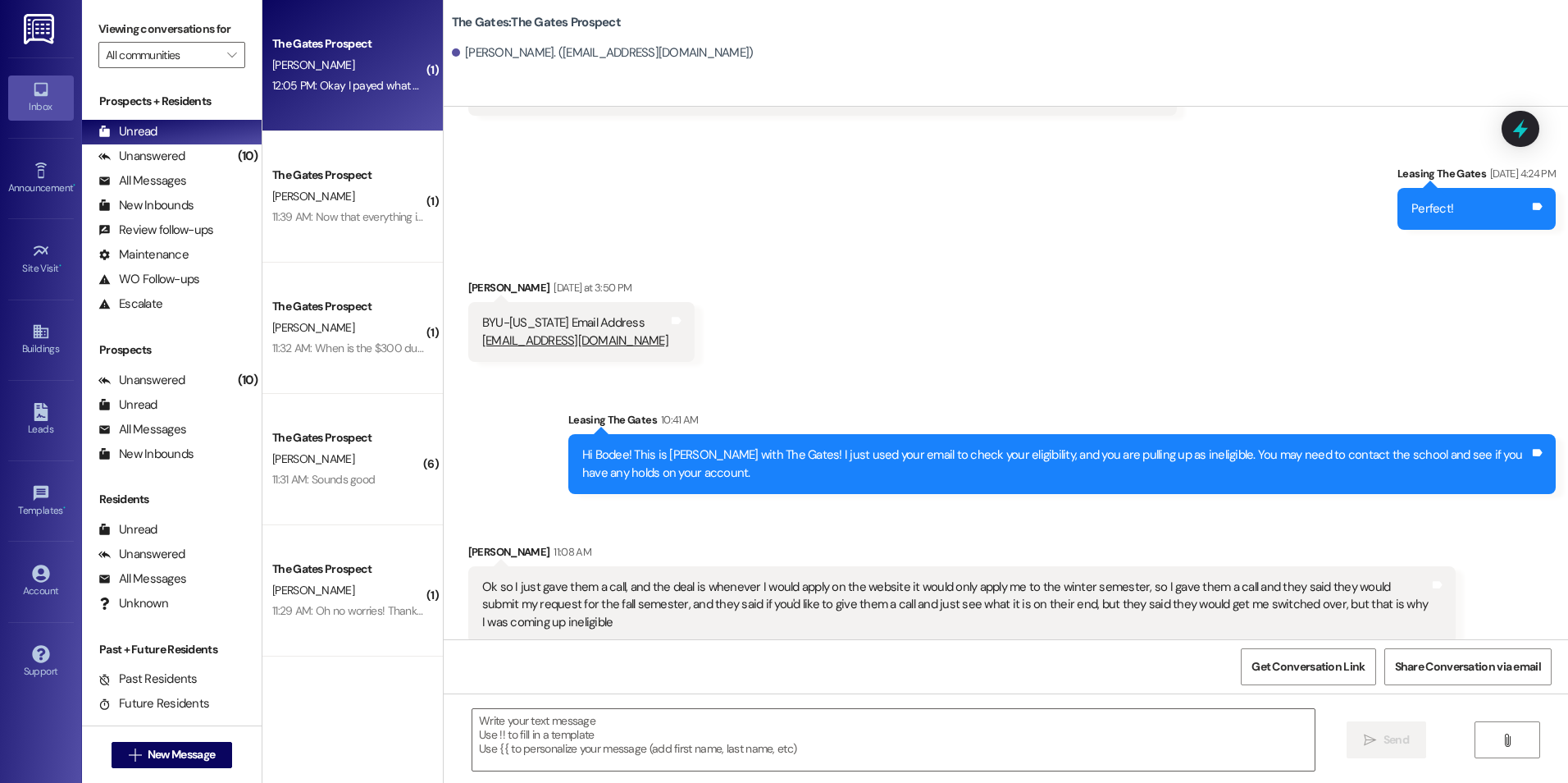
click at [385, 95] on div "12:05 PM: Okay I payed what at told me, is the $300 what I needed? 12:05 PM: Ok…" at bounding box center [348, 86] width 155 height 20
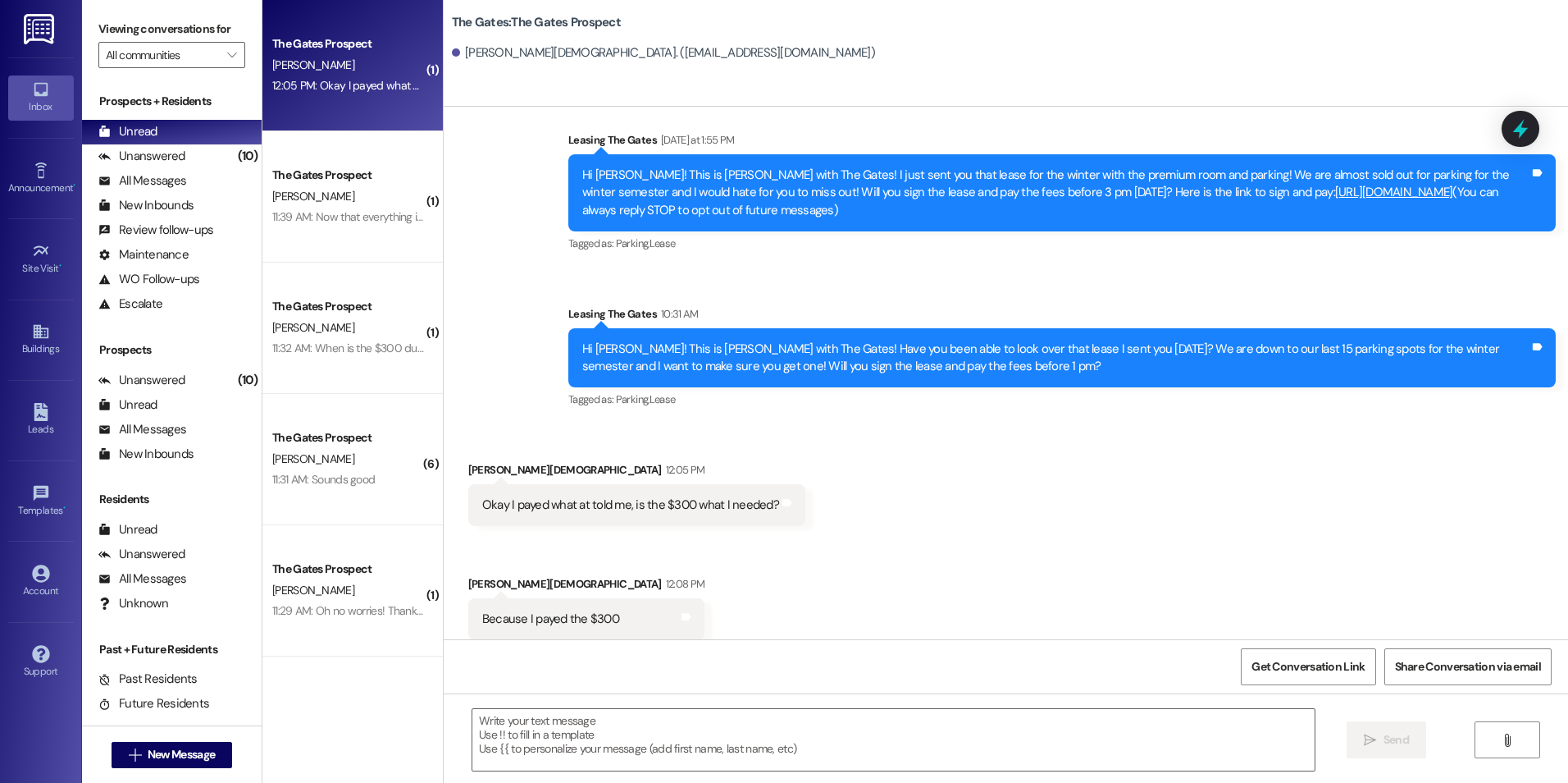
scroll to position [40, 0]
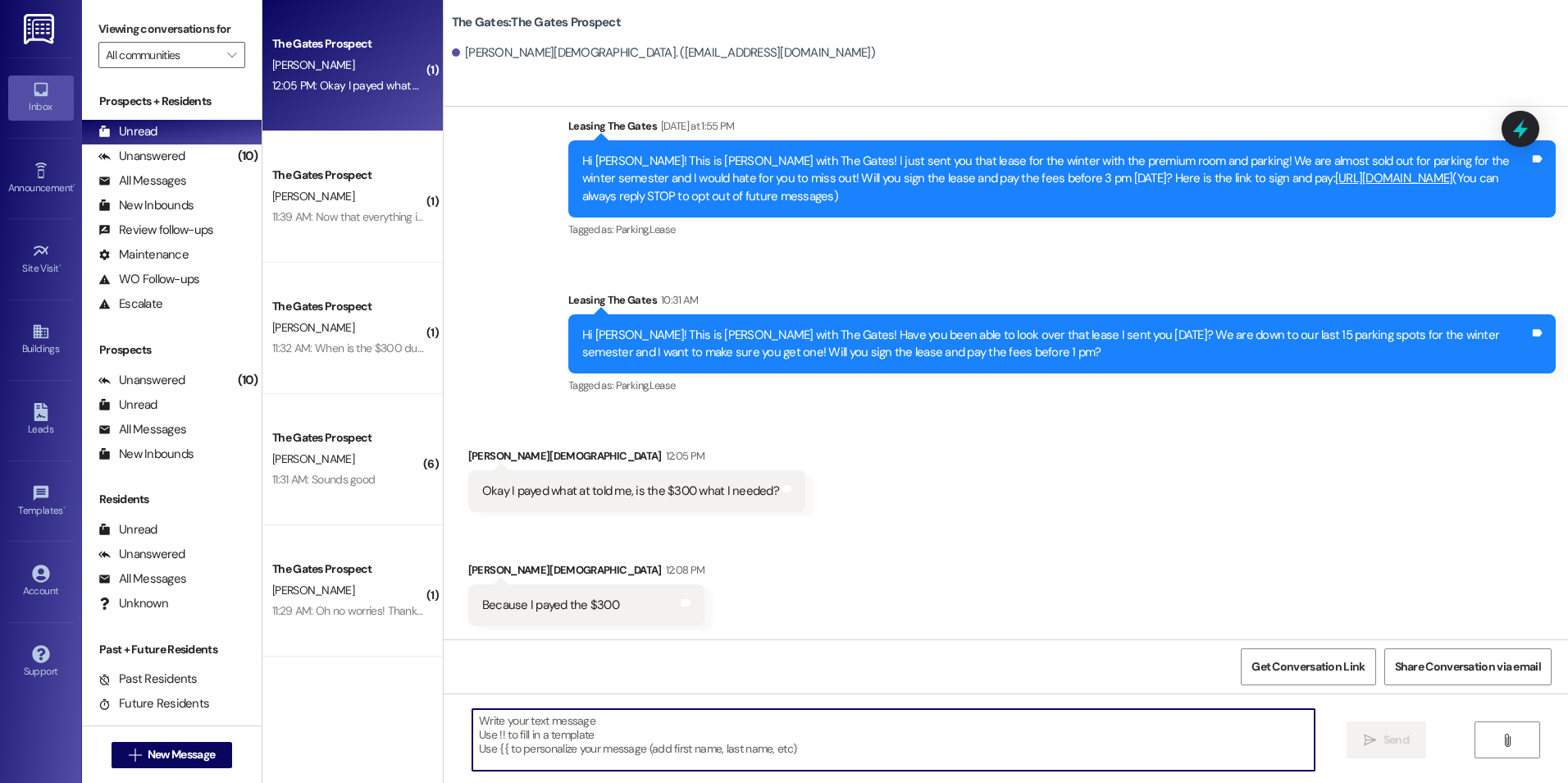
click at [660, 738] on textarea at bounding box center [893, 739] width 842 height 61
type textarea "Yes, everything looks great!"
click at [1367, 748] on span " Send" at bounding box center [1386, 739] width 51 height 17
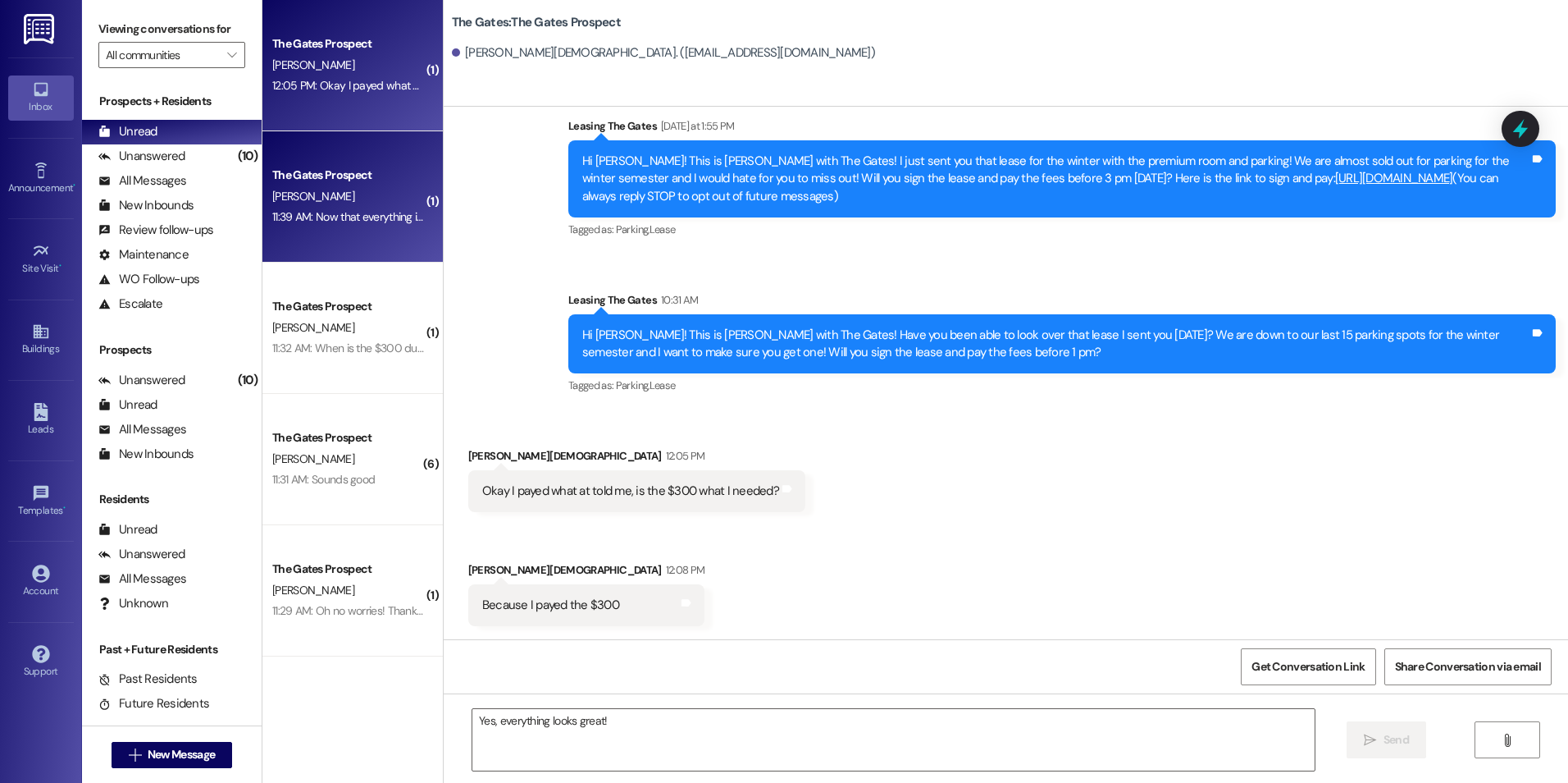
click at [388, 218] on div "11:39 AM: Now that everything is signed, will you make sure to put a note on my…" at bounding box center [581, 217] width 616 height 15
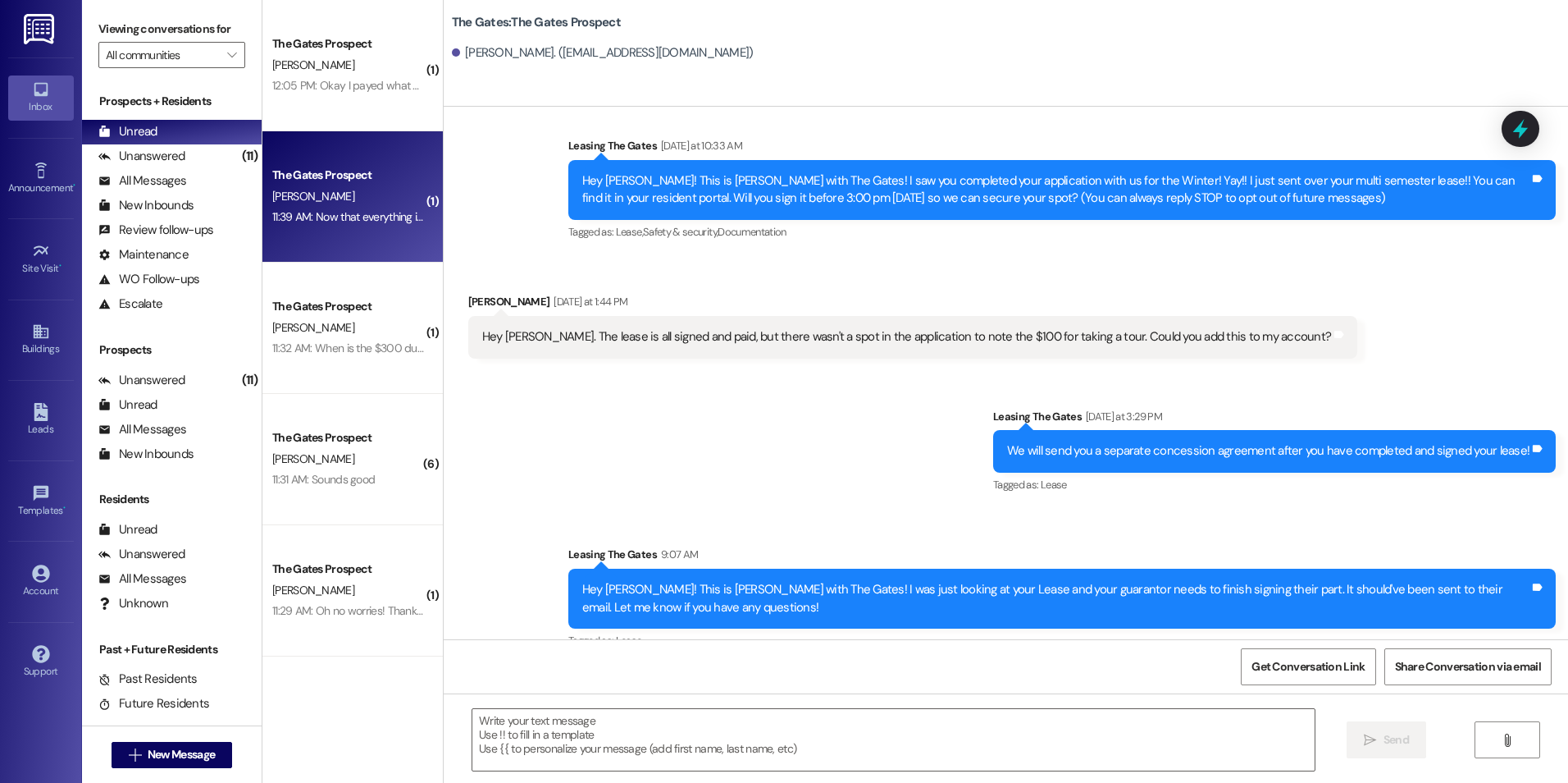
scroll to position [0, 0]
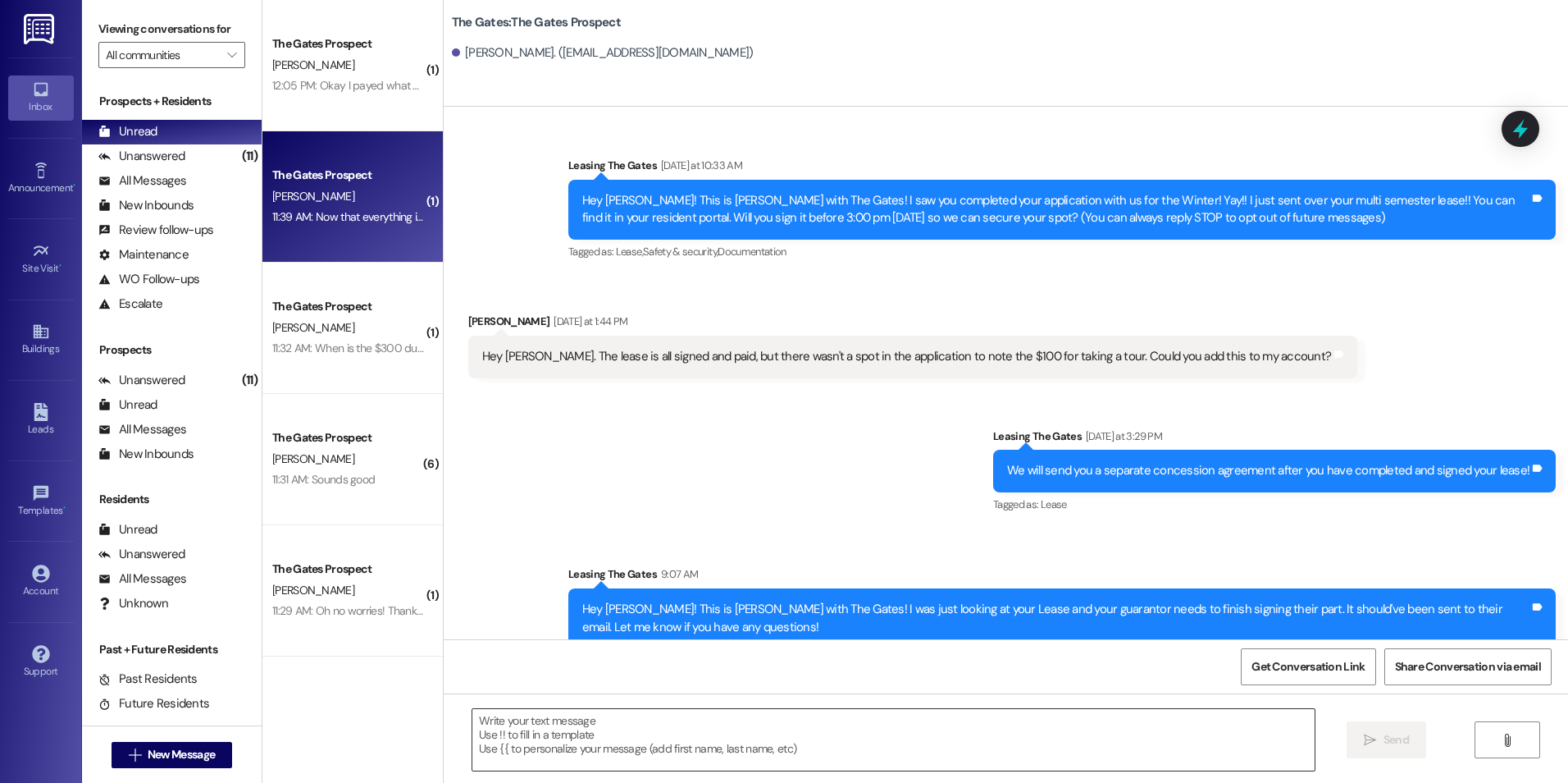
click at [632, 723] on textarea at bounding box center [893, 739] width 842 height 61
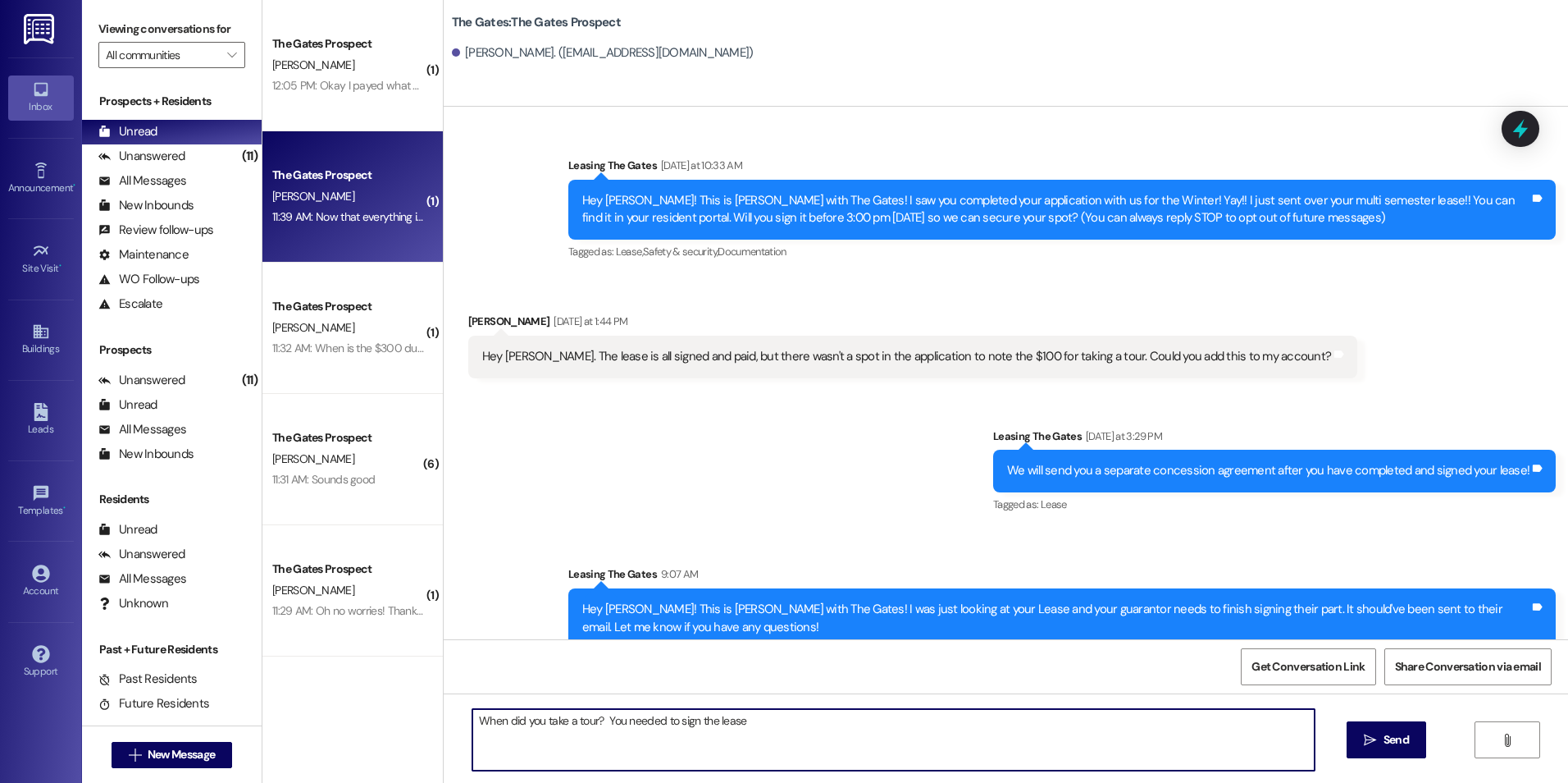
click at [743, 721] on textarea "When did you take a tour? You needed to sign the lease" at bounding box center [893, 739] width 842 height 61
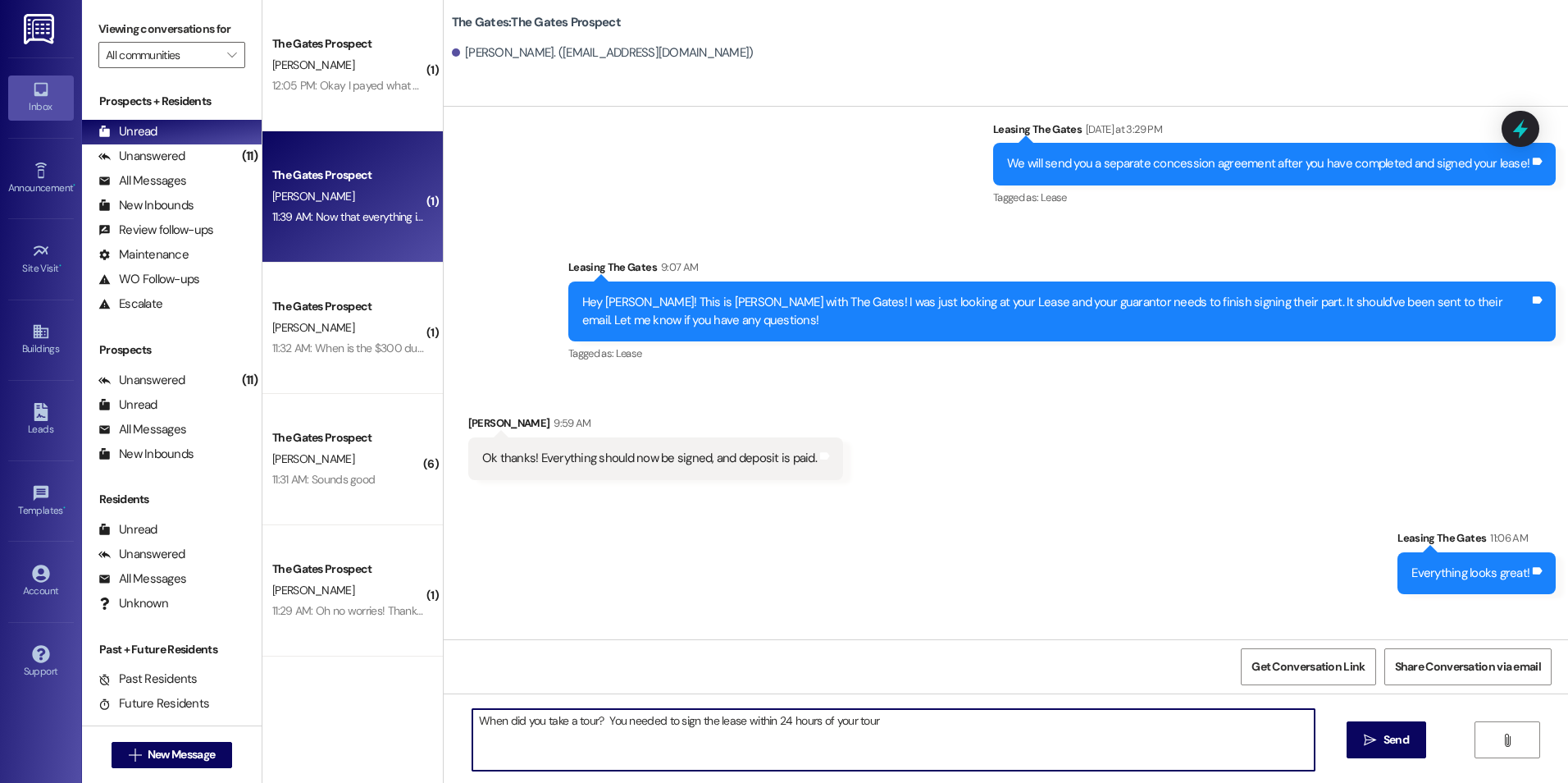
scroll to position [390, 0]
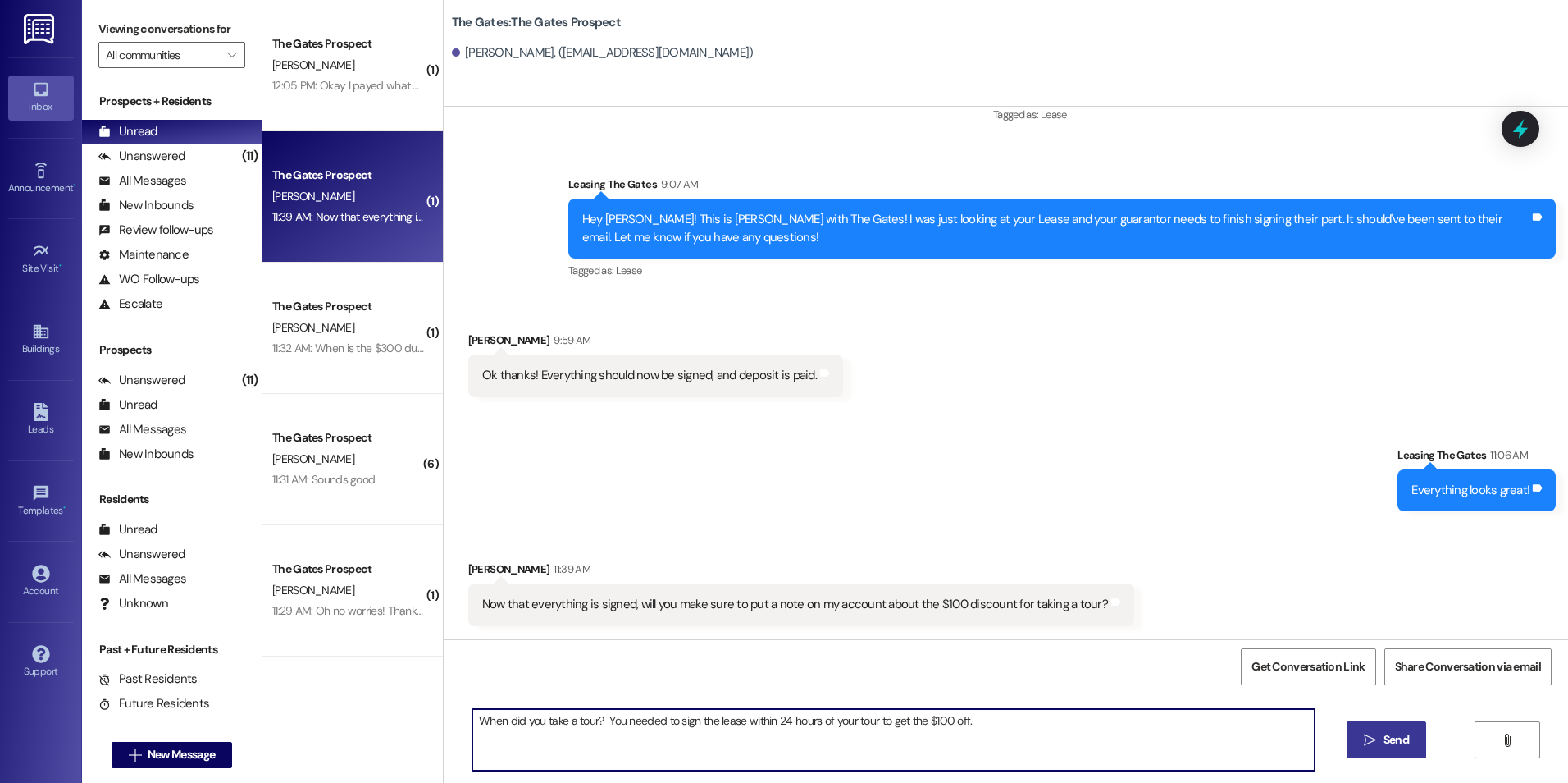
type textarea "When did you take a tour? You needed to sign the lease within 24 hours of your …"
click at [1388, 732] on span "Send" at bounding box center [1396, 739] width 25 height 17
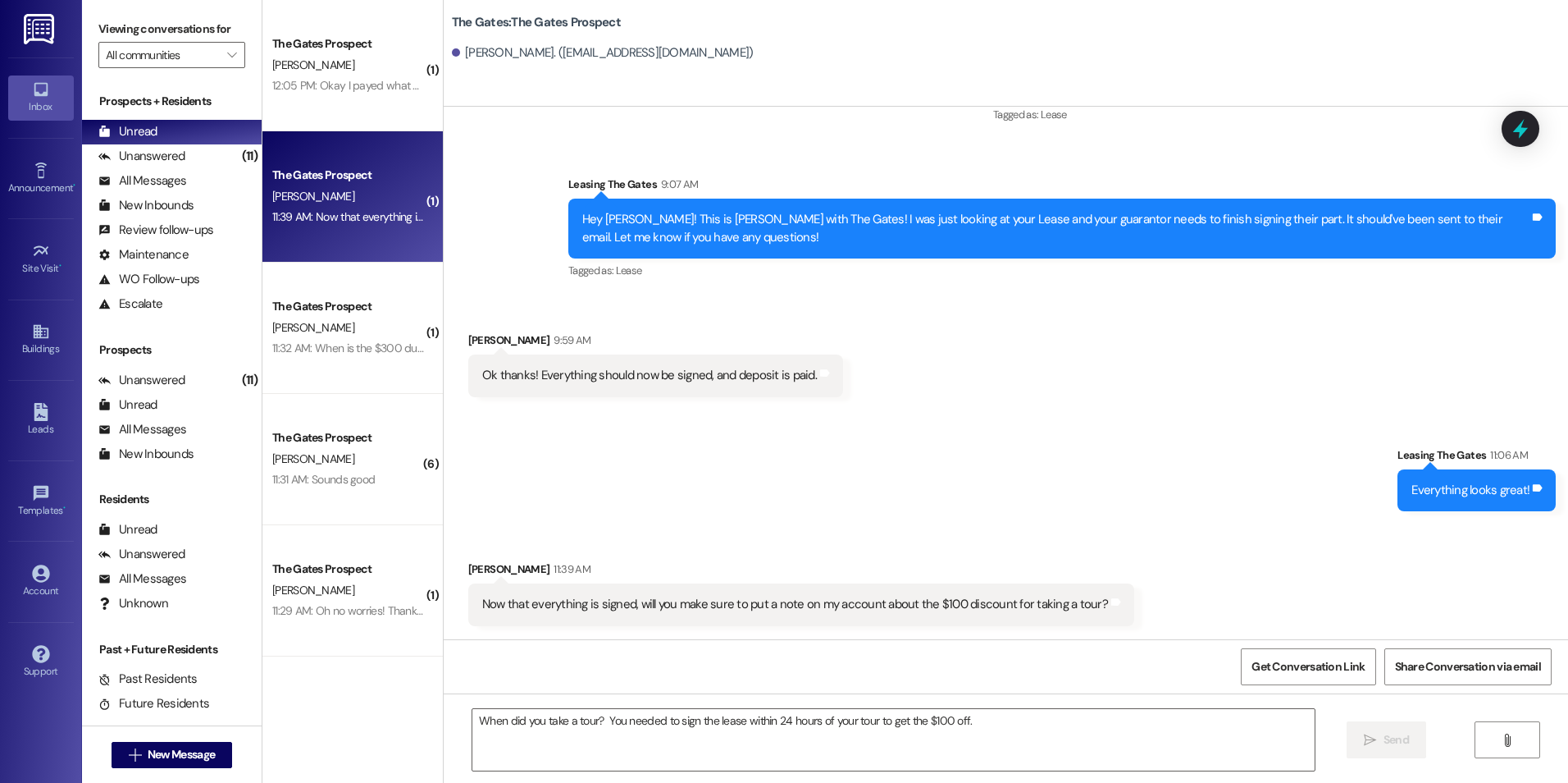
scroll to position [389, 0]
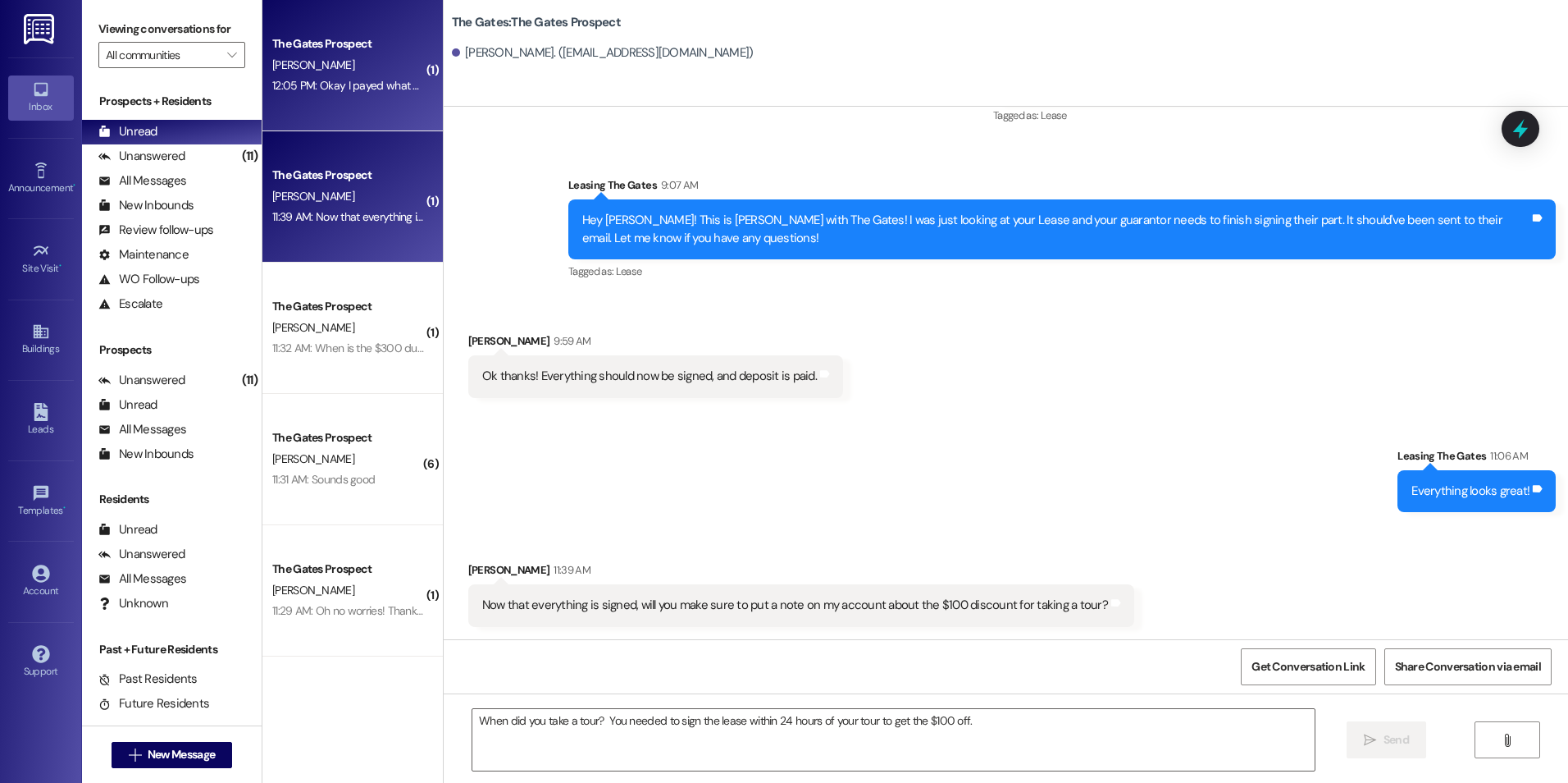
click at [322, 101] on div "The Gates Prospect R. Christiansen 12:05 PM: Okay I payed what at told me, is t…" at bounding box center [353, 66] width 180 height 131
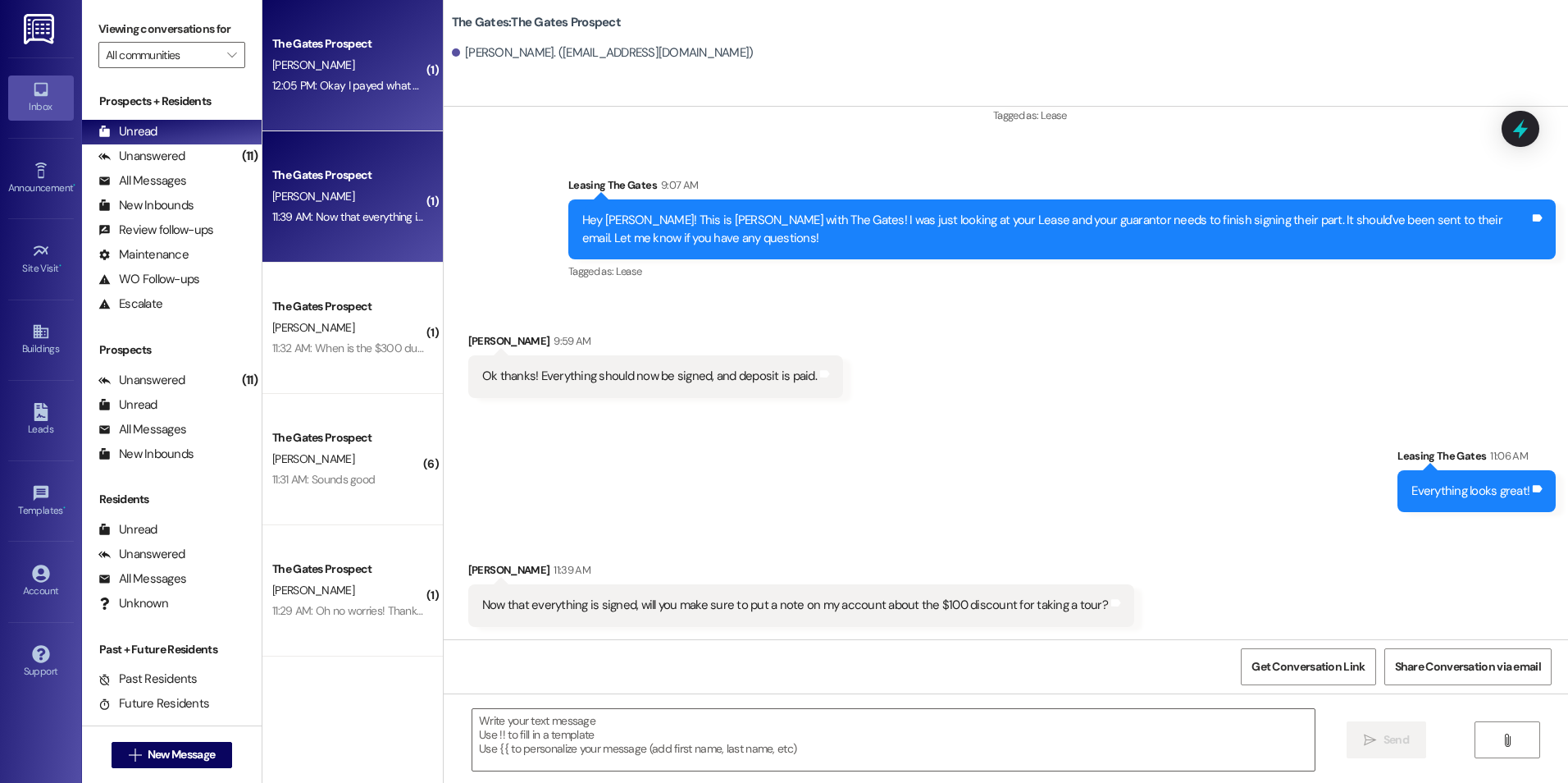
scroll to position [245, 0]
